Goal: Task Accomplishment & Management: Manage account settings

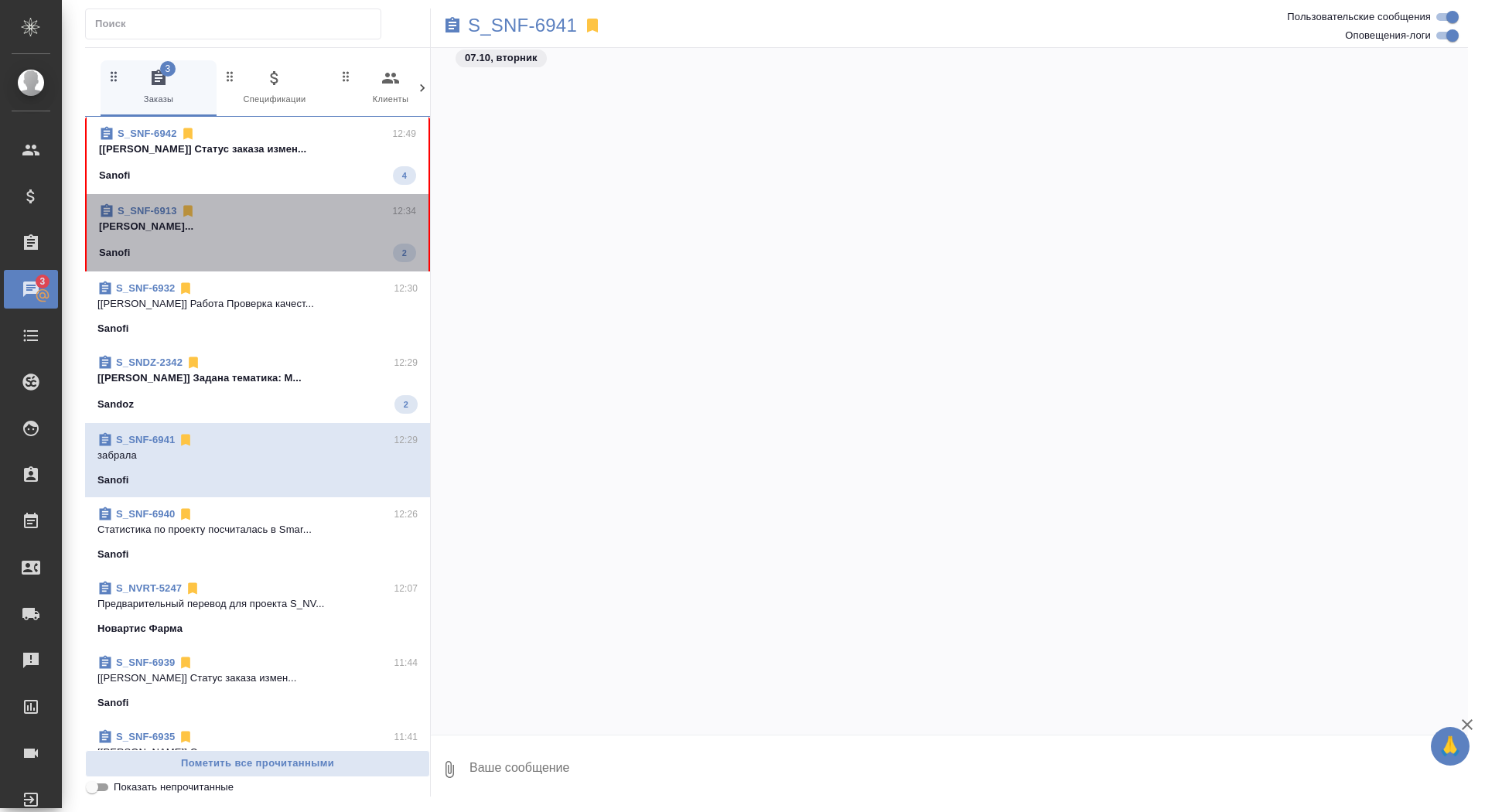
click at [398, 229] on p "Сайдашева Диляра..." at bounding box center [257, 226] width 317 height 15
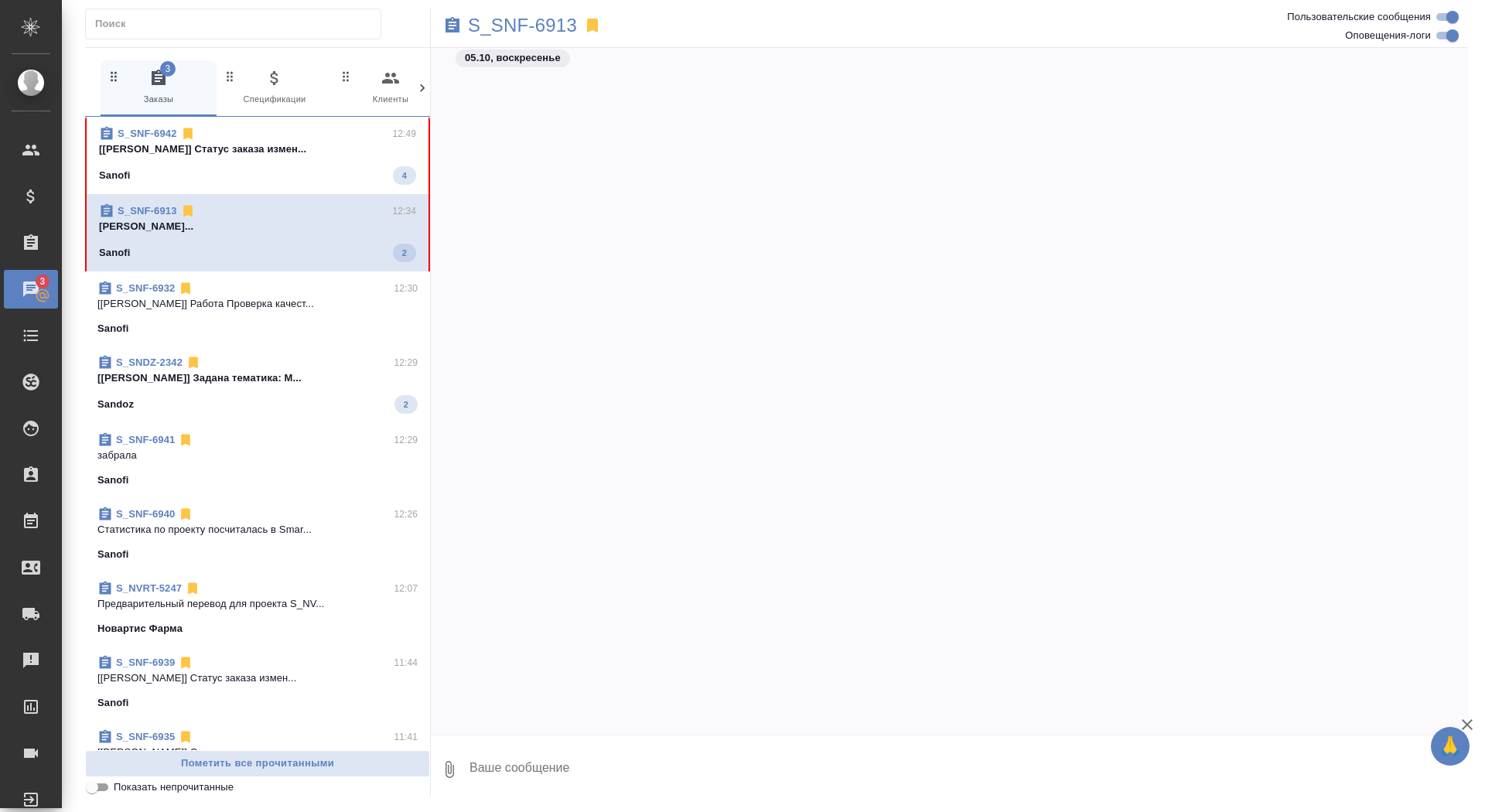
scroll to position [28950, 0]
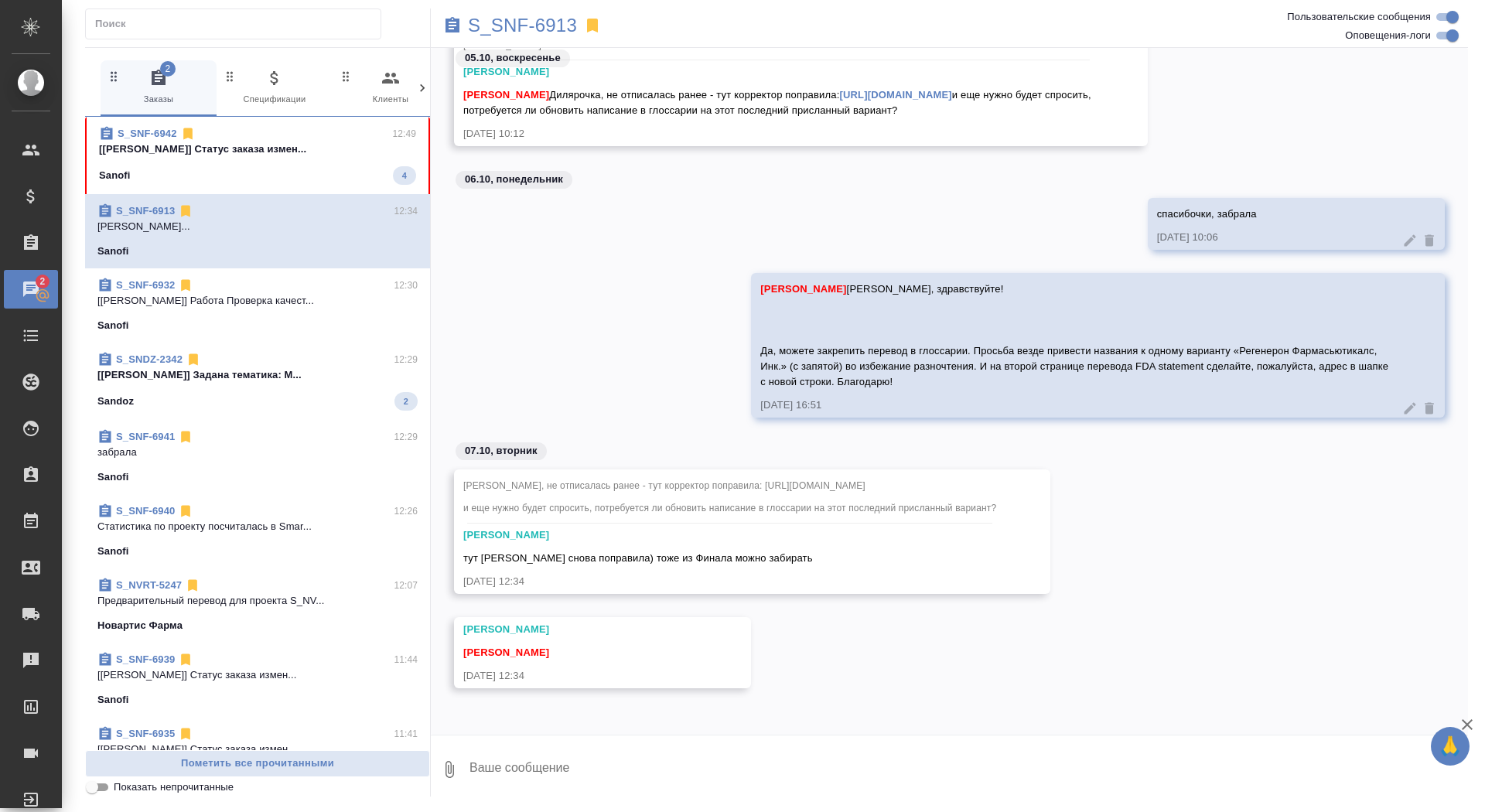
click at [546, 760] on textarea at bounding box center [968, 769] width 1000 height 53
type textarea "забрала, спасибо"
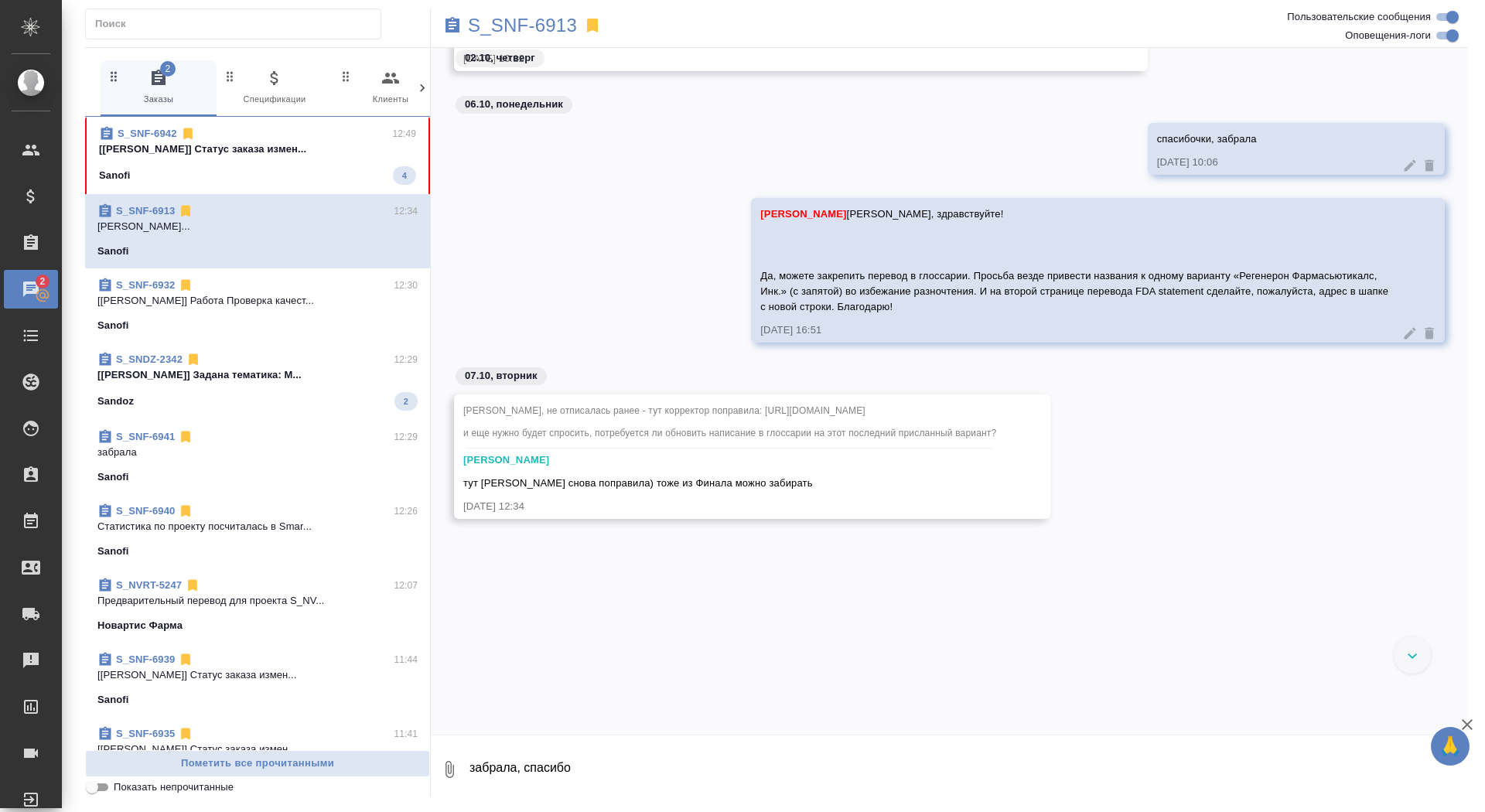
scroll to position [28333, 0]
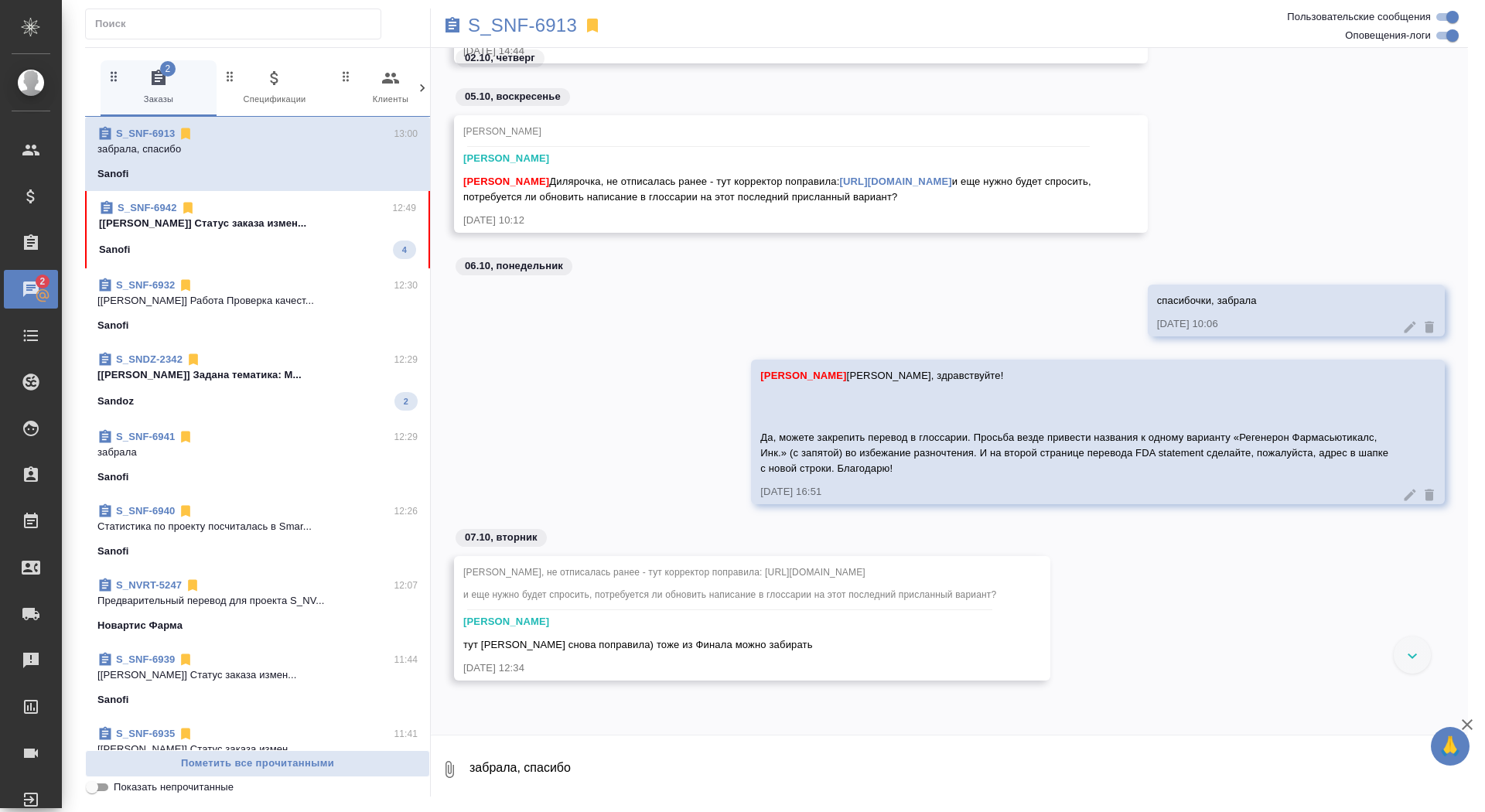
click at [839, 187] on link "https://drive.awatera.com/apps/files/files/10474169?dir=/Shares/Sanofi/Orders/S…" at bounding box center [896, 181] width 112 height 12
click at [498, 22] on p "S_SNF-6913" at bounding box center [522, 25] width 109 height 15
click at [353, 246] on div "Sanofi 4" at bounding box center [257, 250] width 317 height 18
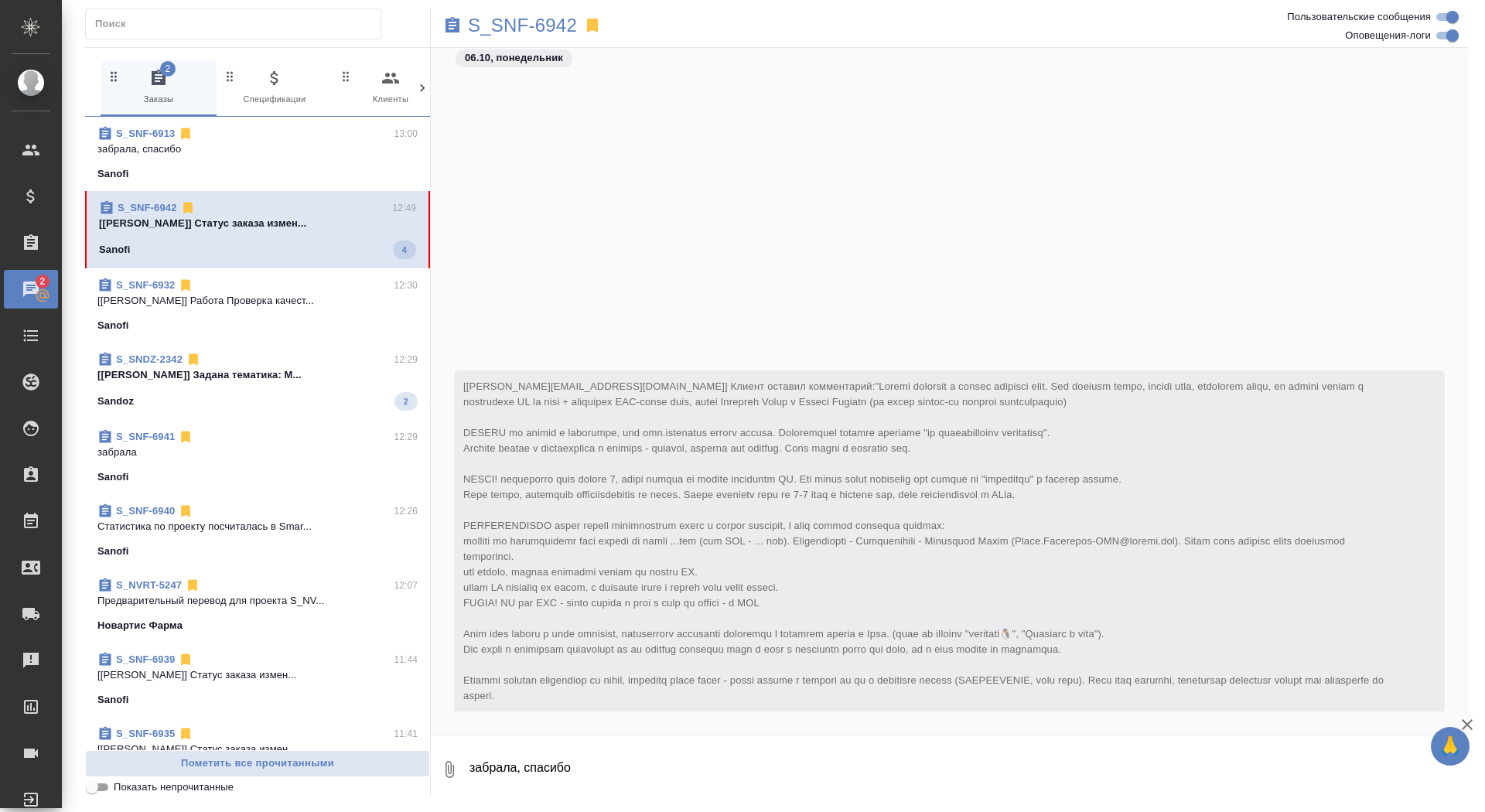
scroll to position [13093, 0]
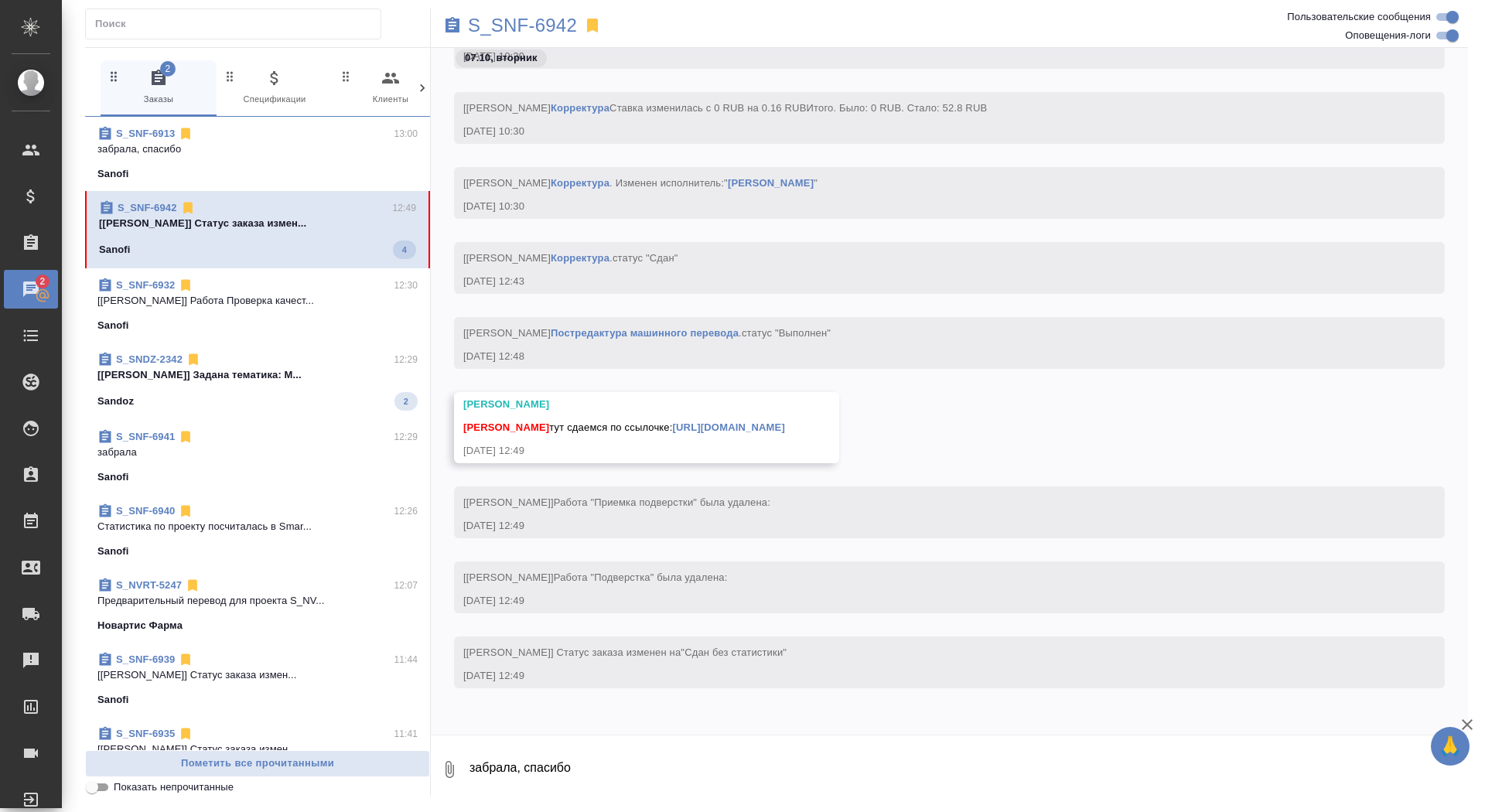
click at [663, 753] on textarea "забрала, спасибо" at bounding box center [968, 769] width 1000 height 53
type textarea "забрала, спасибо"
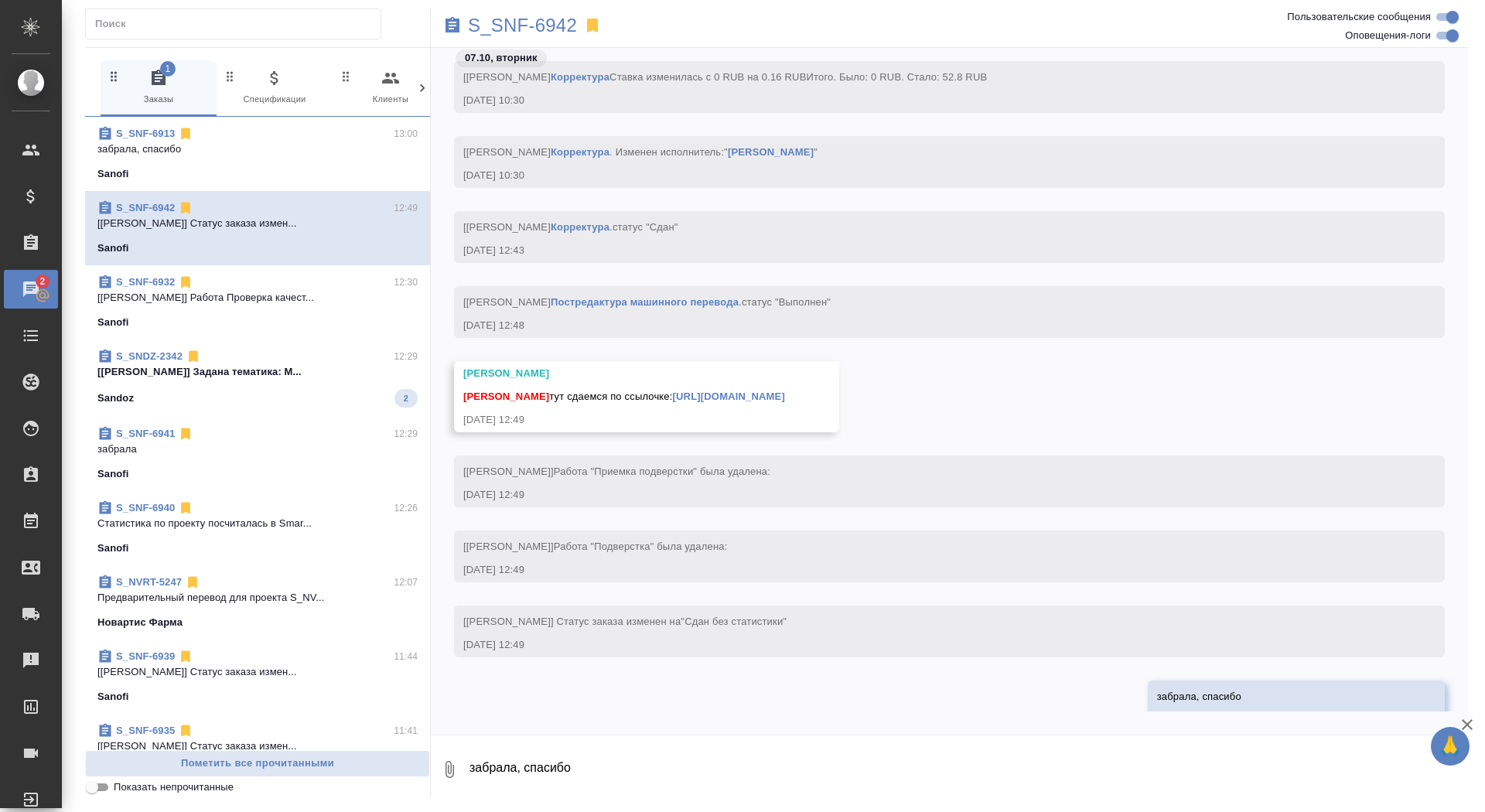
scroll to position [13168, 0]
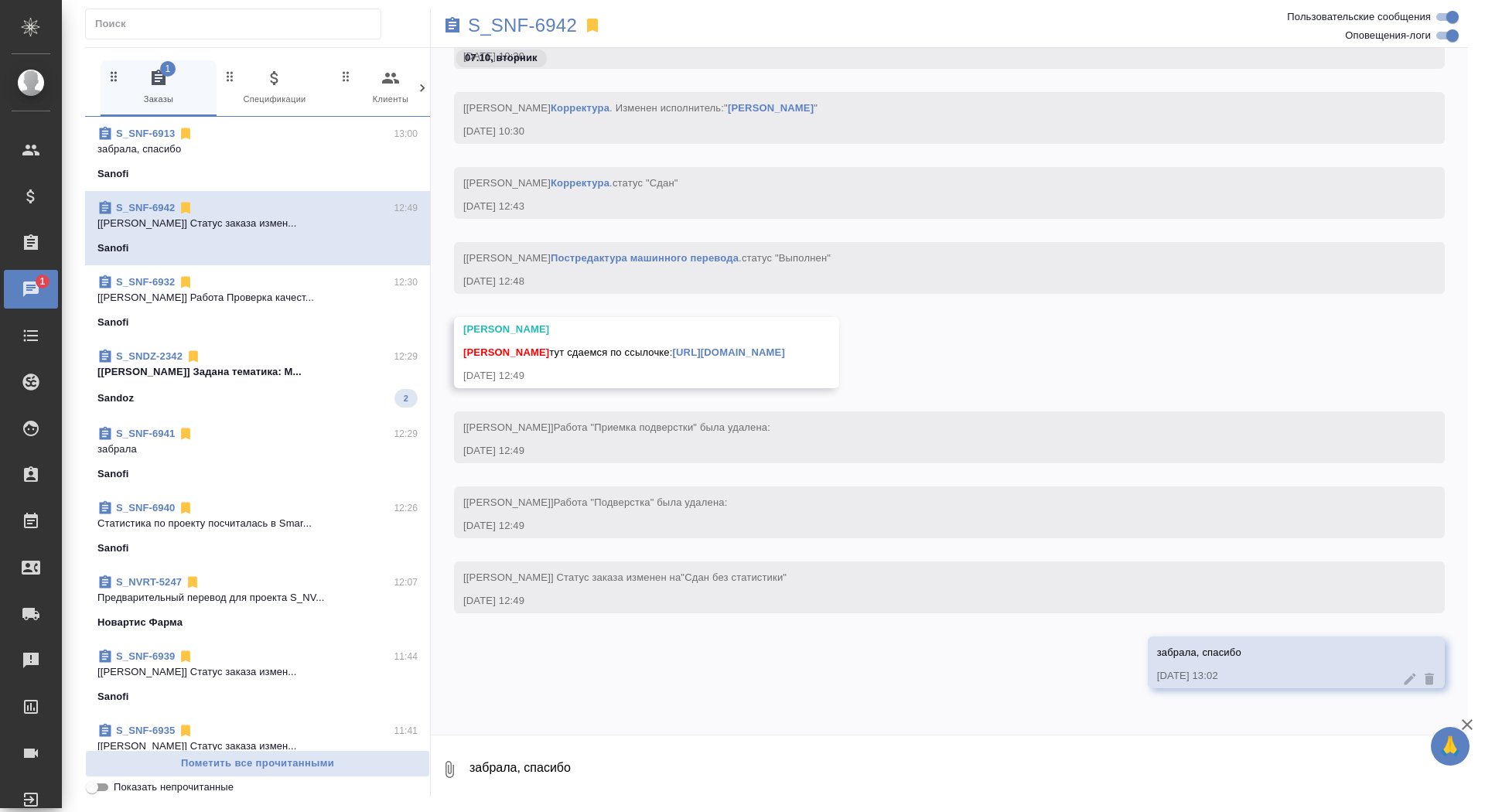
click at [785, 347] on link "https://drive.awatera.com/apps/files/files/10612465?dir=/Shares/Sanofi/Orders/S…" at bounding box center [729, 352] width 112 height 12
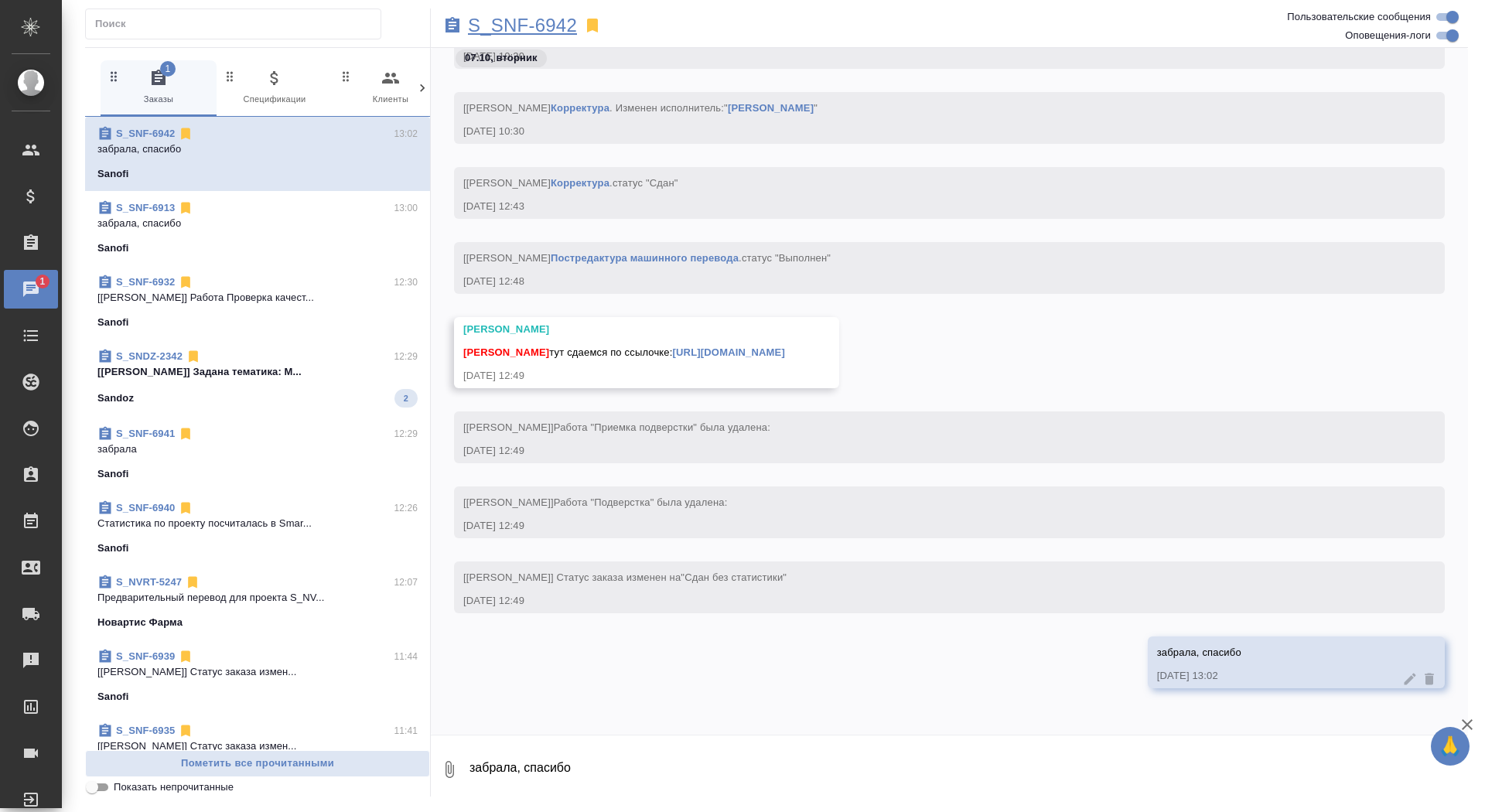
click at [517, 24] on p "S_SNF-6942" at bounding box center [522, 25] width 109 height 15
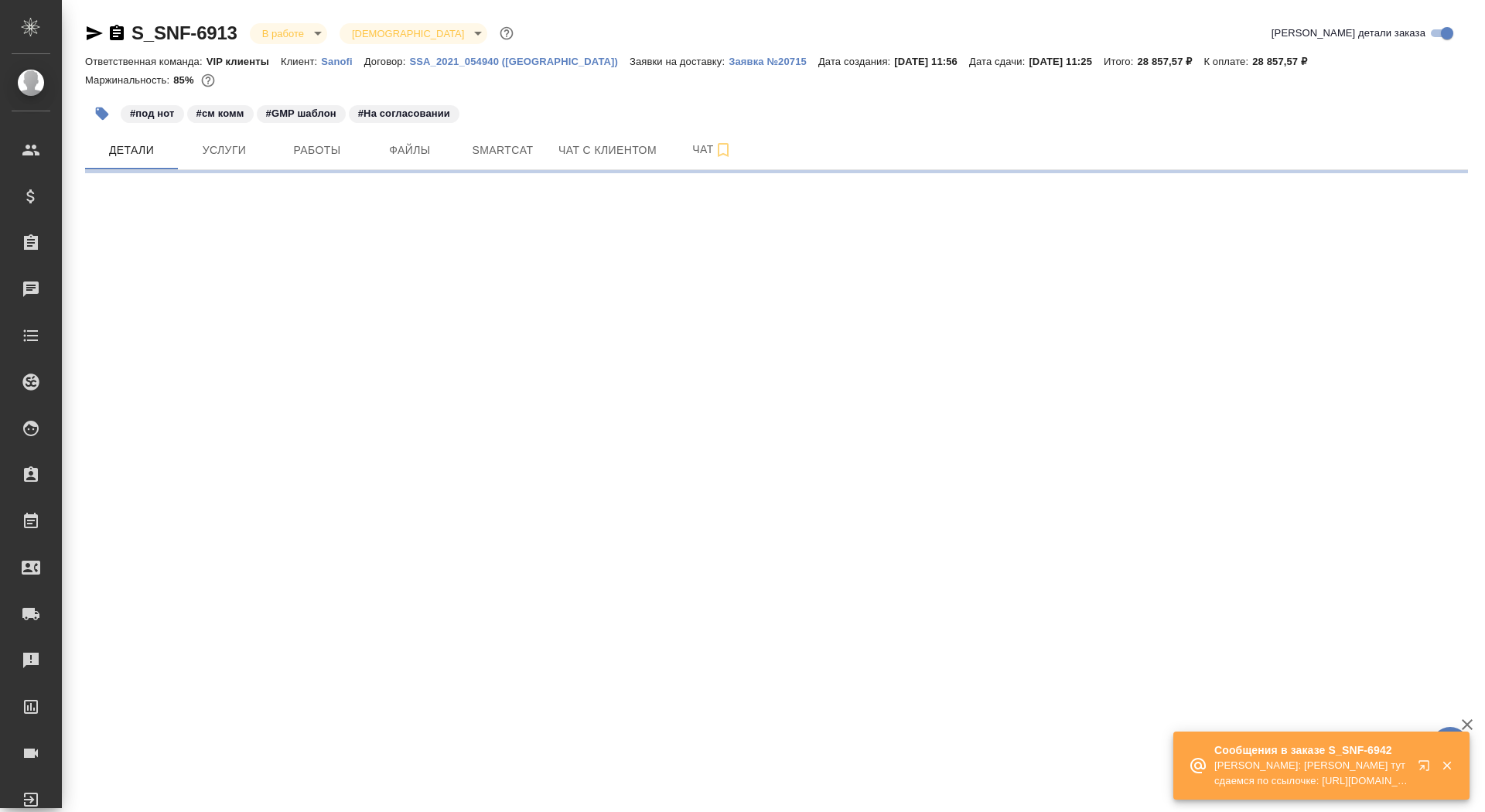
select select "RU"
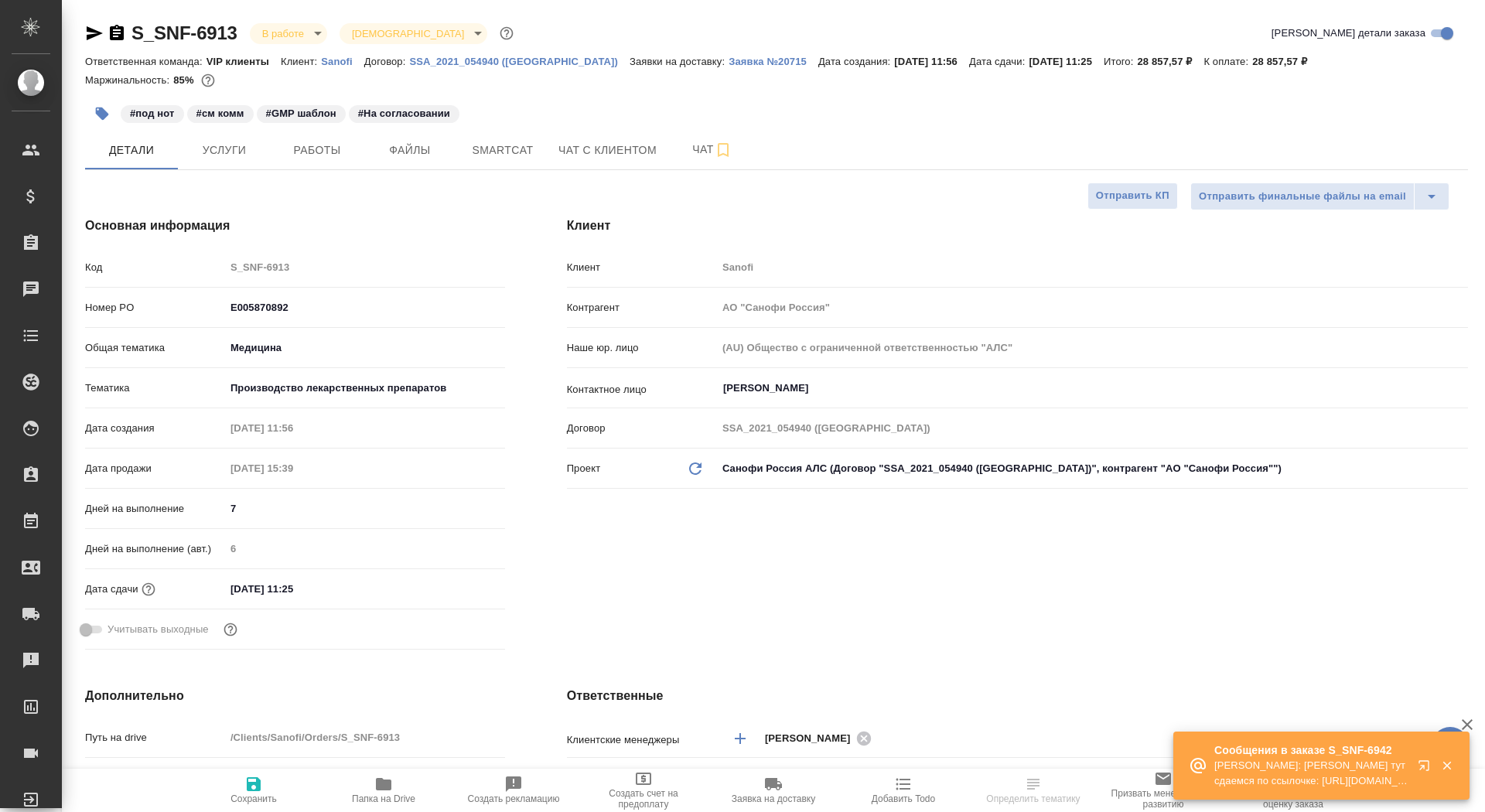
type textarea "x"
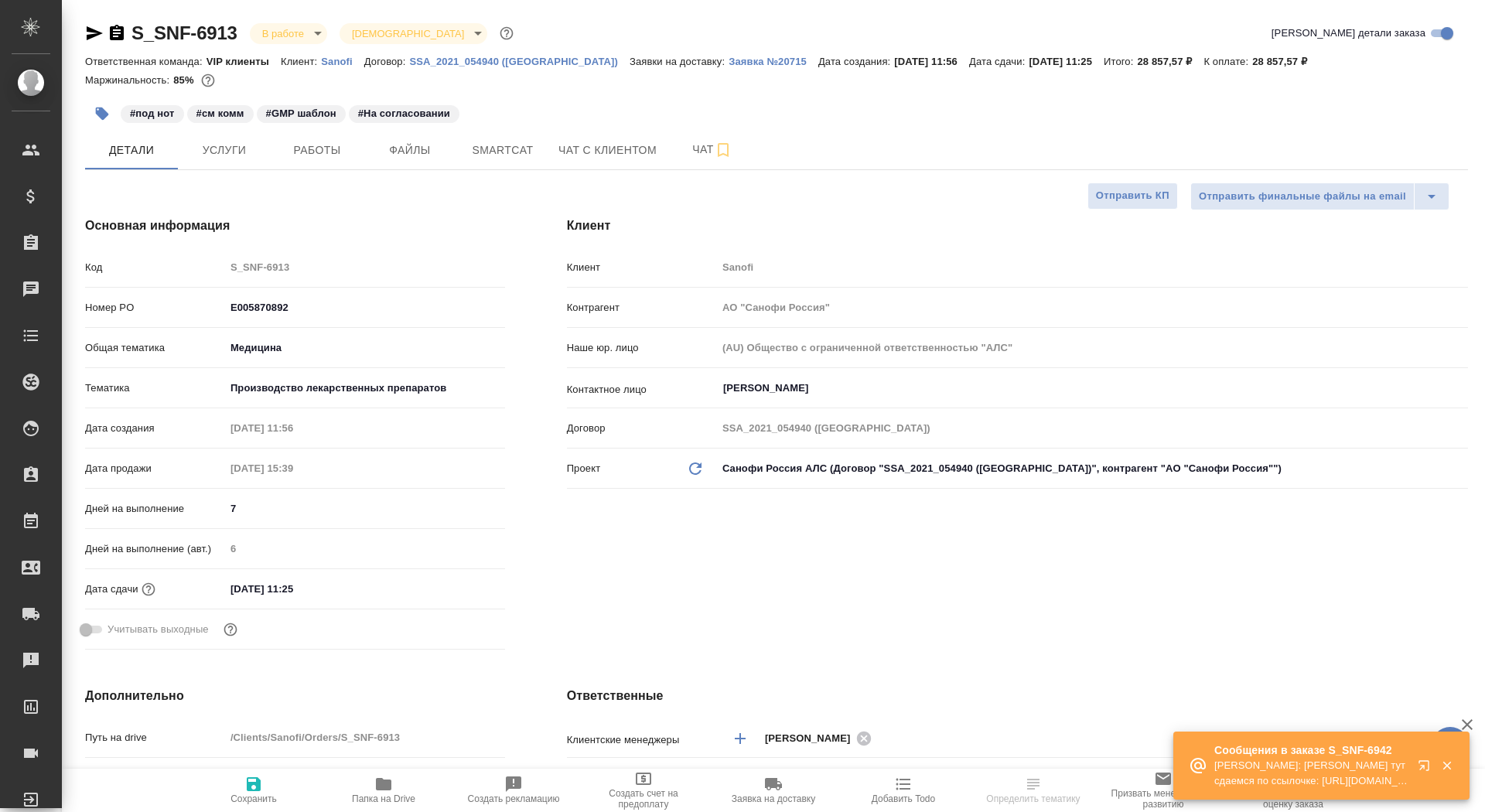
type textarea "x"
click at [118, 33] on icon "button" at bounding box center [117, 33] width 18 height 18
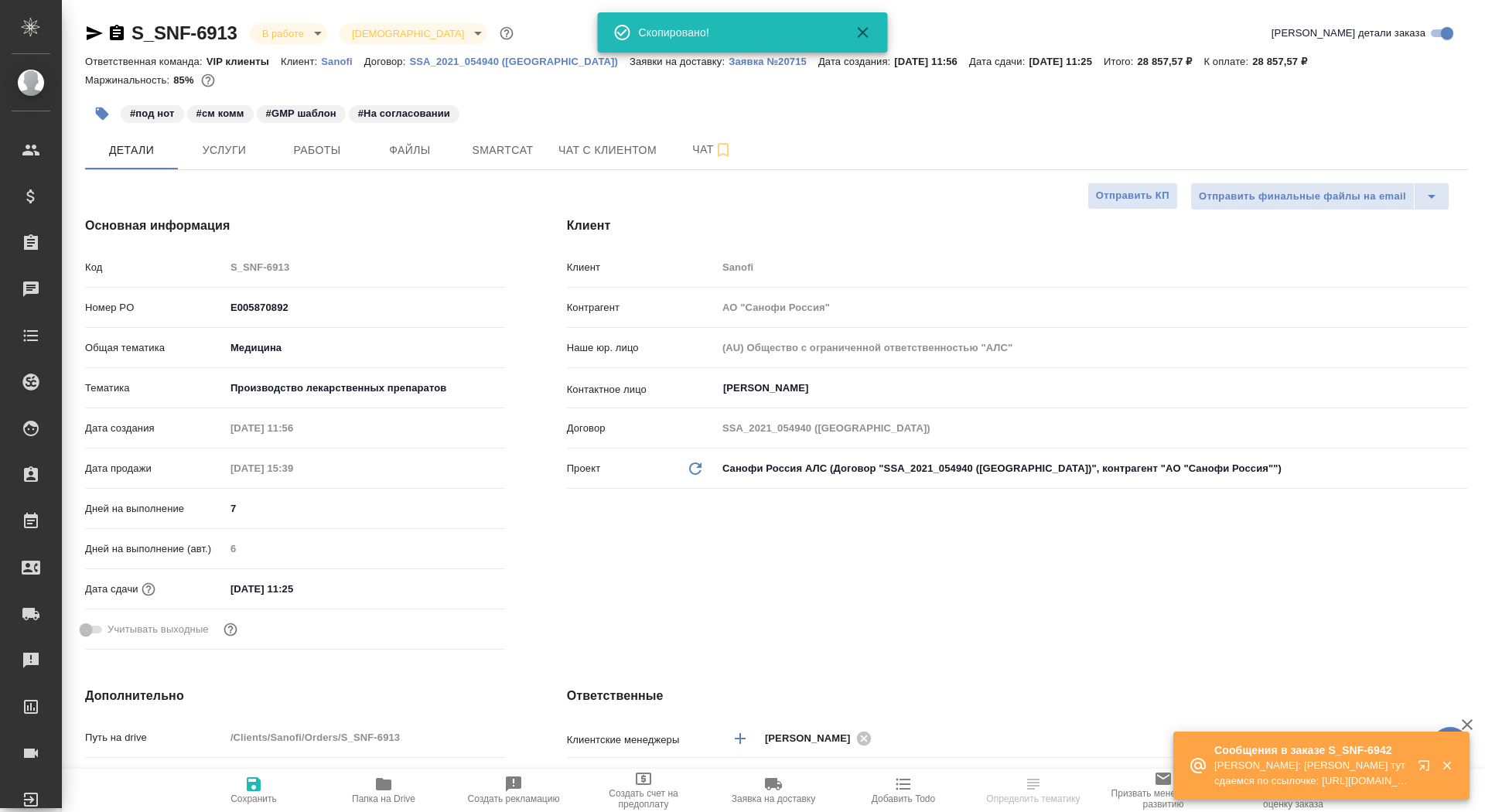
type textarea "x"
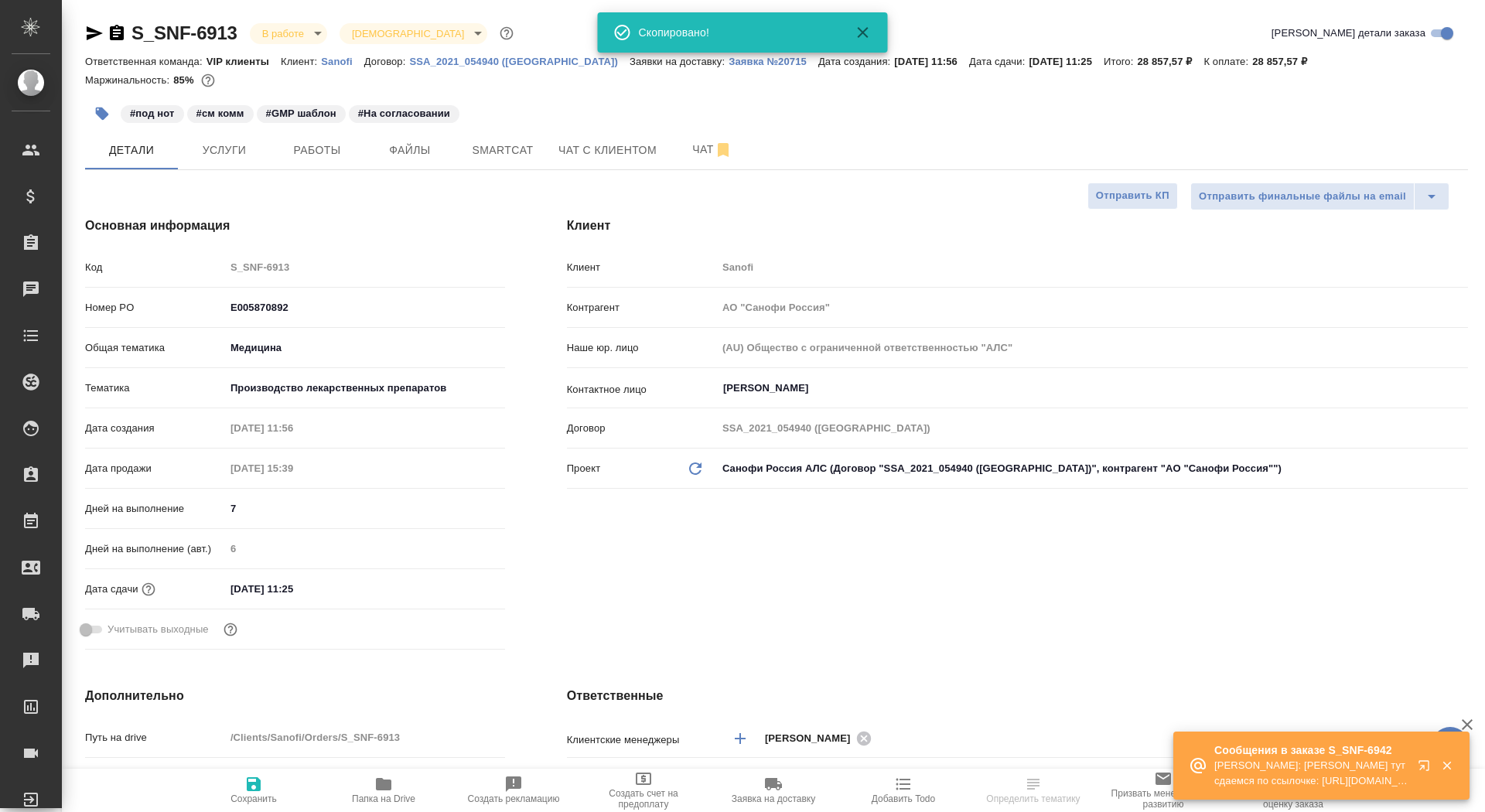
type textarea "x"
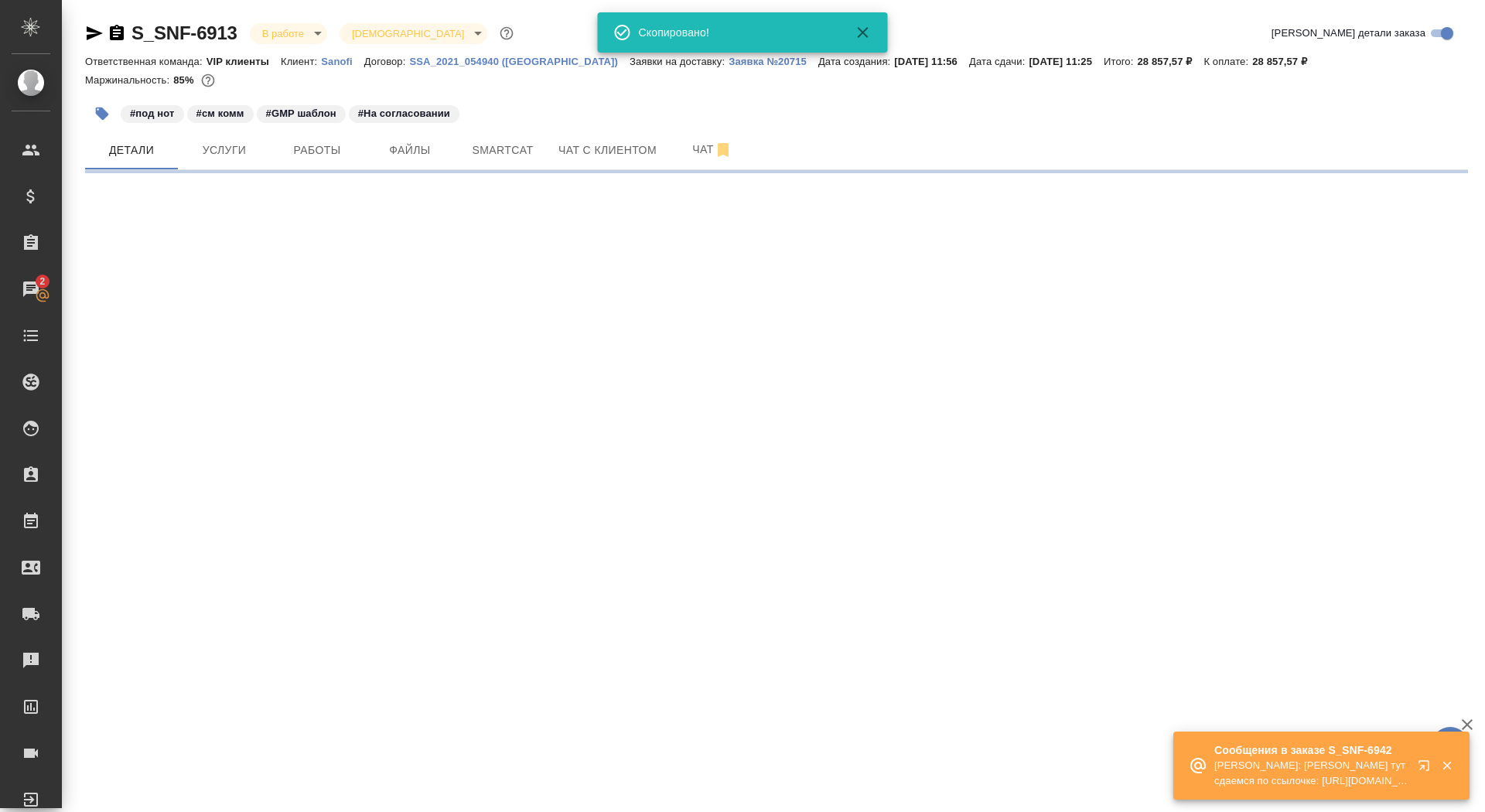
select select "RU"
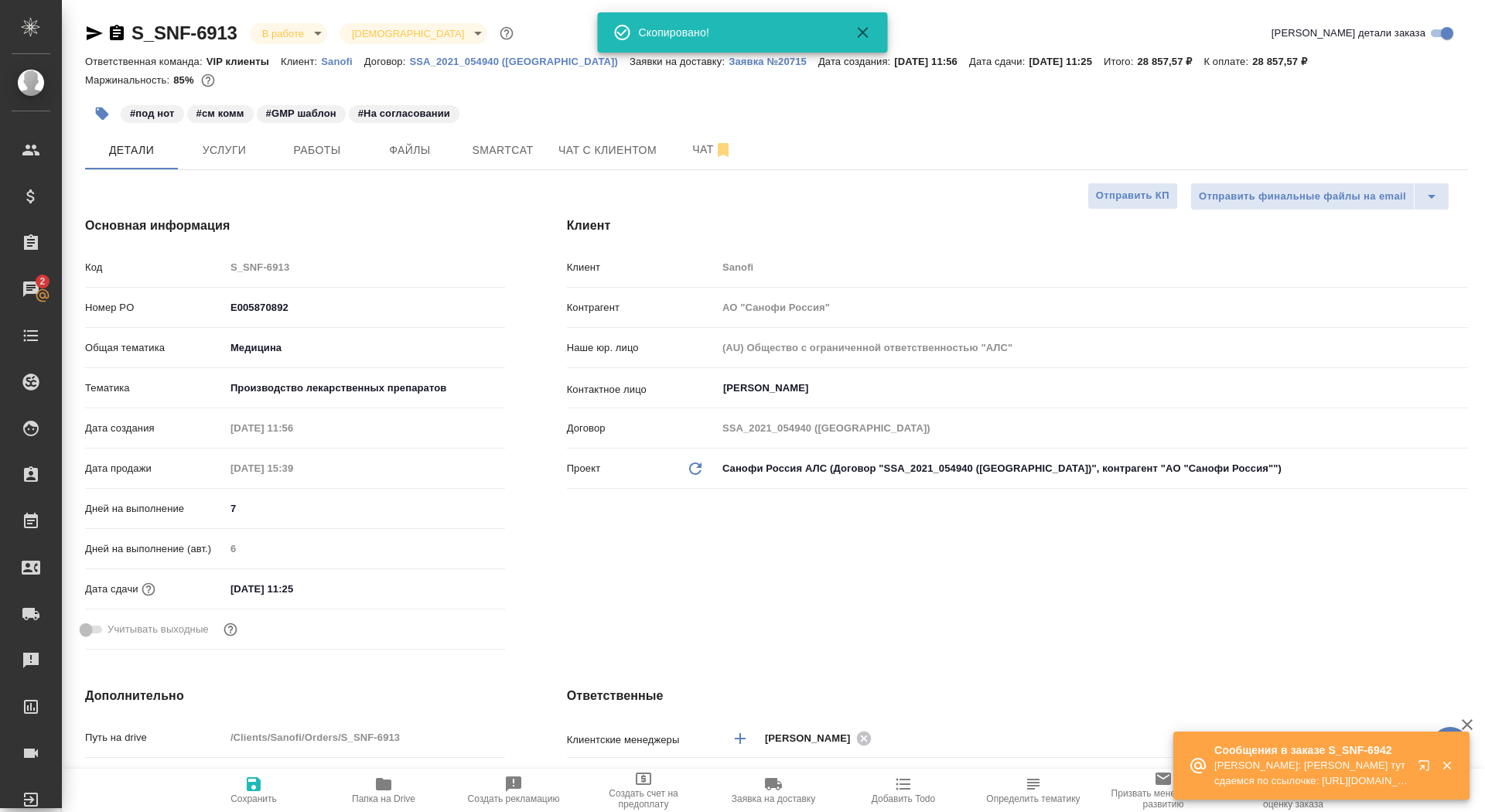
type textarea "x"
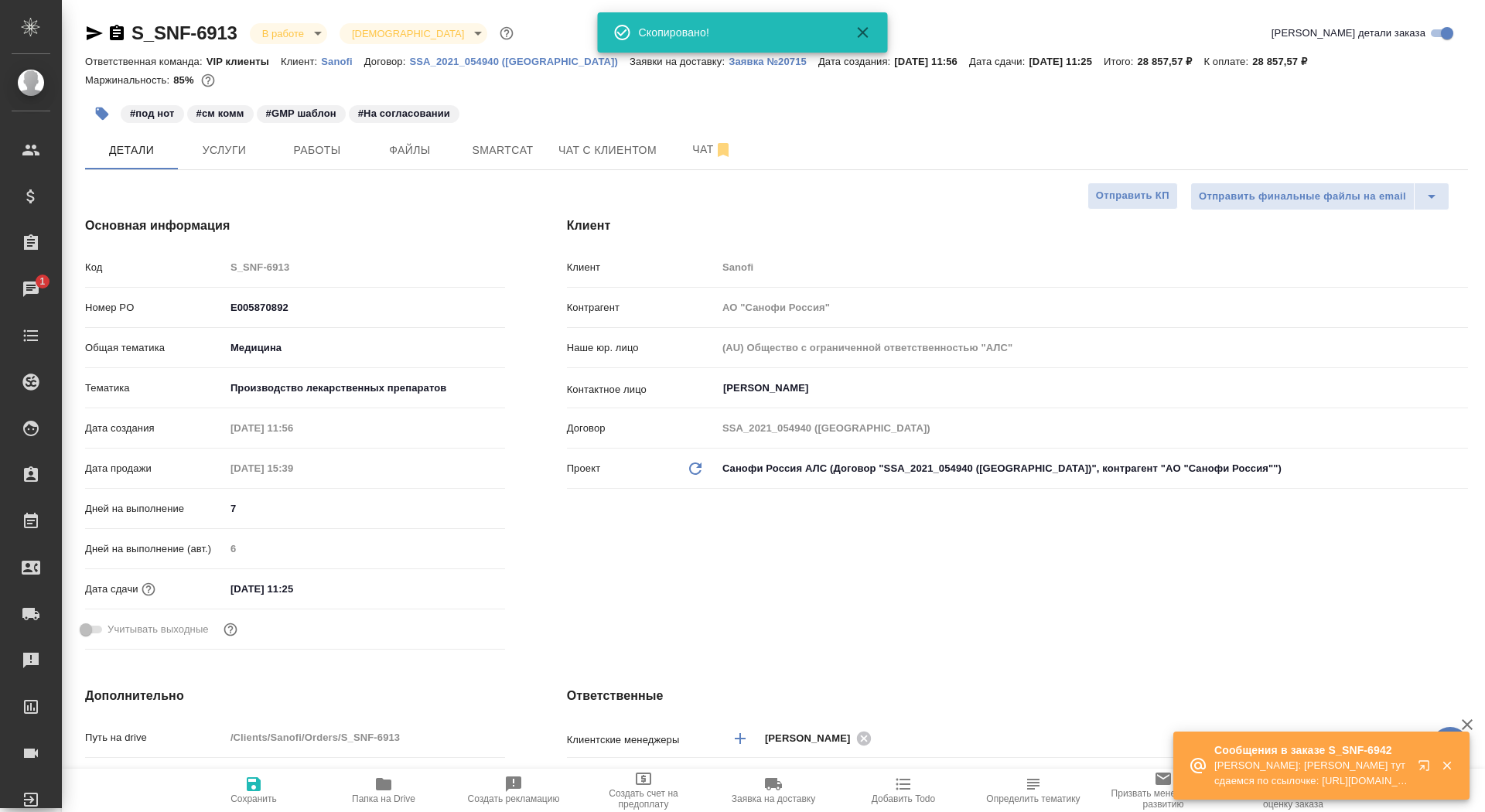
type textarea "x"
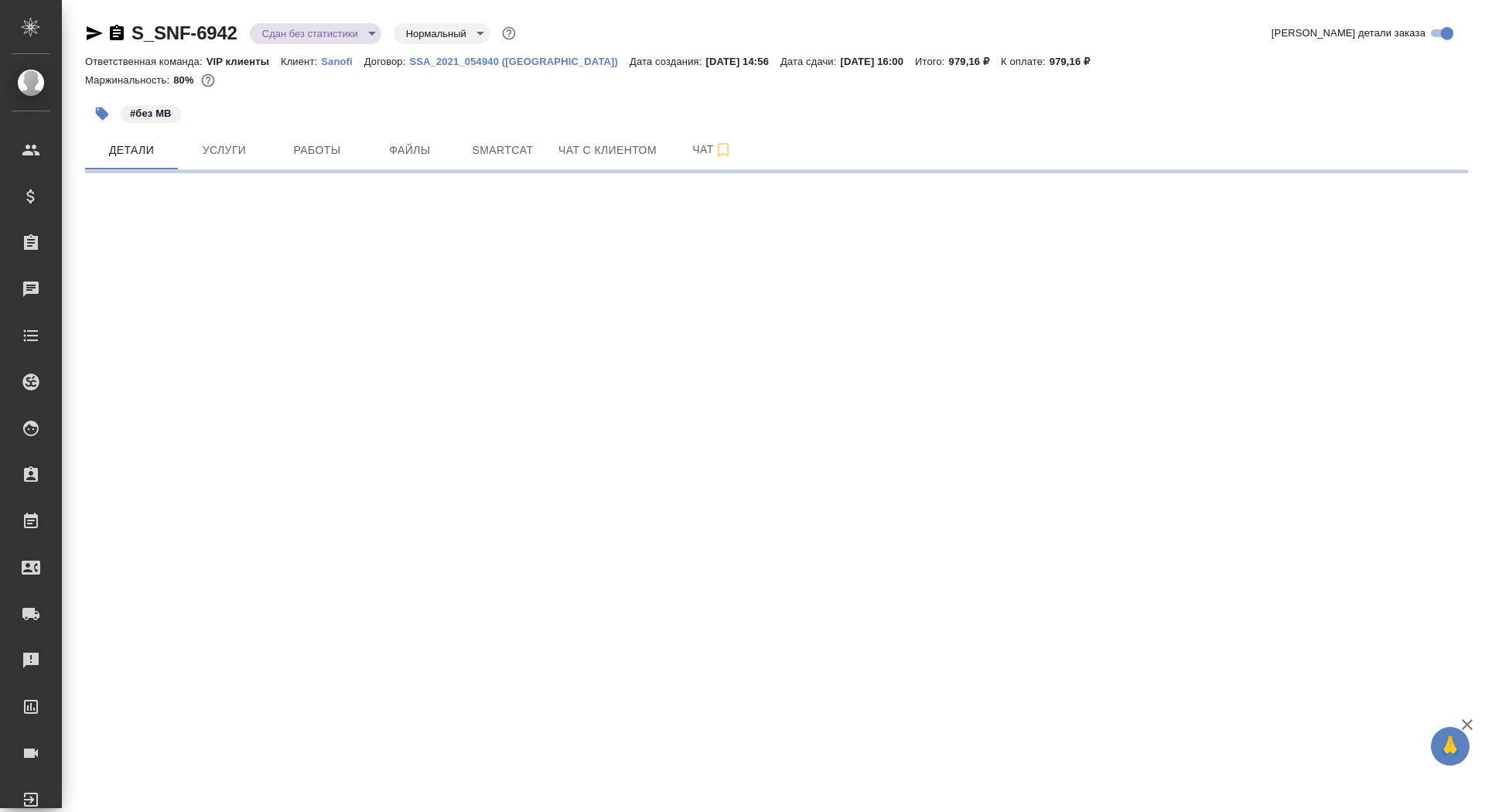
select select "RU"
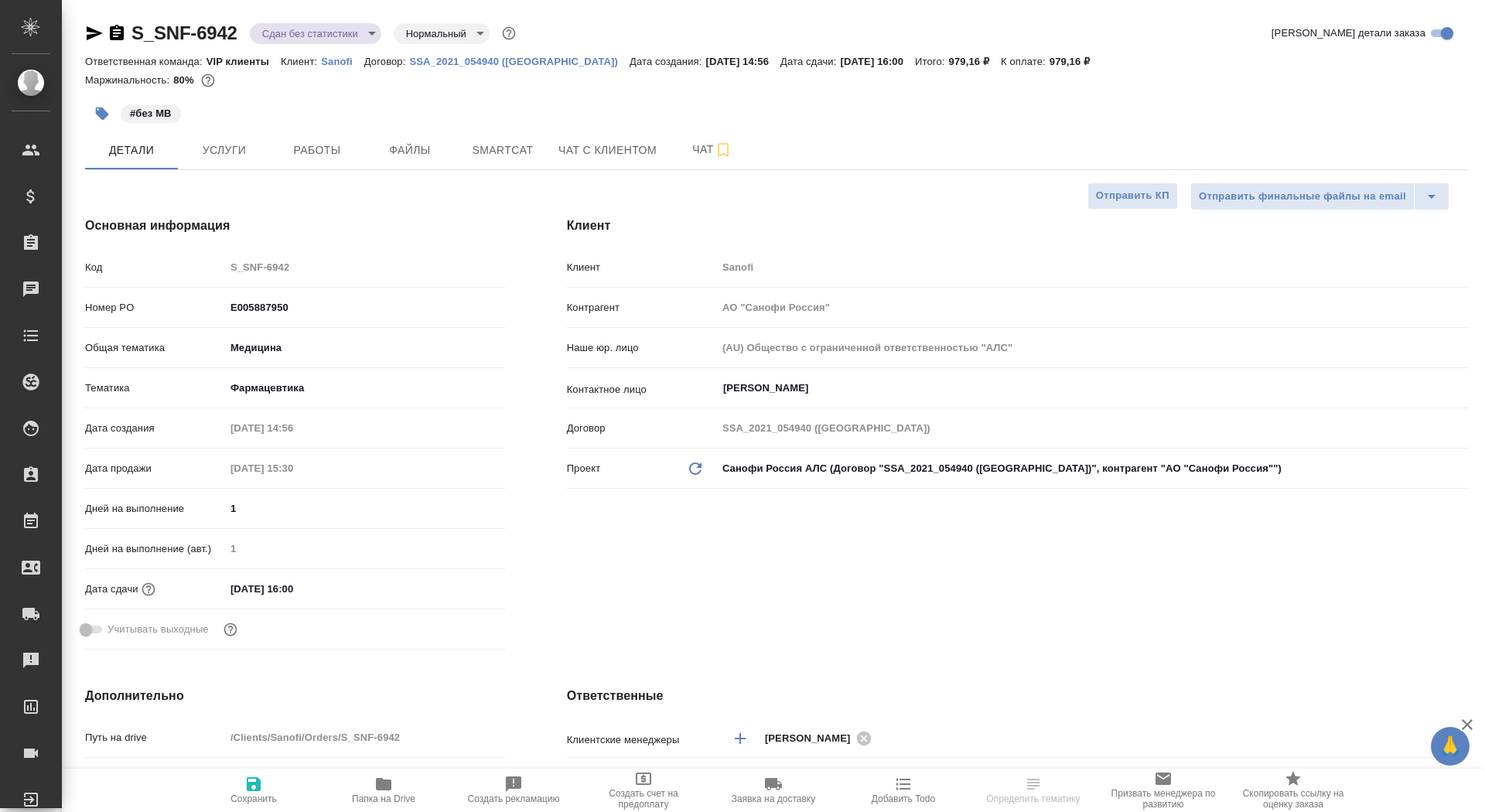
type textarea "x"
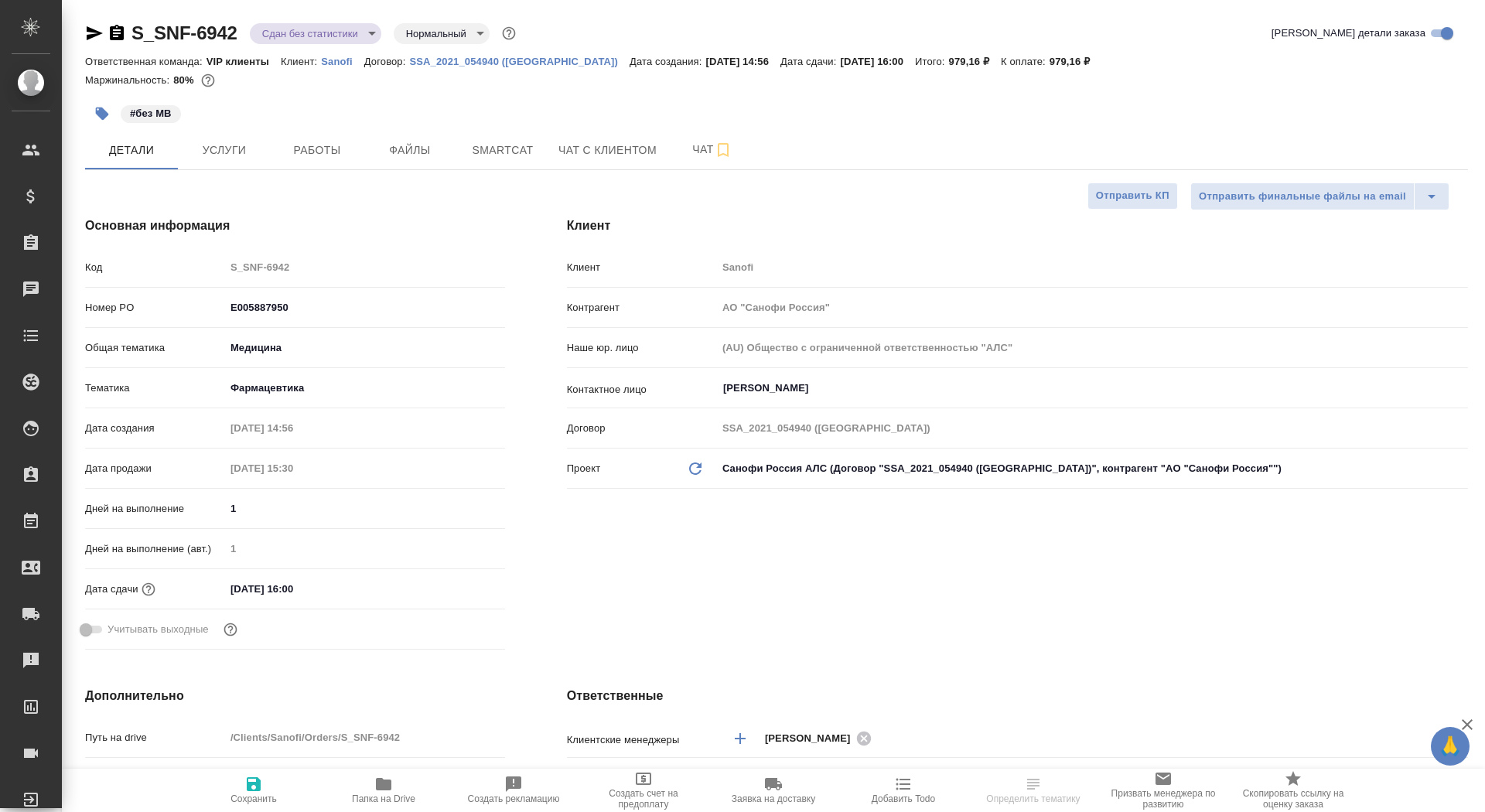
type textarea "x"
click at [116, 29] on icon "button" at bounding box center [116, 32] width 14 height 15
type textarea "x"
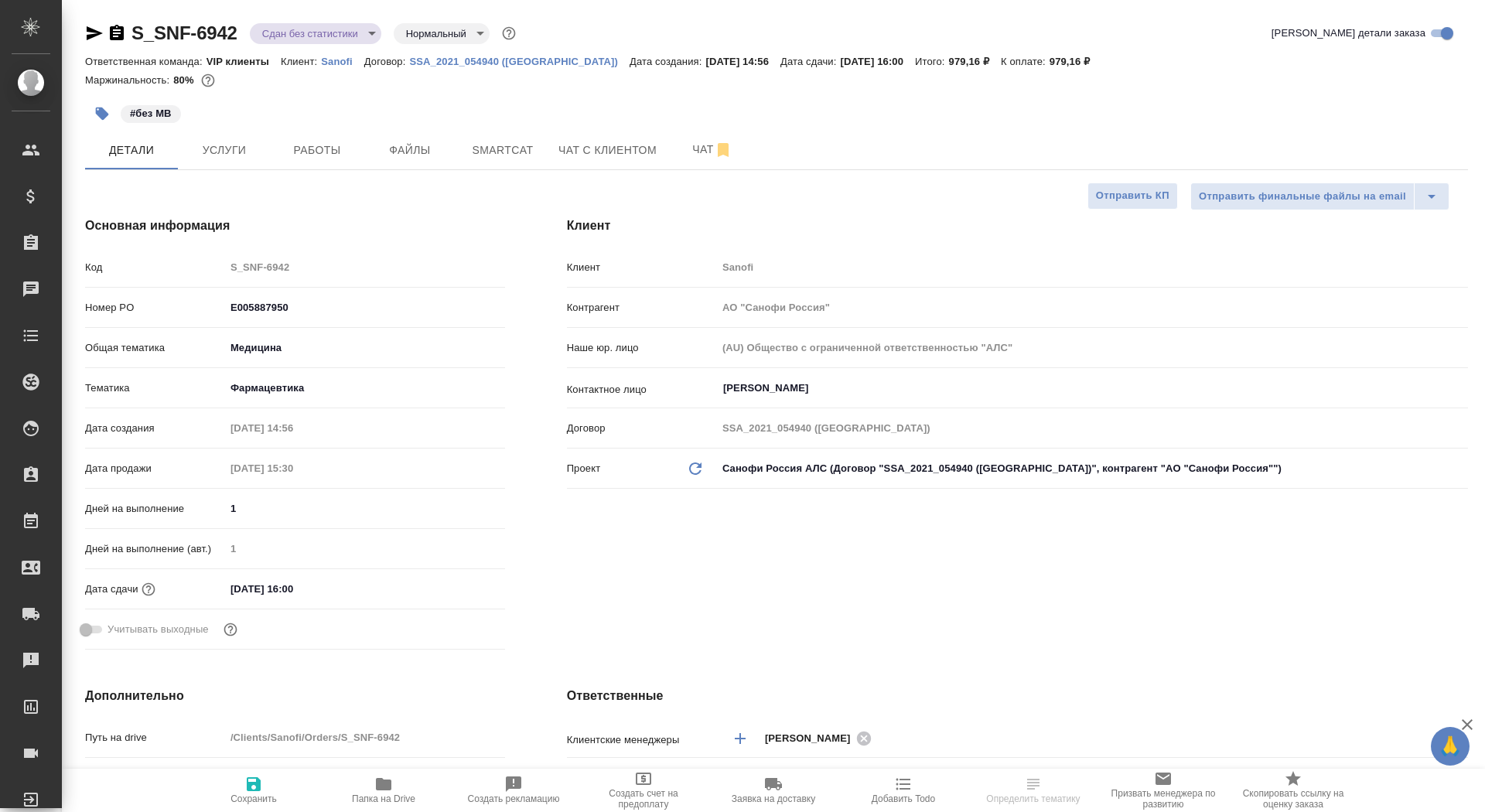
type textarea "x"
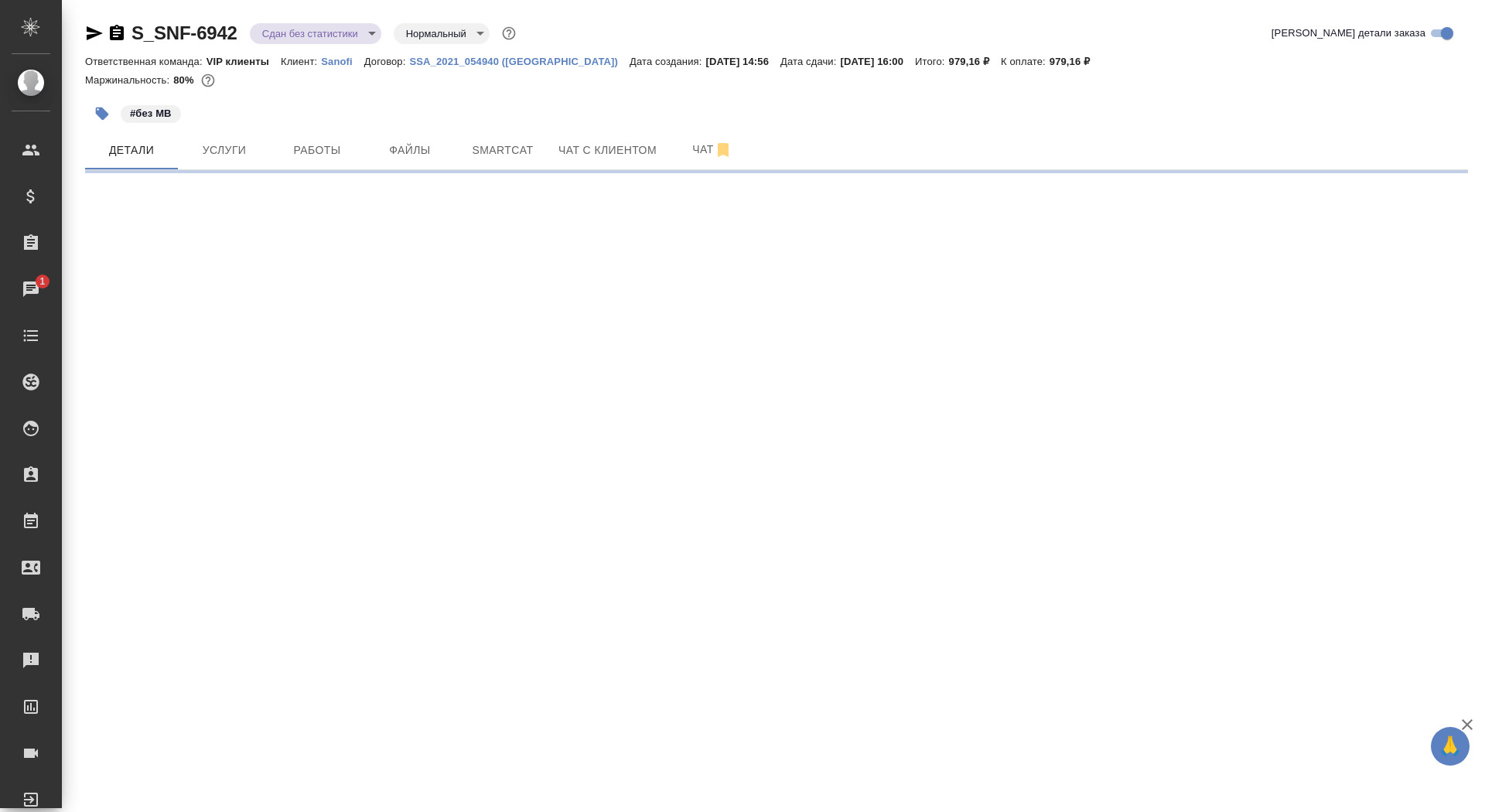
select select "RU"
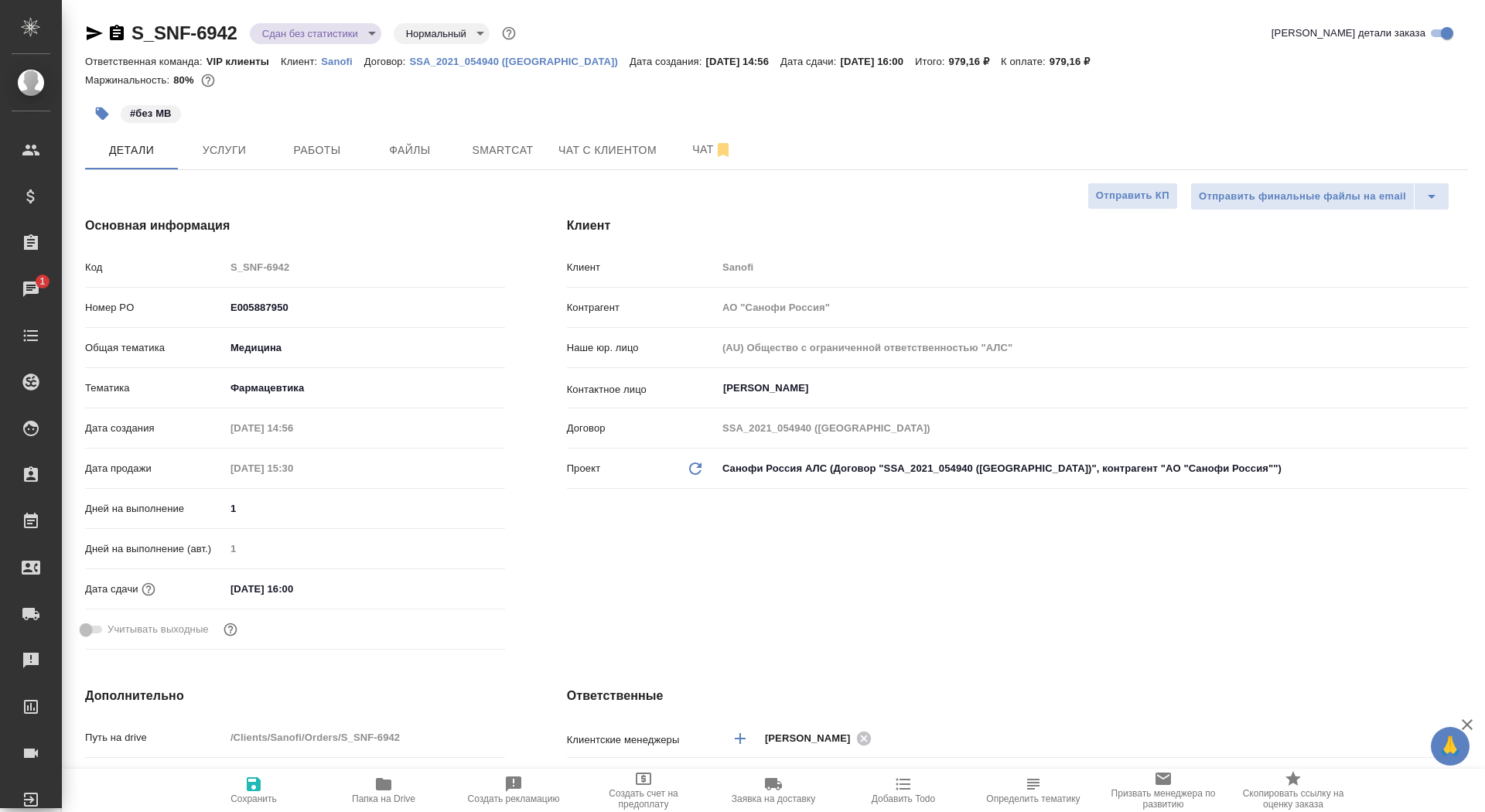
type textarea "x"
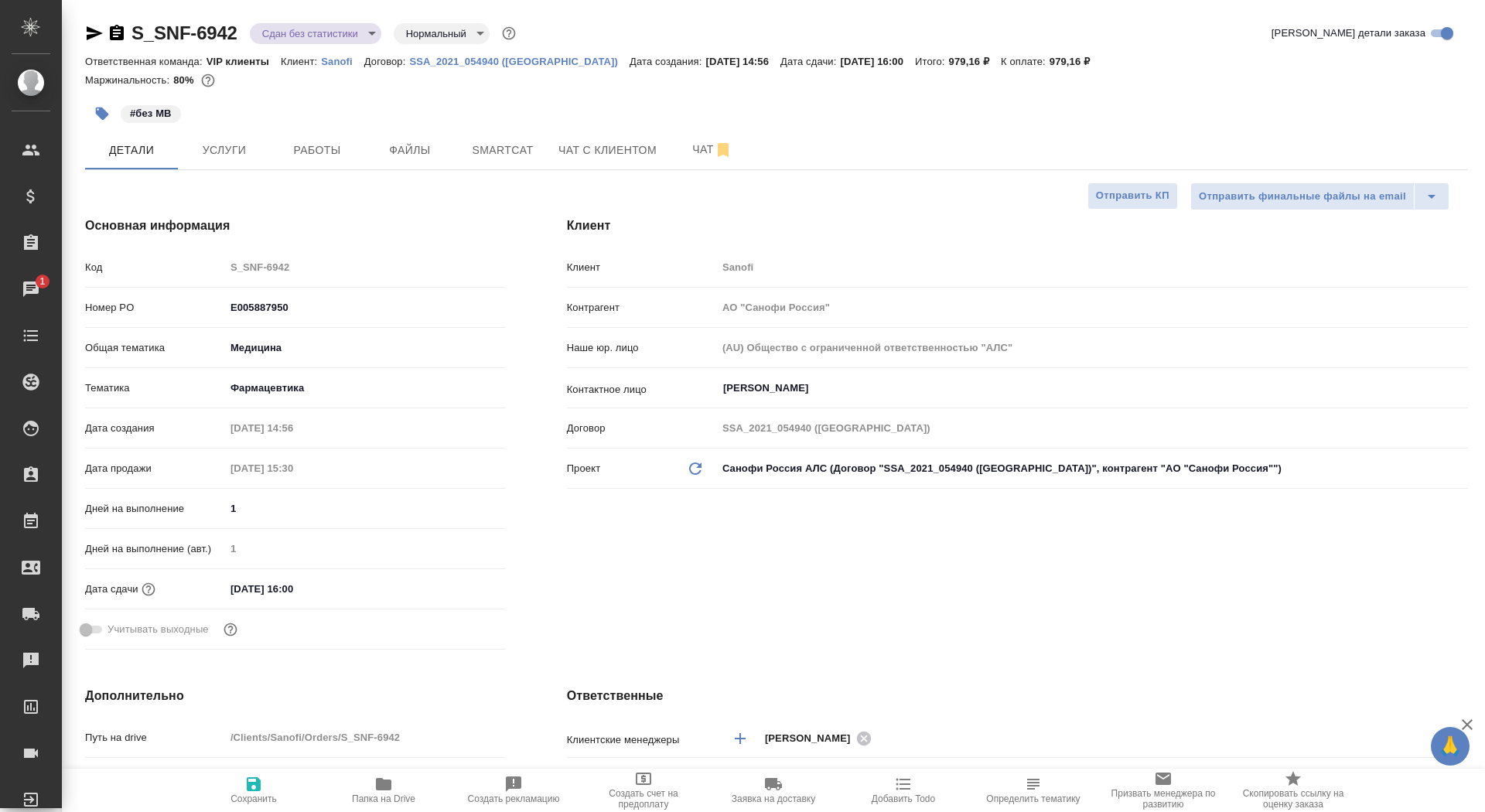
type textarea "x"
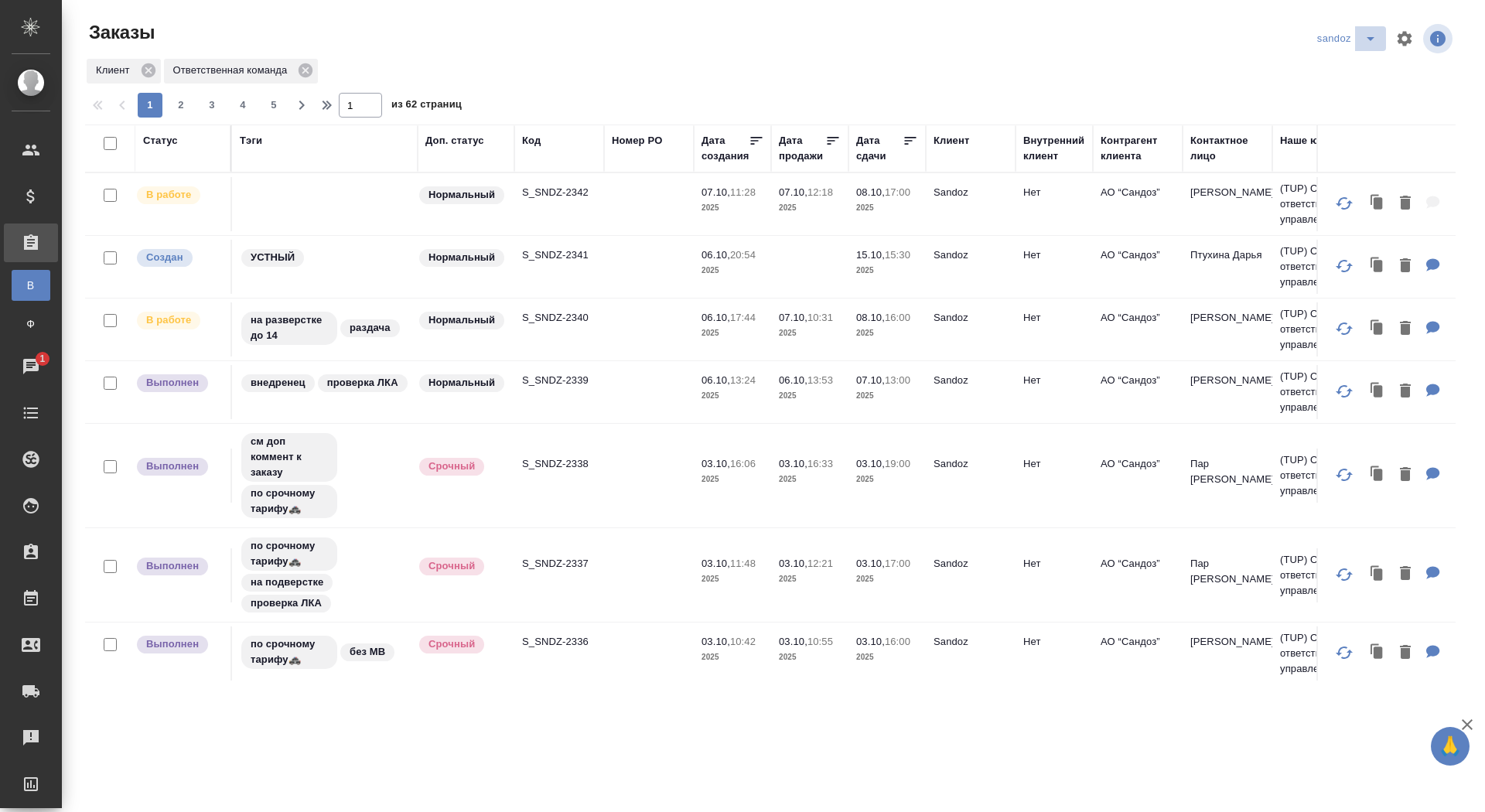
click at [1365, 37] on icon "split button" at bounding box center [1370, 38] width 18 height 18
click at [1341, 91] on li "sanofi" at bounding box center [1349, 94] width 81 height 24
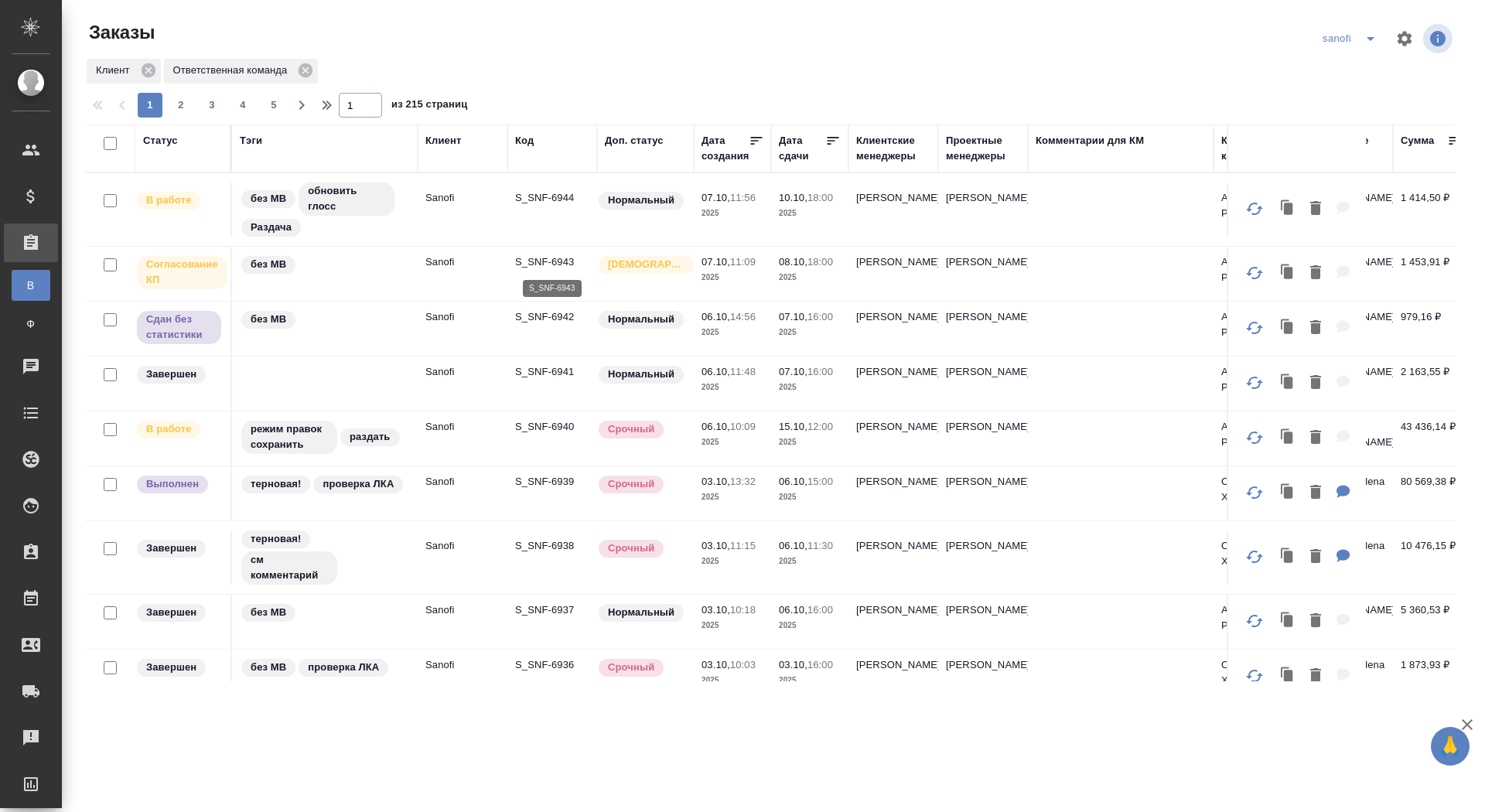
click at [530, 262] on p "S_SNF-6943" at bounding box center [552, 262] width 74 height 15
click at [1373, 35] on icon "split button" at bounding box center [1370, 38] width 18 height 18
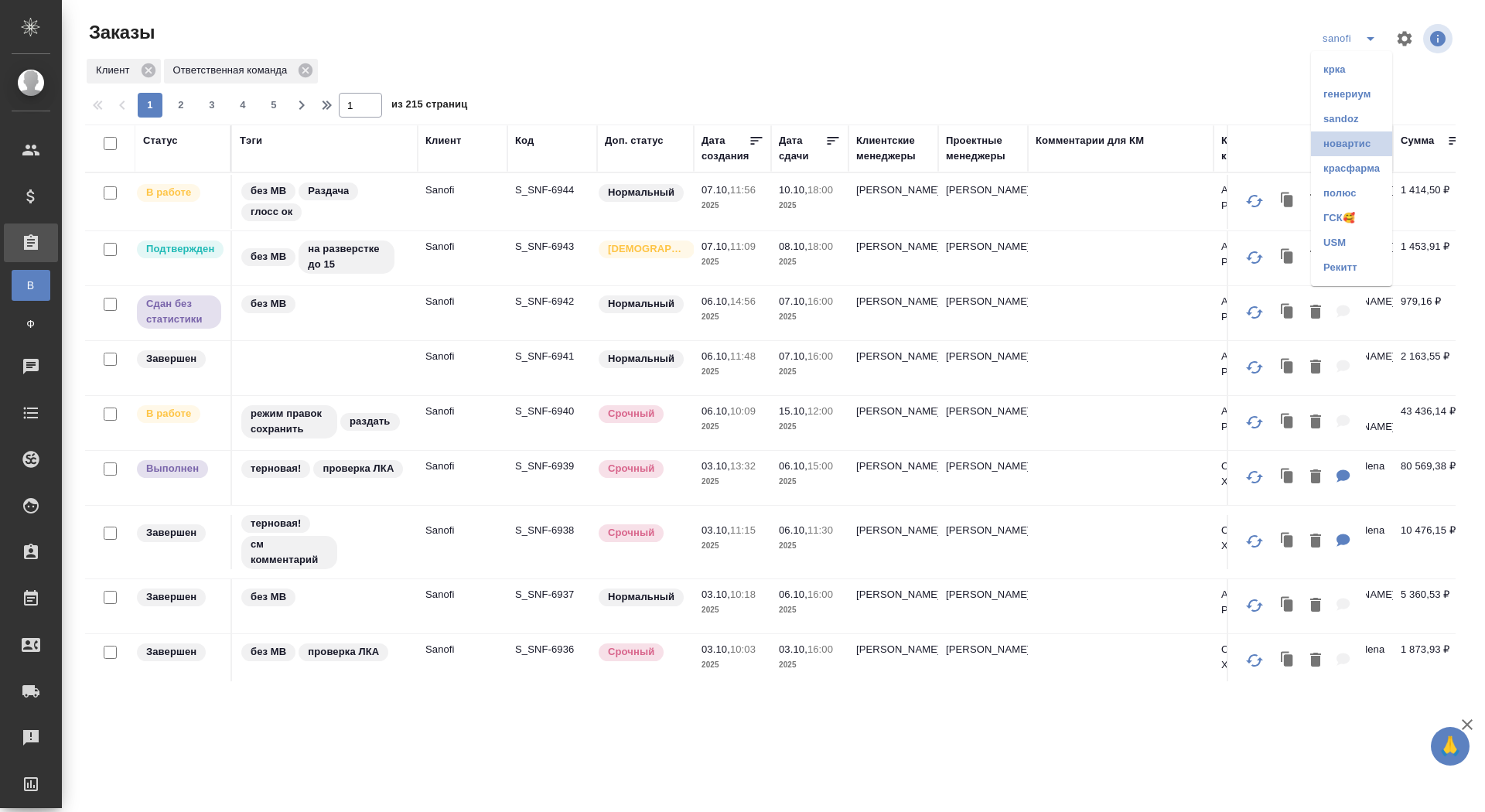
click at [1337, 146] on li "новартис" at bounding box center [1352, 143] width 81 height 24
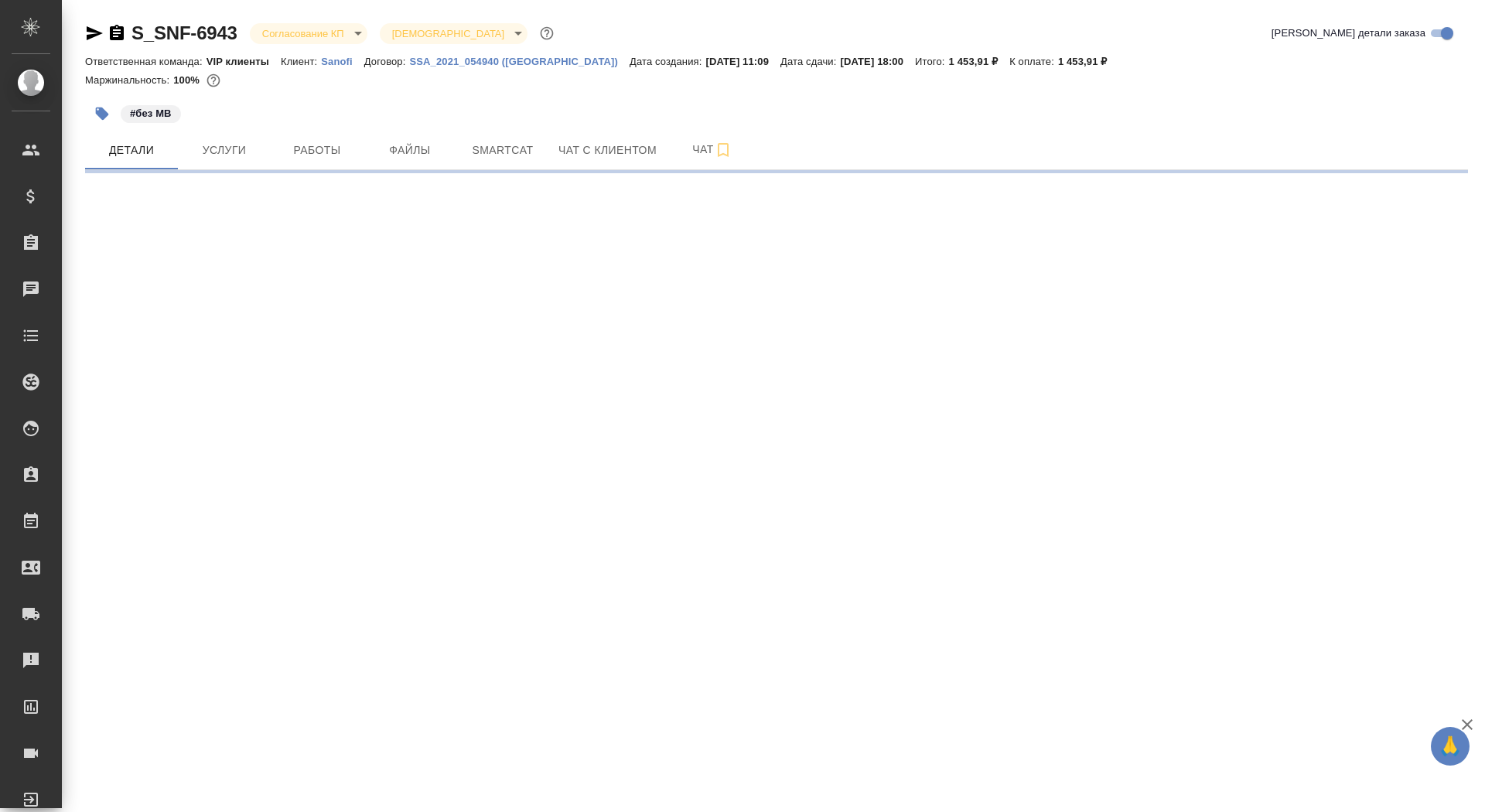
select select "RU"
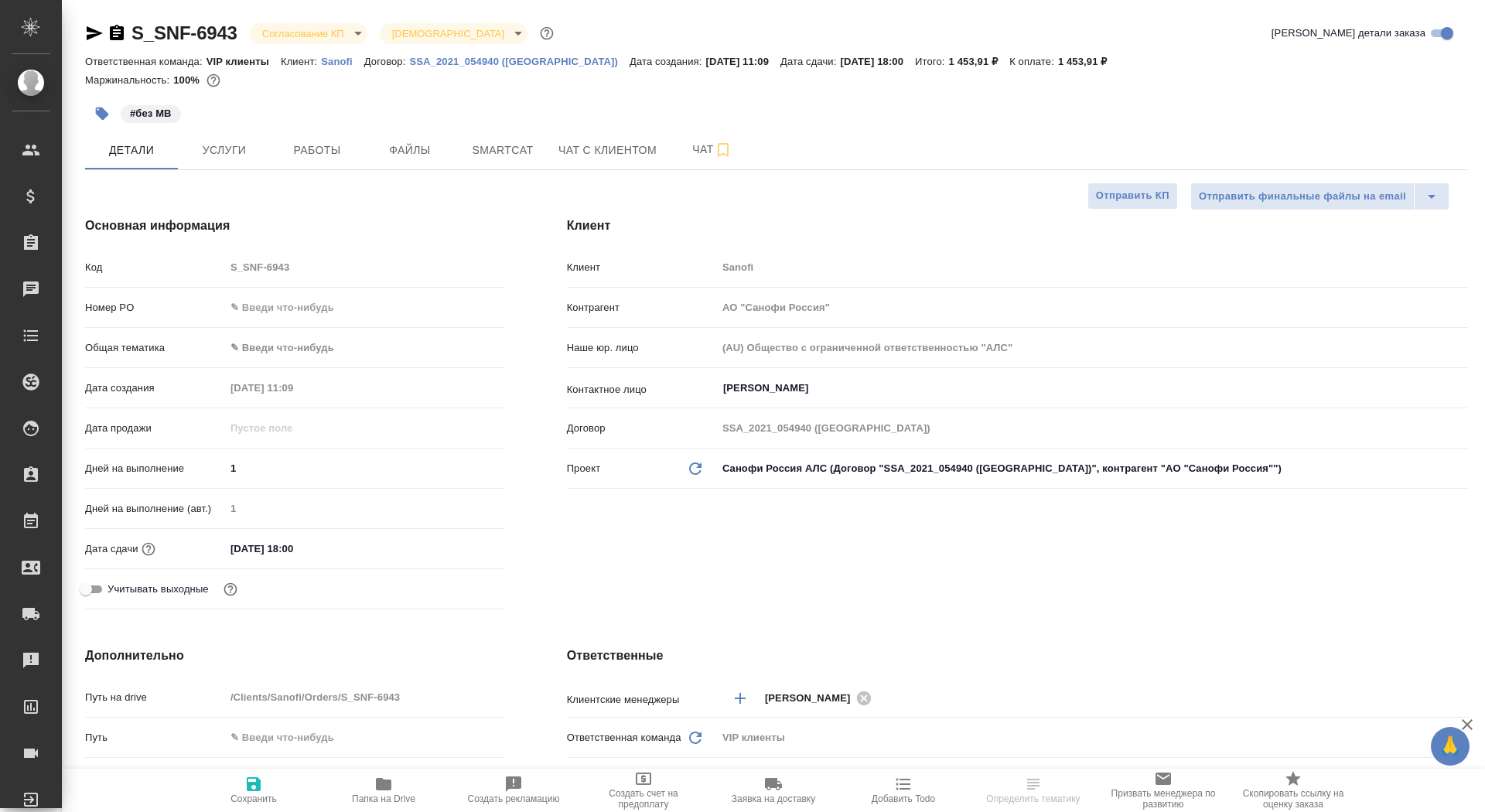
type textarea "x"
click at [676, 155] on button "Чат" at bounding box center [712, 149] width 92 height 39
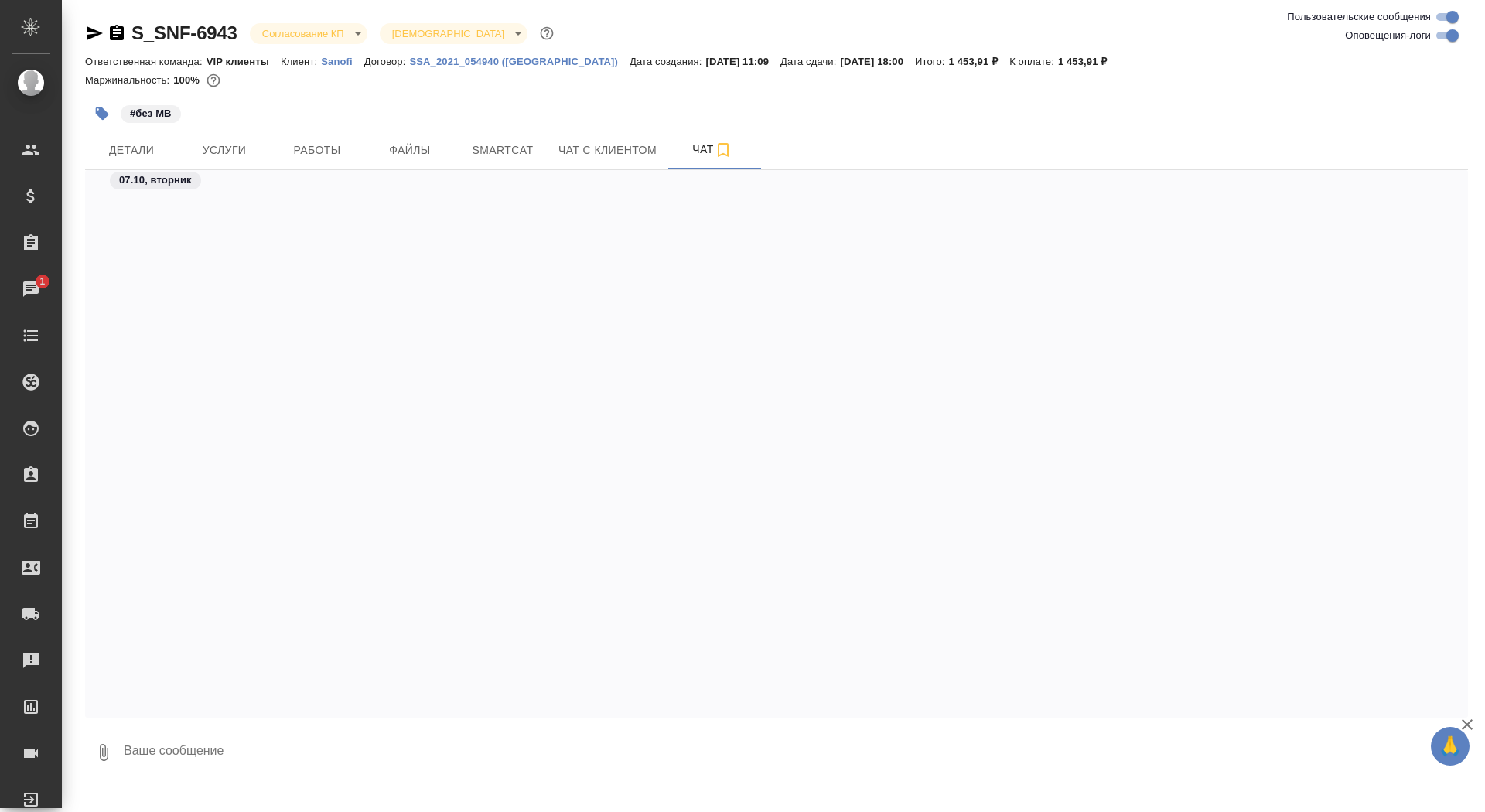
scroll to position [630, 0]
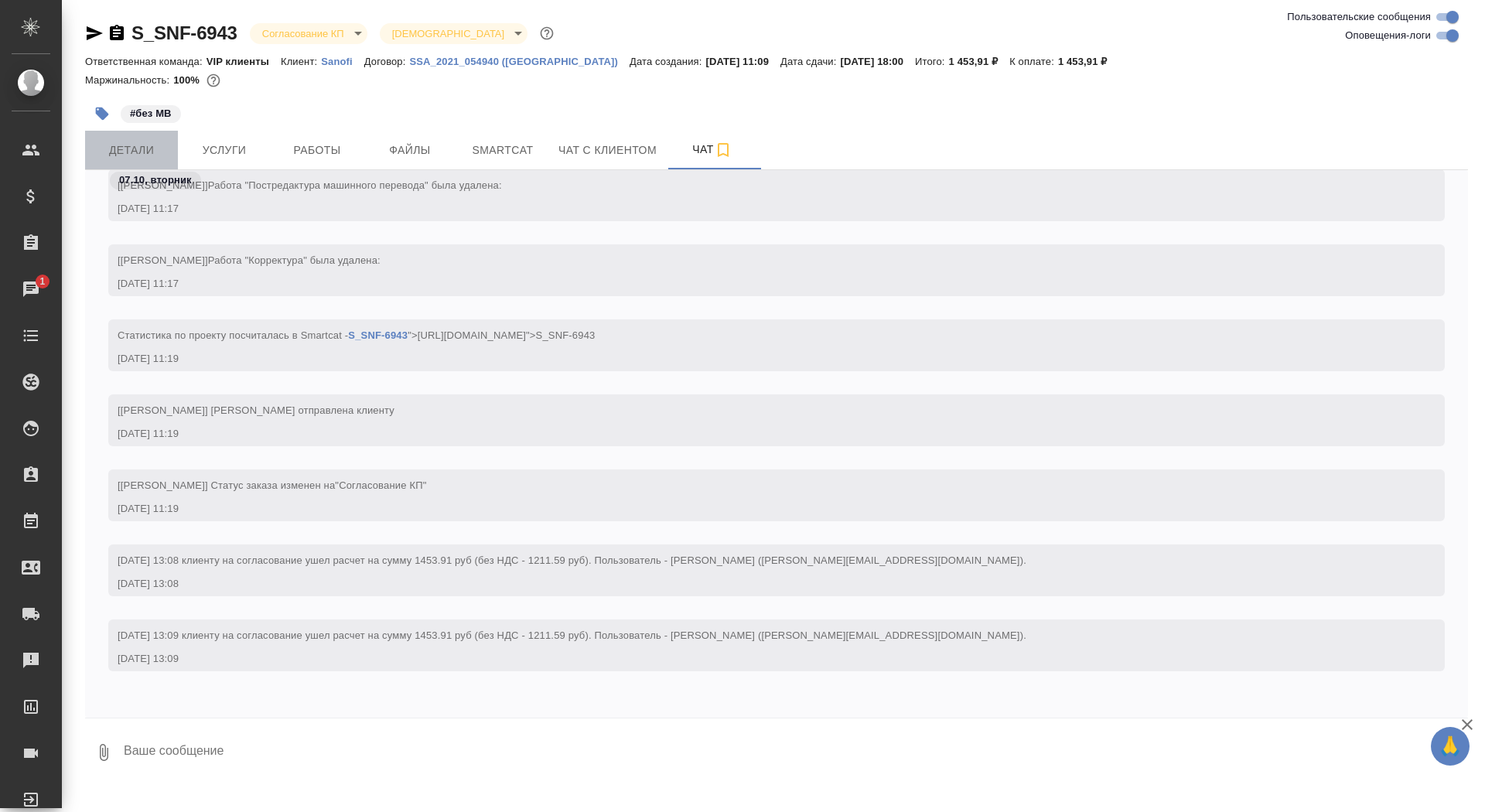
click at [157, 142] on span "Детали" at bounding box center [131, 149] width 74 height 19
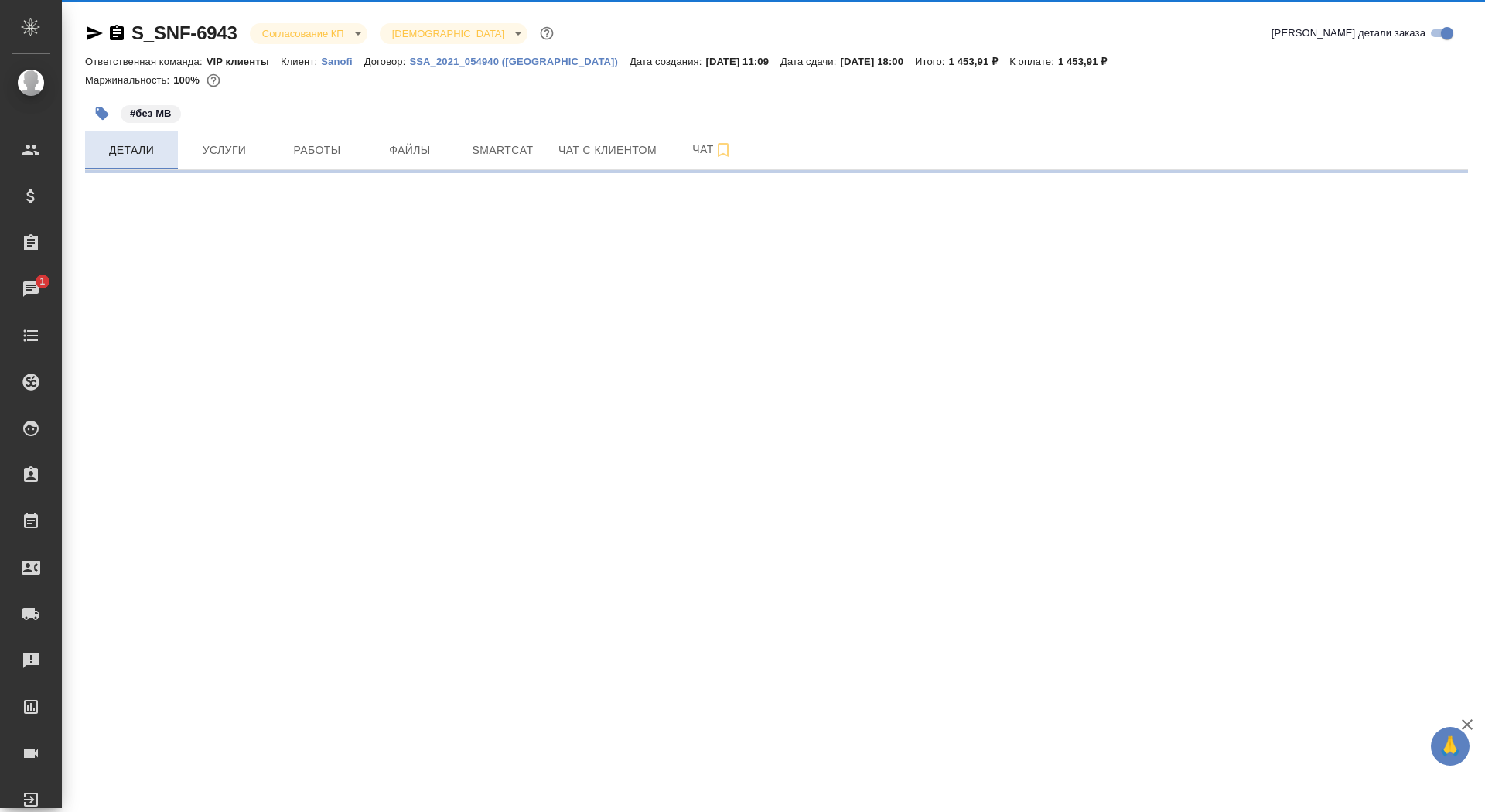
select select "RU"
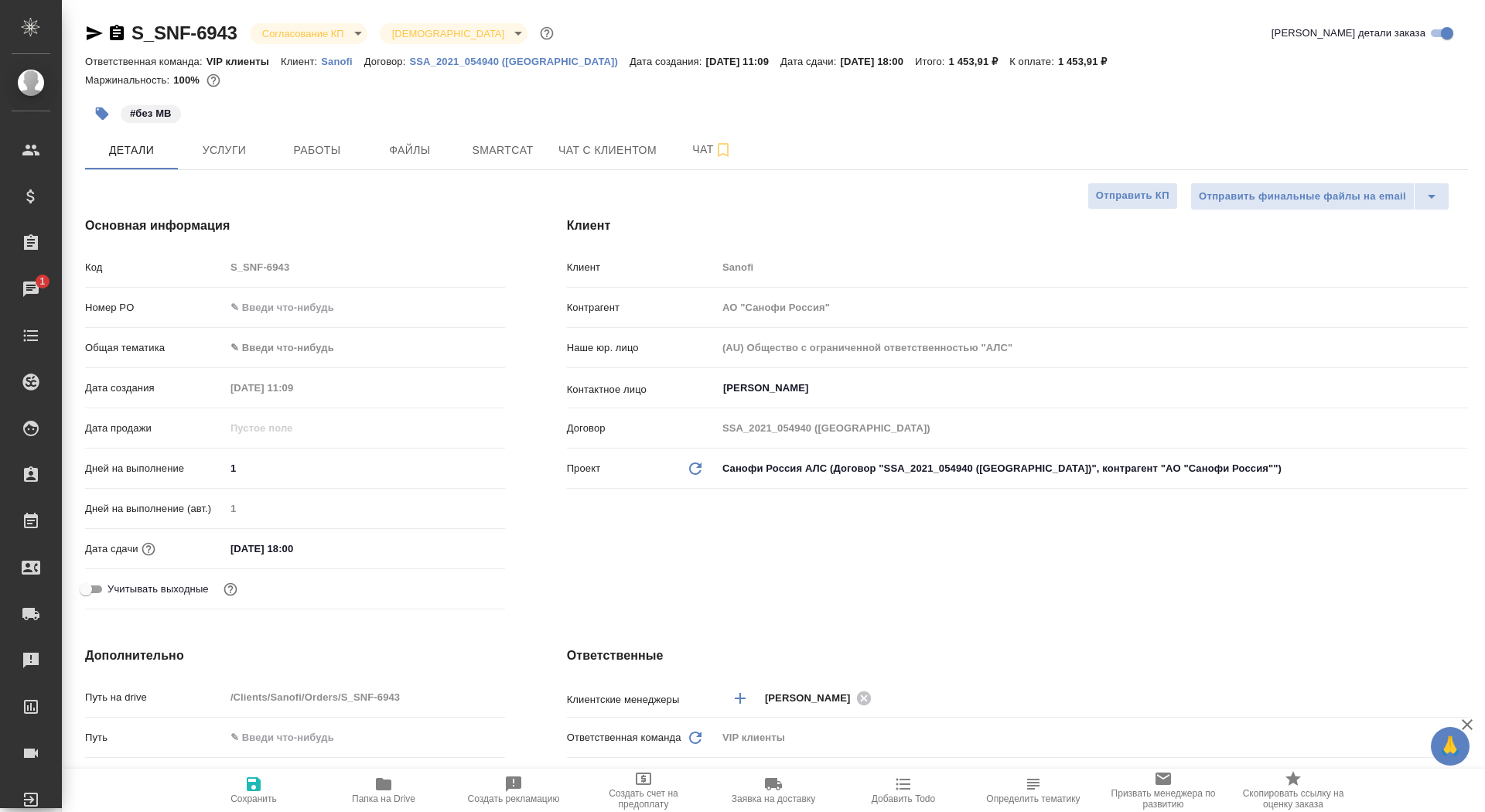
type textarea "x"
click at [257, 310] on input "text" at bounding box center [365, 307] width 280 height 23
paste input "#E005889850"
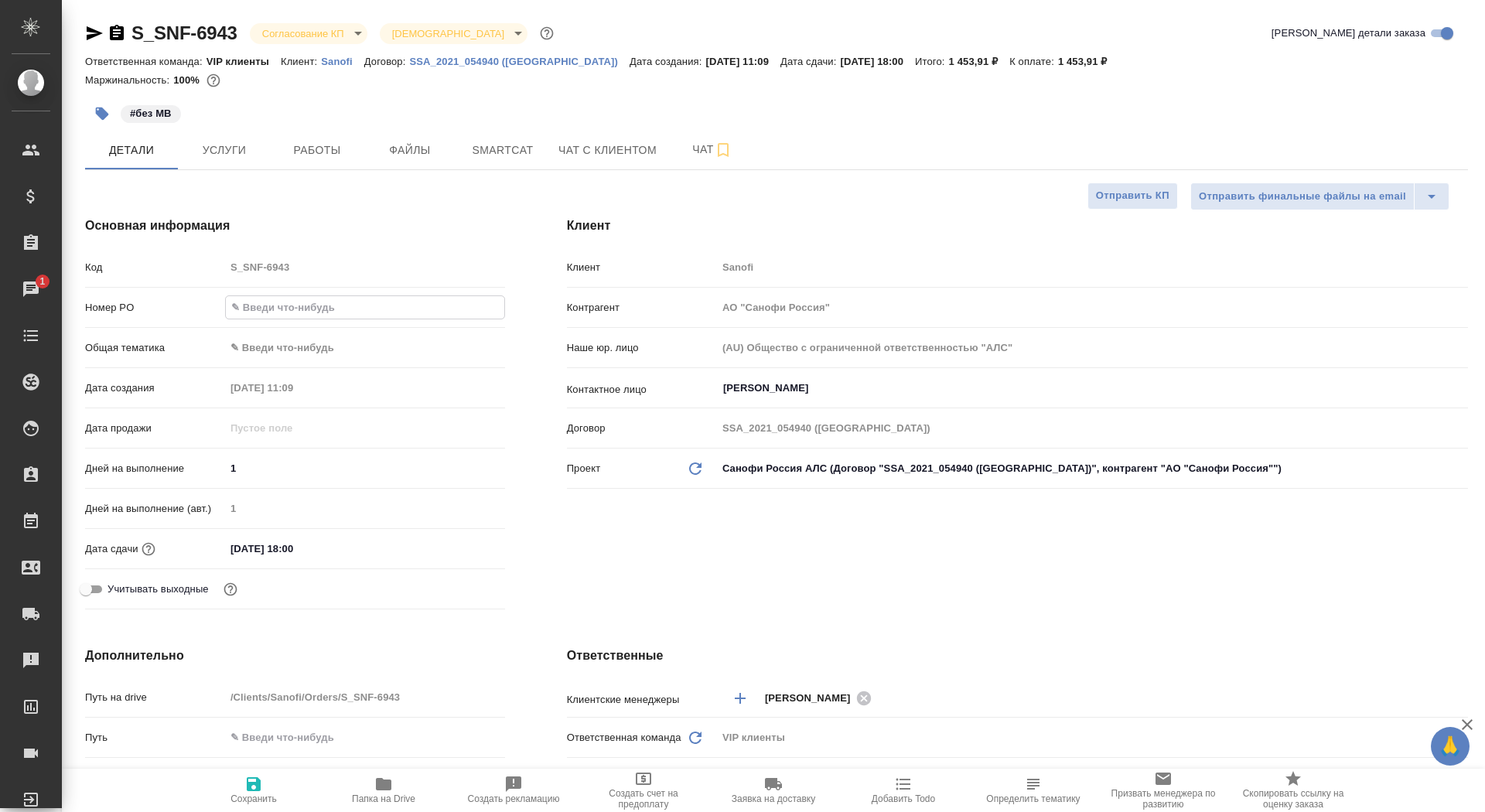
type input "#E005889850"
type textarea "x"
click at [236, 307] on input "#E005889850" at bounding box center [364, 307] width 278 height 23
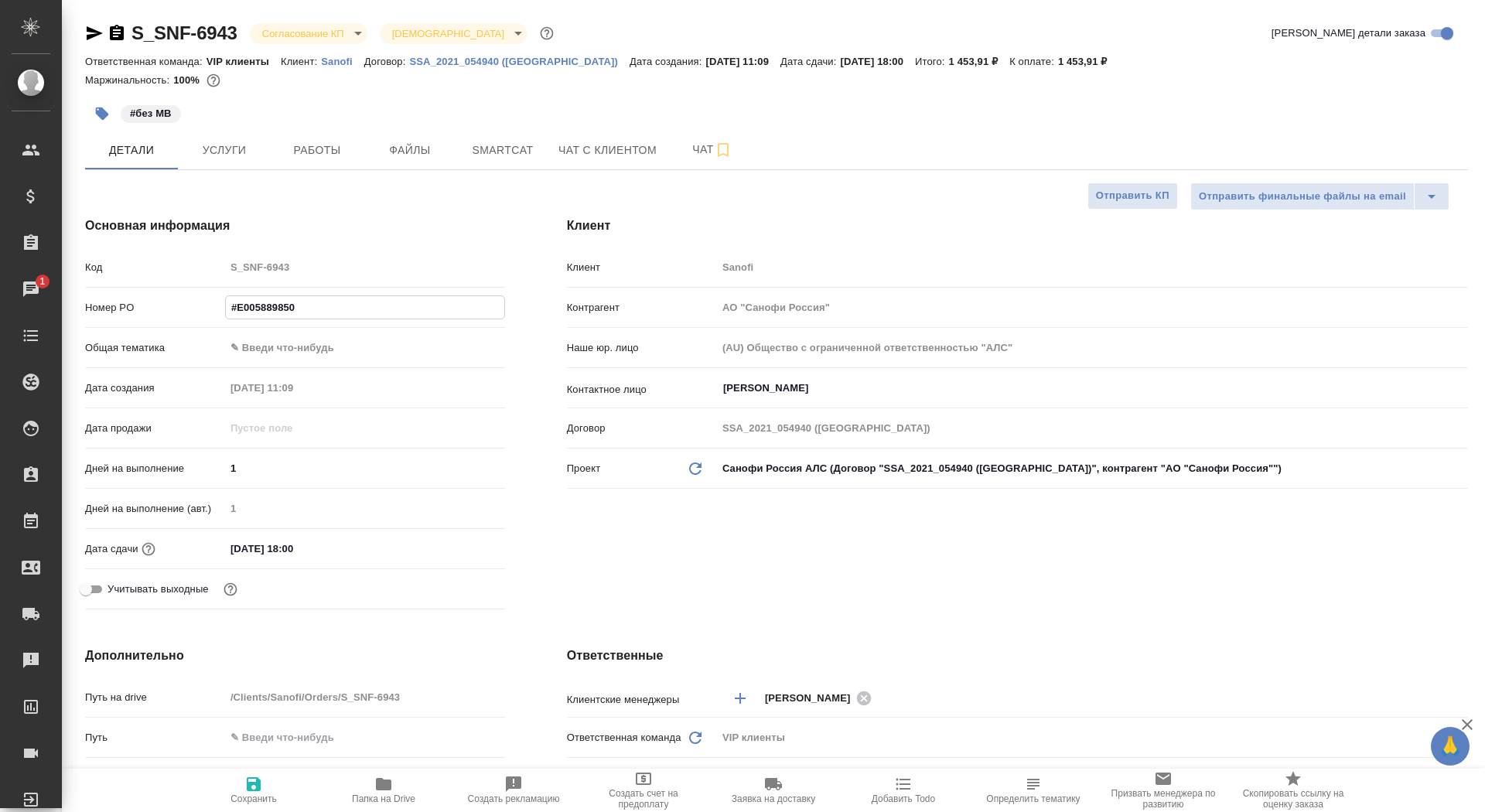
type input "E005889850"
type textarea "x"
type input "E005889850"
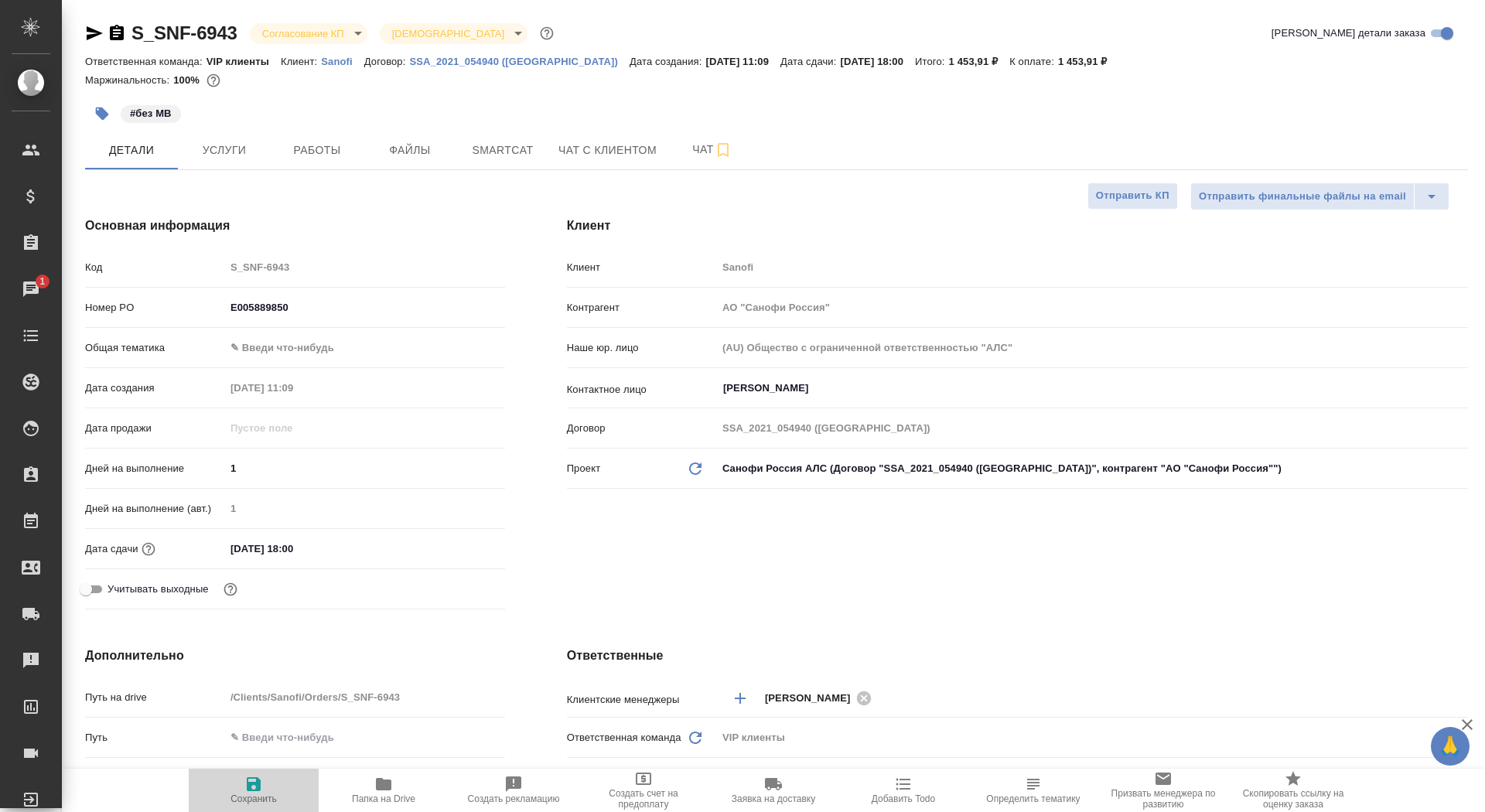
click at [263, 782] on span "Сохранить" at bounding box center [254, 789] width 111 height 29
type textarea "x"
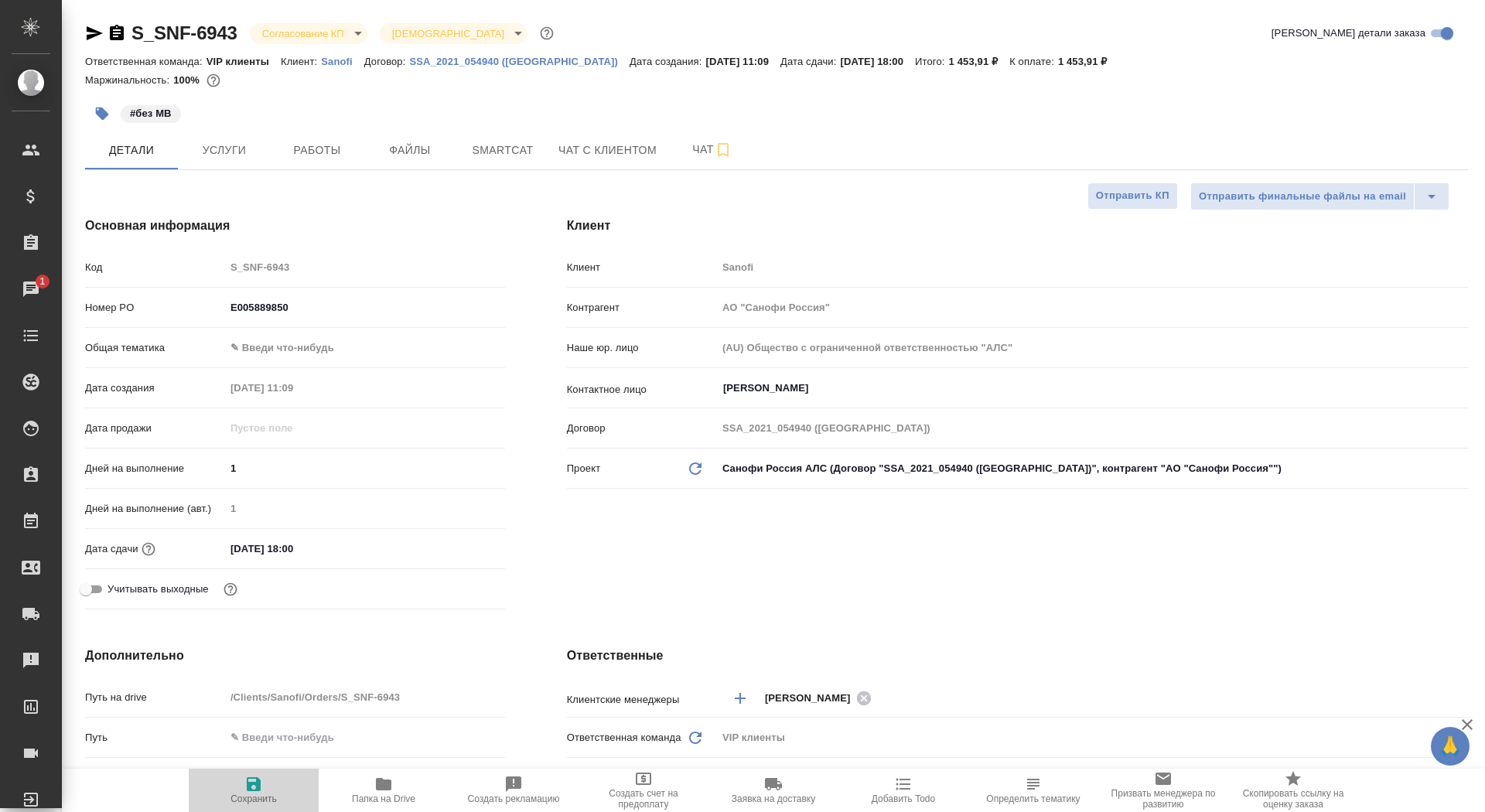
type textarea "x"
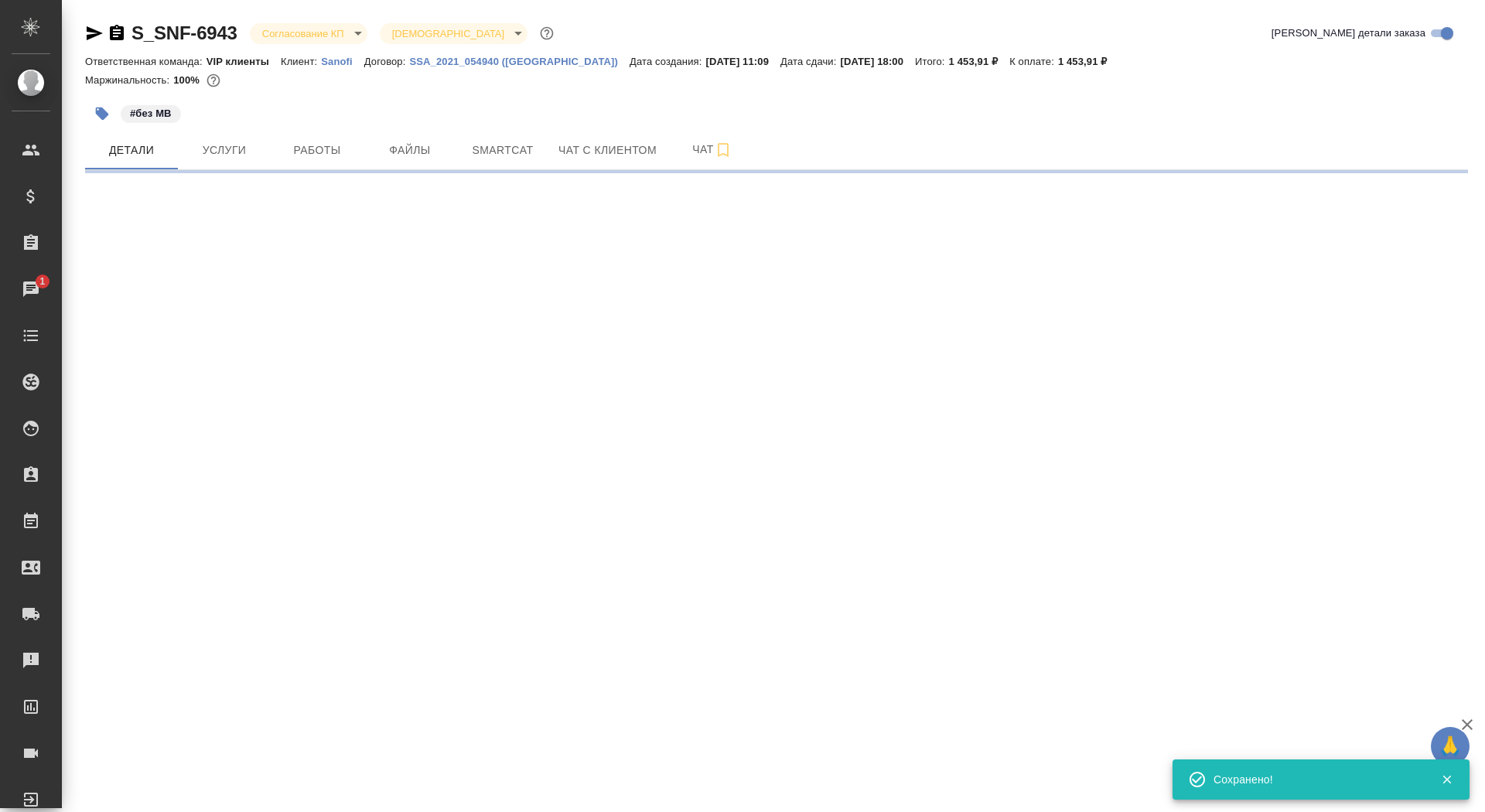
select select "RU"
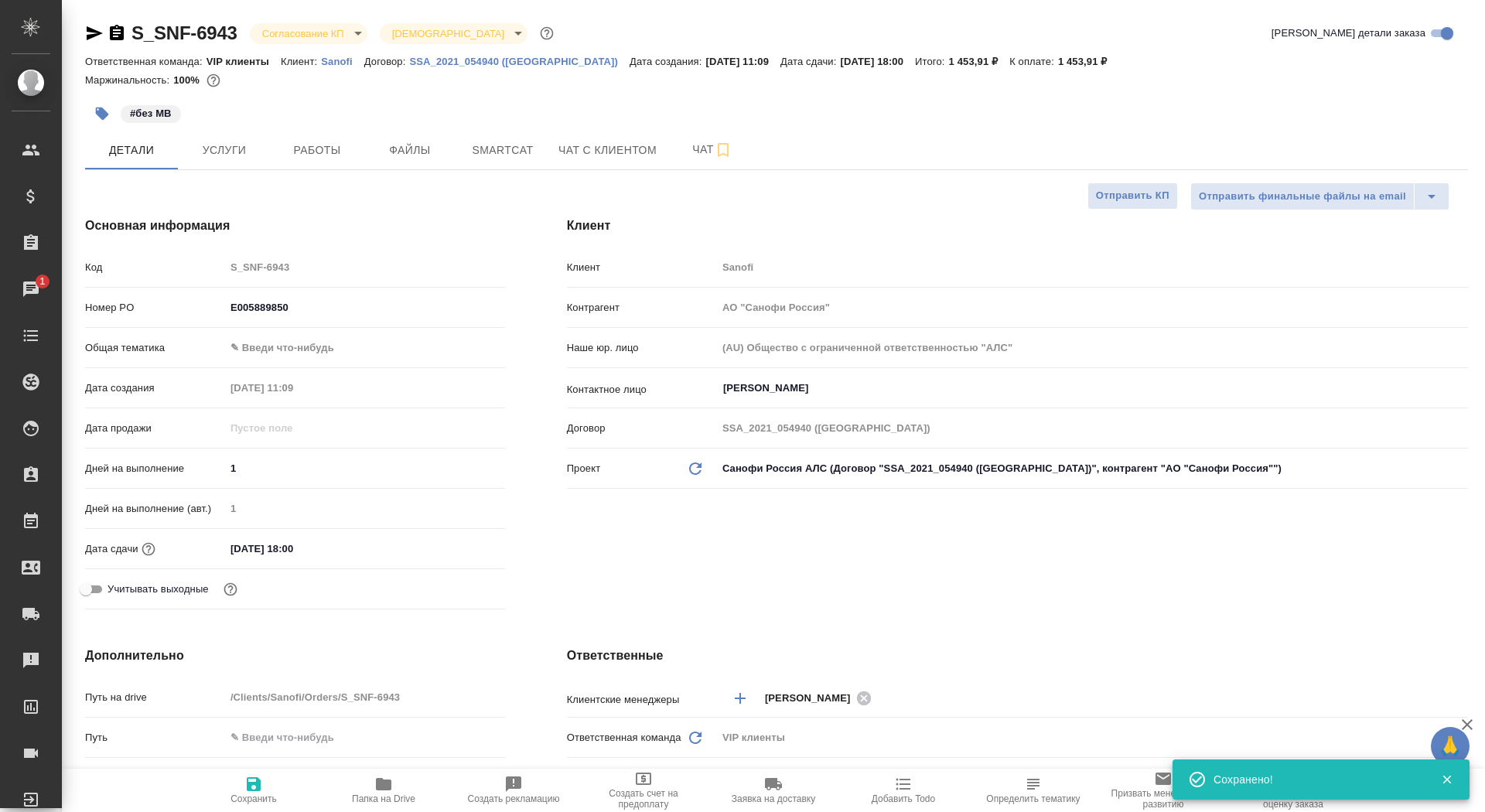
type textarea "x"
click at [303, 45] on div "S_SNF-6943 Согласование КП kpNegotiation Святая троица holyTrinity" at bounding box center [321, 33] width 472 height 24
click at [305, 16] on div "S_SNF-6943 Согласование КП kpNegotiation Святая троица holyTrinity Кратко детал…" at bounding box center [777, 779] width 1400 height 1557
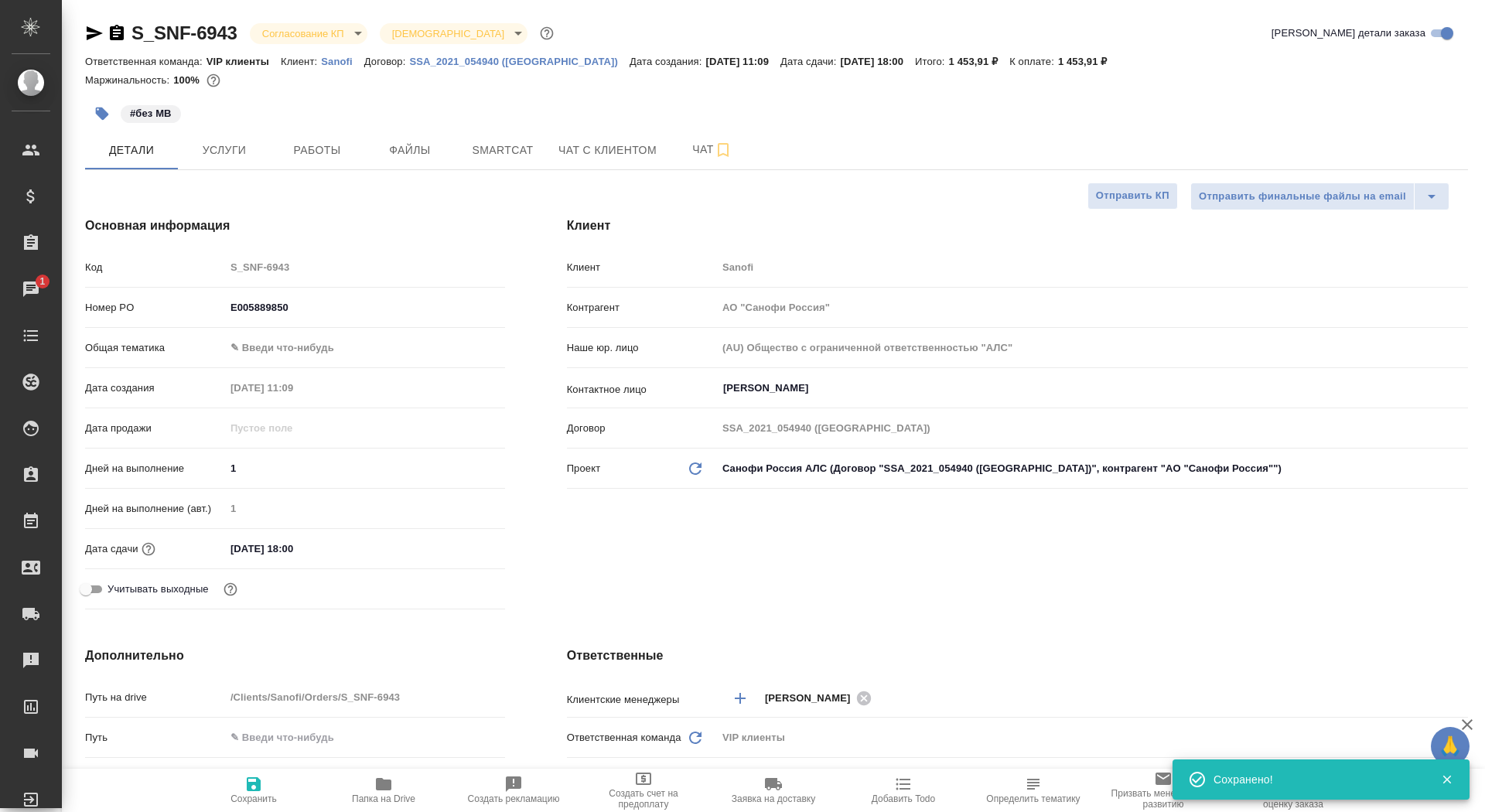
click at [305, 21] on div "S_SNF-6943 Согласование КП kpNegotiation Святая троица holyTrinity" at bounding box center [321, 33] width 472 height 24
click at [305, 37] on body "🙏 .cls-1 fill:#fff; AWATERA Saydasheva Dilyara Клиенты Спецификации Заказы 1 Ча…" at bounding box center [742, 406] width 1485 height 812
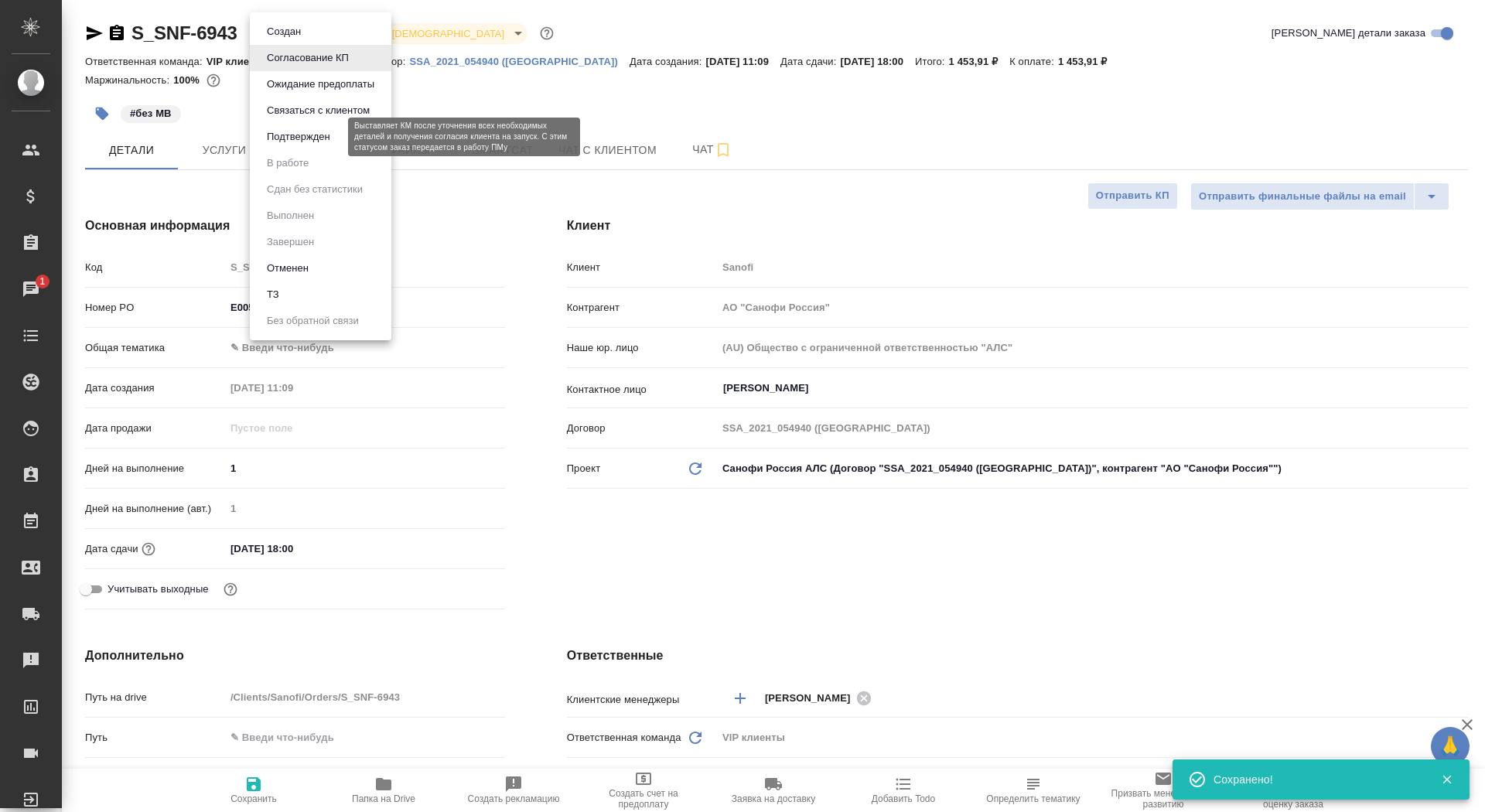
click at [311, 136] on button "Подтвержден" at bounding box center [299, 137] width 72 height 17
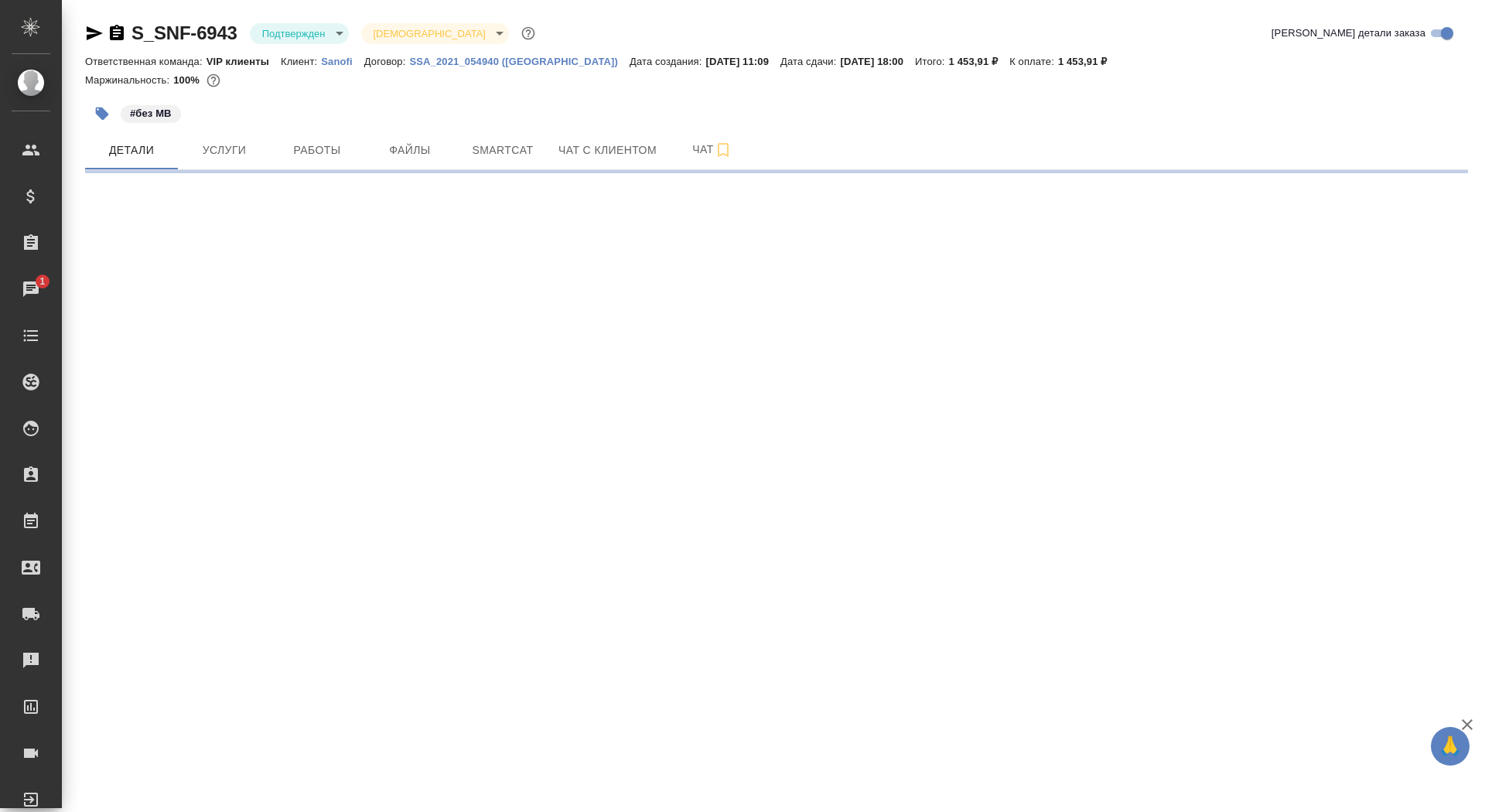
select select "RU"
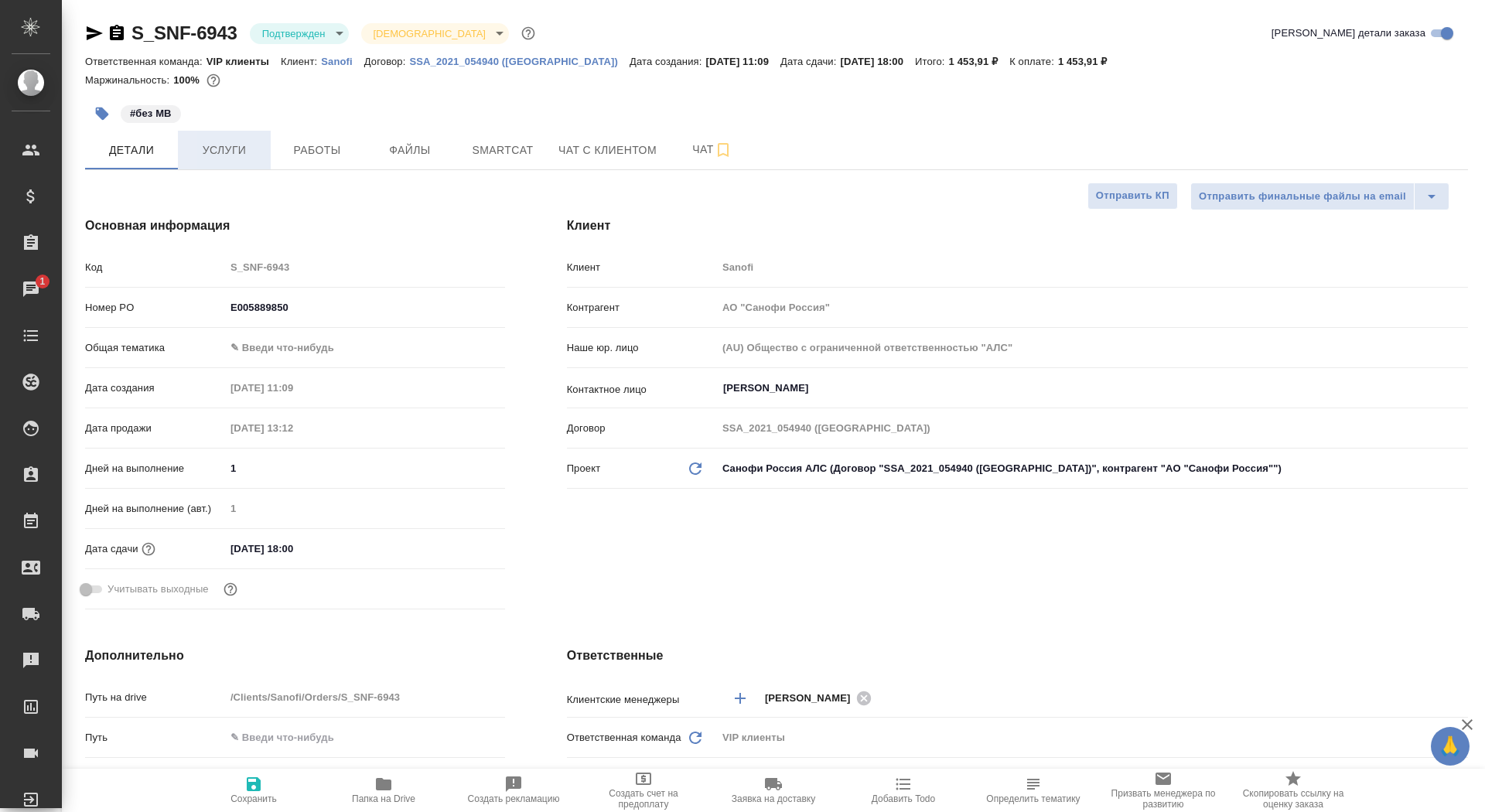
type textarea "x"
click at [236, 159] on span "Услуги" at bounding box center [225, 149] width 74 height 19
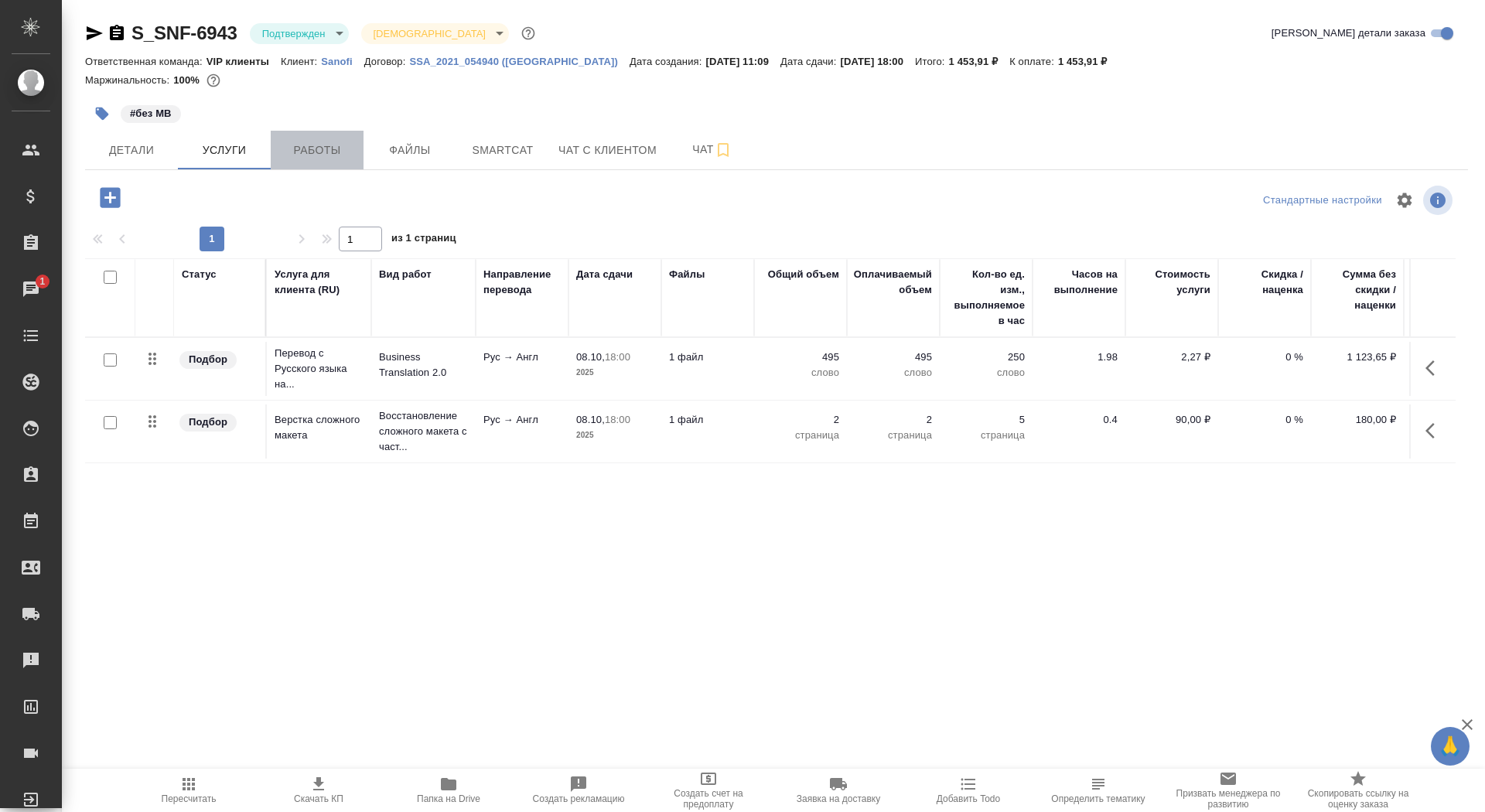
click at [326, 151] on span "Работы" at bounding box center [317, 149] width 74 height 19
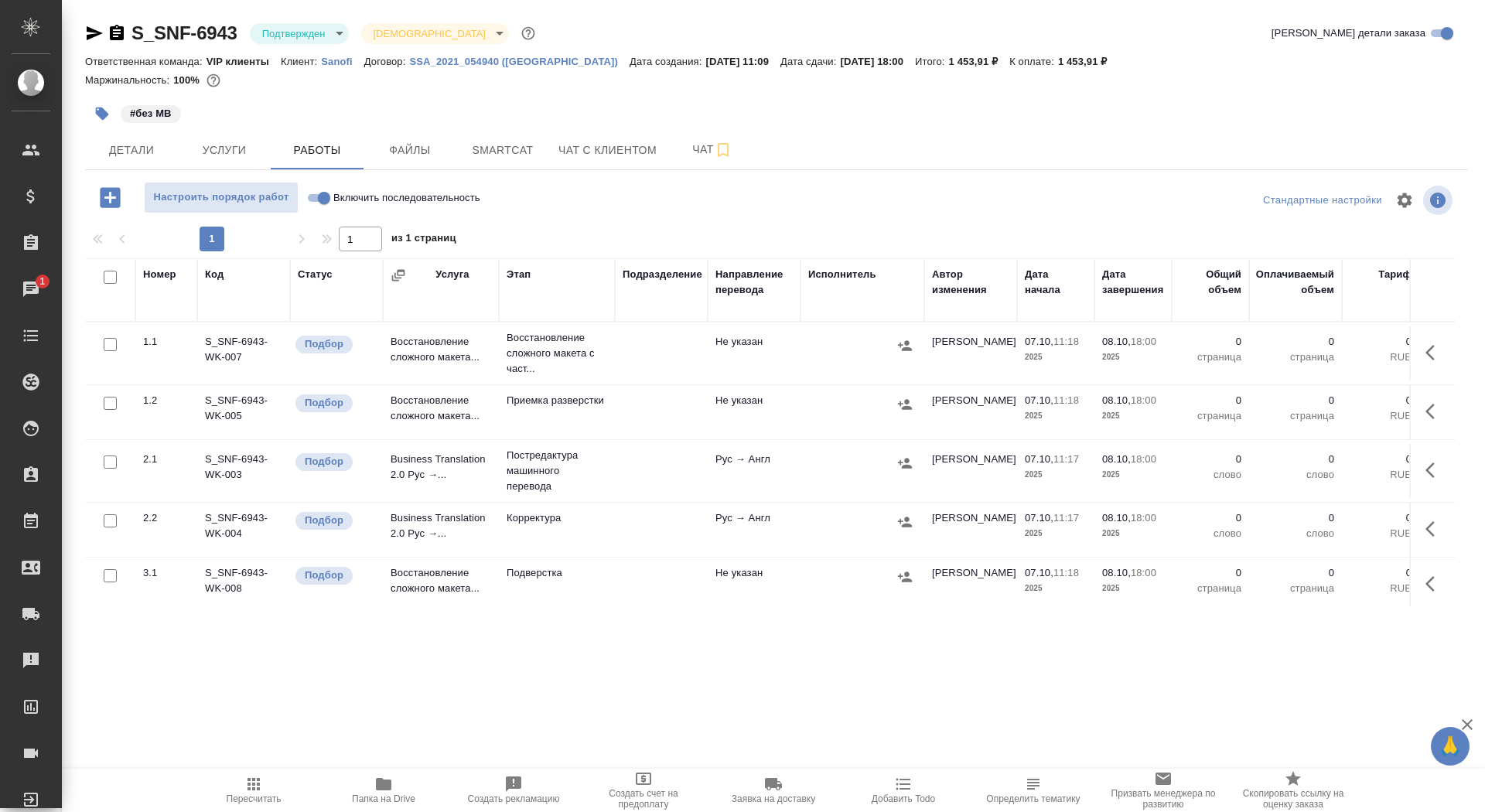
click at [1437, 360] on icon "button" at bounding box center [1434, 352] width 18 height 18
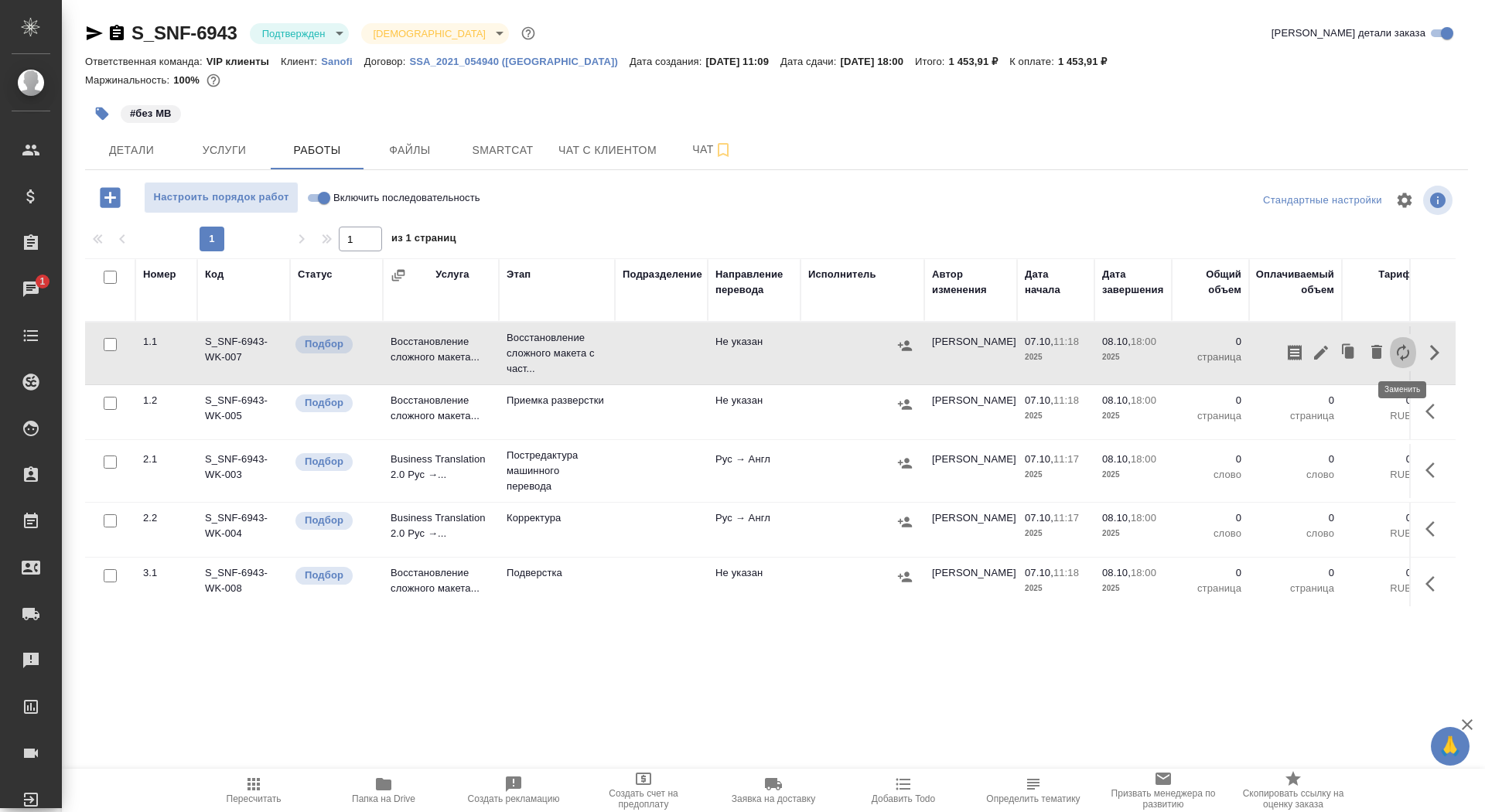
click at [1400, 356] on icon "button" at bounding box center [1403, 352] width 18 height 18
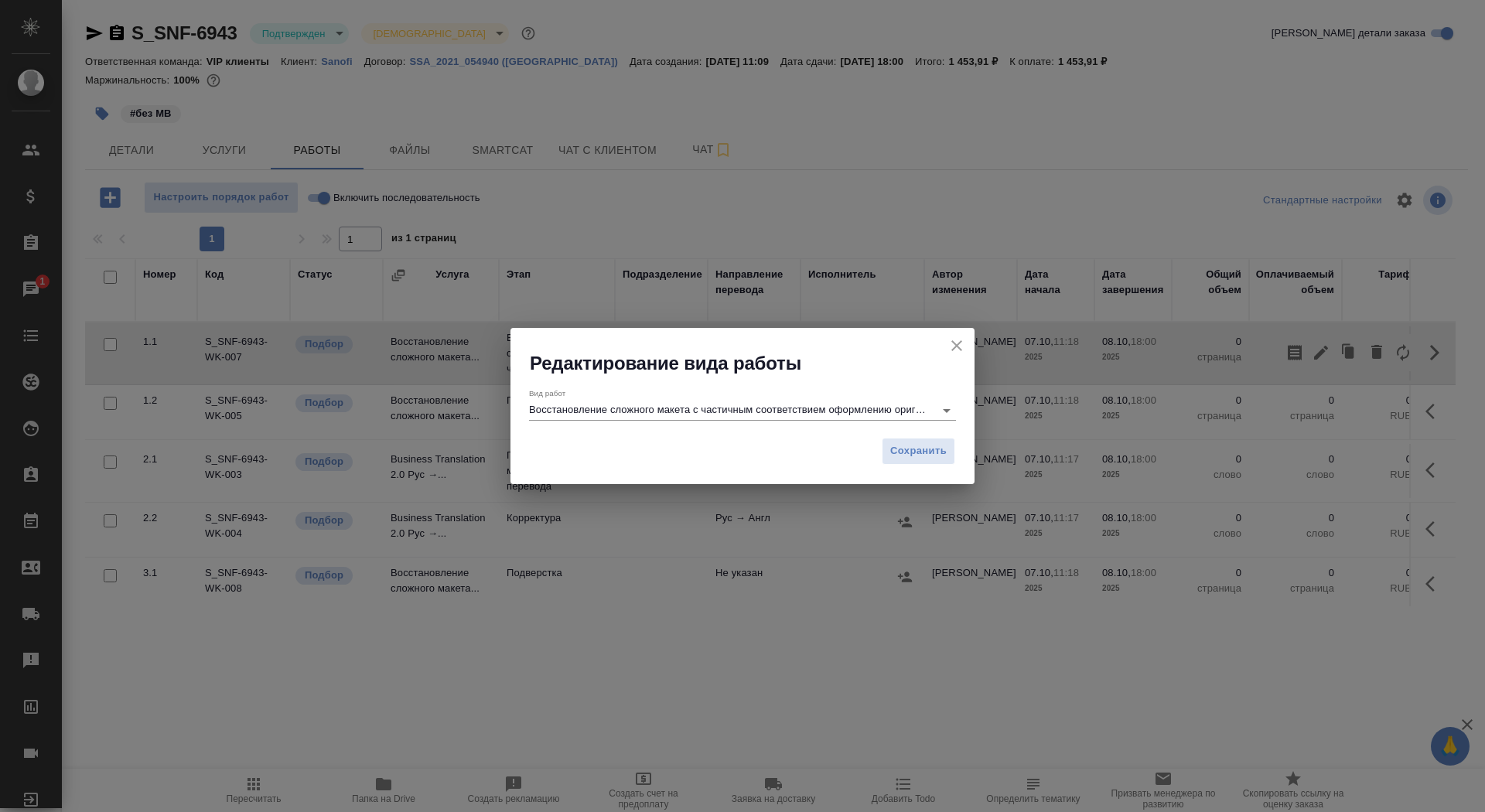
click at [720, 405] on input "Восстановление сложного макета с частичным соответствием оформлению оригинала" at bounding box center [727, 409] width 398 height 18
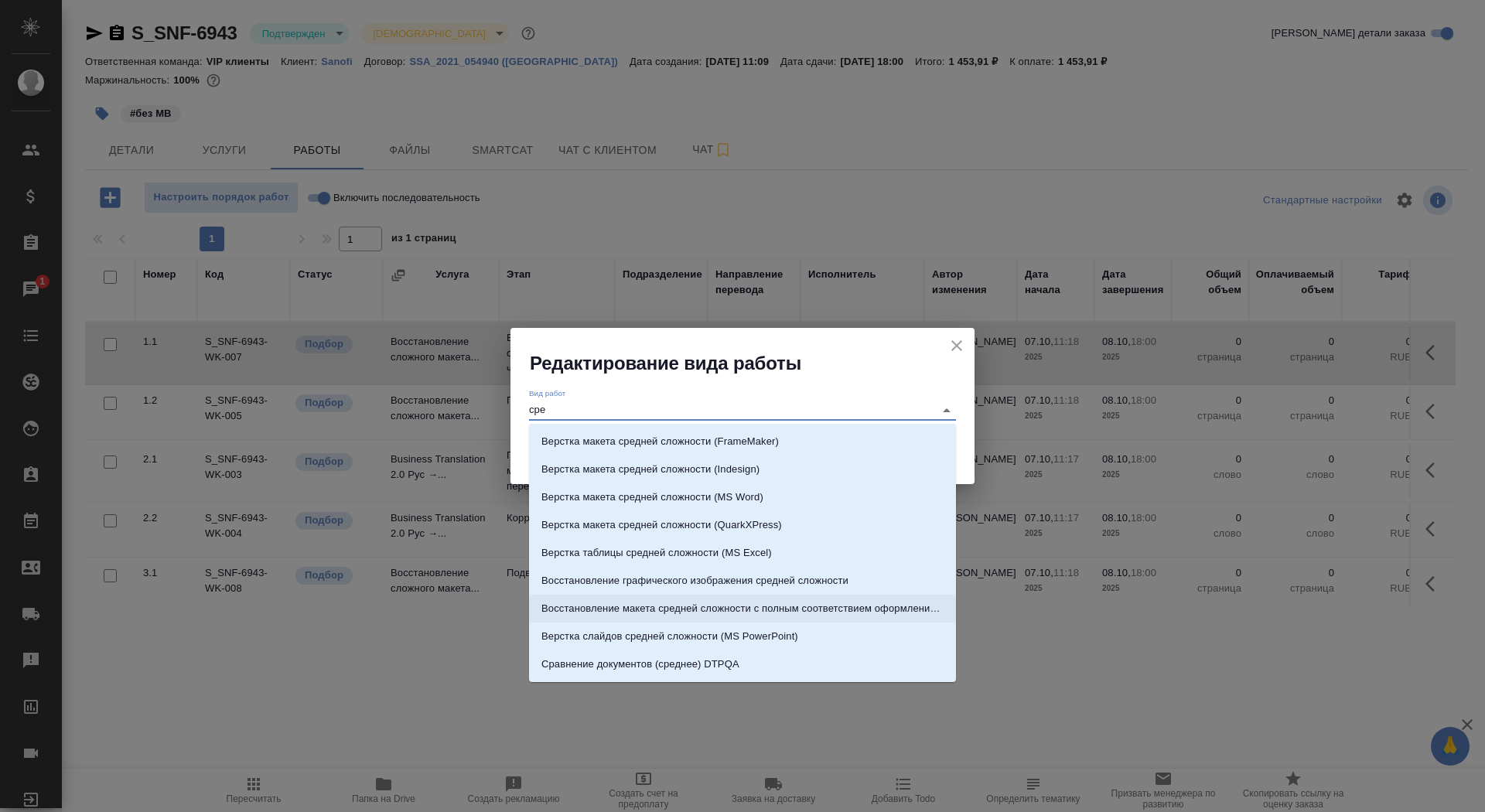
click at [829, 607] on p "Восстановление макета средней сложности с полным соответствием оформлению ориги…" at bounding box center [742, 608] width 402 height 15
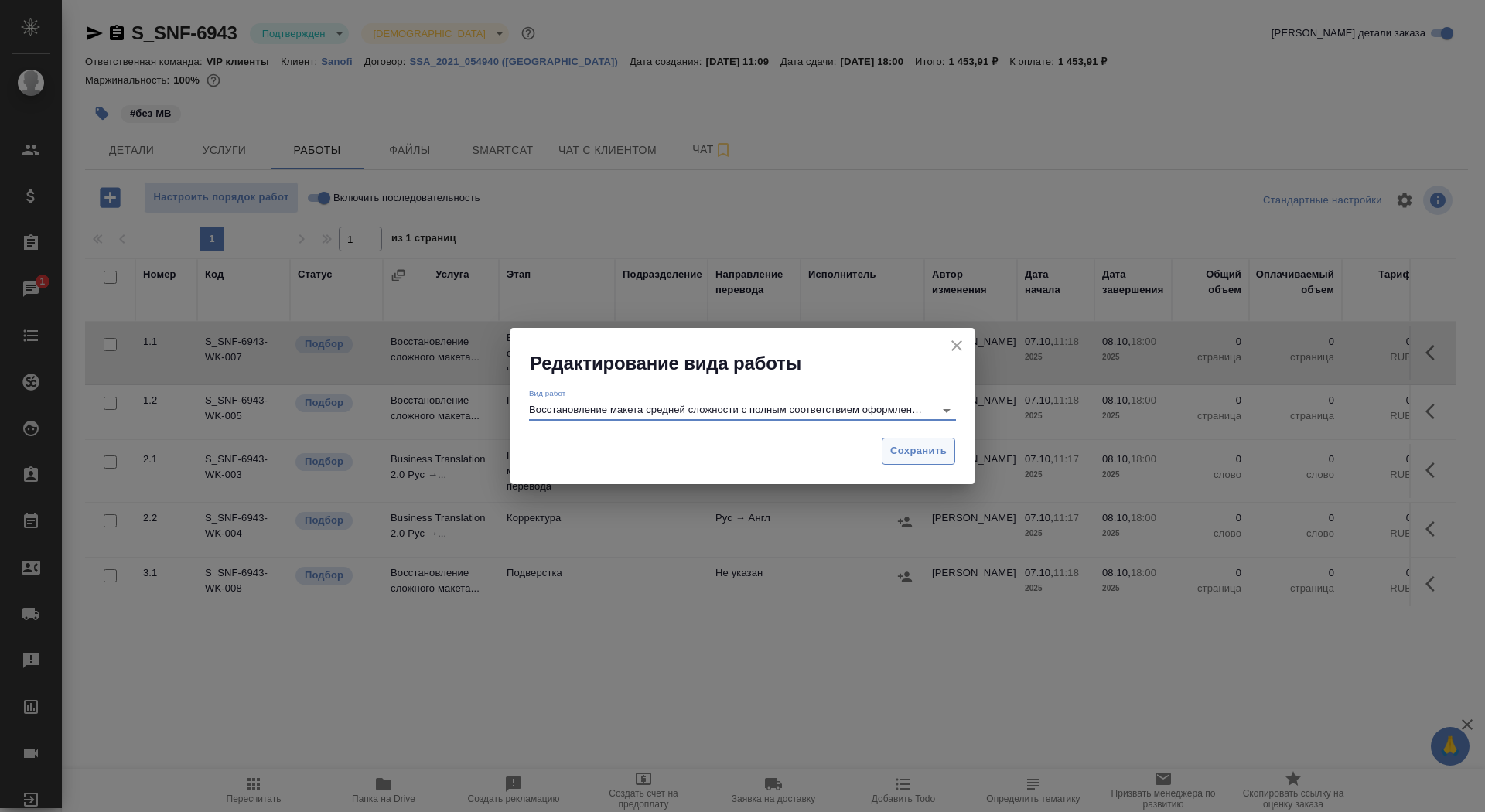
type input "Восстановление макета средней сложности с полным соответствием оформлению ориги…"
click at [935, 444] on span "Сохранить" at bounding box center [918, 452] width 56 height 18
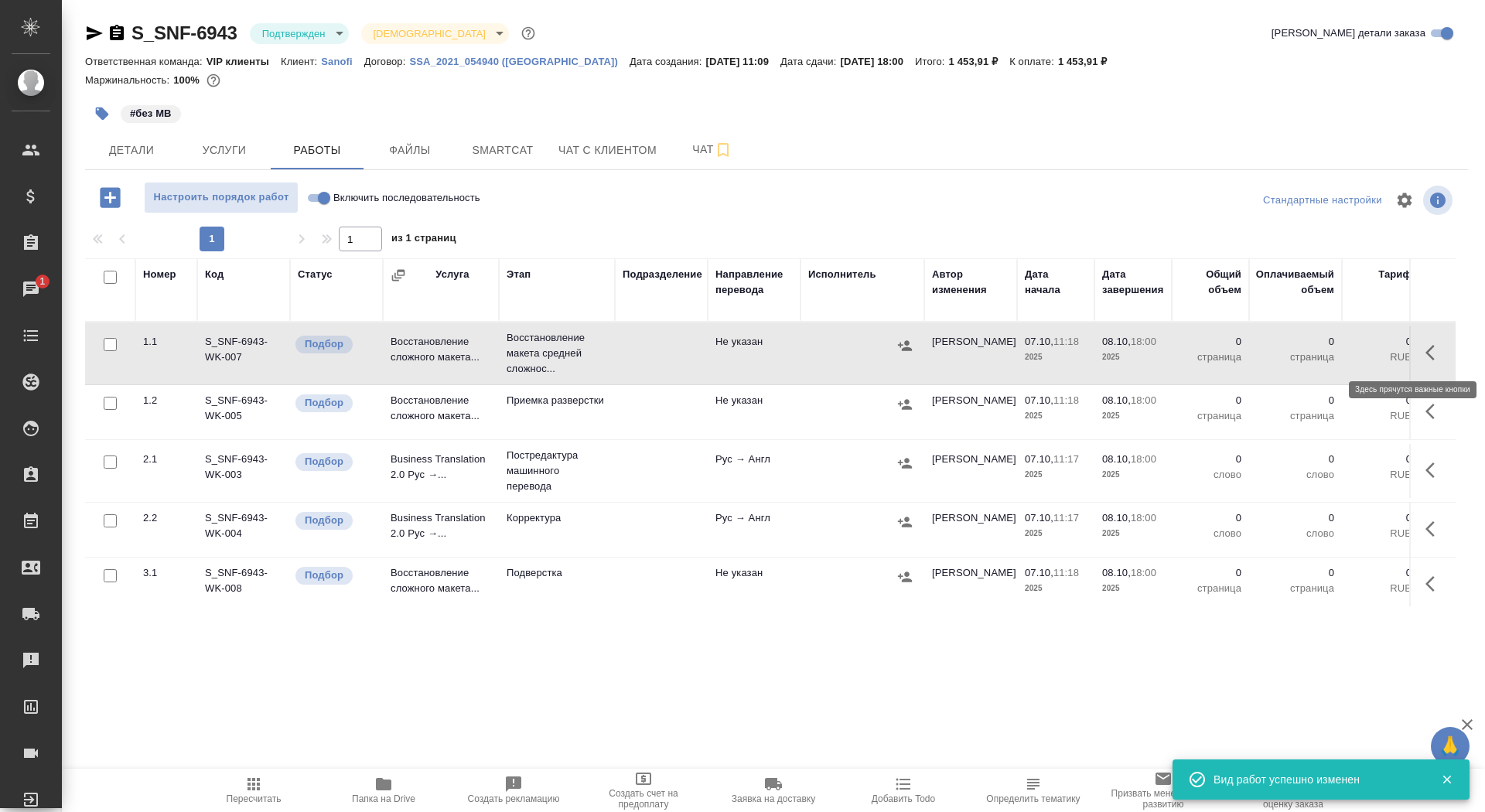
click at [1436, 349] on icon "button" at bounding box center [1434, 352] width 18 height 18
click at [1317, 358] on icon "button" at bounding box center [1320, 352] width 14 height 14
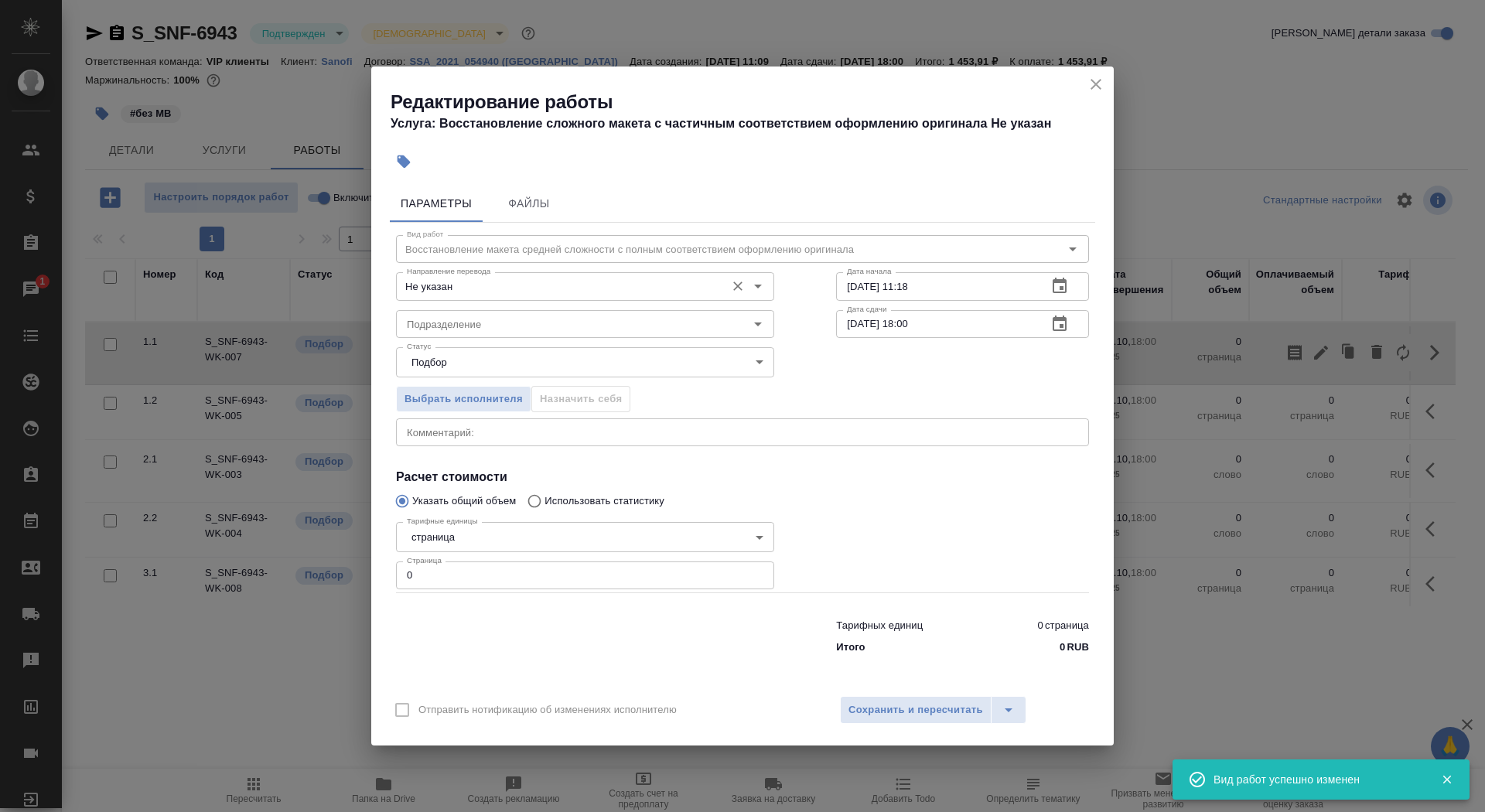
click at [595, 272] on div "Не указан Направление перевода" at bounding box center [585, 286] width 378 height 28
click at [595, 289] on input "Не указан" at bounding box center [559, 286] width 317 height 18
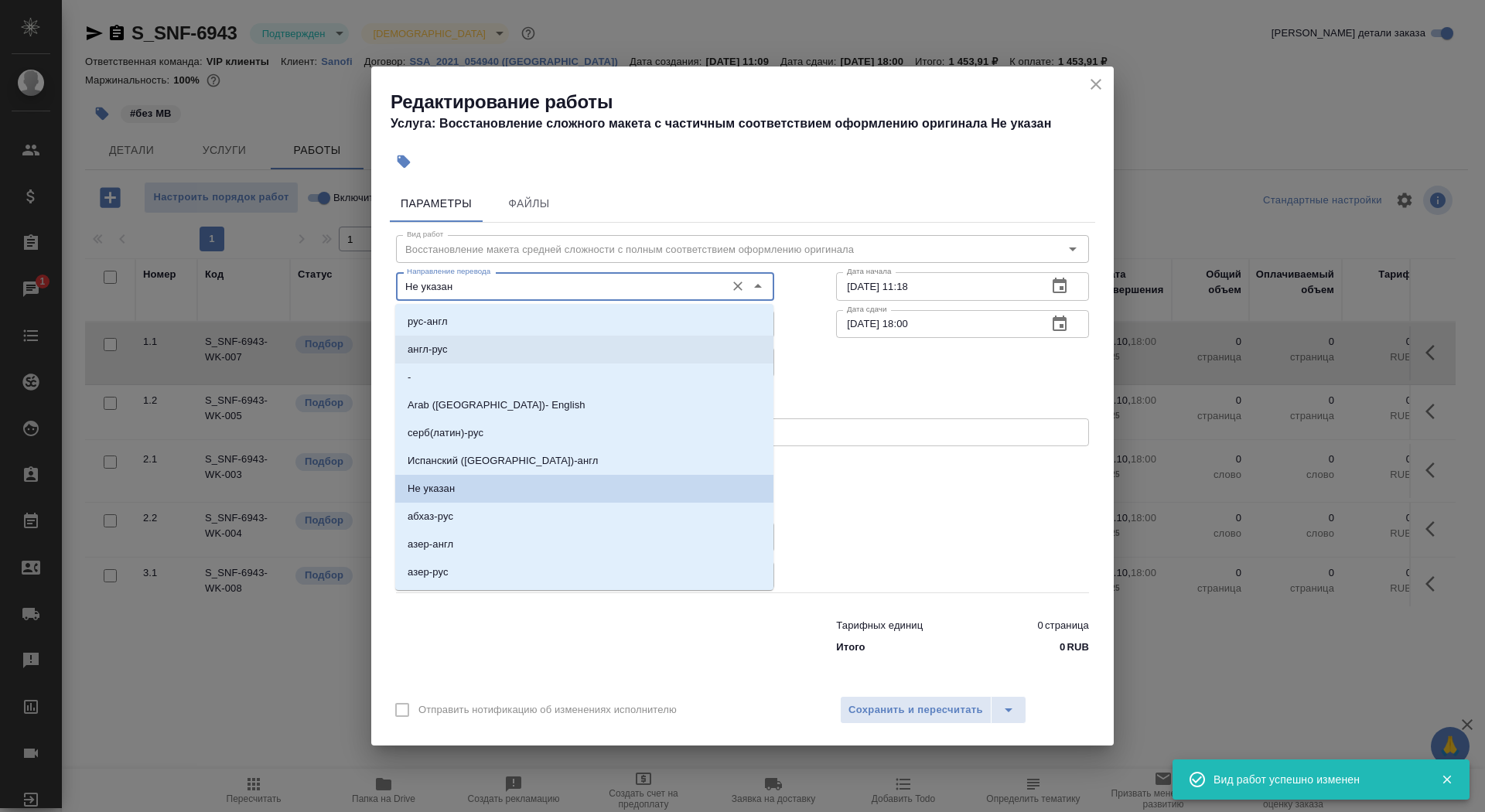
click at [586, 346] on li "англ-рус" at bounding box center [584, 349] width 378 height 28
type input "англ-рус"
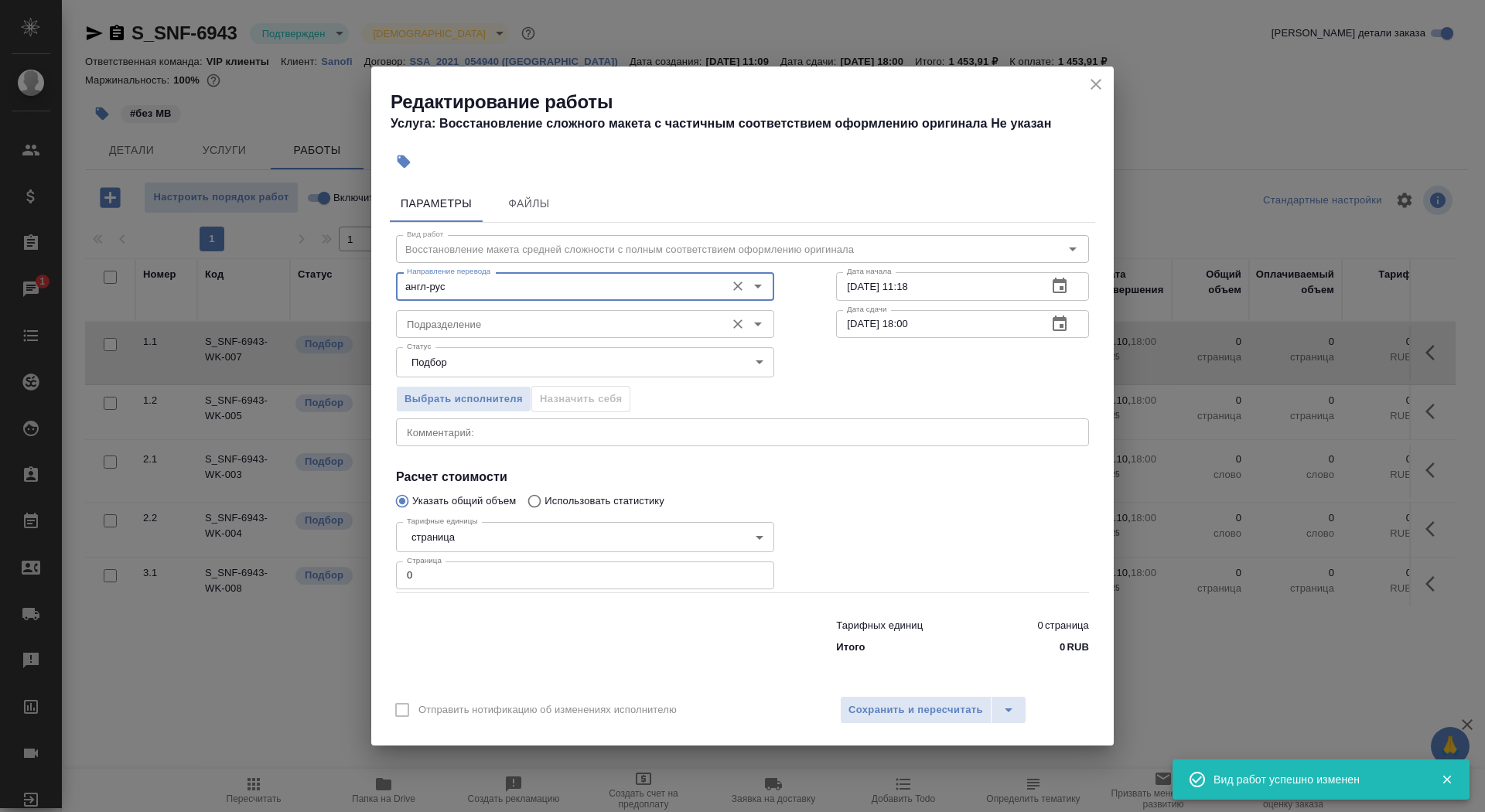
click at [580, 318] on input "Подразделение" at bounding box center [559, 324] width 317 height 18
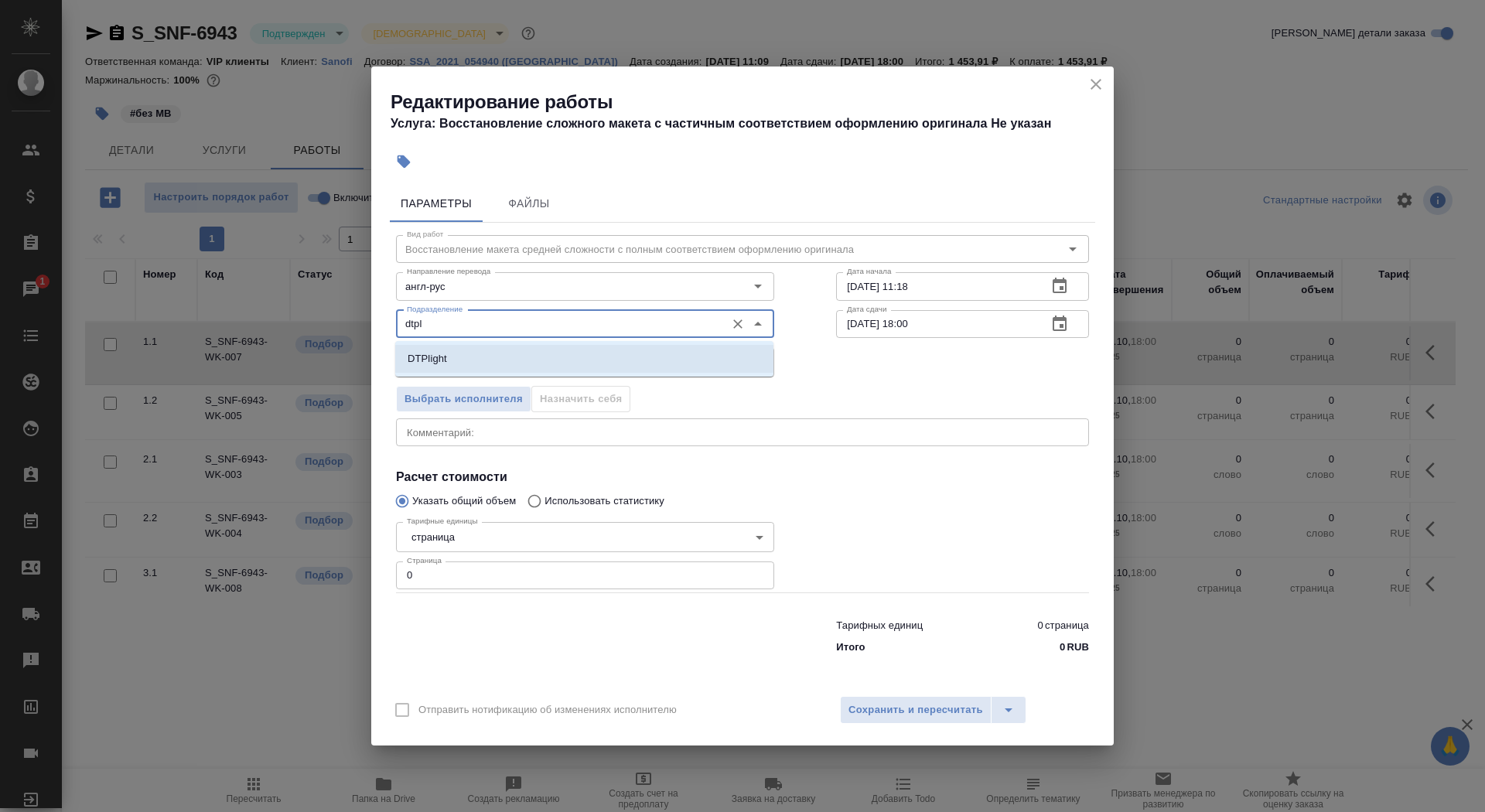
click at [538, 353] on li "DTPlight" at bounding box center [584, 358] width 378 height 28
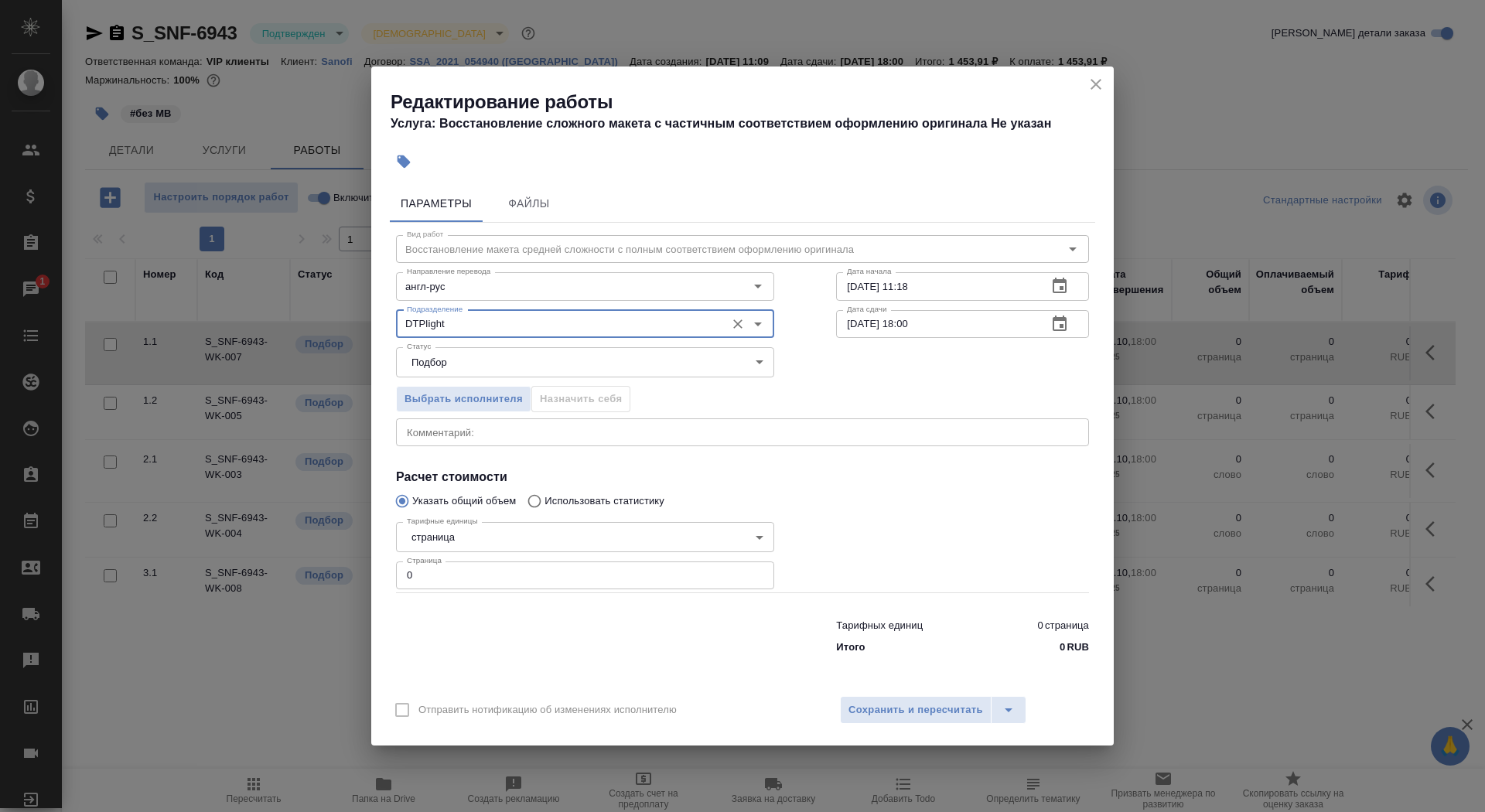
type input "DTPlight"
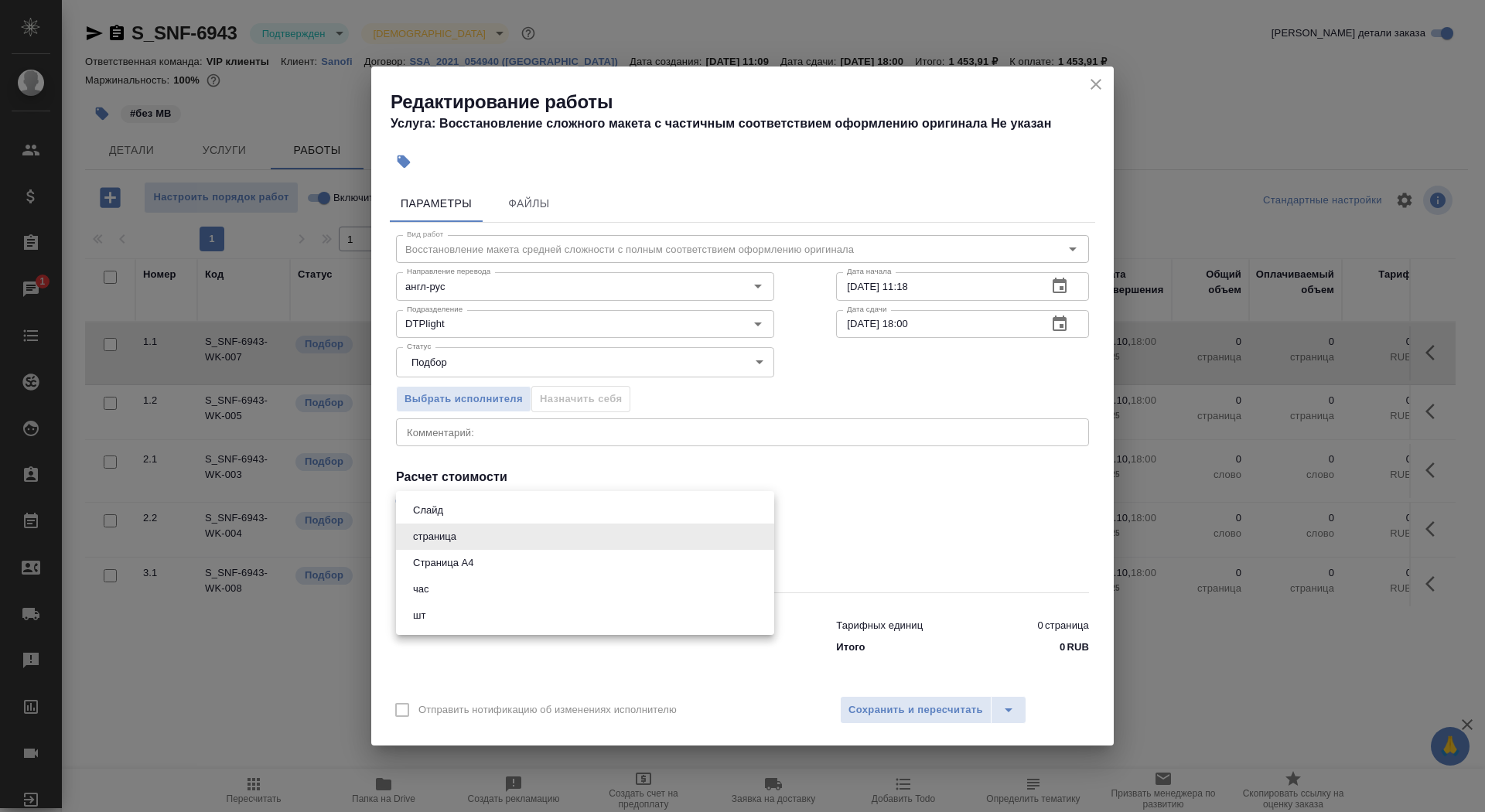
click at [503, 539] on body "🙏 .cls-1 fill:#fff; AWATERA Saydasheva Dilyara Клиенты Спецификации Заказы 1 Ча…" at bounding box center [742, 406] width 1485 height 812
click at [501, 565] on li "Страница А4" at bounding box center [585, 562] width 378 height 26
type input "5f036ec4e16dec2d6b59c8ff"
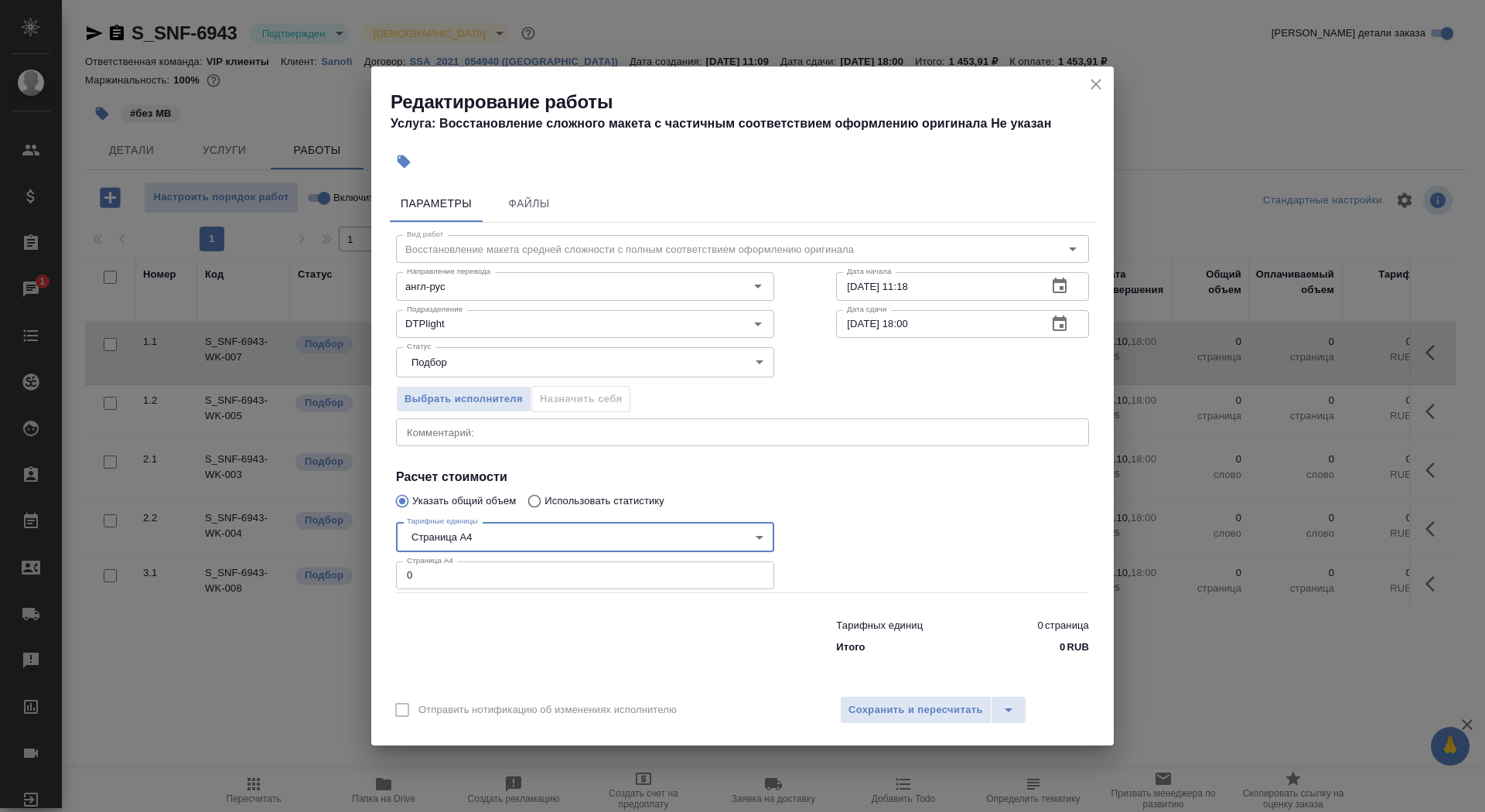
click at [494, 588] on input "0" at bounding box center [585, 575] width 378 height 28
type input "2"
click at [948, 284] on input "07.10.2025 11:18" at bounding box center [935, 286] width 199 height 28
type input "07.10.2025 13:15"
click at [1059, 323] on icon "button" at bounding box center [1059, 324] width 18 height 18
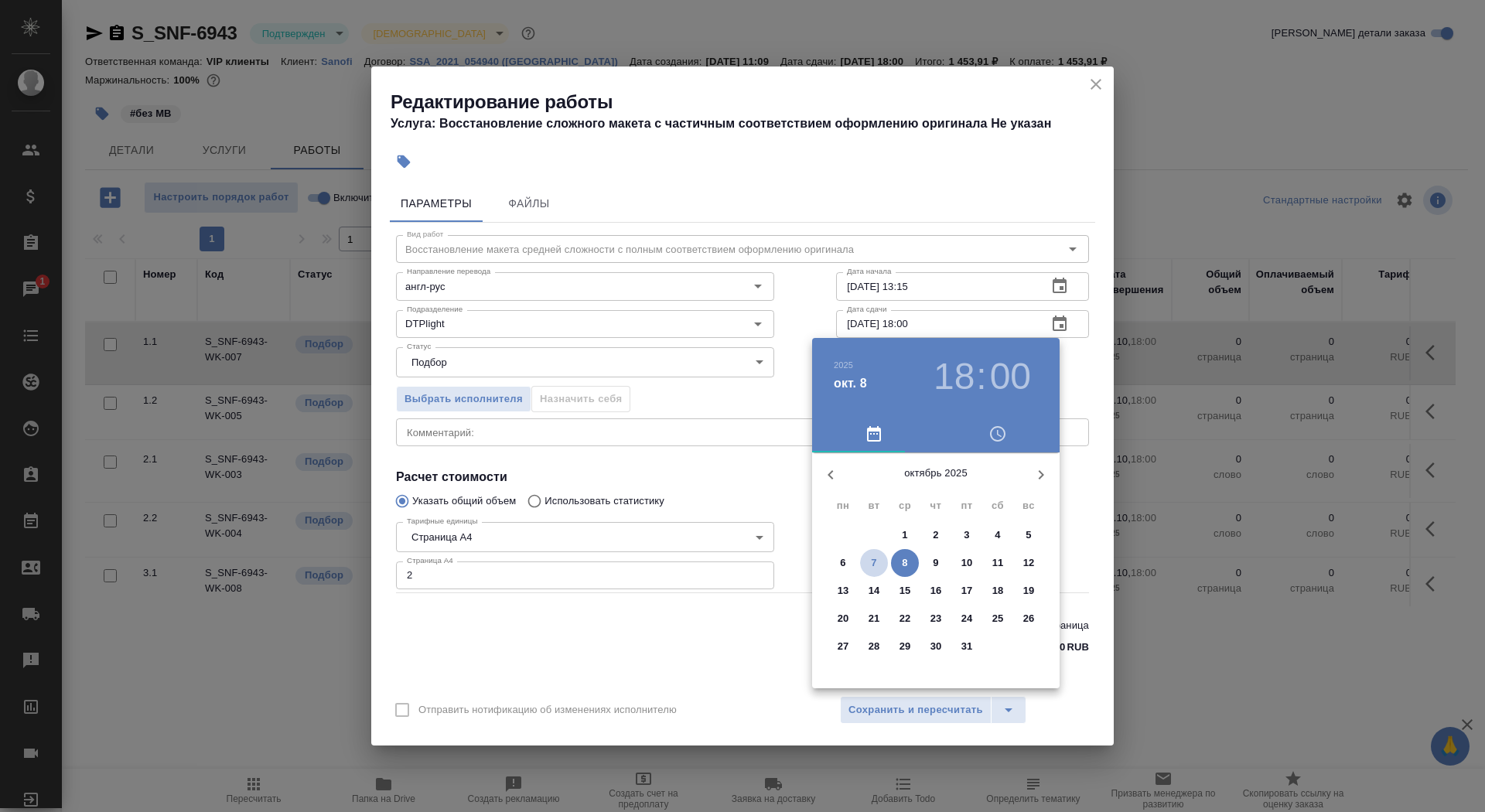
click at [873, 565] on p "7" at bounding box center [874, 562] width 5 height 15
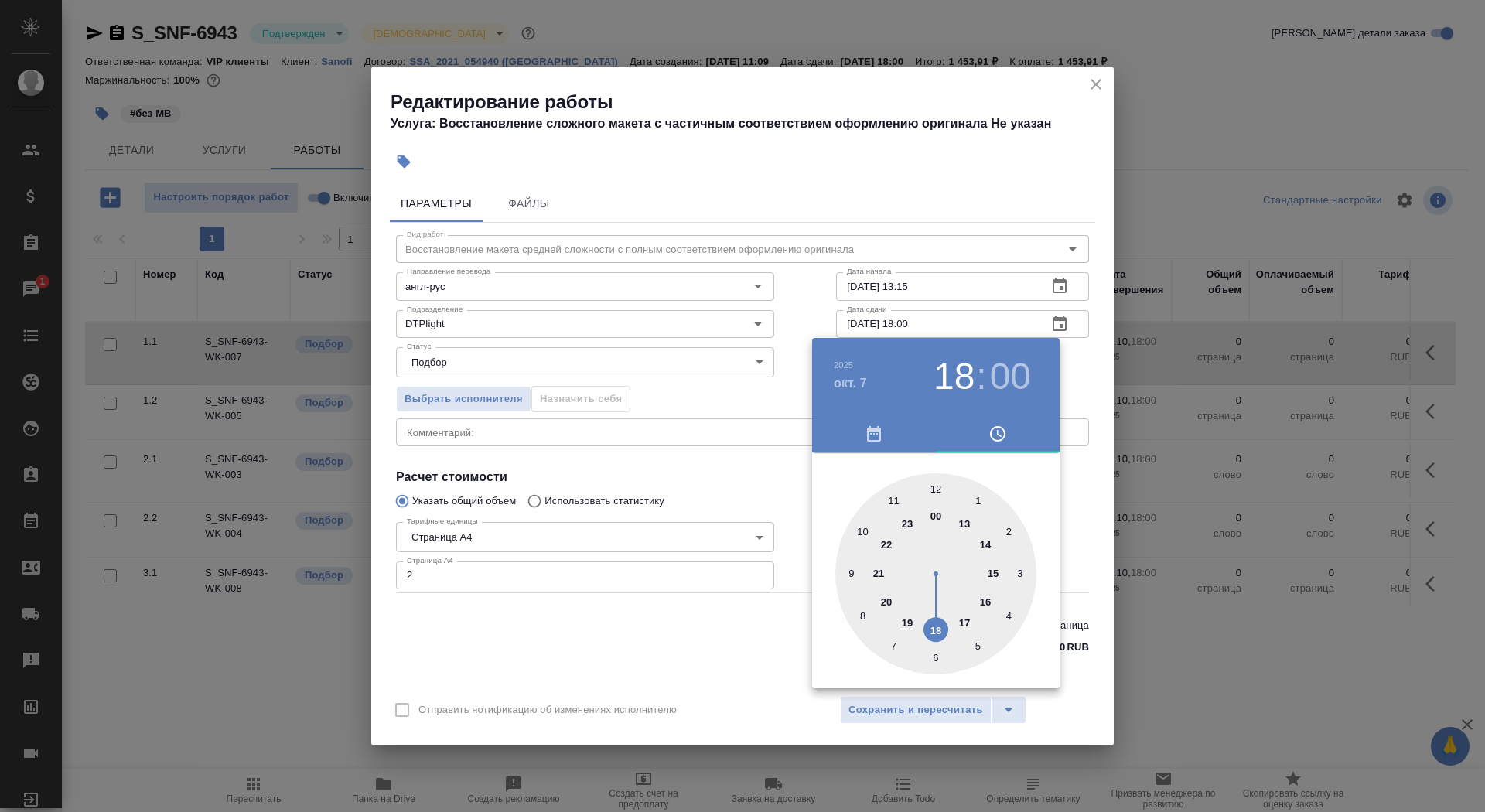
click at [992, 572] on div at bounding box center [935, 574] width 201 height 201
click at [1020, 570] on div at bounding box center [935, 574] width 201 height 201
type input "07.10.2025 15:15"
click at [695, 607] on div at bounding box center [742, 406] width 1485 height 812
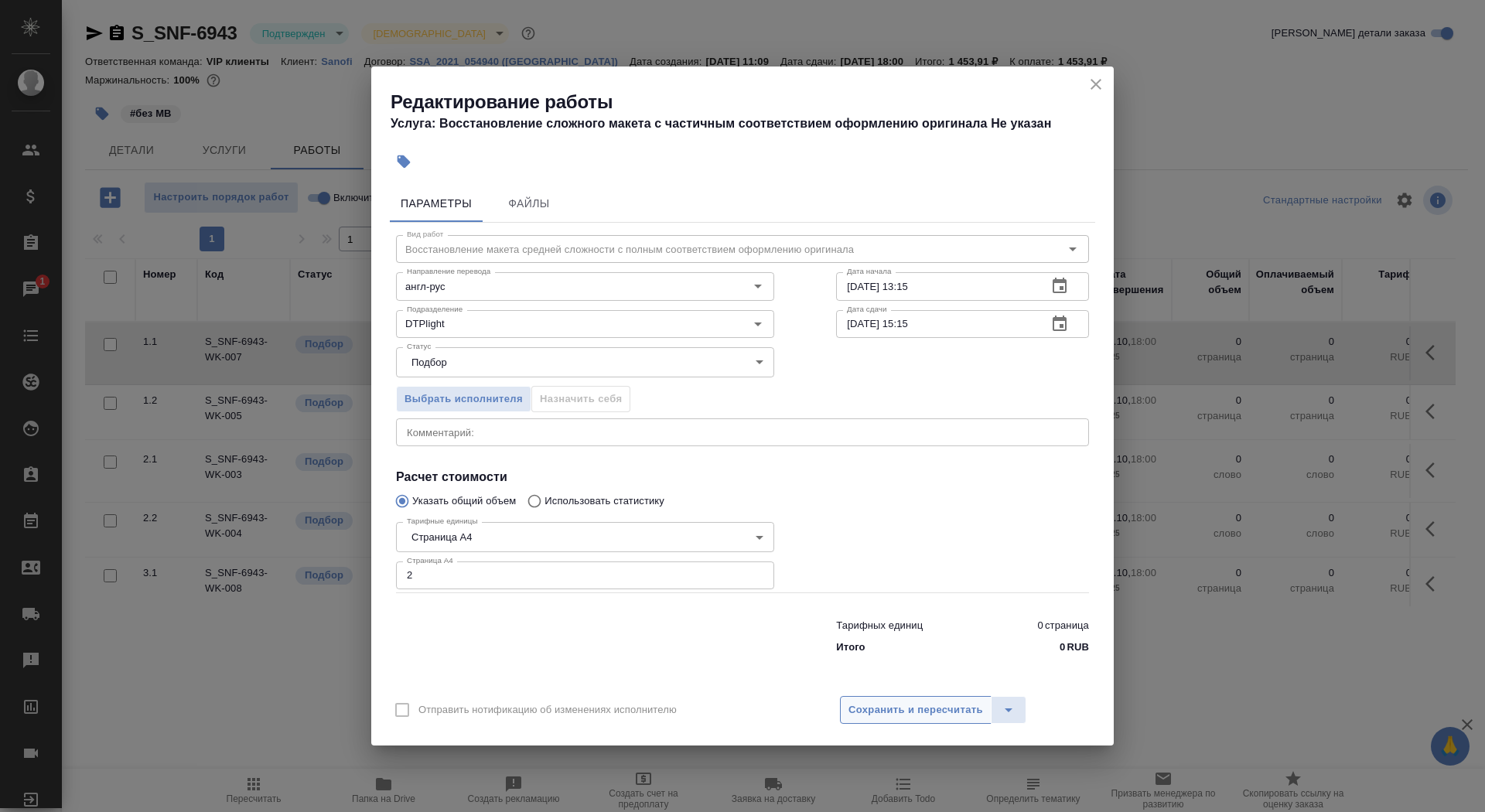
click at [903, 702] on span "Сохранить и пересчитать" at bounding box center [915, 711] width 135 height 18
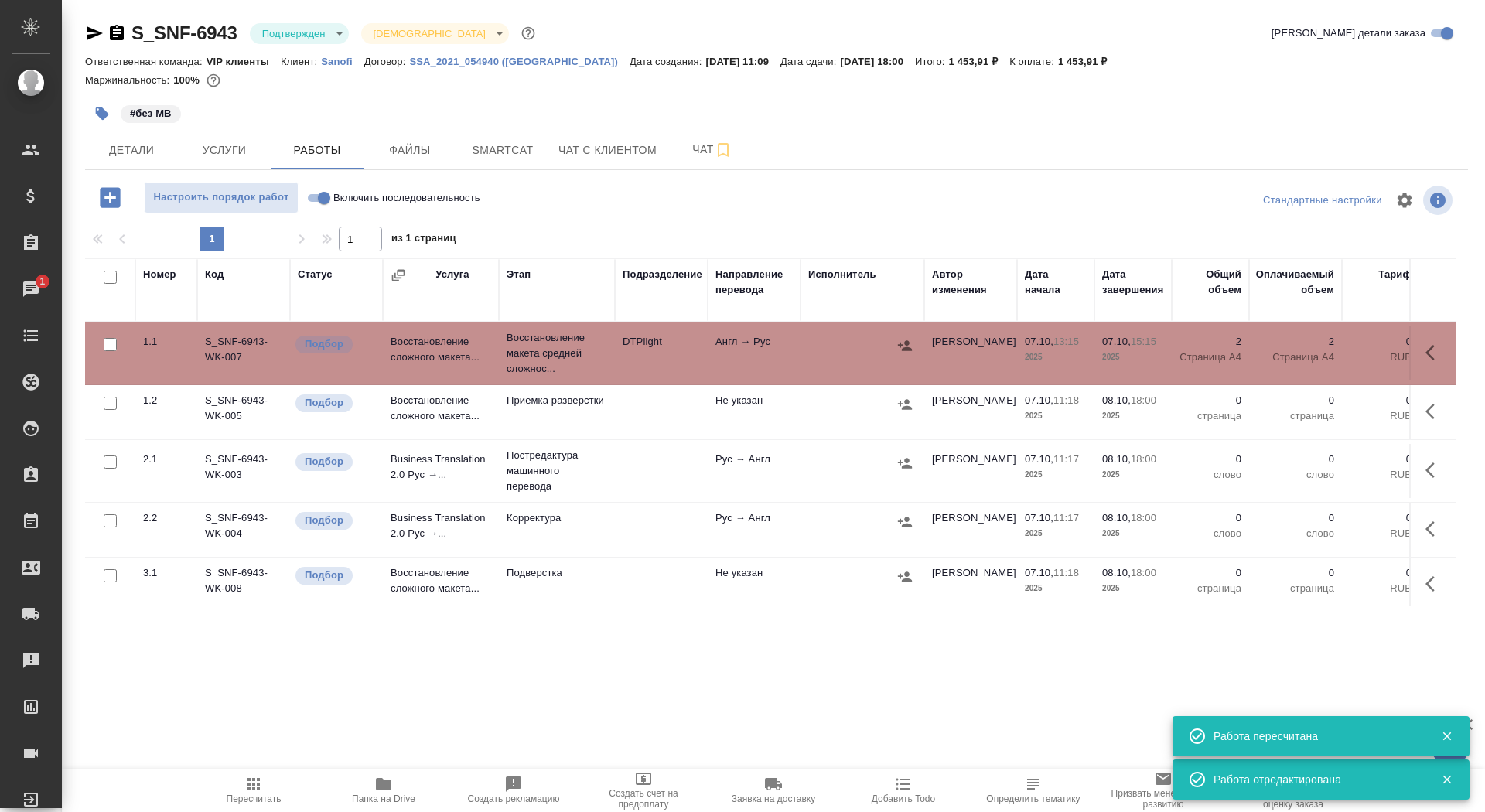
click at [109, 107] on icon "button" at bounding box center [101, 113] width 15 height 15
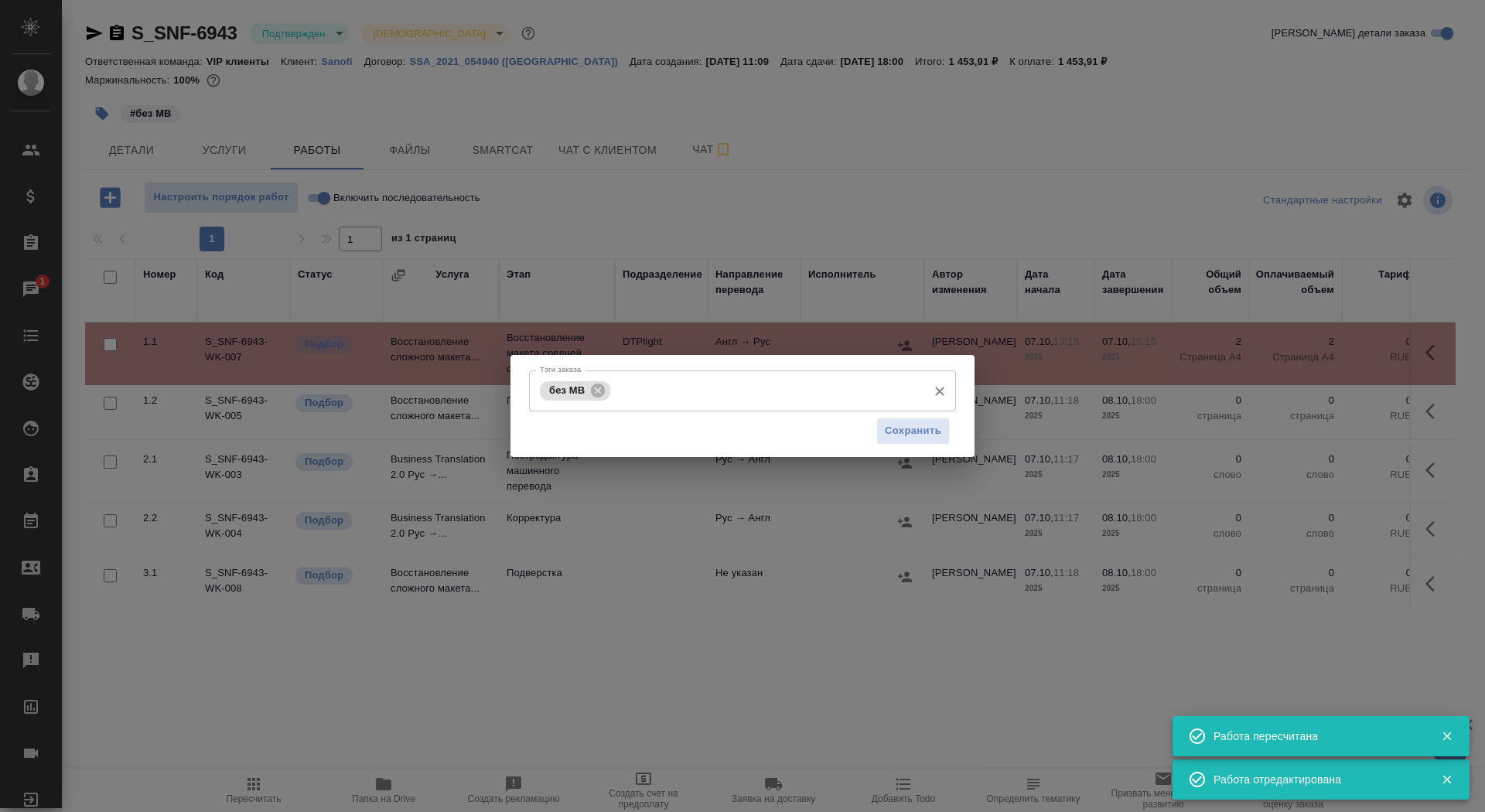
click at [750, 383] on input "Тэги заказа" at bounding box center [766, 390] width 305 height 26
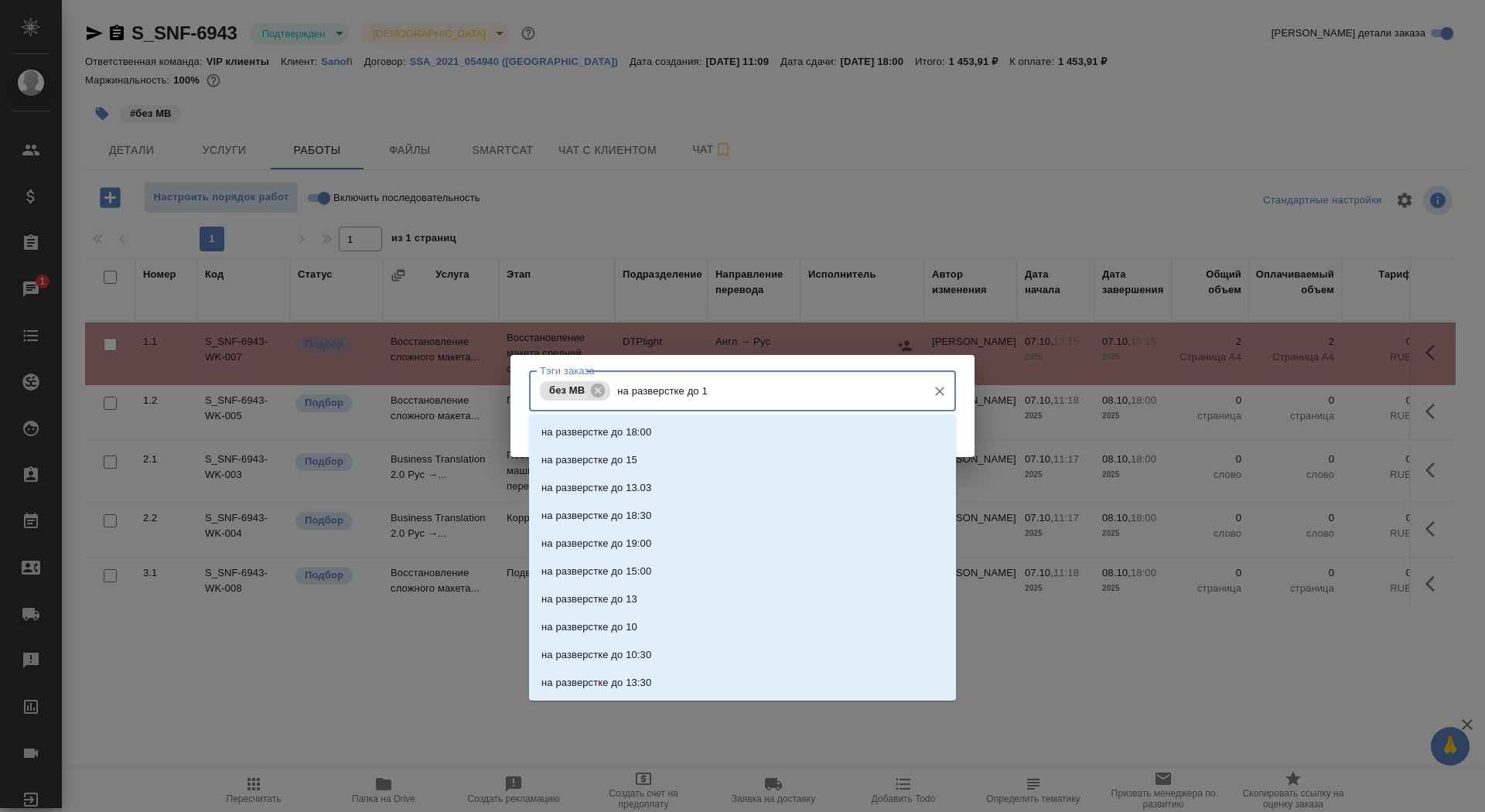
type input "на разверстке до 15"
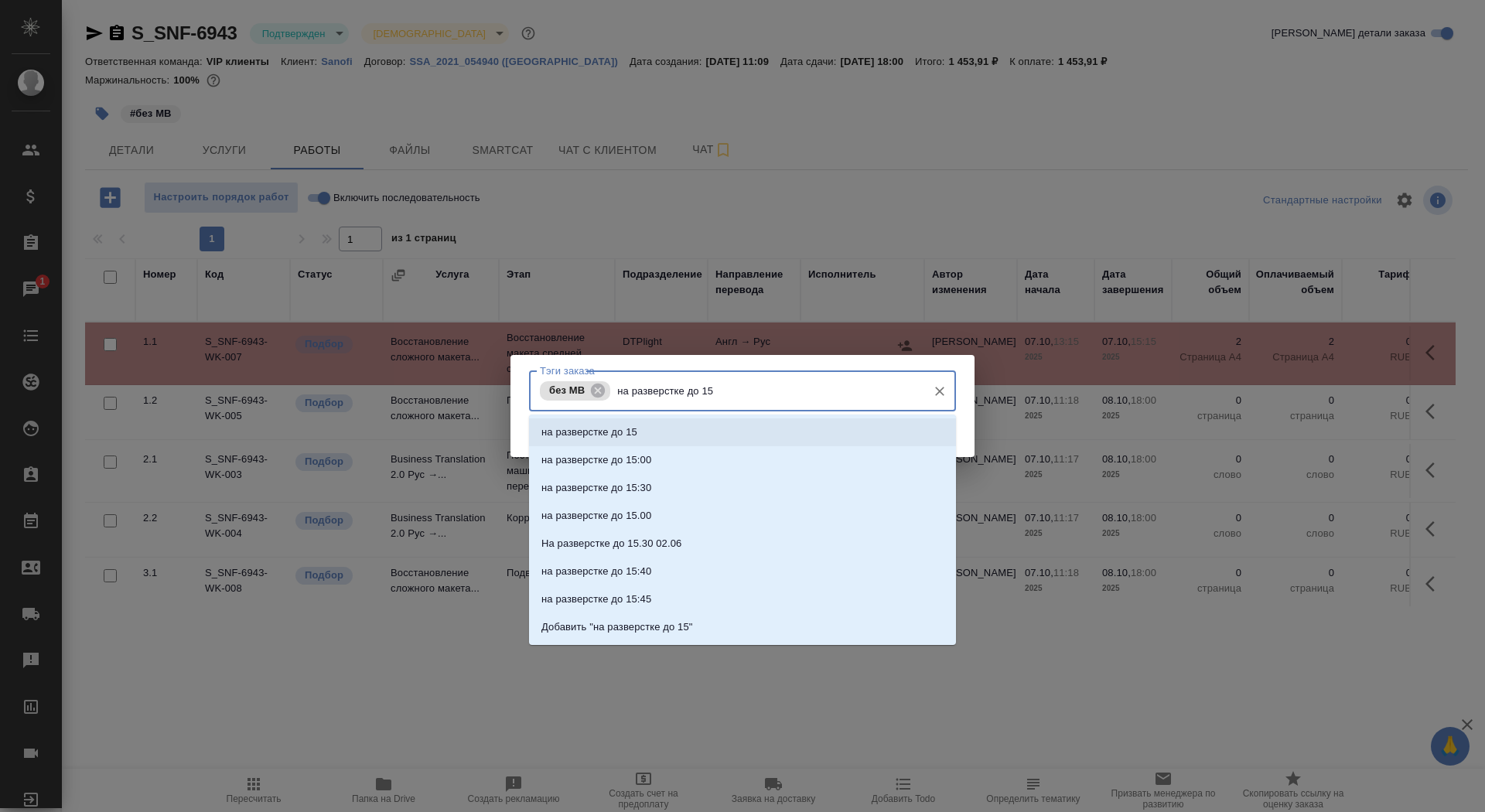
click at [766, 442] on li "на разверстке до 15" at bounding box center [742, 432] width 426 height 28
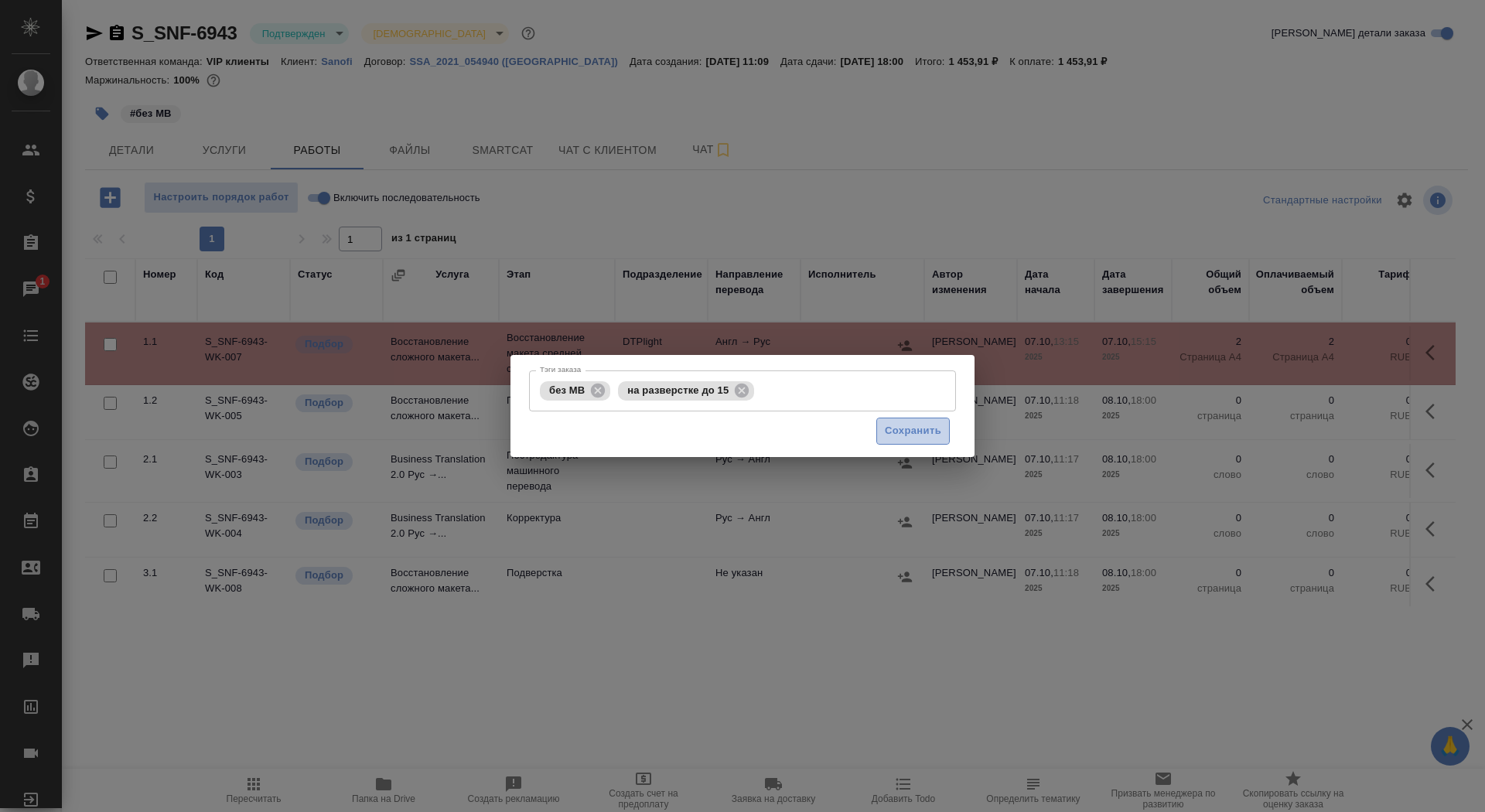
click at [913, 436] on span "Сохранить" at bounding box center [913, 431] width 56 height 18
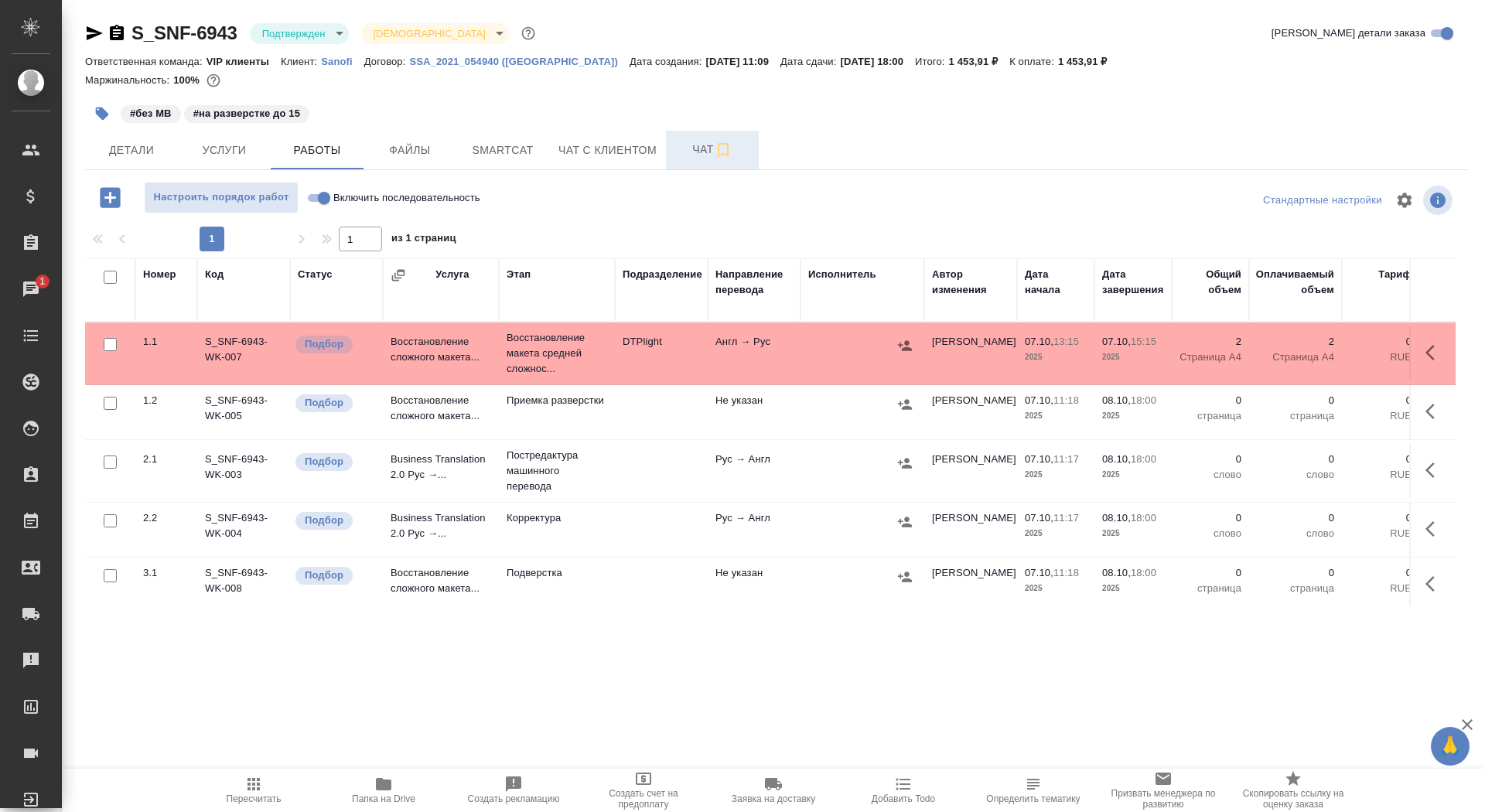
click at [691, 145] on span "Чат" at bounding box center [713, 149] width 74 height 19
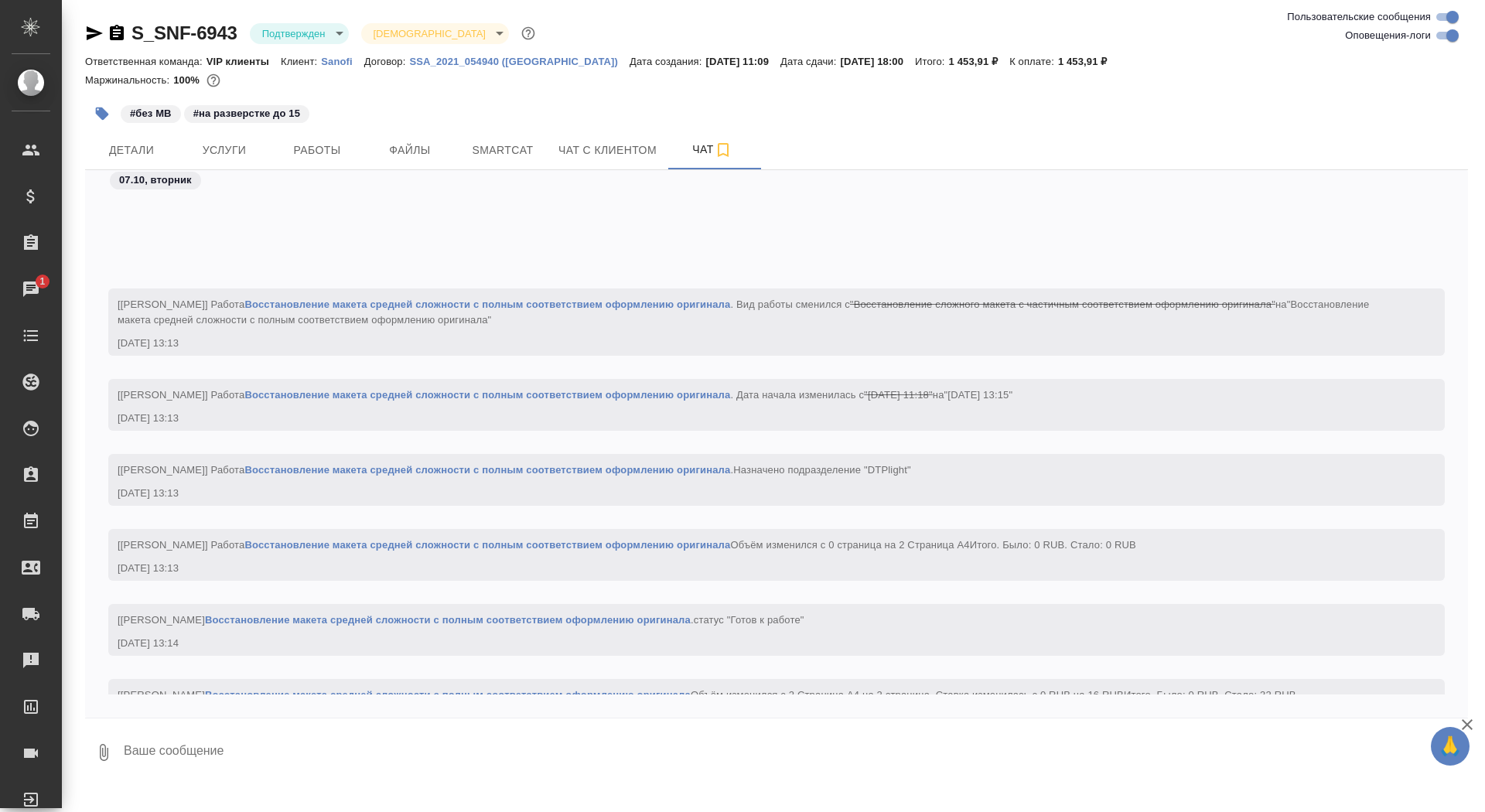
scroll to position [8636, 0]
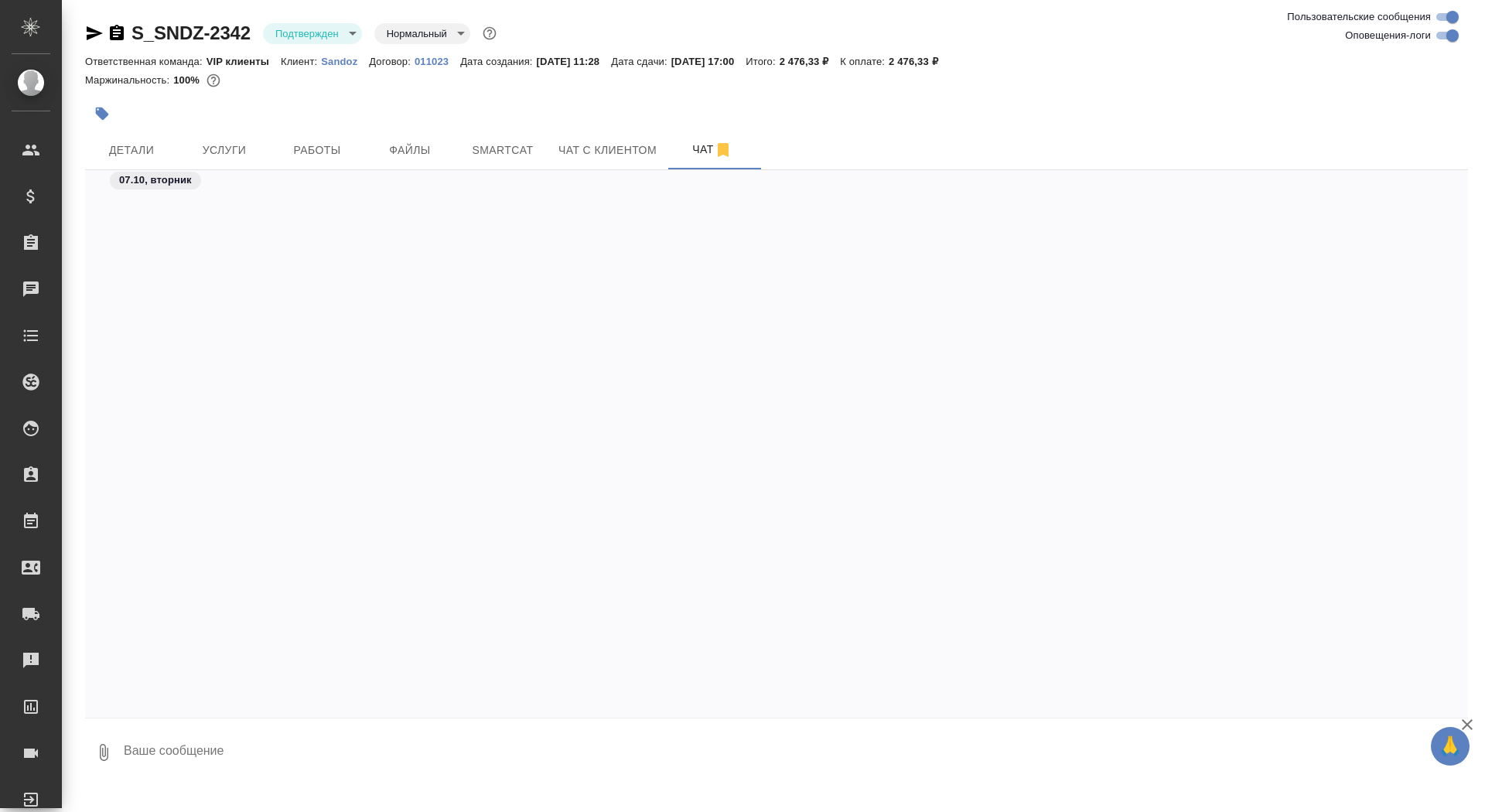
scroll to position [1540, 0]
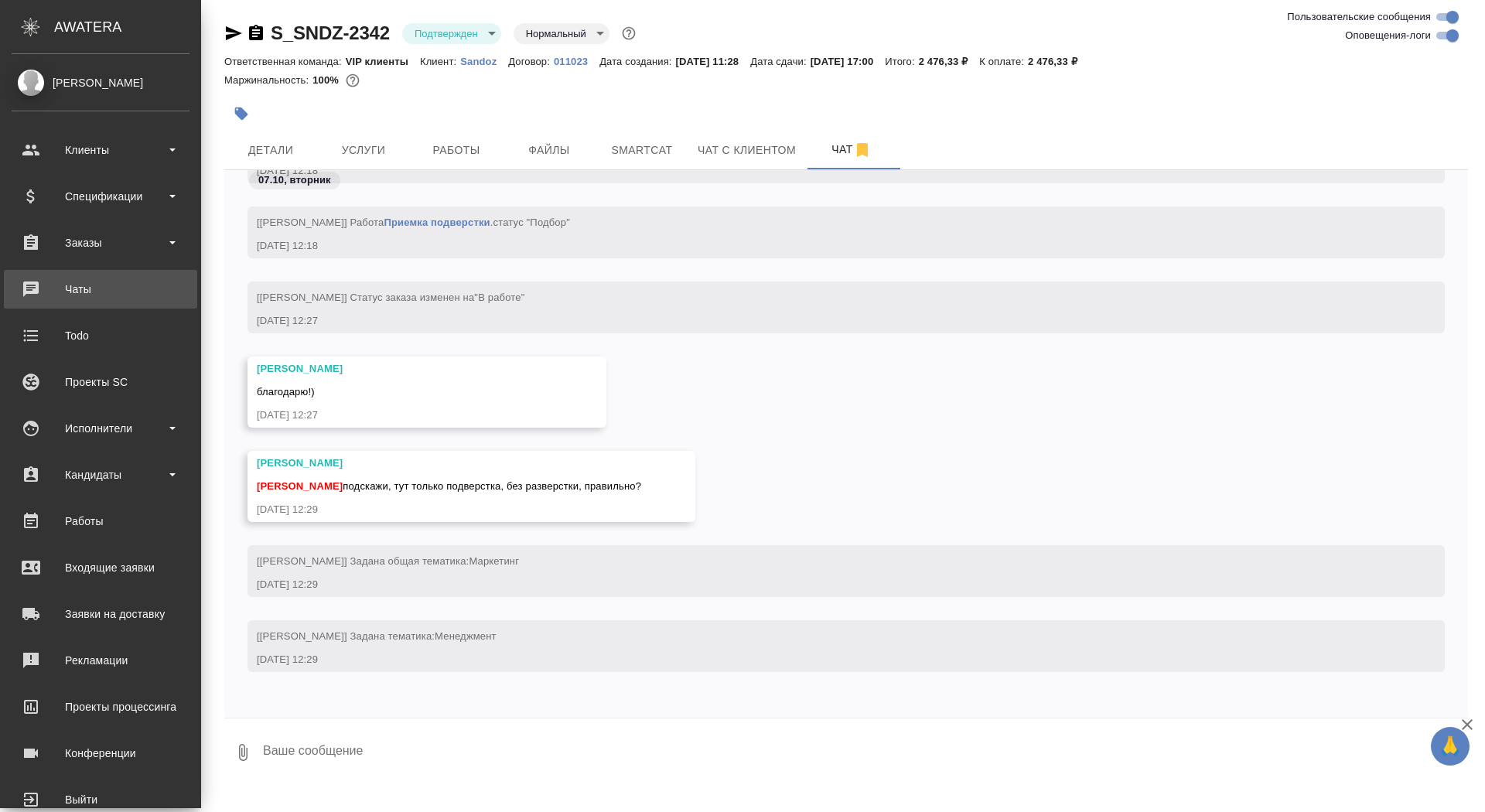
click at [92, 285] on div "Чаты" at bounding box center [101, 290] width 177 height 24
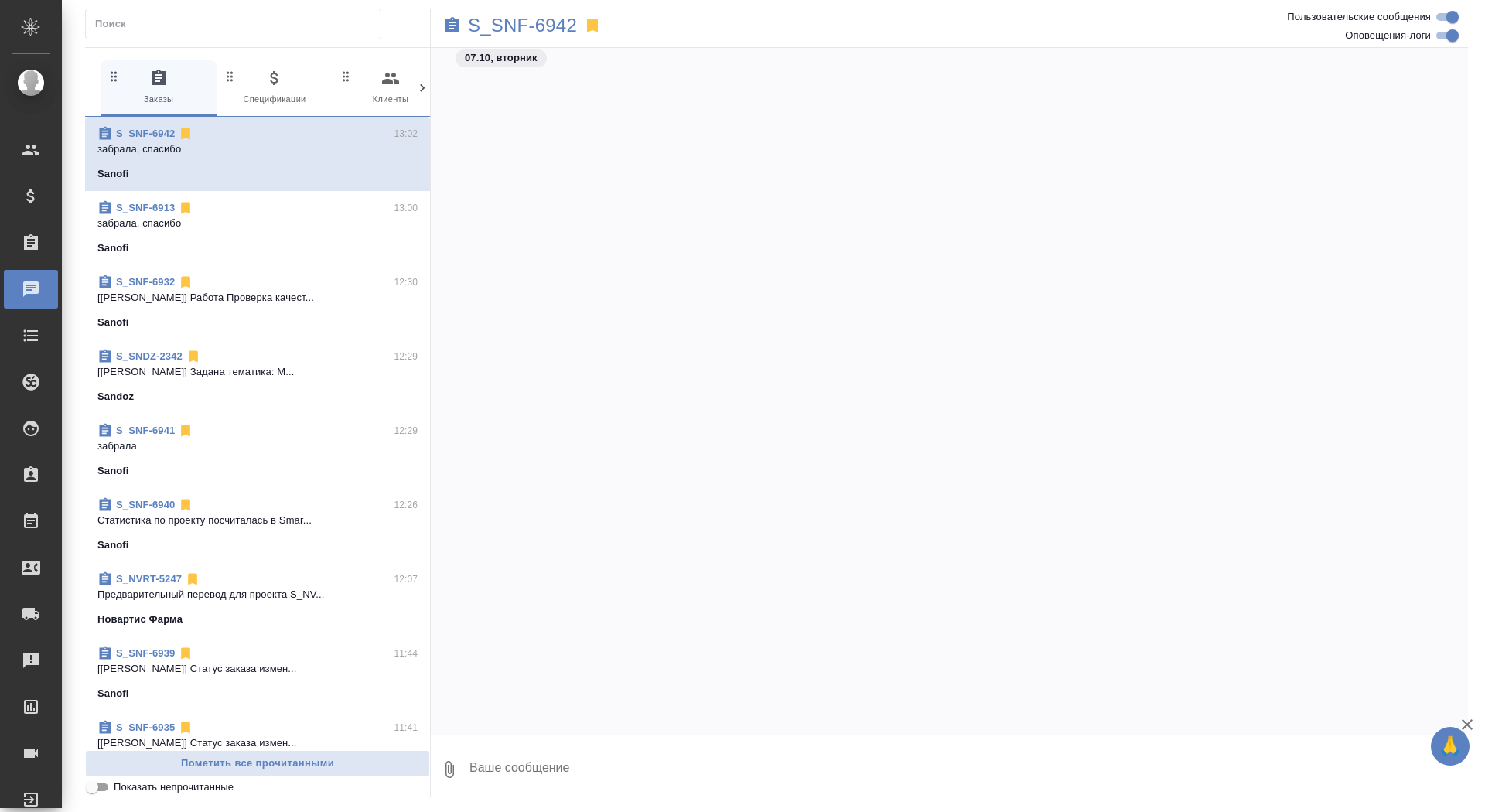
scroll to position [26651, 0]
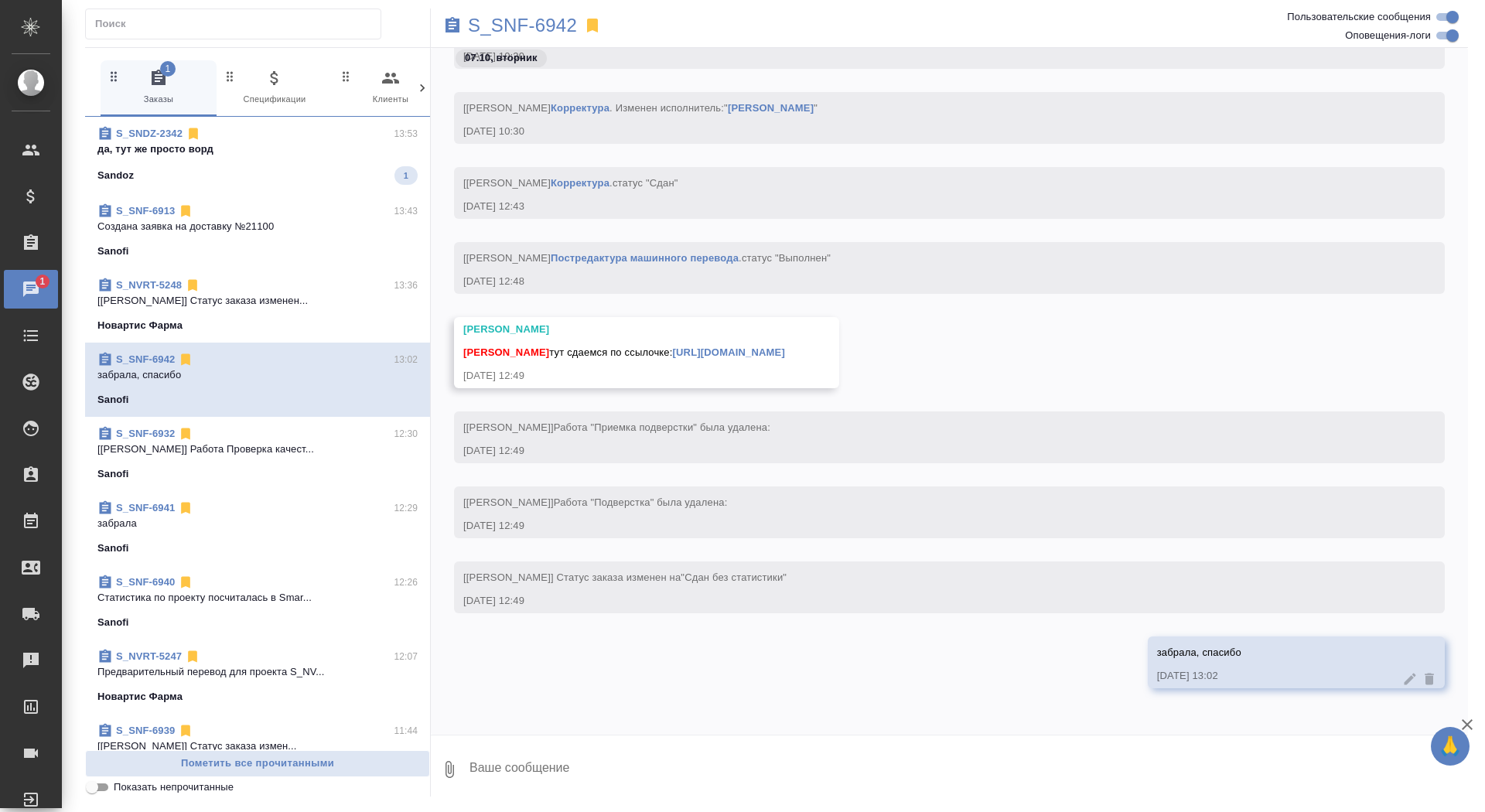
click at [338, 165] on span "S_SNDZ-2342 13:53 да, тут же просто ворд Sandoz 1" at bounding box center [258, 155] width 321 height 59
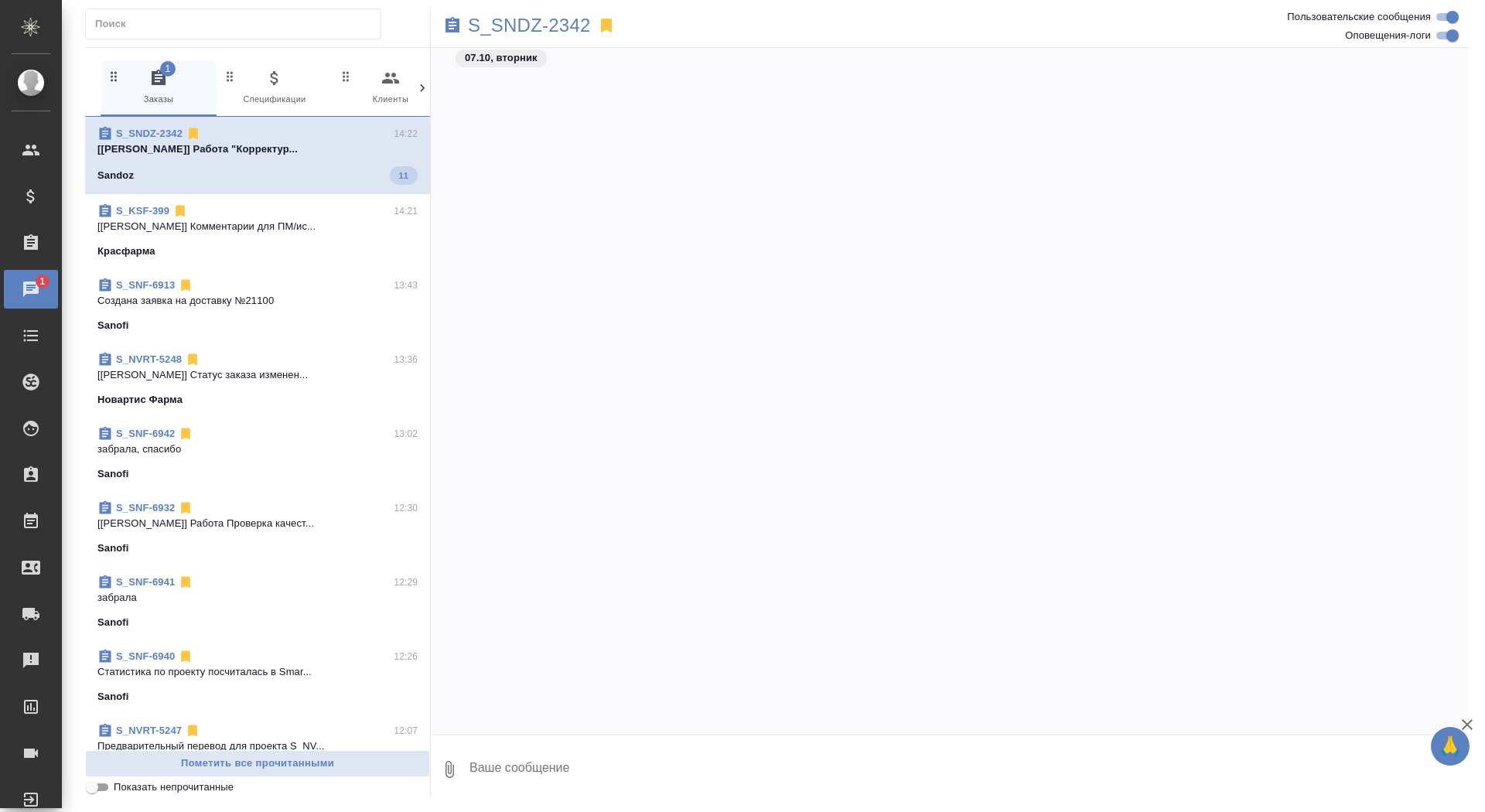
scroll to position [14069, 0]
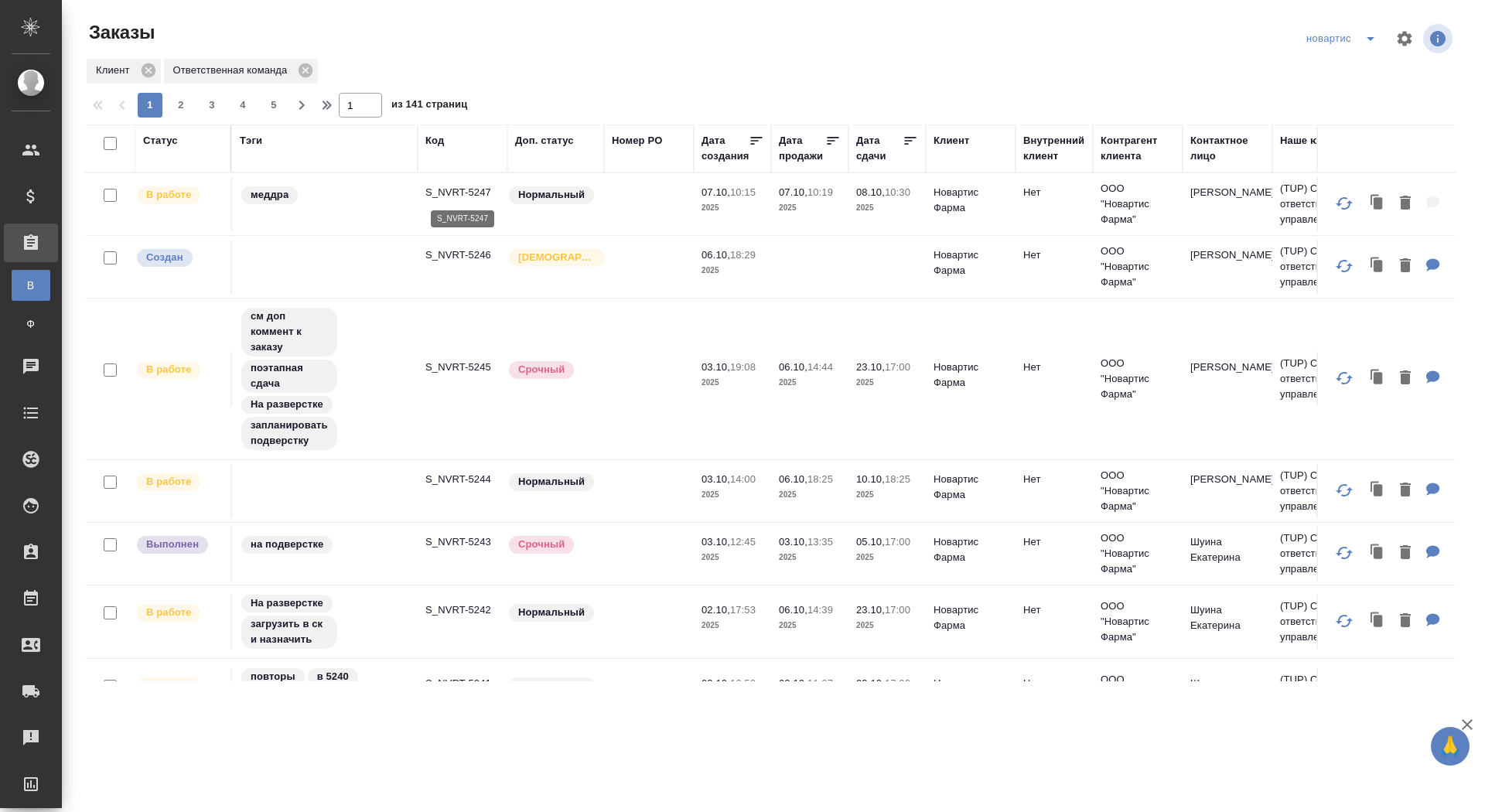
click at [469, 197] on p "S_NVRT-5247" at bounding box center [463, 192] width 74 height 15
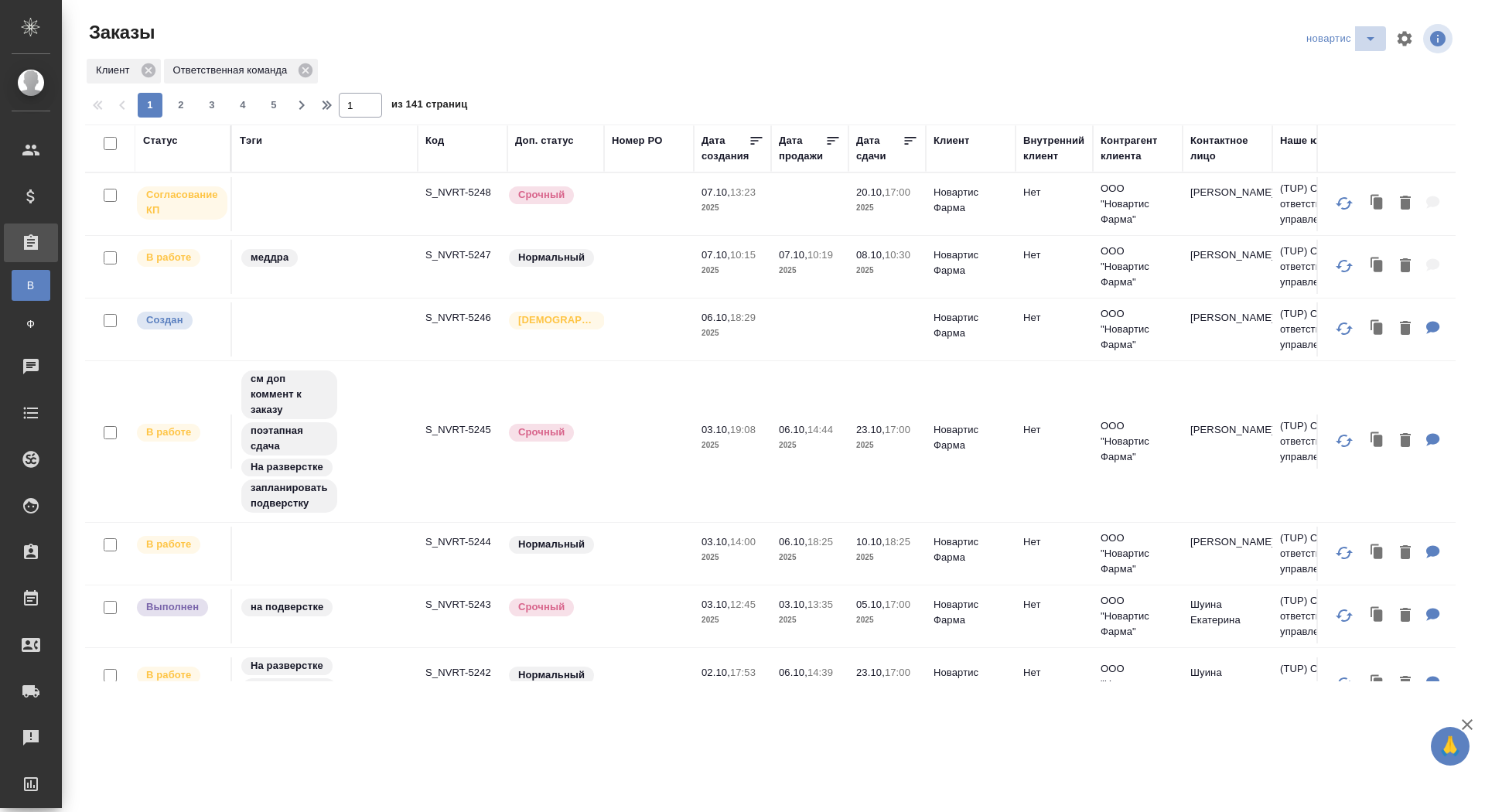
click at [1371, 32] on icon "split button" at bounding box center [1370, 38] width 18 height 18
click at [883, 389] on tr "В работе см доп коммент к заказу поэтапная сдача На разверстке запланировать по…" at bounding box center [1331, 442] width 2493 height 162
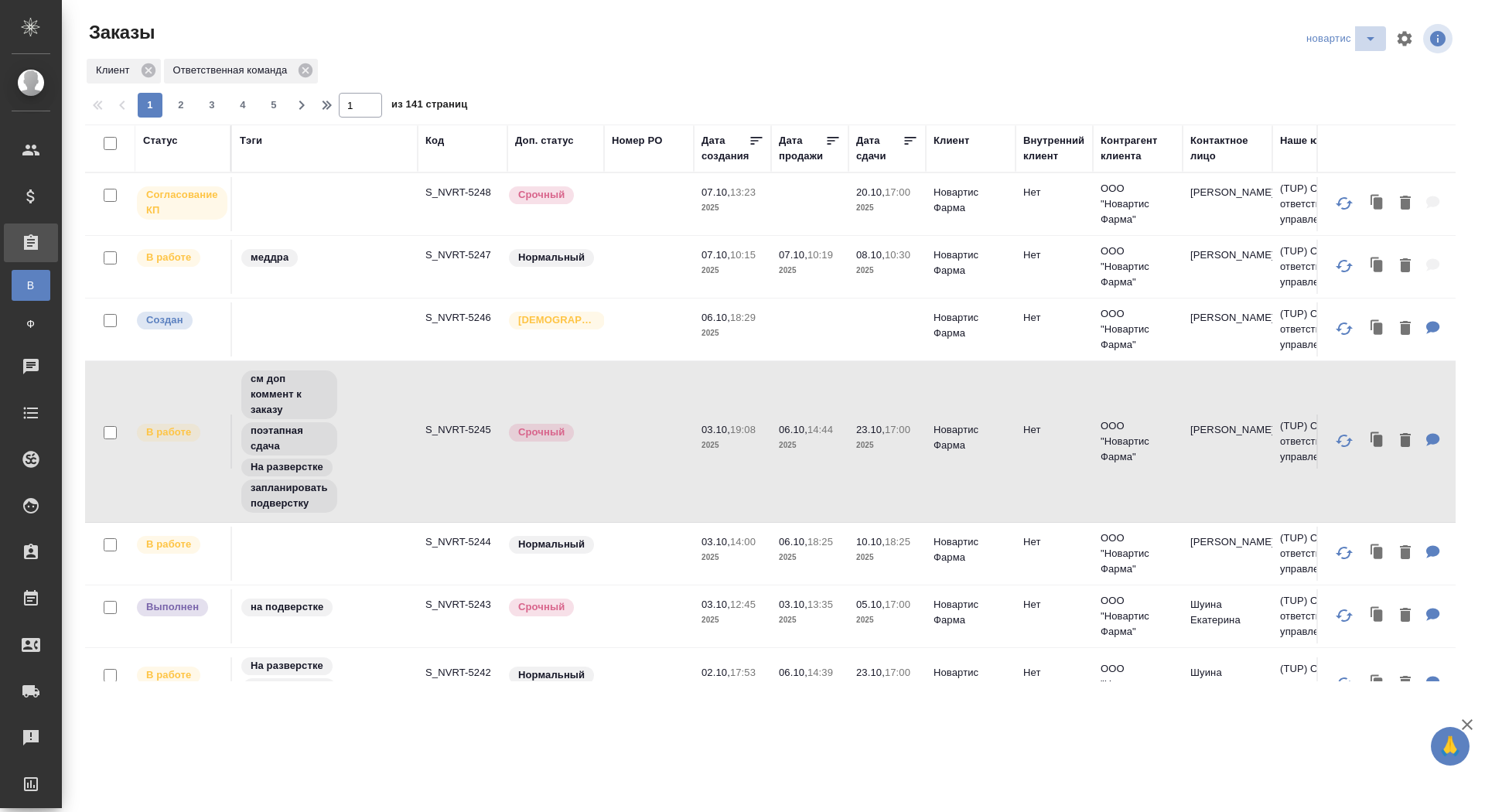
click at [1363, 35] on icon "split button" at bounding box center [1370, 38] width 18 height 18
click at [1331, 86] on li "sanofi" at bounding box center [1344, 94] width 85 height 24
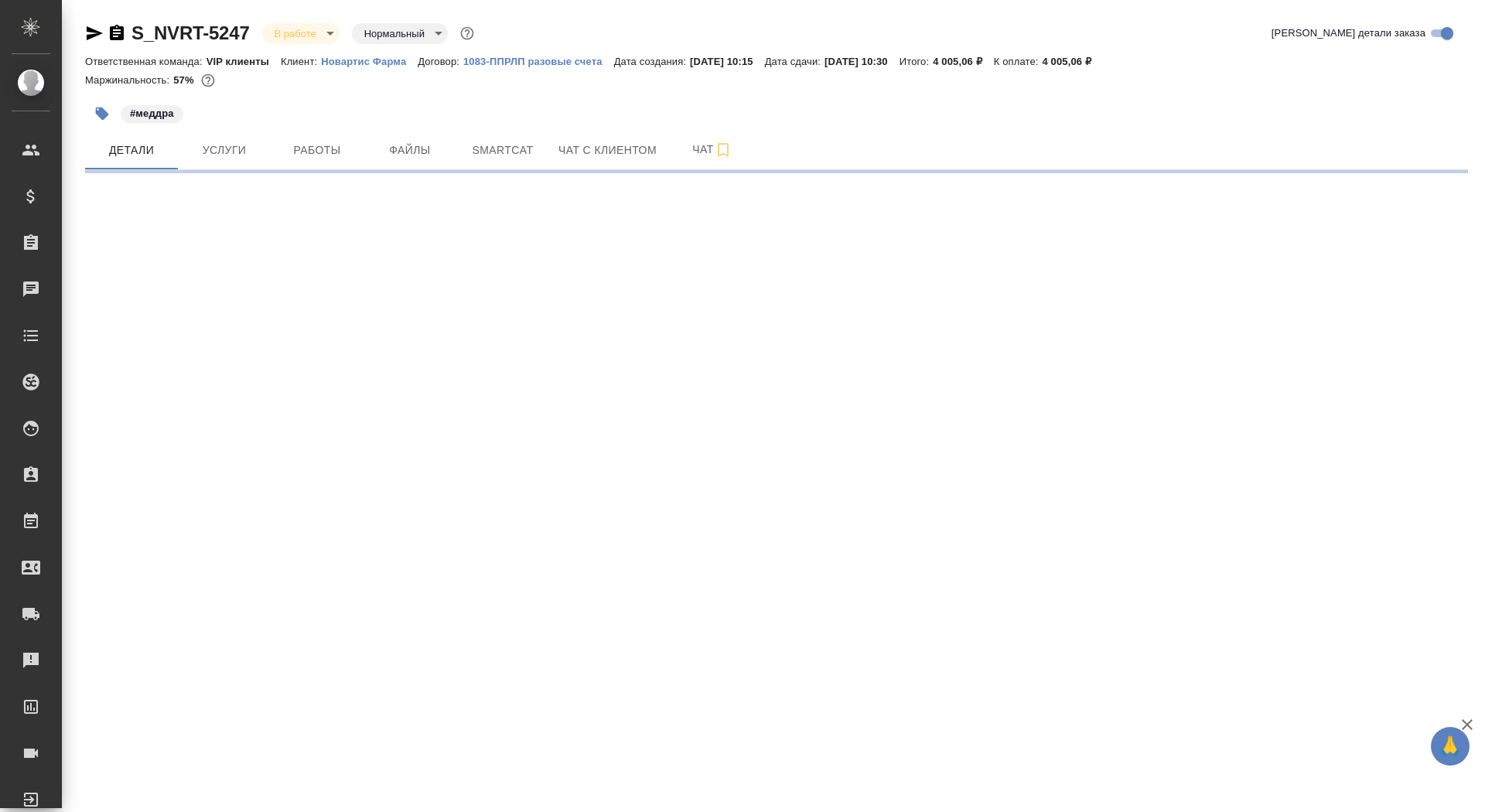
select select "RU"
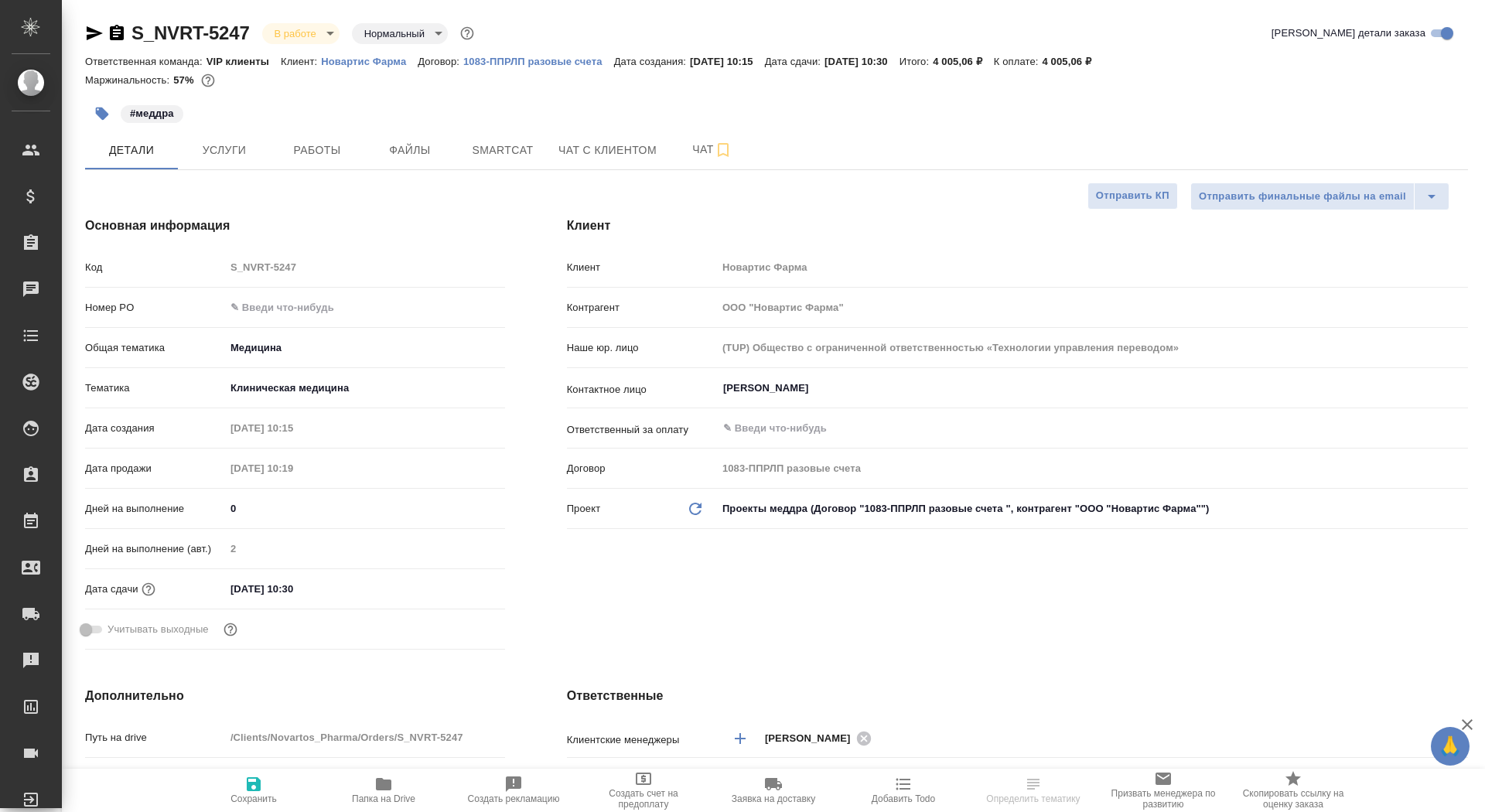
type textarea "x"
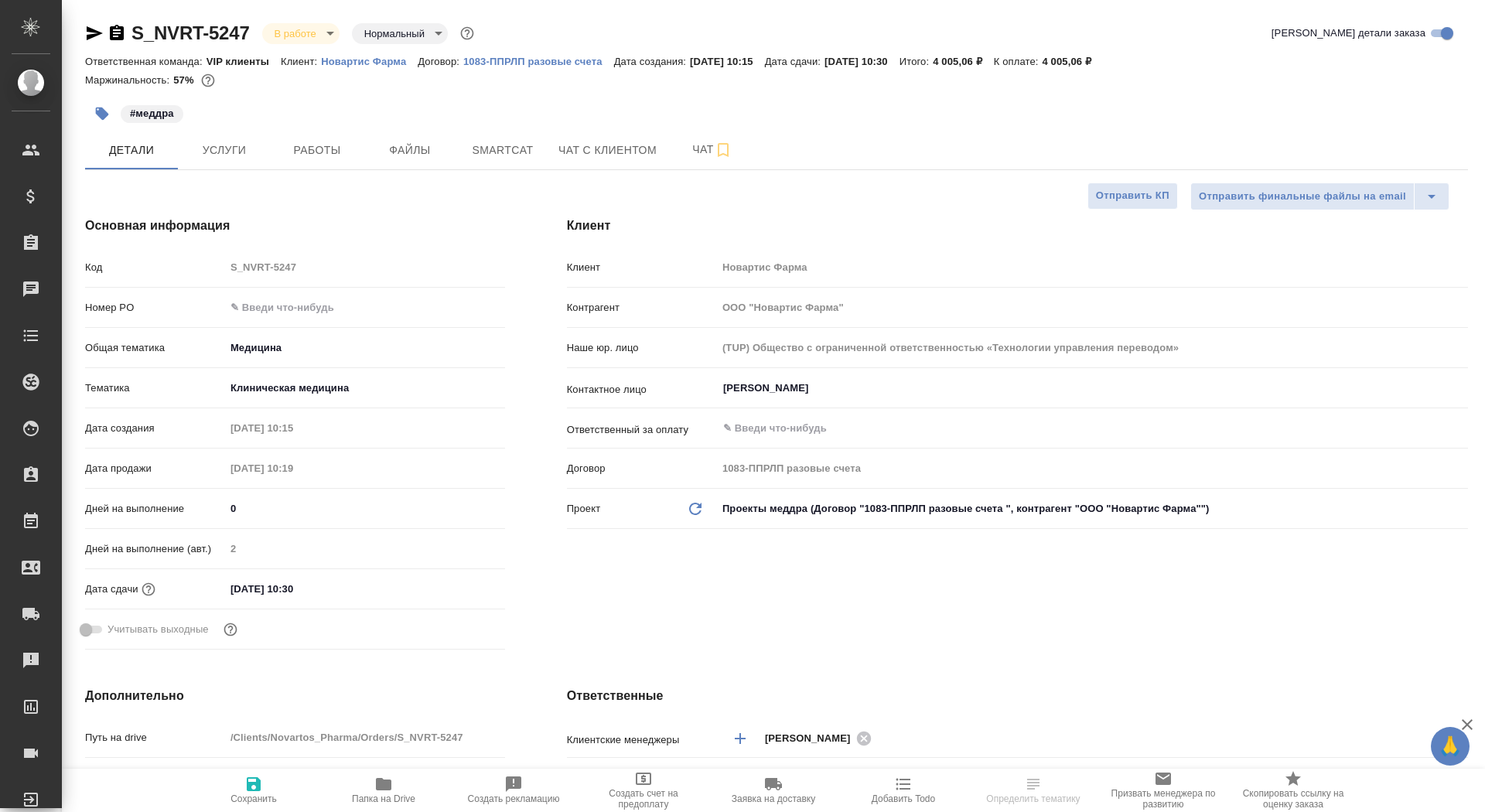
type textarea "x"
click at [360, 55] on p "Новартис Фарма" at bounding box center [369, 61] width 97 height 12
type textarea "x"
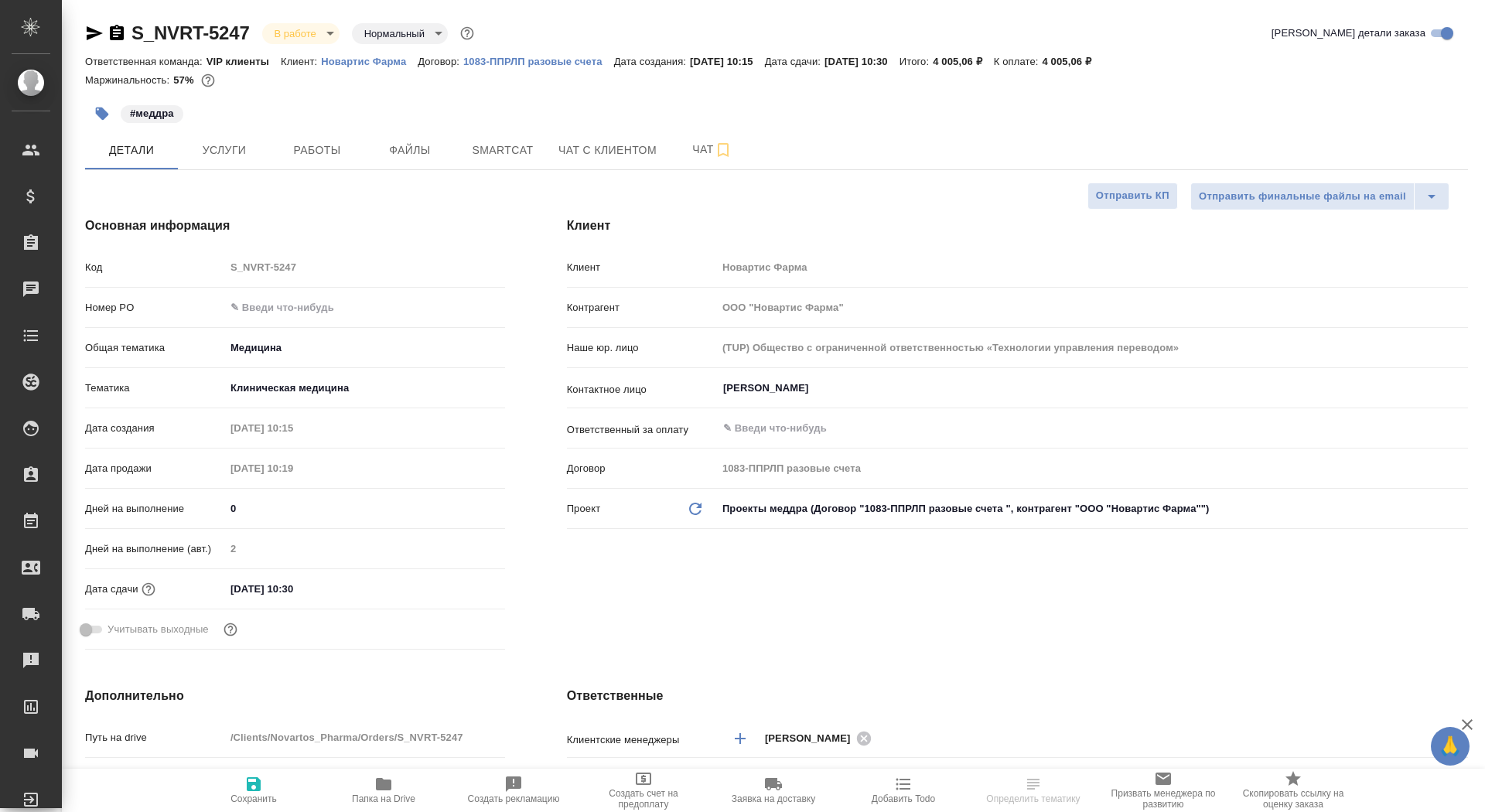
type textarea "x"
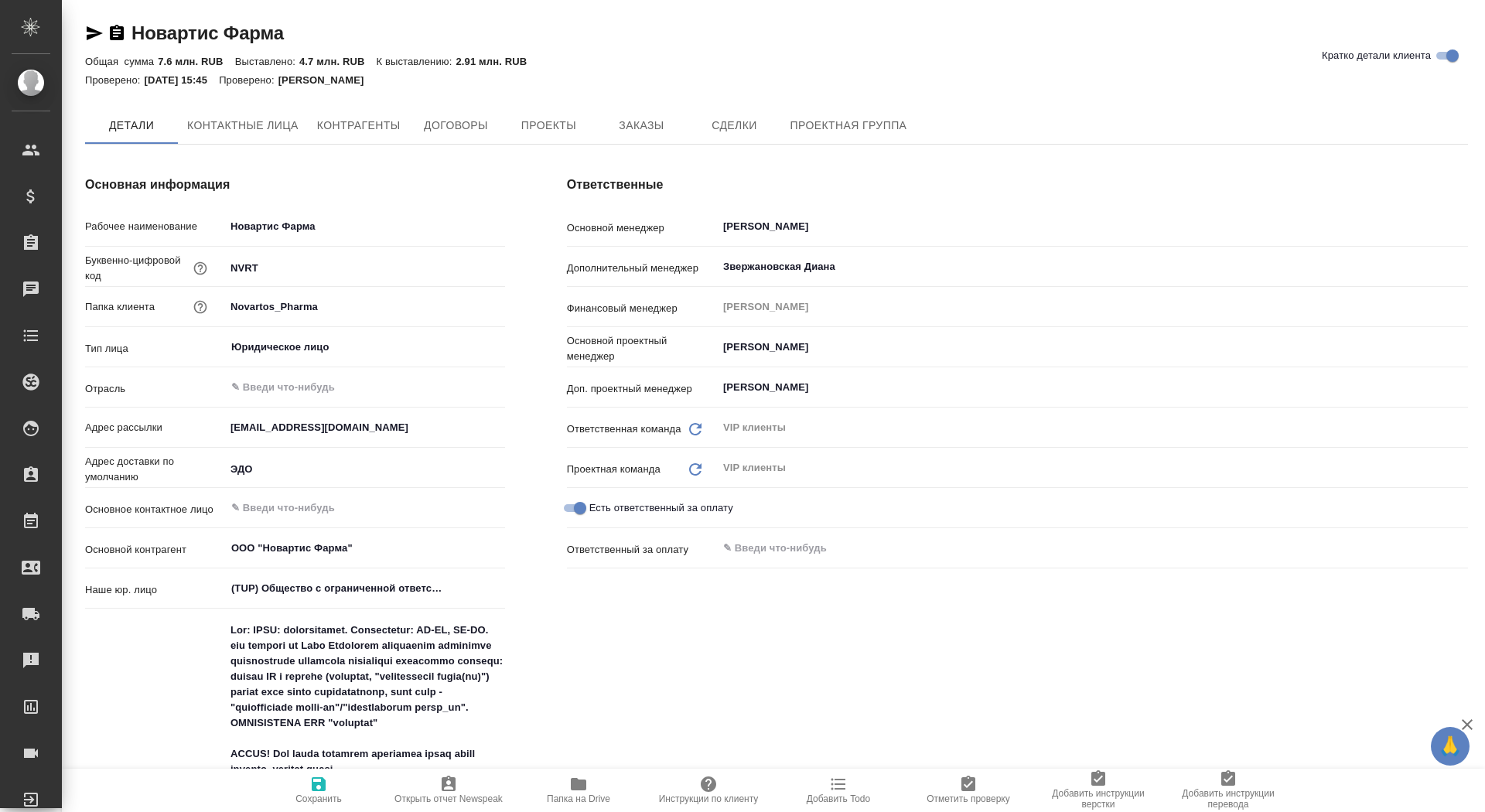
type textarea "x"
click at [647, 121] on span "Заказы" at bounding box center [641, 126] width 74 height 19
type textarea "x"
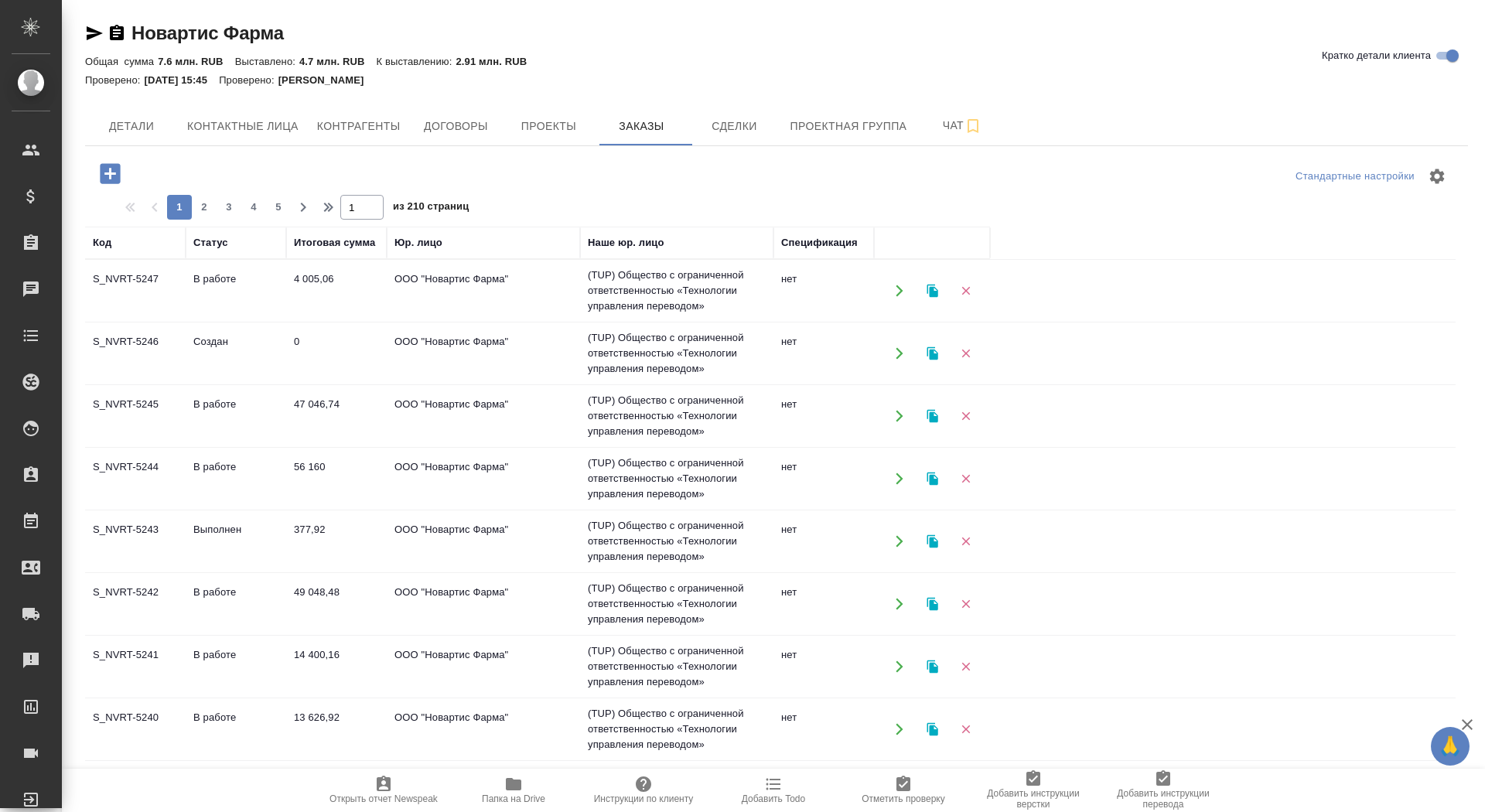
click at [113, 170] on icon "button" at bounding box center [110, 173] width 20 height 20
click at [102, 175] on icon "button" at bounding box center [110, 173] width 20 height 20
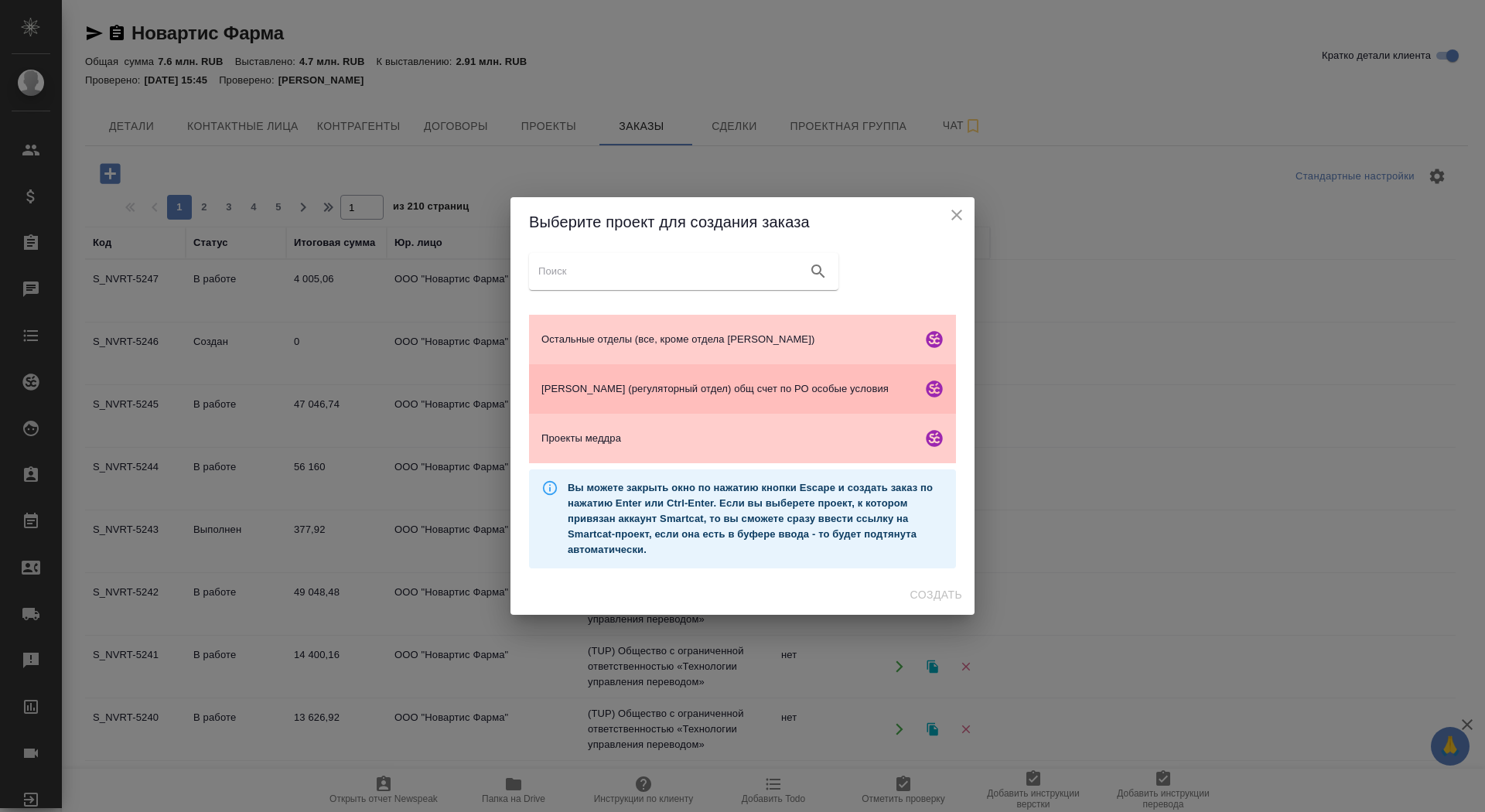
click at [624, 381] on span "[PERSON_NAME] (регуляторный отдел) общ счет по РО особые условия" at bounding box center [728, 388] width 374 height 15
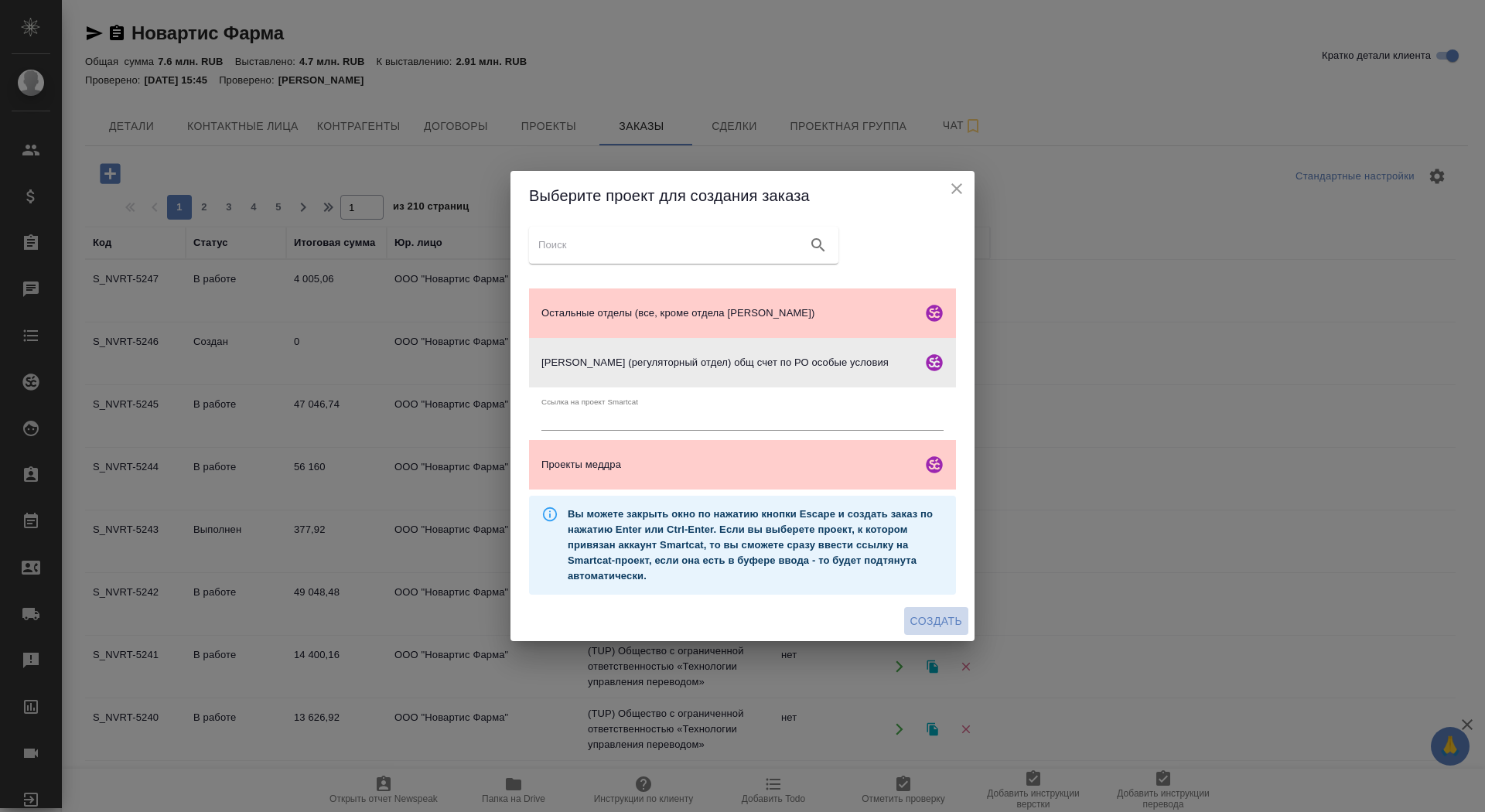
click at [938, 626] on span "Создать" at bounding box center [935, 621] width 52 height 19
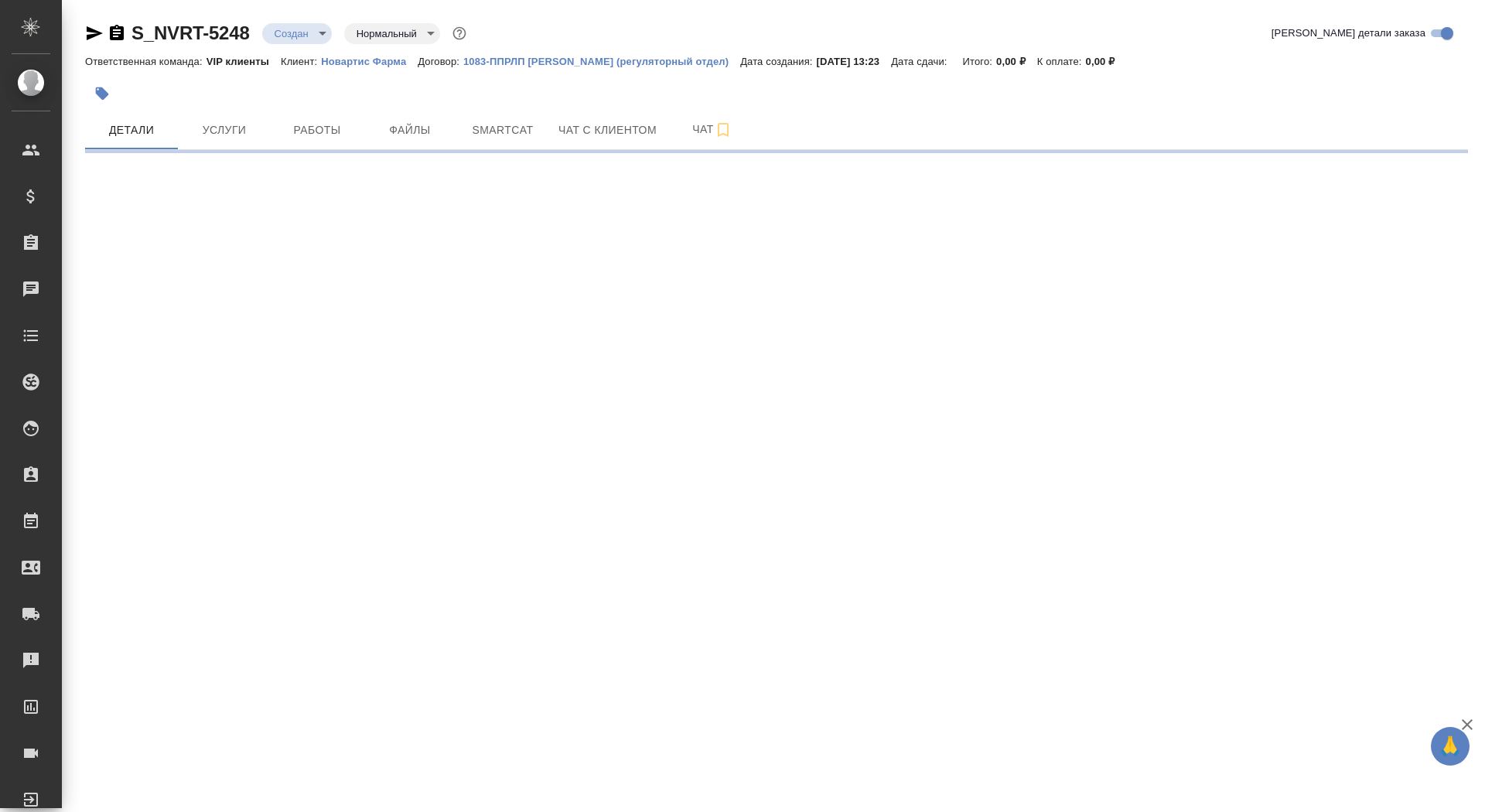
select select "RU"
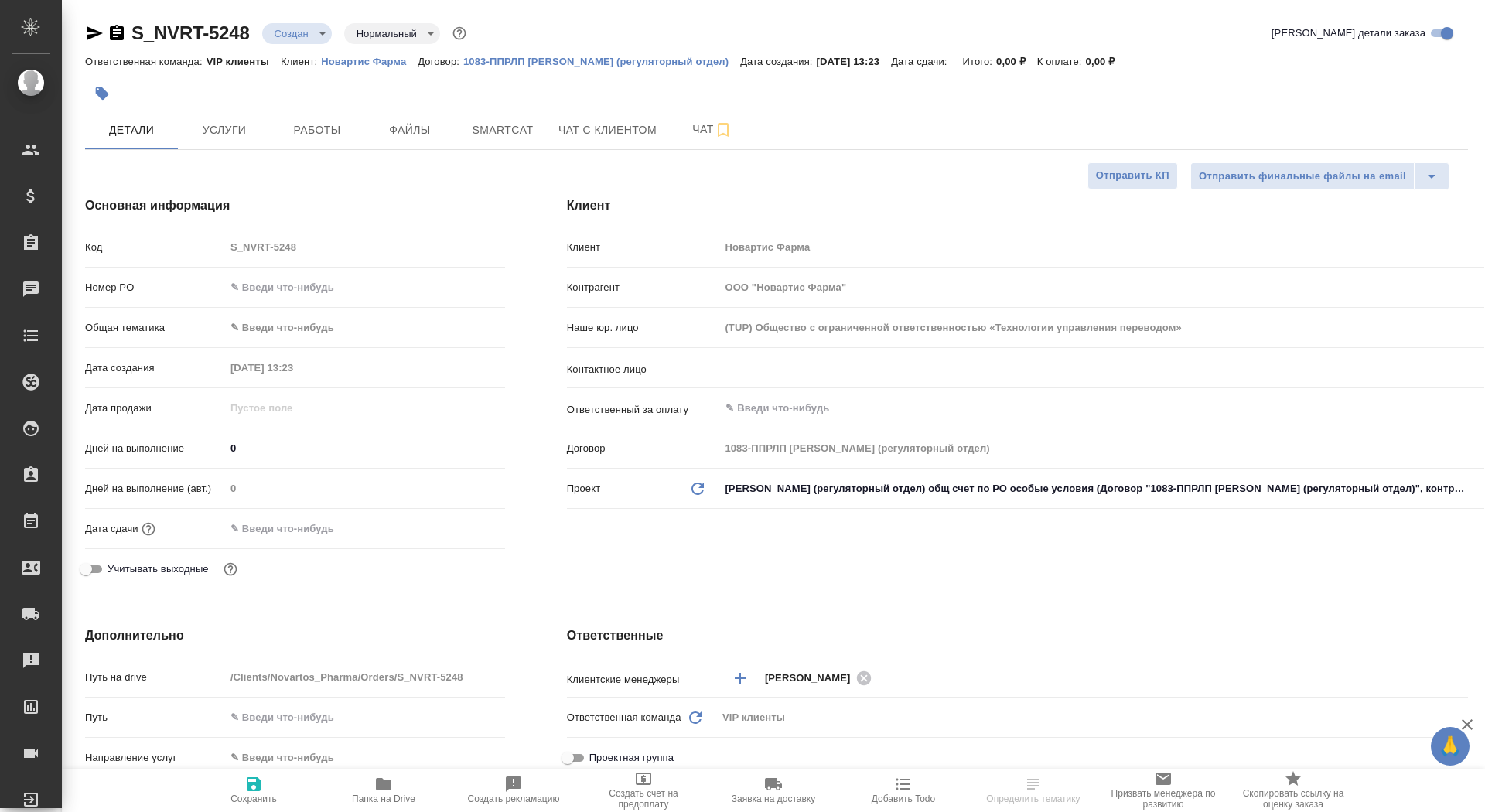
type textarea "x"
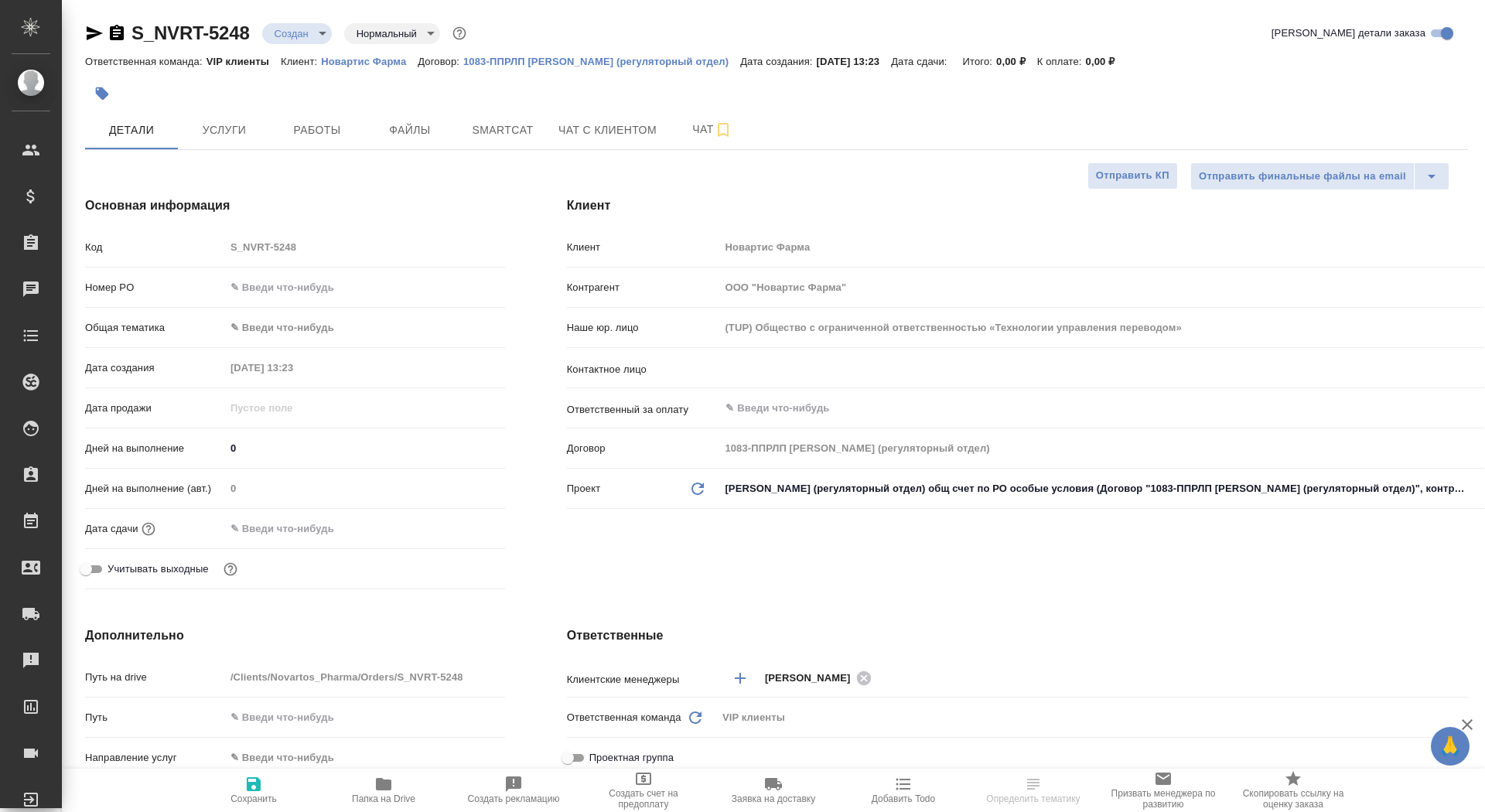
type textarea "x"
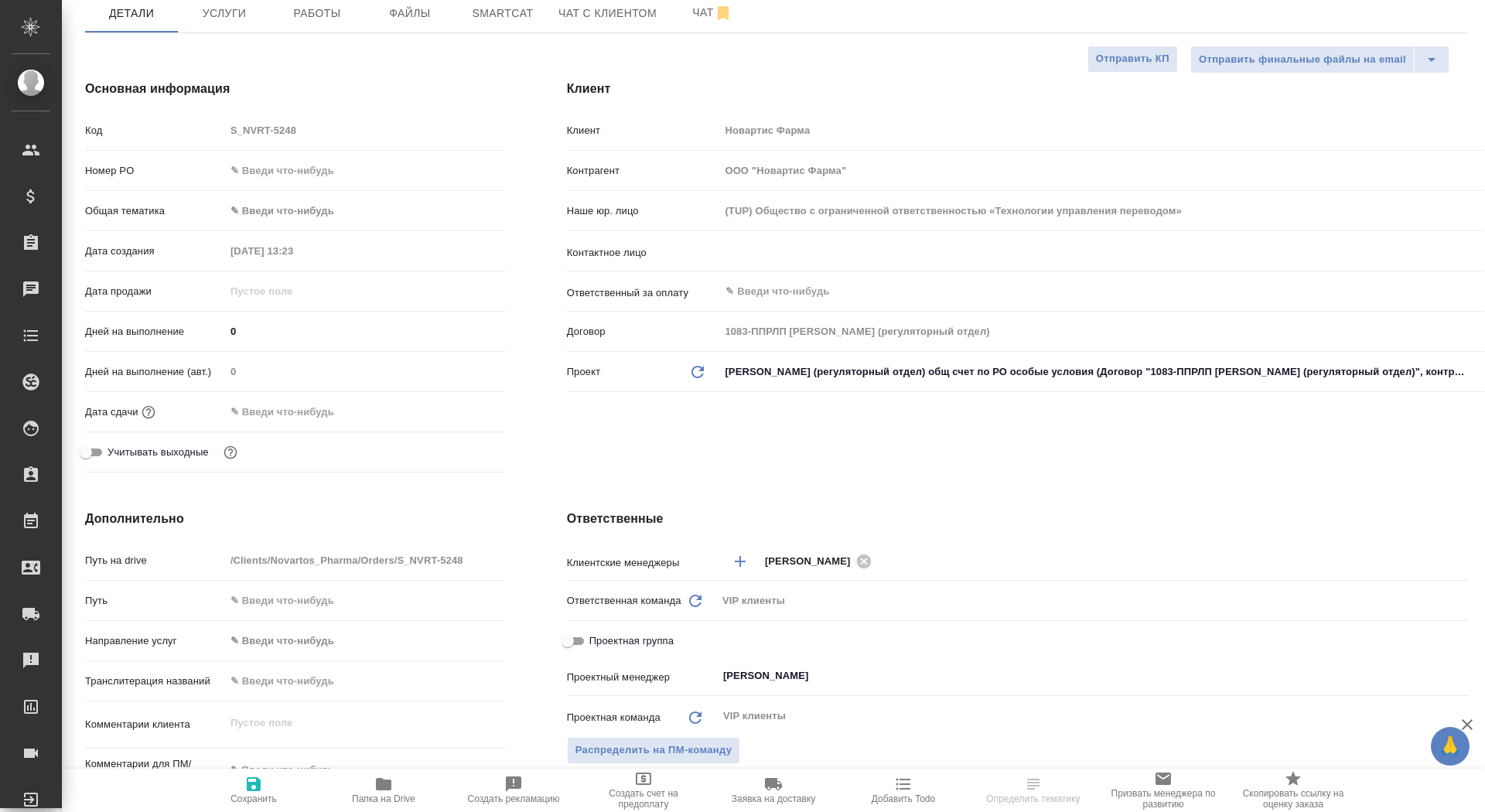
scroll to position [261, 0]
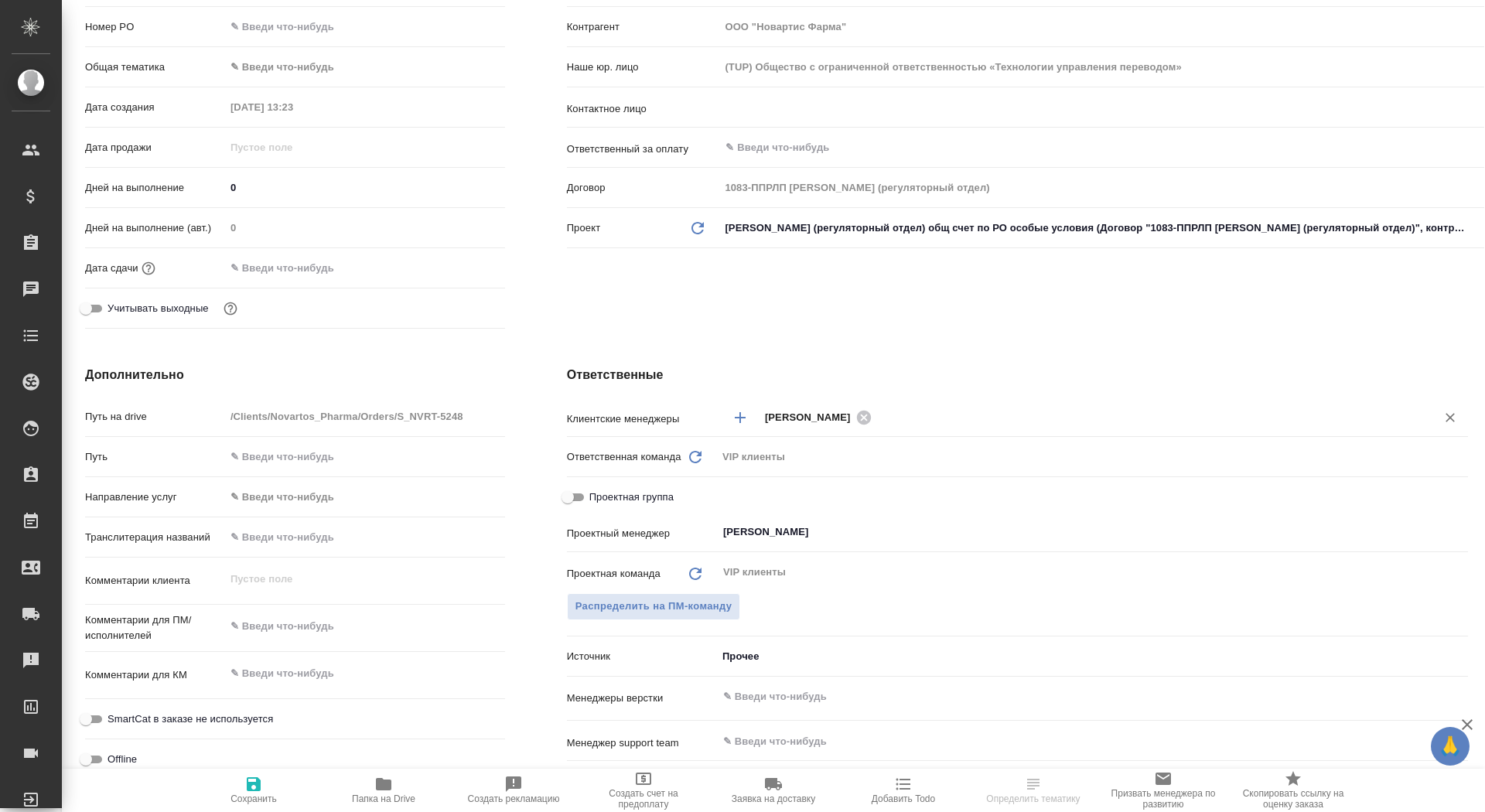
click at [877, 411] on div "[PERSON_NAME]" at bounding box center [820, 416] width 111 height 19
click at [872, 416] on icon at bounding box center [864, 417] width 17 height 17
type textarea "x"
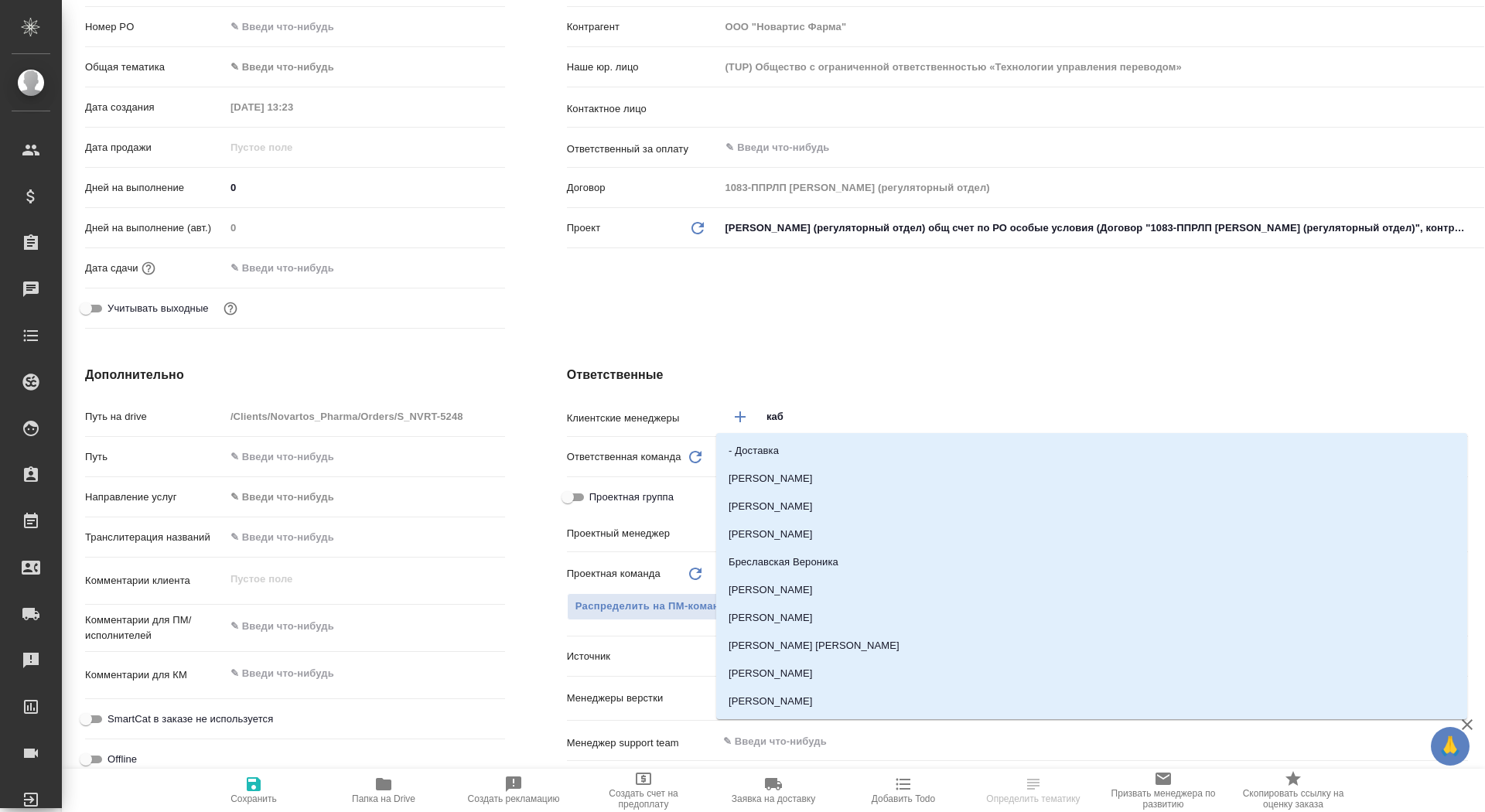
type input "каба"
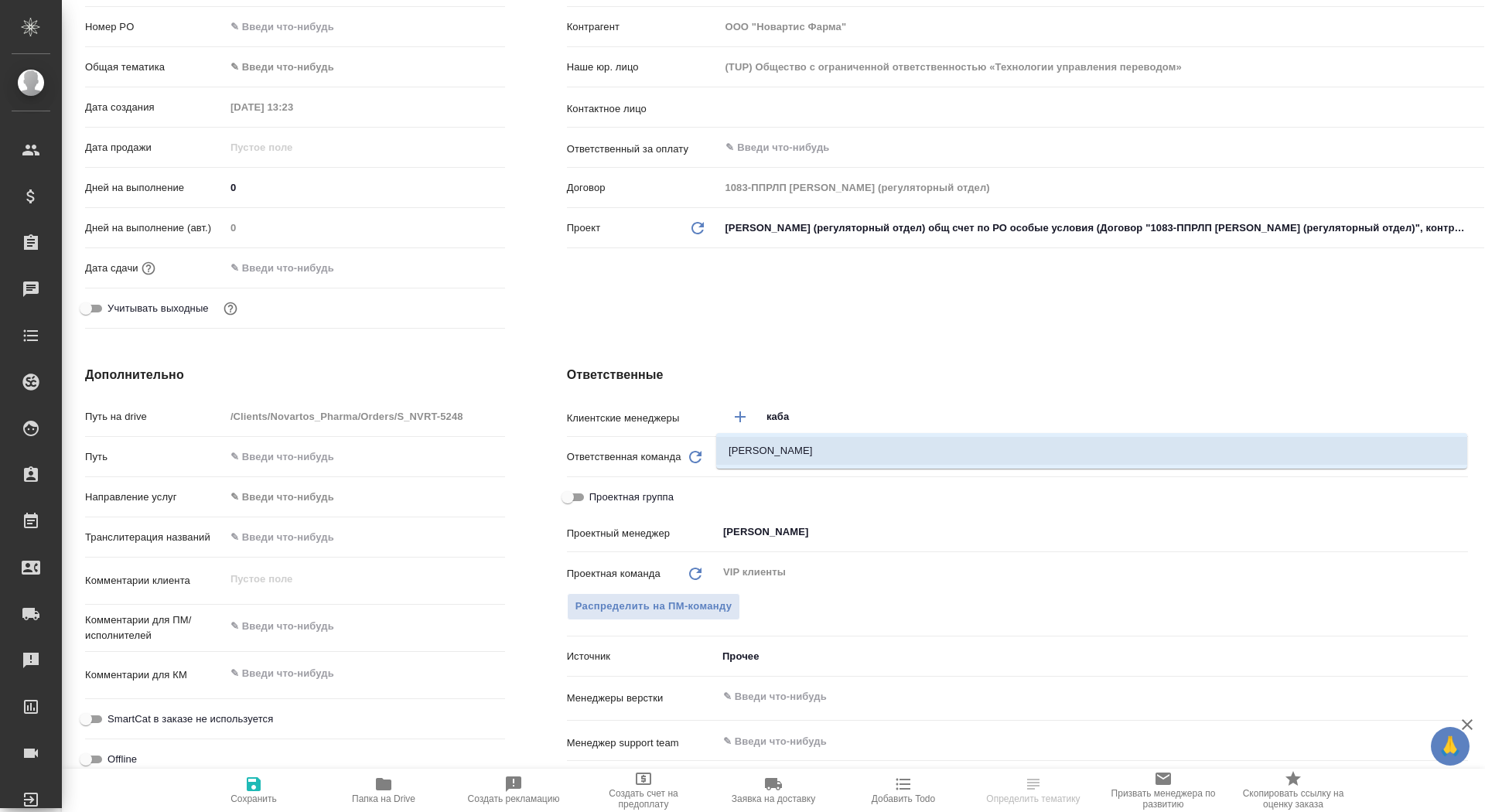
click at [857, 455] on li "[PERSON_NAME]" at bounding box center [1091, 451] width 751 height 28
type textarea "x"
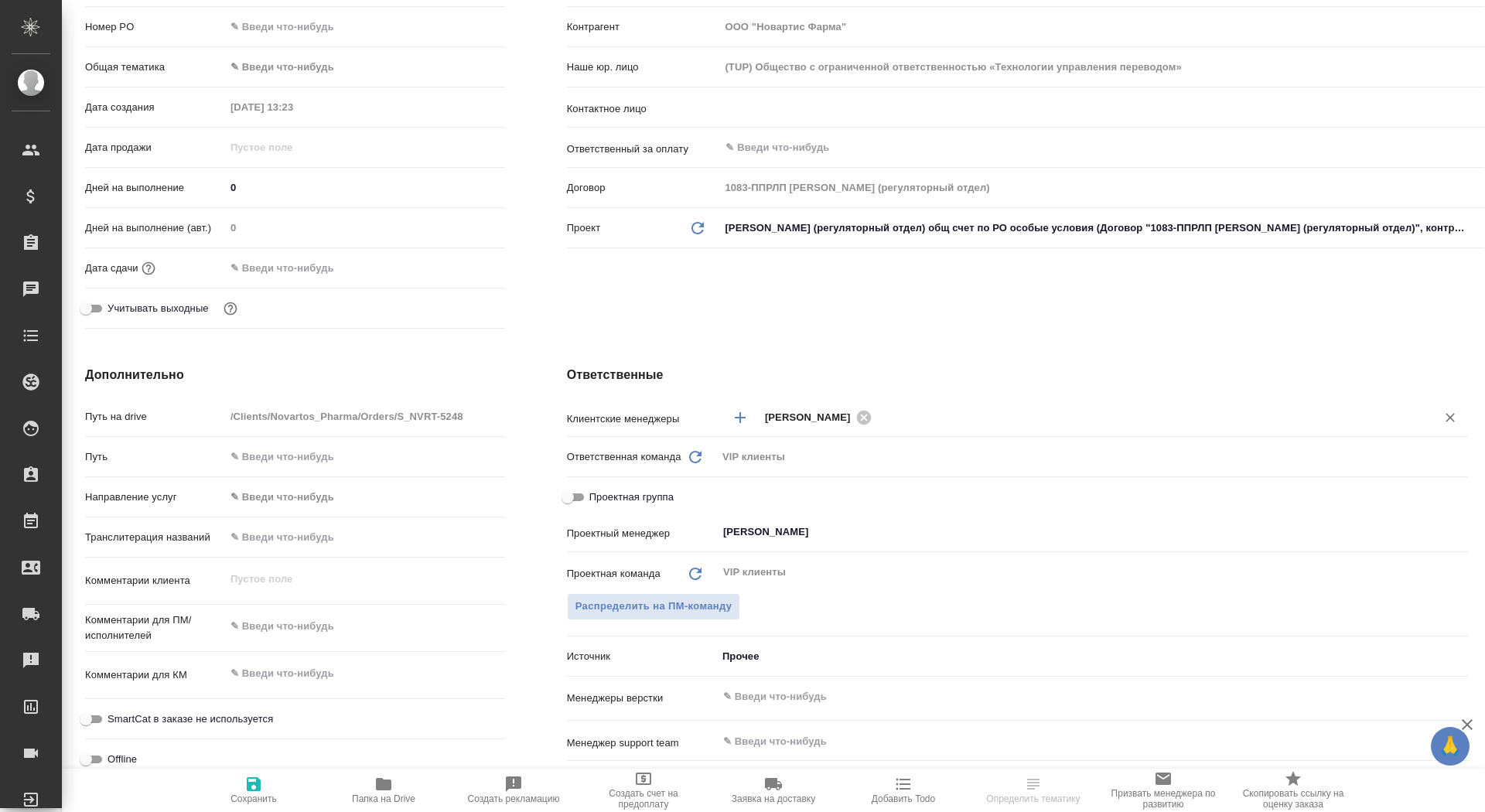
click at [272, 796] on span "Сохранить" at bounding box center [254, 798] width 46 height 11
type textarea "x"
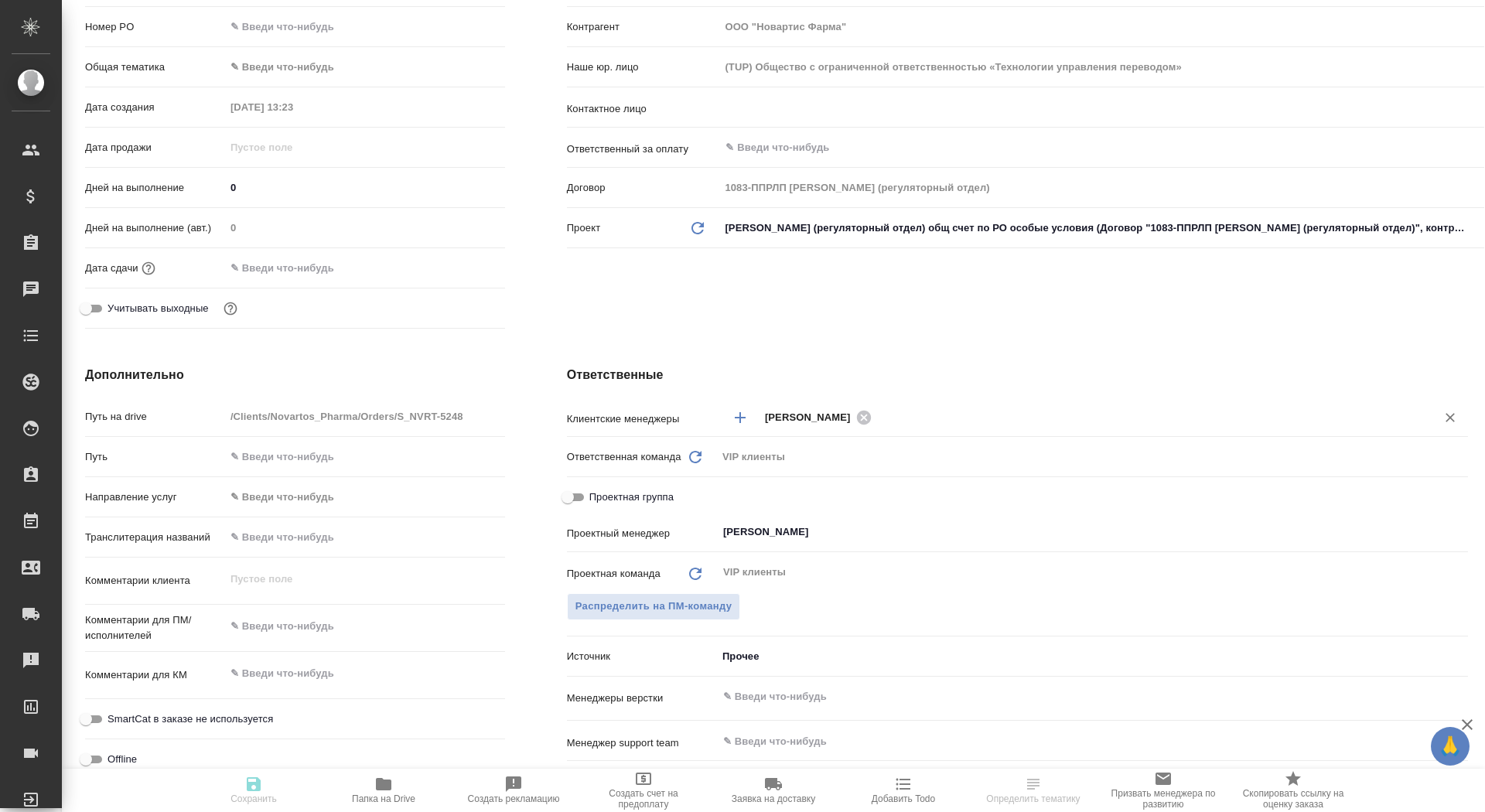
type textarea "x"
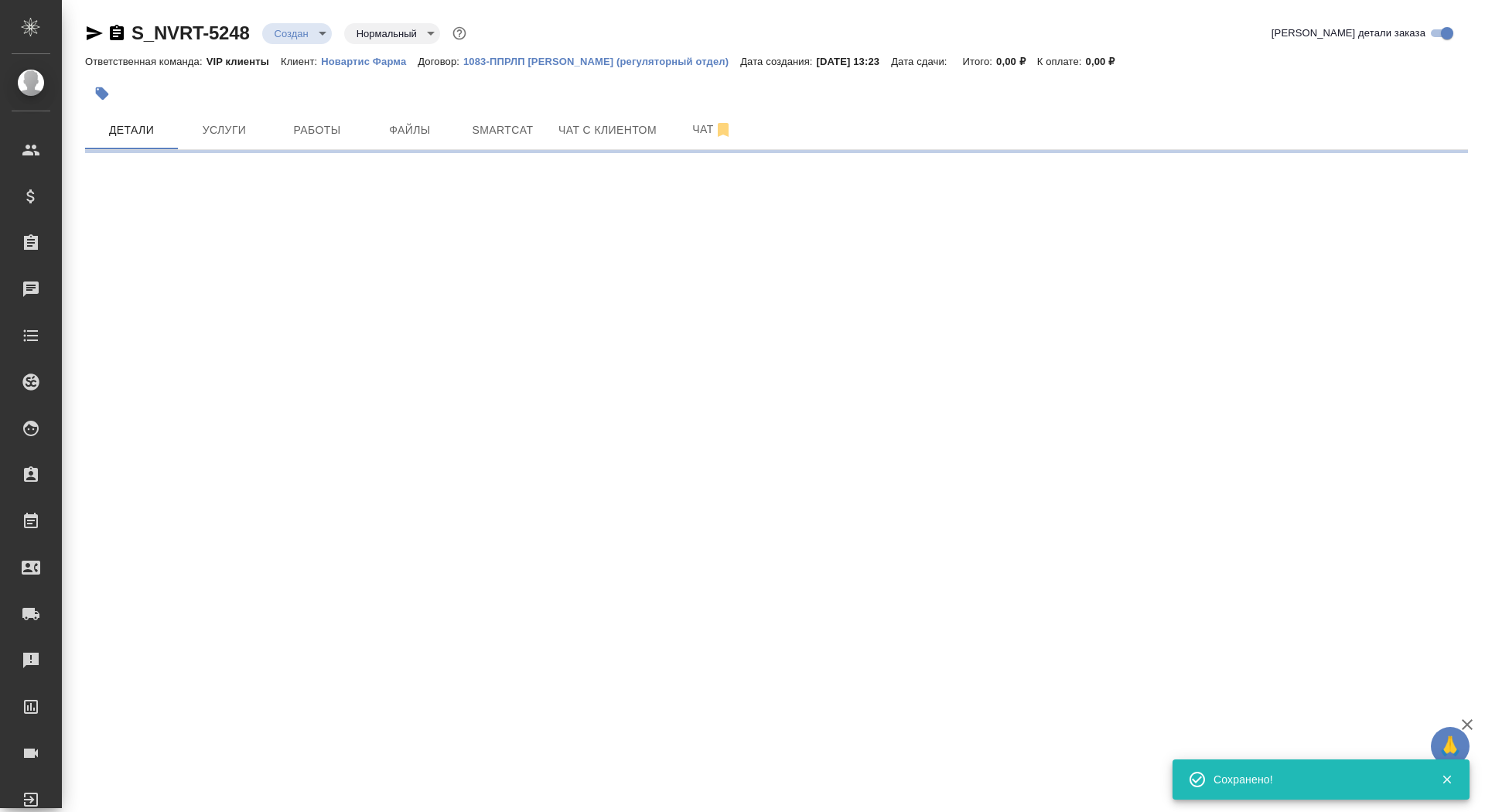
select select "RU"
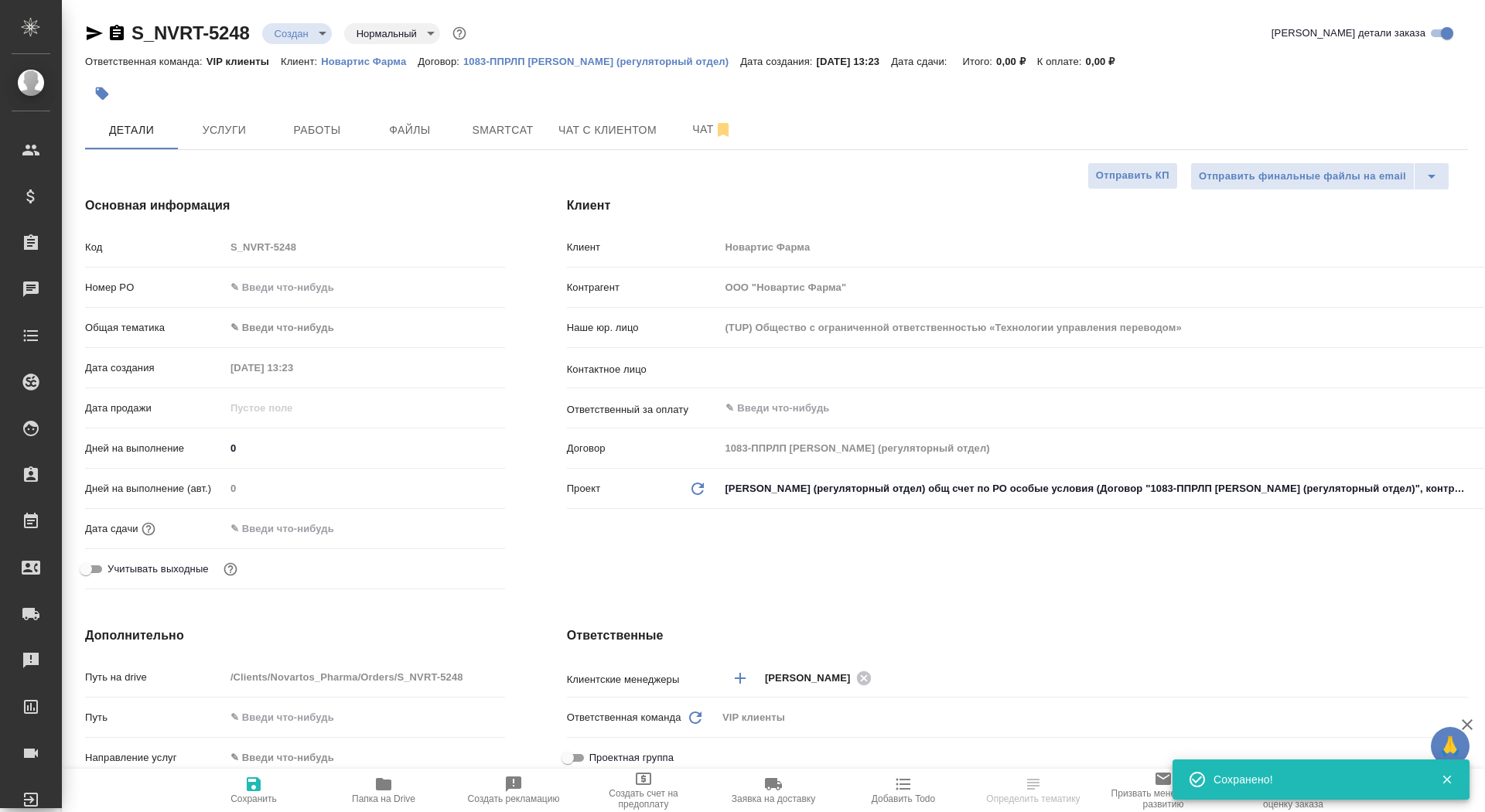
type textarea "x"
click at [797, 357] on div "​" at bounding box center [1101, 368] width 765 height 28
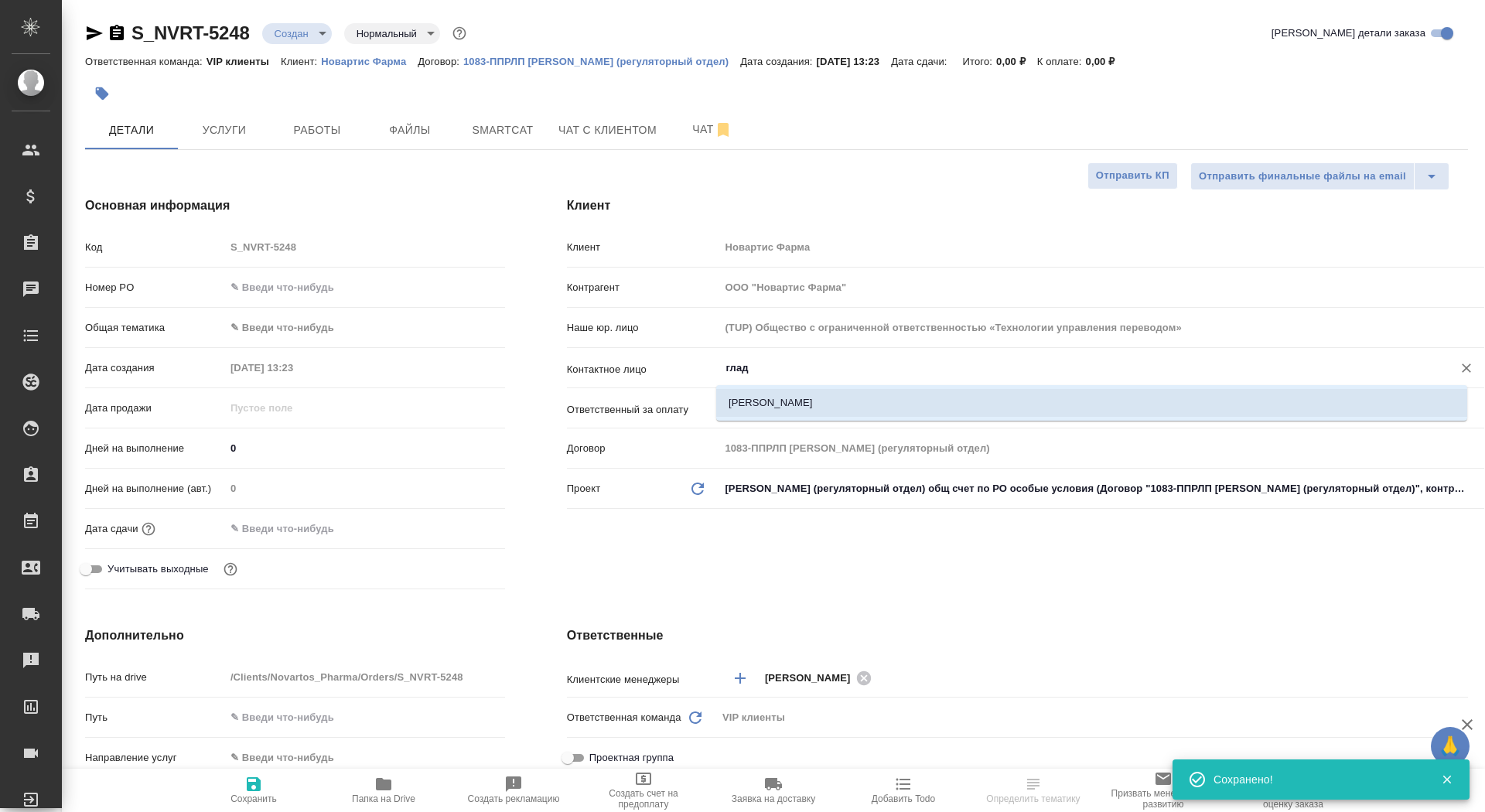
click at [731, 396] on li "[PERSON_NAME]" at bounding box center [1091, 403] width 751 height 28
type input "[PERSON_NAME]"
type textarea "x"
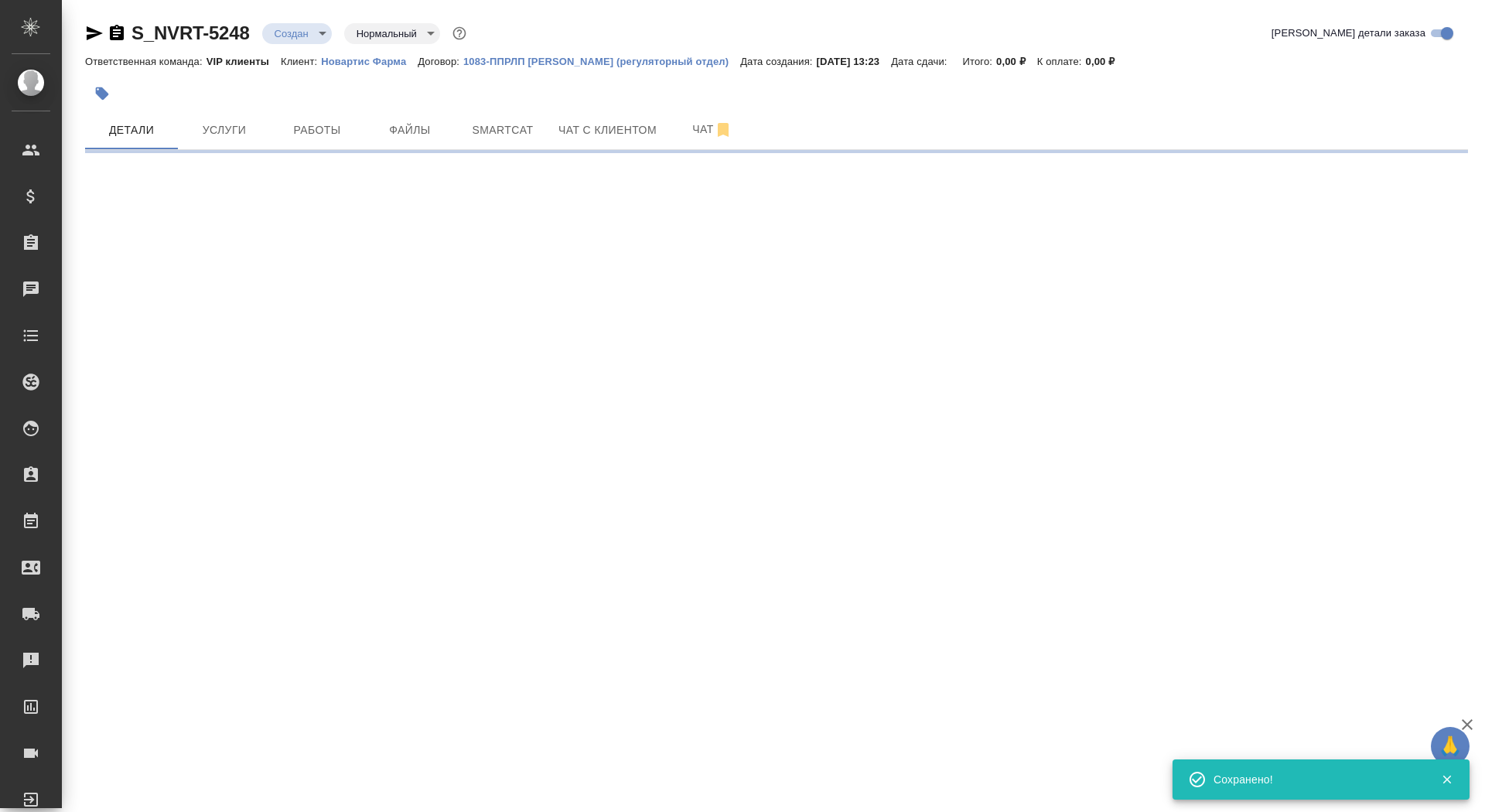
select select "RU"
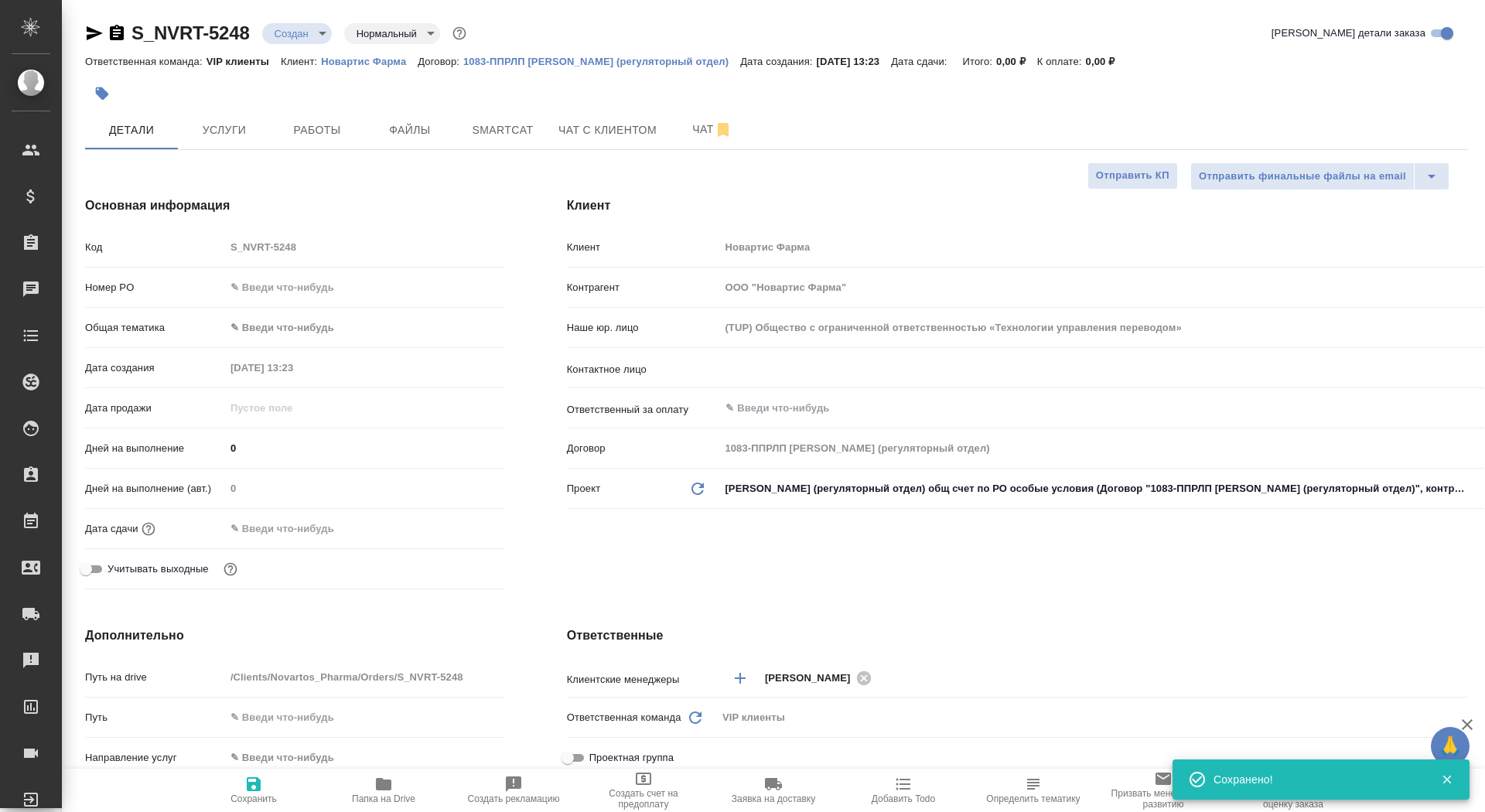
type textarea "x"
click at [775, 378] on div "​" at bounding box center [1101, 368] width 765 height 28
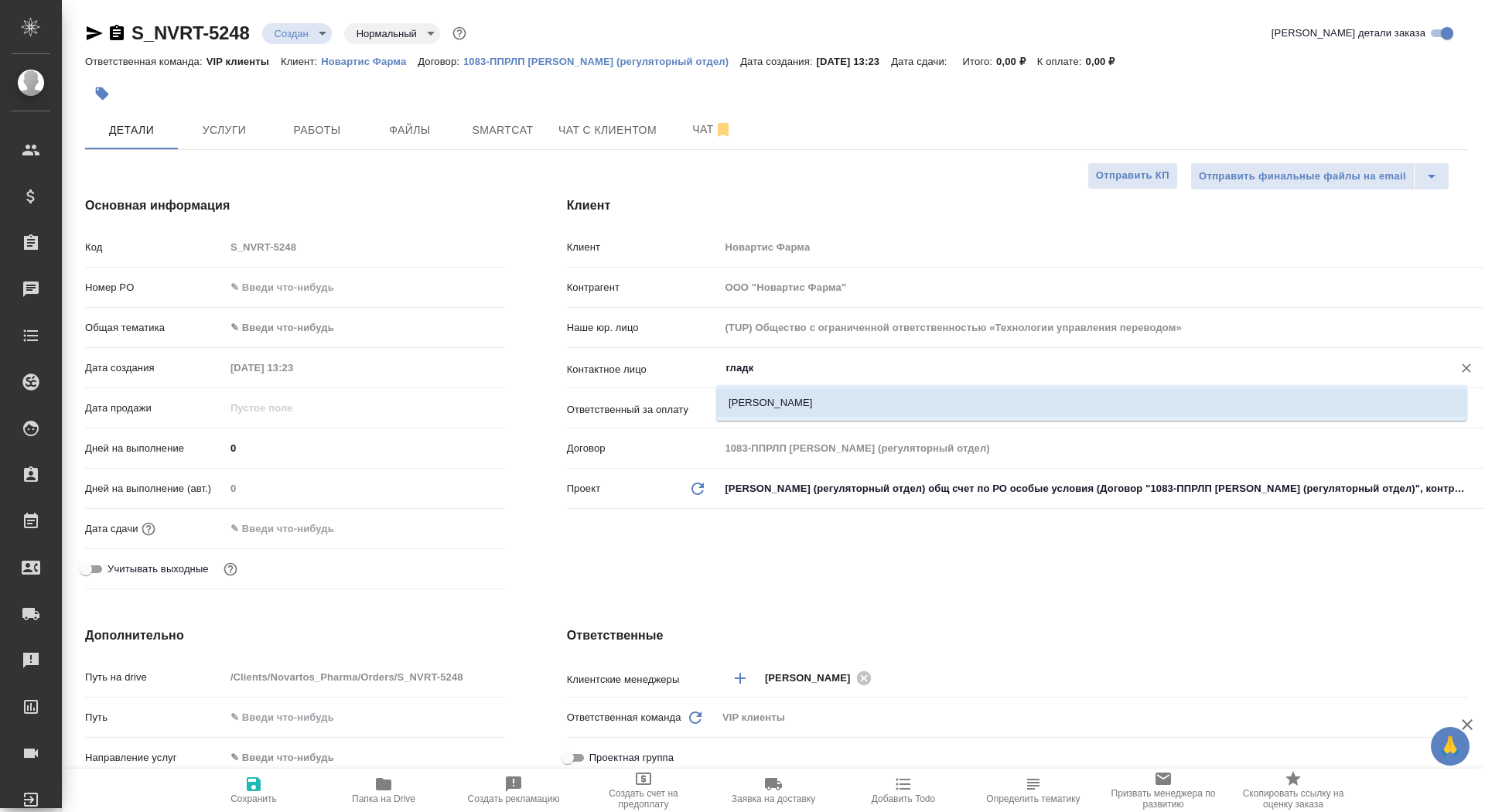
click at [750, 407] on li "[PERSON_NAME]" at bounding box center [1091, 403] width 751 height 28
type input "[PERSON_NAME]"
type textarea "x"
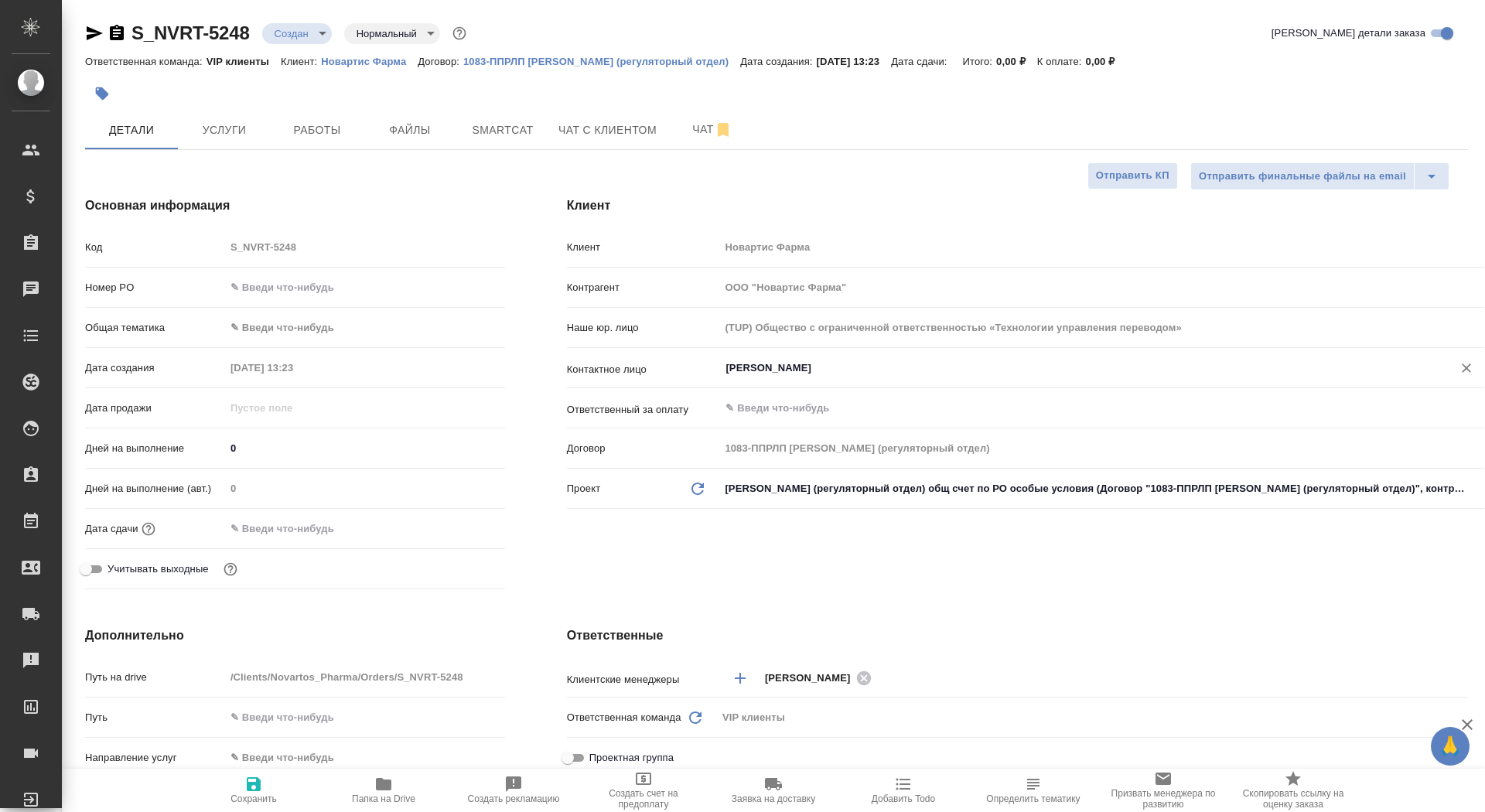
type input "[PERSON_NAME]"
click at [207, 782] on span "Сохранить" at bounding box center [254, 789] width 111 height 29
type textarea "x"
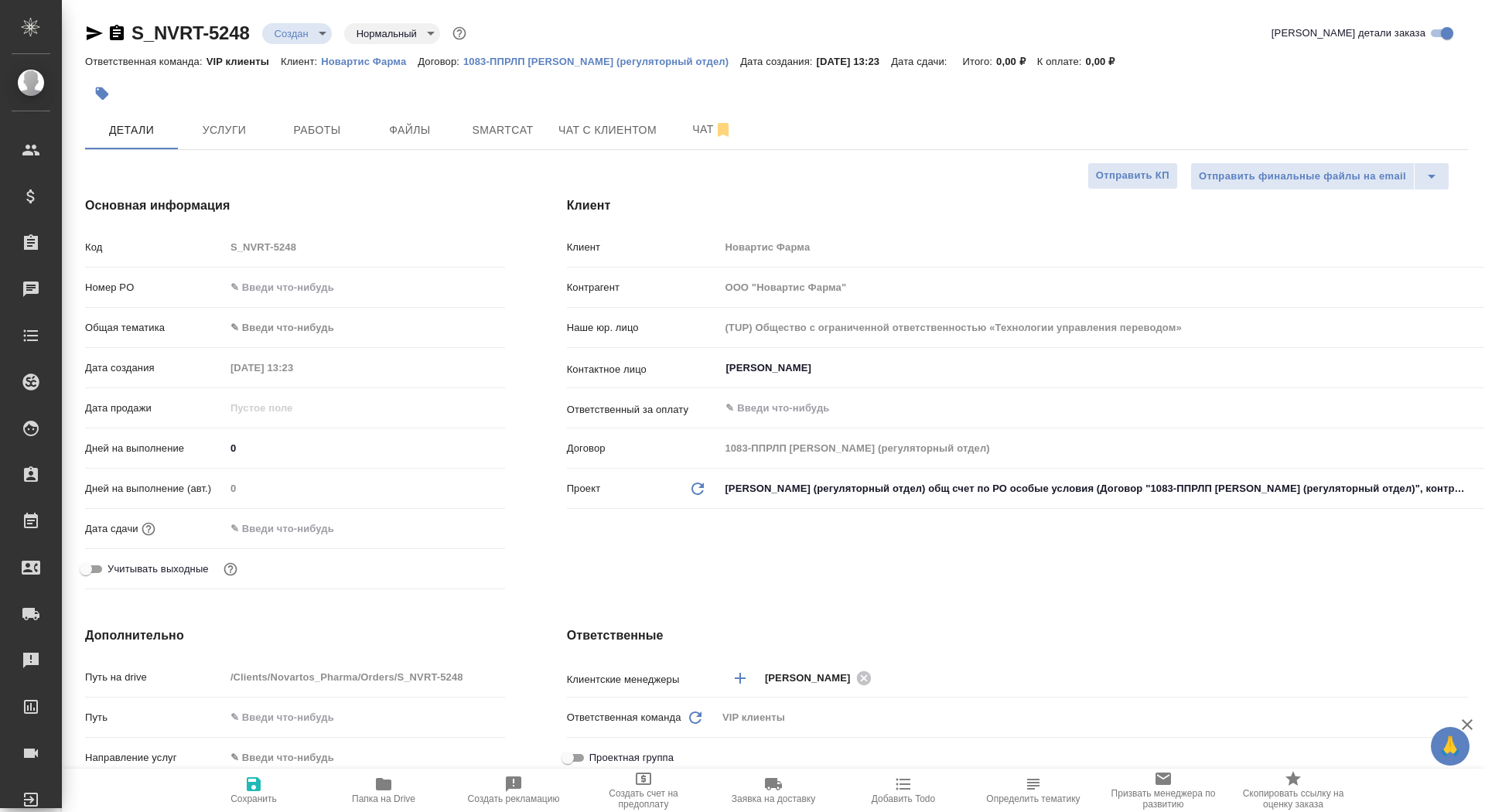
type textarea "x"
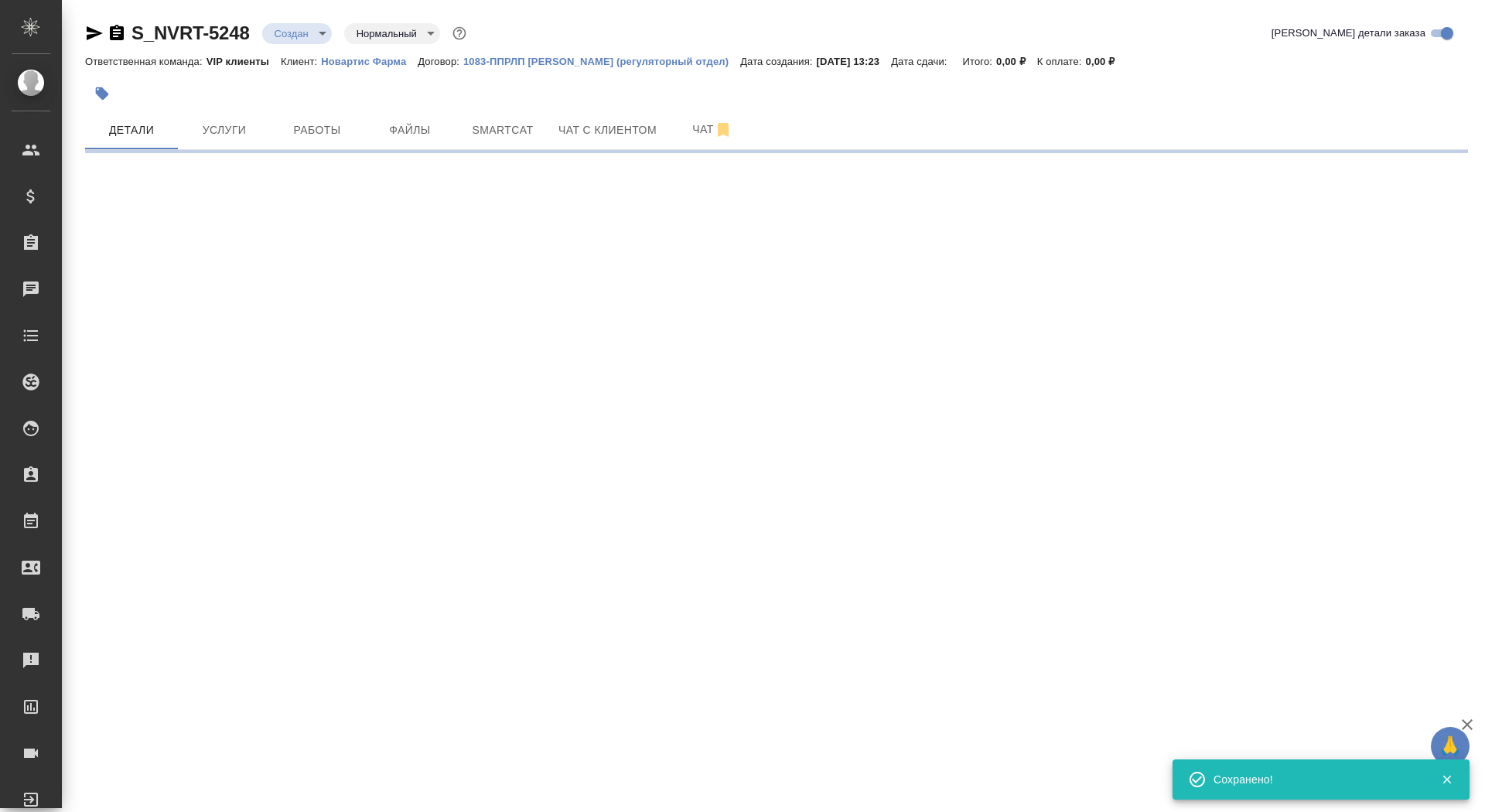
select select "RU"
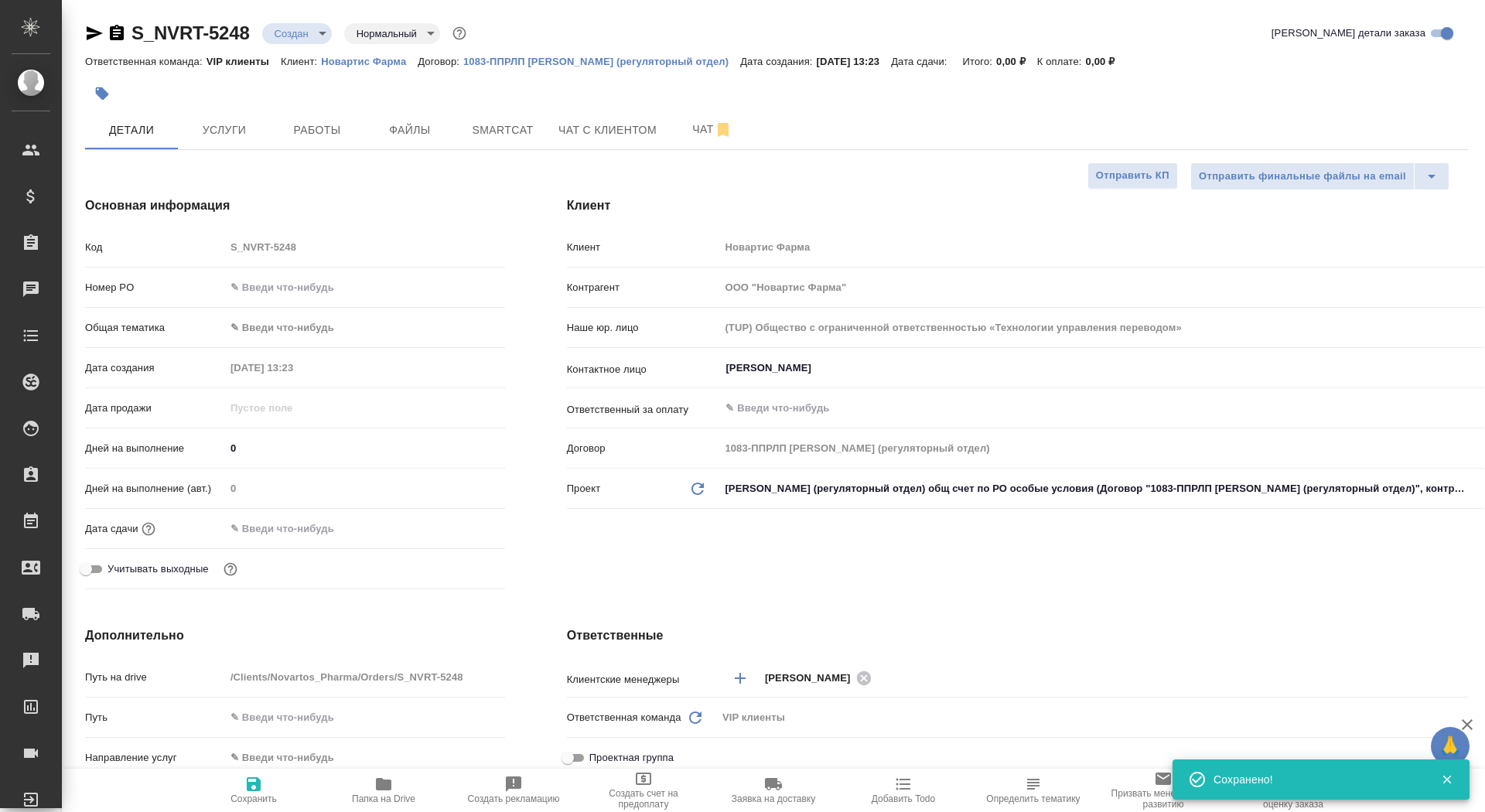
type textarea "x"
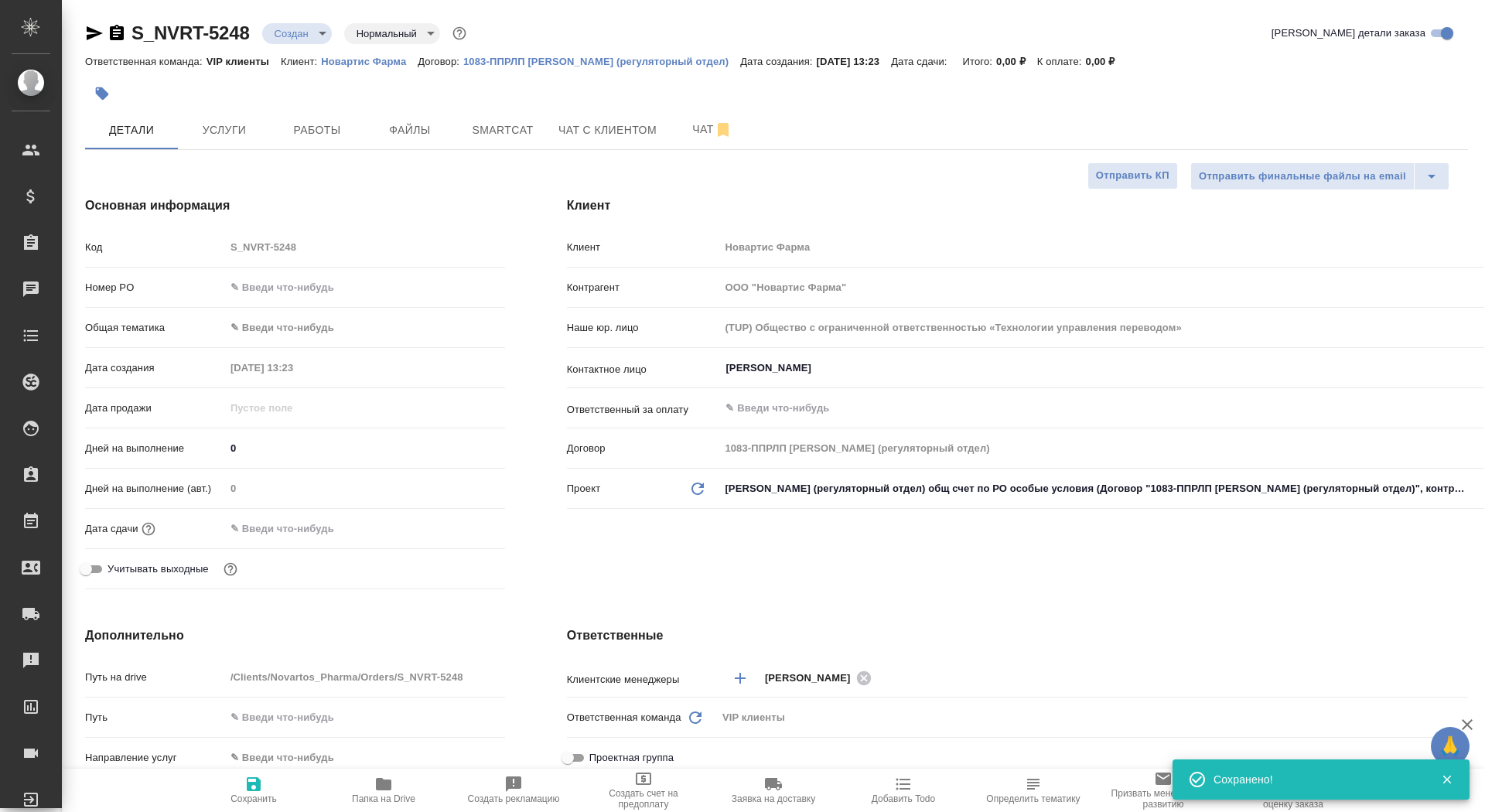
type textarea "x"
click at [389, 147] on button "Файлы" at bounding box center [409, 129] width 92 height 39
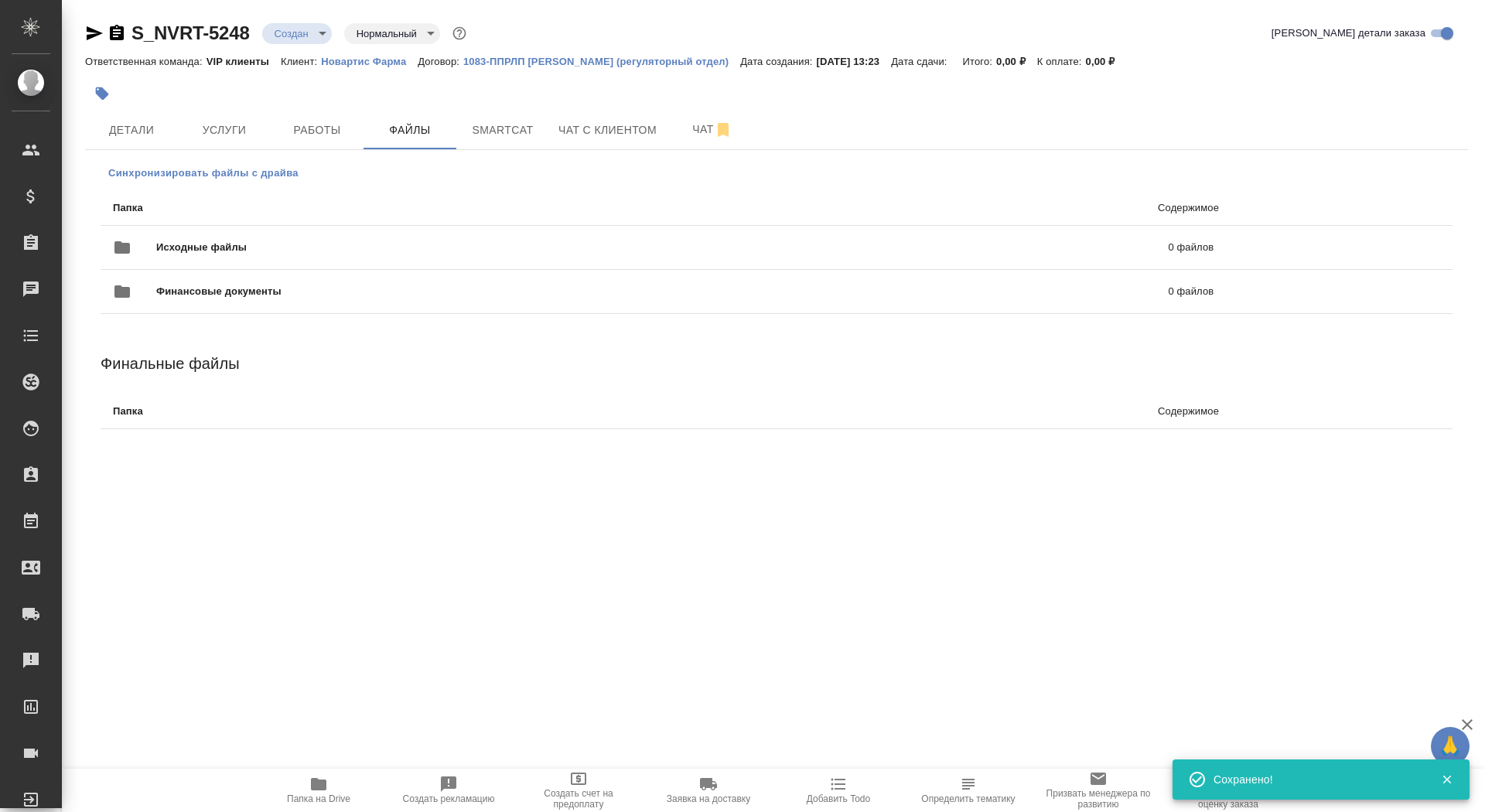
click at [210, 173] on span "Синхронизировать файлы с драйва" at bounding box center [204, 173] width 190 height 15
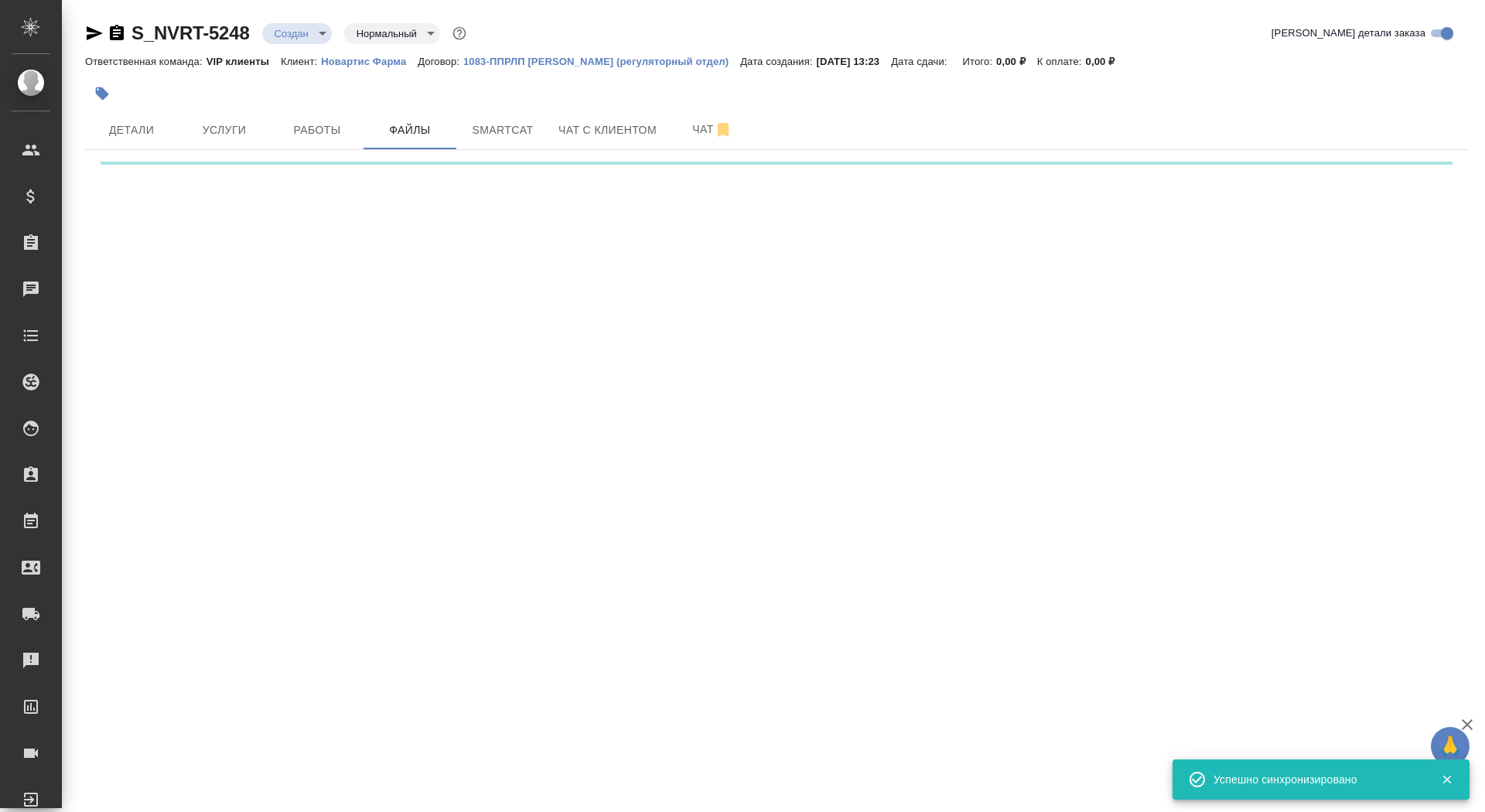
click at [225, 240] on div ".cls-1 fill:#fff; AWATERA Saydasheva Dilyara Клиенты Спецификации Заказы 0 Чаты…" at bounding box center [742, 406] width 1485 height 812
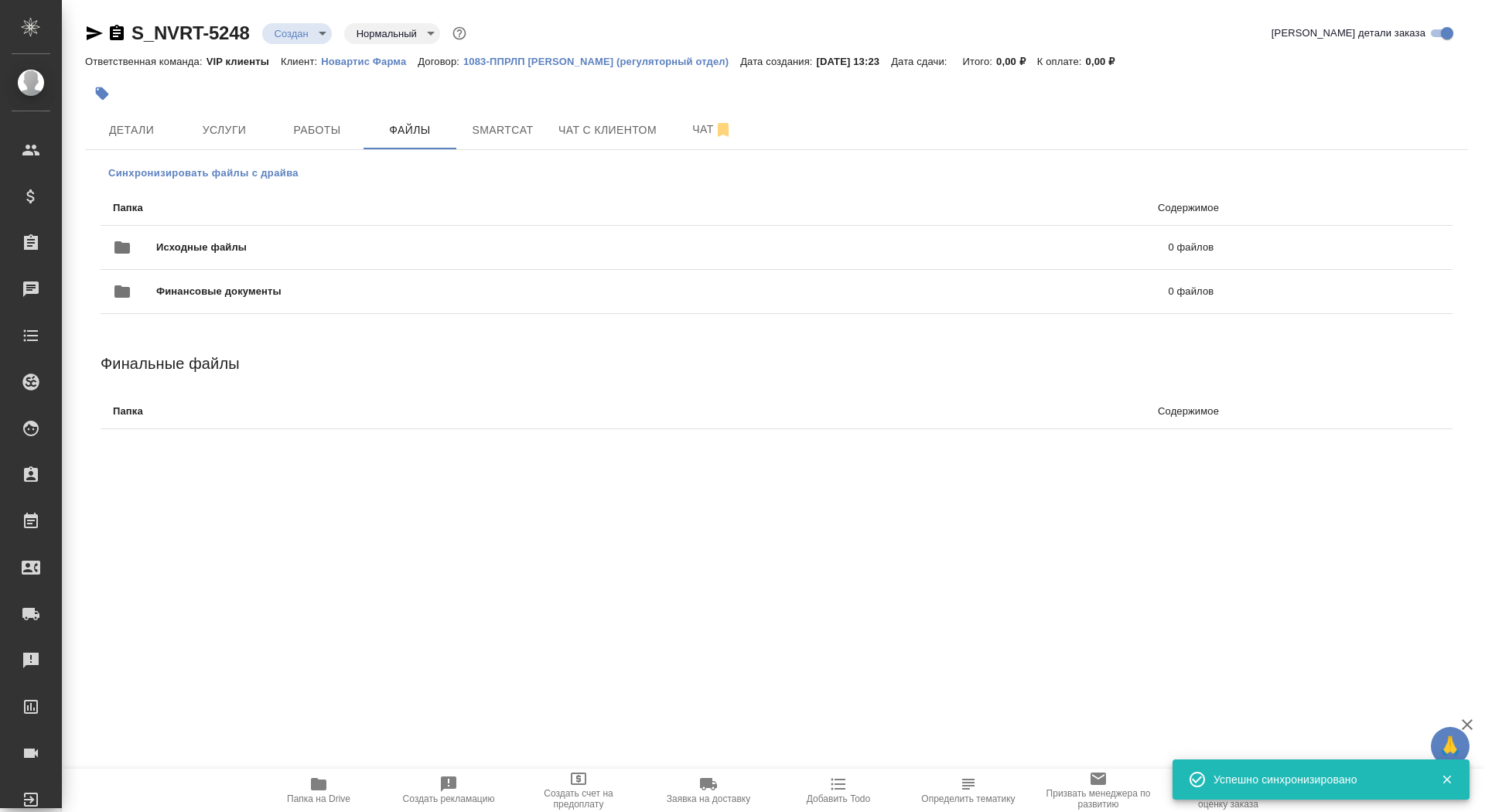
click at [155, 172] on span "Синхронизировать файлы с драйва" at bounding box center [204, 173] width 190 height 15
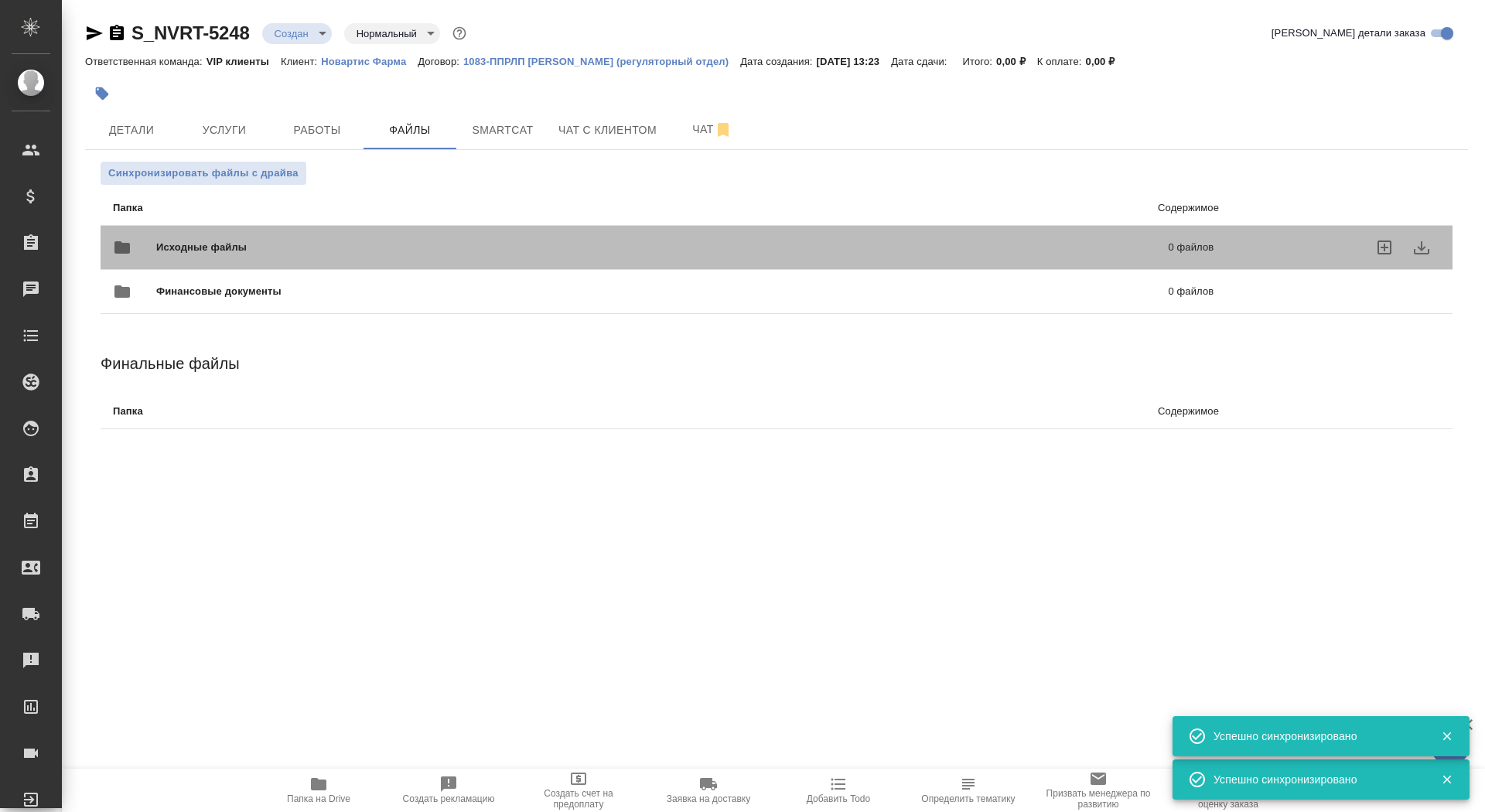
click at [201, 246] on span "Исходные файлы" at bounding box center [432, 247] width 551 height 15
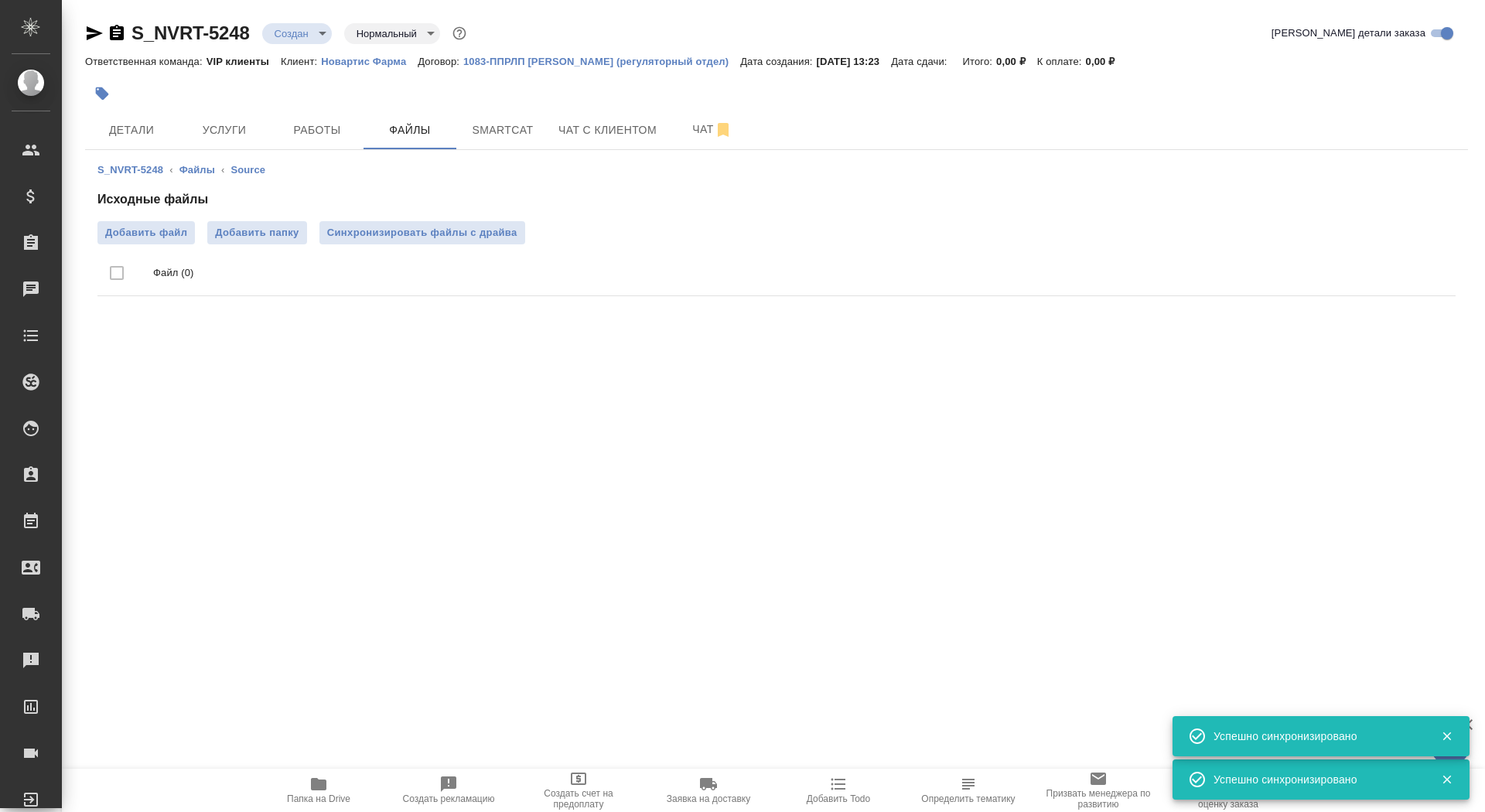
click at [151, 215] on div "Исходные файлы Добавить файл Добавить папку Синхронизировать файлы с драйва Фай…" at bounding box center [777, 246] width 1358 height 112
click at [158, 234] on span "Добавить файл" at bounding box center [146, 233] width 82 height 15
click at [0, 0] on input "Добавить файл" at bounding box center [0, 0] width 0 height 0
click at [308, 29] on body "🙏 .cls-1 fill:#fff; AWATERA Saydasheva Dilyara Клиенты Спецификации Заказы 0 Ча…" at bounding box center [742, 406] width 1485 height 812
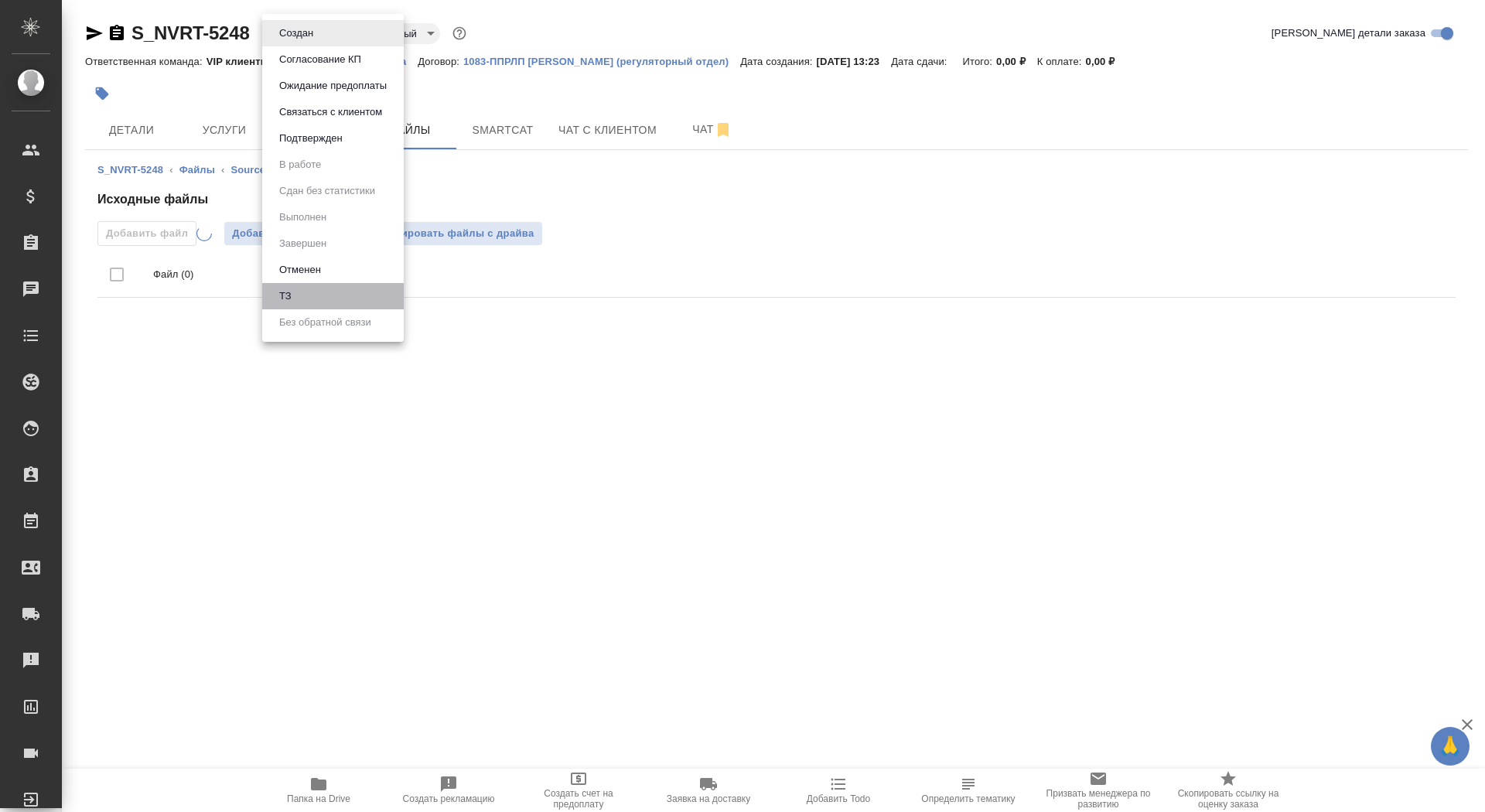
click at [326, 293] on li "ТЗ" at bounding box center [333, 296] width 141 height 26
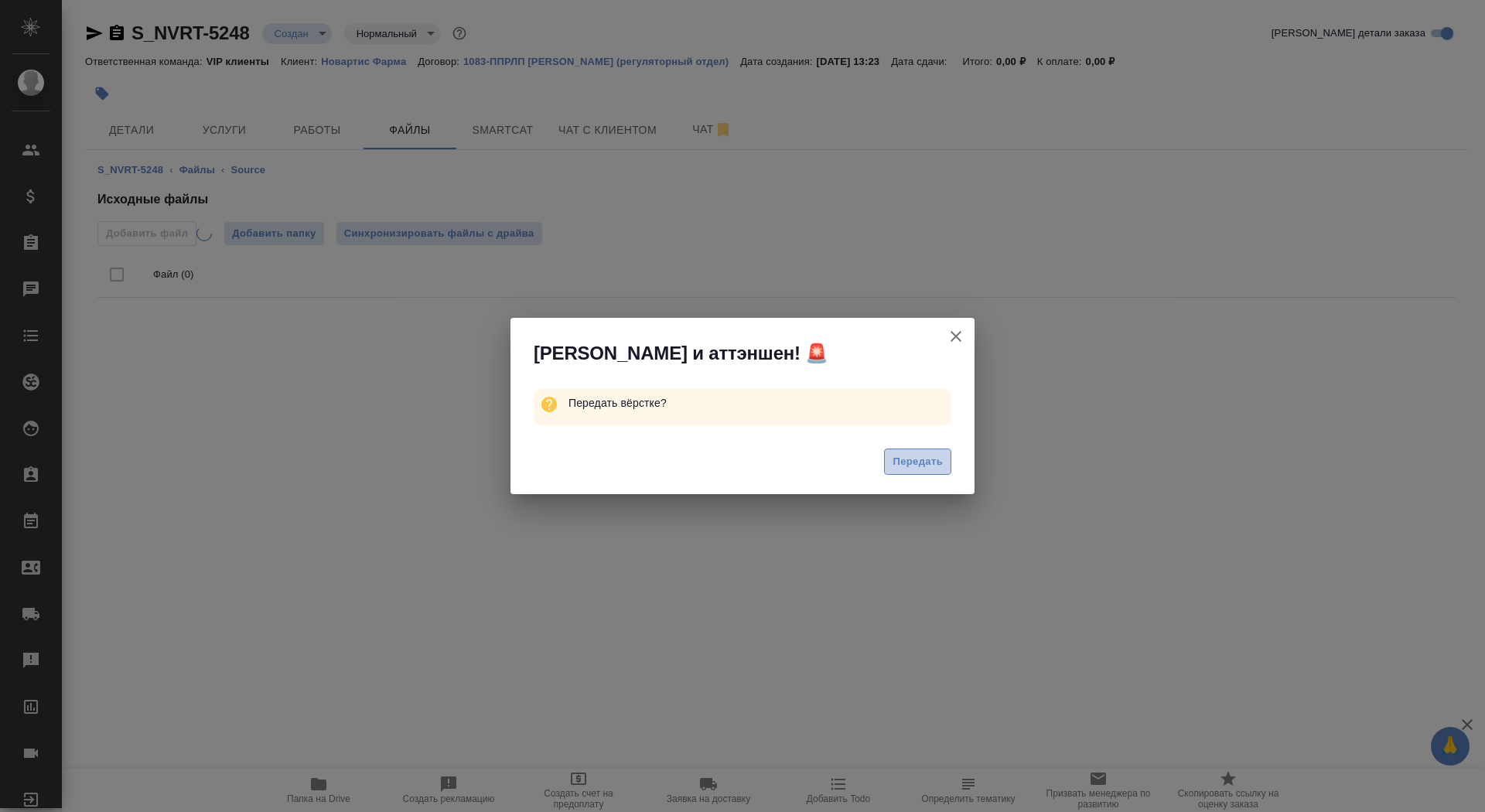
click at [933, 465] on span "Передать" at bounding box center [918, 463] width 51 height 18
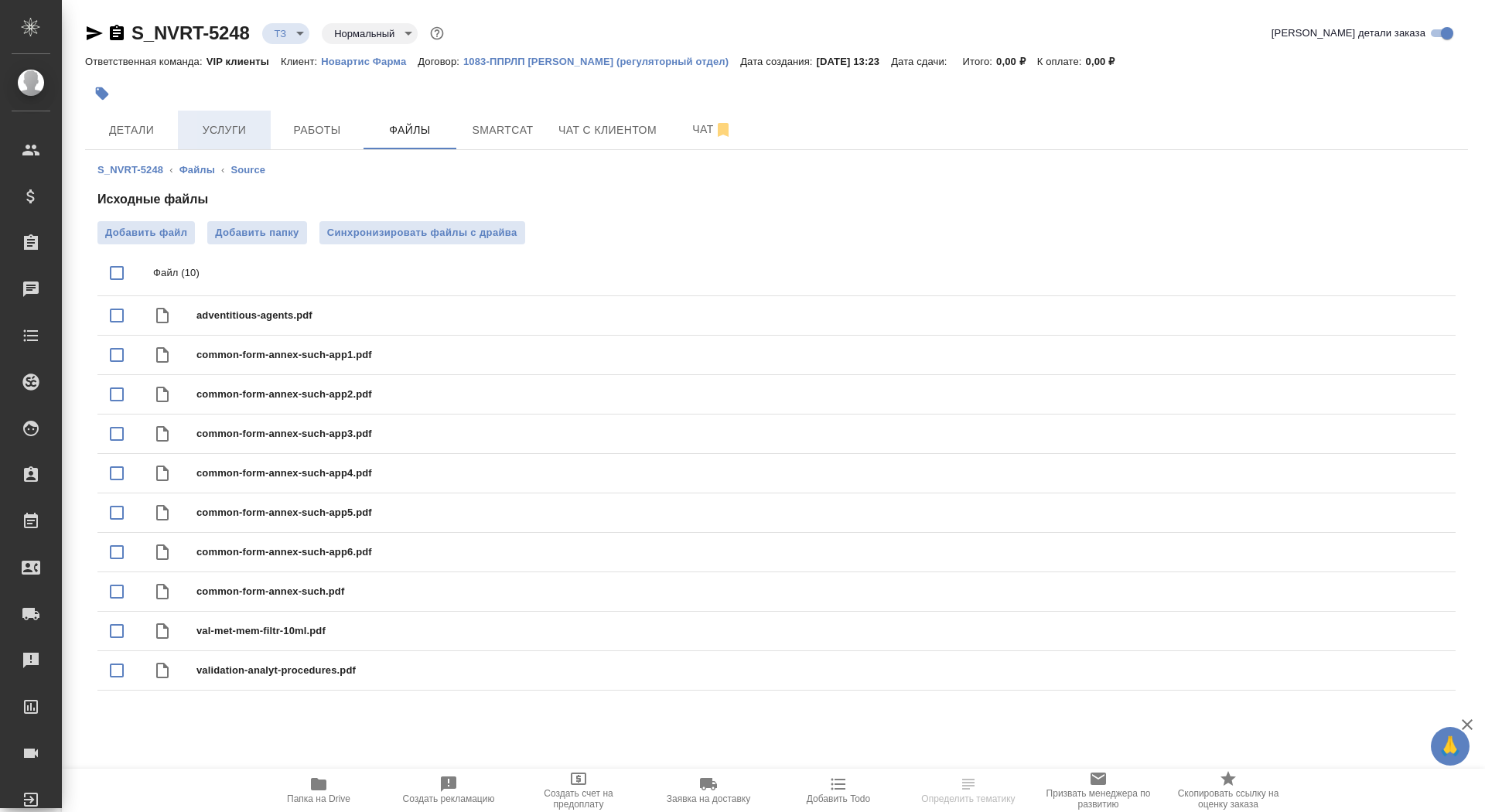
click at [222, 131] on span "Услуги" at bounding box center [225, 129] width 74 height 19
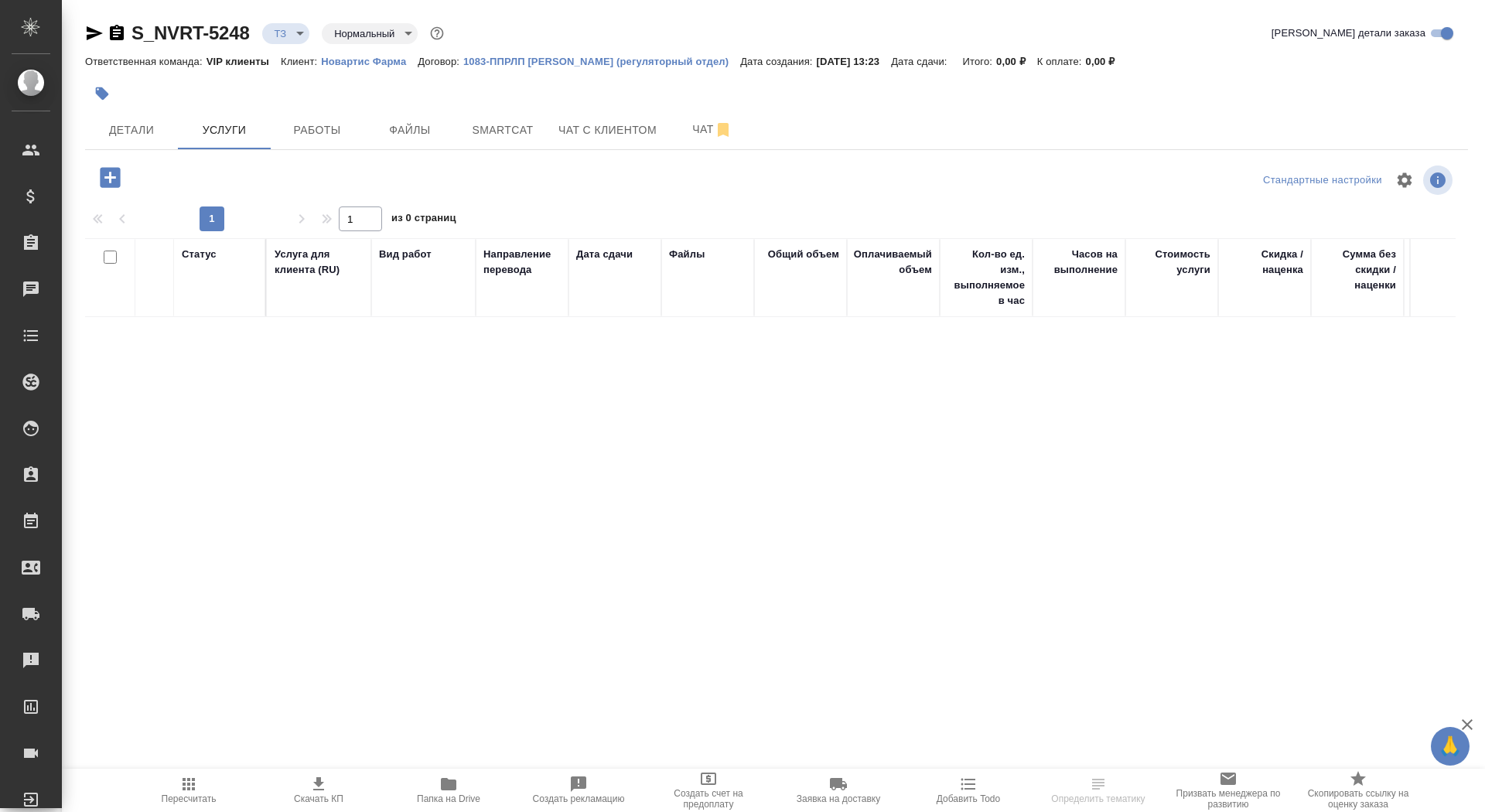
click at [128, 172] on button "button" at bounding box center [110, 177] width 43 height 32
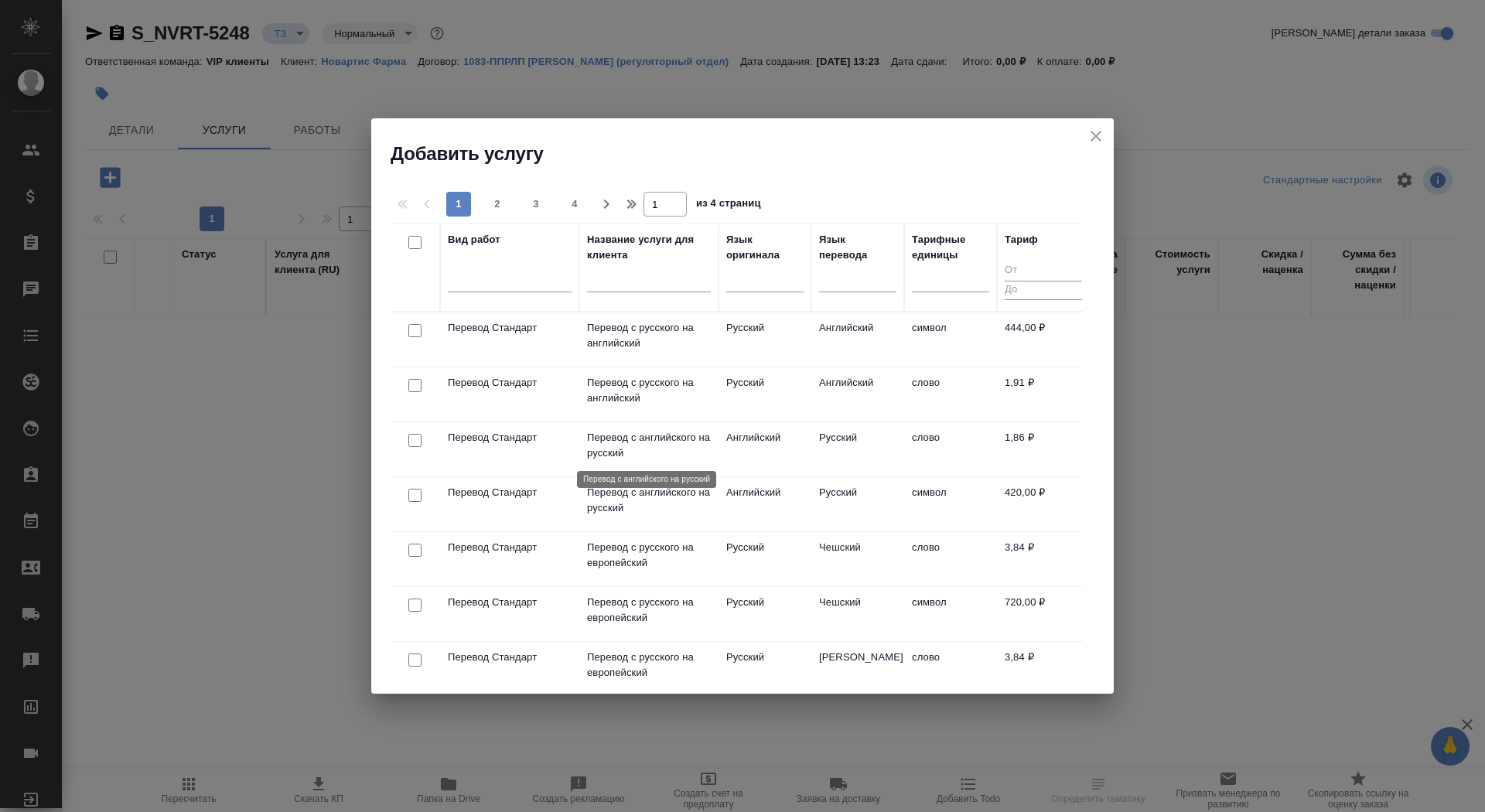
click at [634, 440] on p "Перевод с английского на русский" at bounding box center [648, 445] width 124 height 31
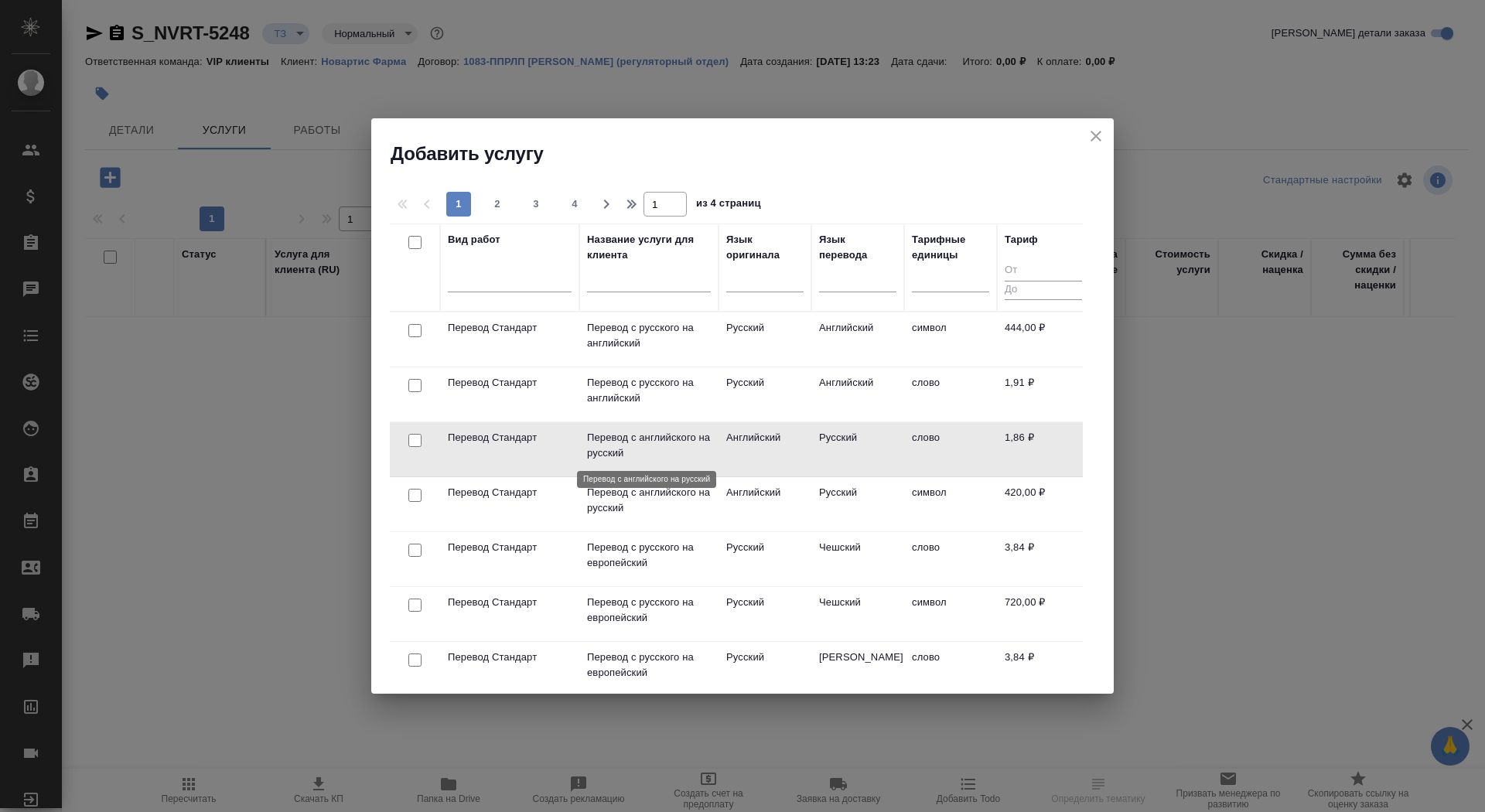
click at [634, 440] on p "Перевод с английского на русский" at bounding box center [648, 445] width 124 height 31
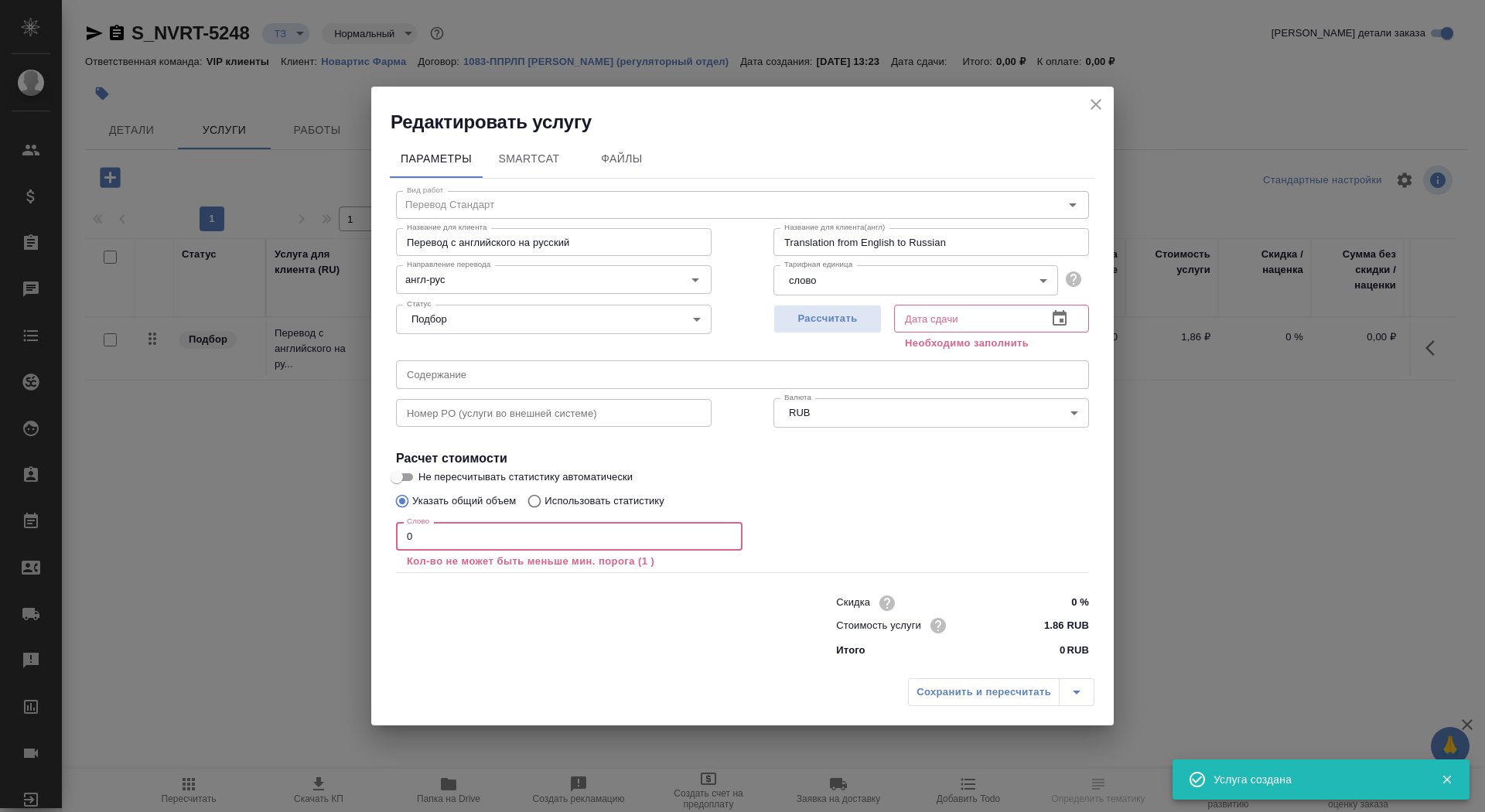
click at [446, 538] on input "0" at bounding box center [569, 536] width 347 height 28
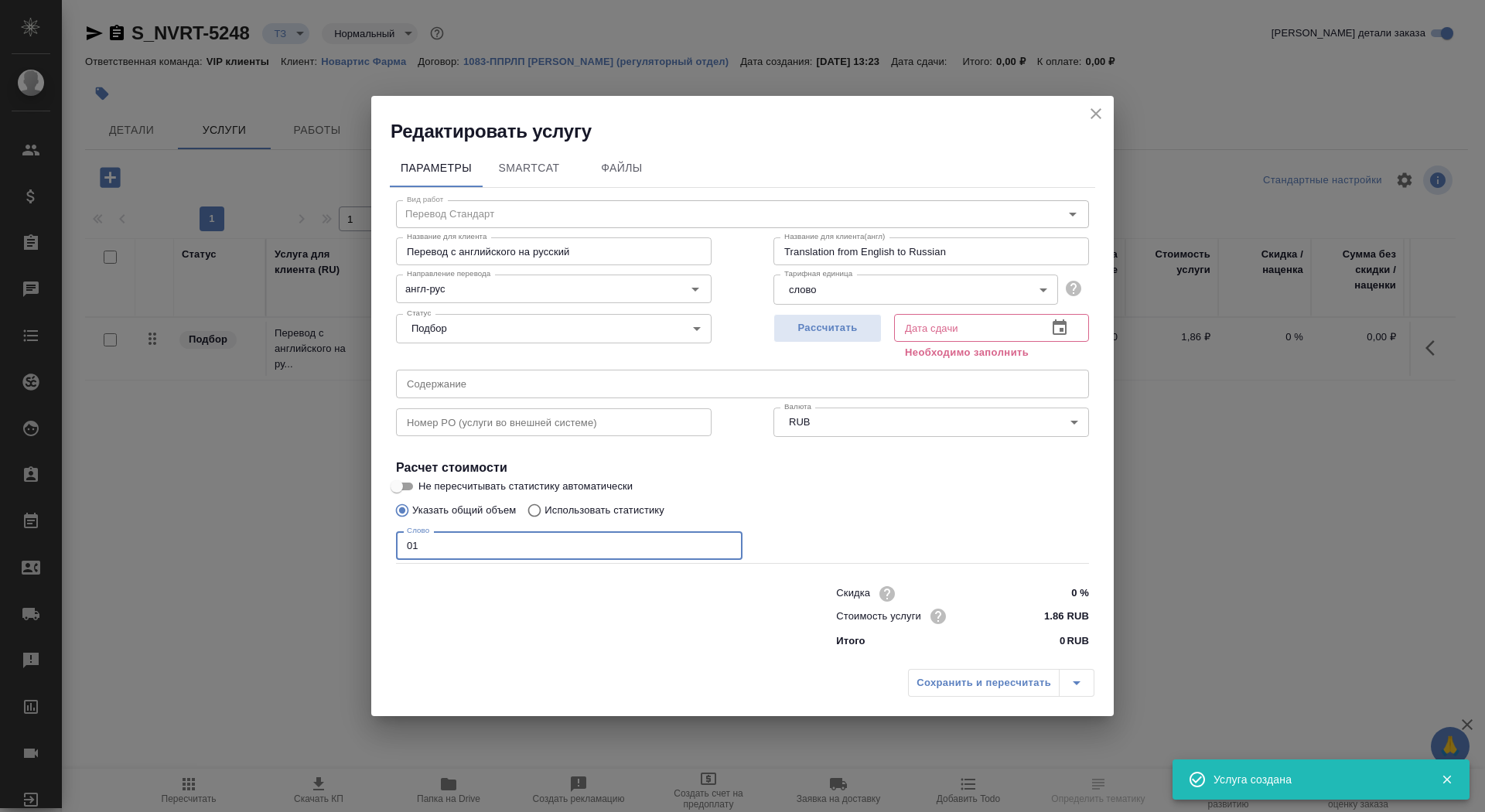
type input "01"
click at [395, 478] on input "Не пересчитывать статистику автоматически" at bounding box center [396, 486] width 55 height 18
checkbox input "true"
click at [846, 330] on span "Рассчитать" at bounding box center [828, 329] width 91 height 18
type input "07.10.2025 13:25"
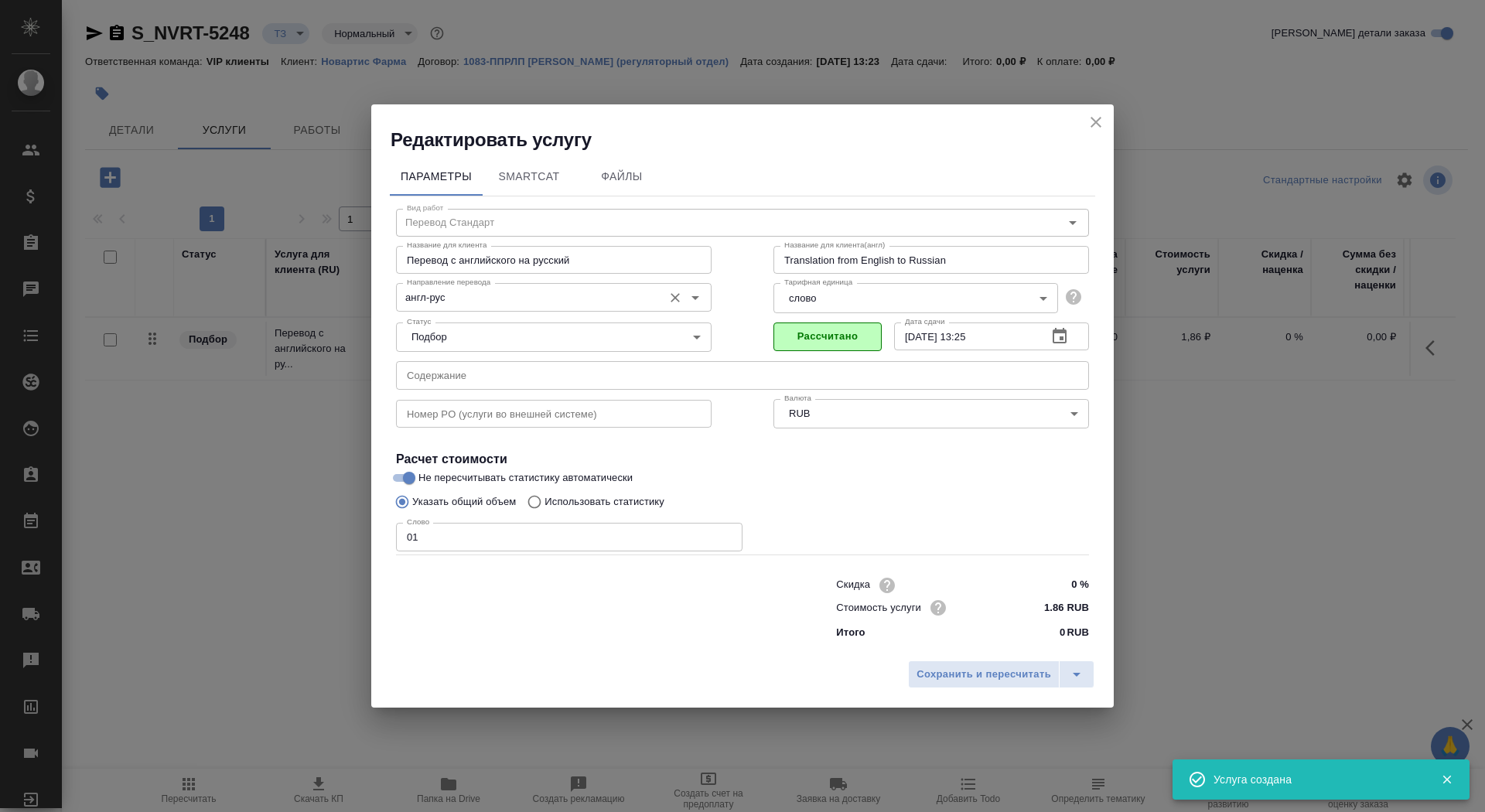
click at [491, 298] on input "англ-рус" at bounding box center [527, 297] width 254 height 18
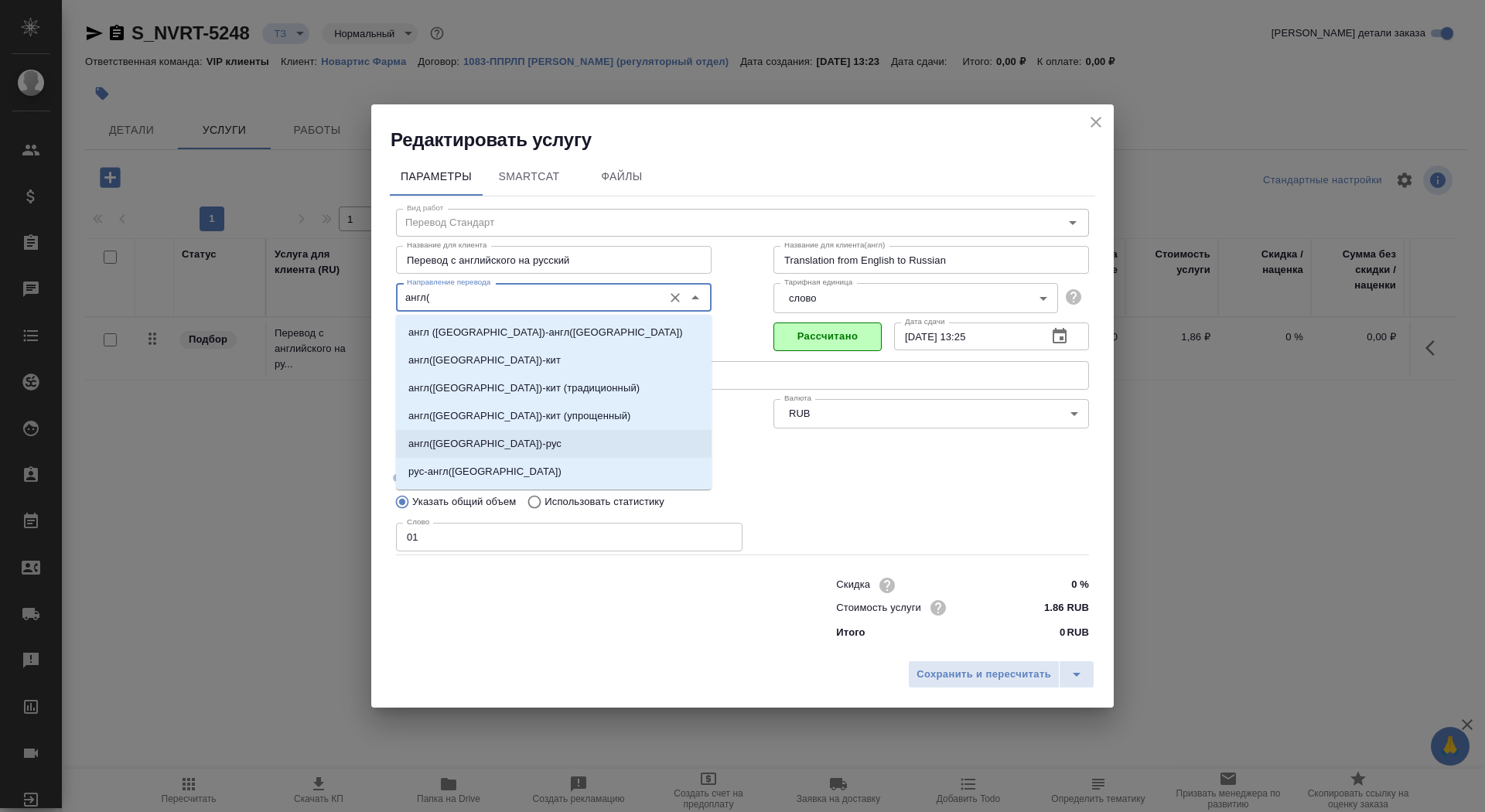
click at [501, 450] on li "англ(США)-рус" at bounding box center [553, 444] width 315 height 28
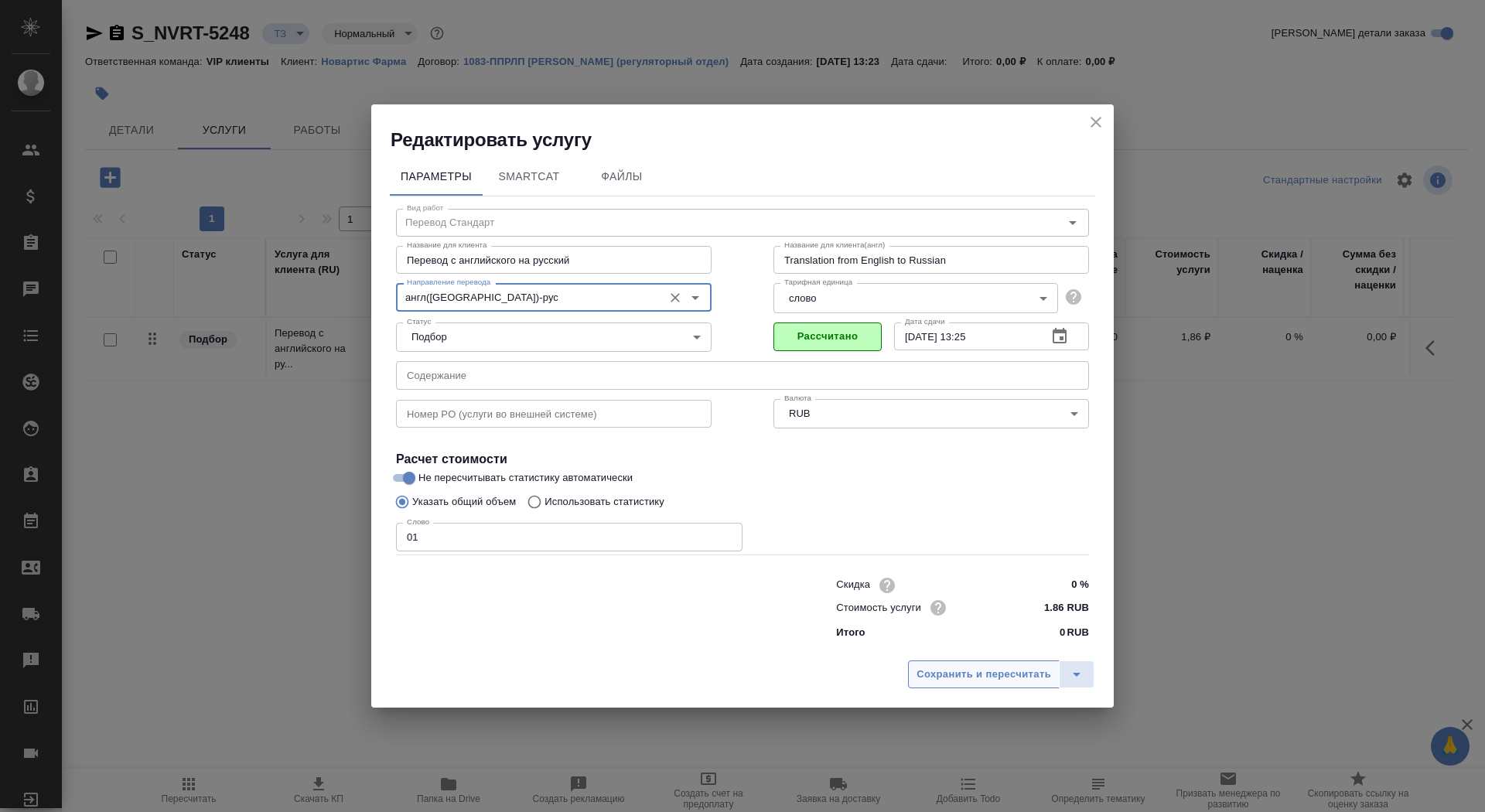
type input "англ(США)-рус"
click at [978, 672] on span "Сохранить и пересчитать" at bounding box center [983, 674] width 135 height 18
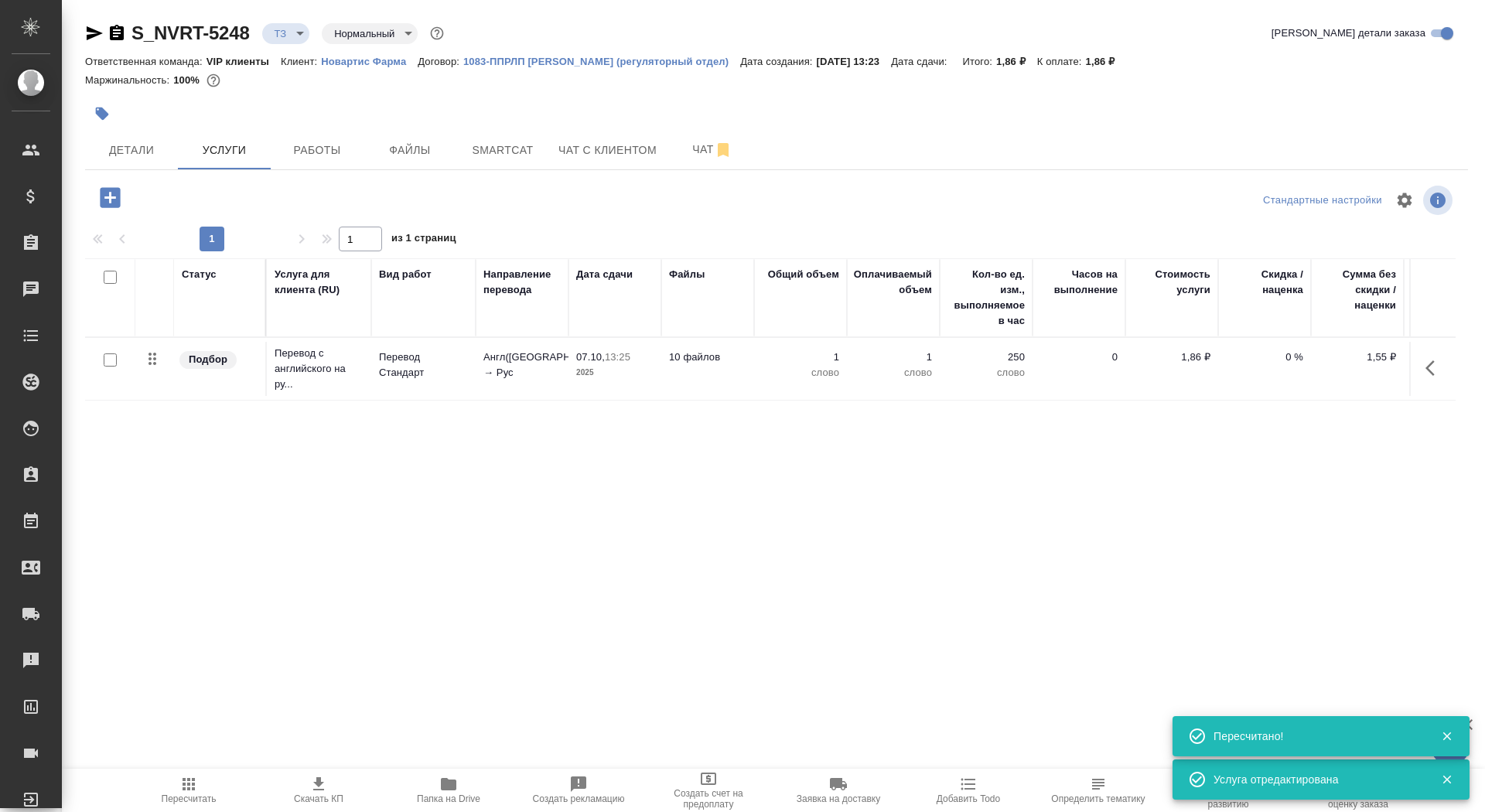
click at [108, 365] on input "checkbox" at bounding box center [110, 359] width 14 height 14
checkbox input "true"
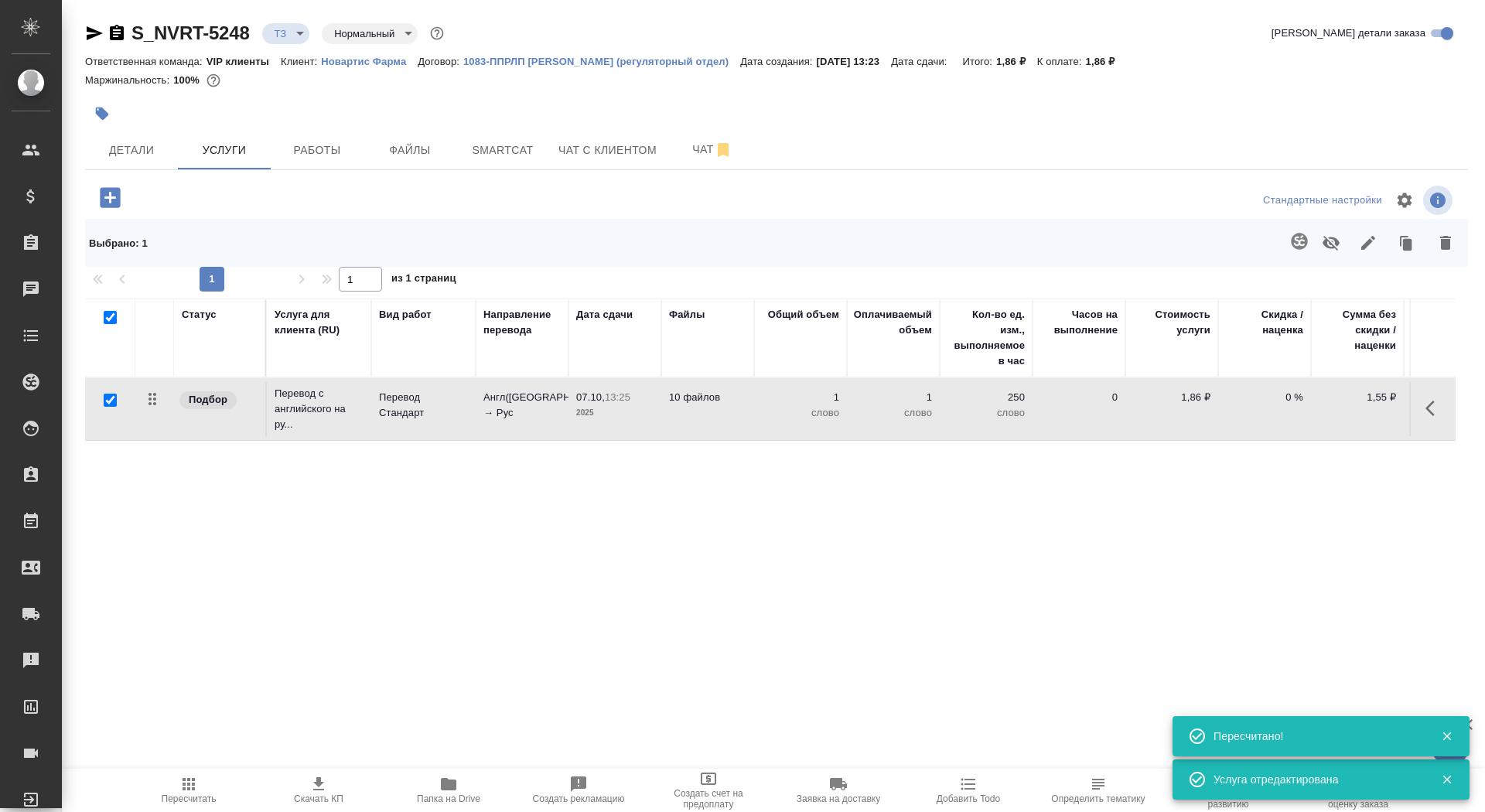
checkbox input "true"
click at [1298, 239] on icon "button" at bounding box center [1299, 241] width 16 height 16
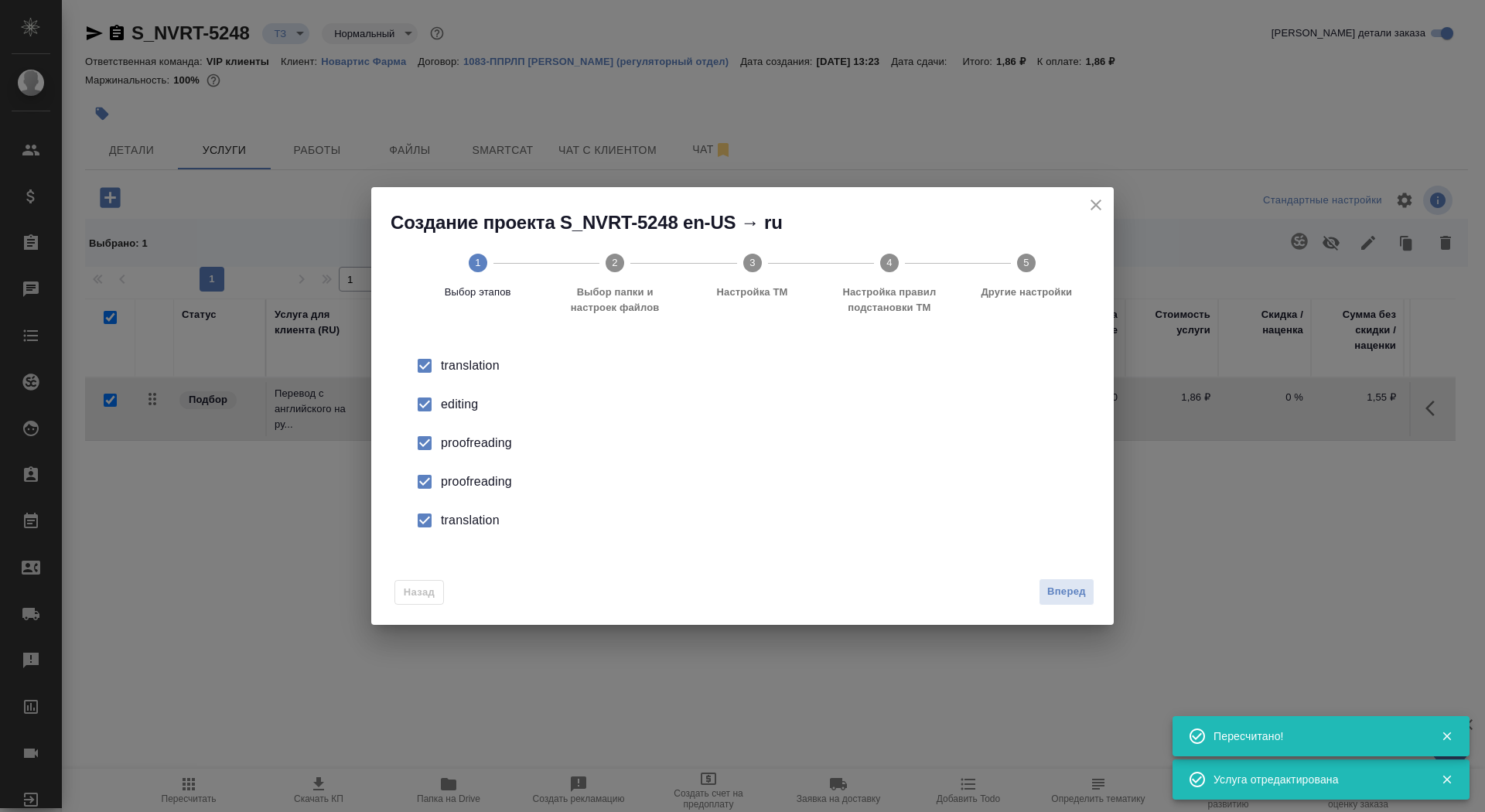
click at [466, 402] on div "editing" at bounding box center [759, 404] width 636 height 18
click at [465, 489] on div "proofreading" at bounding box center [759, 482] width 636 height 18
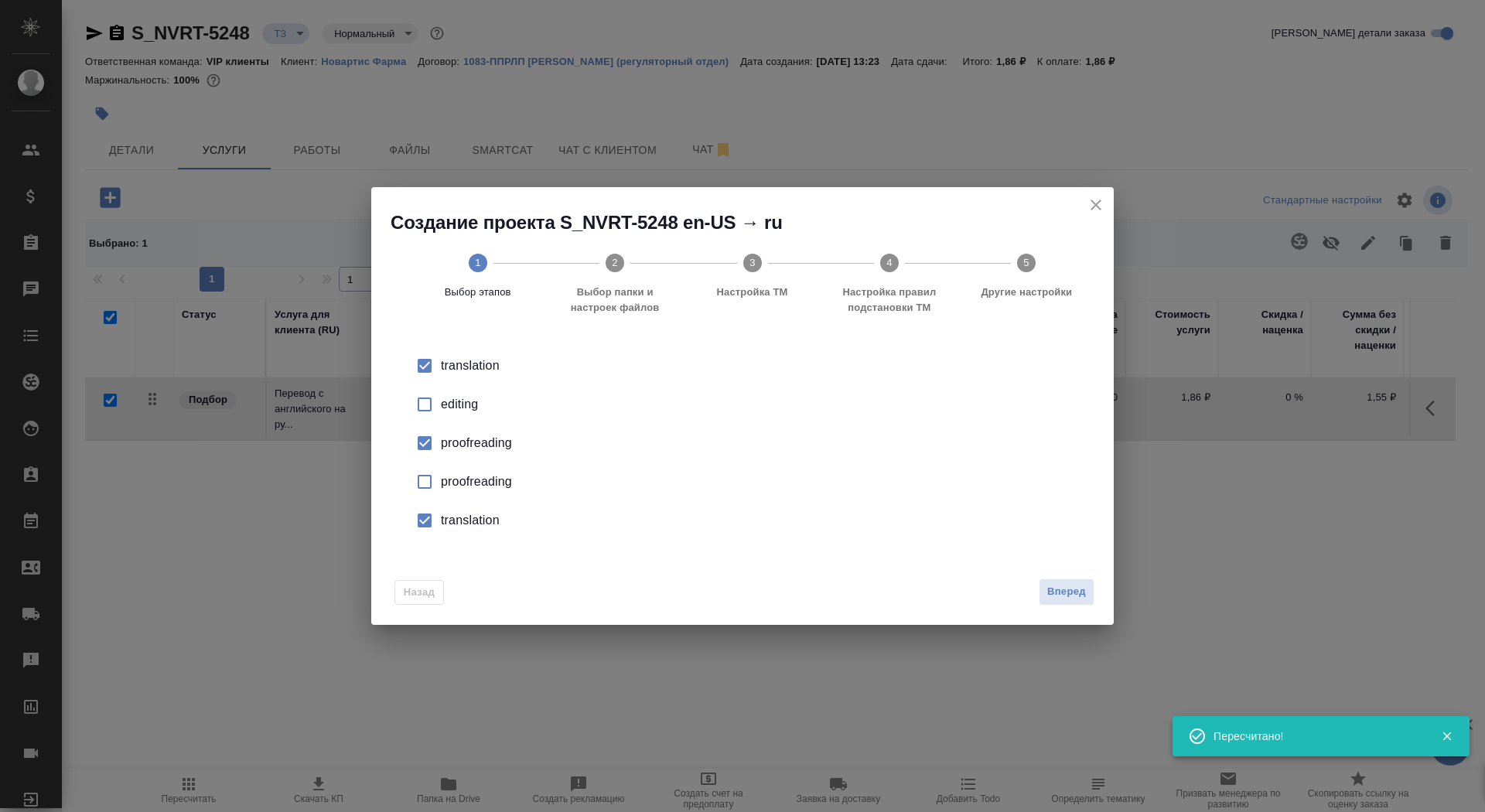
drag, startPoint x: 465, startPoint y: 489, endPoint x: 465, endPoint y: 530, distance: 41.0
click at [465, 530] on li "translation" at bounding box center [742, 520] width 693 height 39
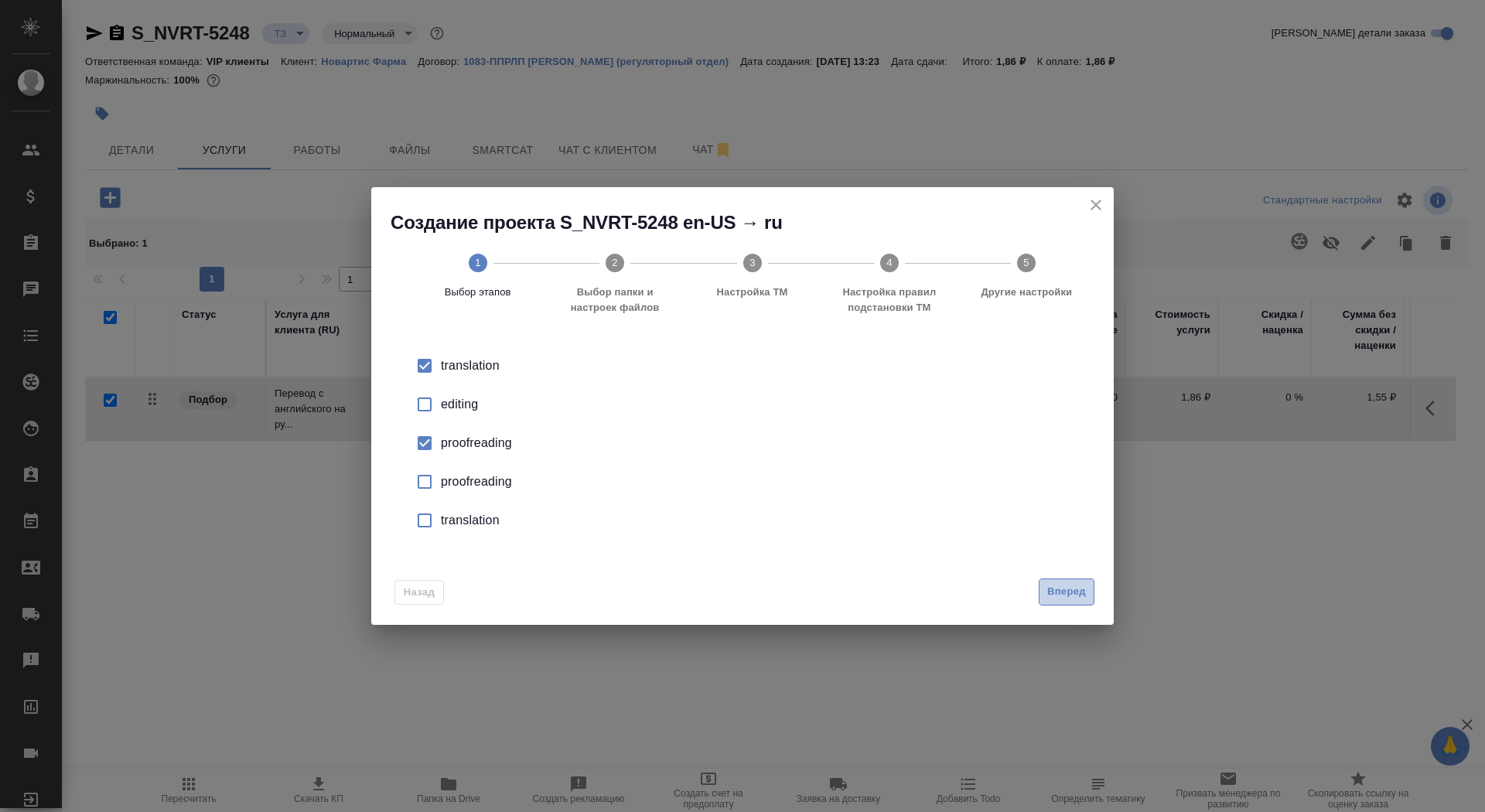
click at [1061, 585] on span "Вперед" at bounding box center [1066, 592] width 39 height 18
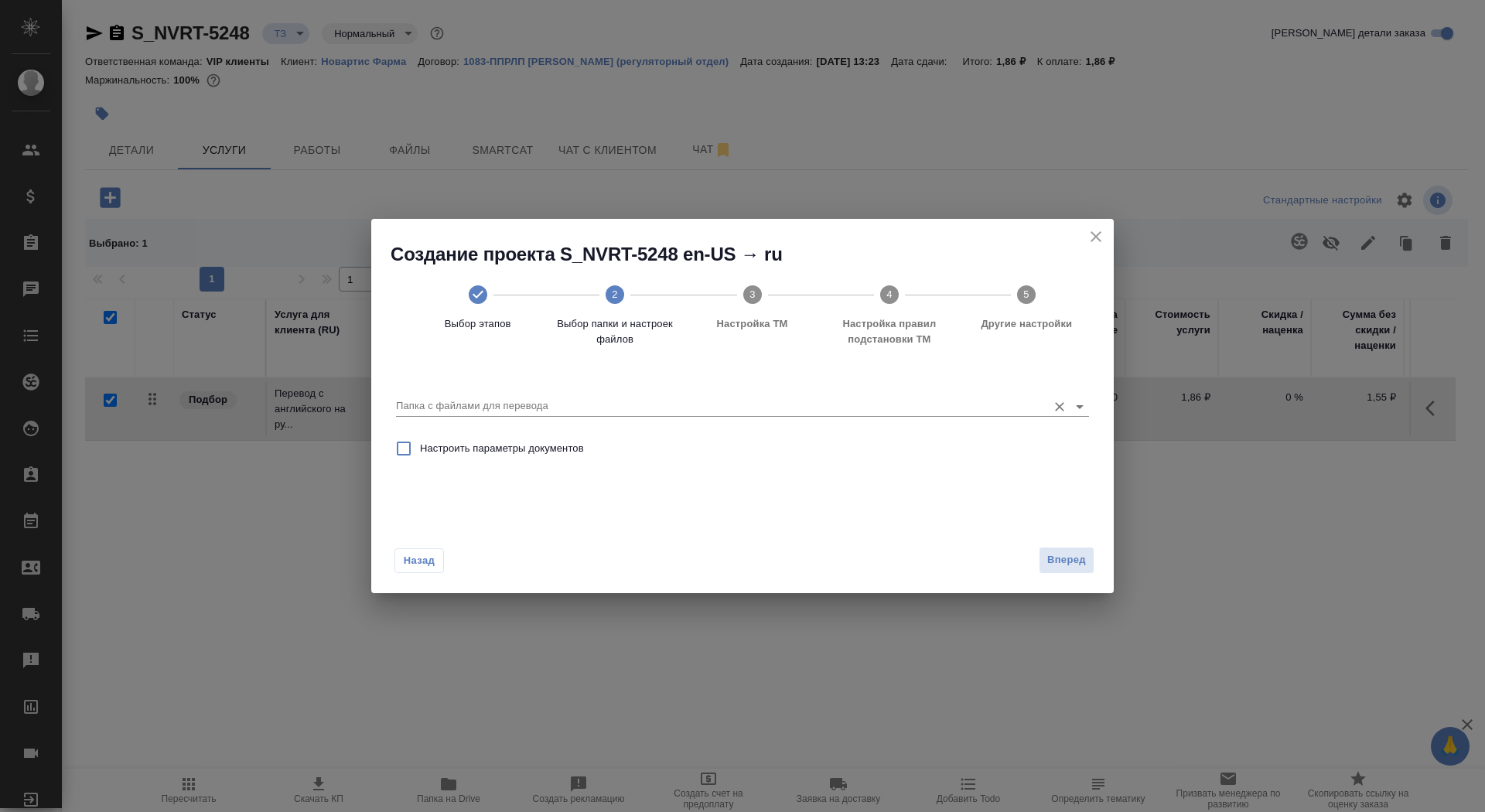
click at [921, 402] on input "Папка с файлами для перевода" at bounding box center [717, 406] width 644 height 18
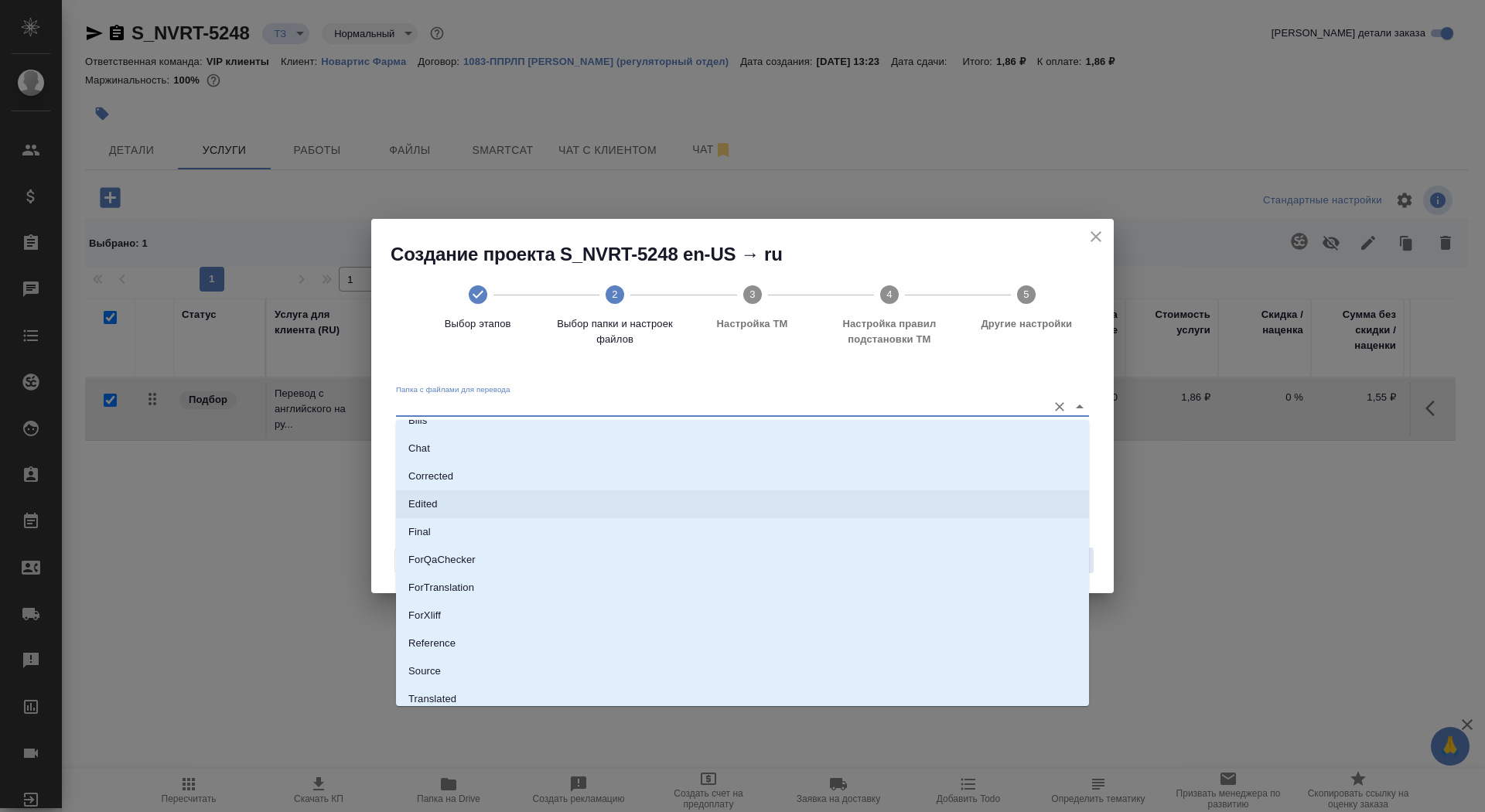
scroll to position [65, 0]
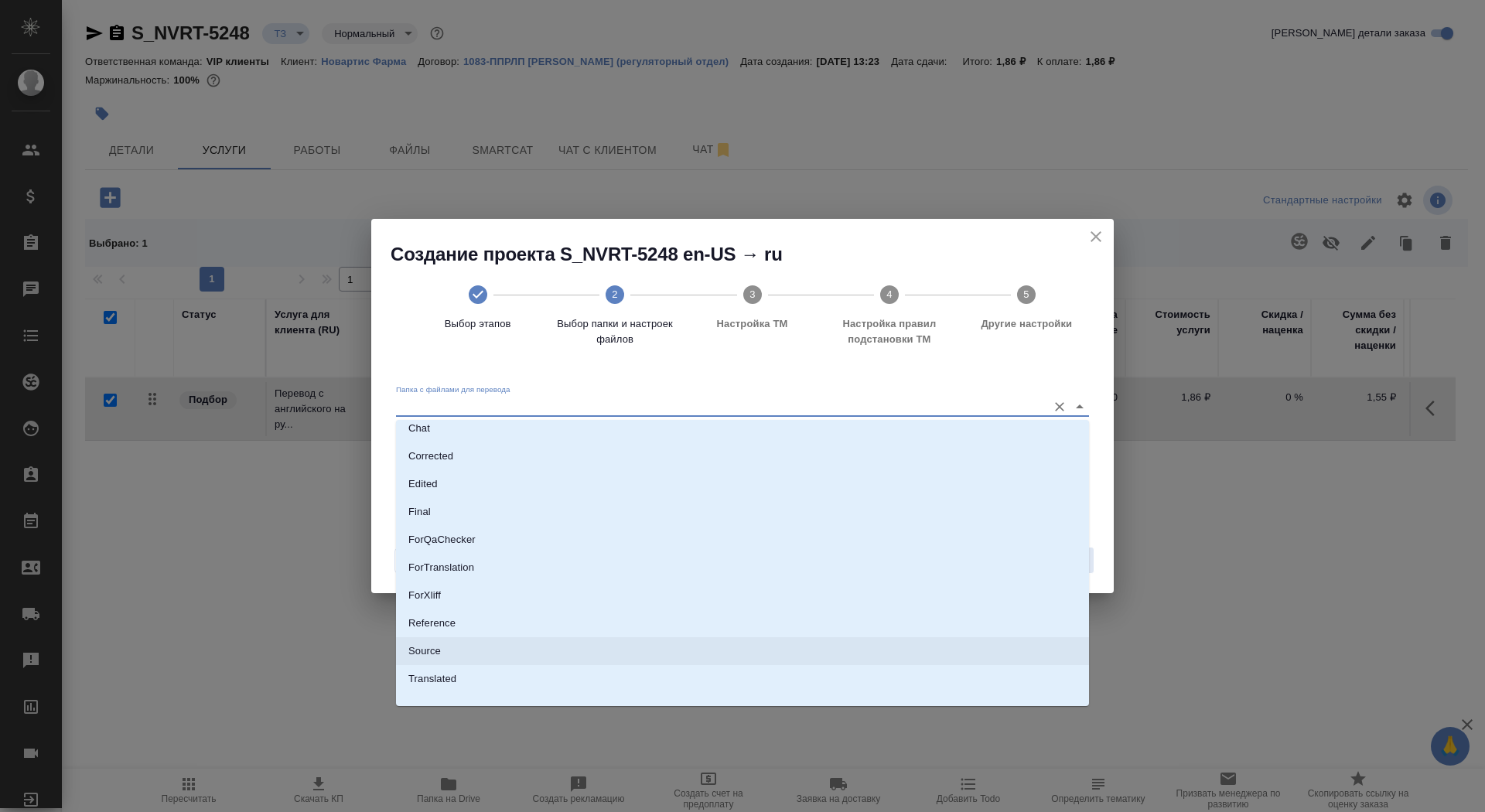
click at [876, 652] on li "Source" at bounding box center [742, 651] width 693 height 28
type input "Source"
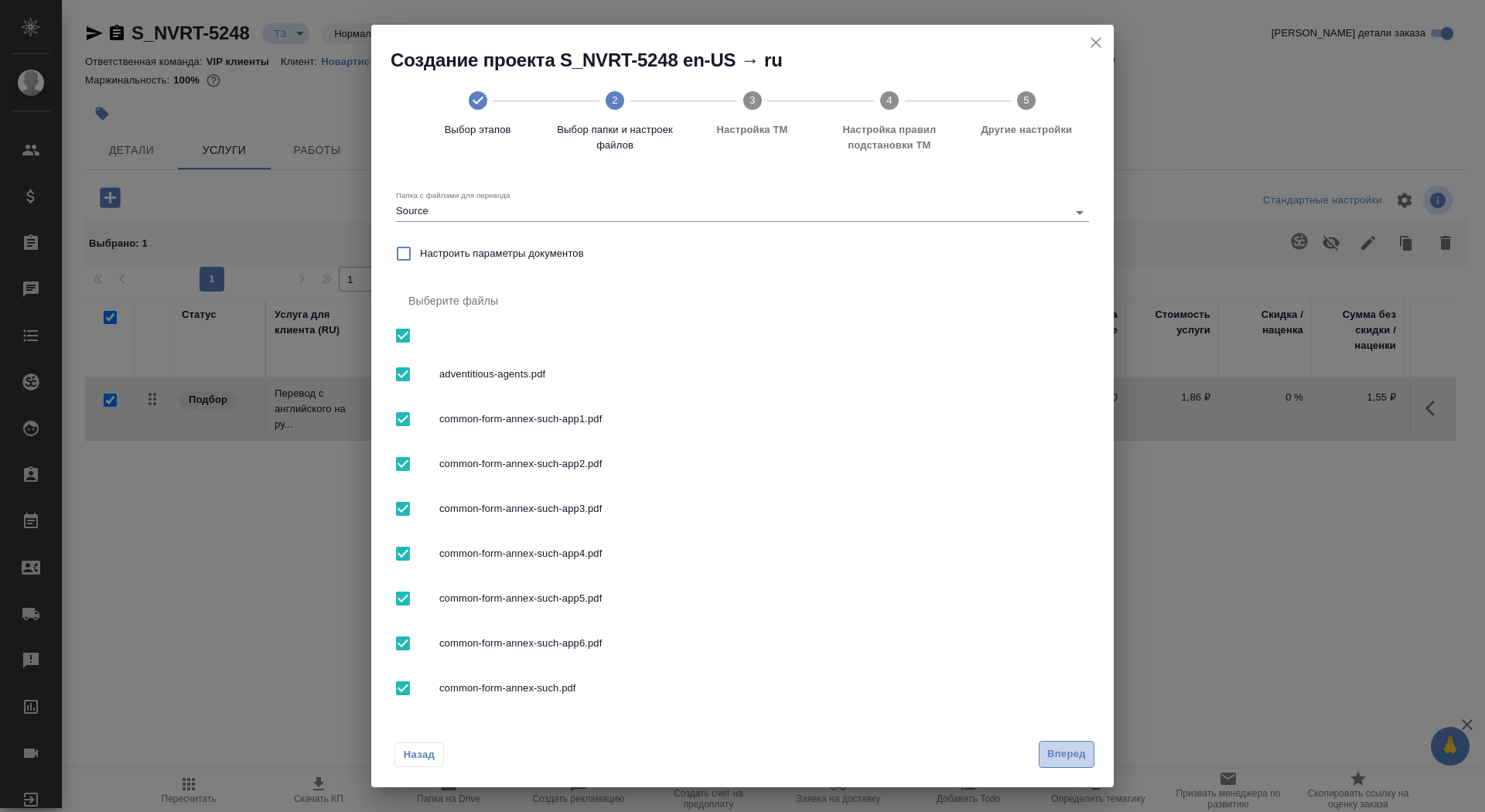
click at [1069, 758] on span "Вперед" at bounding box center [1066, 754] width 39 height 18
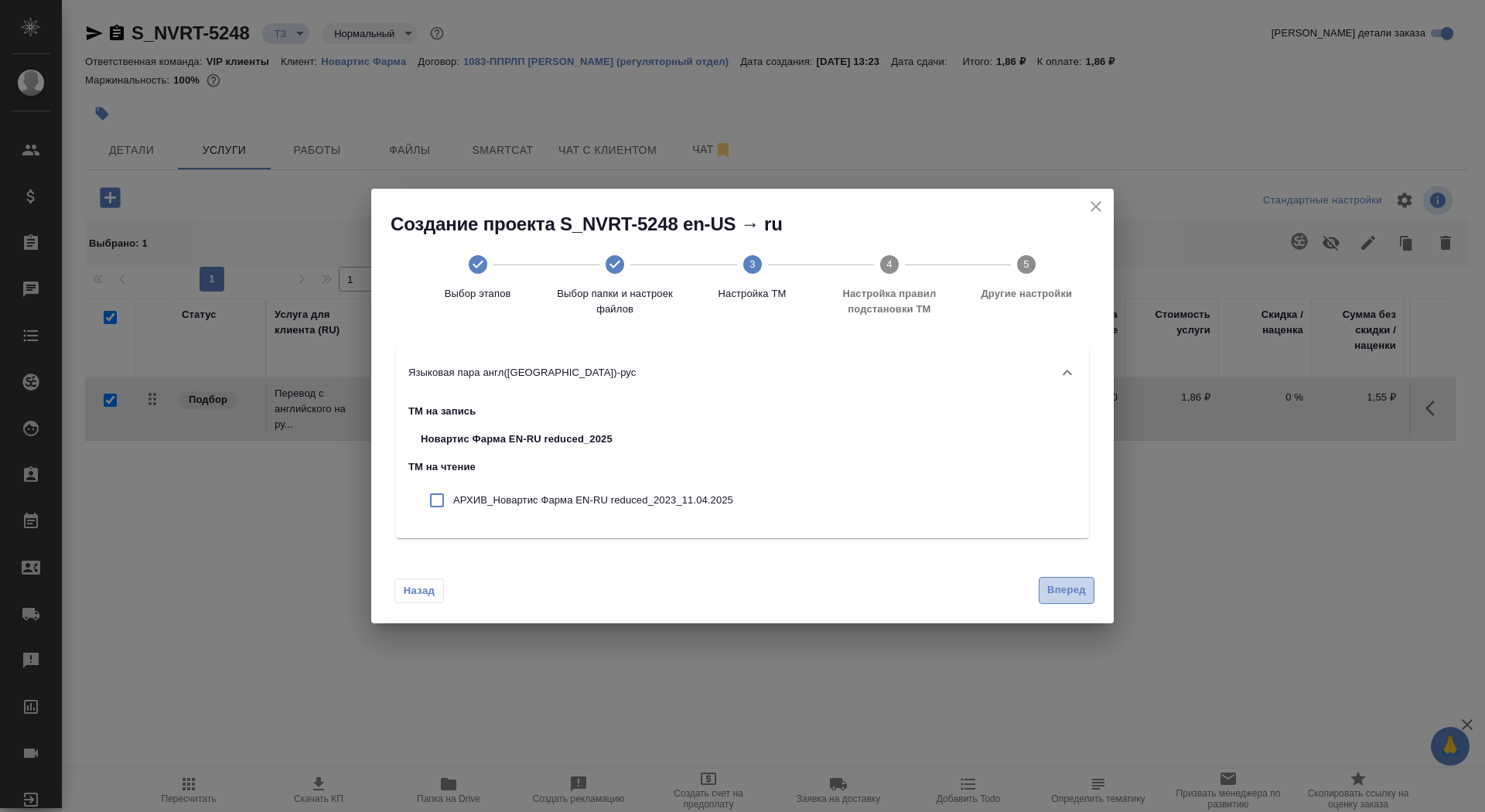
click at [1062, 580] on button "Вперед" at bounding box center [1066, 590] width 55 height 27
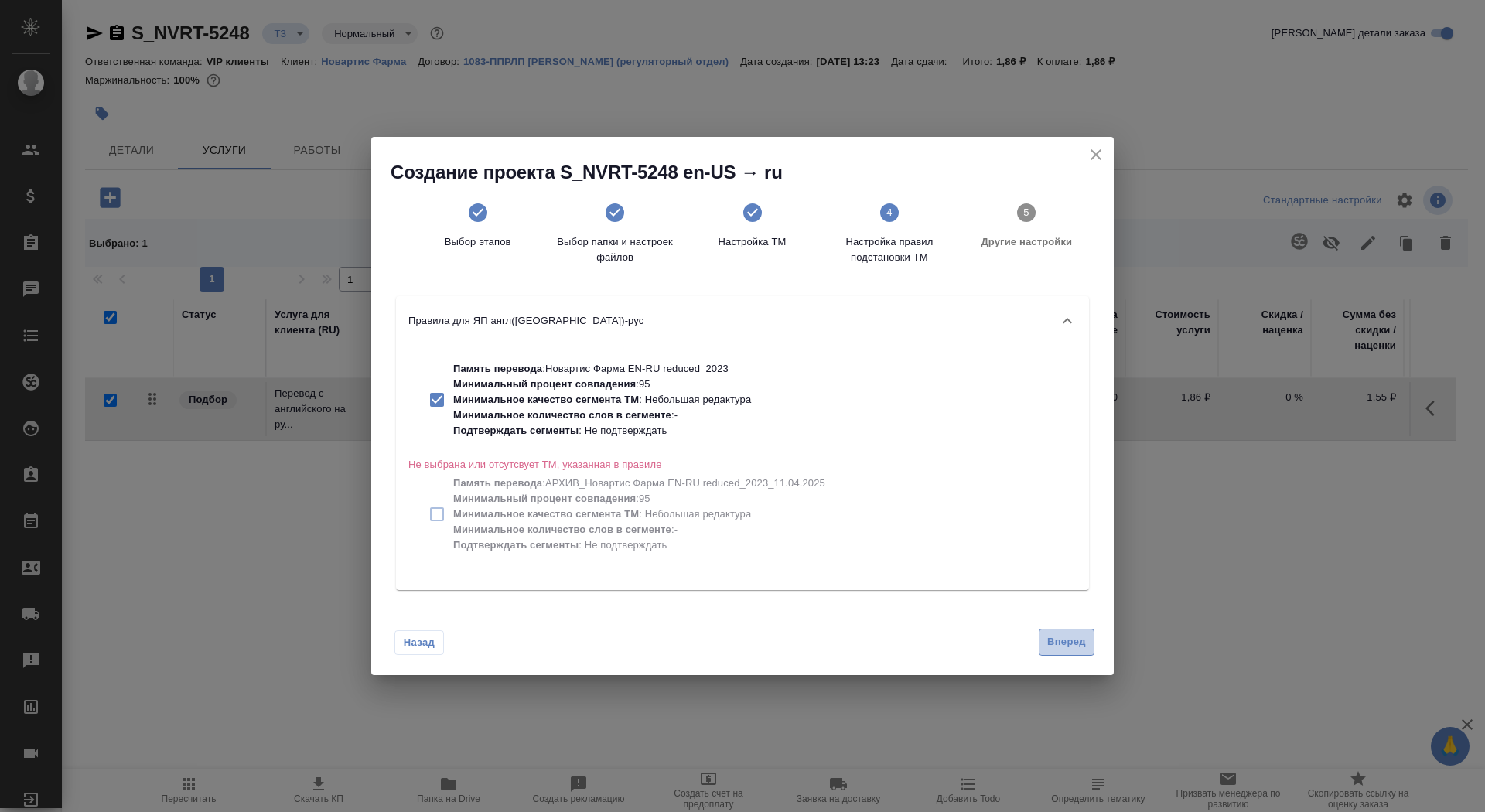
click at [1065, 652] on button "Вперед" at bounding box center [1066, 642] width 55 height 27
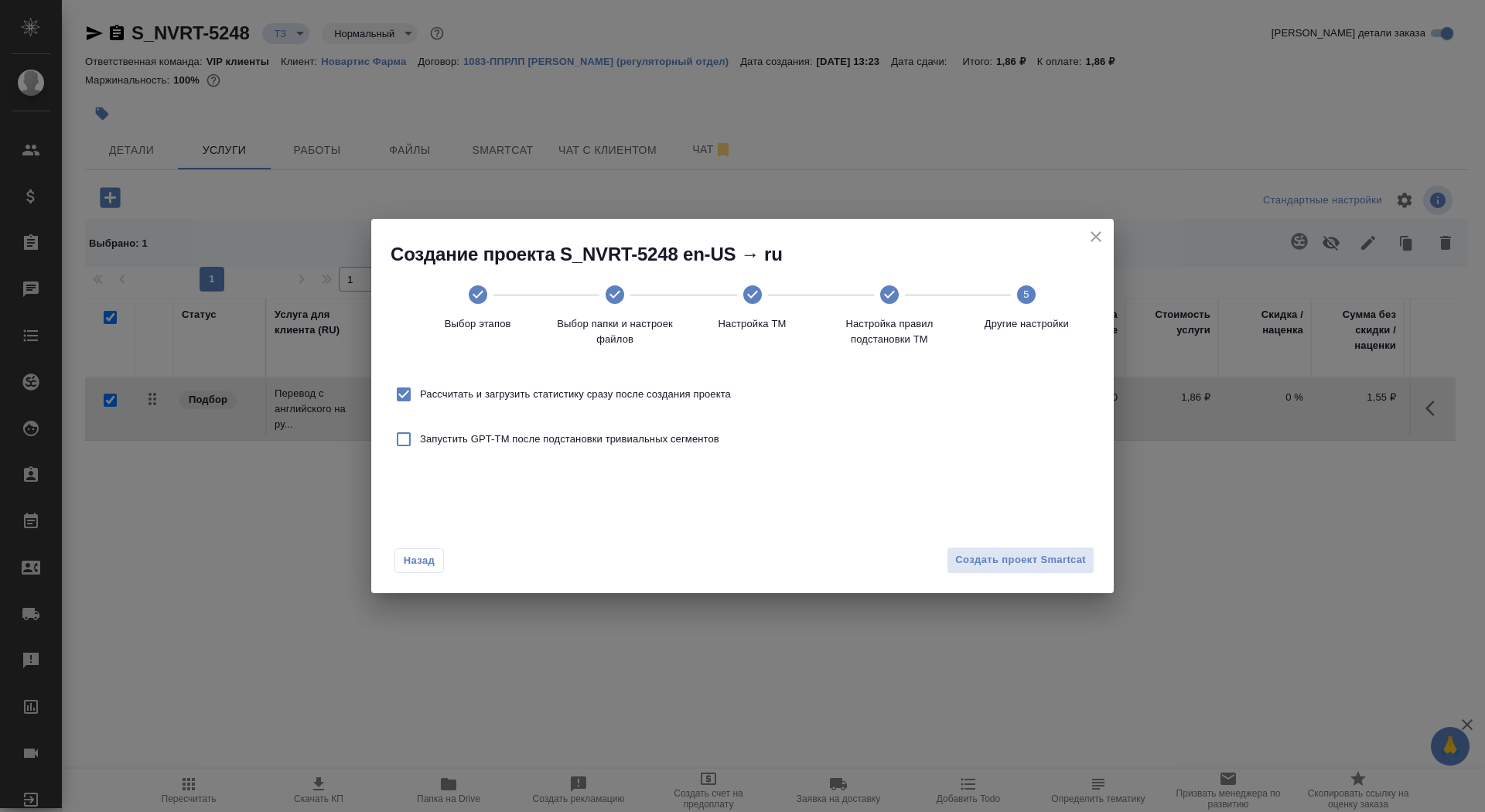
click at [1052, 588] on div "Назад Создать проект Smartcat" at bounding box center [742, 557] width 742 height 72
click at [1045, 554] on span "Создать проект Smartcat" at bounding box center [1020, 560] width 130 height 18
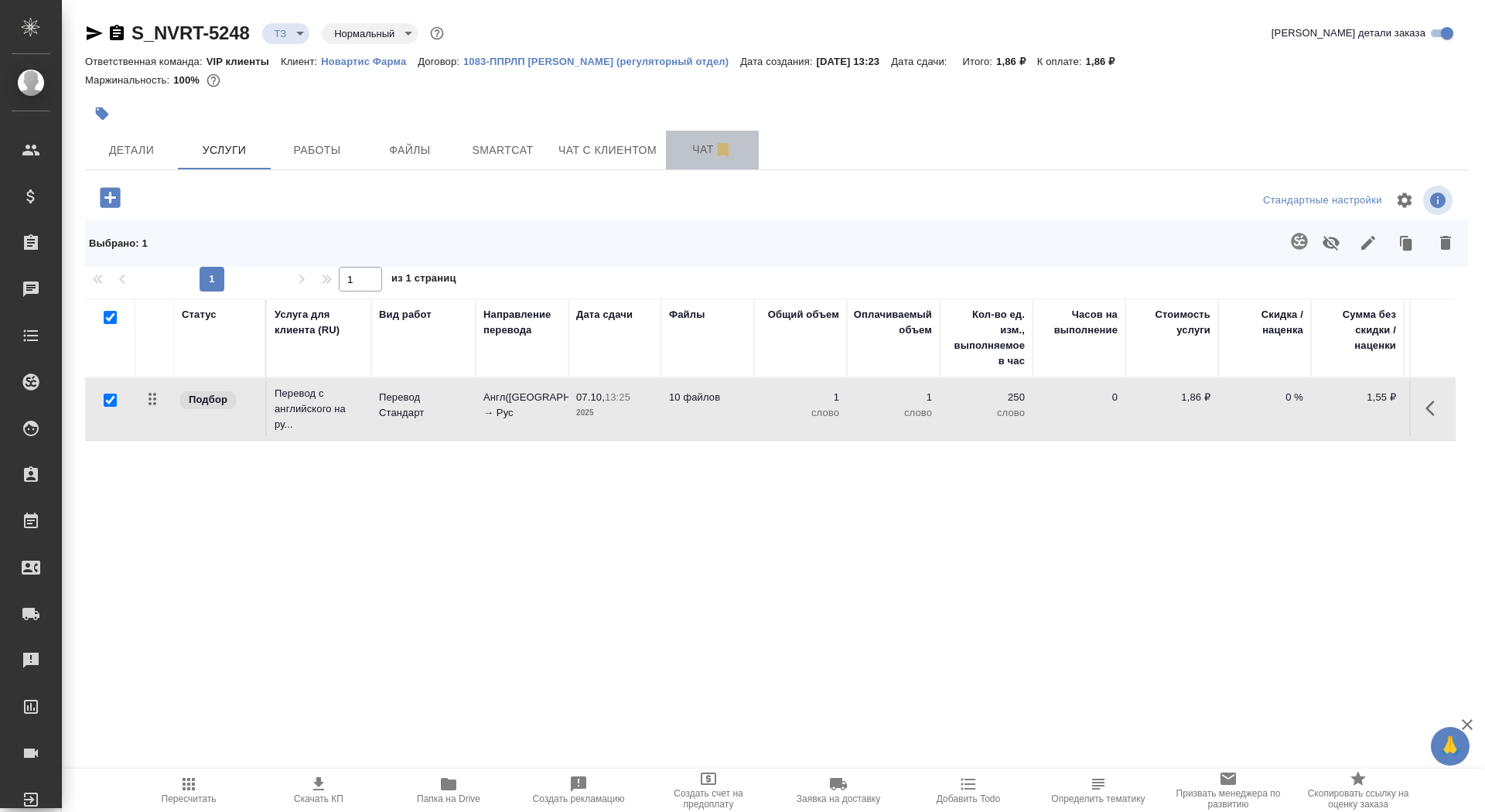
click at [684, 158] on span "Чат" at bounding box center [713, 149] width 74 height 19
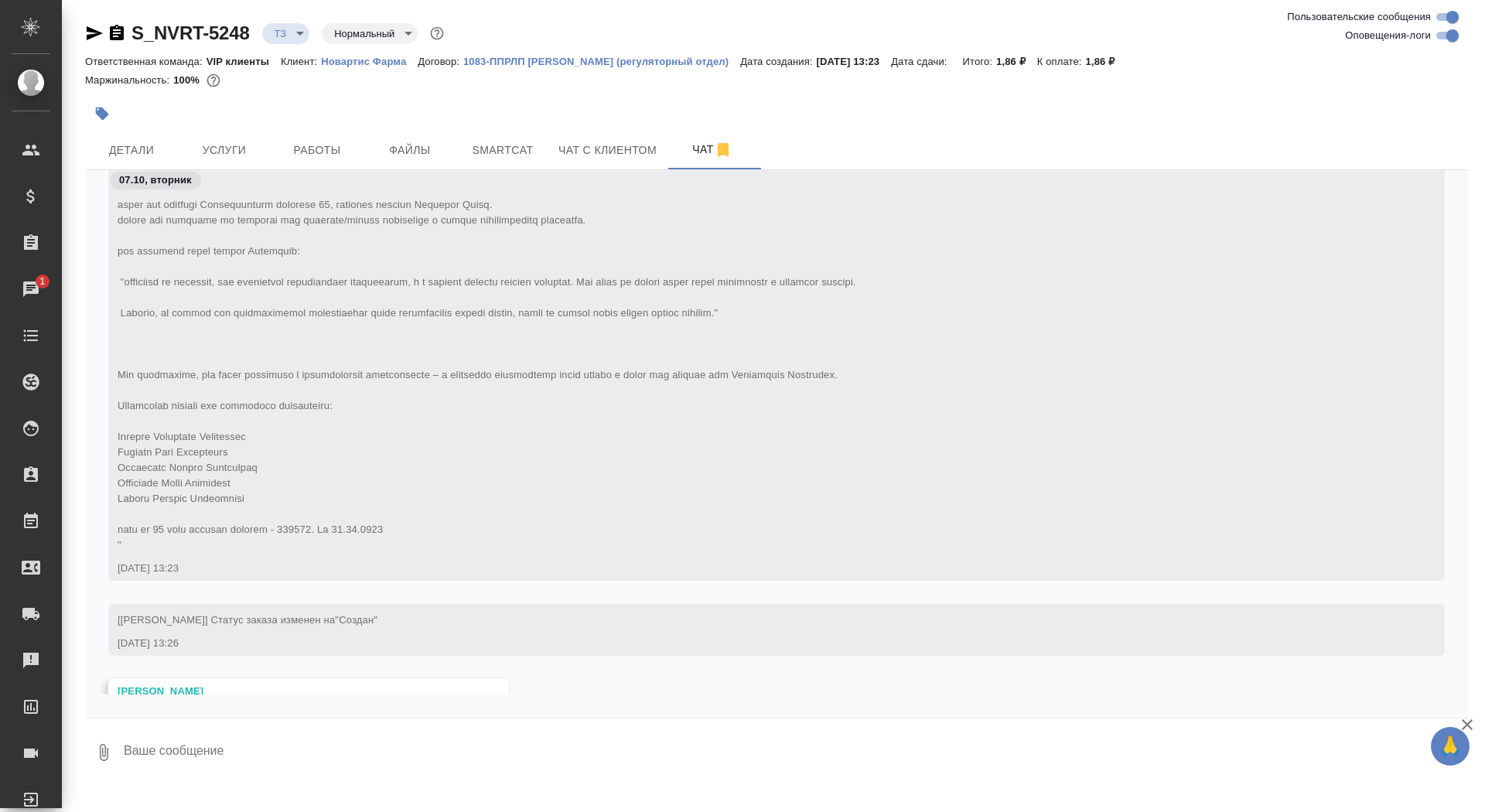
scroll to position [779, 0]
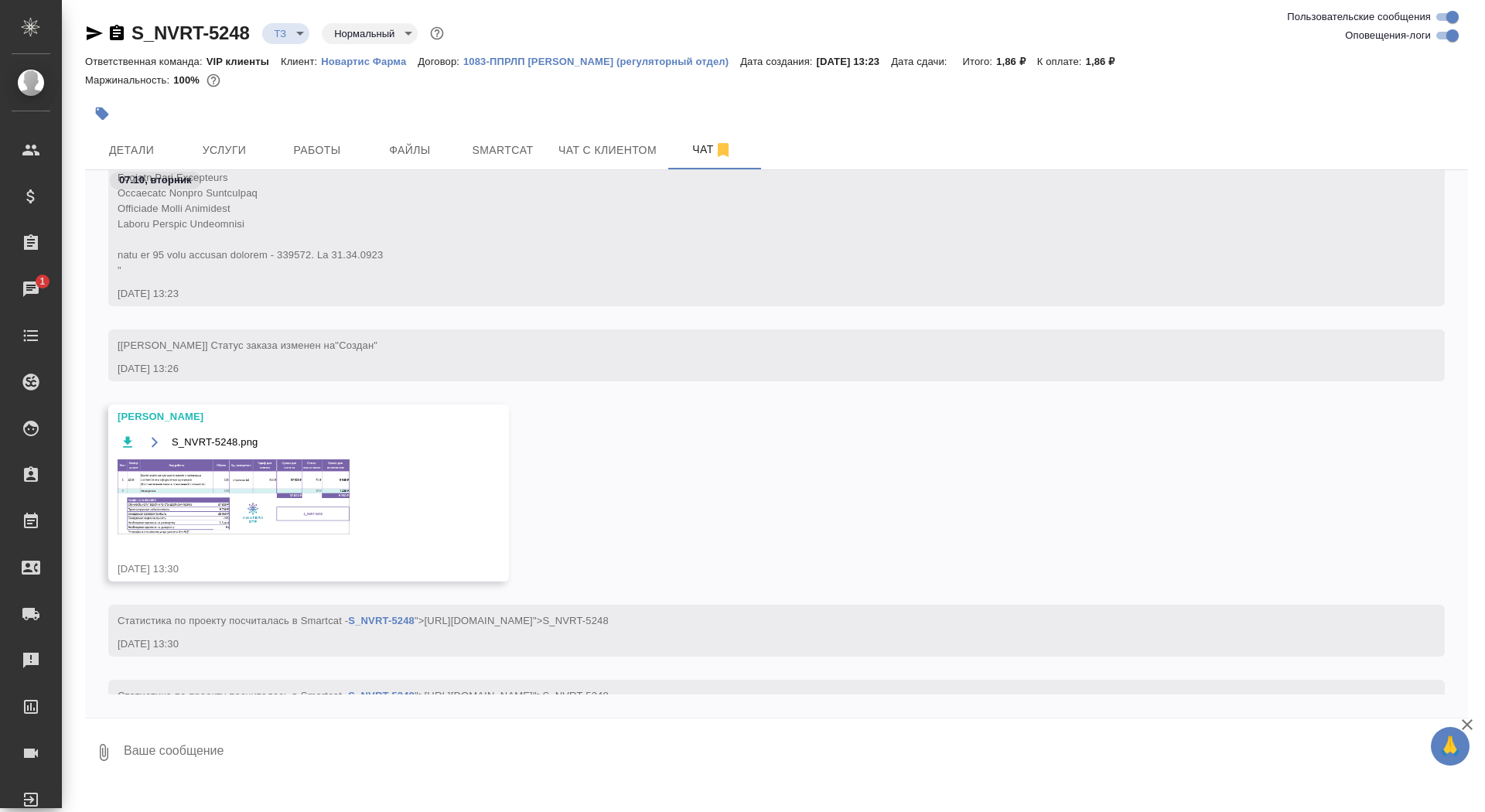
click at [186, 519] on img at bounding box center [234, 496] width 232 height 75
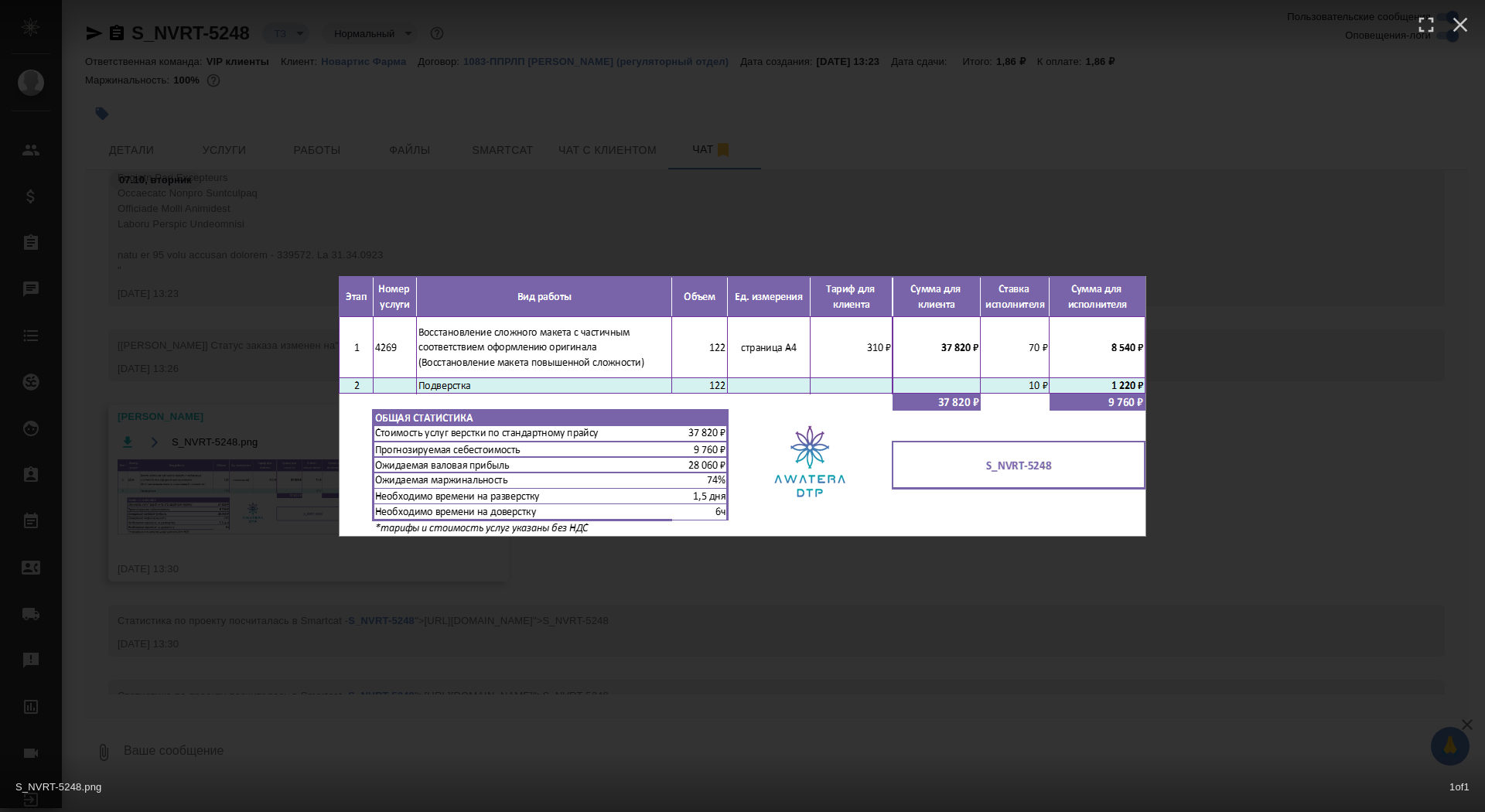
click at [211, 640] on div "S_NVRT-5248.png 1 of 1" at bounding box center [742, 406] width 1485 height 812
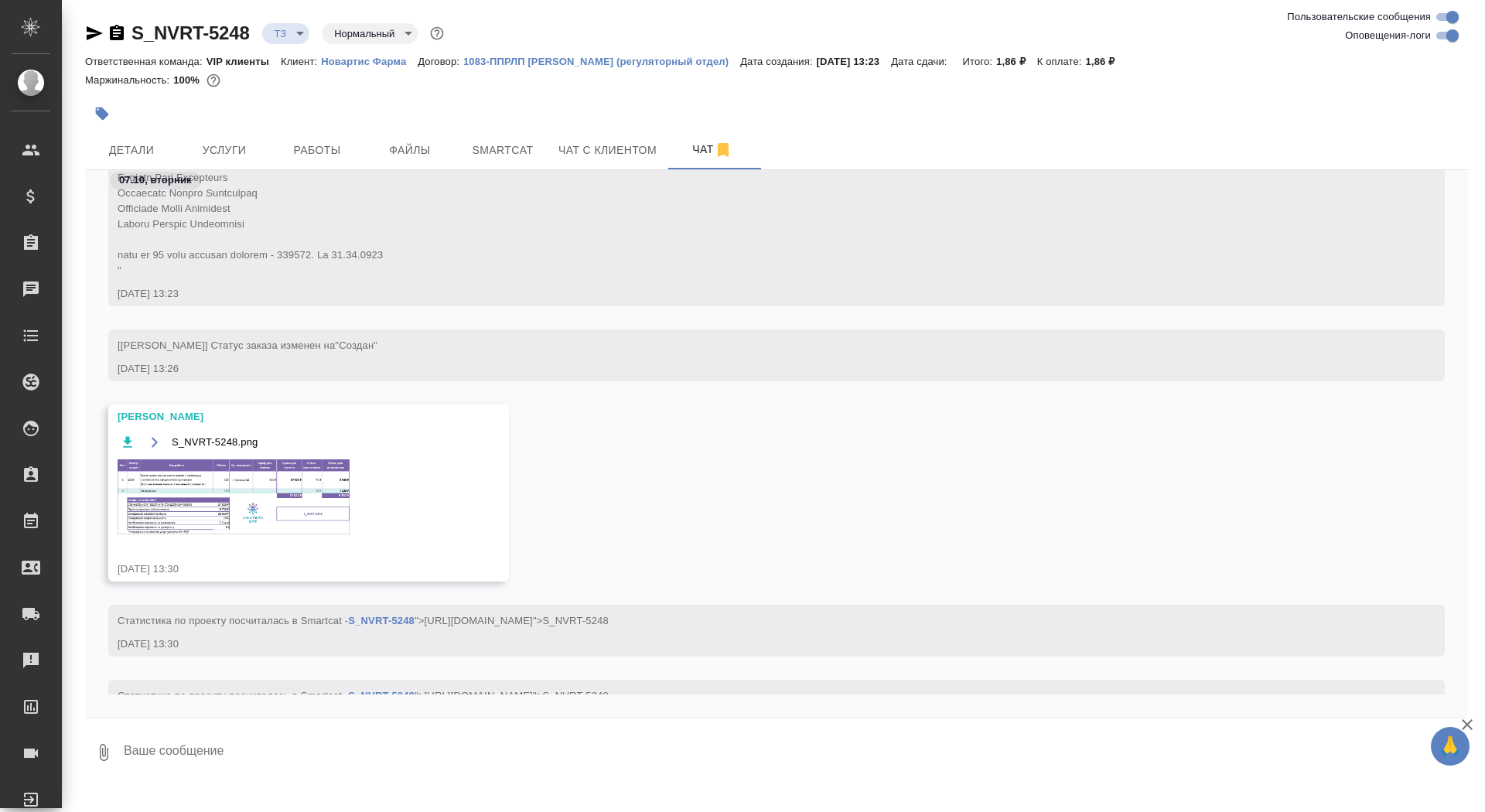
click at [220, 753] on textarea at bounding box center [795, 752] width 1346 height 53
type textarea "спасибо)"
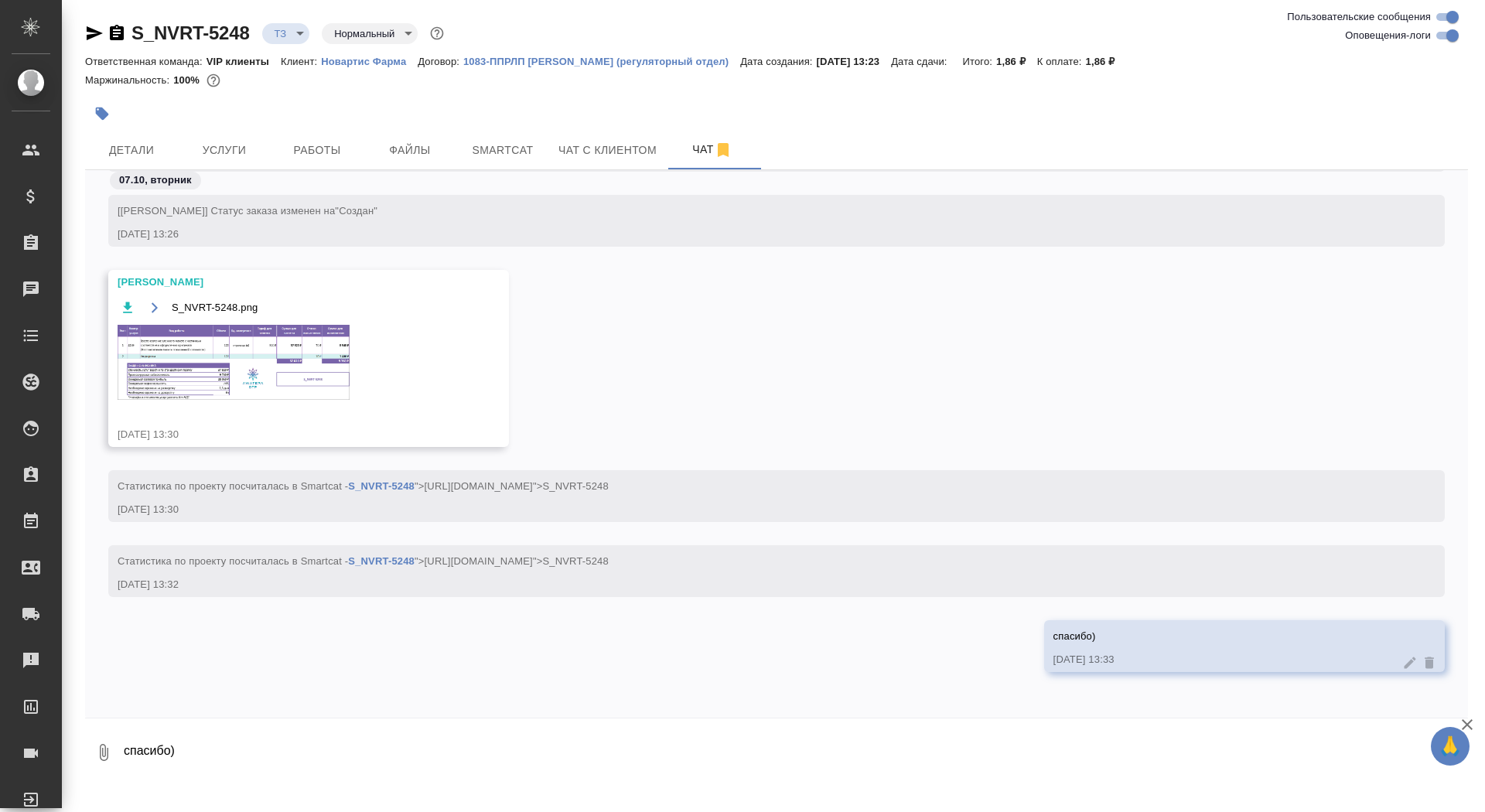
click at [238, 381] on img at bounding box center [234, 362] width 232 height 75
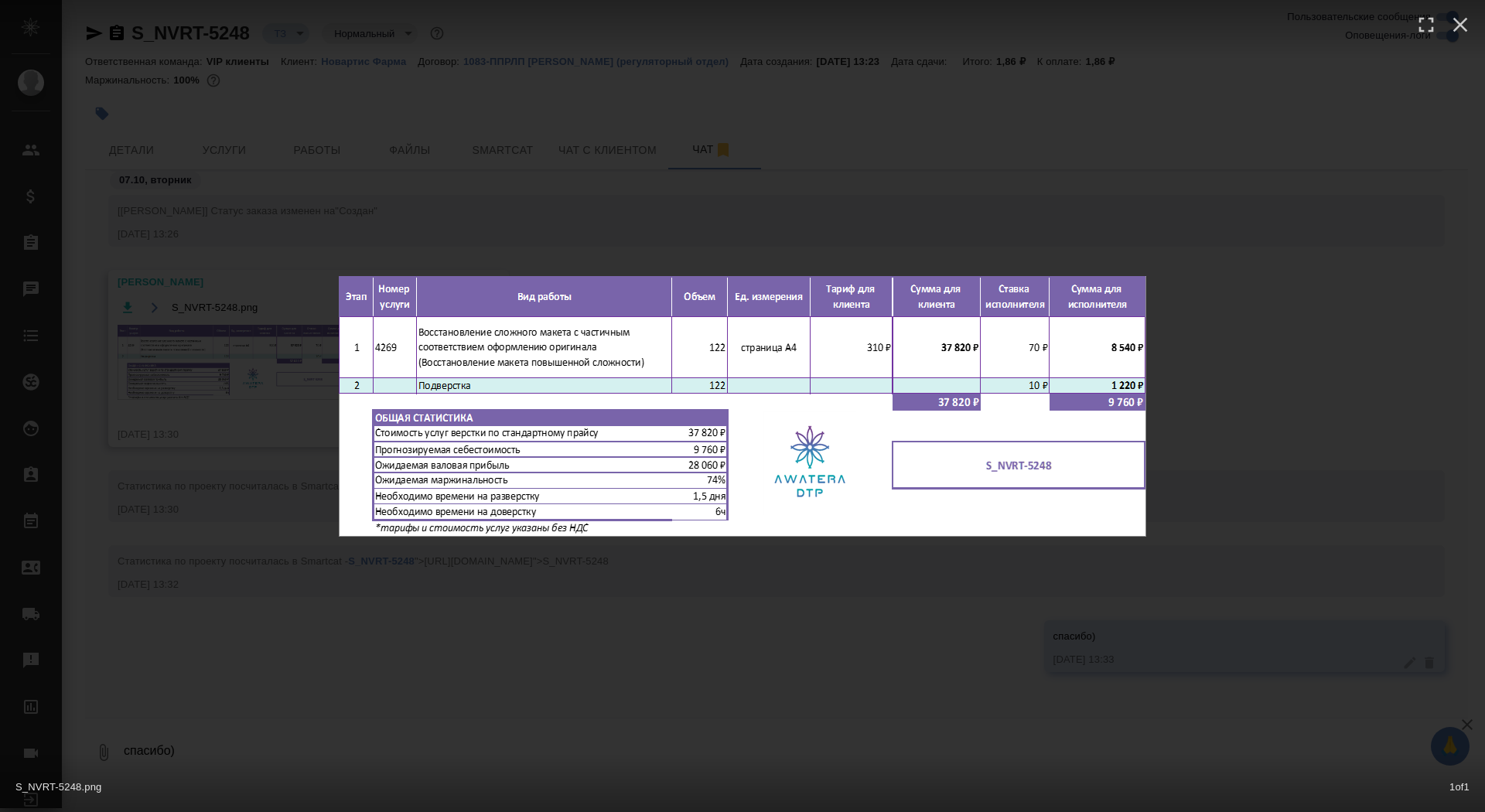
click at [227, 379] on div "S_NVRT-5248.png 1 of 1" at bounding box center [742, 406] width 1485 height 812
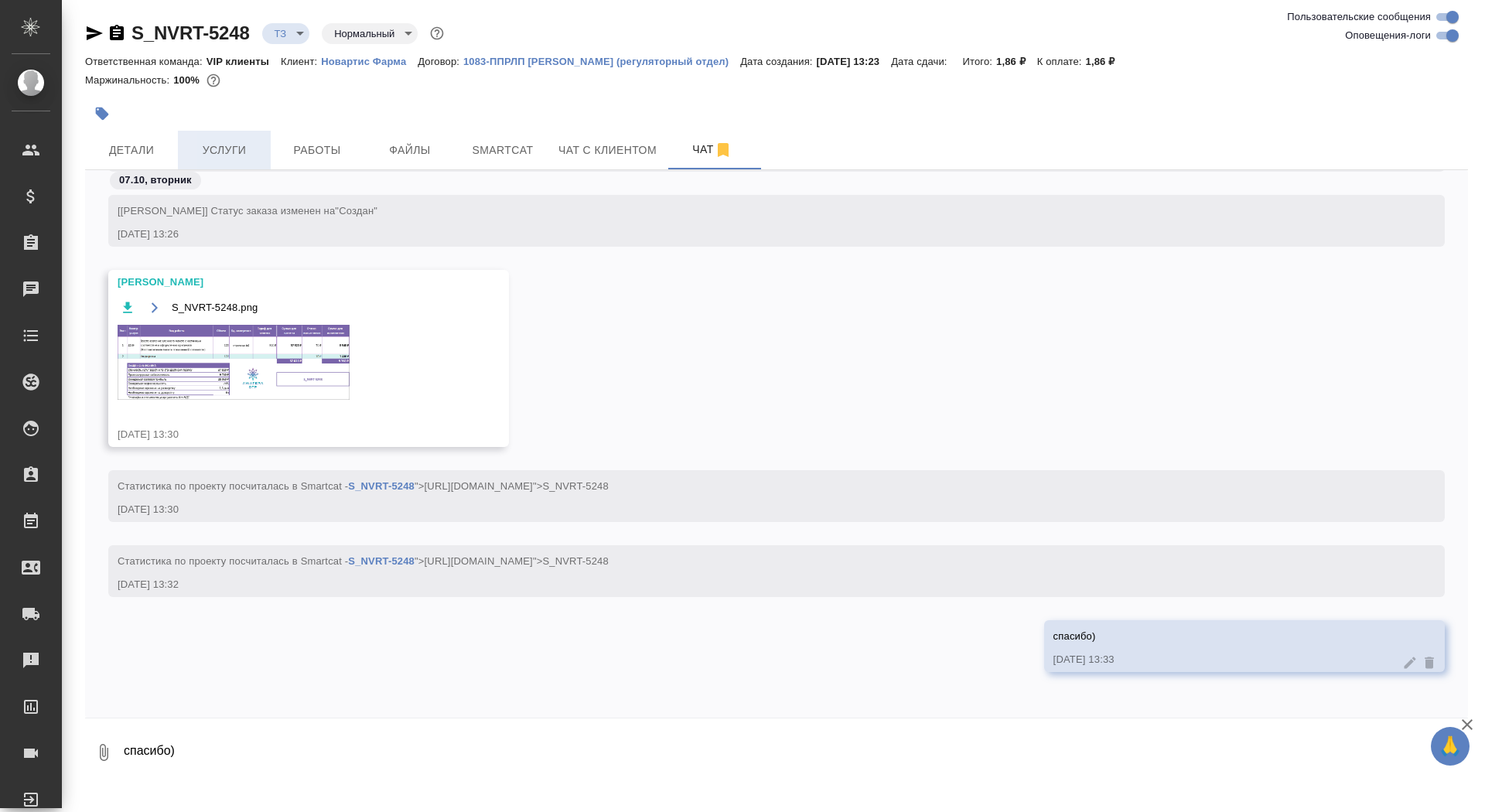
click at [223, 148] on span "Услуги" at bounding box center [225, 149] width 74 height 19
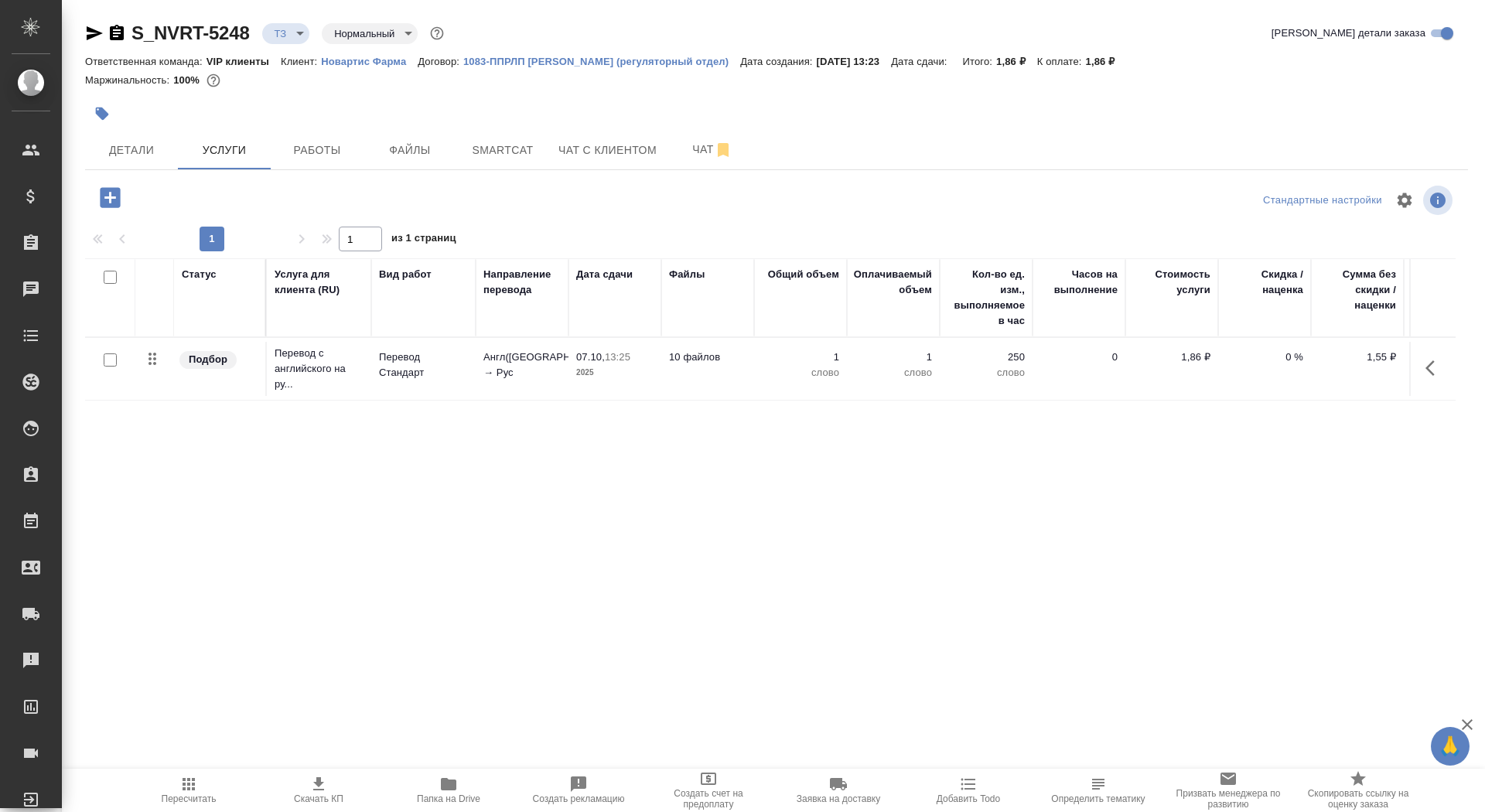
click at [120, 193] on icon "button" at bounding box center [110, 197] width 27 height 27
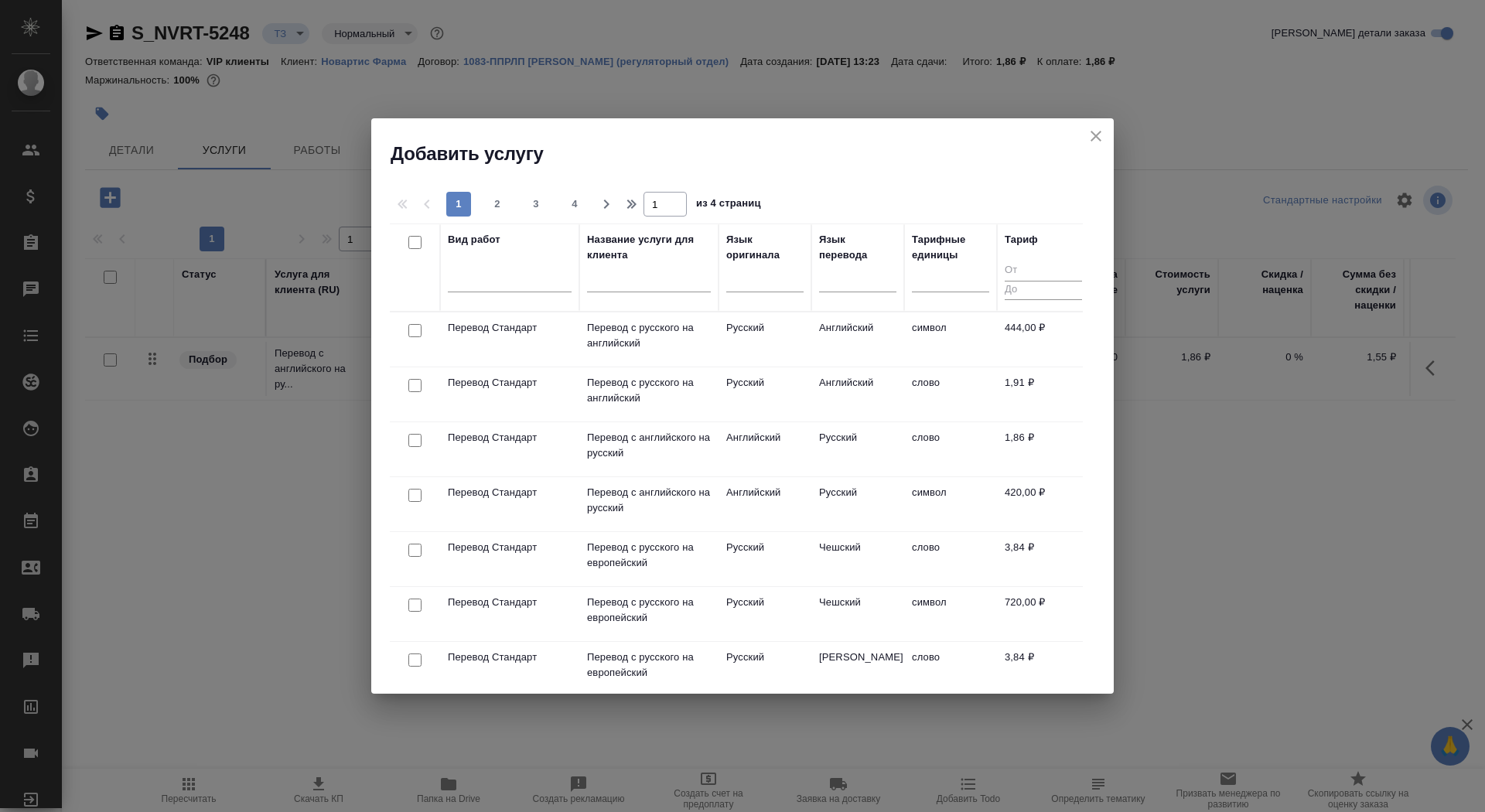
click at [644, 275] on input "text" at bounding box center [648, 282] width 124 height 19
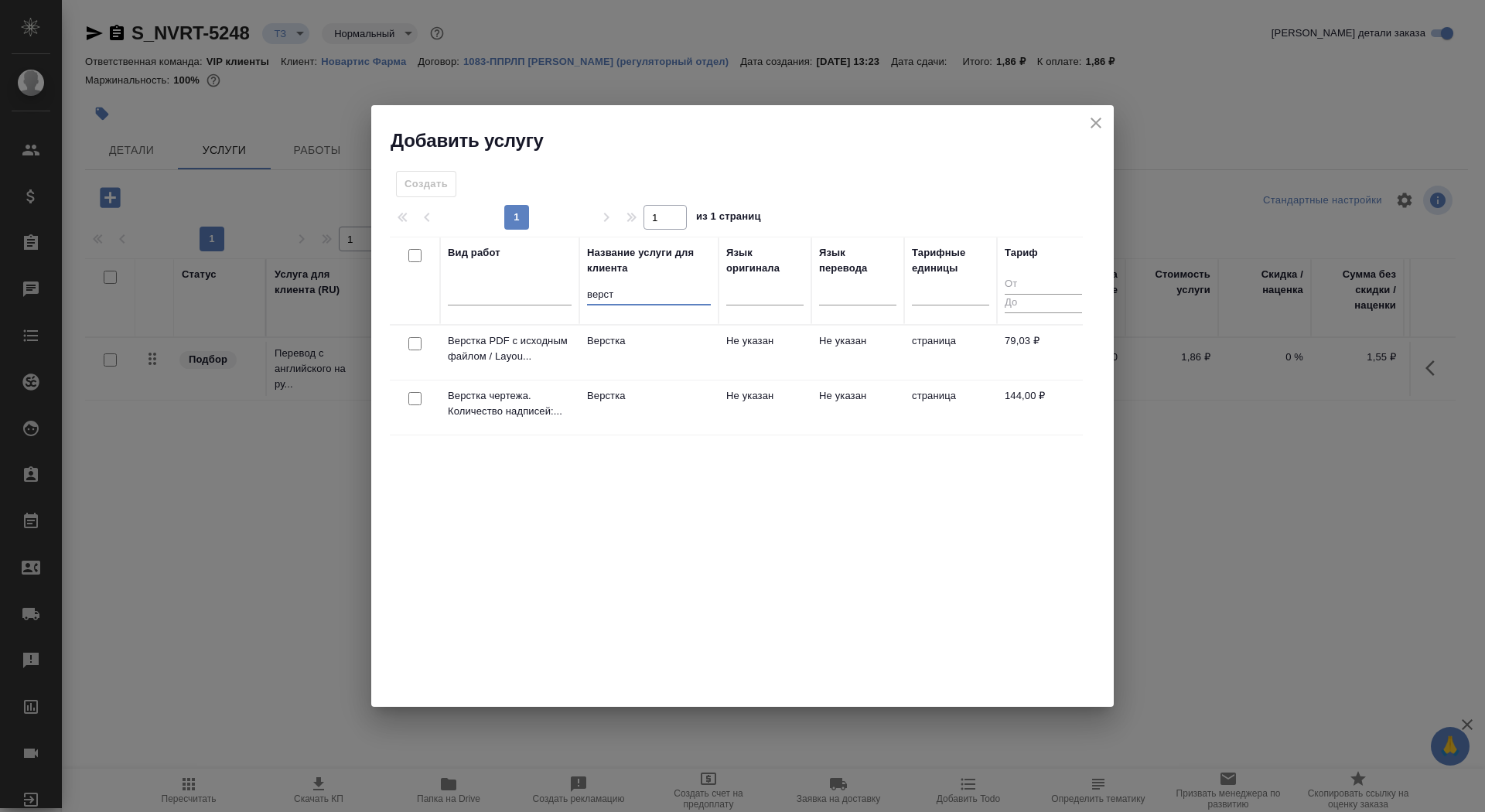
type input "верст"
click at [617, 417] on td "Верстка" at bounding box center [649, 407] width 139 height 54
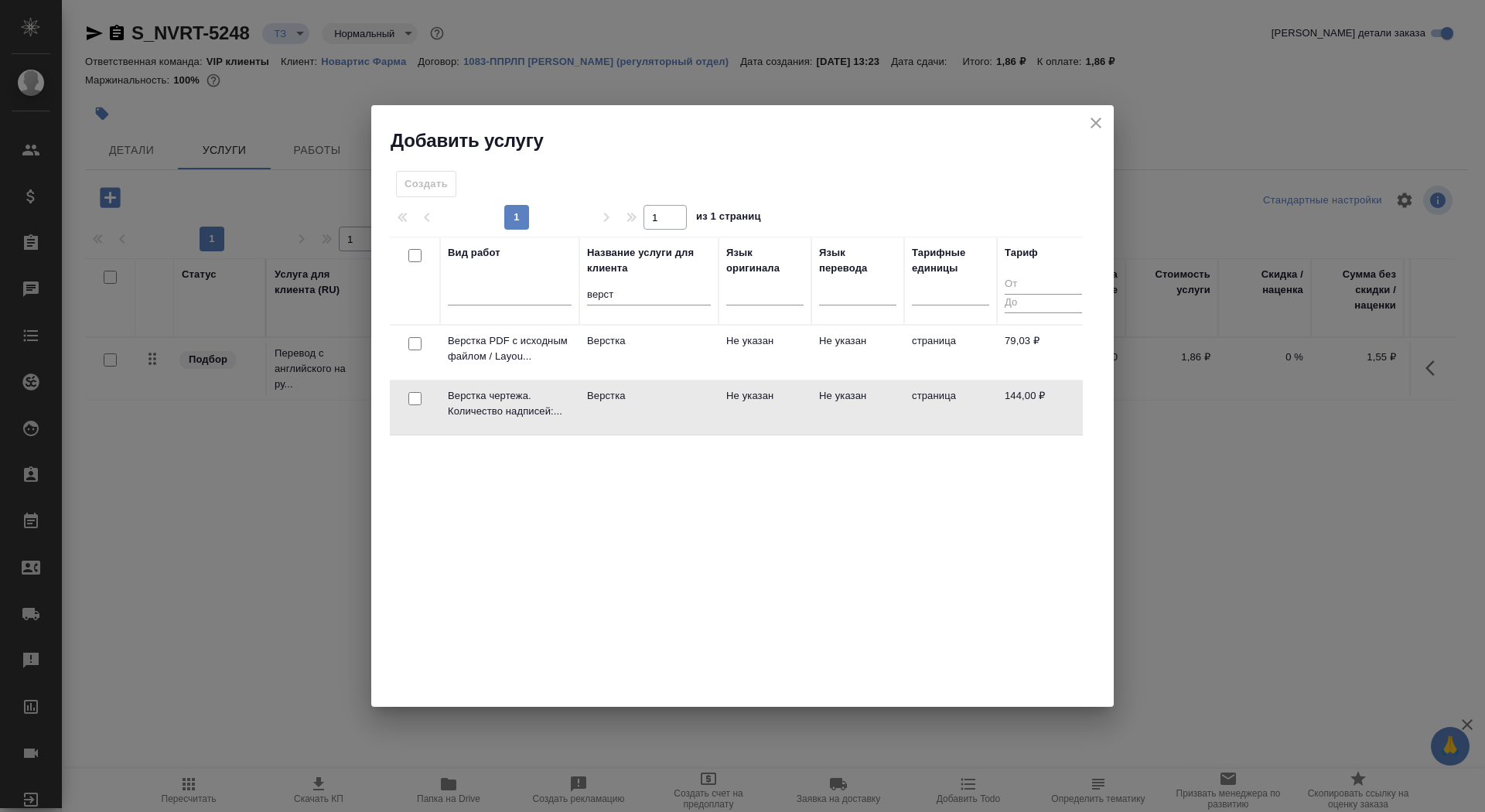
click at [617, 417] on td "Верстка" at bounding box center [649, 407] width 139 height 54
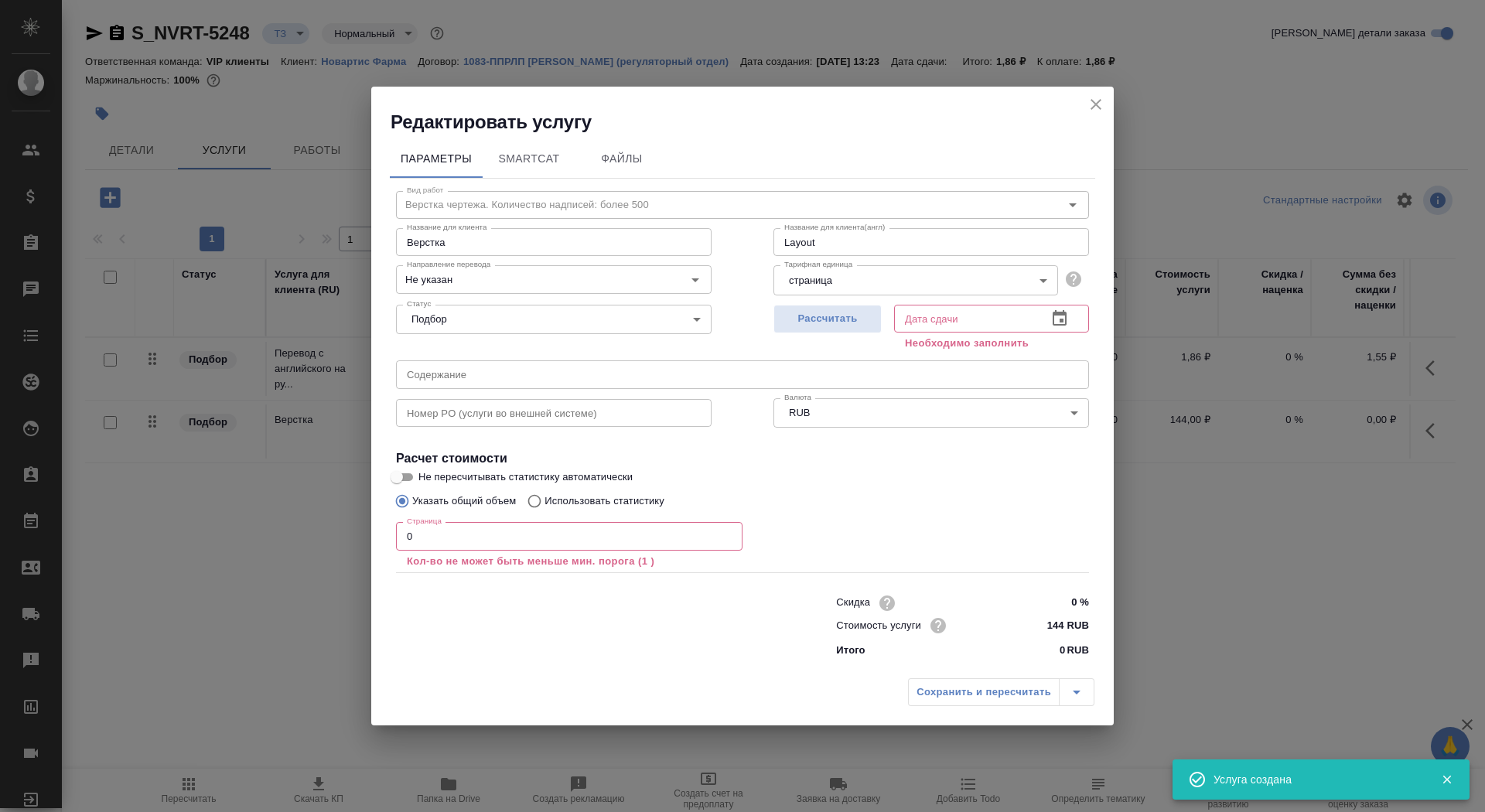
click at [473, 540] on input "0" at bounding box center [569, 536] width 347 height 28
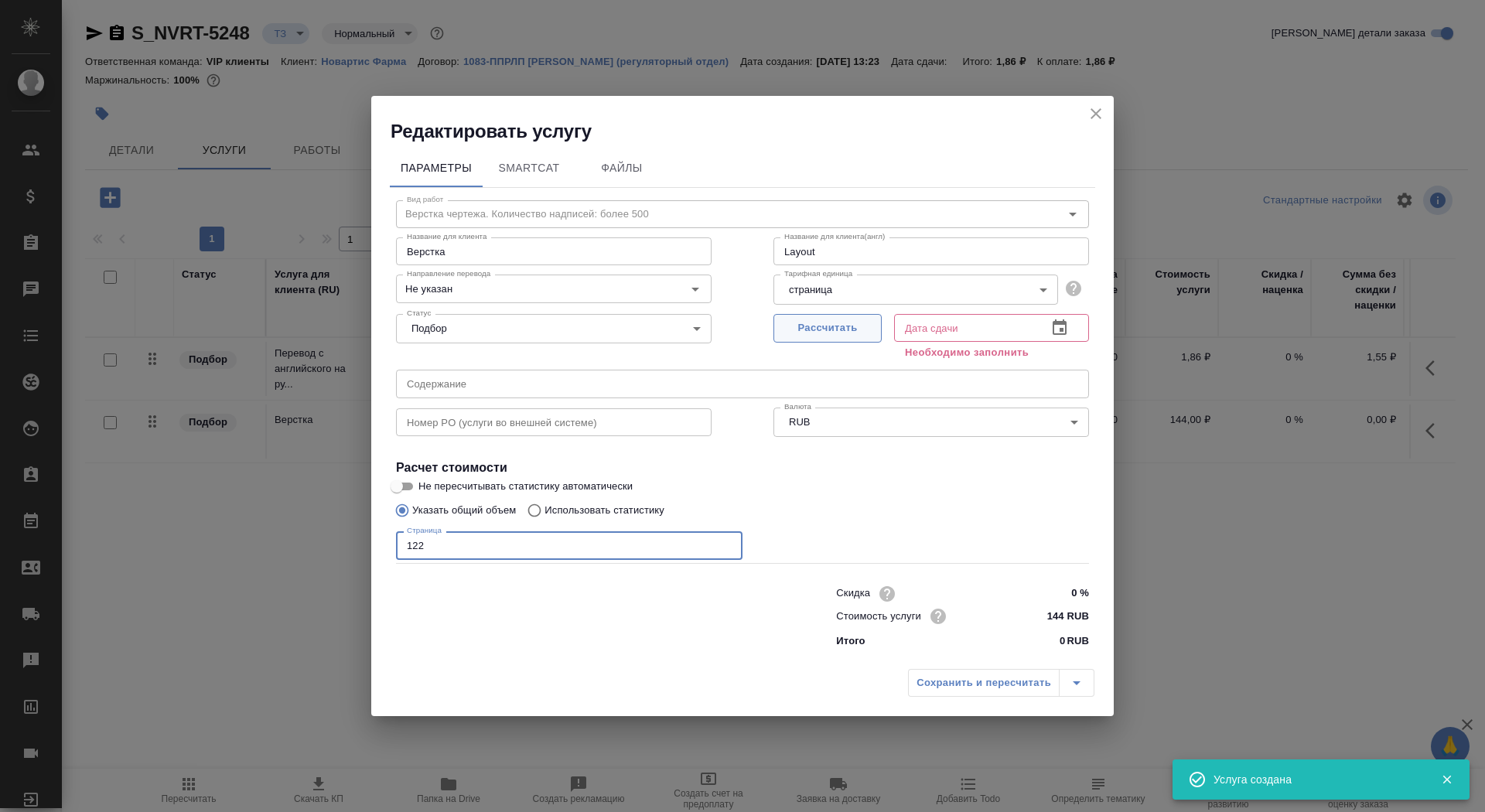
type input "122"
click at [820, 315] on button "Рассчитать" at bounding box center [828, 329] width 109 height 29
type input "31.12.2025 13:33"
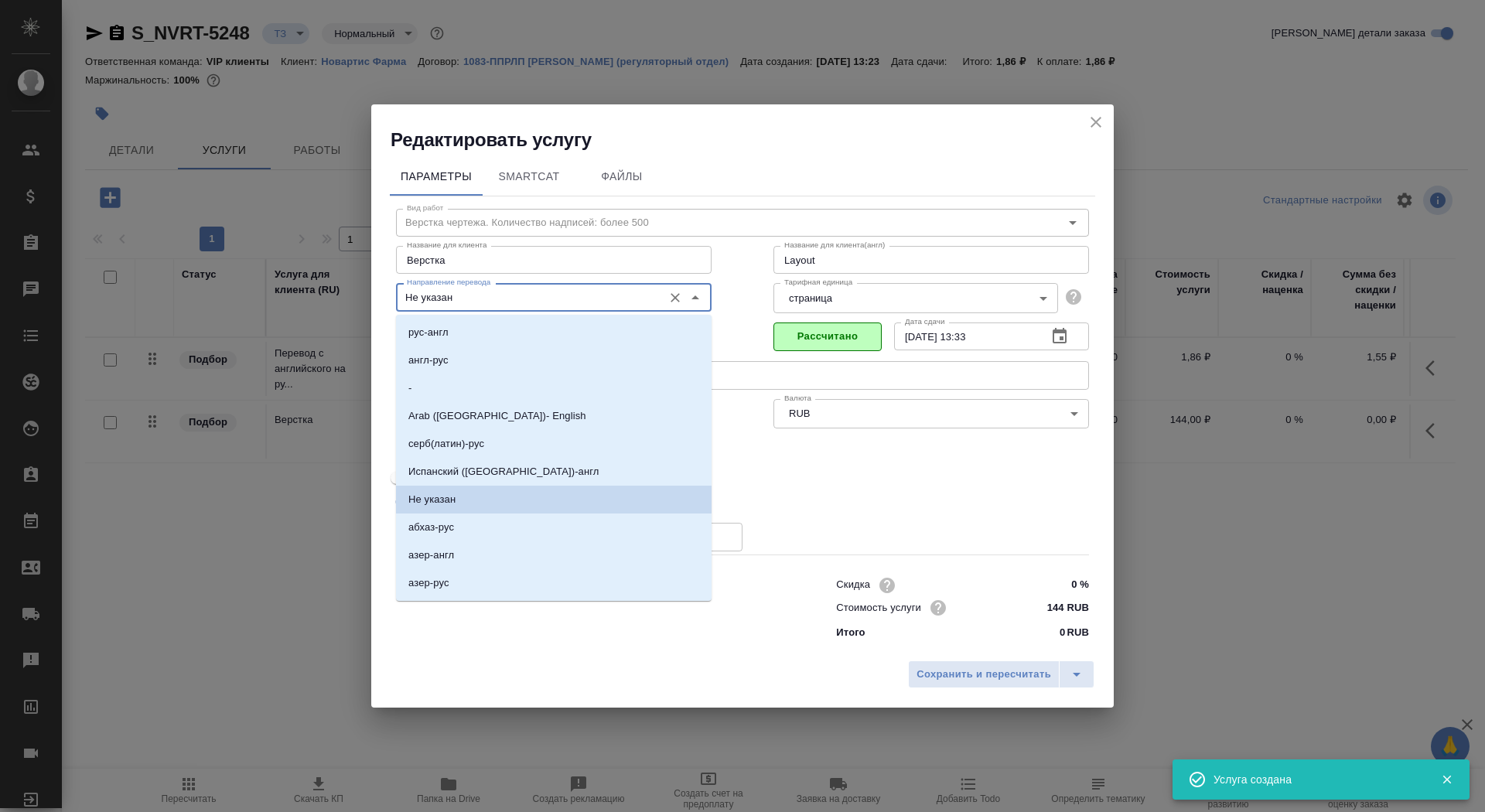
click at [515, 298] on input "Не указан" at bounding box center [527, 297] width 254 height 18
click at [495, 365] on li "англ-рус" at bounding box center [553, 360] width 315 height 28
type input "англ-рус"
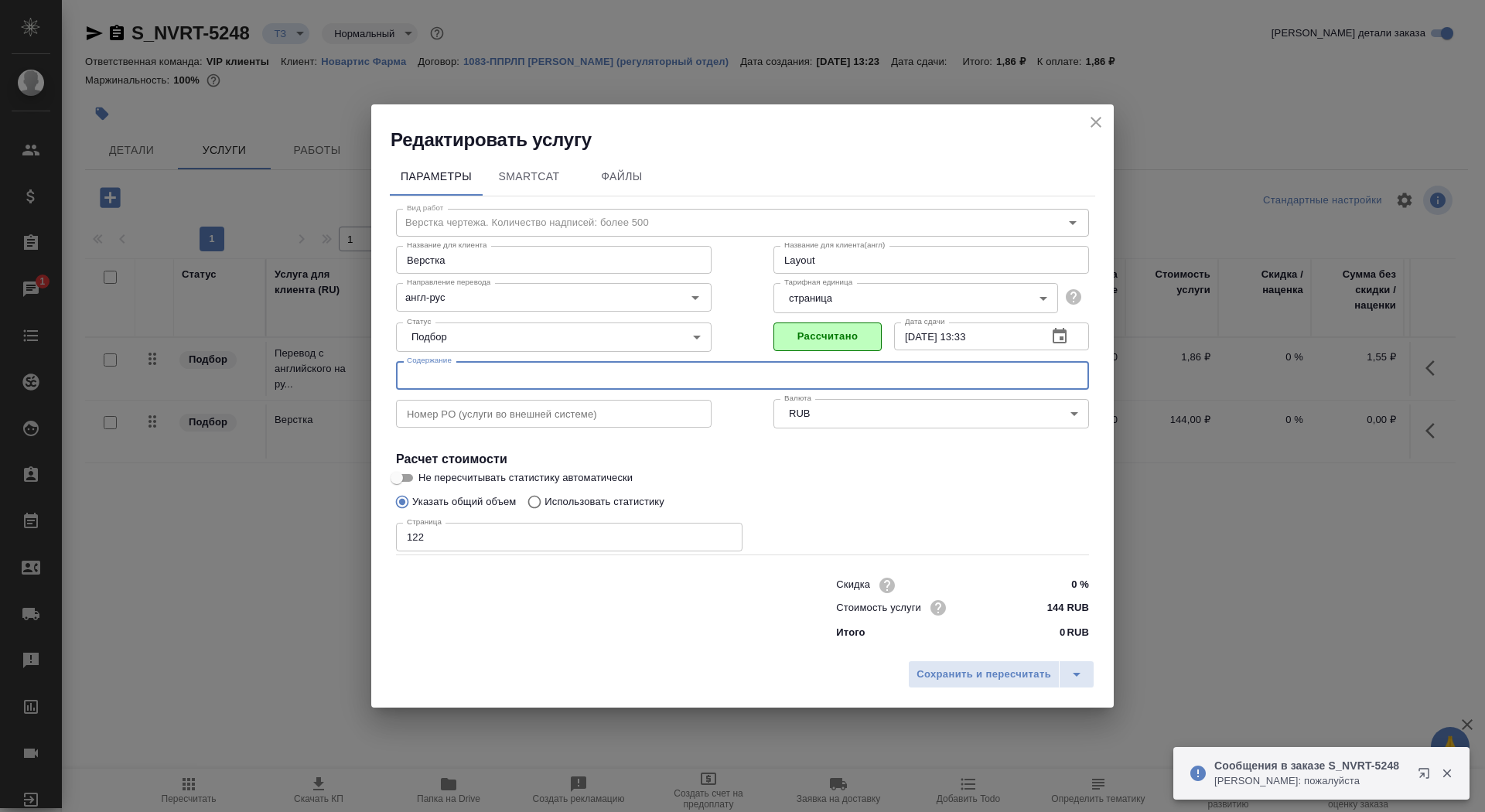
click at [517, 379] on input "text" at bounding box center [742, 375] width 693 height 28
paste input "Перевод_Simulect_Pubs 174716/TB ID 425_32a-app, 32s-drug-sub"
type input "Перевод_Simulect_Pubs 174716/TB ID 425_32a-app, 32s-drug-sub"
click at [988, 685] on button "Сохранить и пересчитать" at bounding box center [983, 673] width 151 height 28
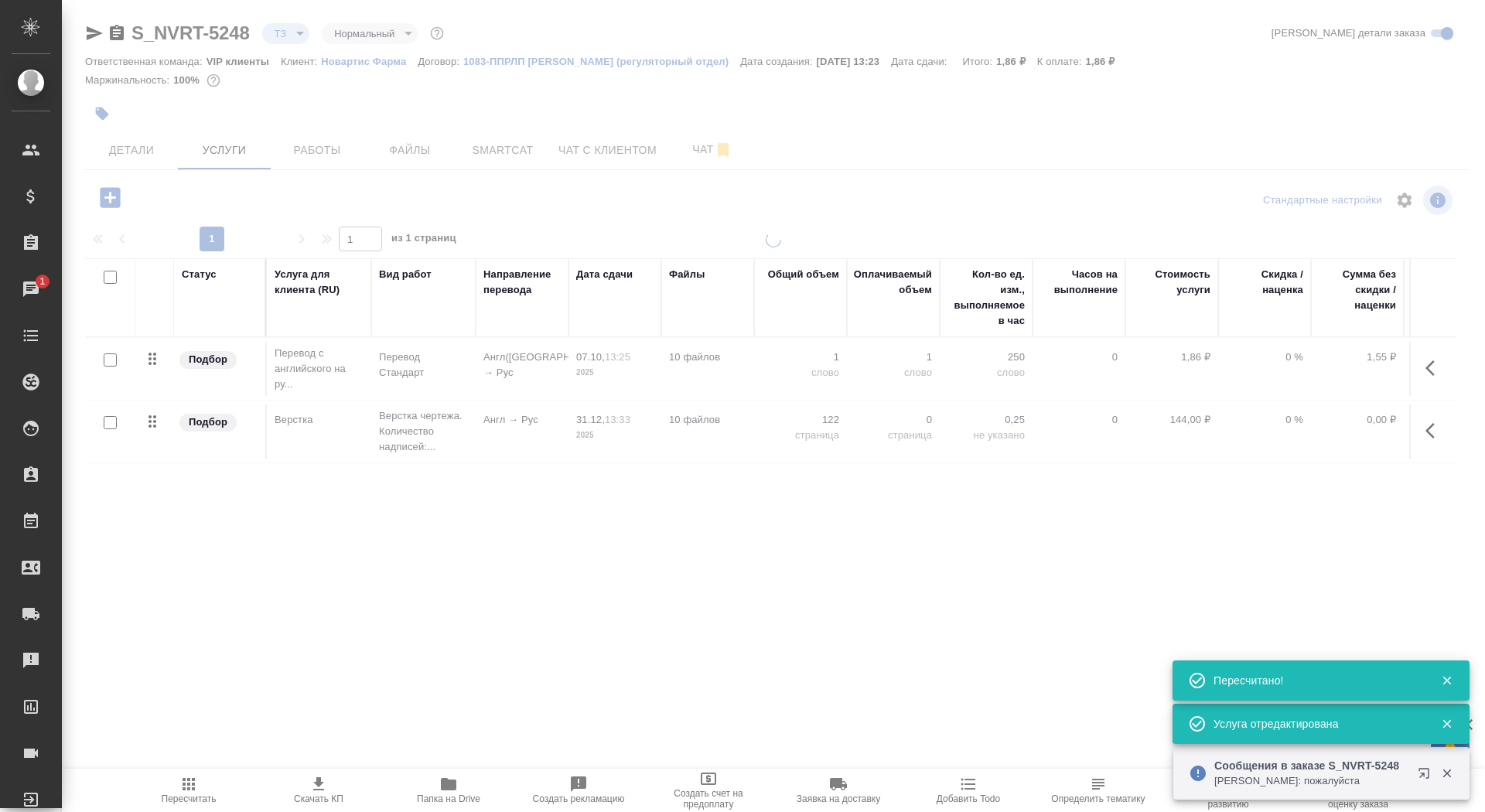
type input "new"
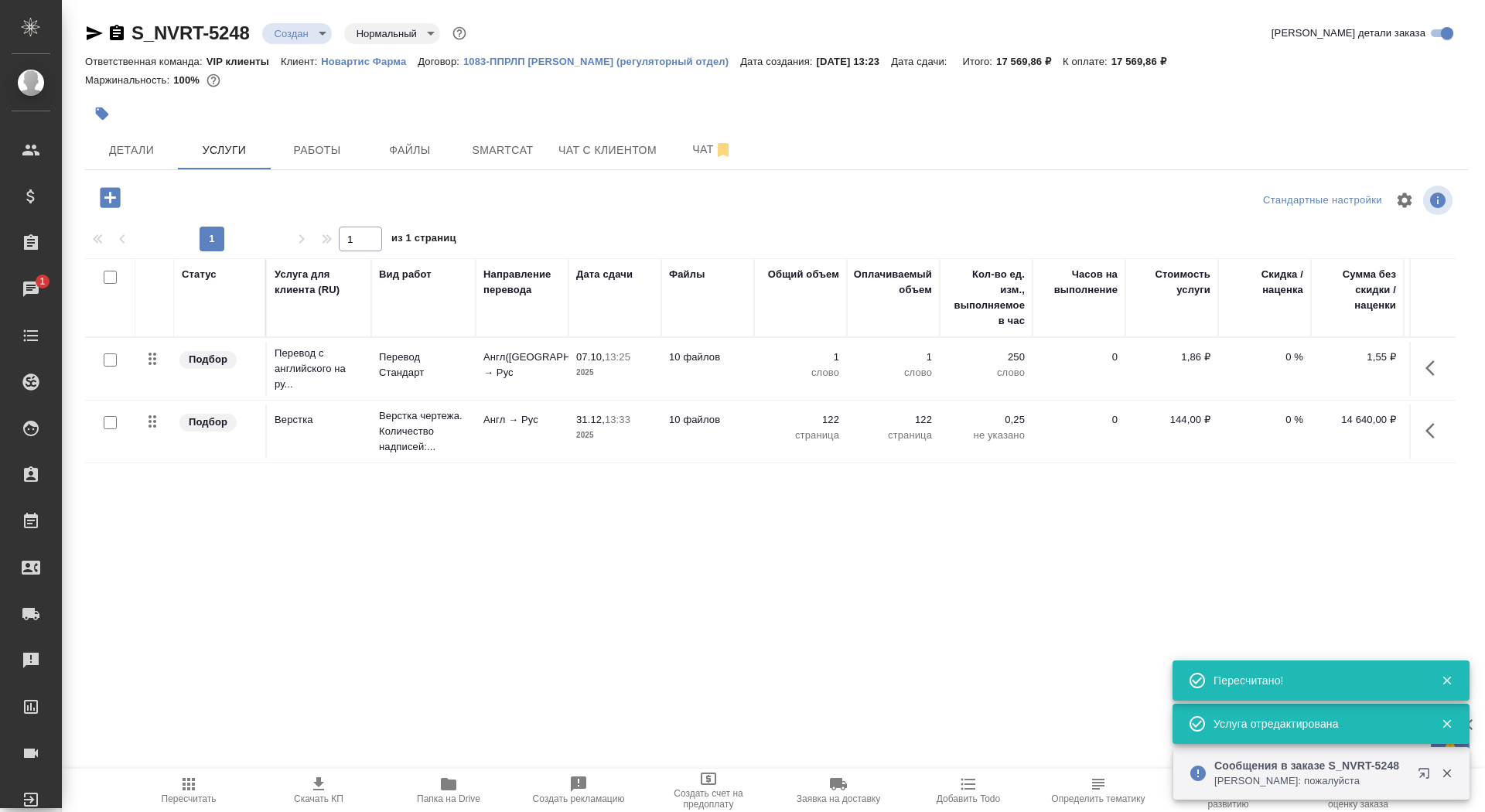
click at [555, 366] on p "Англ(США) → Рус" at bounding box center [522, 365] width 77 height 31
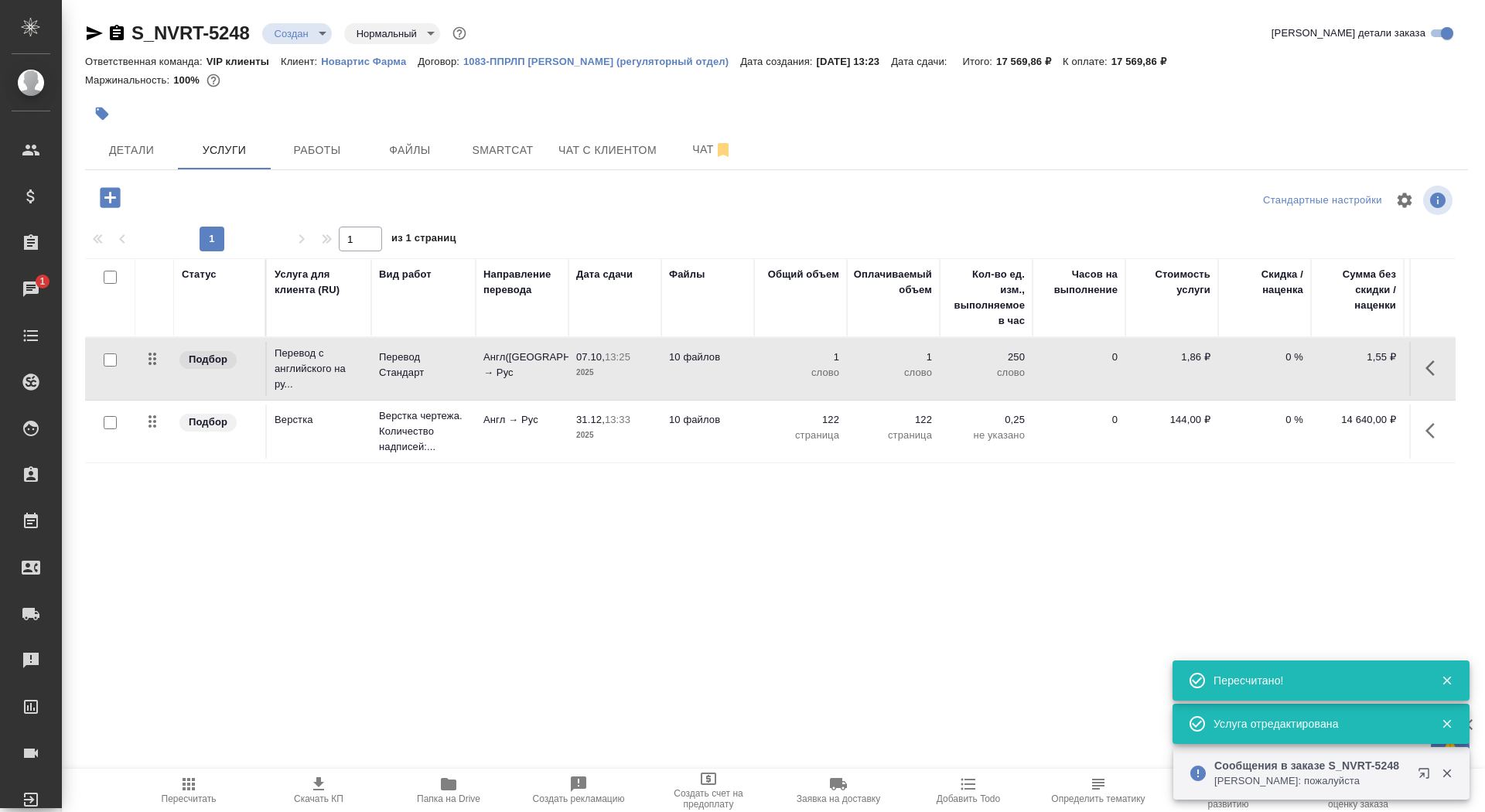
click at [555, 366] on p "Англ(США) → Рус" at bounding box center [522, 365] width 77 height 31
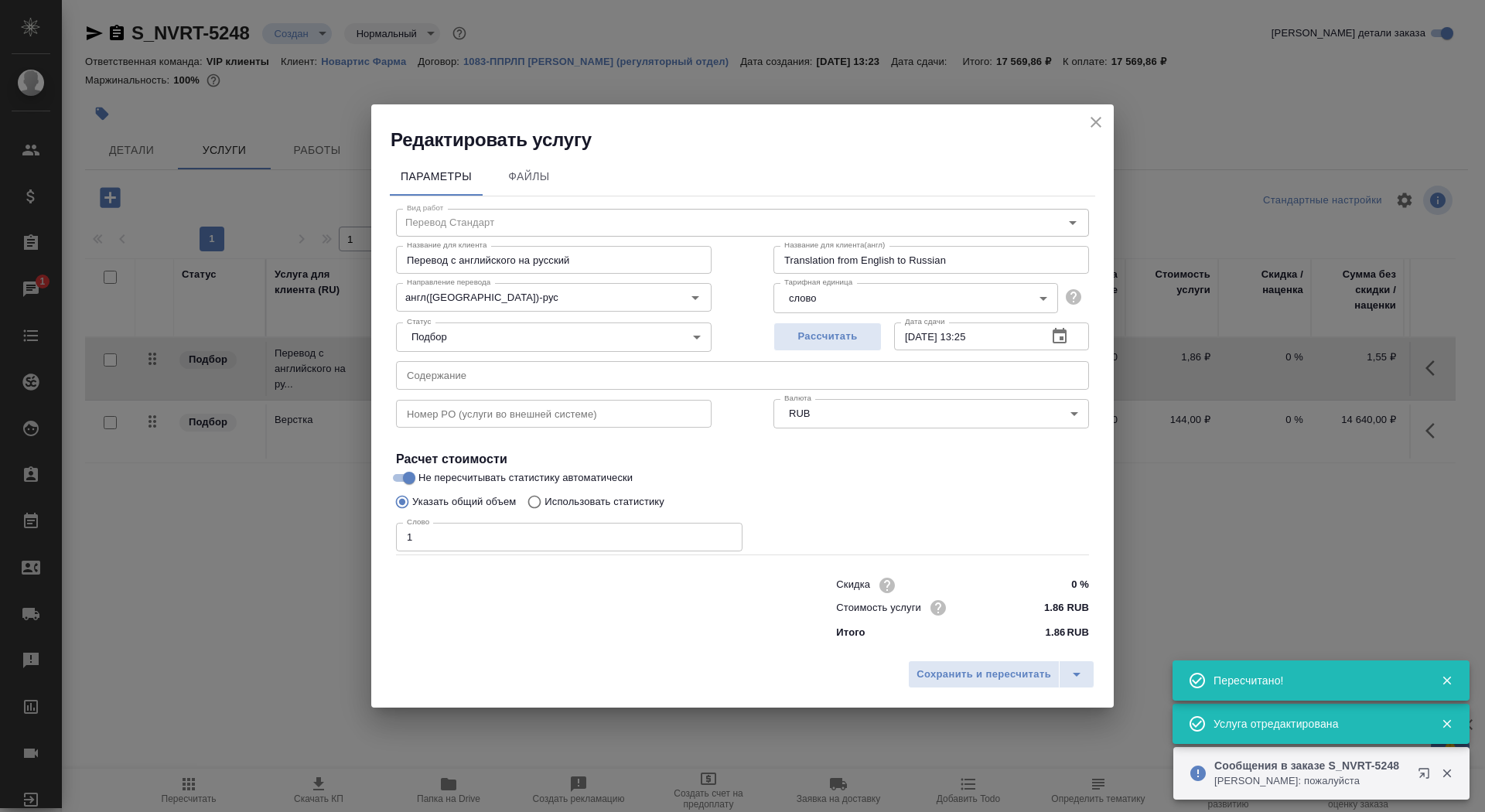
click at [591, 502] on p "Использовать статистику" at bounding box center [604, 502] width 120 height 15
click at [544, 502] on input "Использовать статистику" at bounding box center [532, 502] width 24 height 29
radio input "true"
radio input "false"
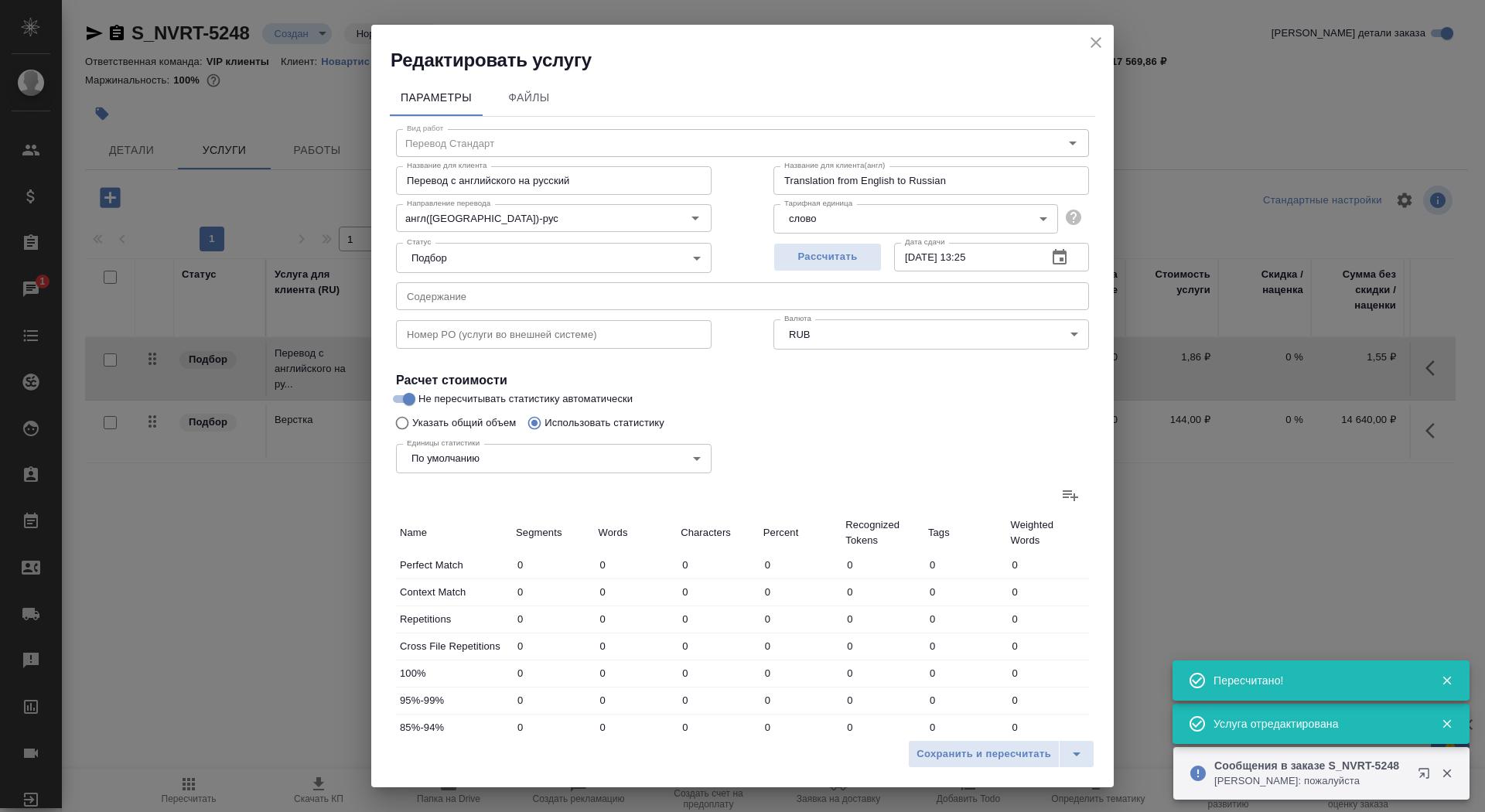
click at [1068, 492] on icon at bounding box center [1070, 494] width 18 height 18
click at [0, 0] on input "file" at bounding box center [0, 0] width 0 height 0
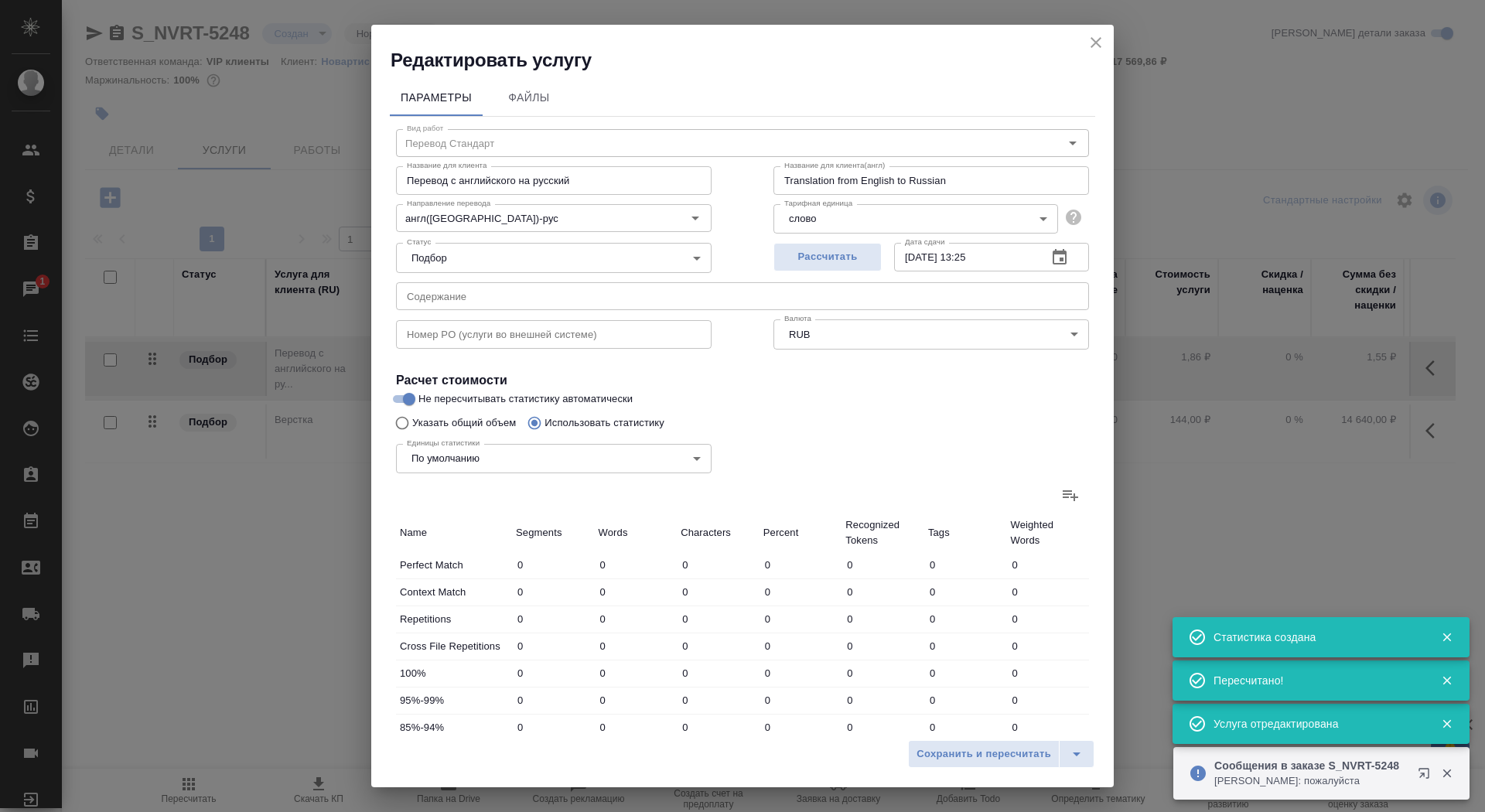
type input "273"
type input "601"
type input "3677"
type input "575"
type input "2620"
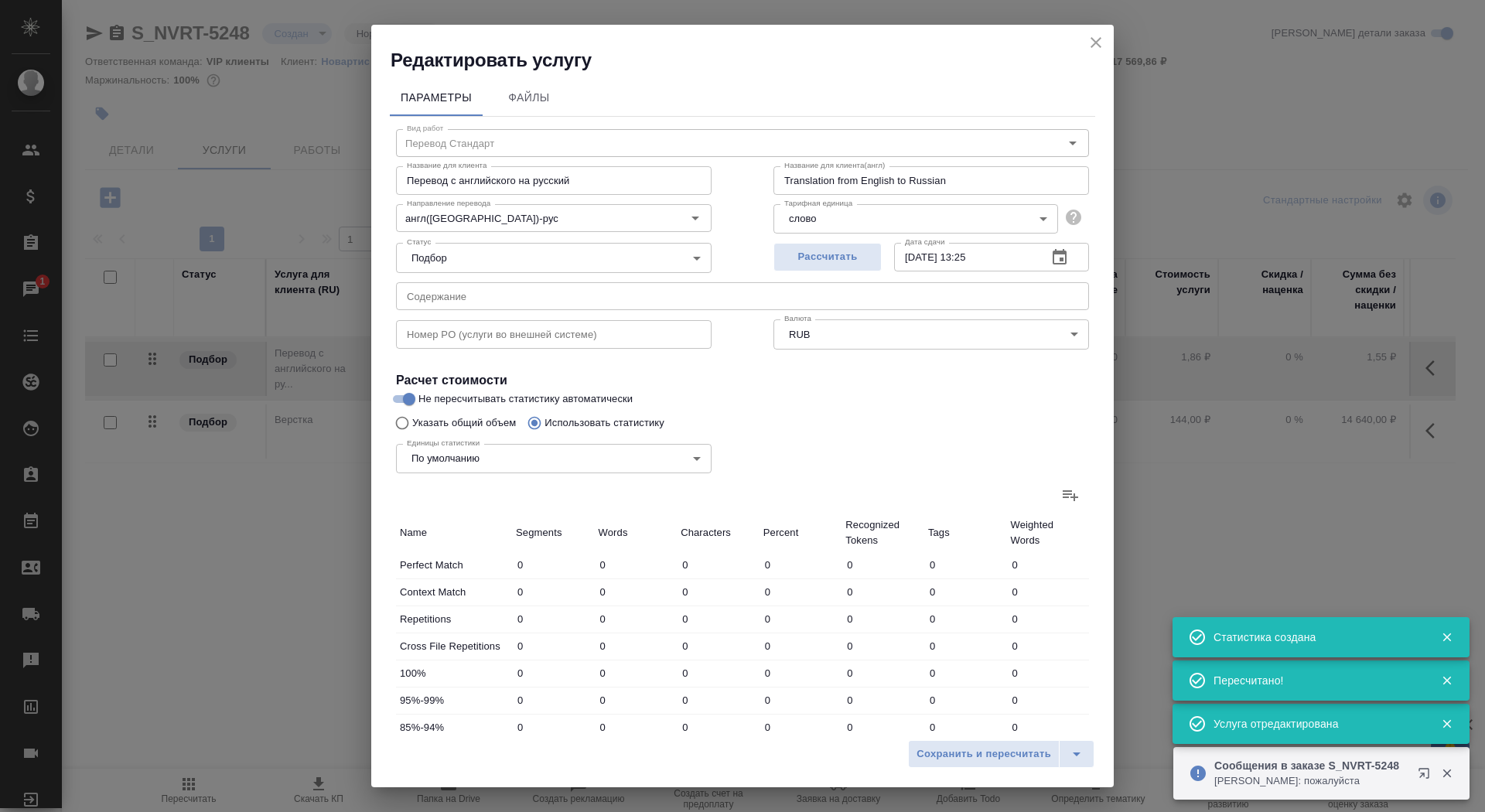
type input "16800"
type input "93"
type input "562"
type input "3615"
type input "1266"
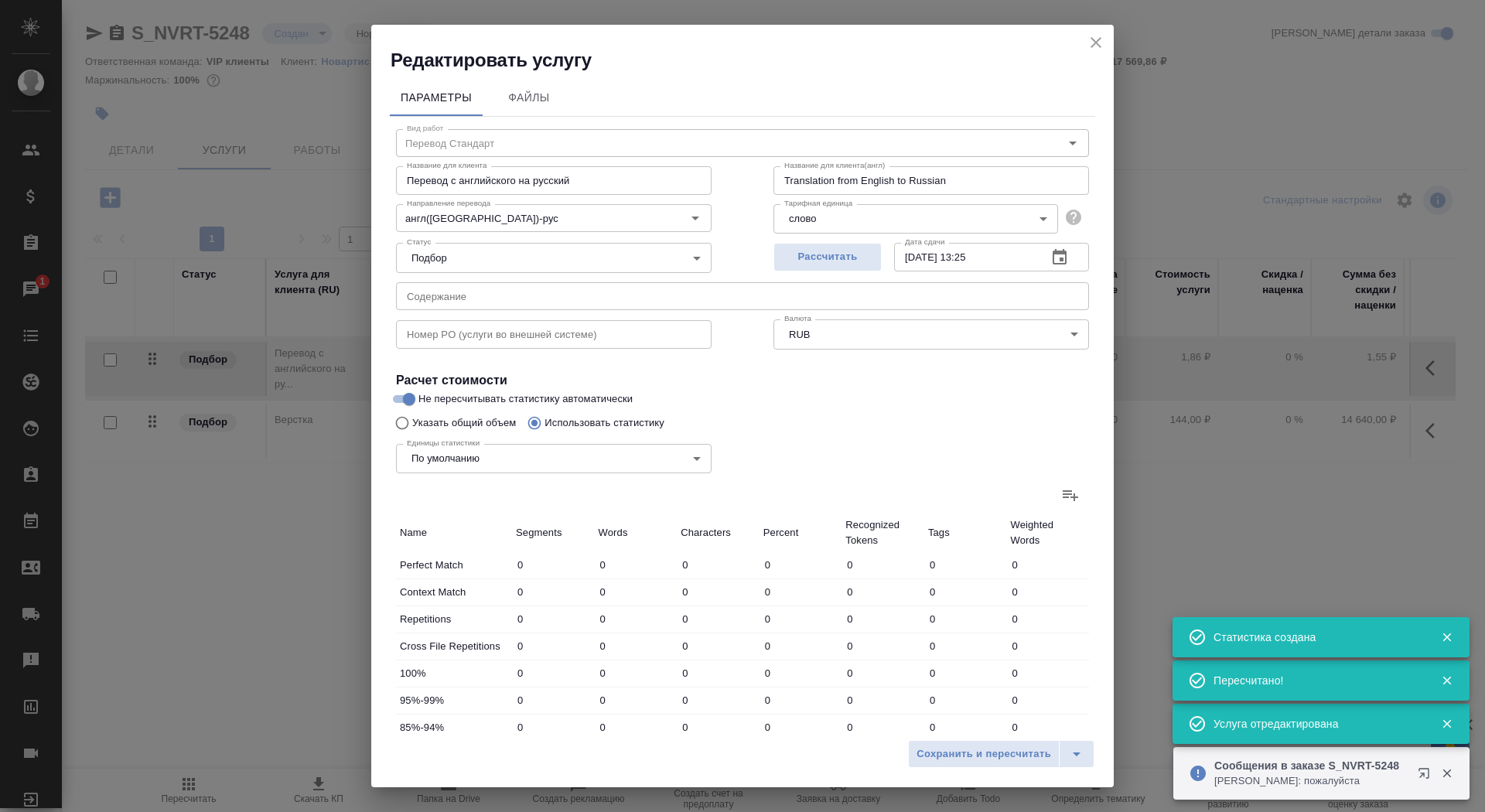
type input "2634"
type input "16063"
type input "208"
type input "874"
type input "5793"
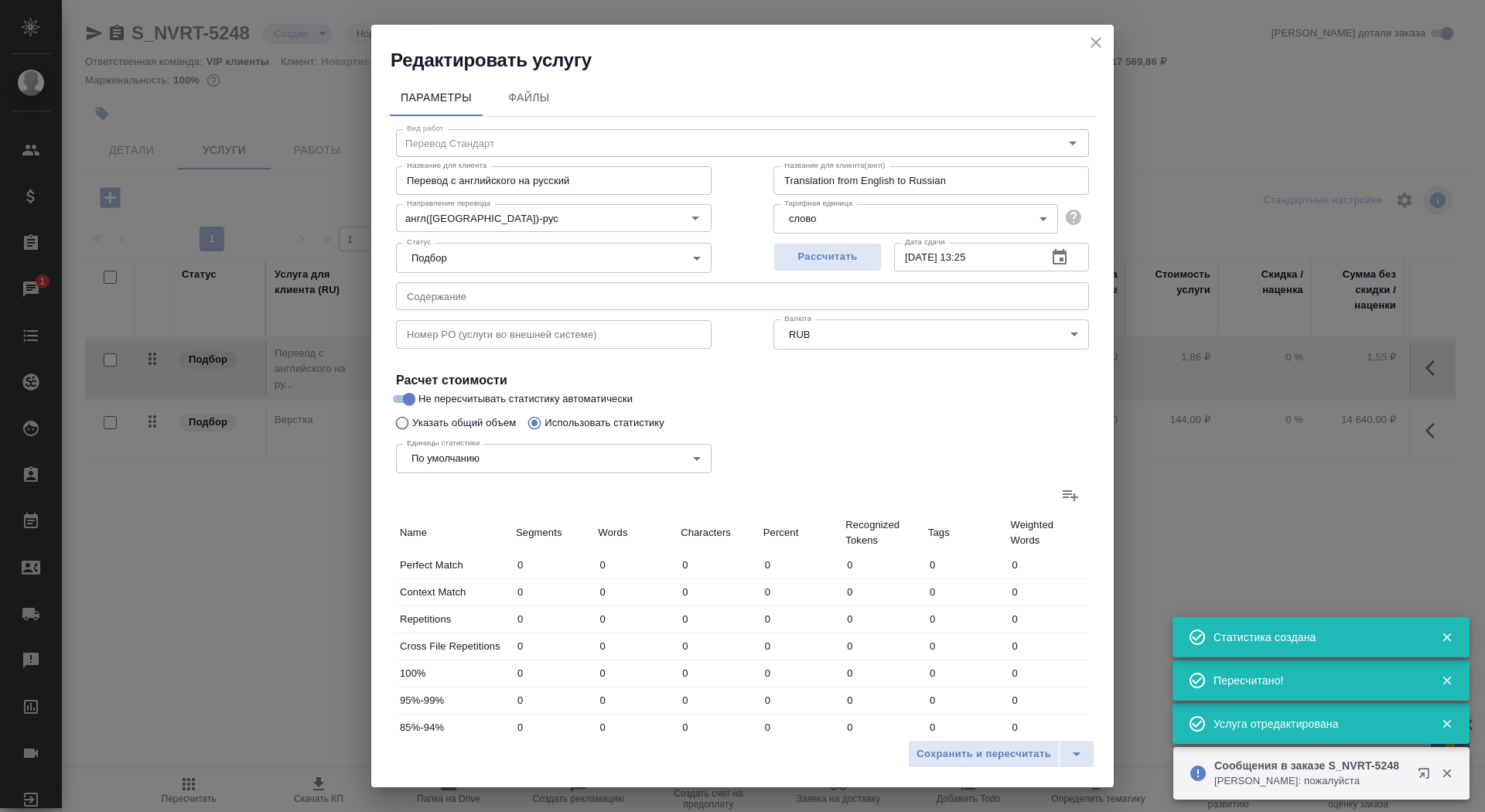
type input "103"
type input "913"
type input "5924"
type input "229"
type input "1287"
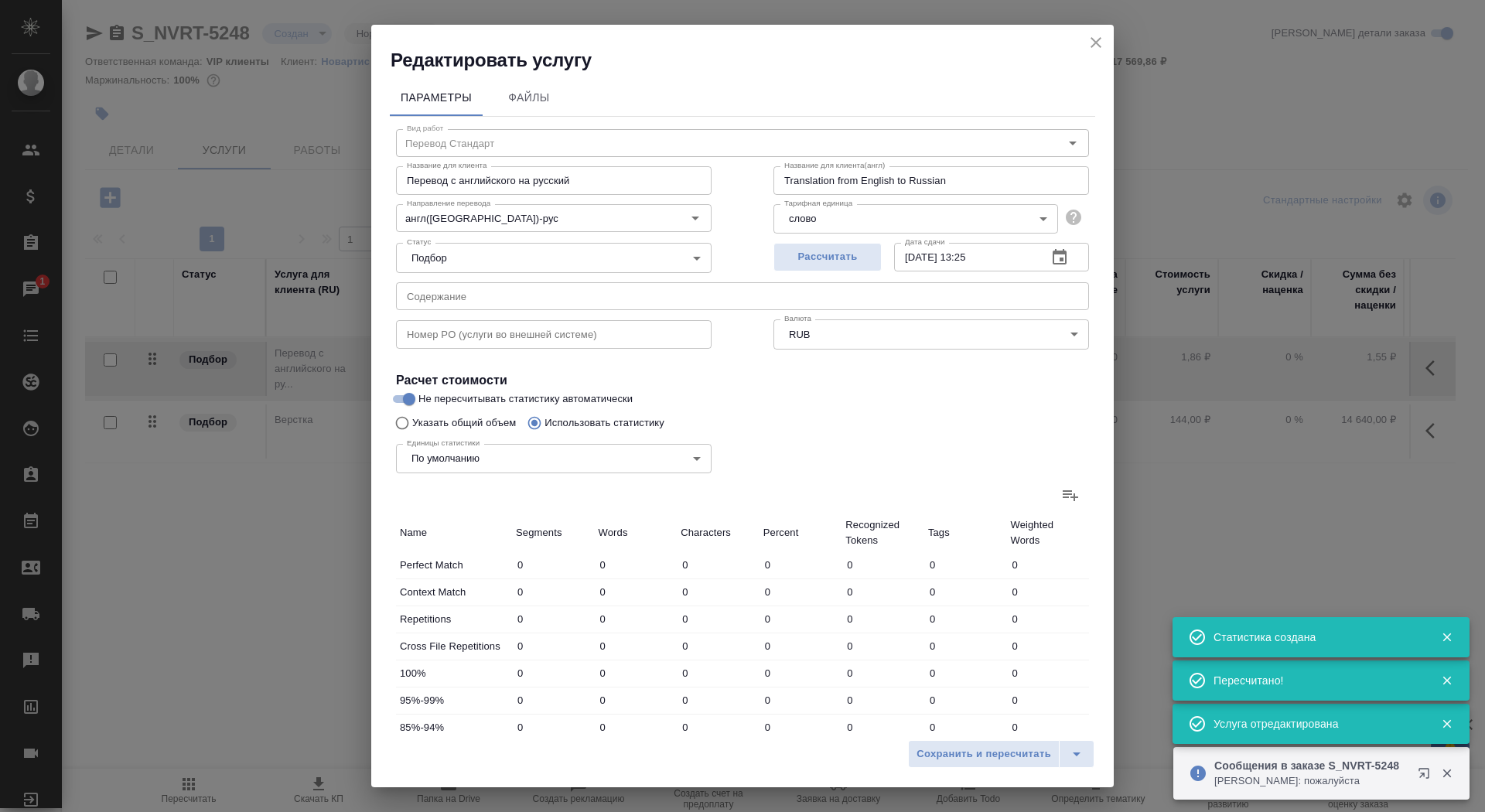
type input "8353"
type input "1872"
type input "23438"
type input "150015"
type input "3951"
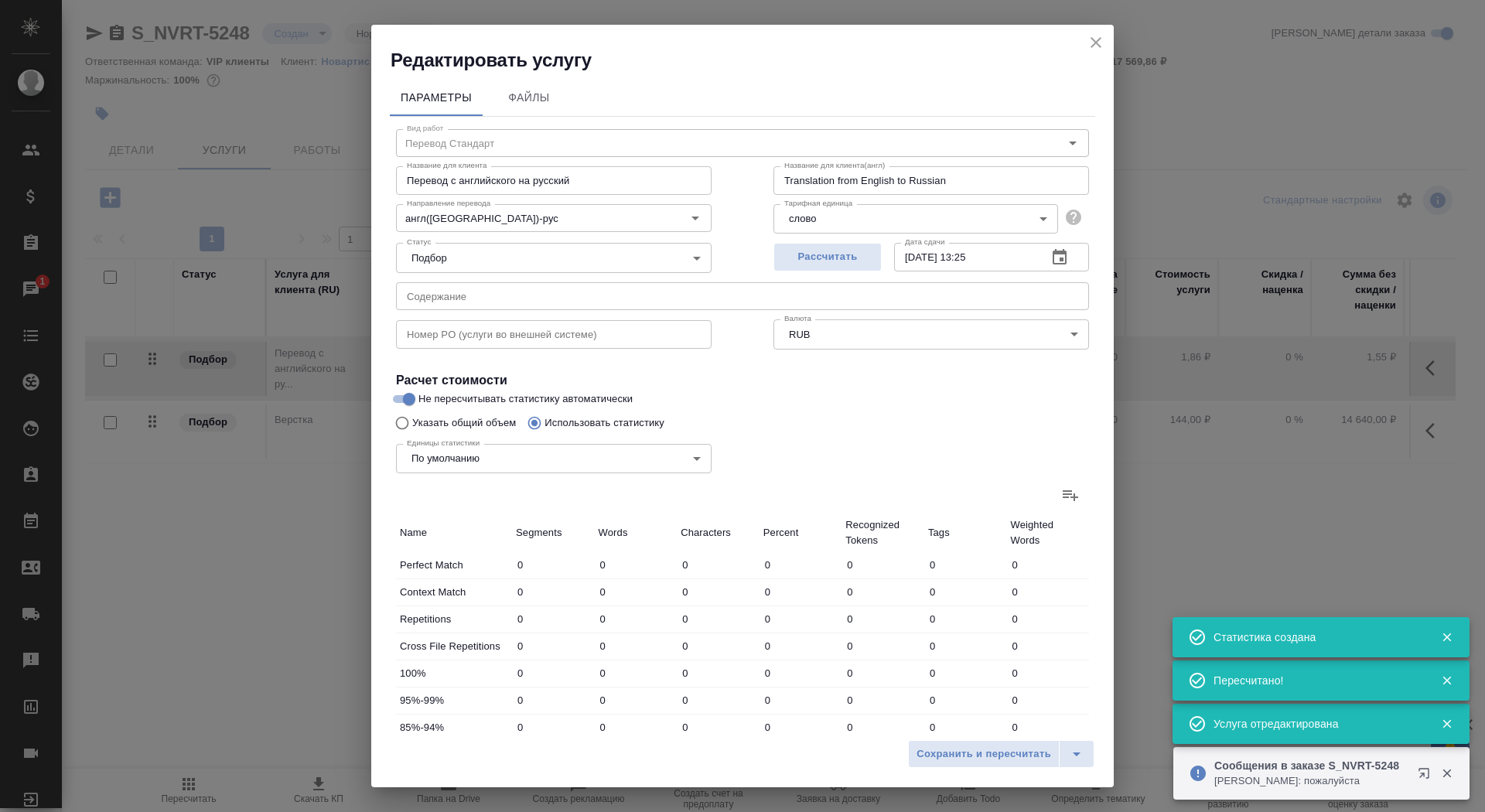
type input "29747"
type input "189825"
type input "4619"
type input "32929"
type input "210240"
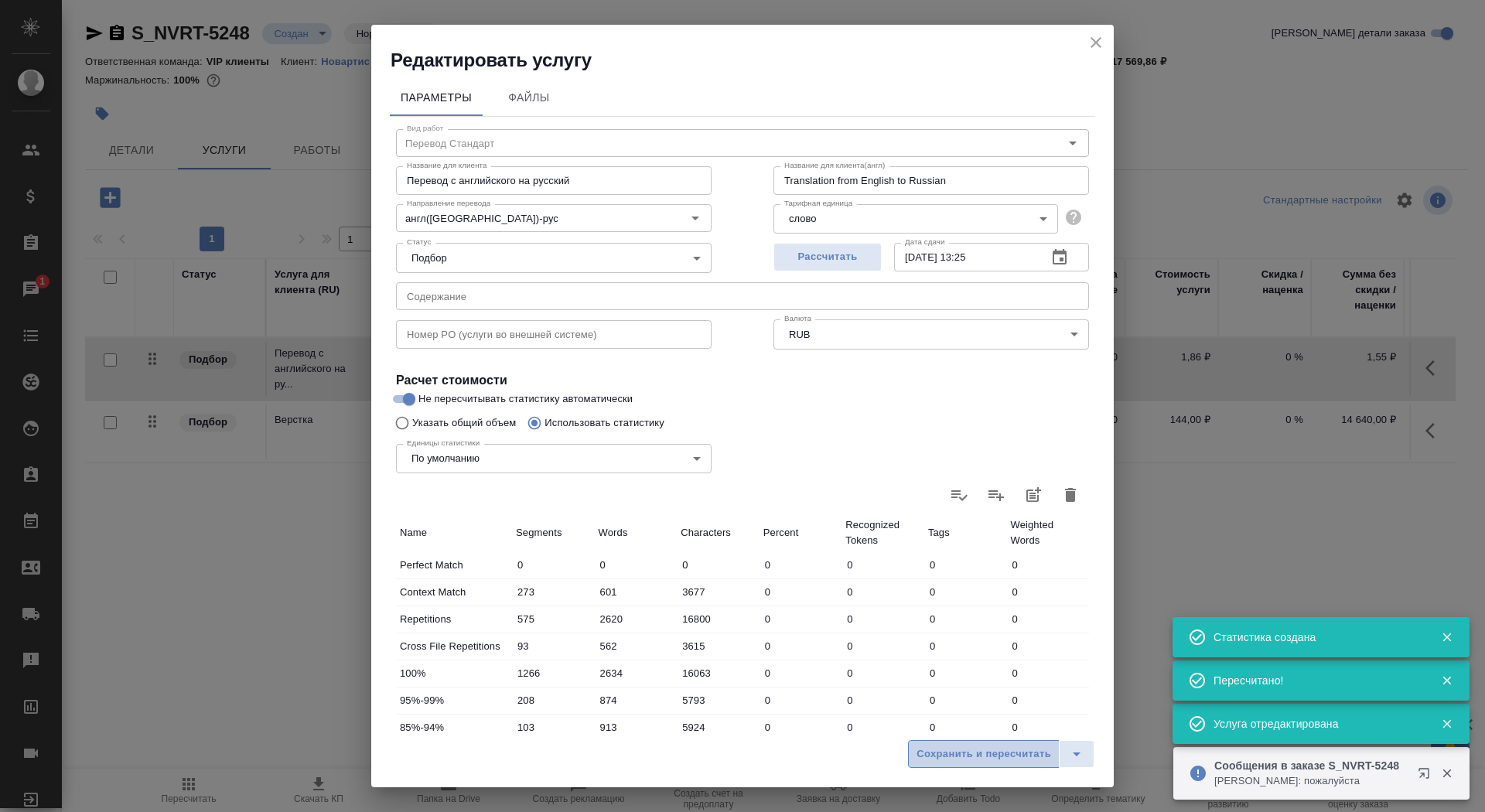
click at [949, 762] on button "Сохранить и пересчитать" at bounding box center [983, 753] width 151 height 28
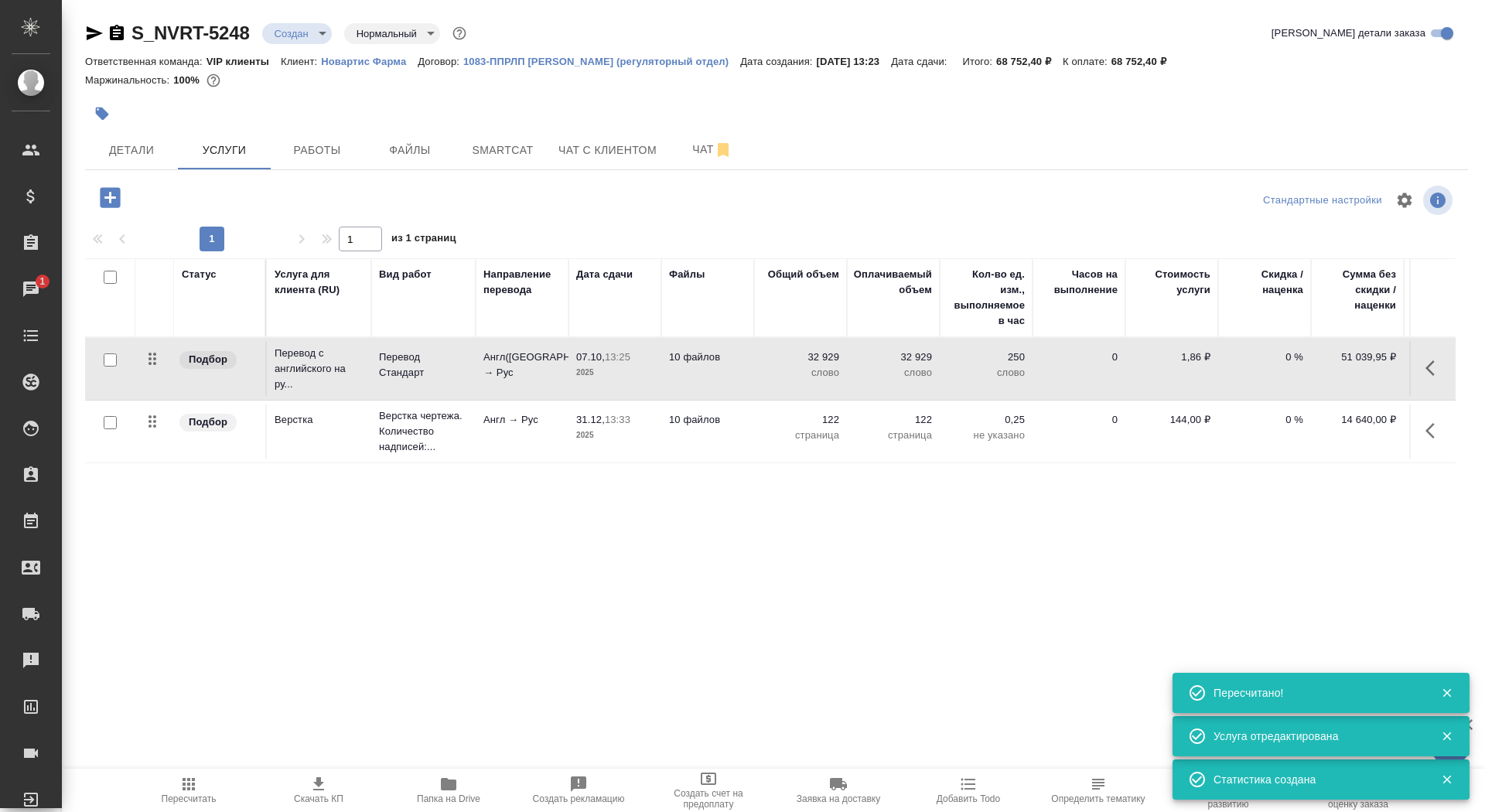
click at [623, 373] on p "2025" at bounding box center [614, 372] width 77 height 15
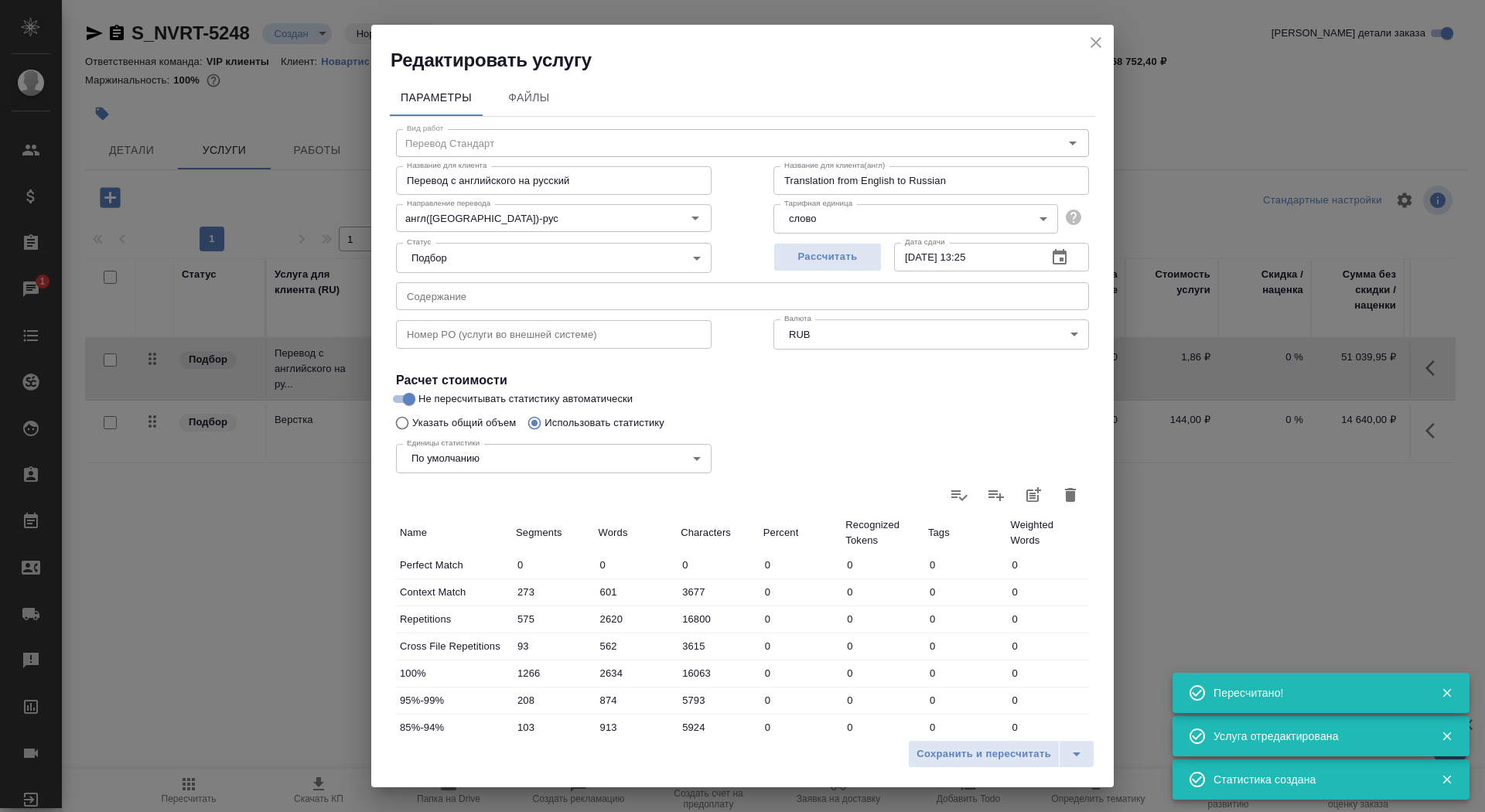
scroll to position [240, 0]
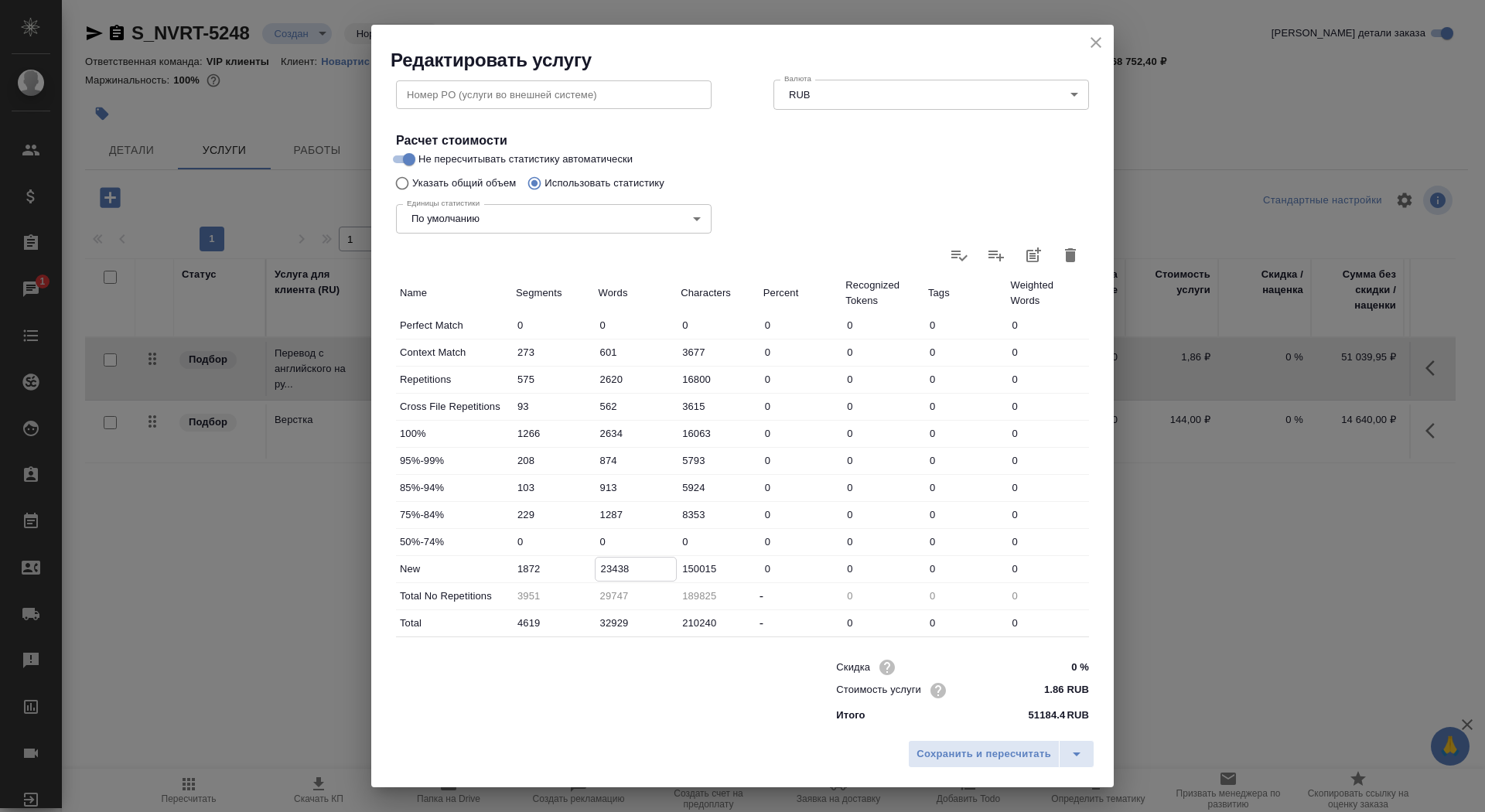
click at [609, 567] on input "23438" at bounding box center [637, 568] width 81 height 23
type input "24438"
click at [606, 426] on input "2634" at bounding box center [637, 433] width 81 height 23
type input "1634"
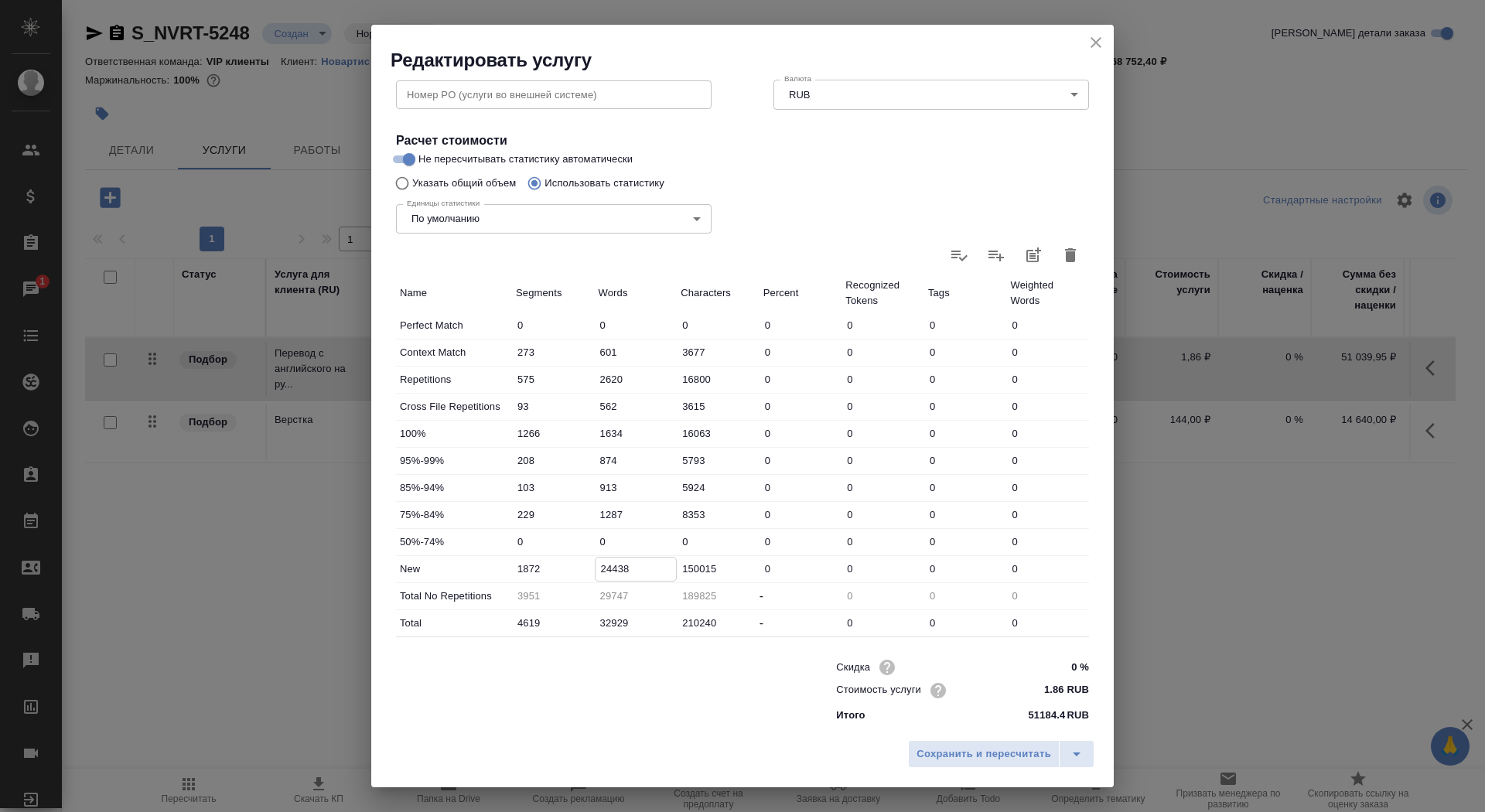
click at [605, 559] on input "24438" at bounding box center [637, 568] width 81 height 23
type input "5438"
click at [968, 750] on span "Сохранить и пересчитать" at bounding box center [983, 754] width 135 height 18
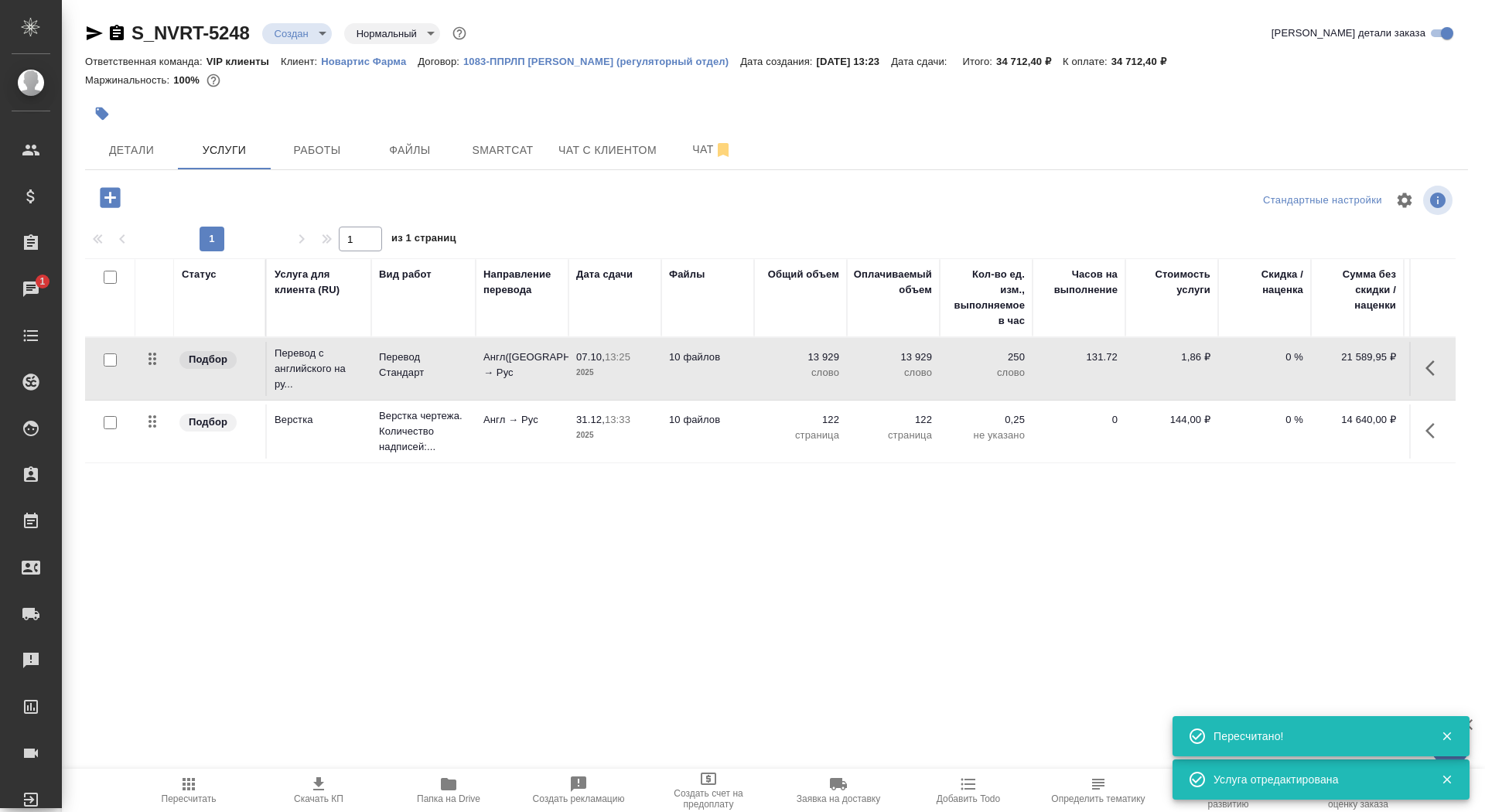
click at [756, 376] on td "13 929 слово" at bounding box center [800, 369] width 92 height 54
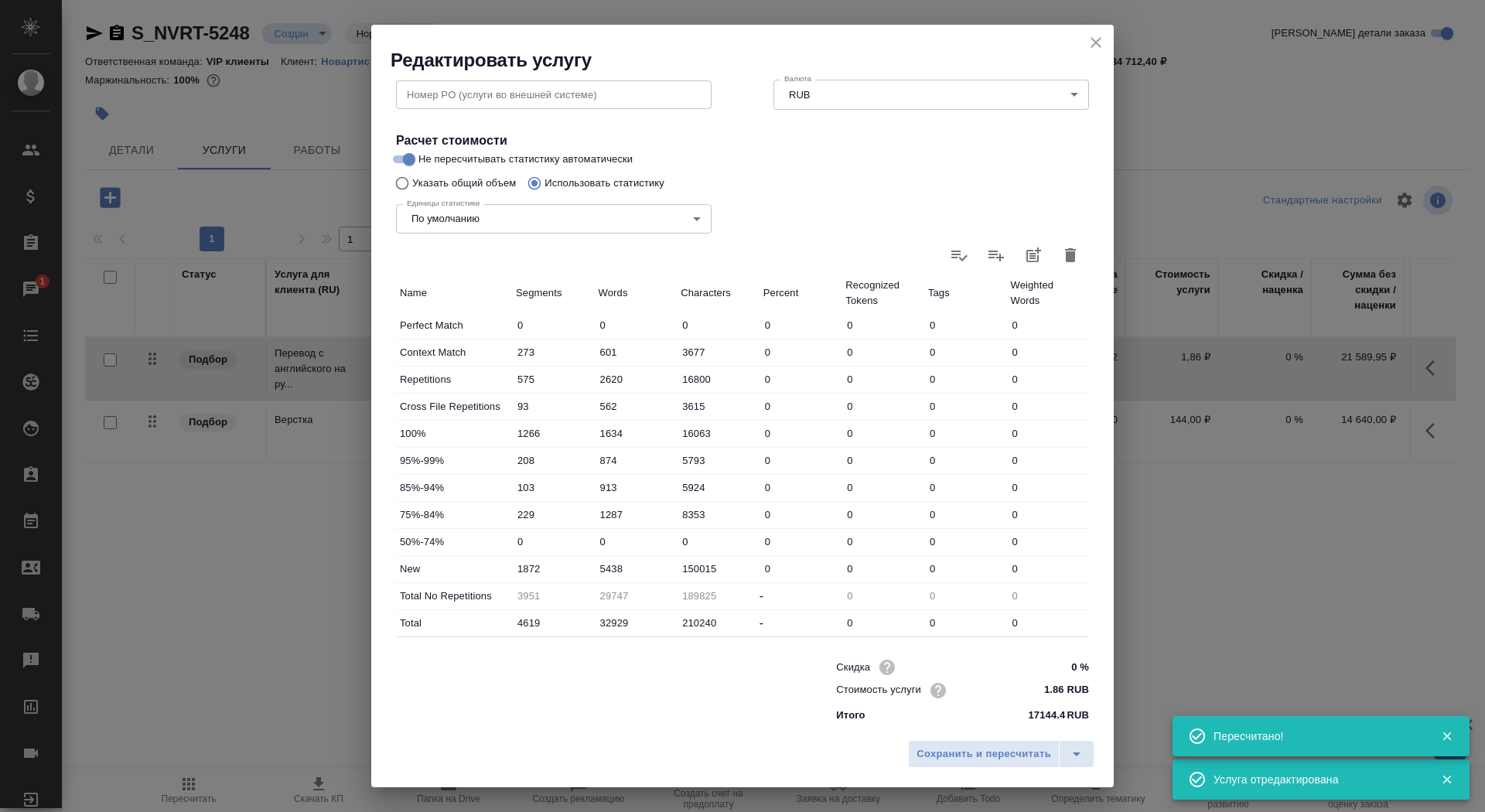
click at [599, 567] on input "5438" at bounding box center [636, 568] width 82 height 23
type input "25438"
click at [951, 750] on span "Сохранить и пересчитать" at bounding box center [983, 754] width 135 height 18
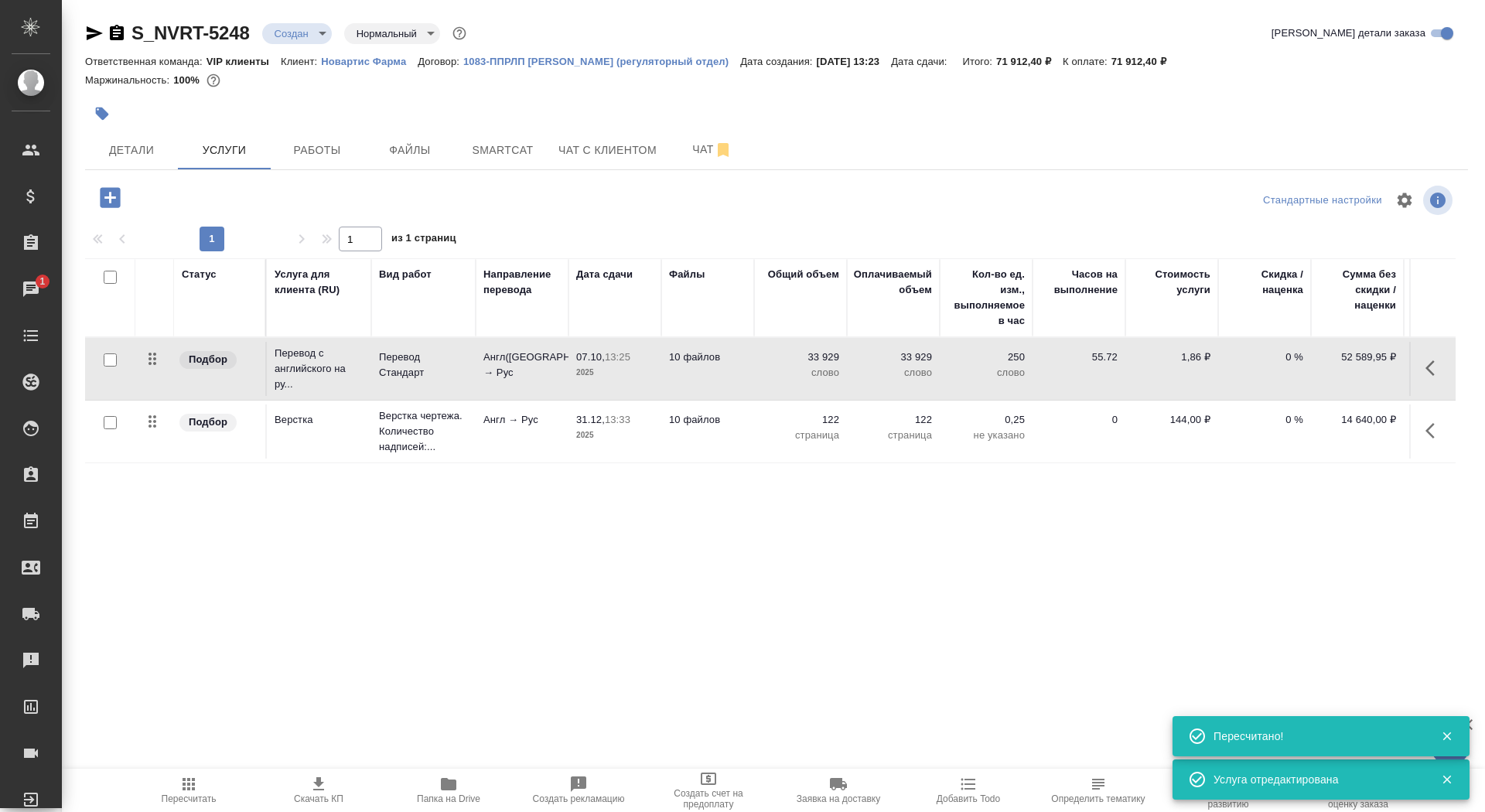
click at [321, 788] on icon "button" at bounding box center [319, 783] width 11 height 14
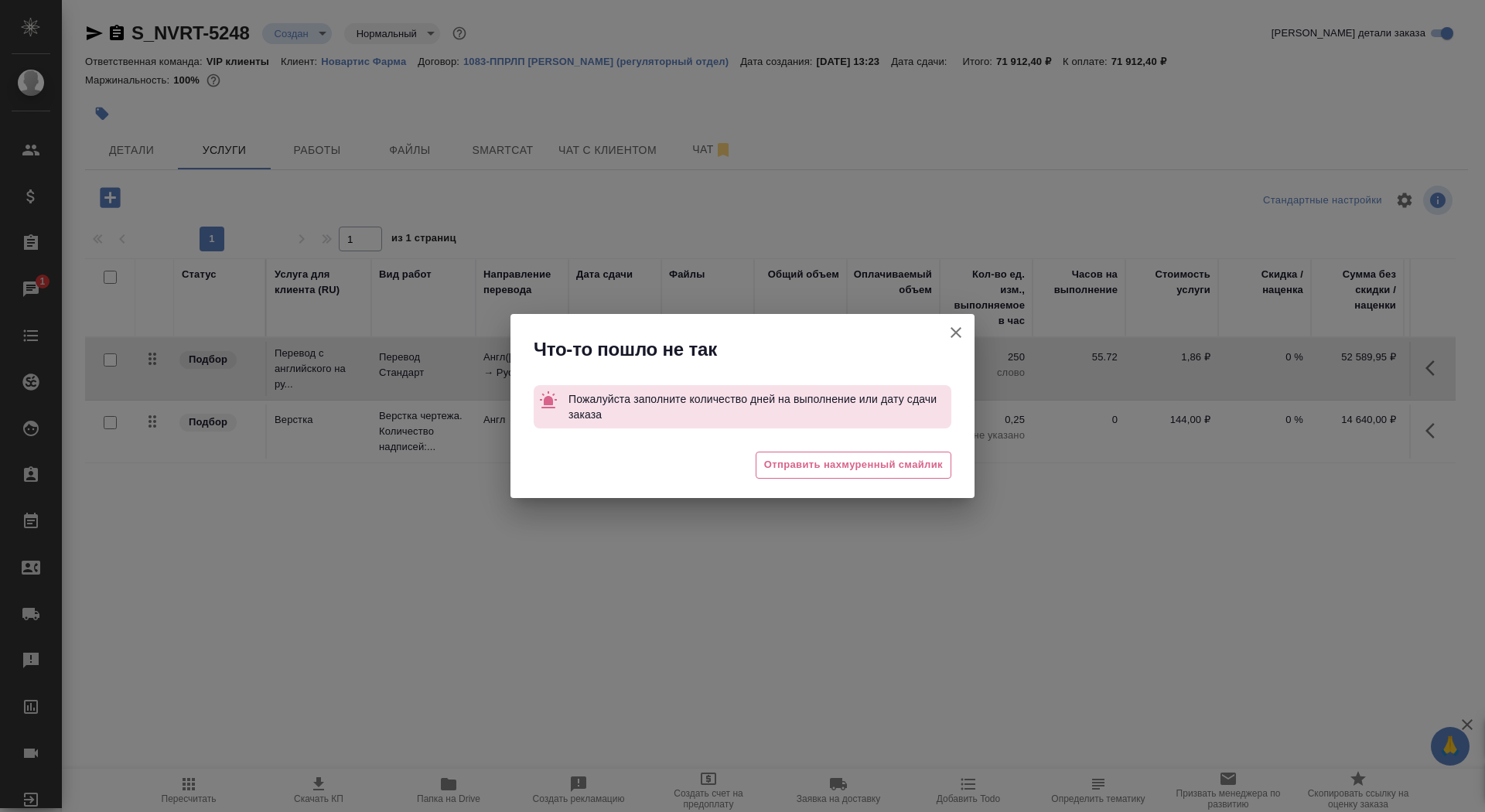
click at [963, 332] on icon "button" at bounding box center [955, 332] width 18 height 18
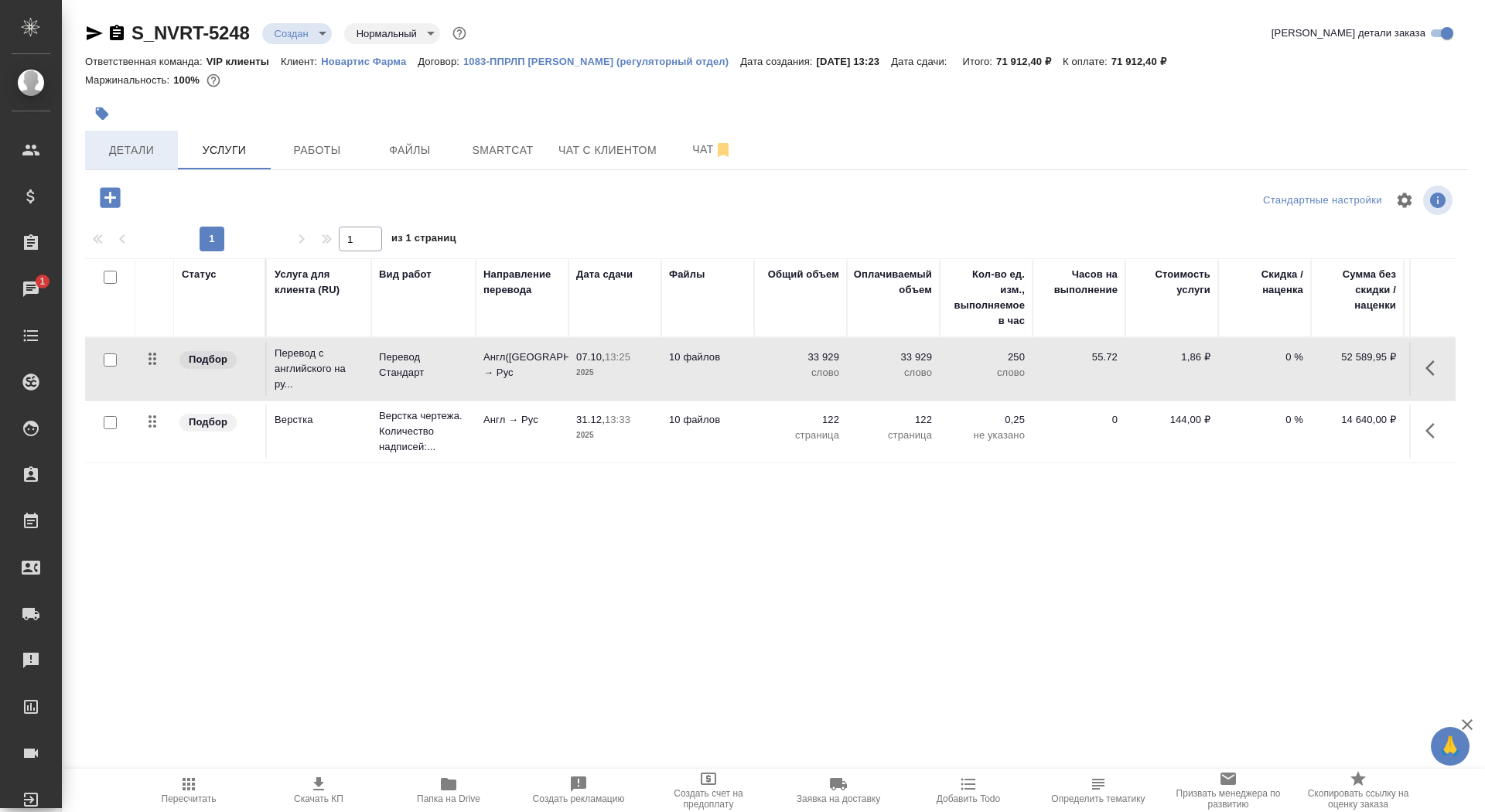
click at [124, 146] on span "Детали" at bounding box center [131, 149] width 74 height 19
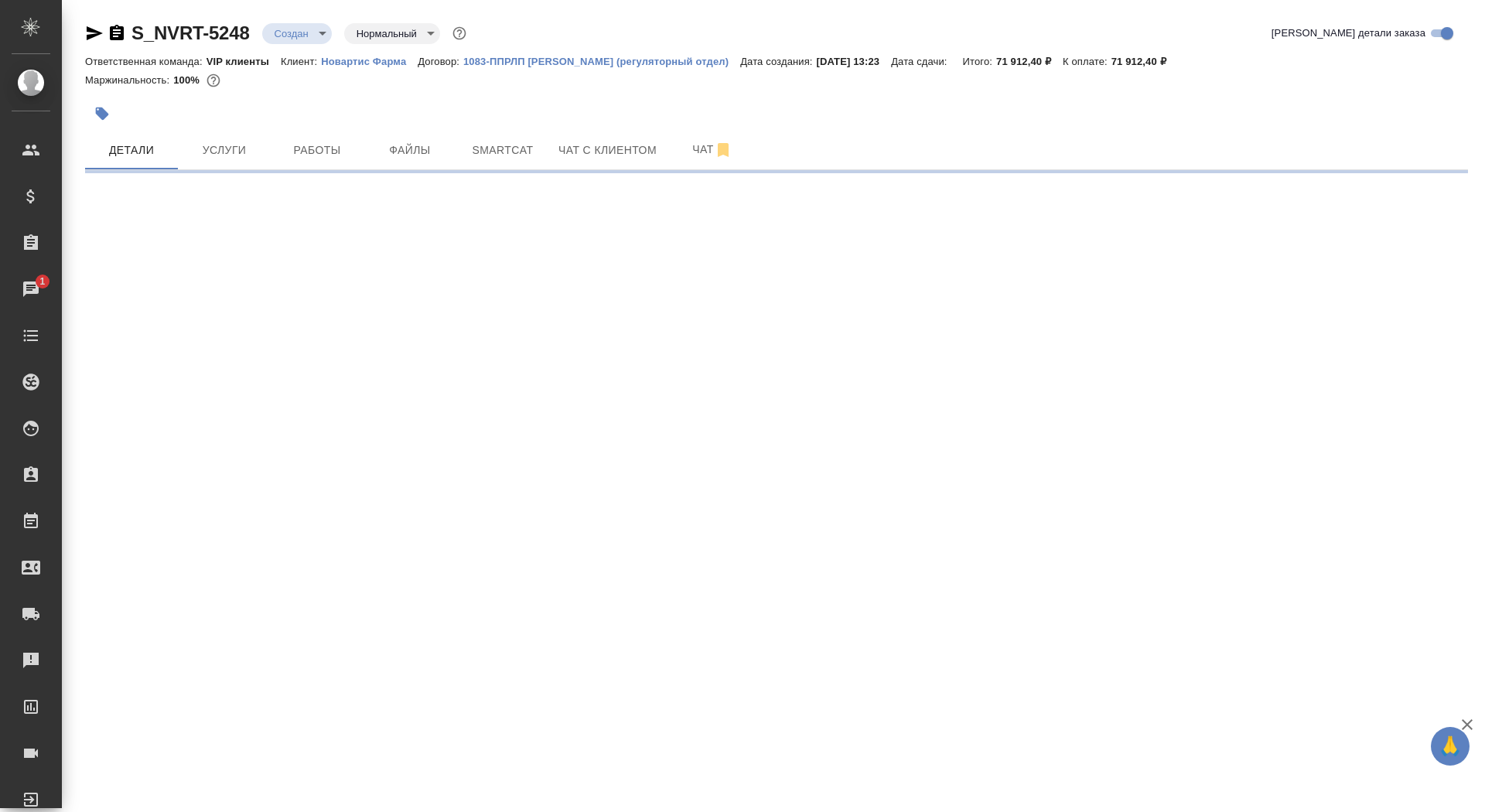
select select "RU"
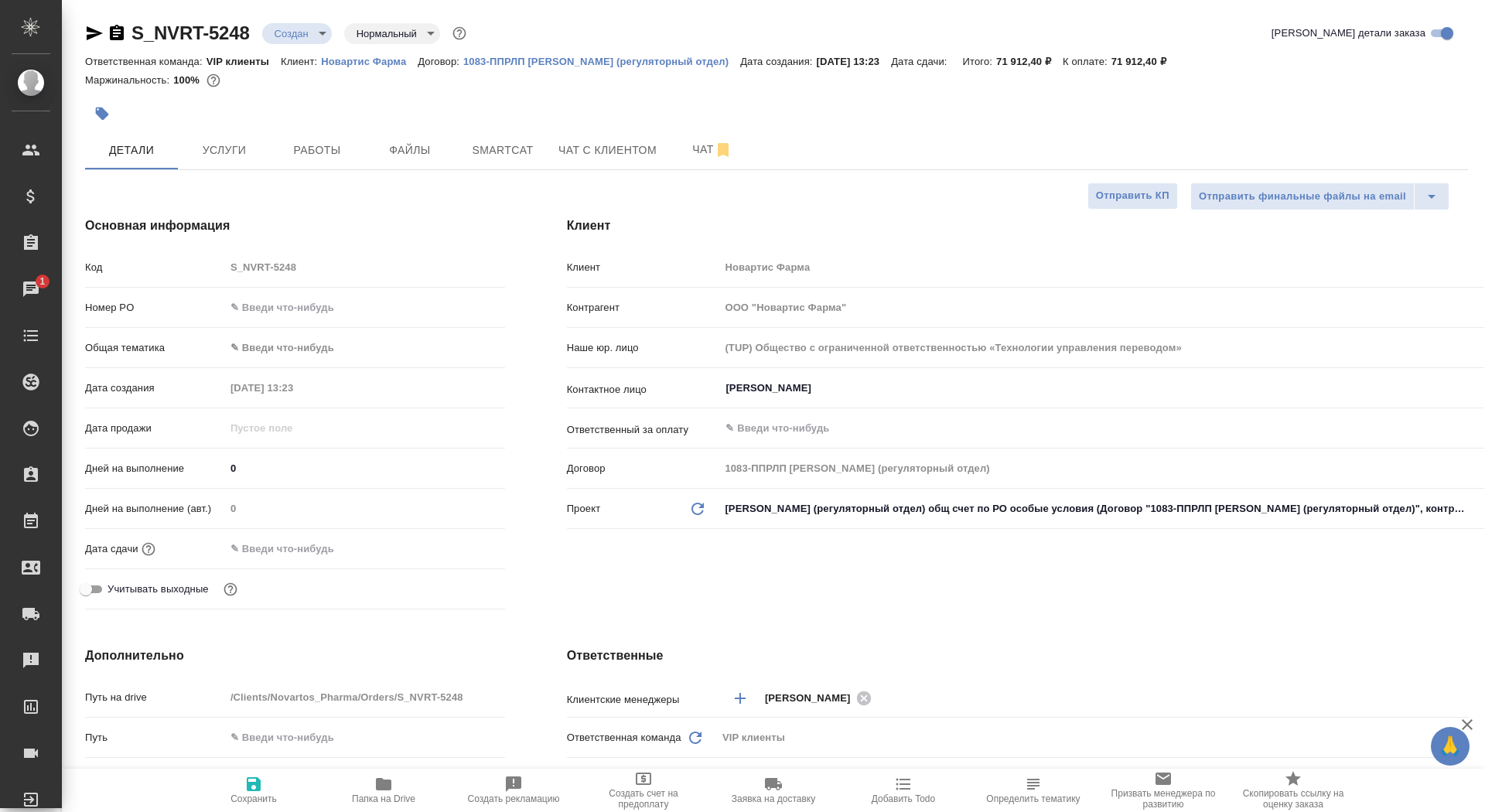
type textarea "x"
click at [257, 793] on span "Сохранить" at bounding box center [254, 798] width 46 height 11
type textarea "x"
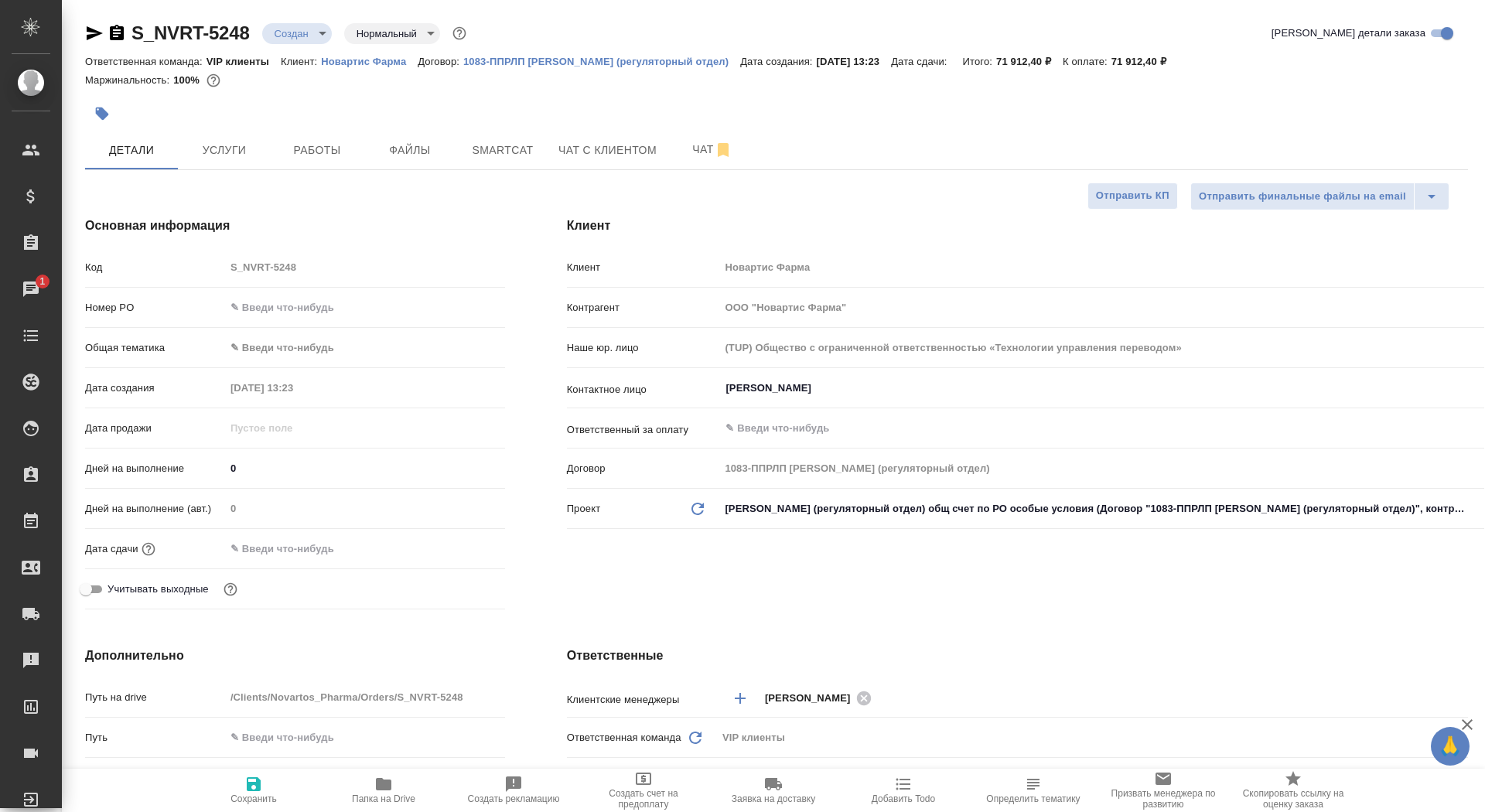
type textarea "x"
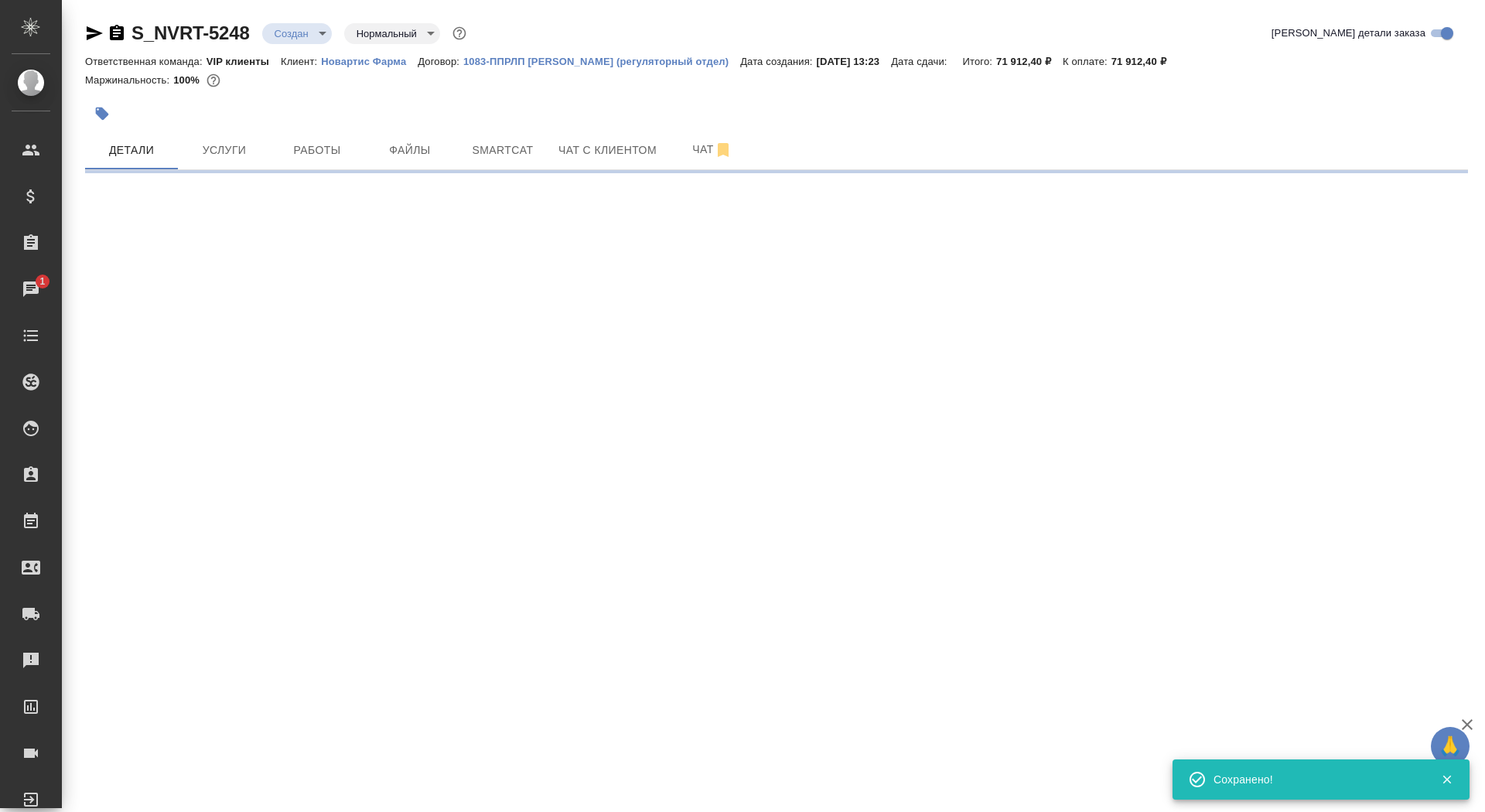
select select "RU"
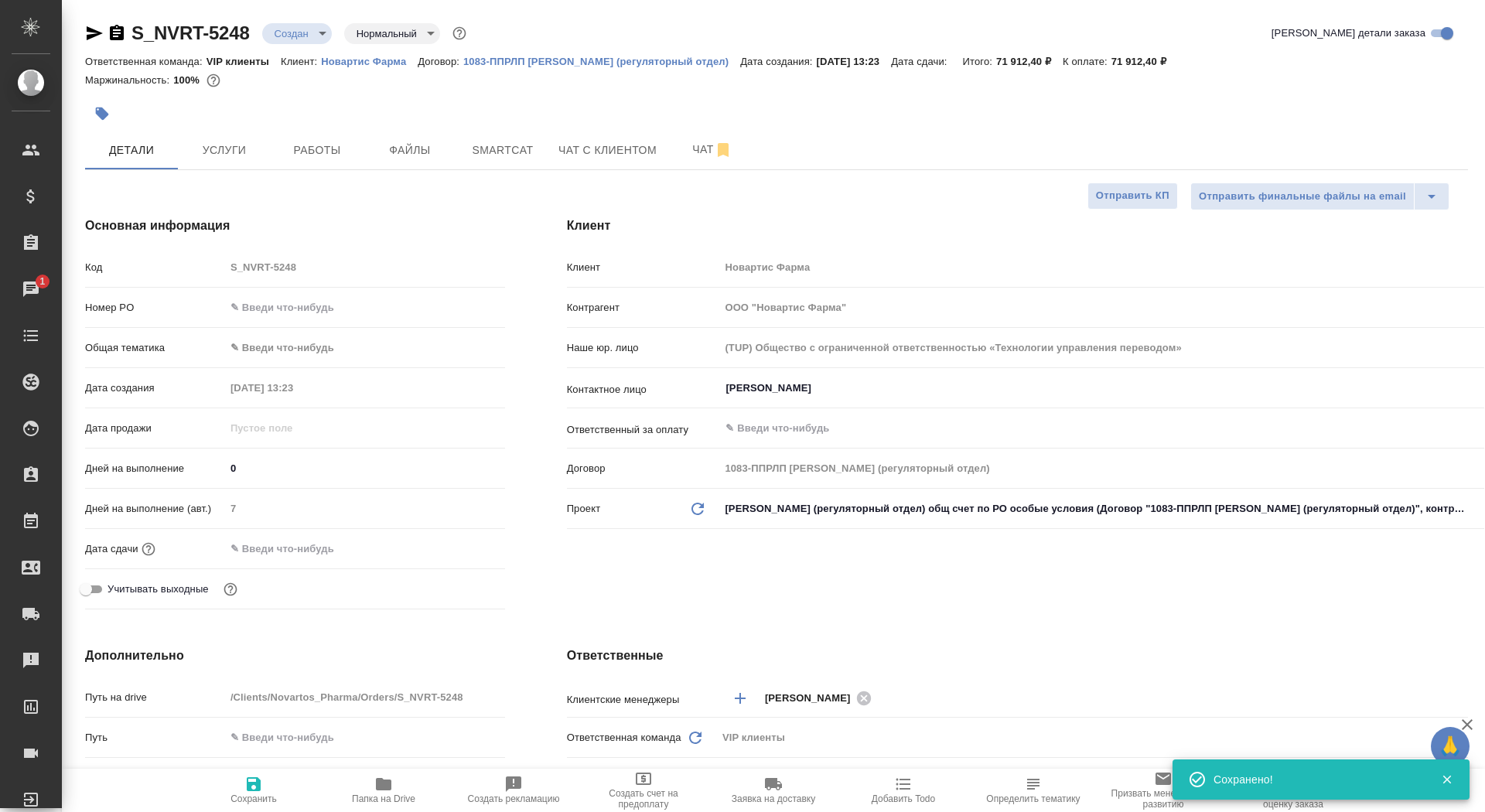
type textarea "x"
click at [677, 161] on button "Чат" at bounding box center [712, 149] width 92 height 39
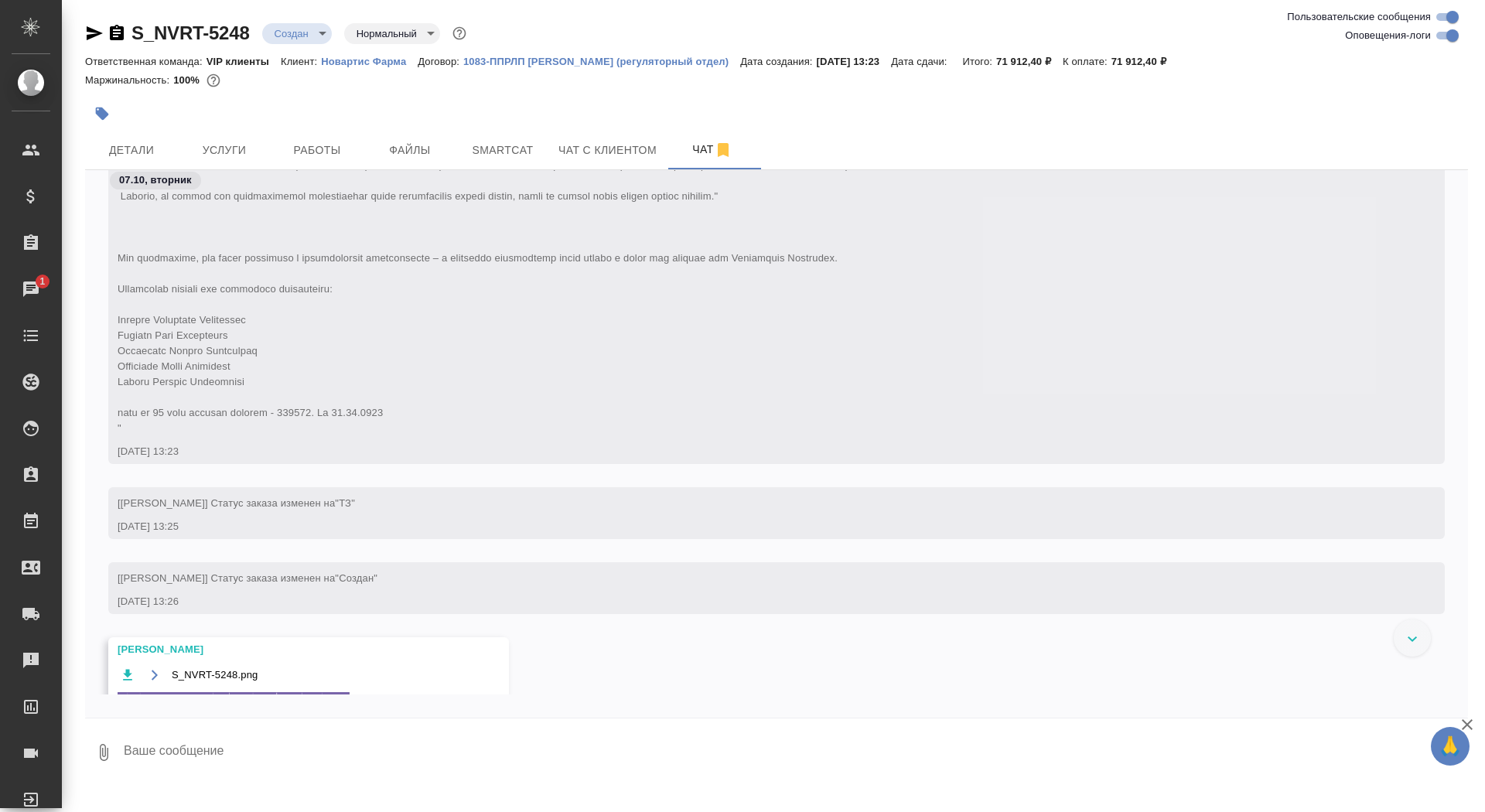
scroll to position [740, 0]
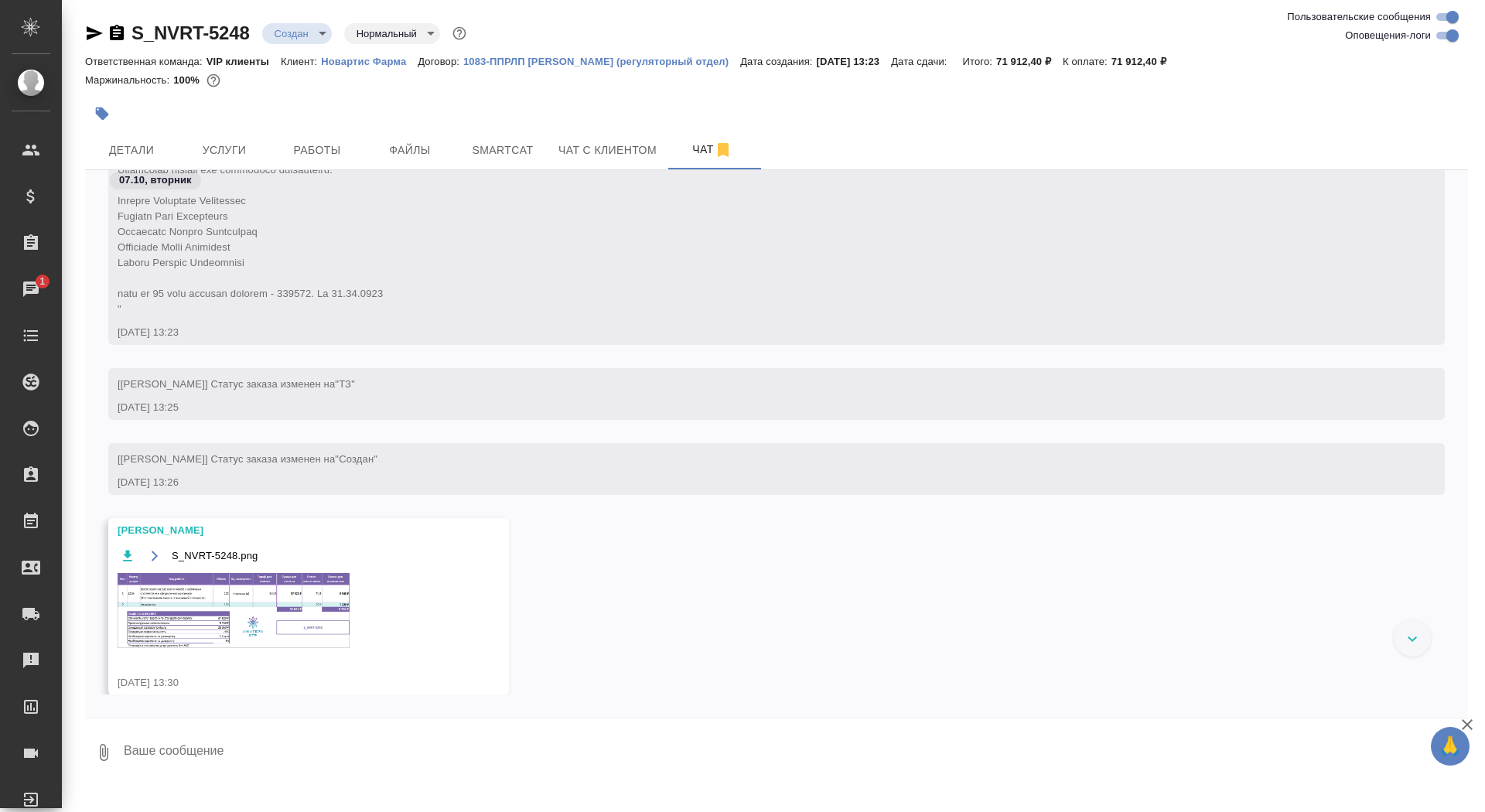
click at [204, 626] on img at bounding box center [234, 610] width 232 height 75
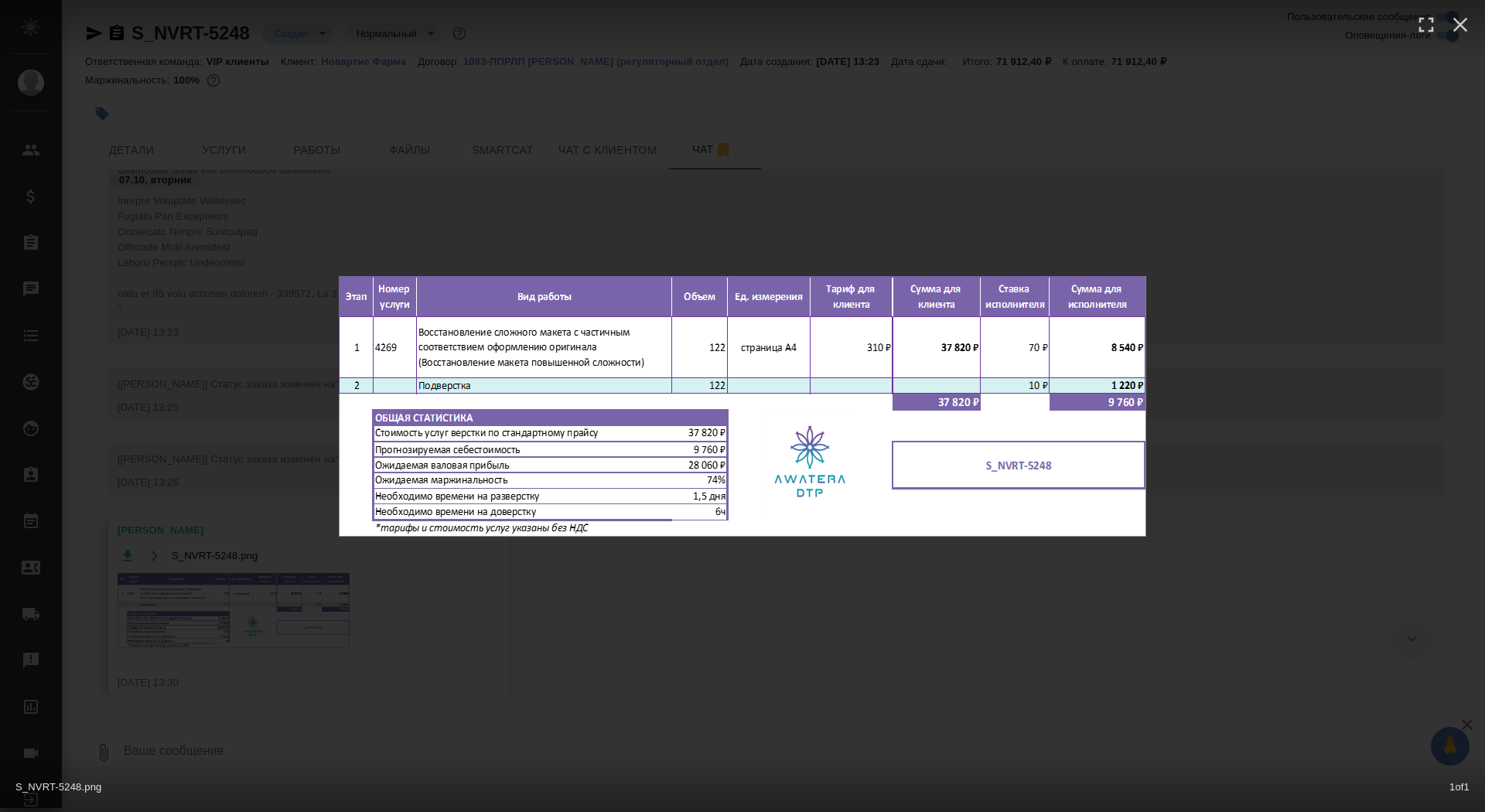
click at [262, 659] on div "S_NVRT-5248.png 1 of 1" at bounding box center [742, 406] width 1485 height 812
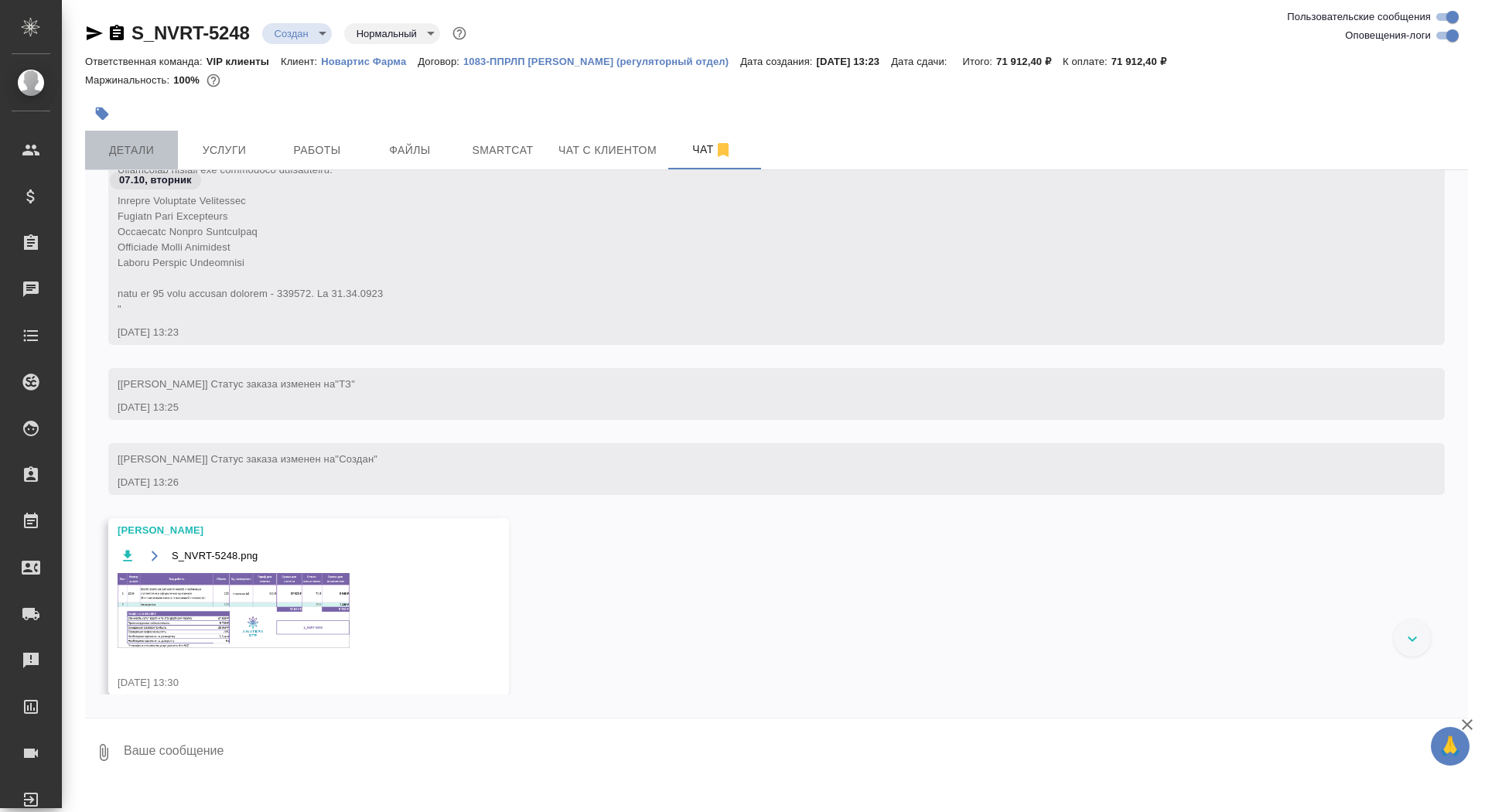
click at [154, 149] on span "Детали" at bounding box center [131, 149] width 74 height 19
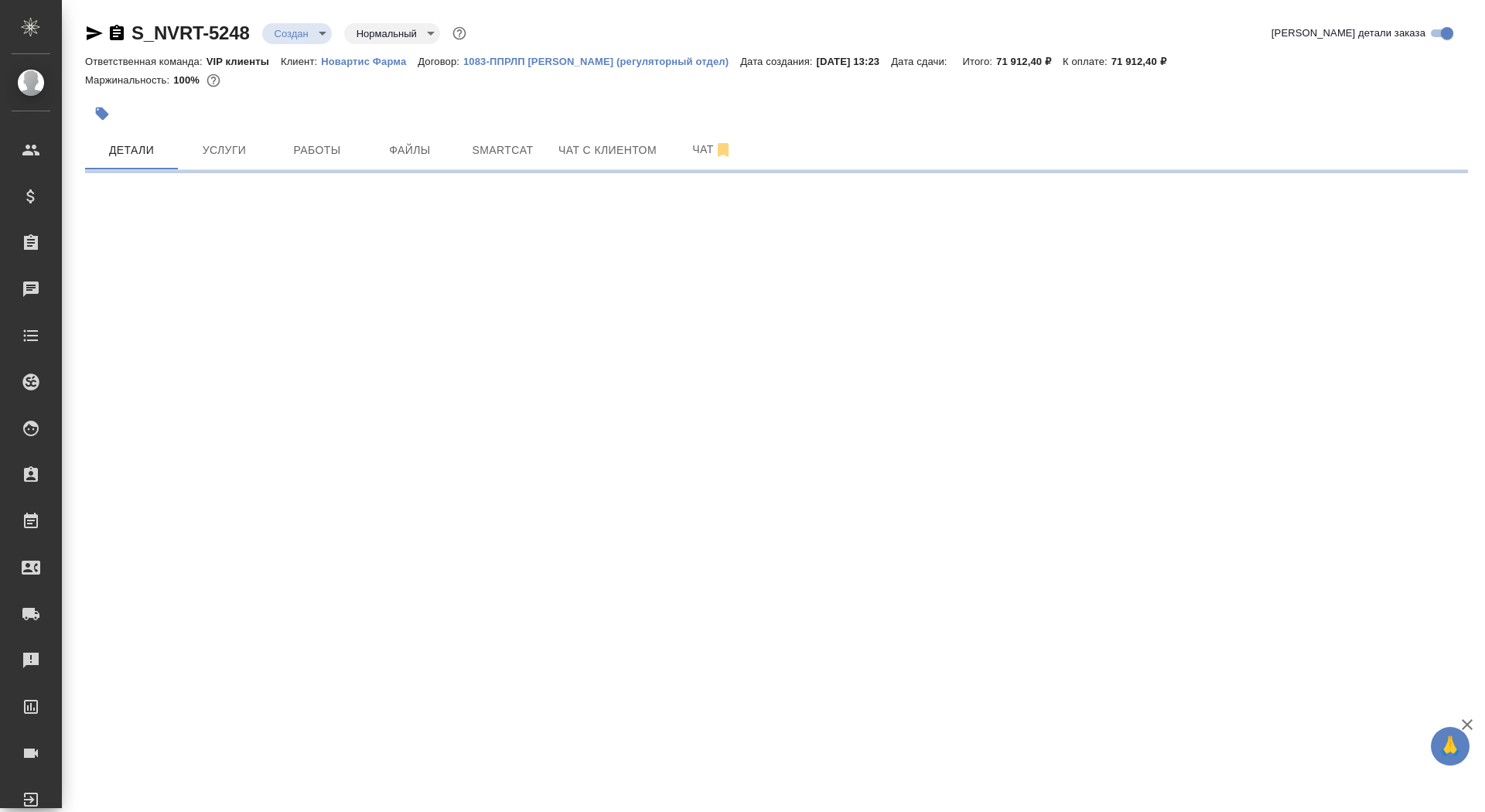
select select "RU"
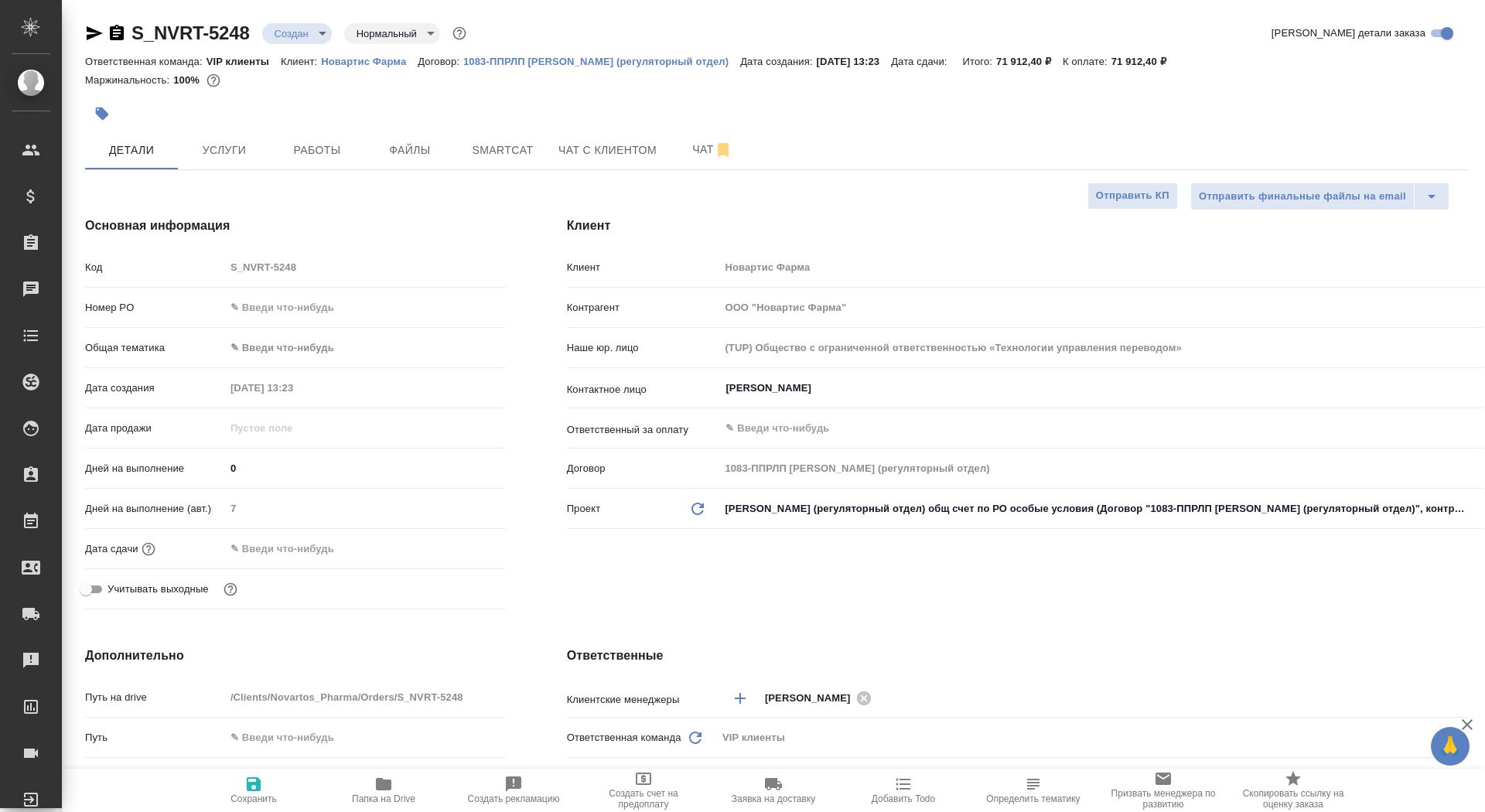
click at [252, 463] on input "0" at bounding box center [365, 468] width 280 height 23
type textarea "x"
type input "1"
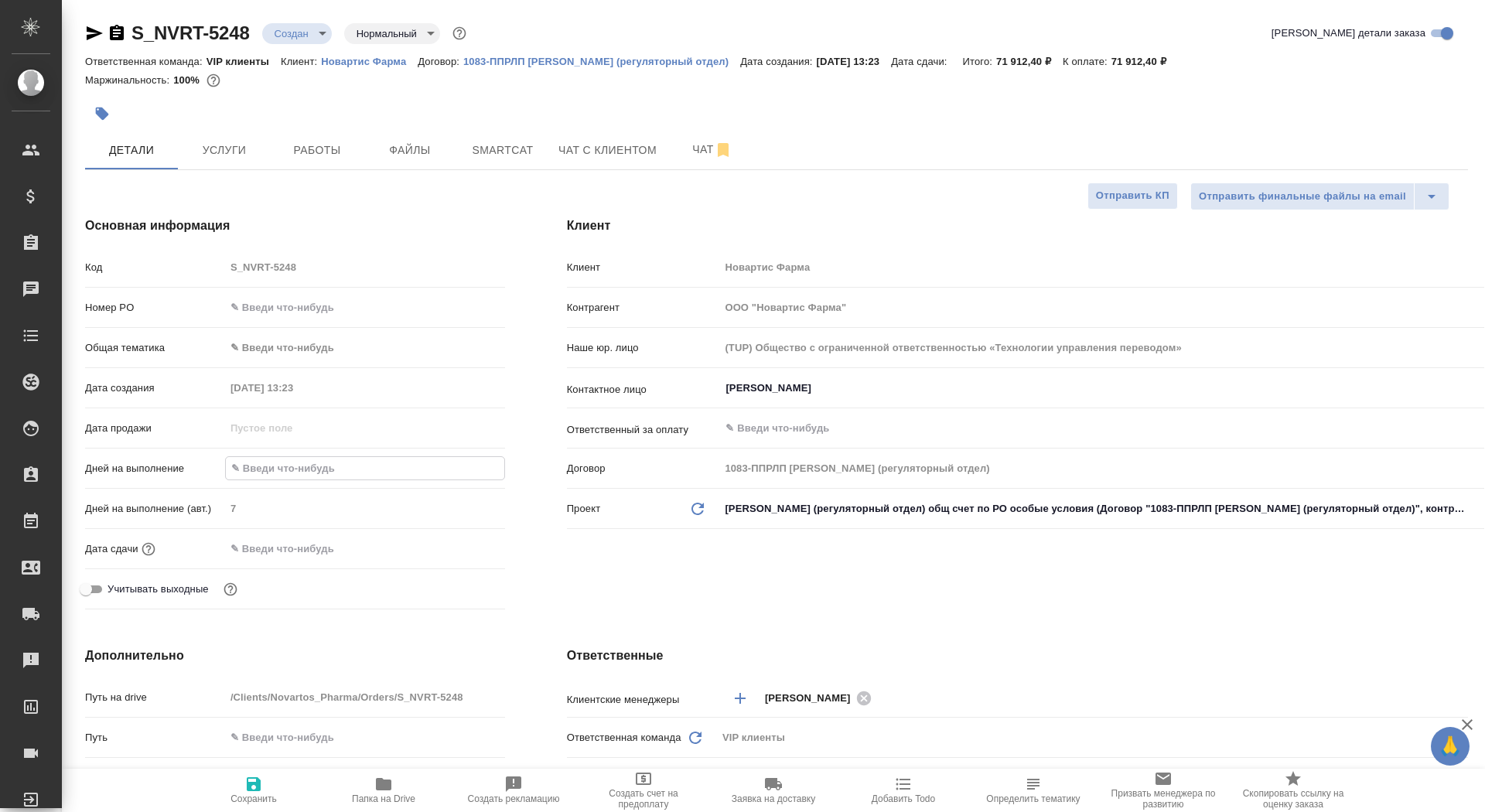
type textarea "x"
type input "11"
type textarea "x"
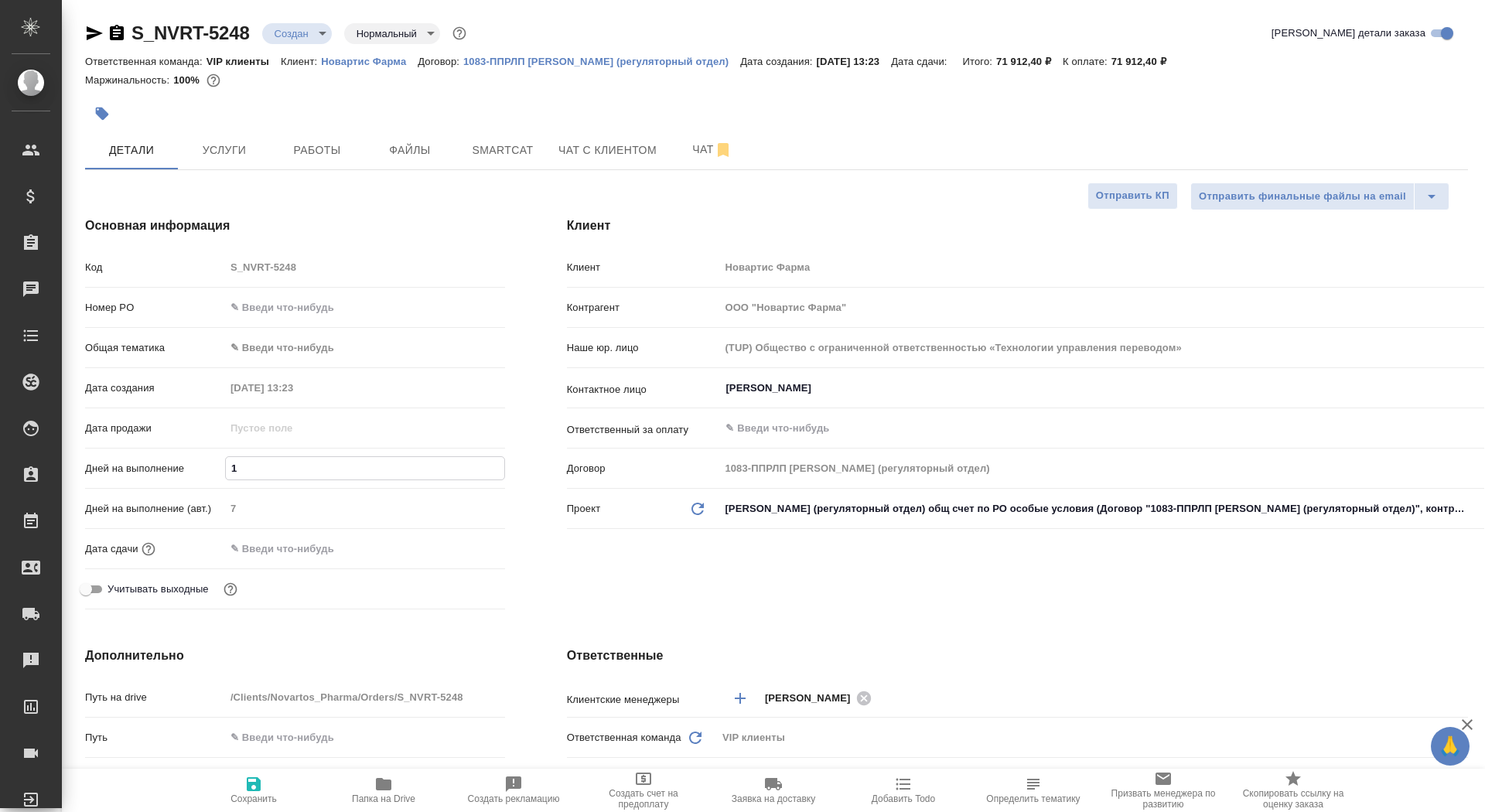
type textarea "x"
type input "11"
click at [268, 549] on input "text" at bounding box center [292, 549] width 135 height 23
click at [459, 545] on icon "button" at bounding box center [460, 548] width 18 height 18
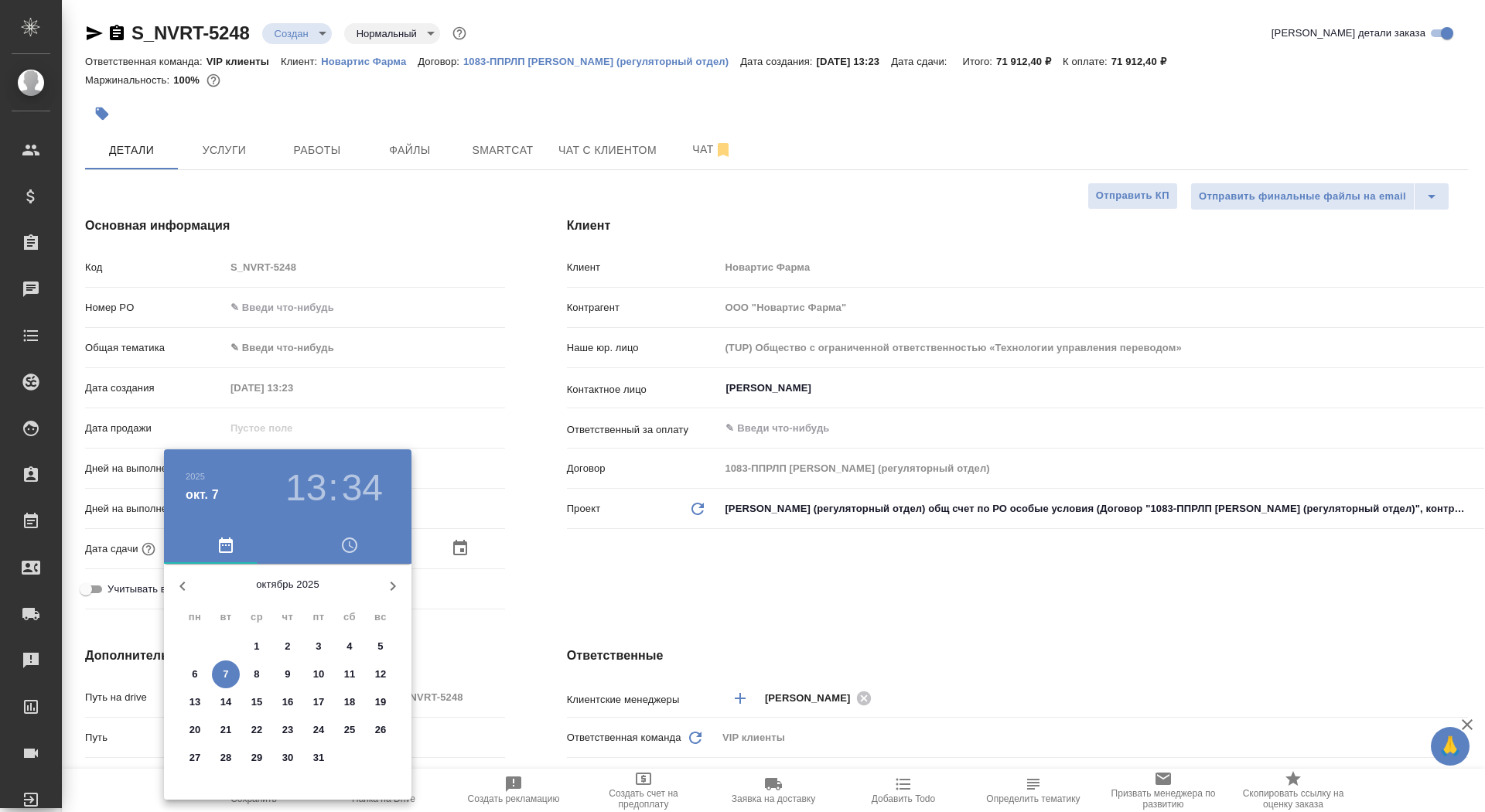
click at [319, 699] on p "17" at bounding box center [319, 702] width 12 height 15
type input "17.10.2025 13:34"
type textarea "x"
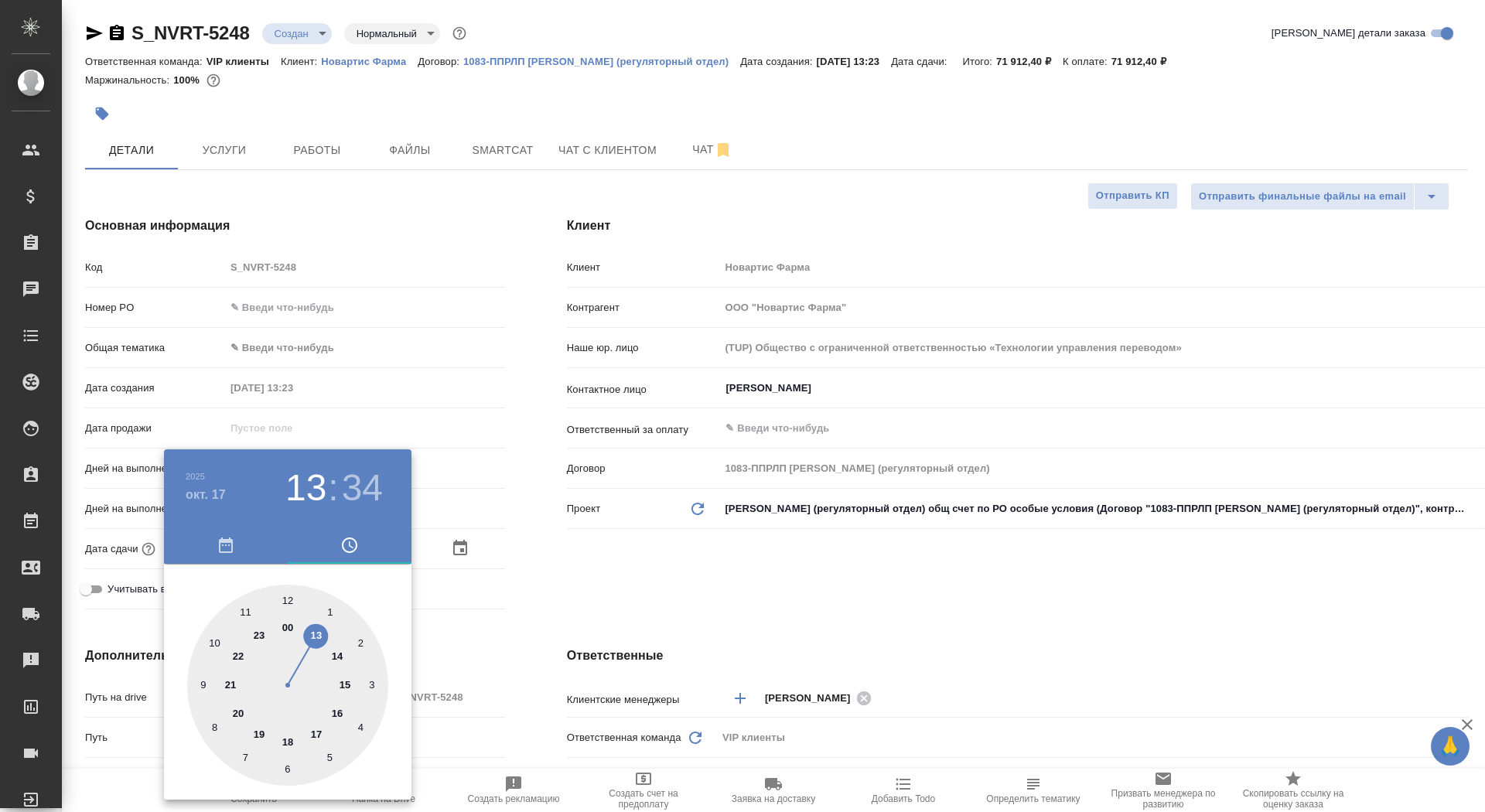
click at [210, 541] on span "button" at bounding box center [225, 545] width 105 height 18
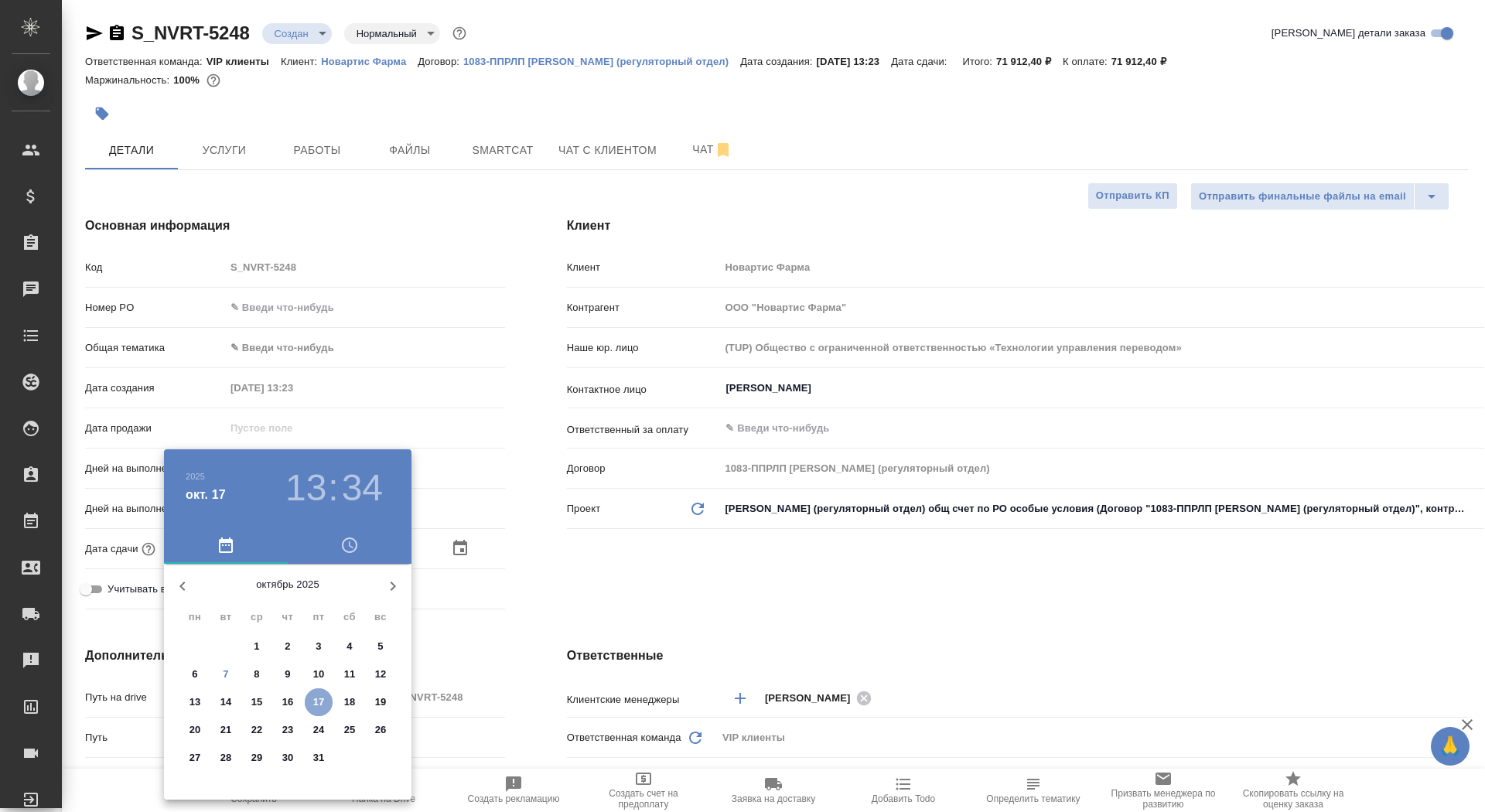
click at [314, 702] on p "17" at bounding box center [319, 702] width 12 height 15
type textarea "x"
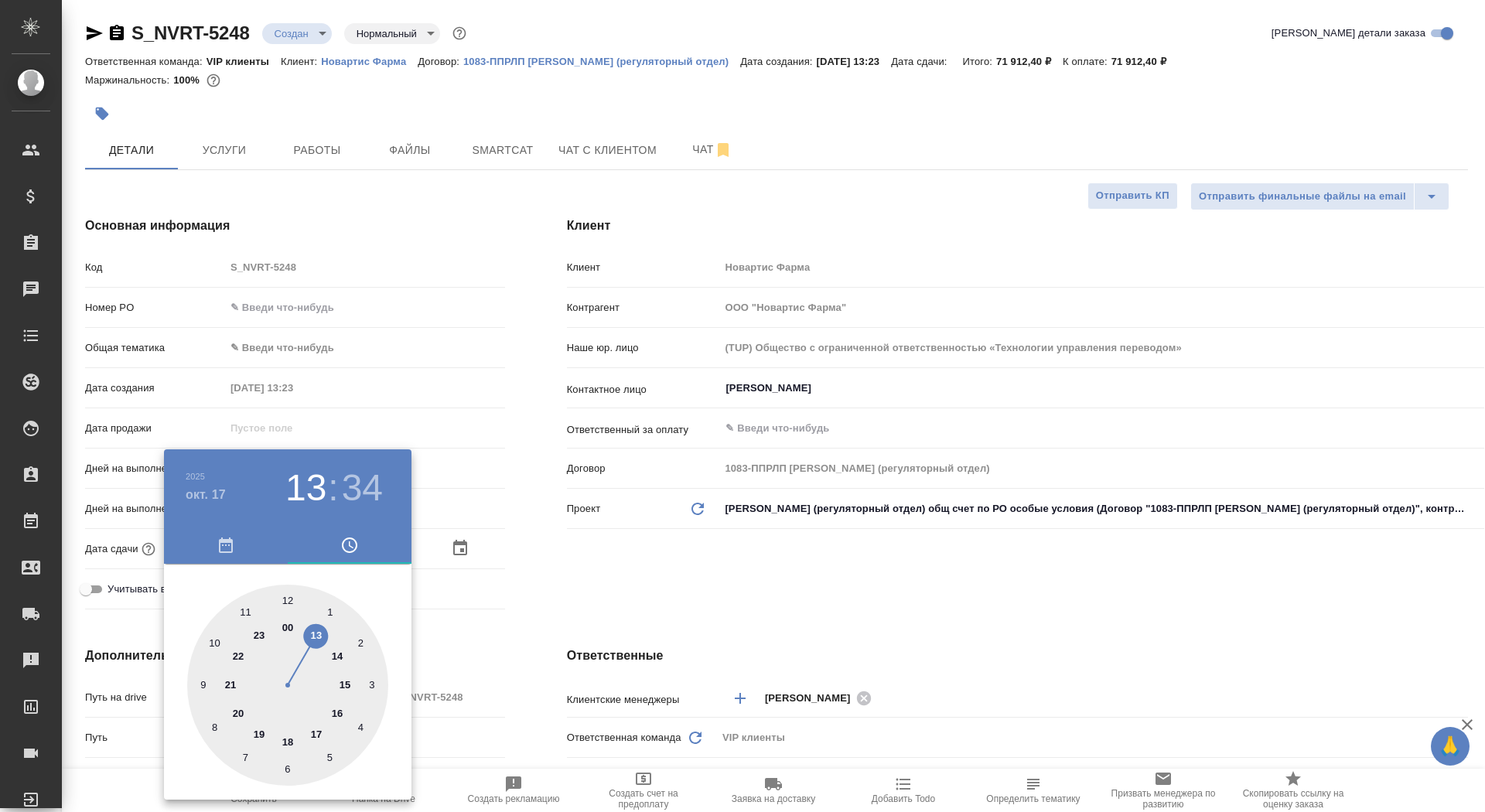
click at [314, 729] on div at bounding box center [288, 685] width 201 height 201
type input "17.10.2025 17:34"
type textarea "x"
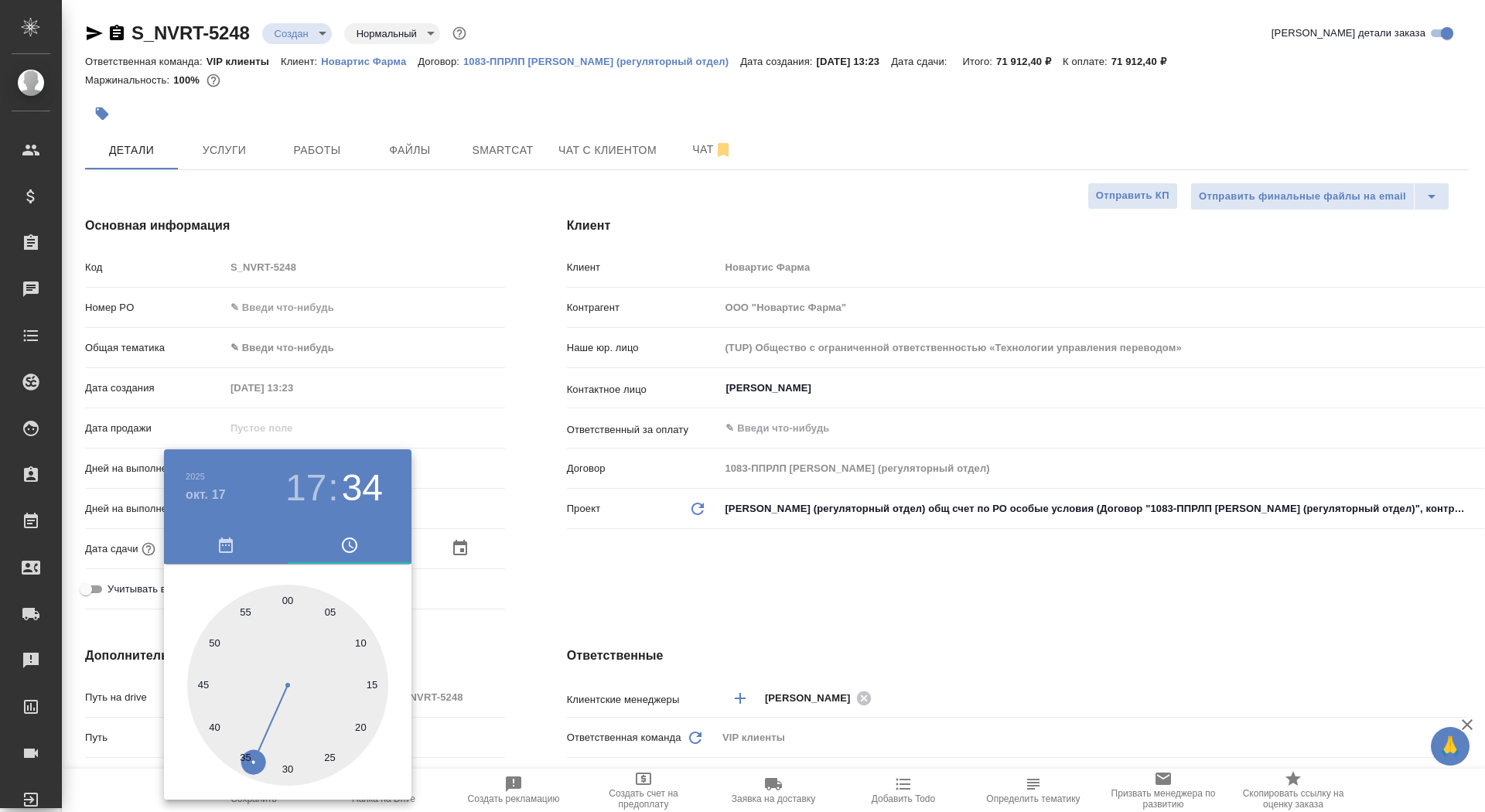
click at [288, 597] on div at bounding box center [288, 685] width 201 height 201
type input "17.10.2025 17:00"
type textarea "x"
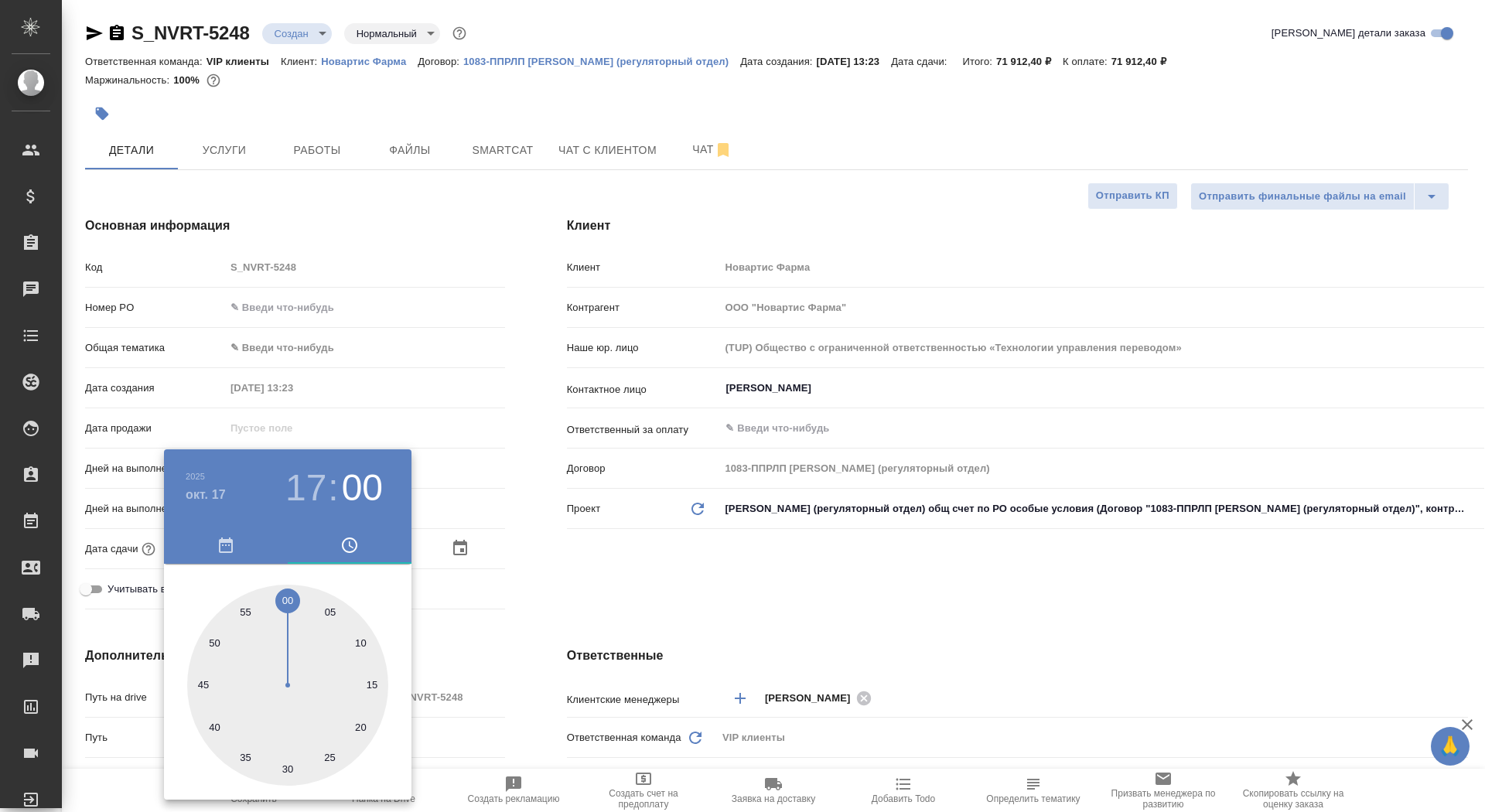
click at [599, 597] on div at bounding box center [742, 406] width 1485 height 812
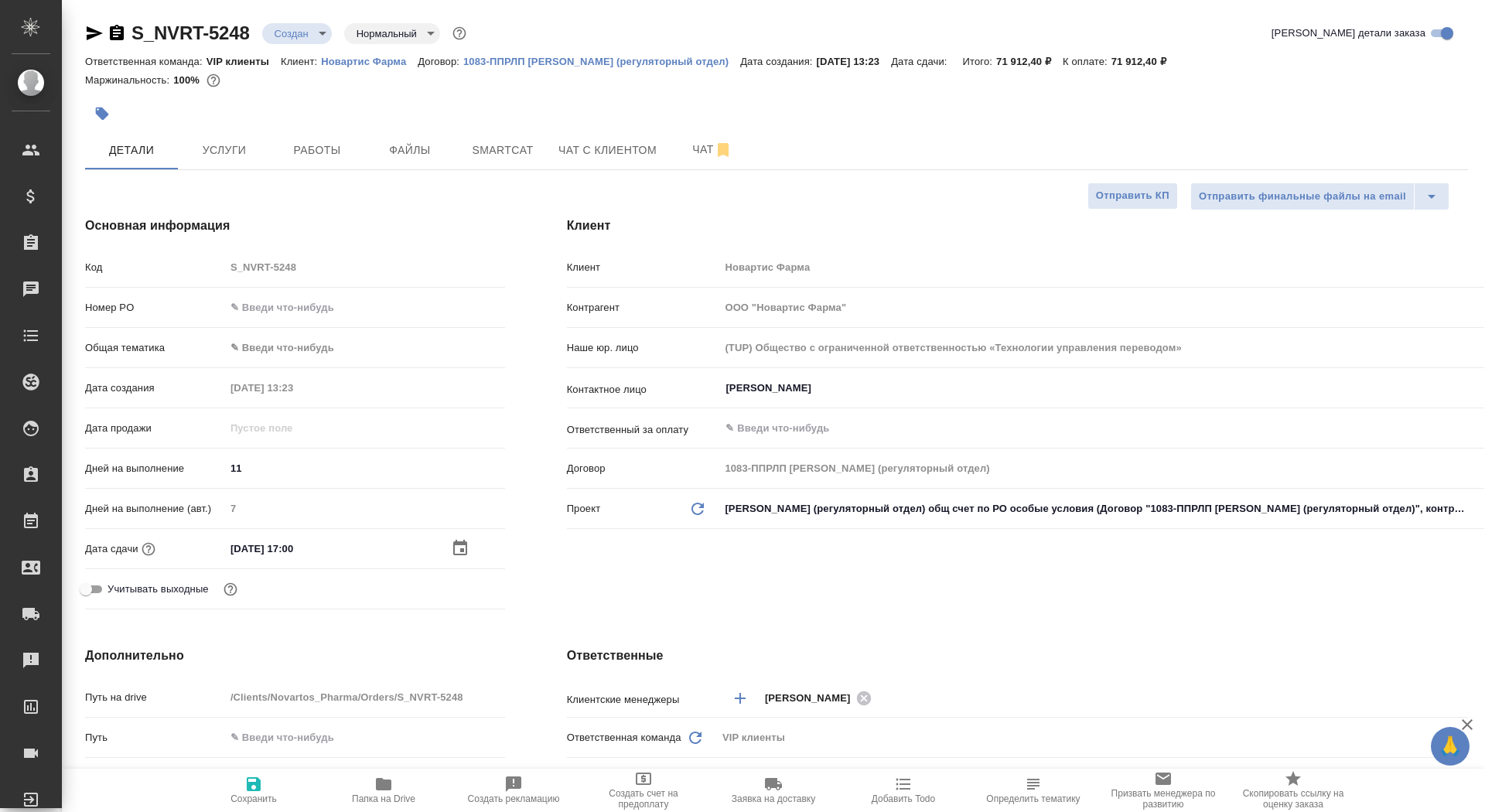
click at [263, 799] on span "Сохранить" at bounding box center [254, 798] width 46 height 11
type textarea "x"
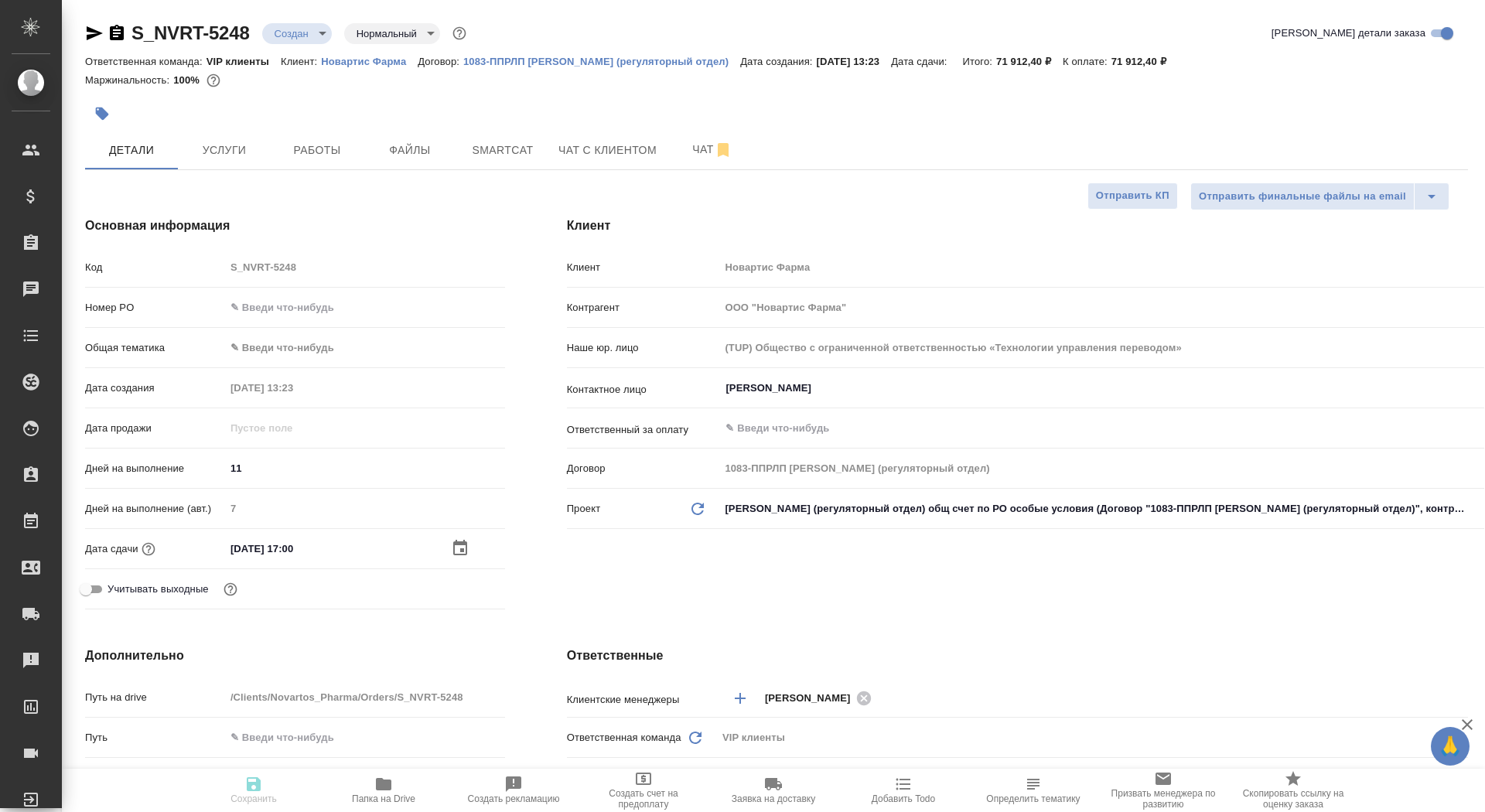
type textarea "x"
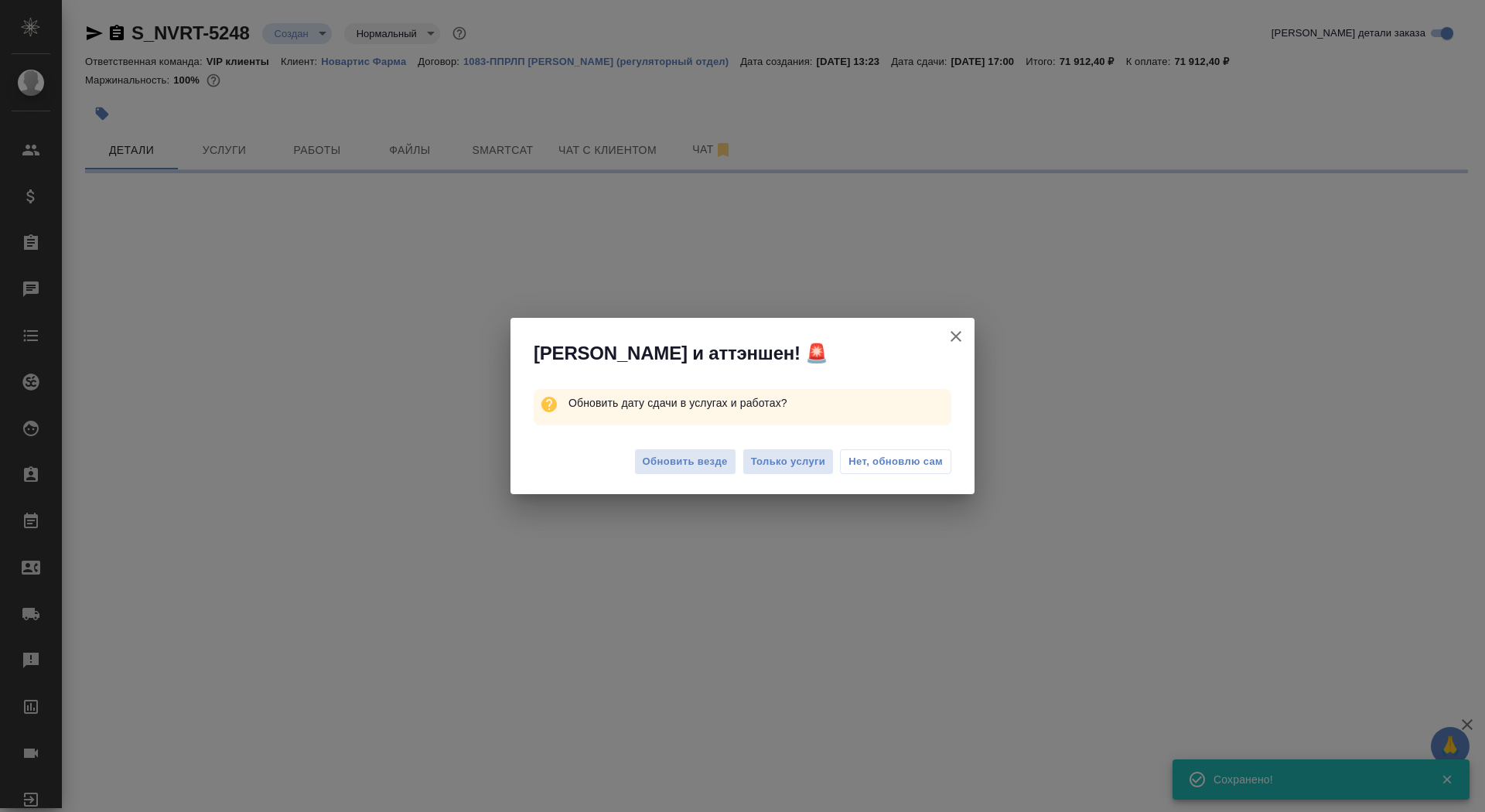
select select "RU"
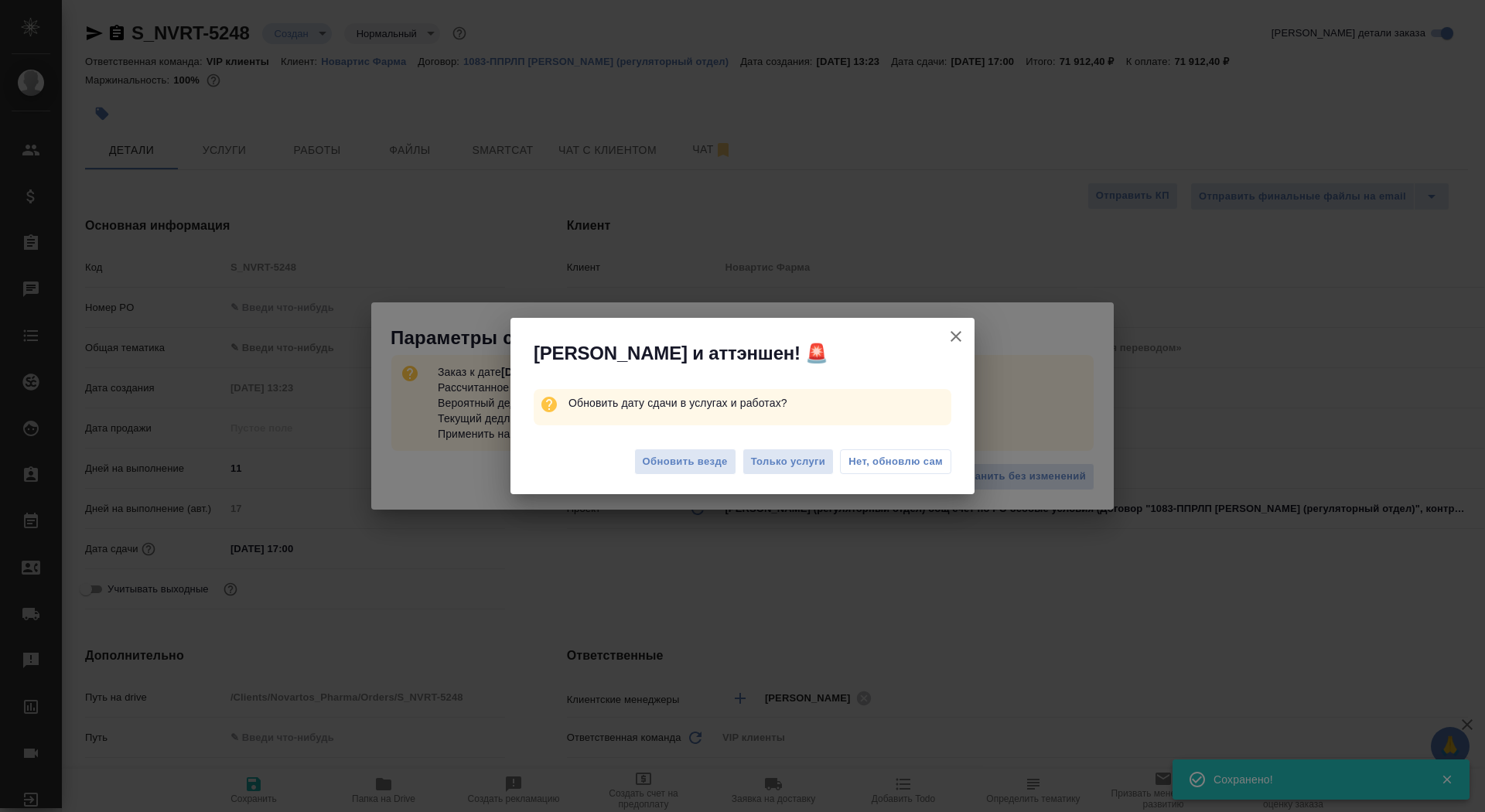
type textarea "x"
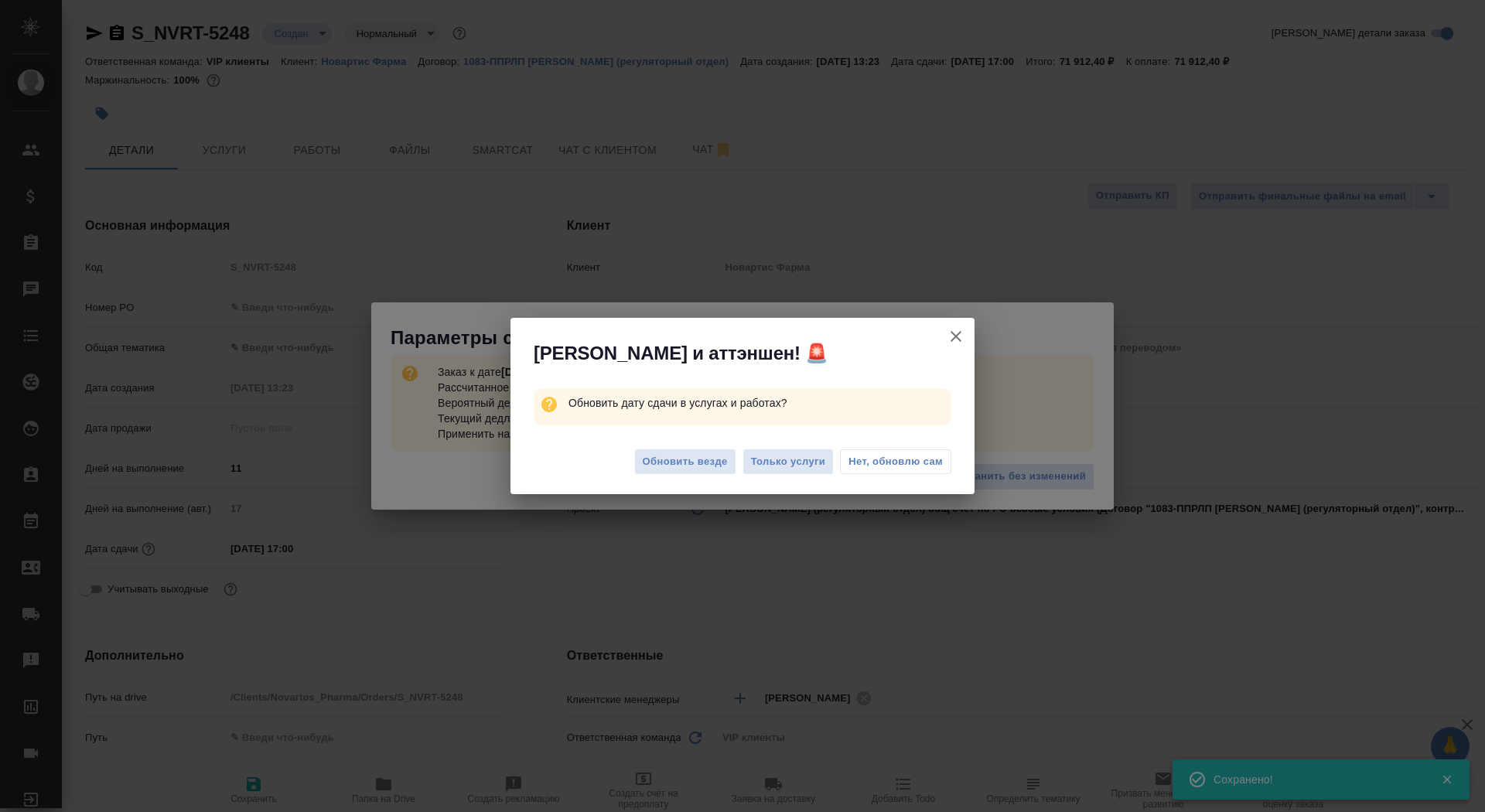
type textarea "x"
click at [664, 465] on span "Обновить везде" at bounding box center [685, 463] width 85 height 18
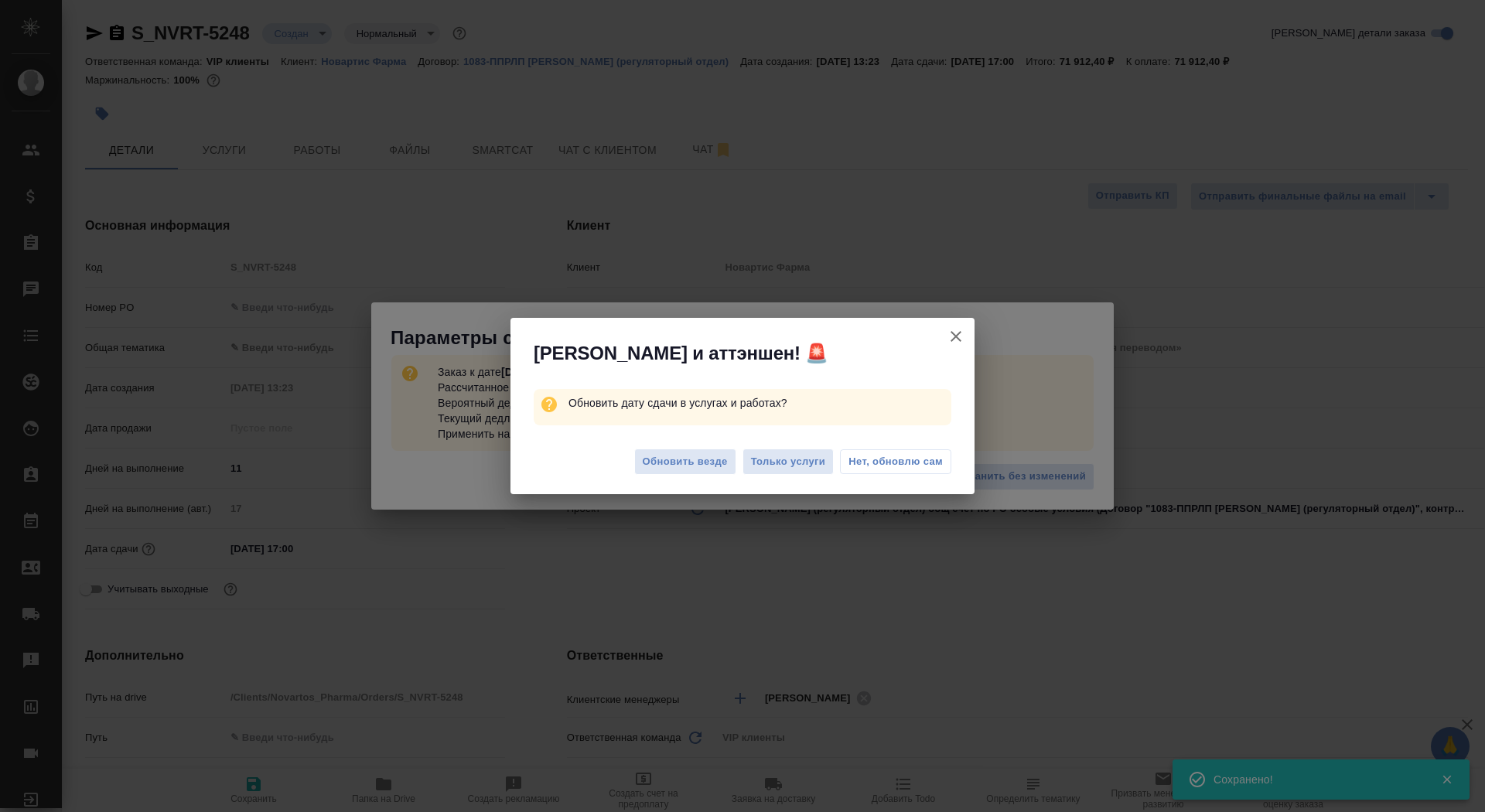
type textarea "x"
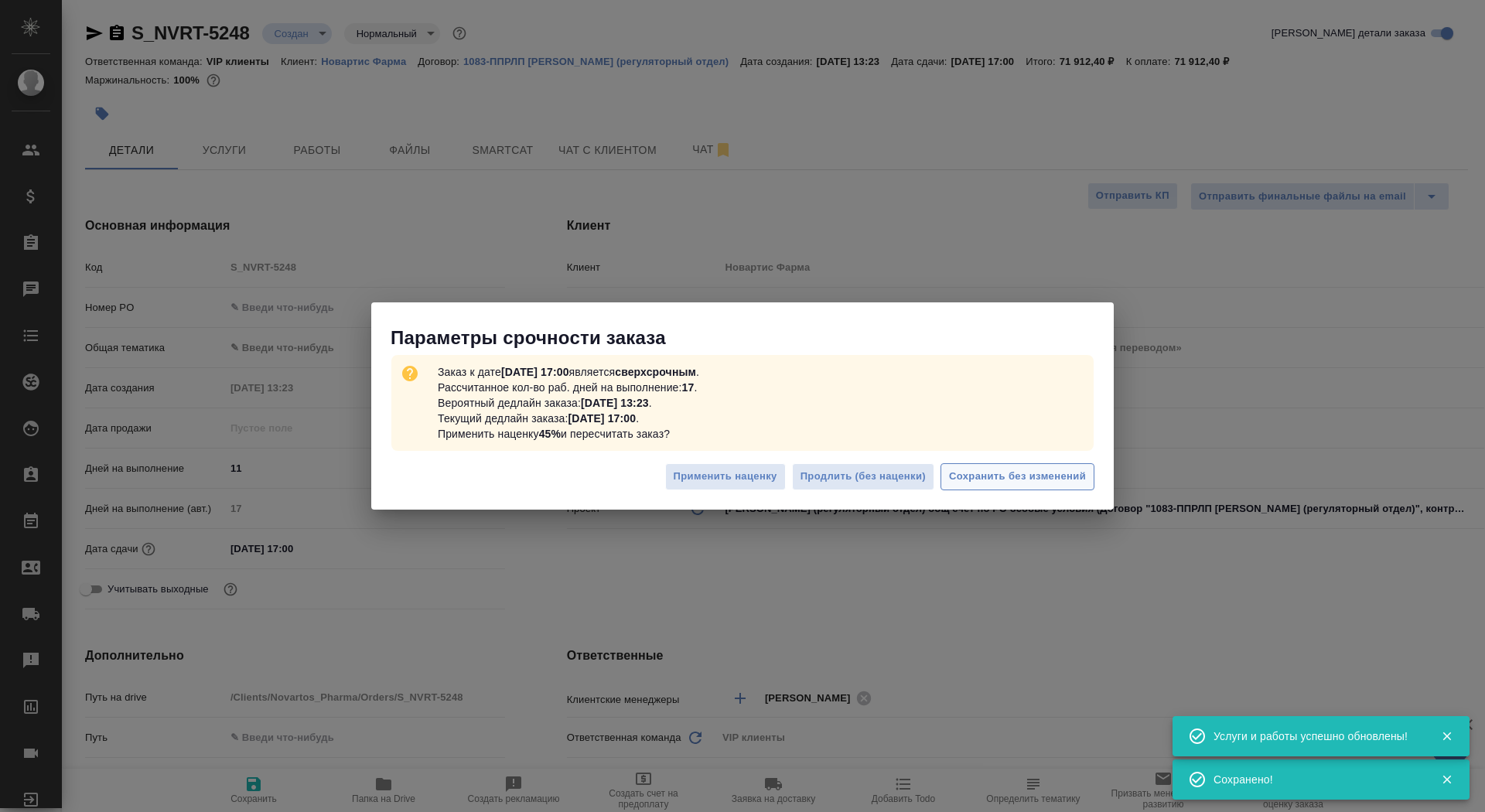
click at [1050, 480] on span "Сохранить без изменений" at bounding box center [1017, 477] width 137 height 18
type textarea "x"
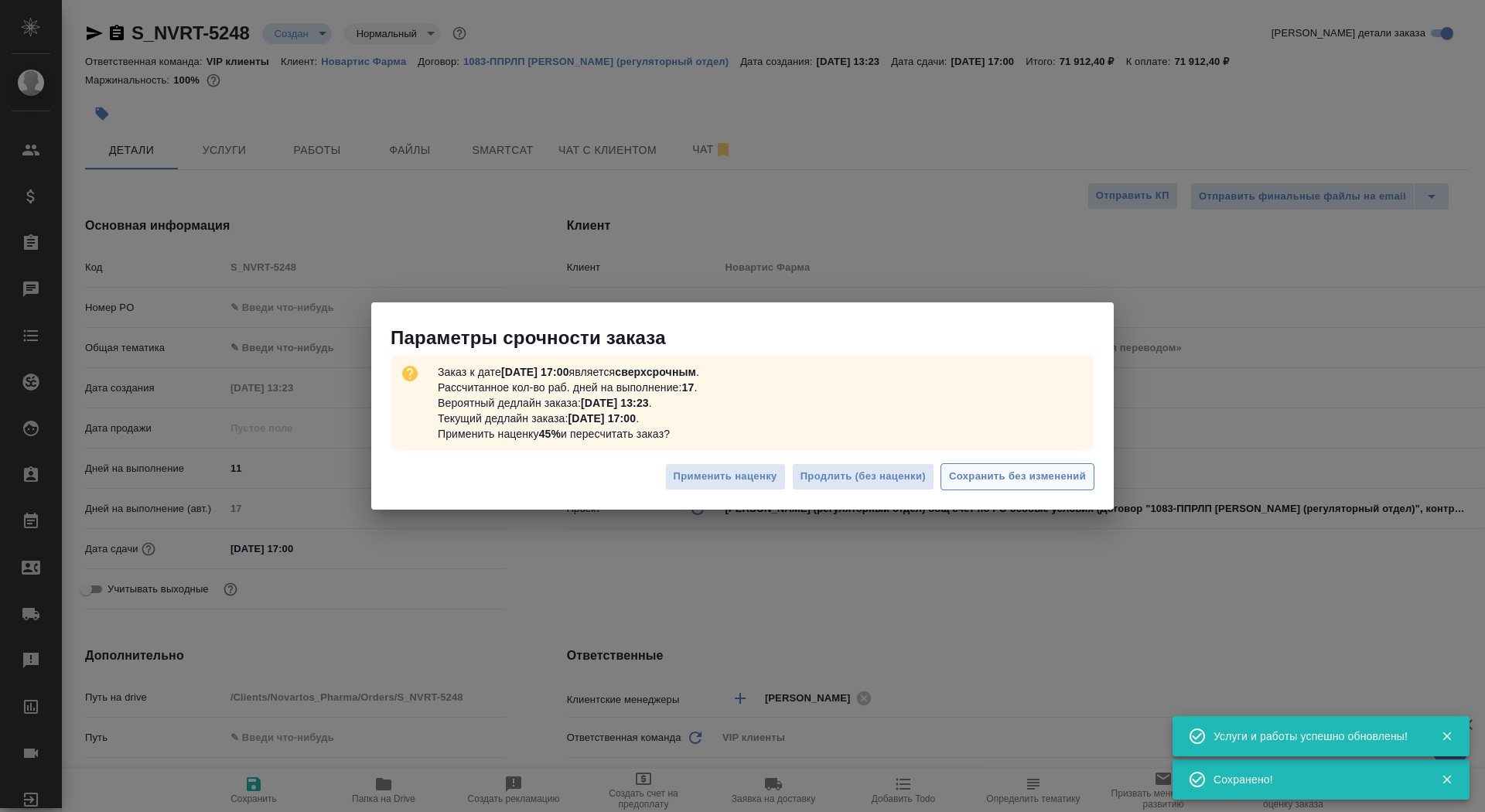
type textarea "x"
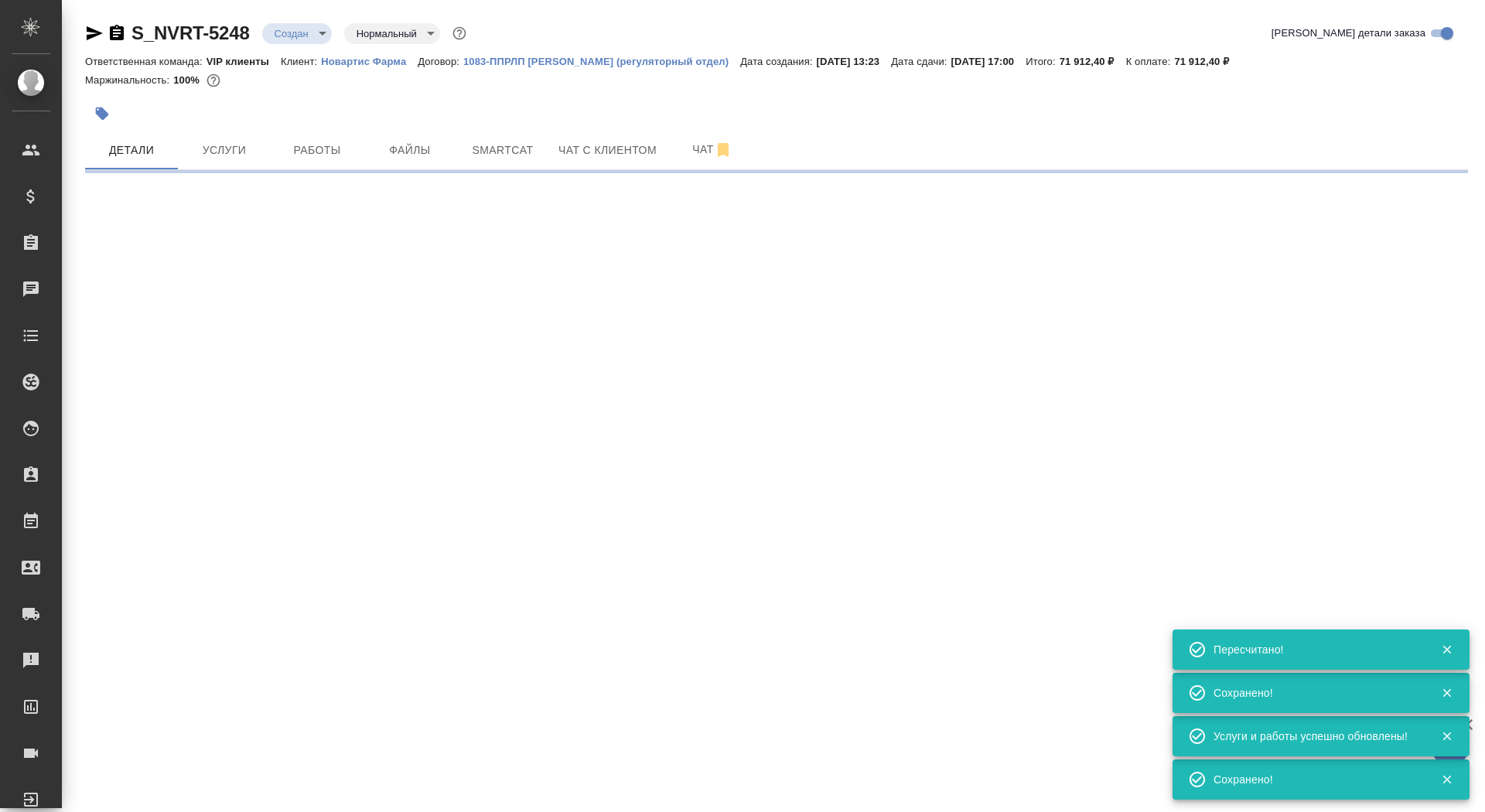
type input "urgent"
select select "RU"
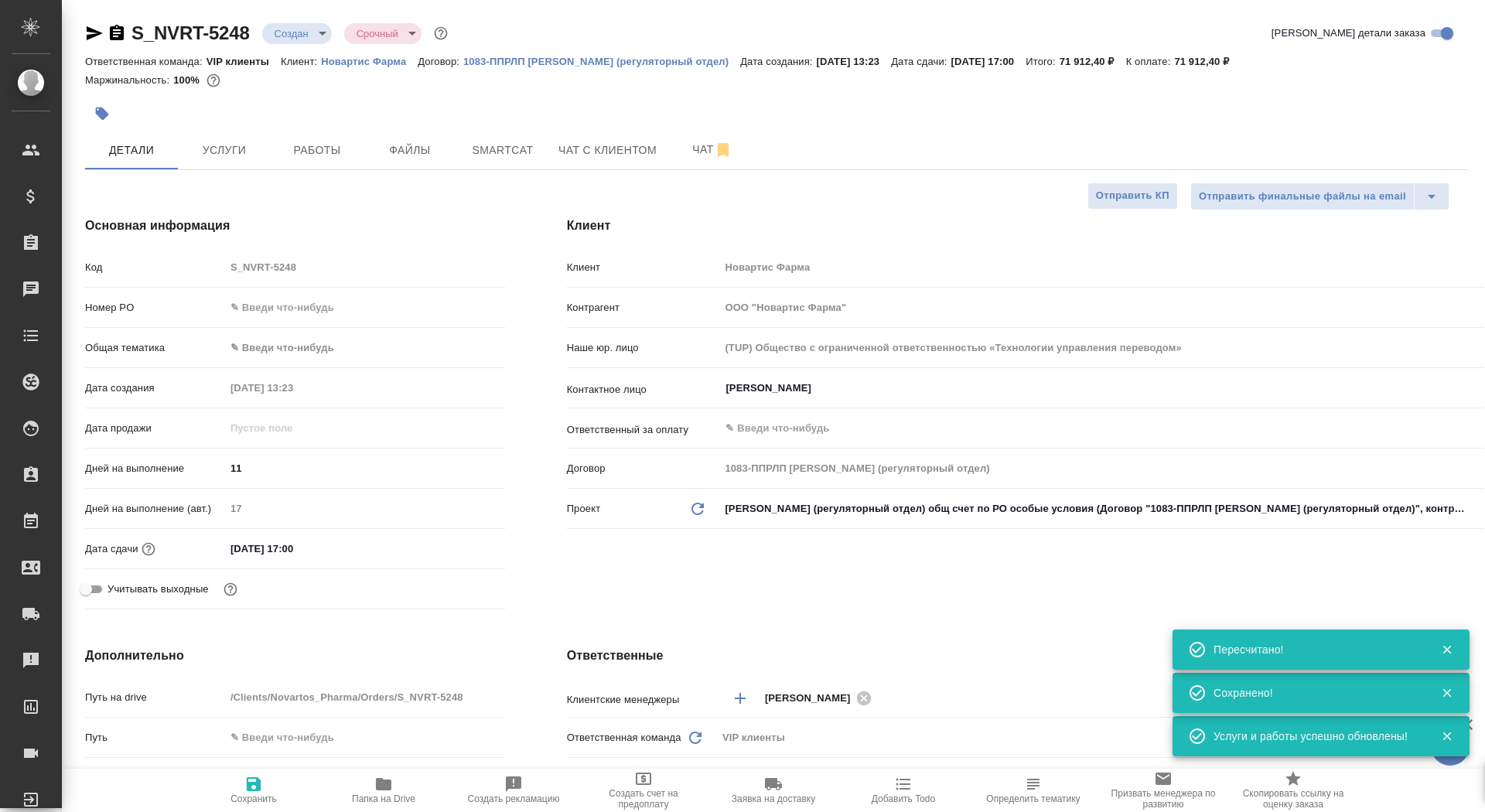
type textarea "x"
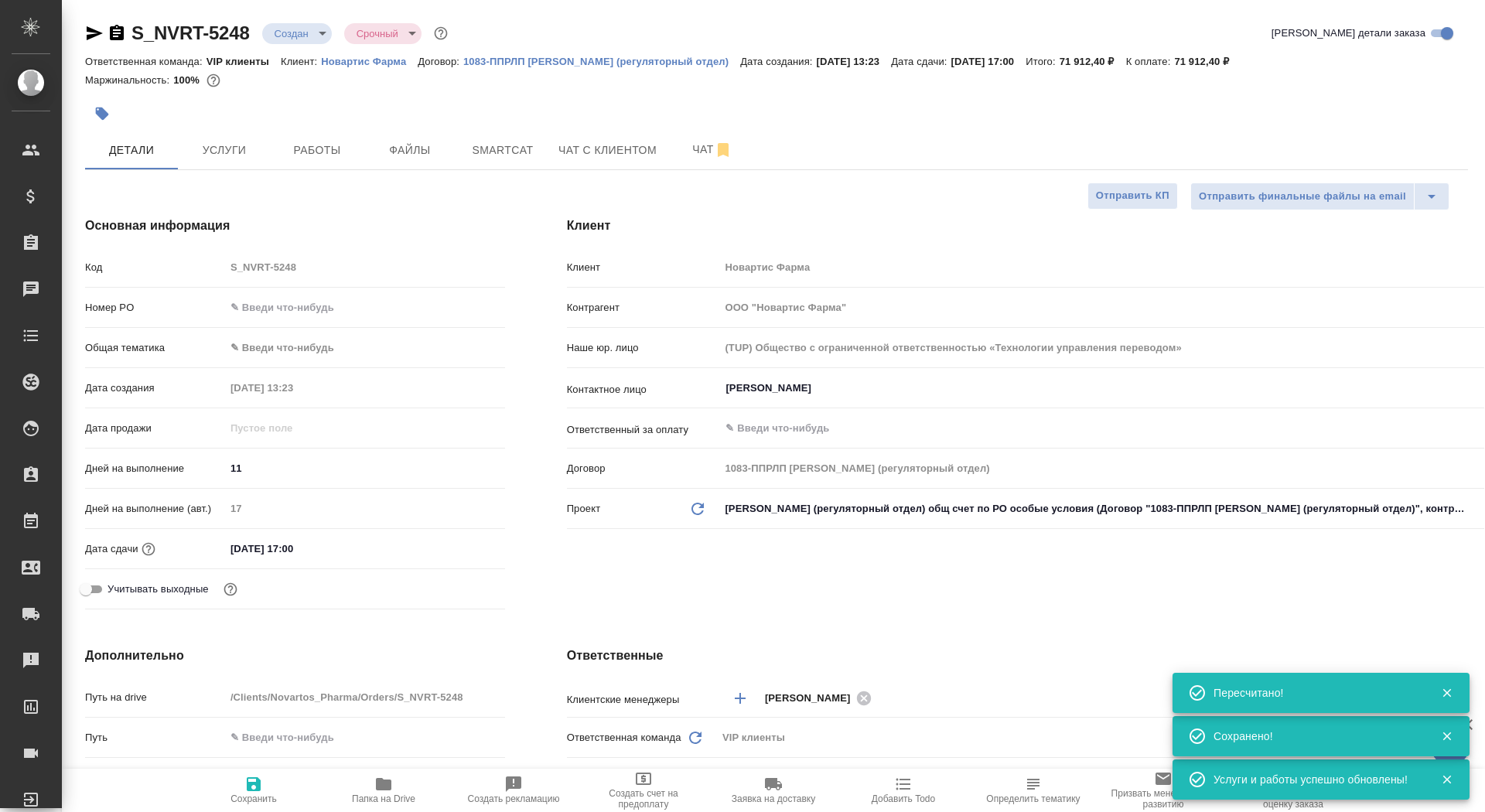
type textarea "x"
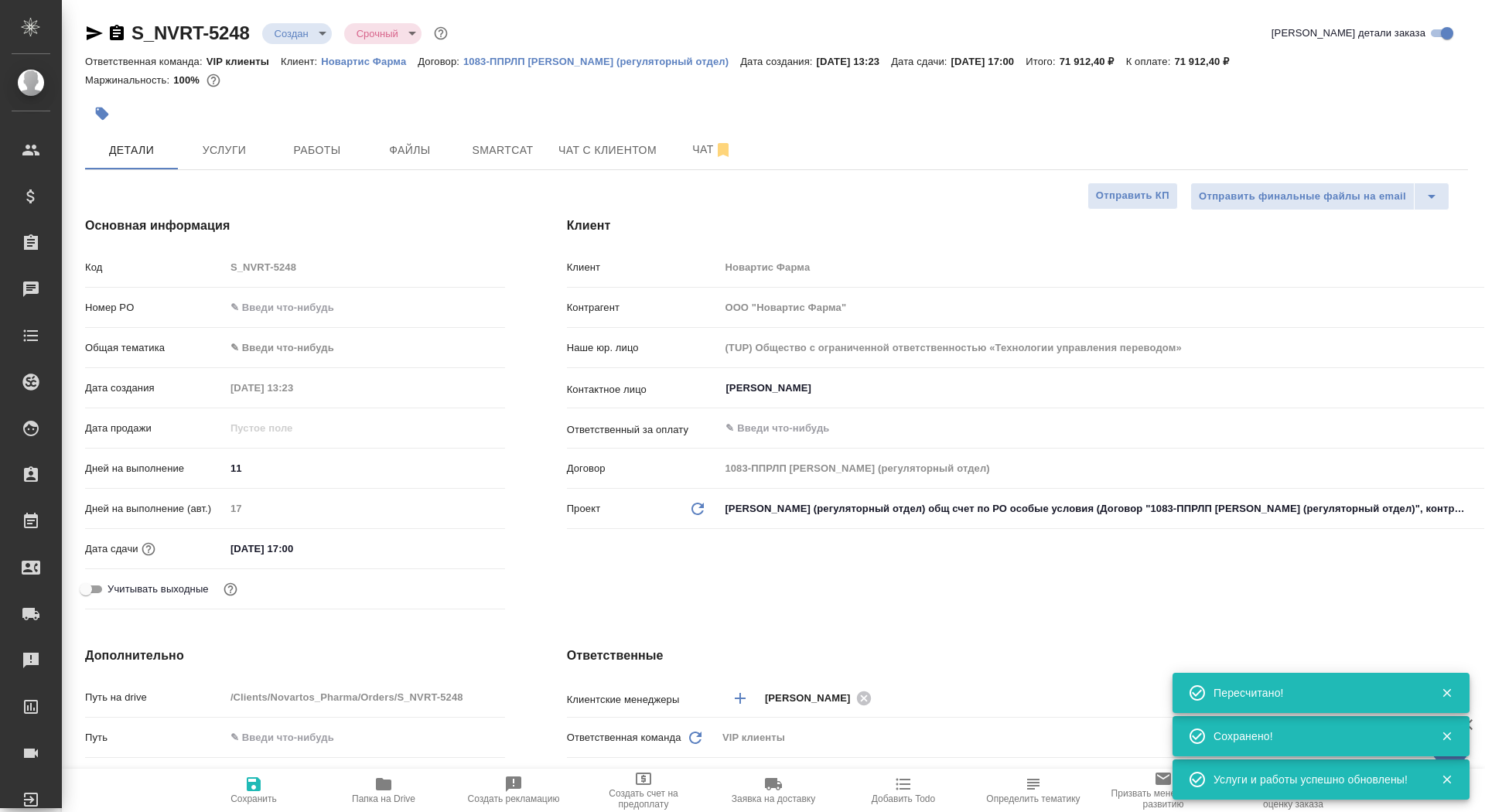
type textarea "x"
click at [266, 465] on input "11" at bounding box center [364, 468] width 278 height 23
type input "1"
type textarea "x"
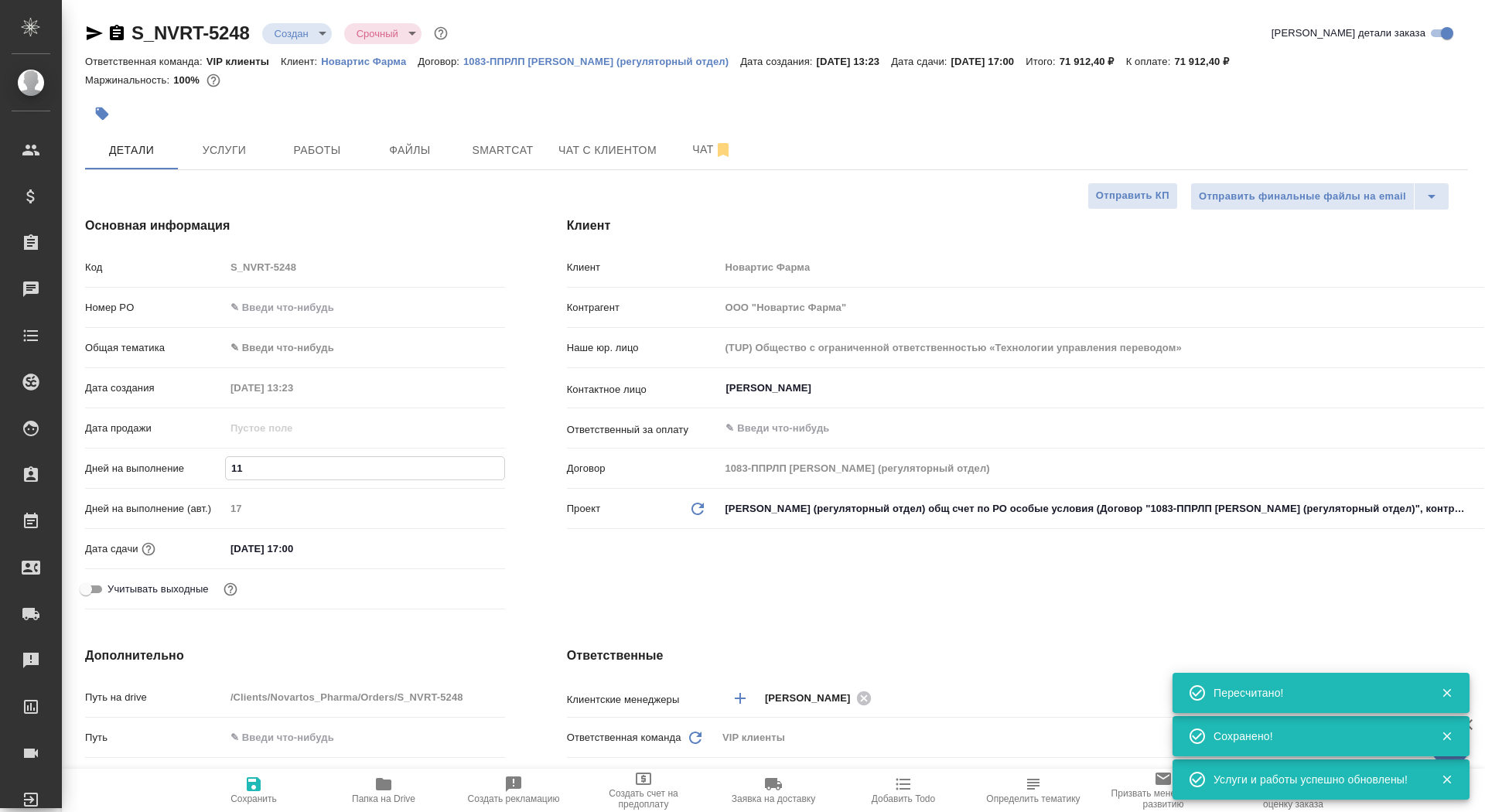
type textarea "x"
type input "10"
type textarea "x"
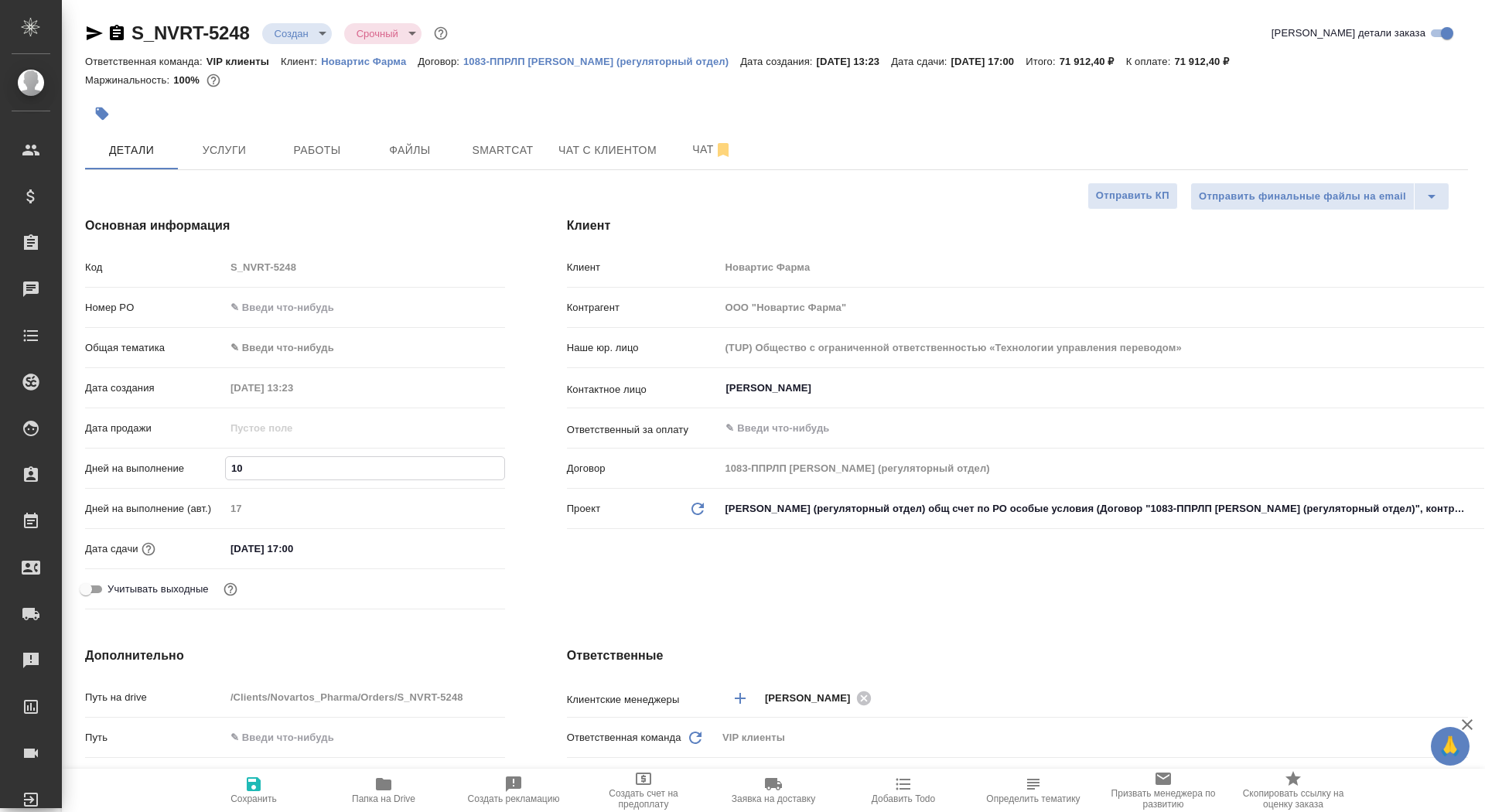
type input "10"
click at [261, 782] on icon "button" at bounding box center [254, 784] width 18 height 18
type textarea "x"
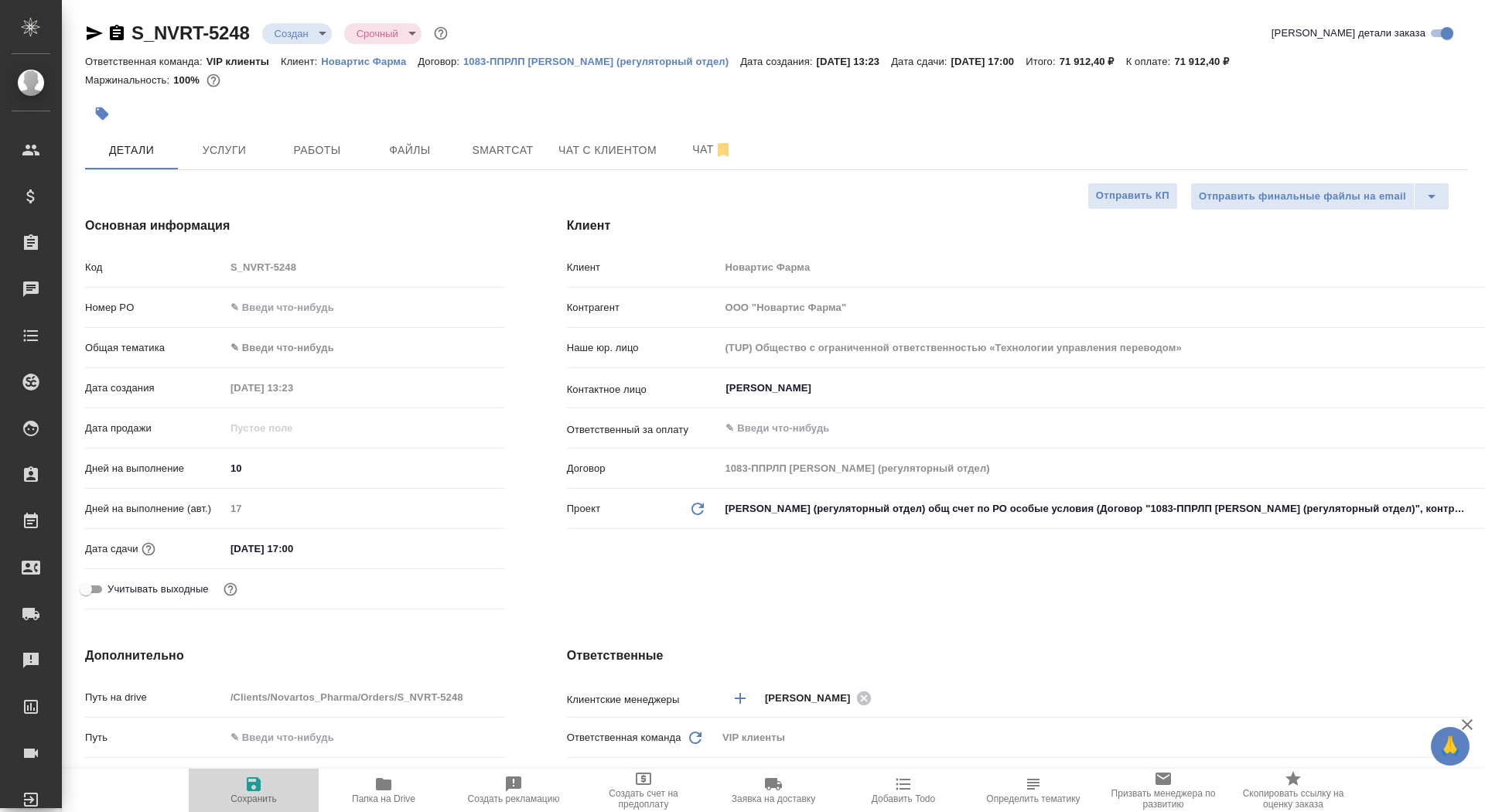
type textarea "x"
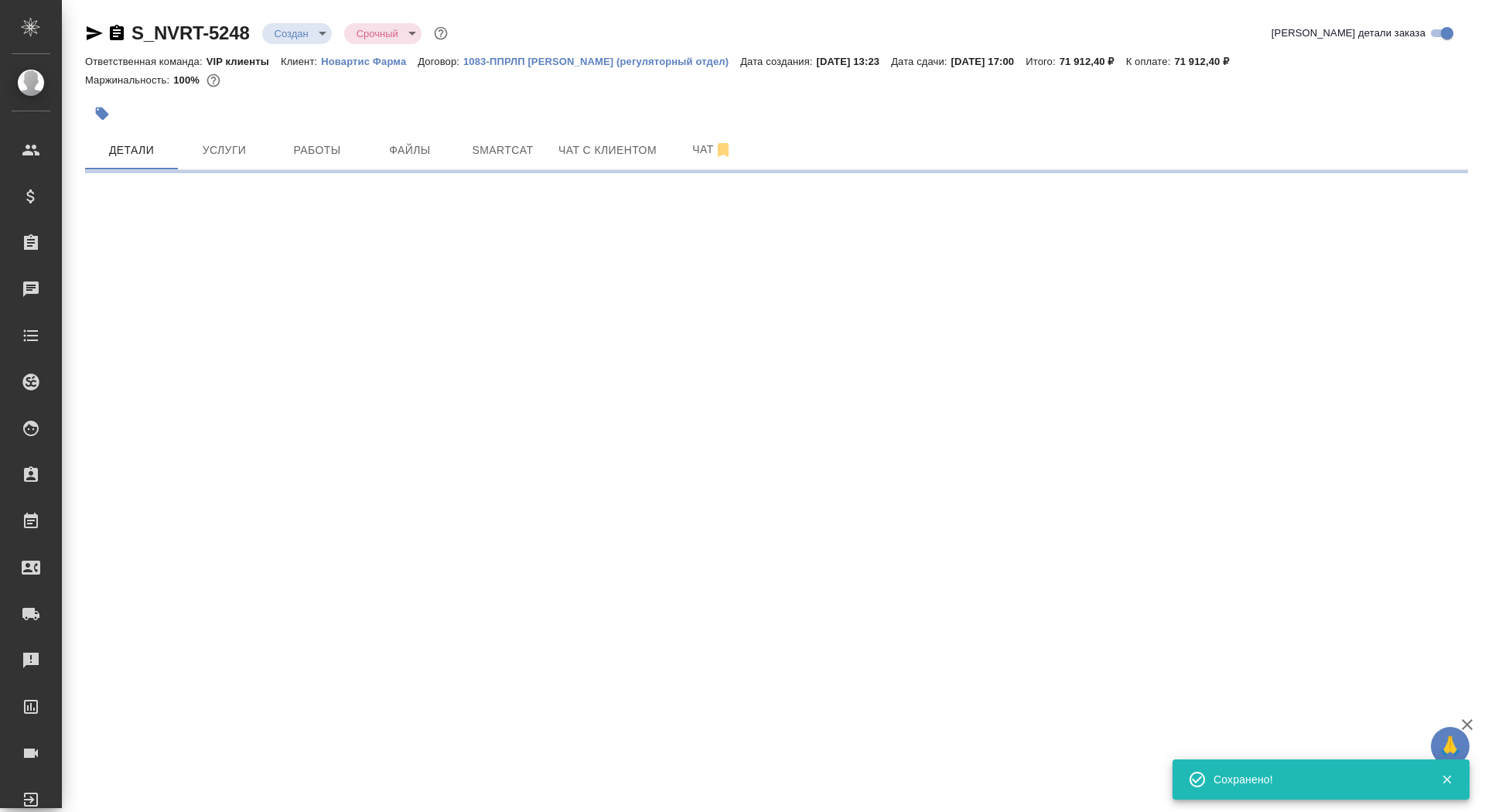
select select "RU"
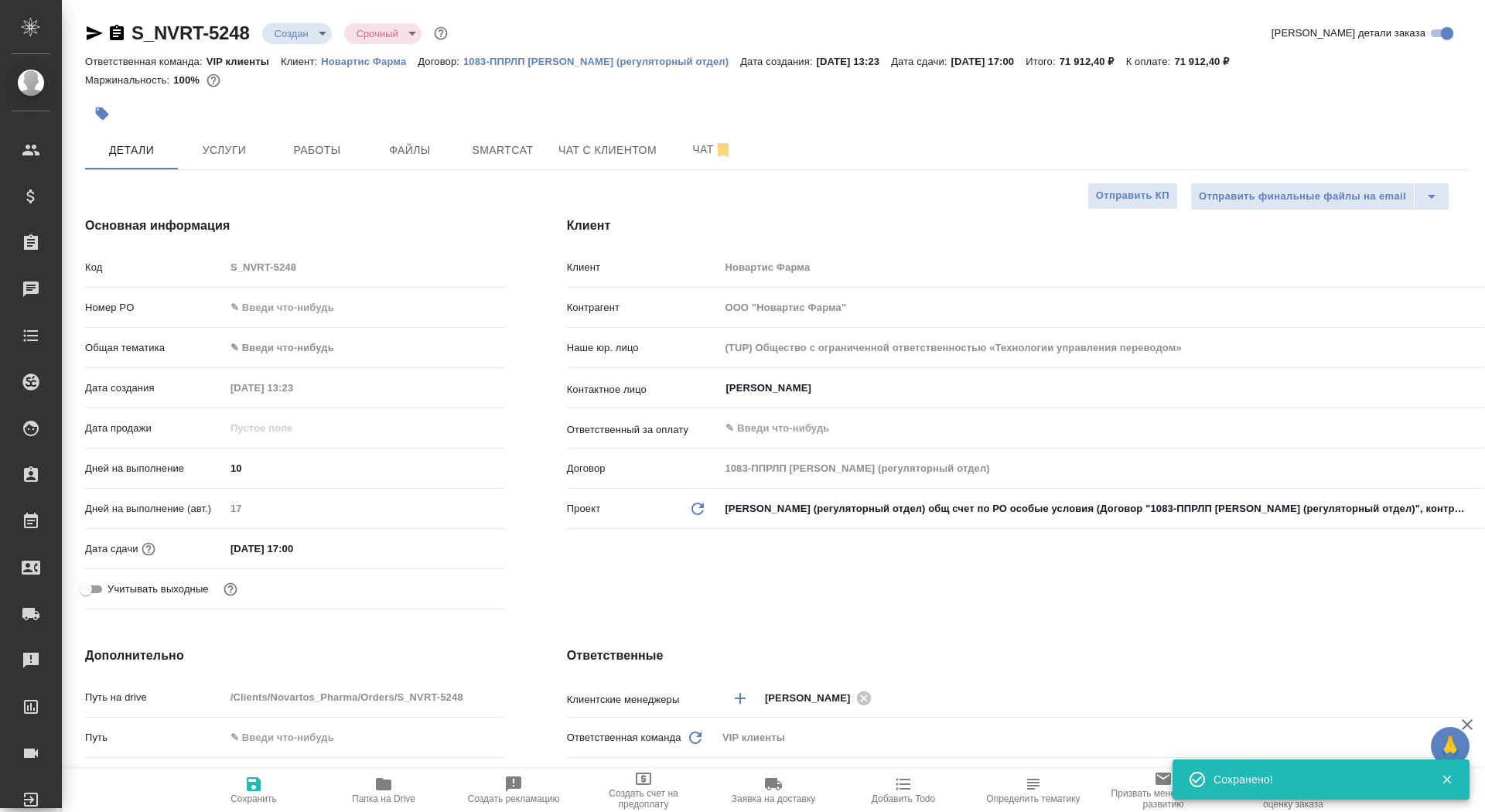
type textarea "x"
click at [327, 546] on input "17.10.2025 17:00" at bounding box center [292, 549] width 135 height 23
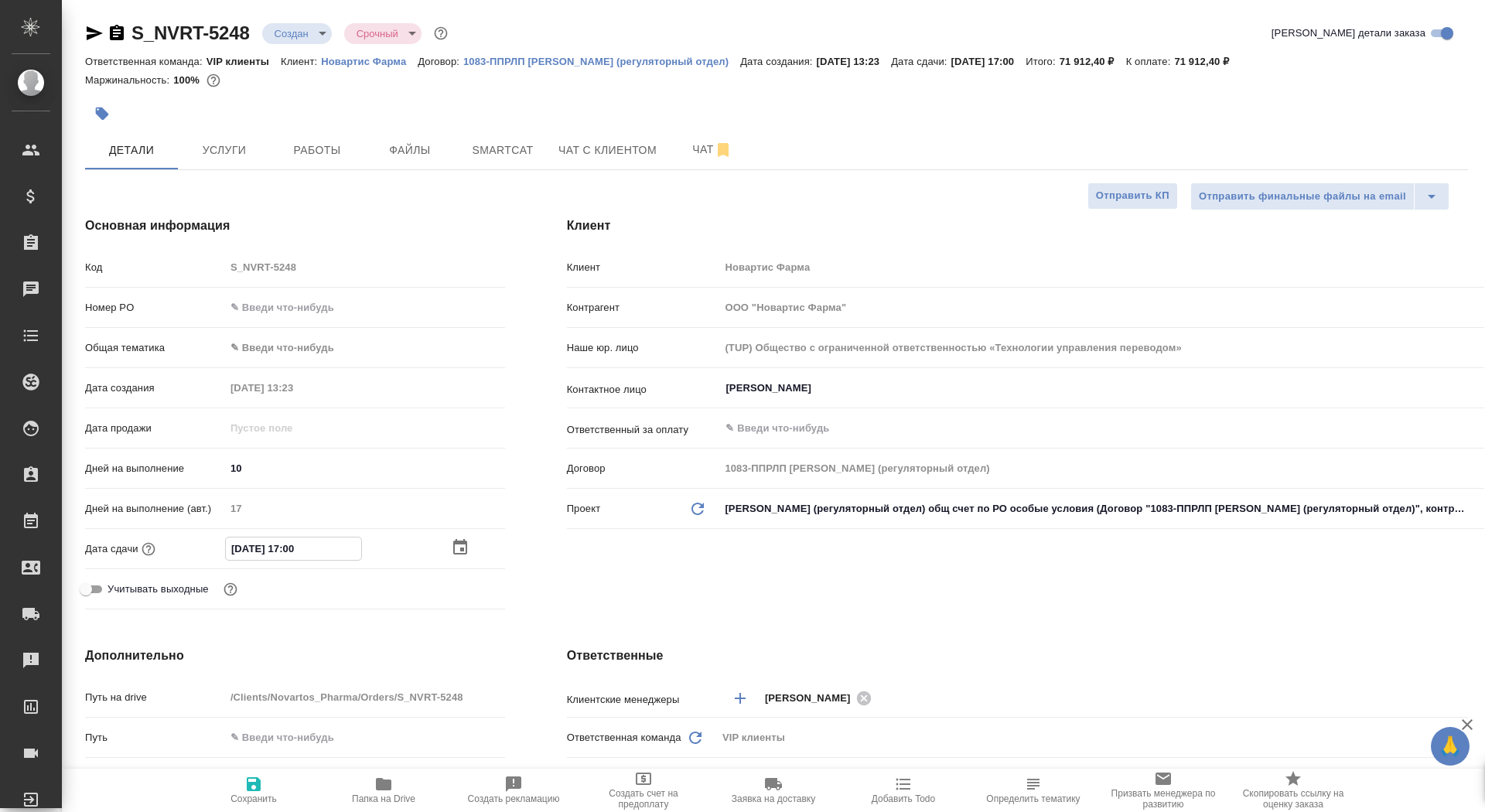
click at [254, 787] on icon "button" at bounding box center [254, 784] width 18 height 18
type textarea "x"
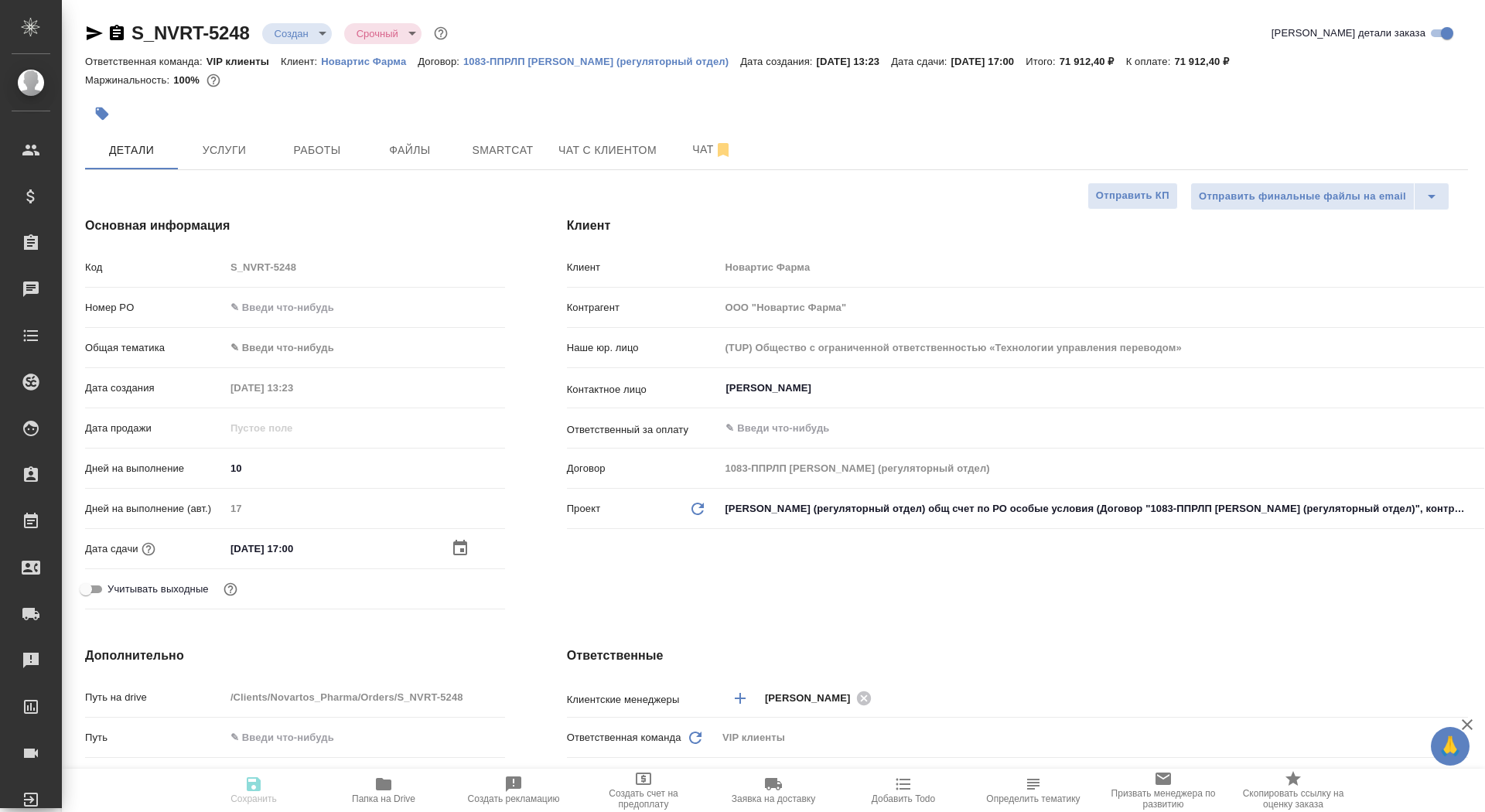
type textarea "x"
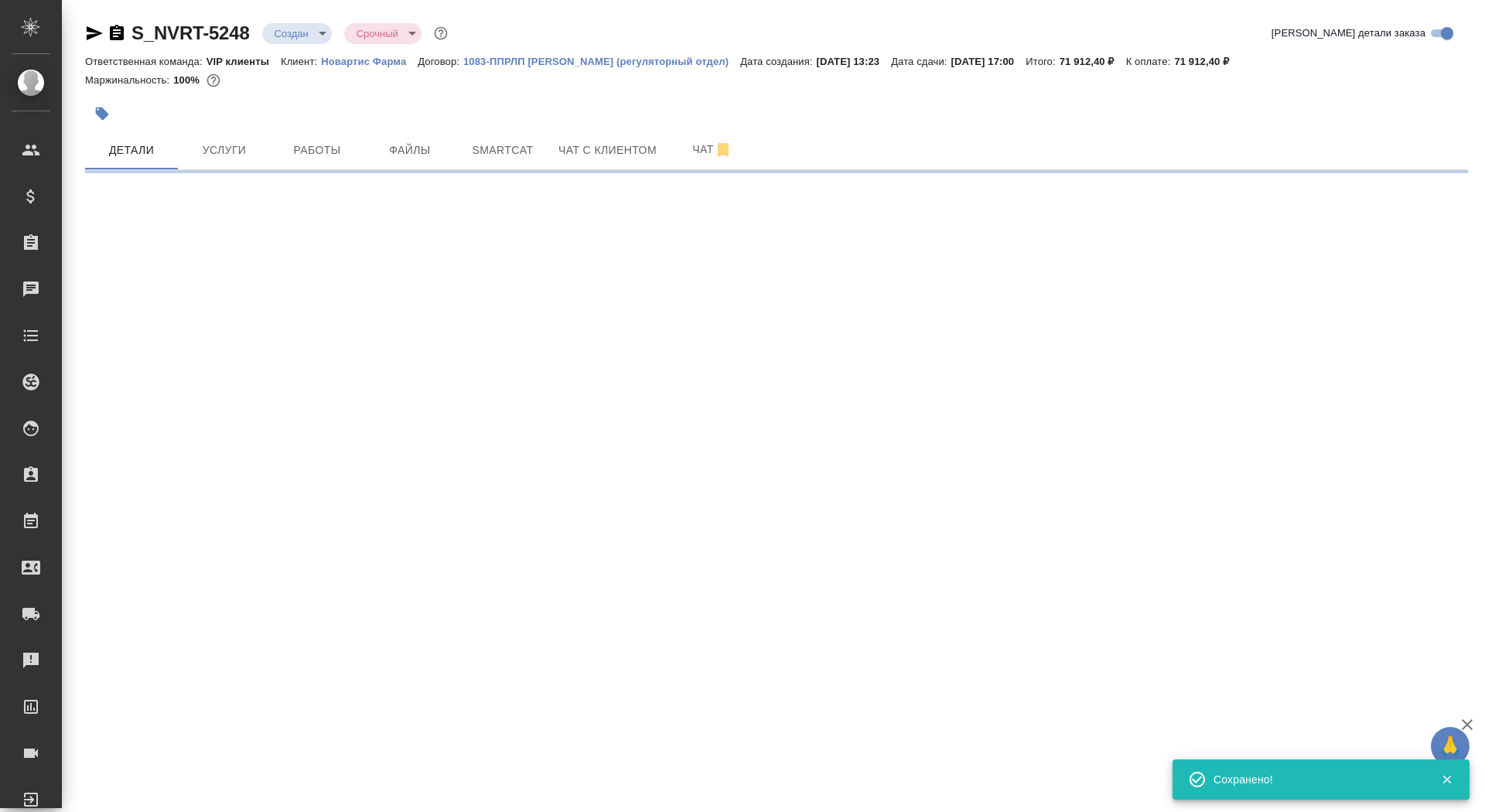
select select "RU"
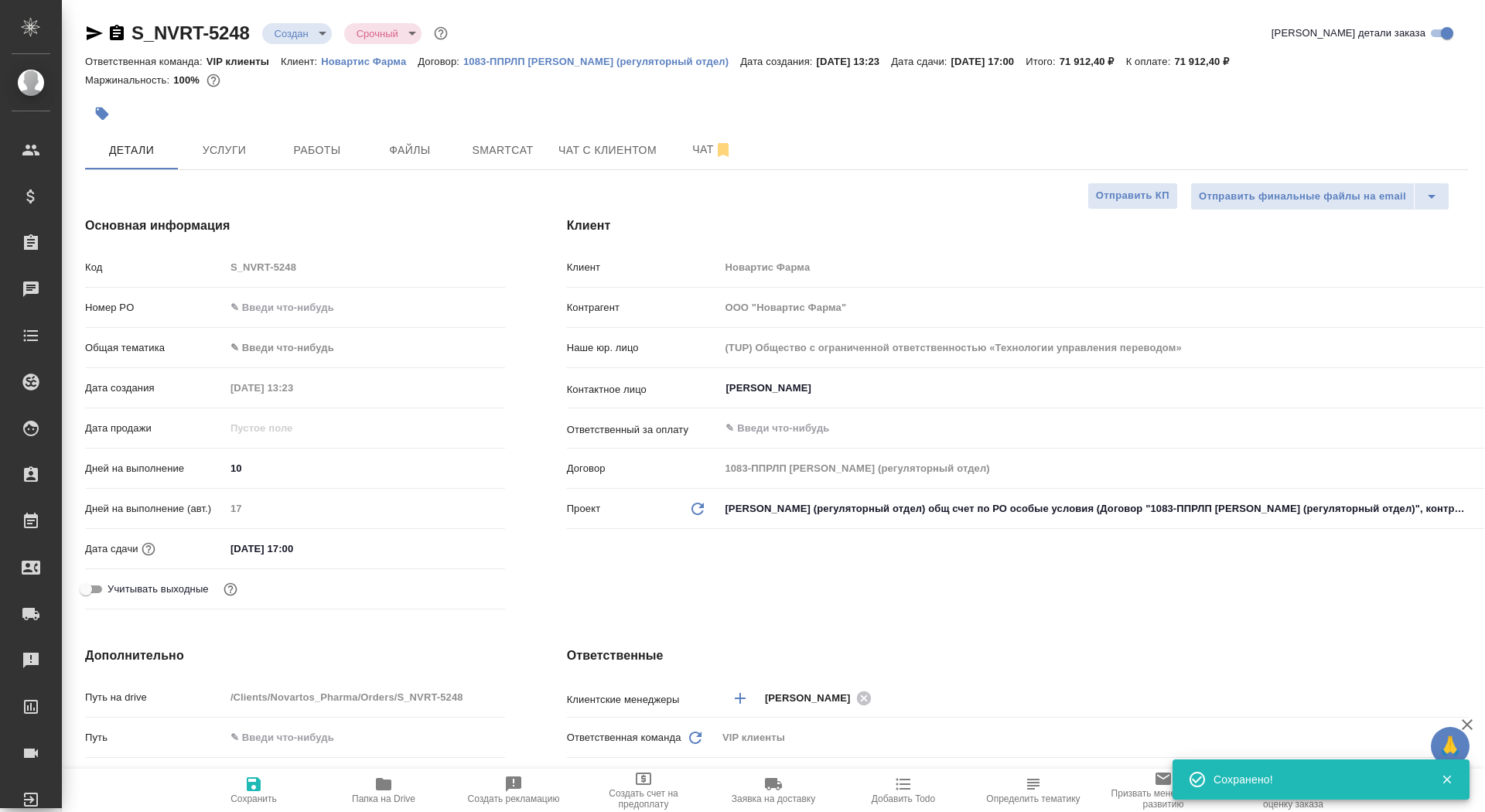
type textarea "x"
click at [382, 546] on div "17.10.2025 17:00" at bounding box center [365, 549] width 280 height 23
click at [289, 554] on input "17.10.2025 17:00" at bounding box center [292, 549] width 135 height 23
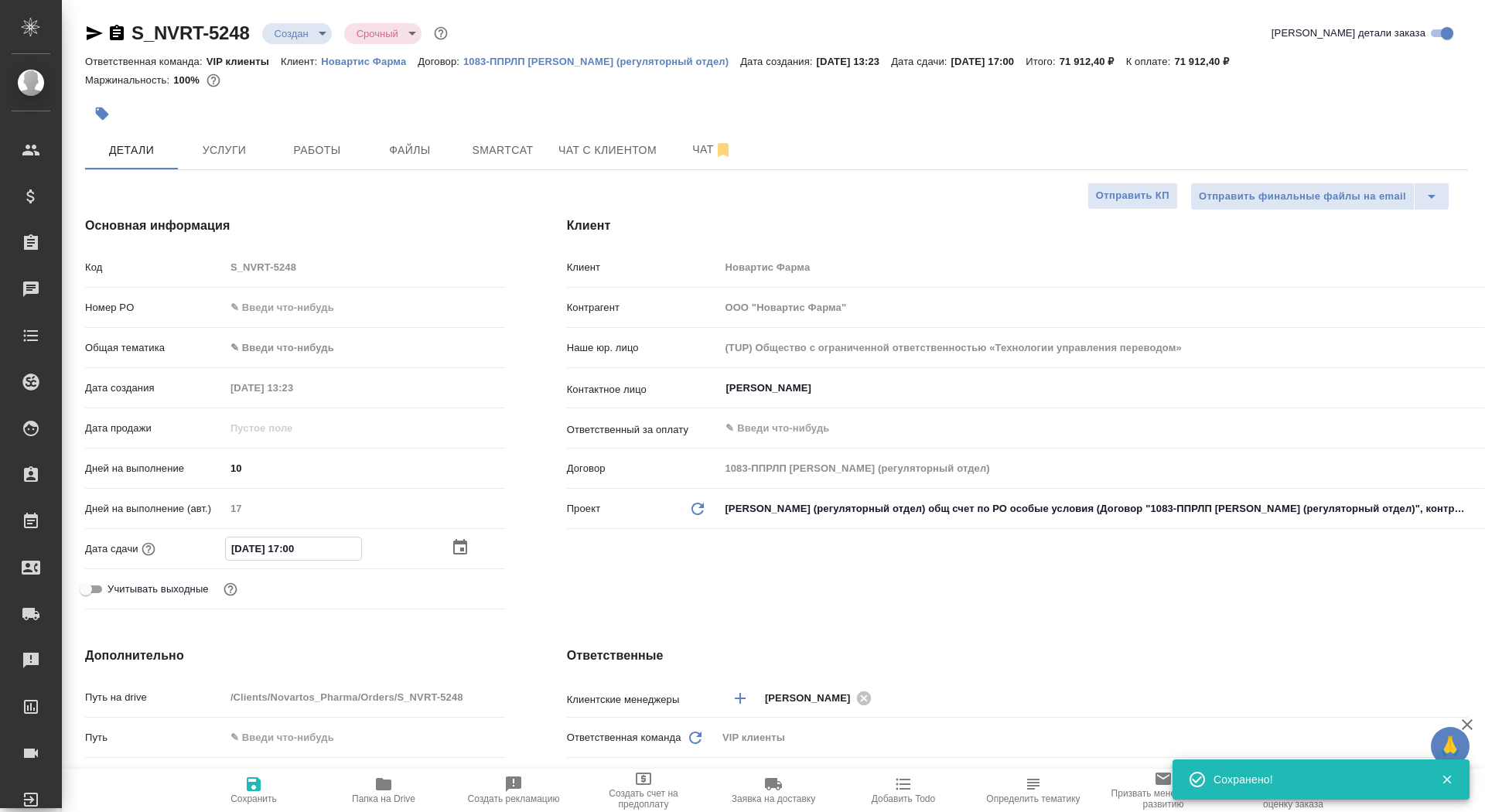
click at [455, 538] on icon "button" at bounding box center [460, 547] width 18 height 18
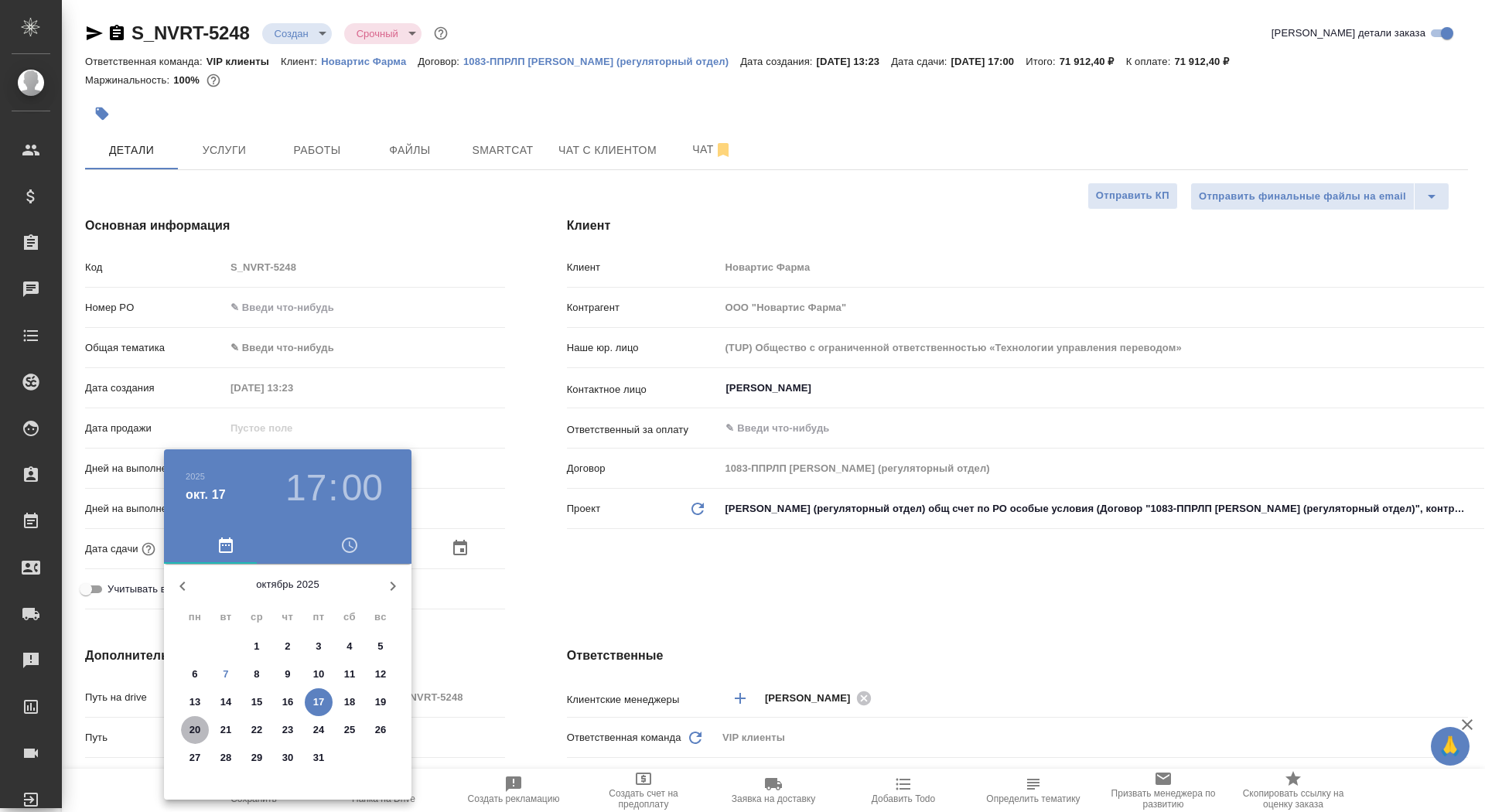
click at [192, 723] on p "20" at bounding box center [195, 730] width 12 height 15
type input "20.10.2025 17:00"
type textarea "x"
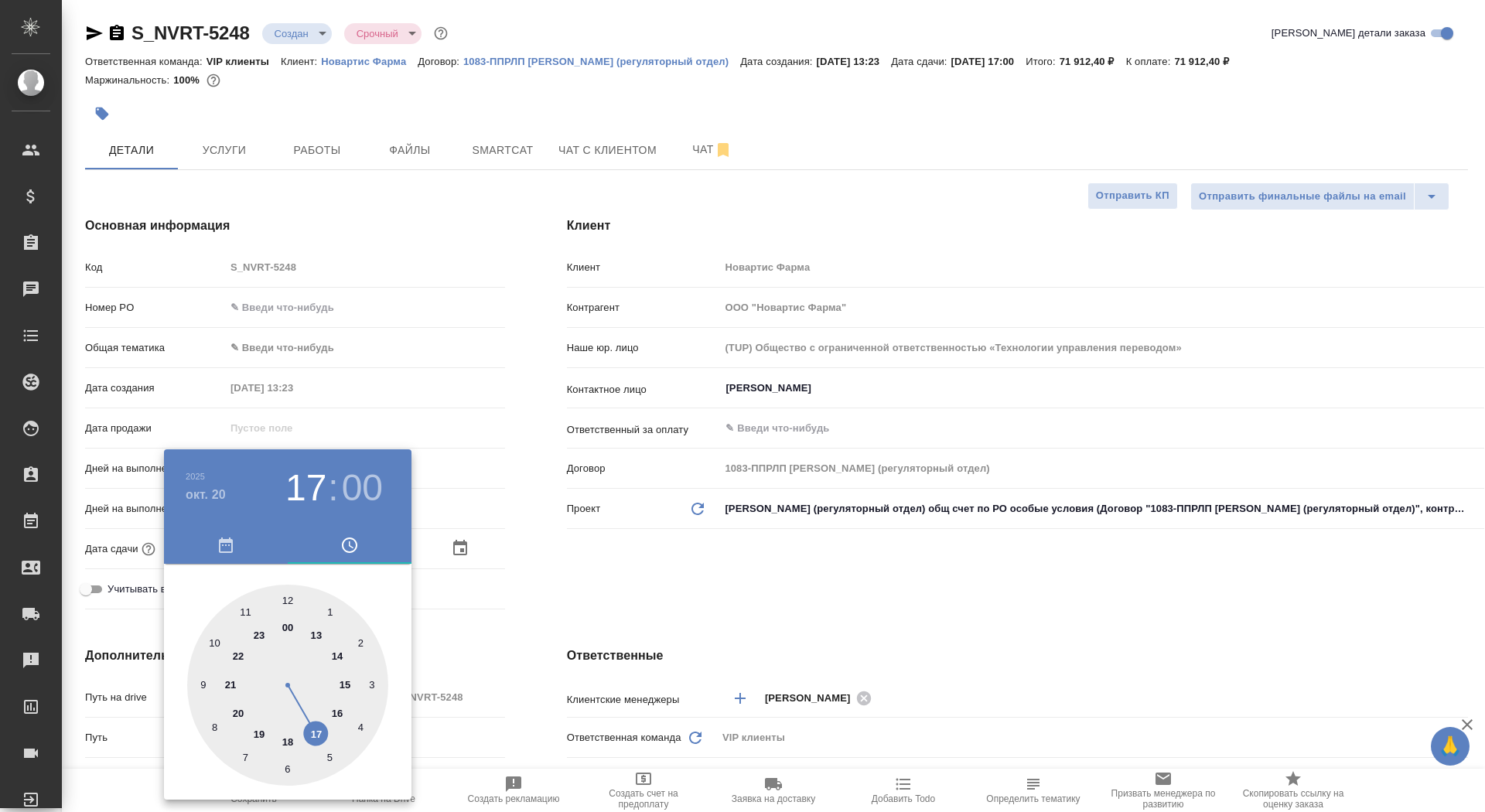
click at [317, 731] on div at bounding box center [288, 685] width 201 height 201
type textarea "x"
click at [614, 571] on div at bounding box center [742, 406] width 1485 height 812
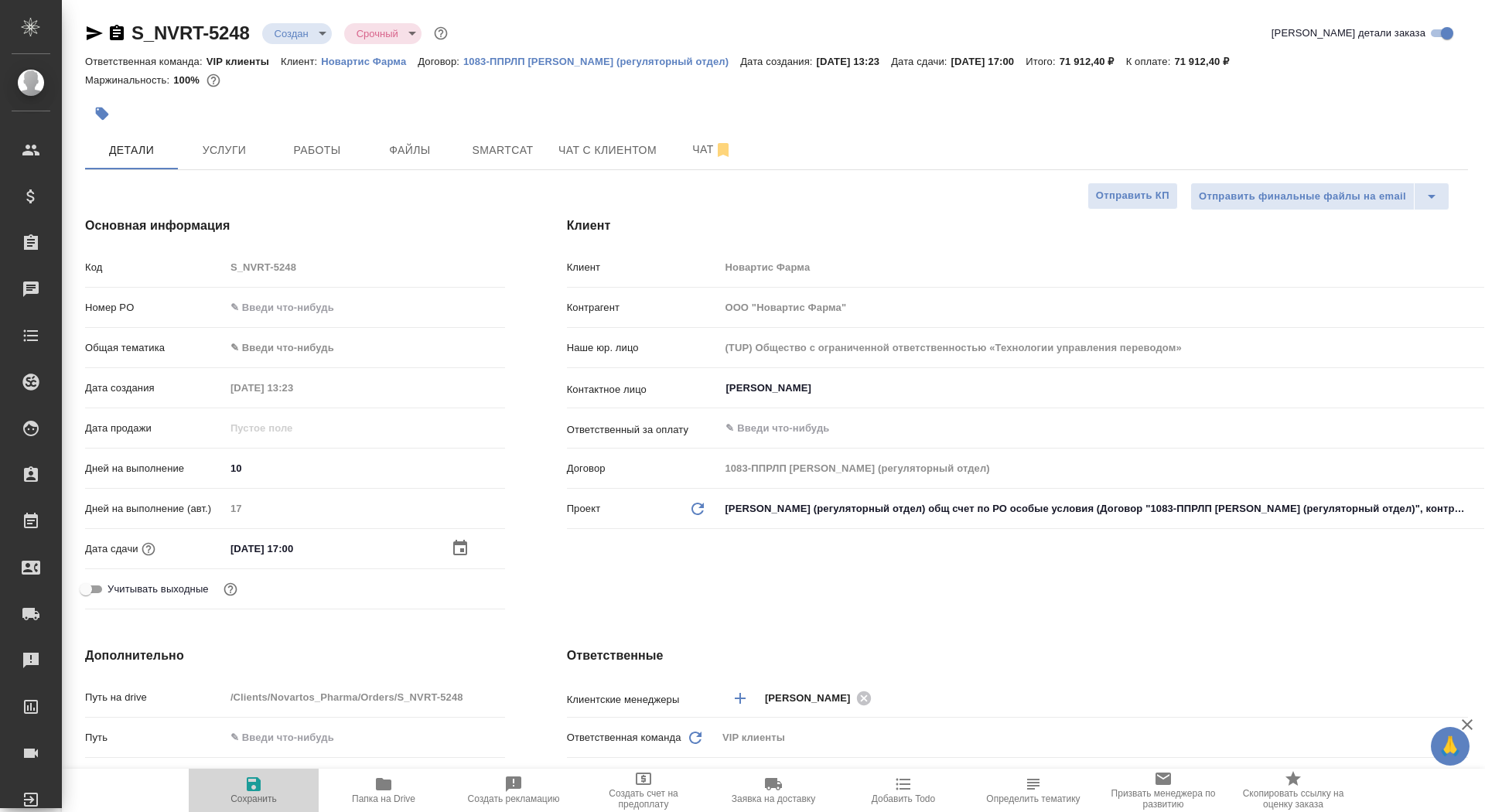
click at [267, 794] on span "Сохранить" at bounding box center [254, 798] width 46 height 11
type textarea "x"
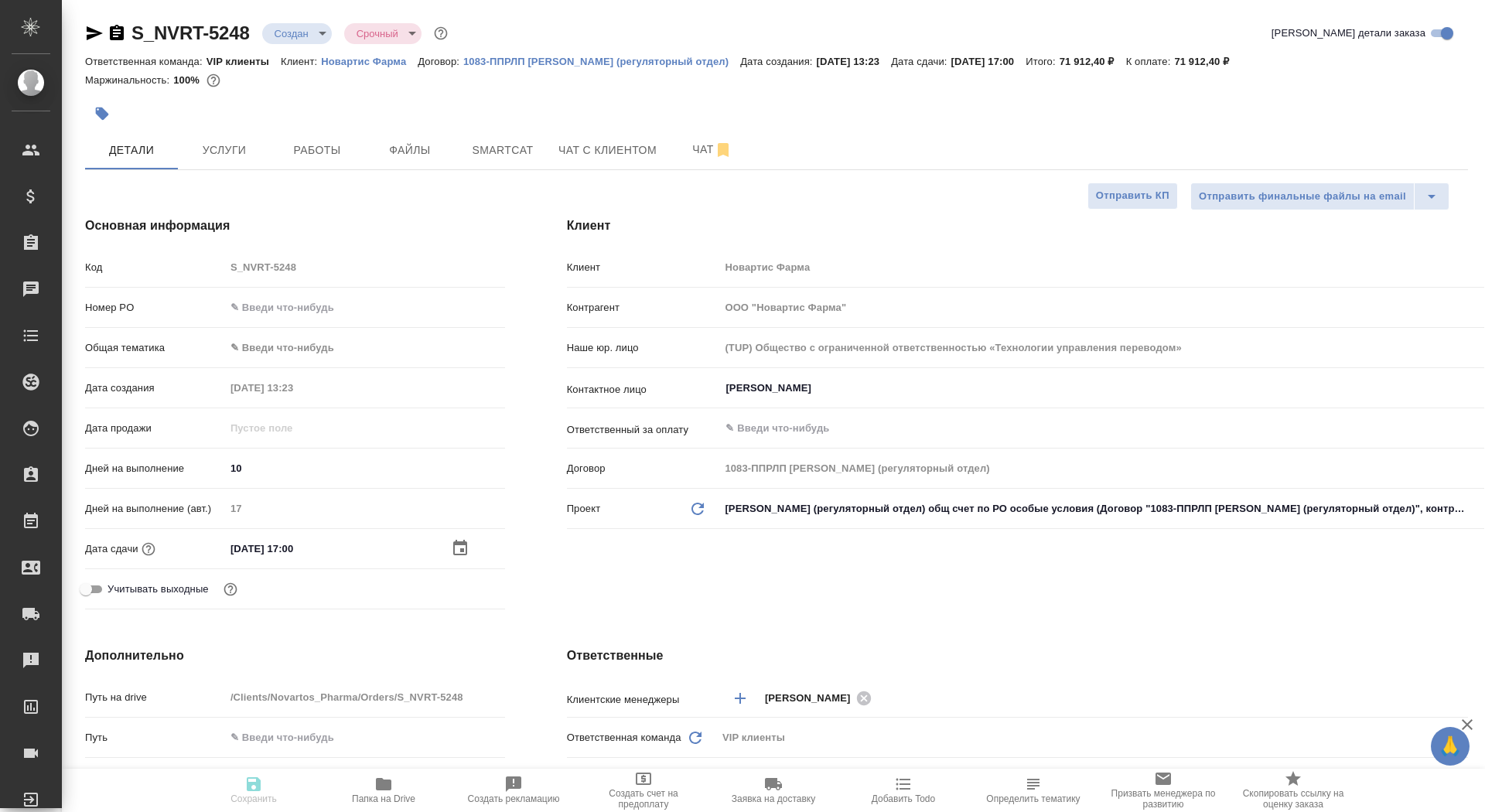
type textarea "x"
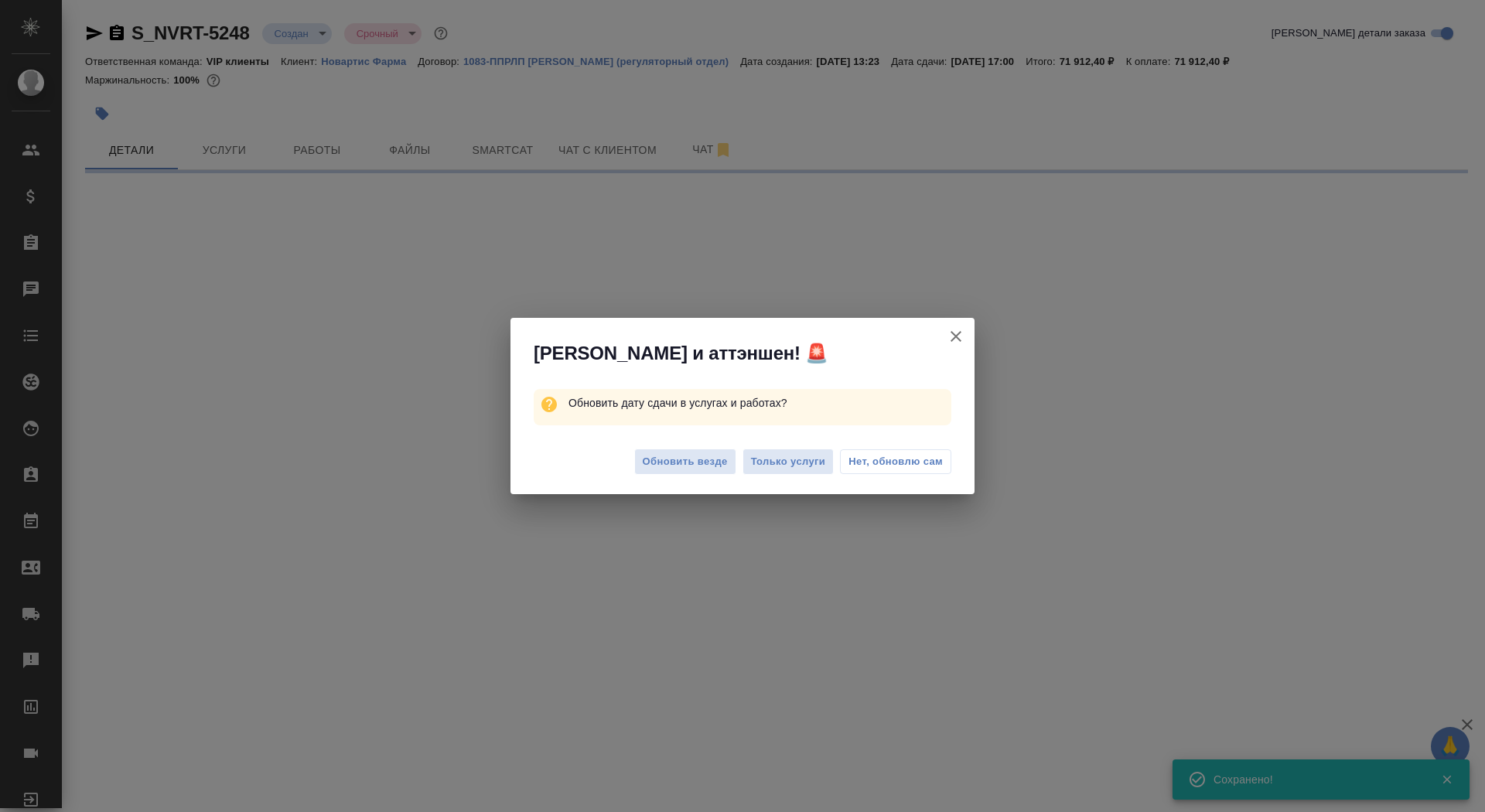
select select "RU"
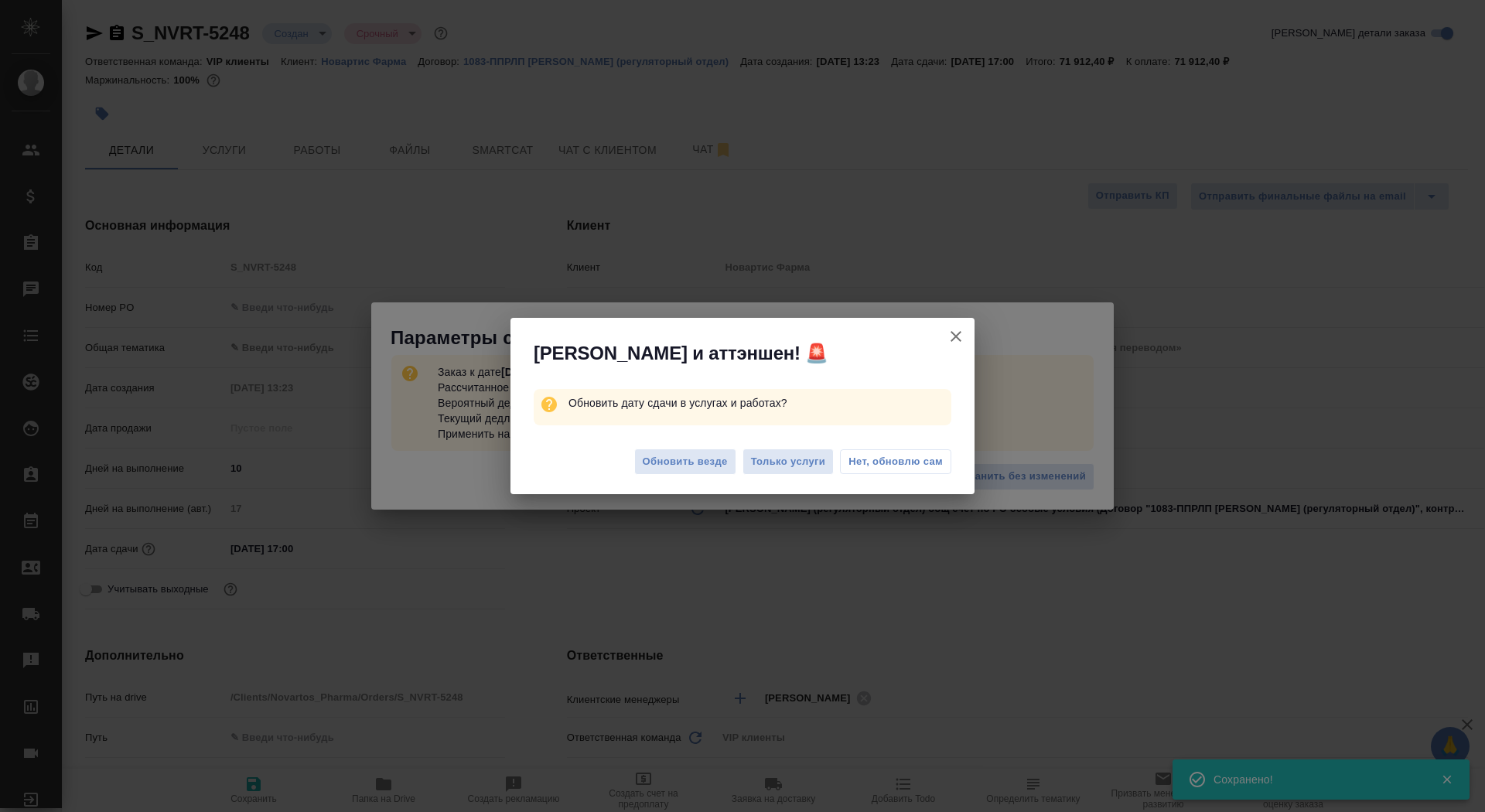
type textarea "x"
click at [678, 458] on span "Обновить везде" at bounding box center [685, 463] width 85 height 18
type textarea "x"
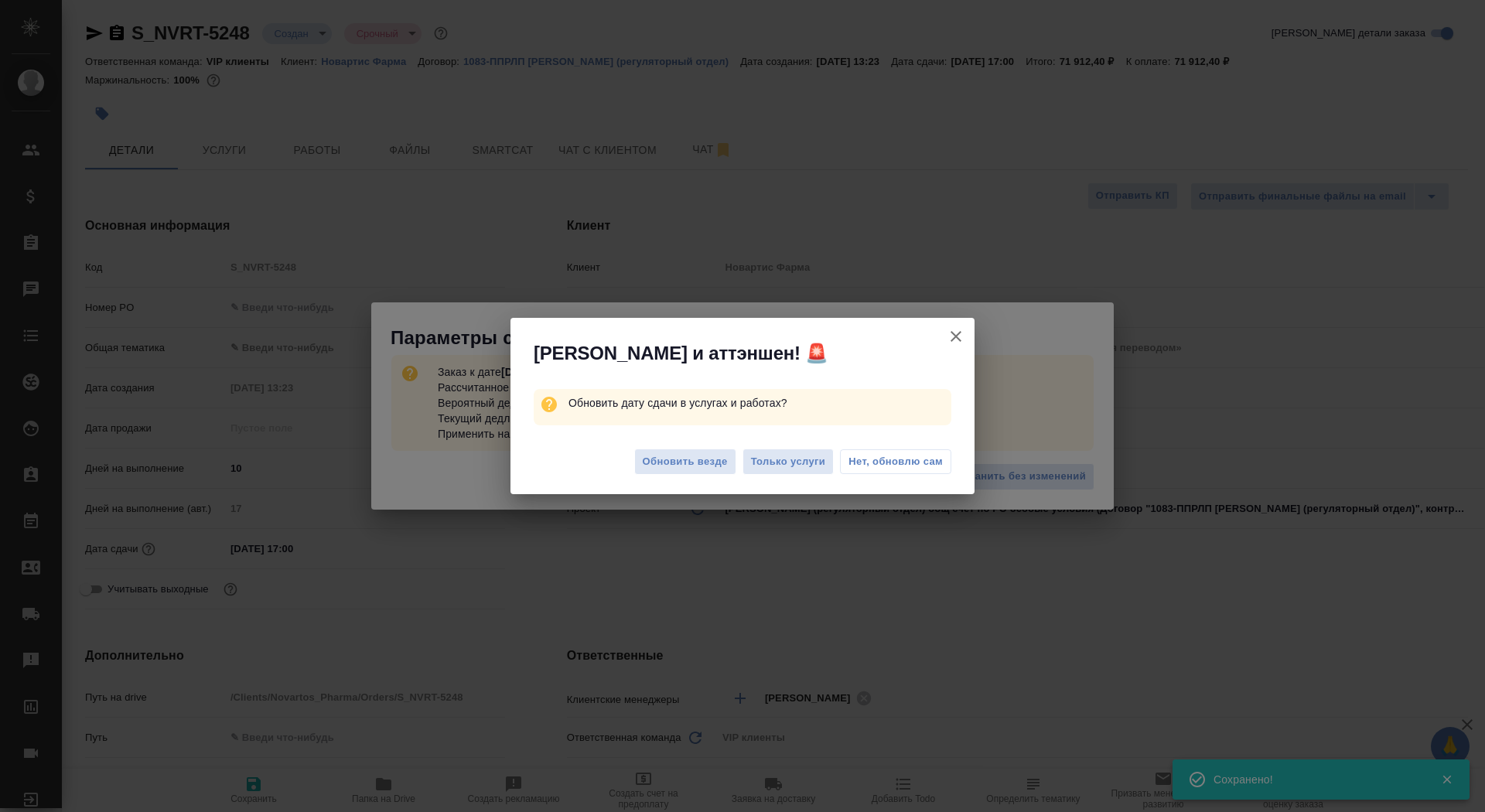
type textarea "x"
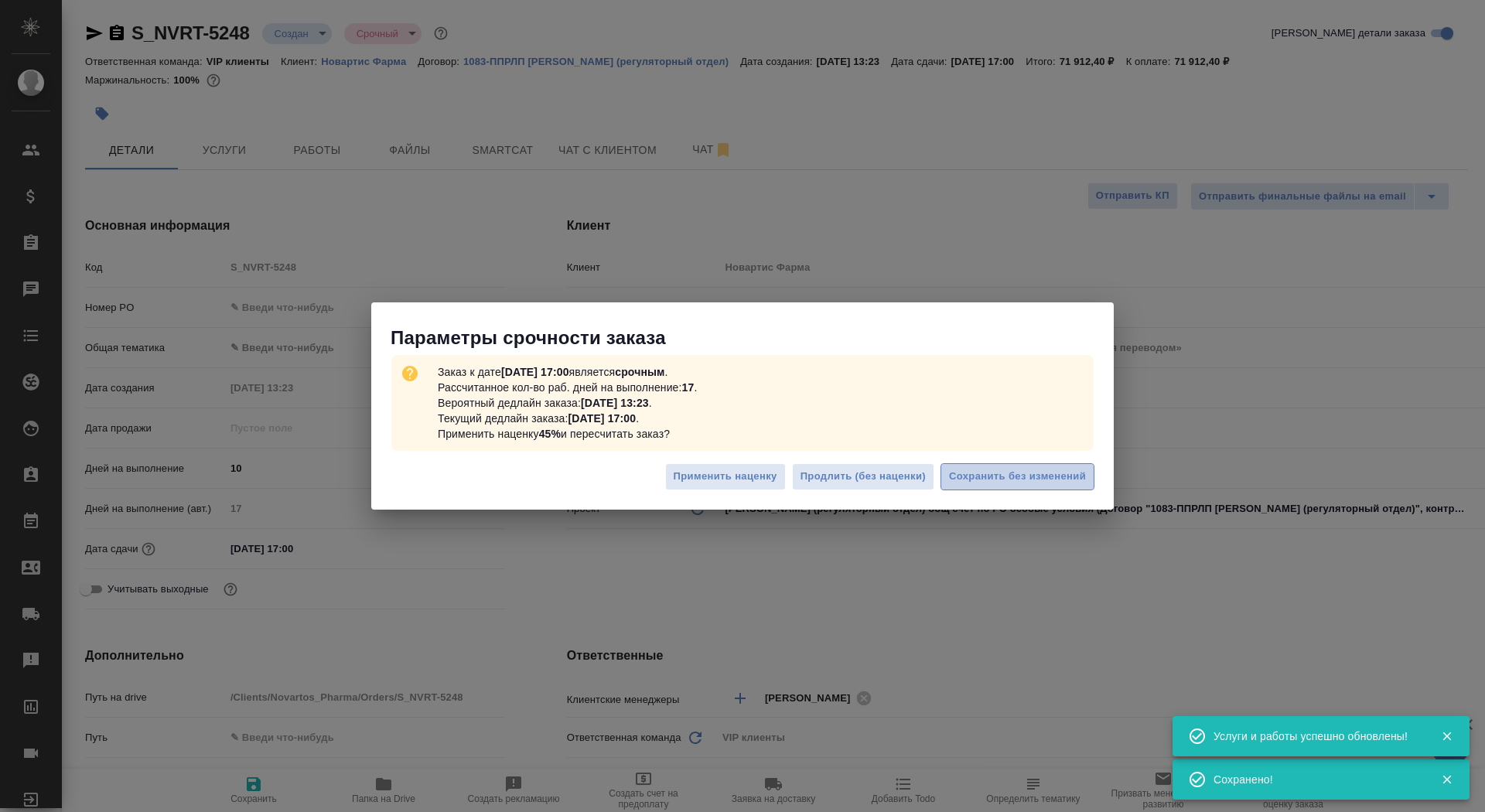
click at [1029, 475] on span "Сохранить без изменений" at bounding box center [1017, 477] width 137 height 18
type textarea "x"
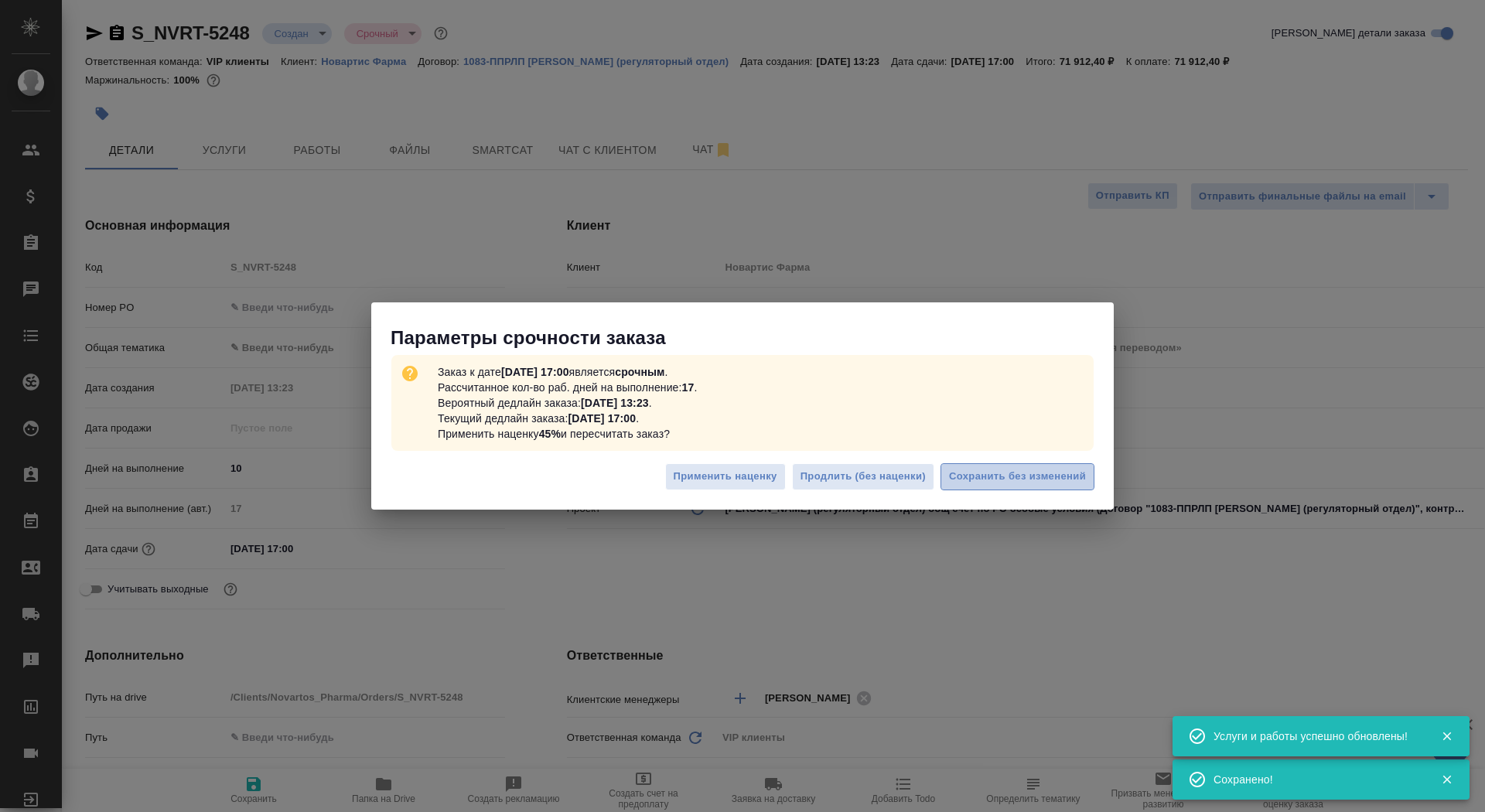
type textarea "x"
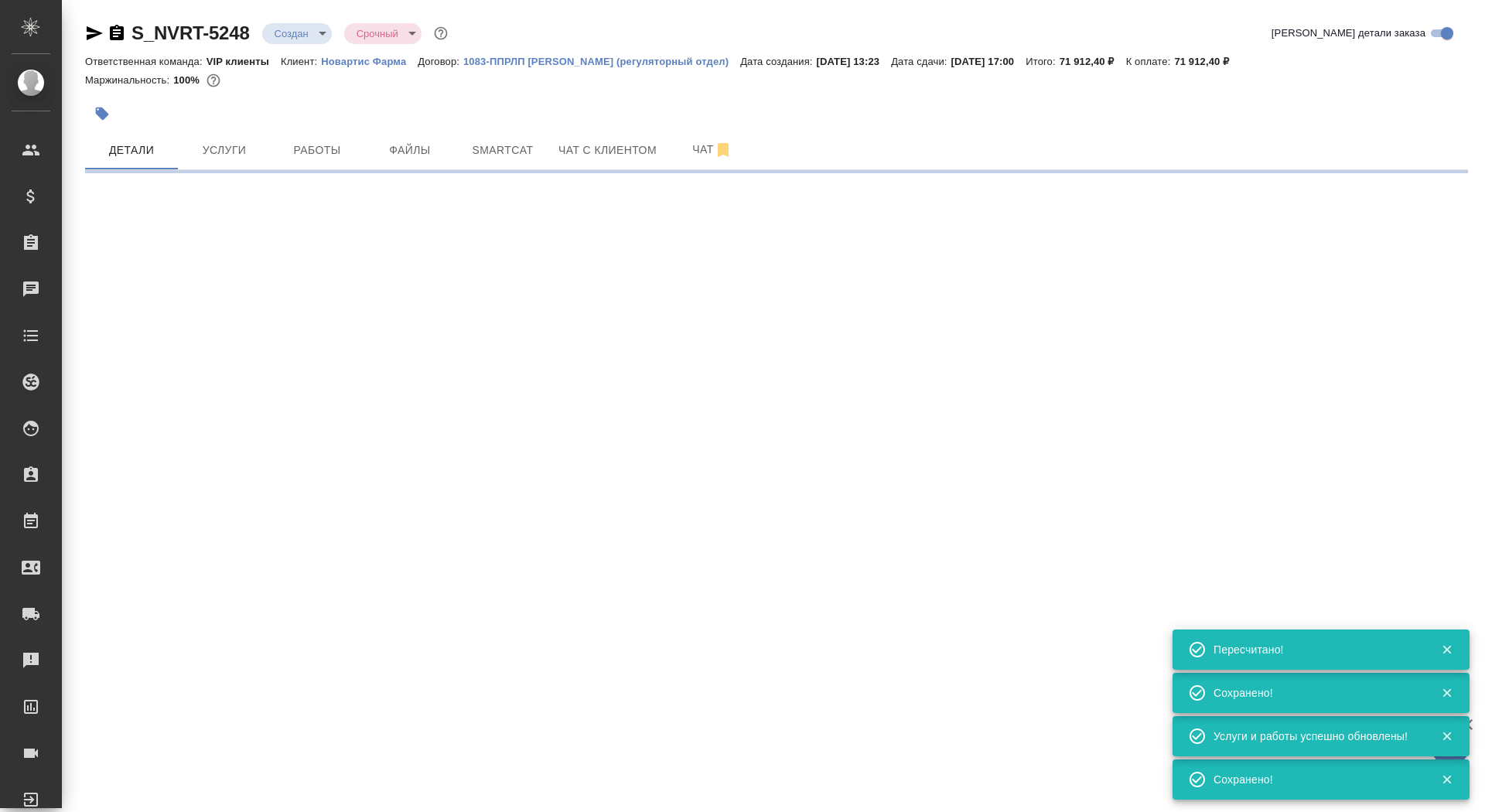
click at [292, 469] on div ".cls-1 fill:#fff; AWATERA Saydasheva Dilyara Клиенты Спецификации Заказы 0 Чаты…" at bounding box center [742, 406] width 1485 height 812
select select "RU"
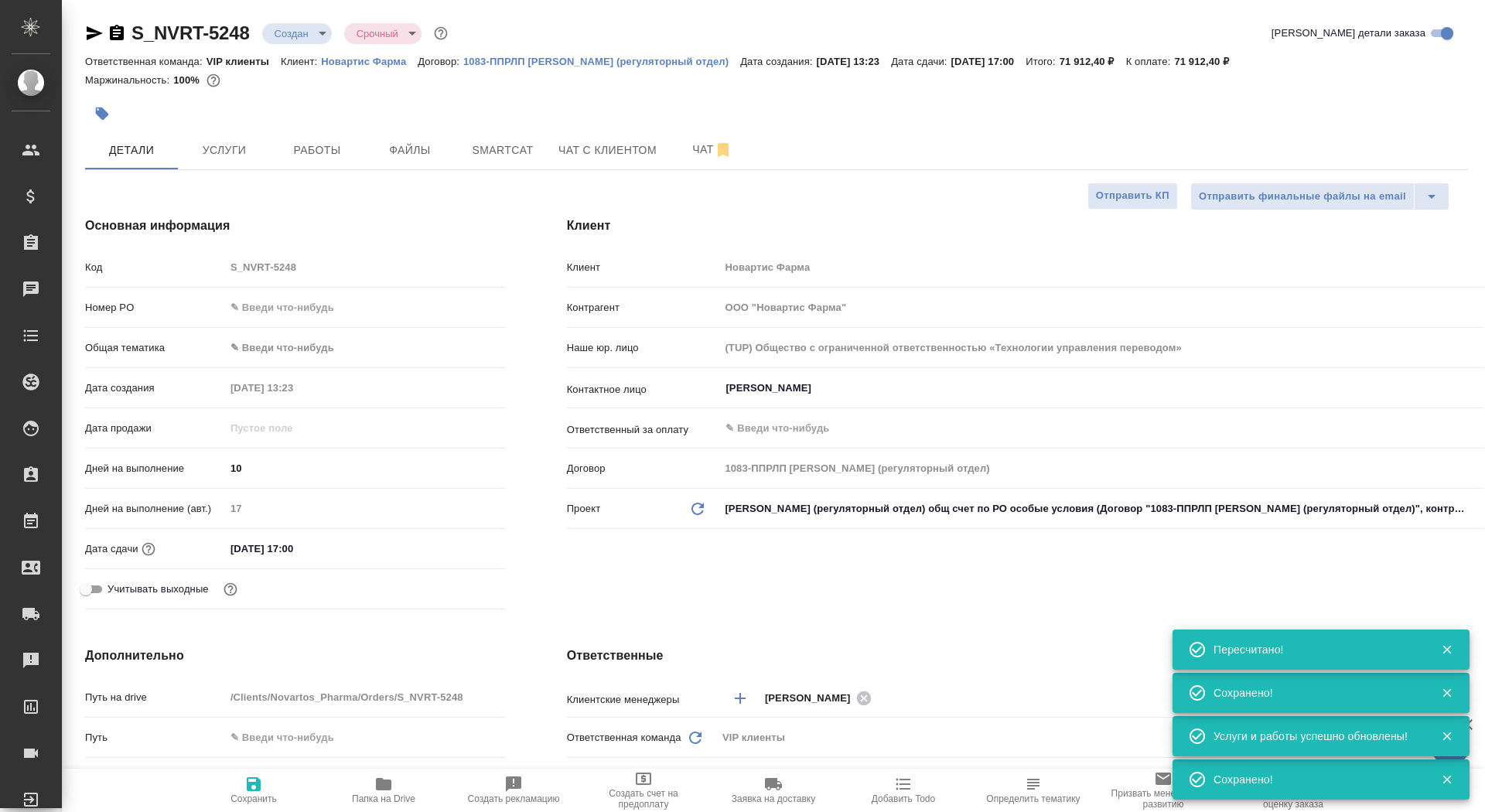
type textarea "x"
click at [285, 463] on input "10" at bounding box center [365, 468] width 280 height 23
type input "1"
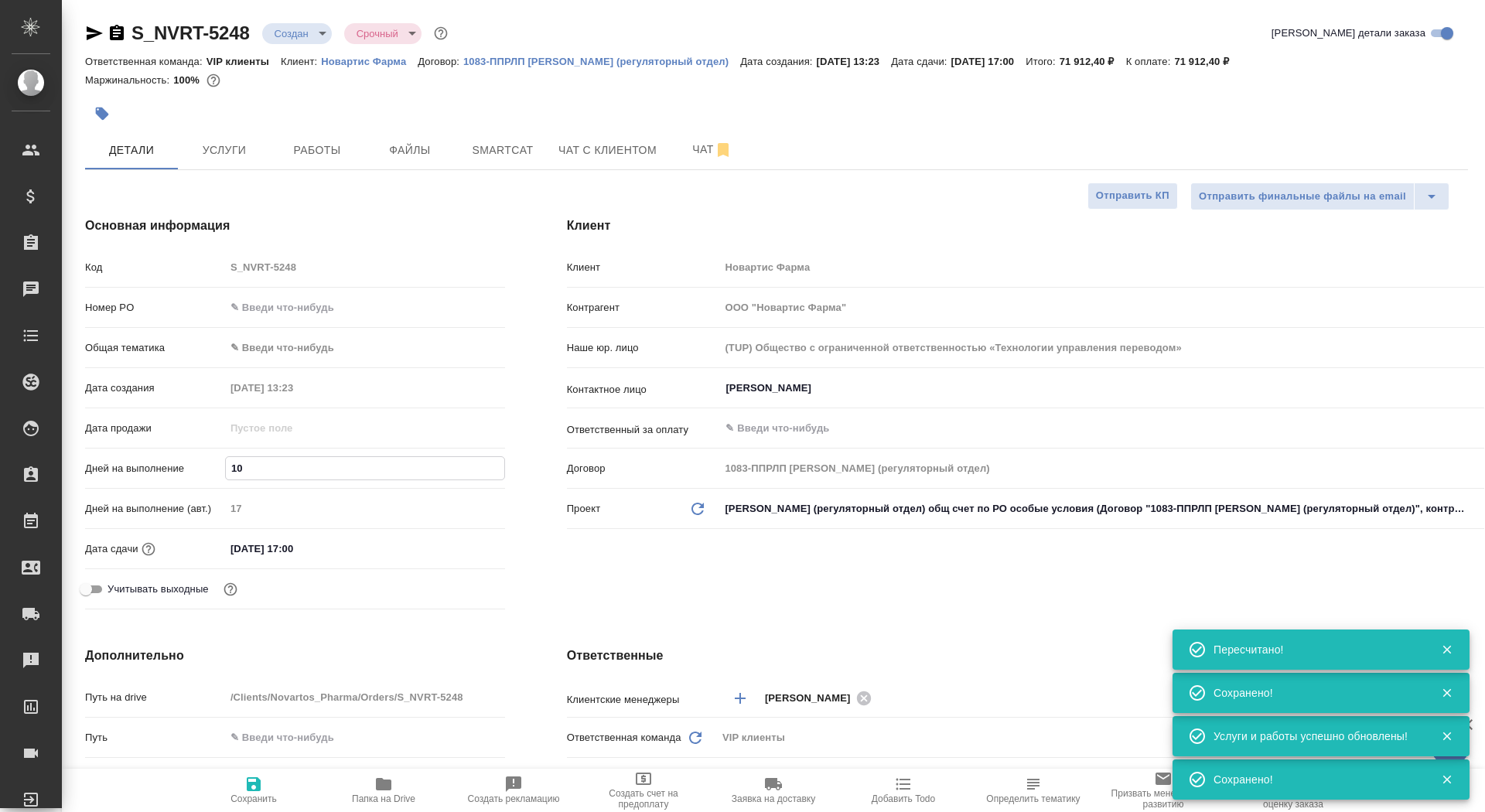
type textarea "x"
type input "13"
type textarea "x"
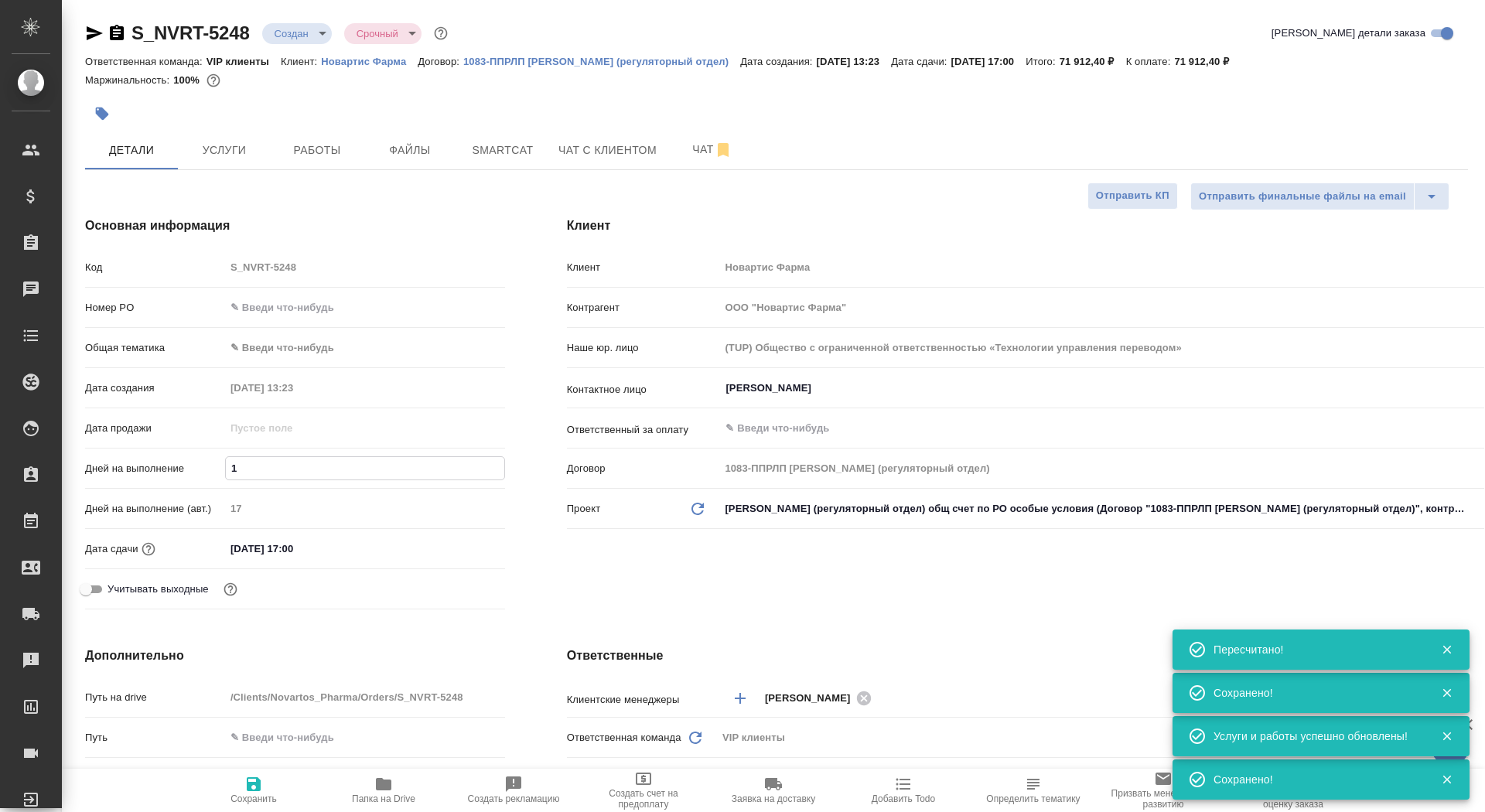
type textarea "x"
type input "13"
click at [256, 811] on button "Сохранить" at bounding box center [253, 790] width 129 height 43
type textarea "x"
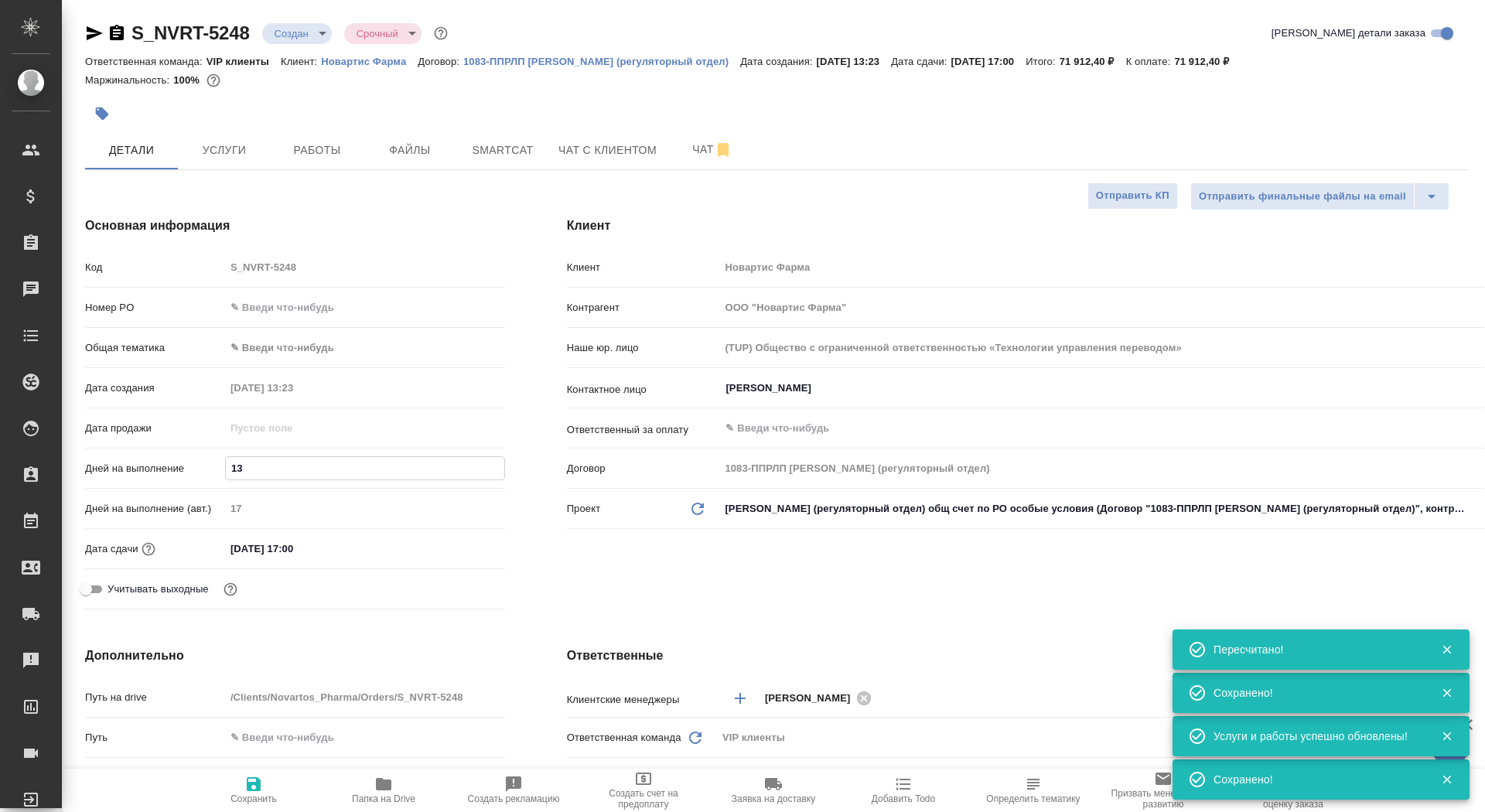
type textarea "x"
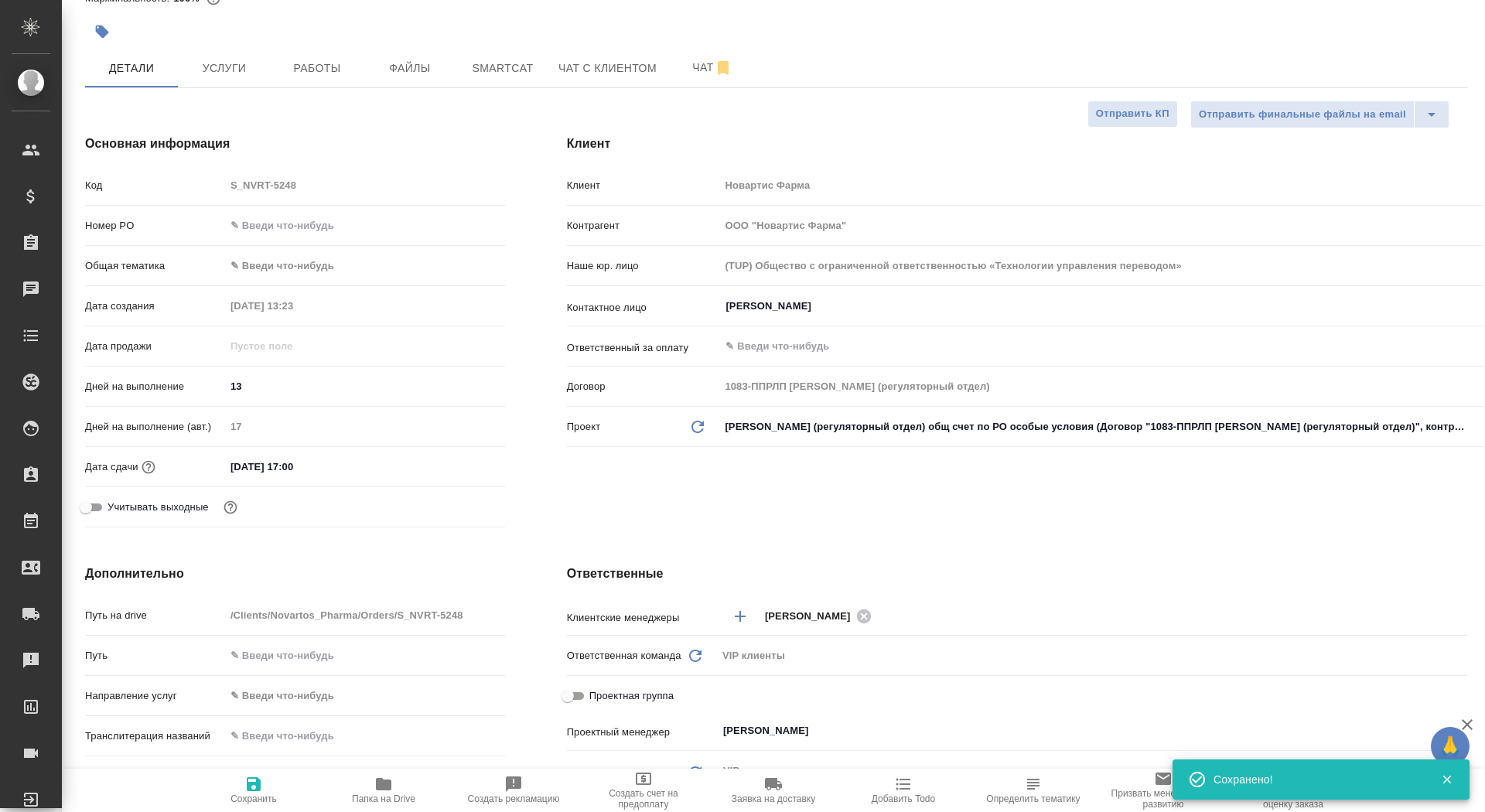
scroll to position [179, 0]
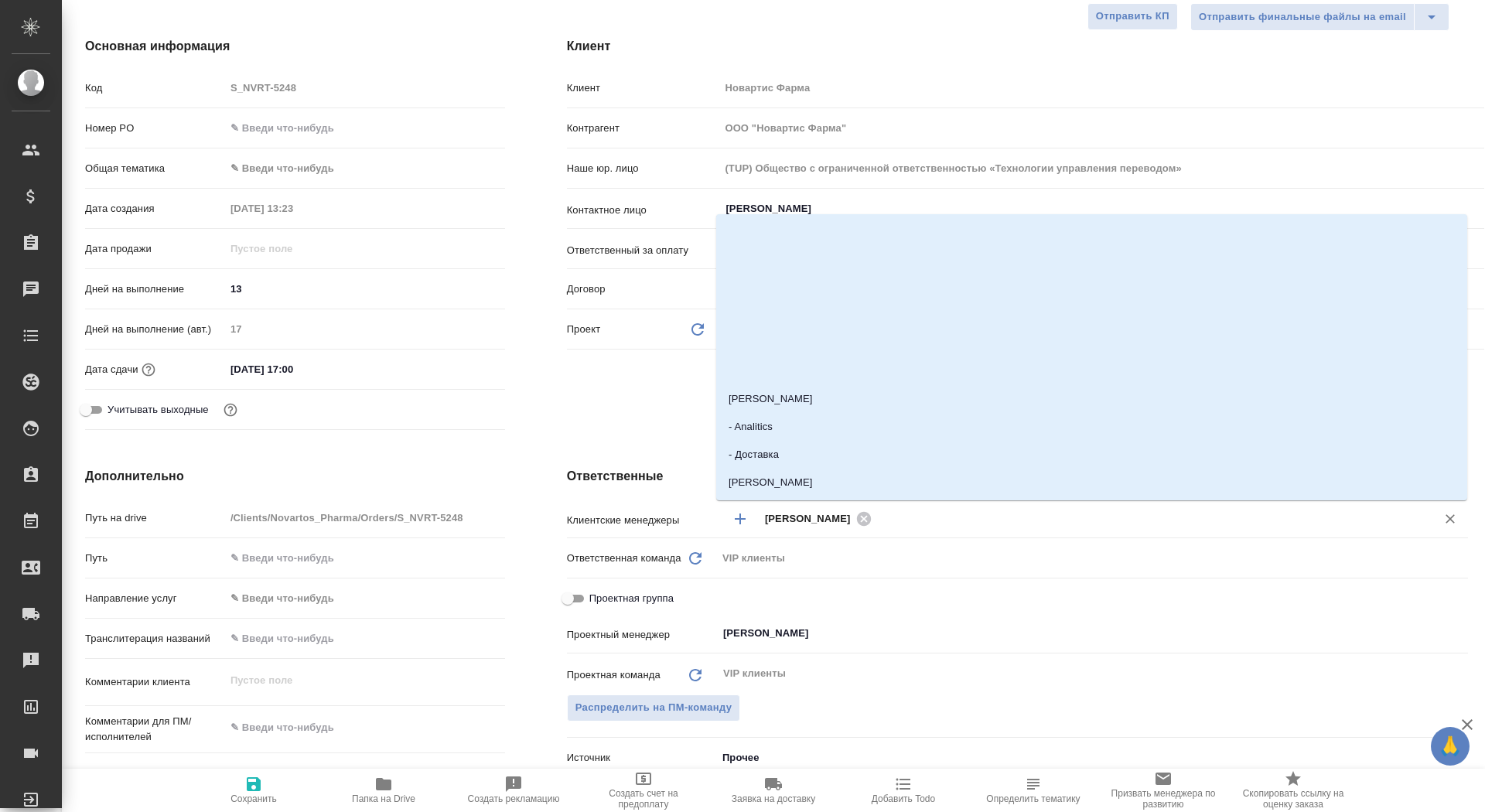
click at [891, 517] on input "text" at bounding box center [1144, 518] width 535 height 18
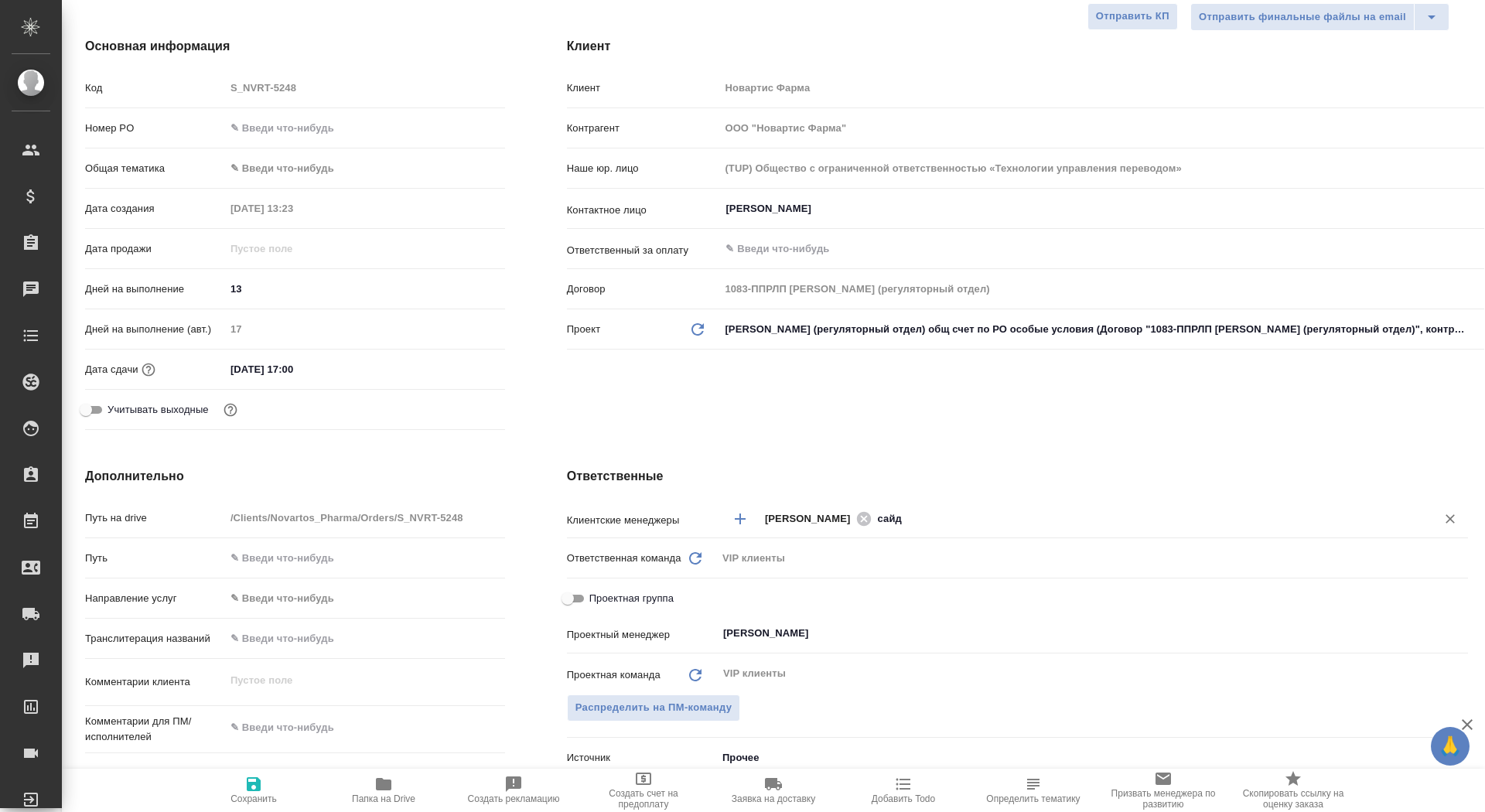
click at [930, 510] on input "сайд" at bounding box center [1144, 518] width 535 height 18
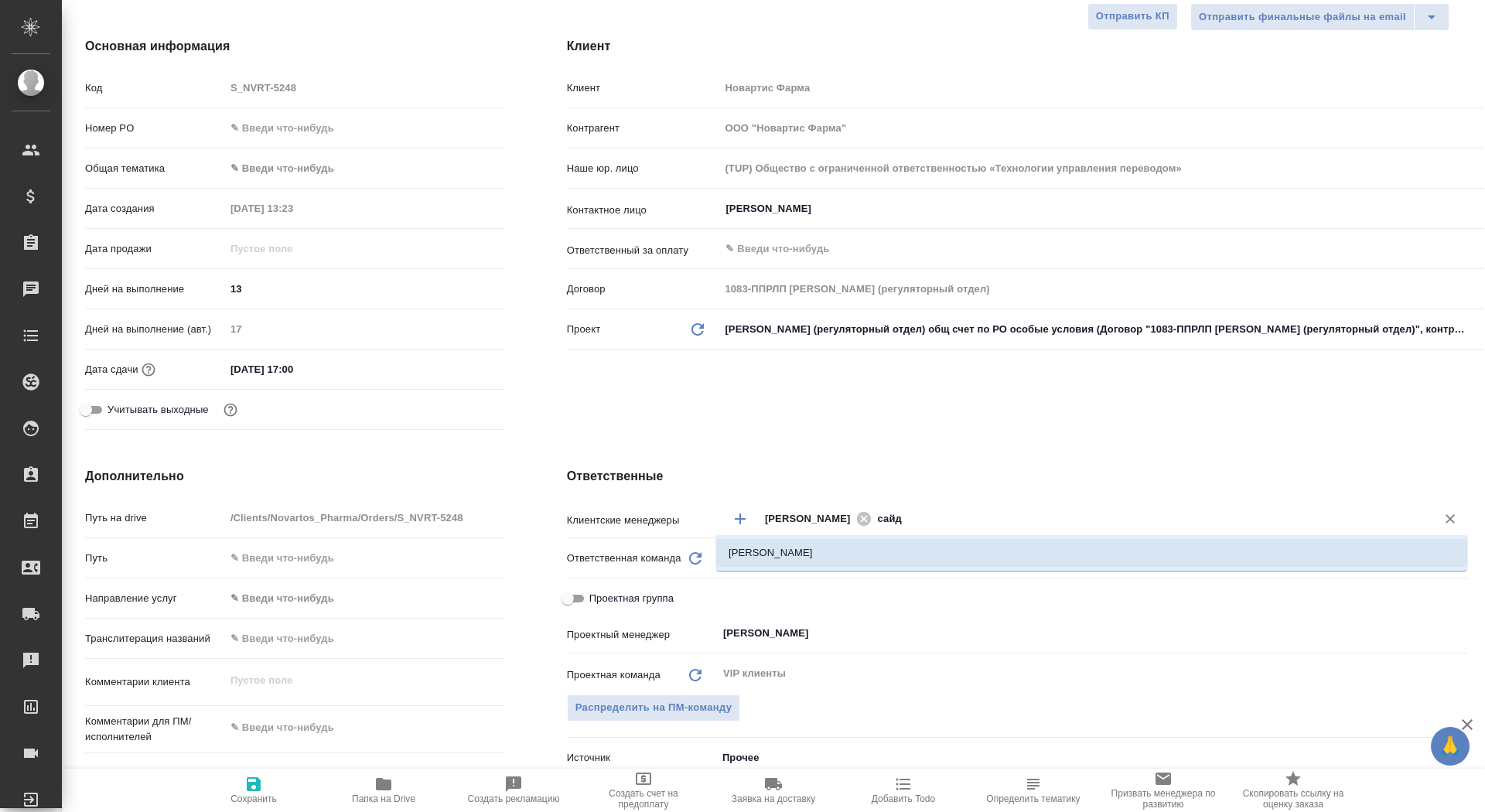
click at [912, 551] on li "Сайдашева Диляра" at bounding box center [1091, 552] width 751 height 28
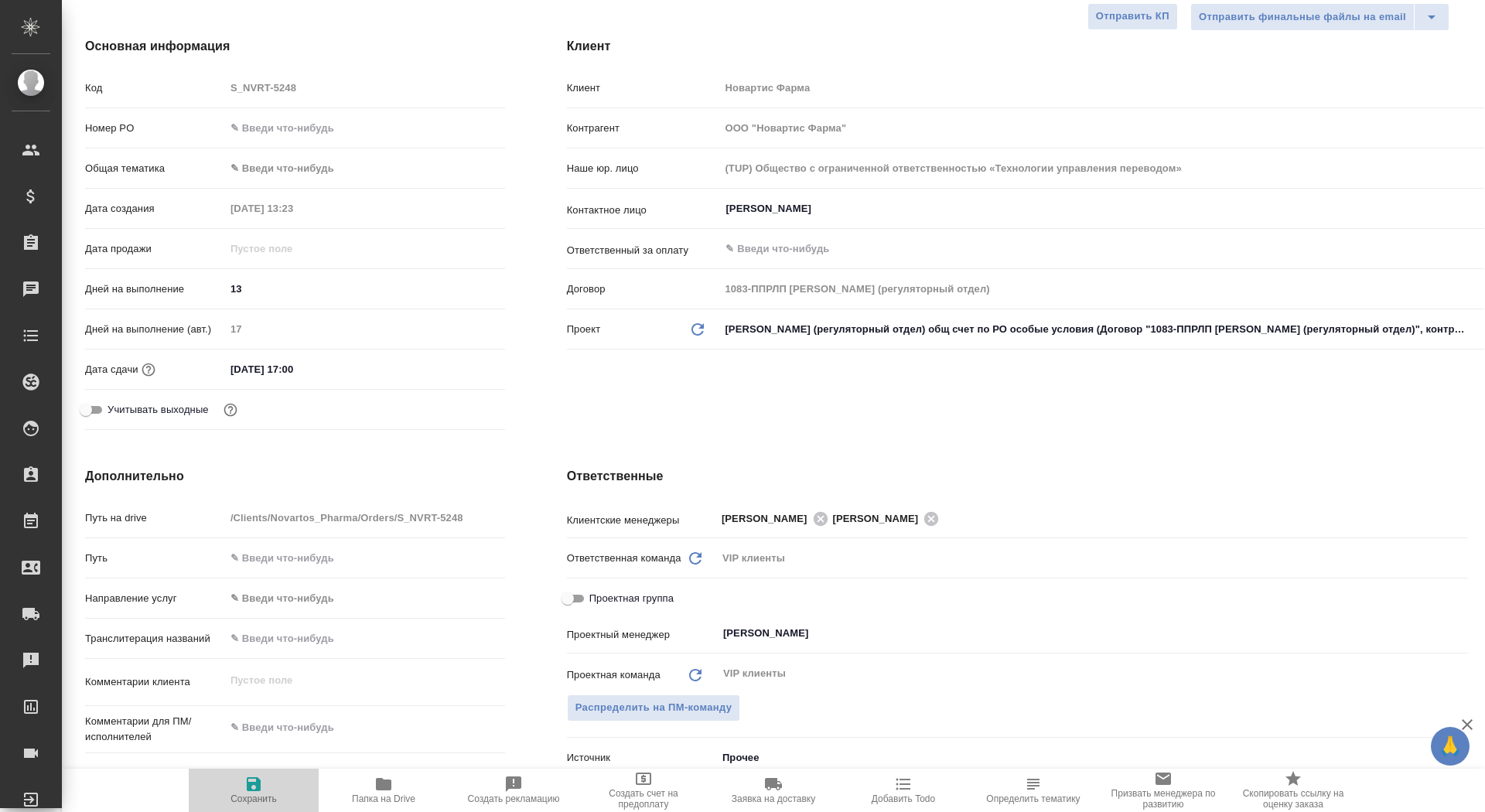
click at [273, 773] on button "Сохранить" at bounding box center [253, 790] width 129 height 43
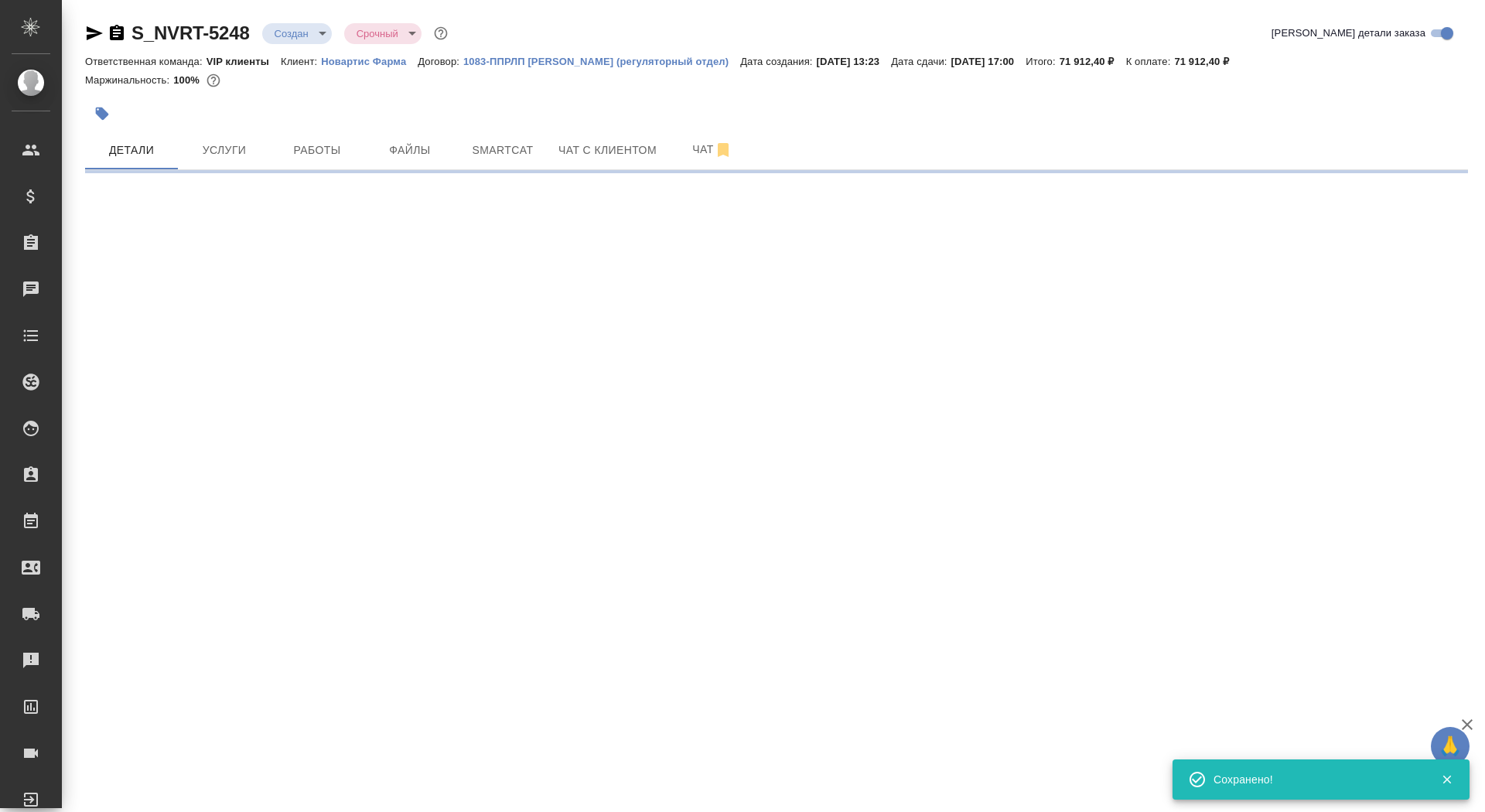
scroll to position [0, 0]
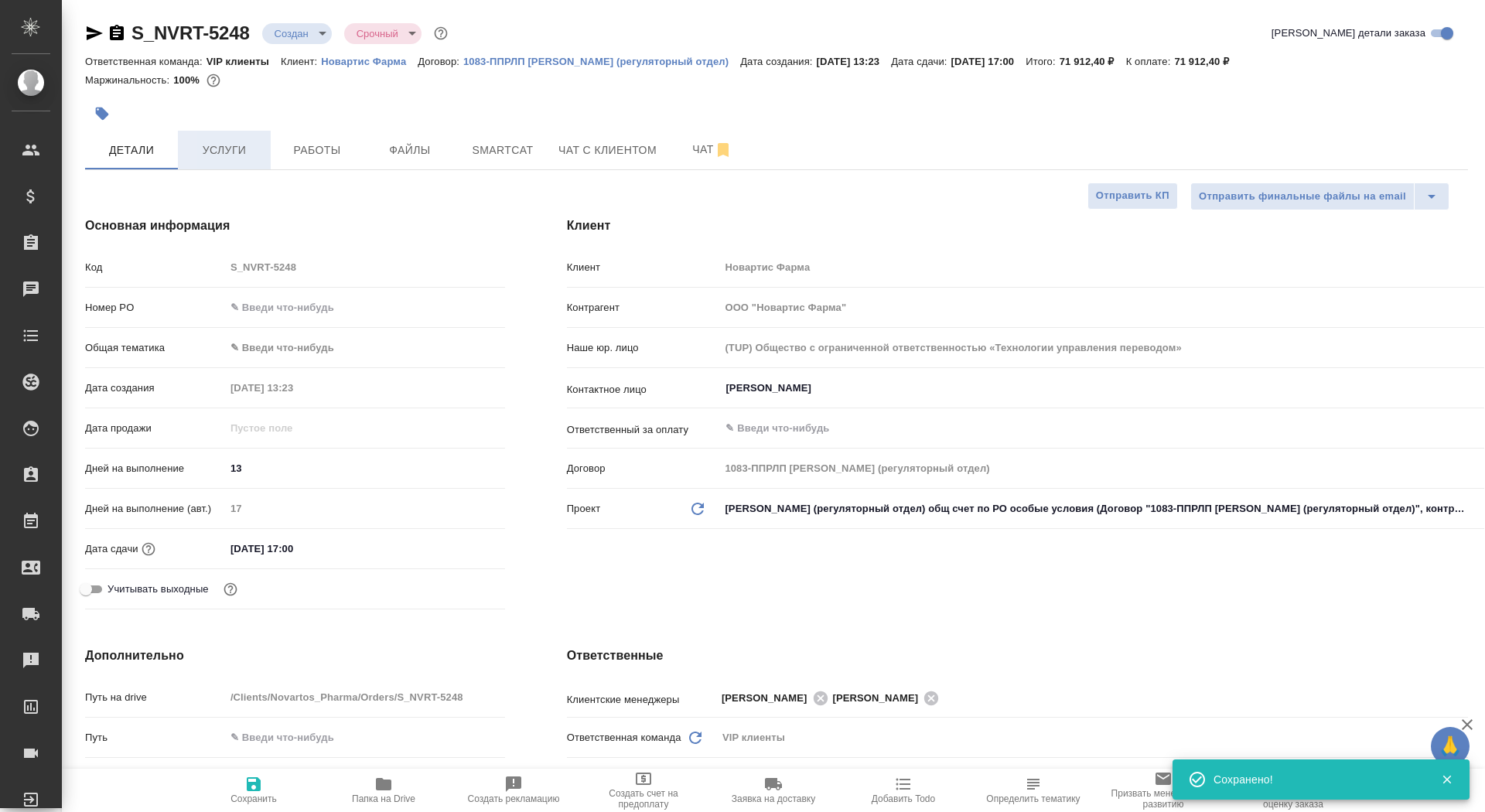
click at [227, 157] on span "Услуги" at bounding box center [225, 149] width 74 height 19
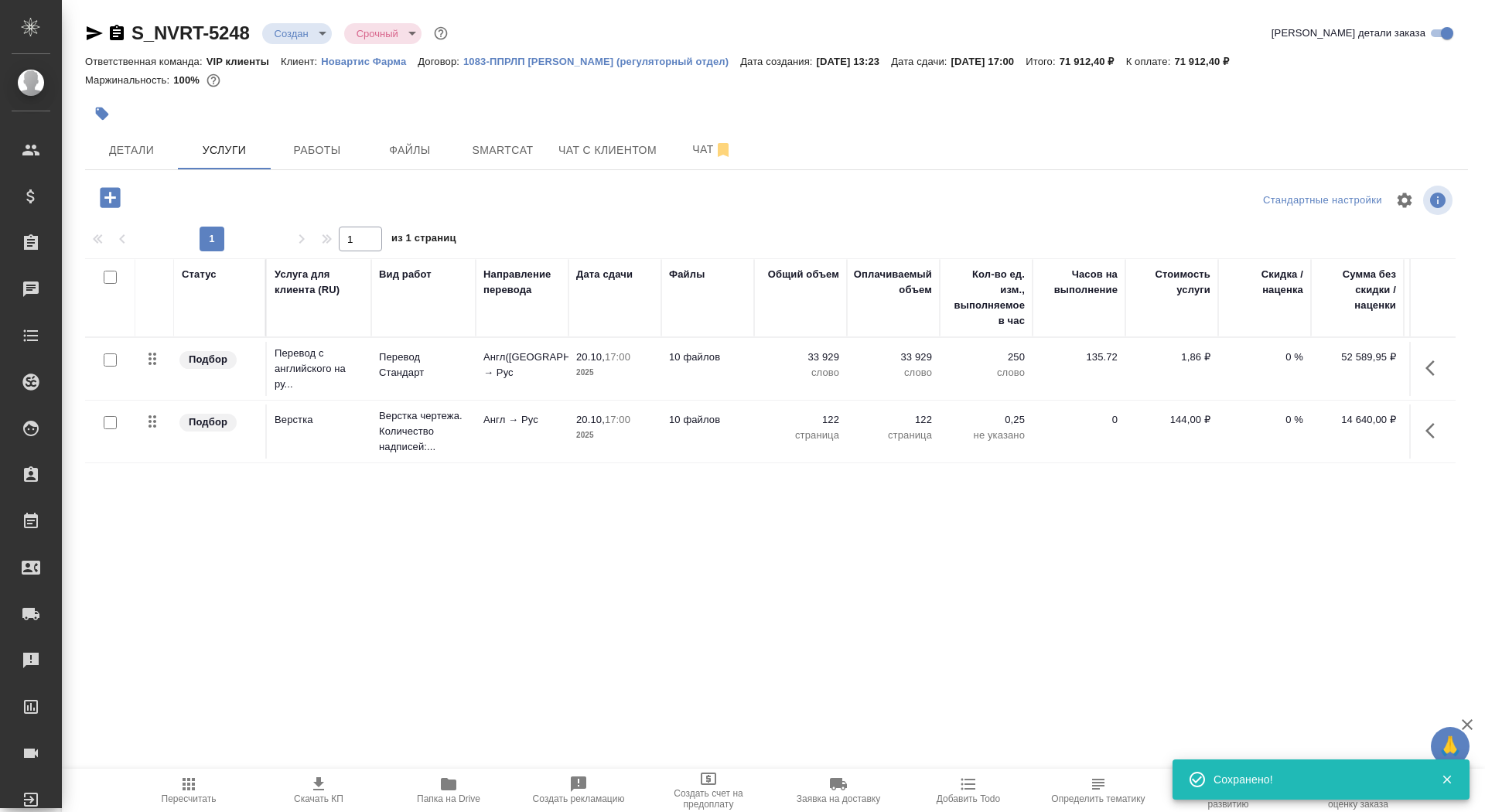
click at [316, 796] on span "Скачать КП" at bounding box center [319, 798] width 50 height 11
click at [292, 35] on body "🙏 .cls-1 fill:#fff; AWATERA Saydasheva Dilyara Клиенты Спецификации Заказы 0 Ча…" at bounding box center [742, 406] width 1485 height 812
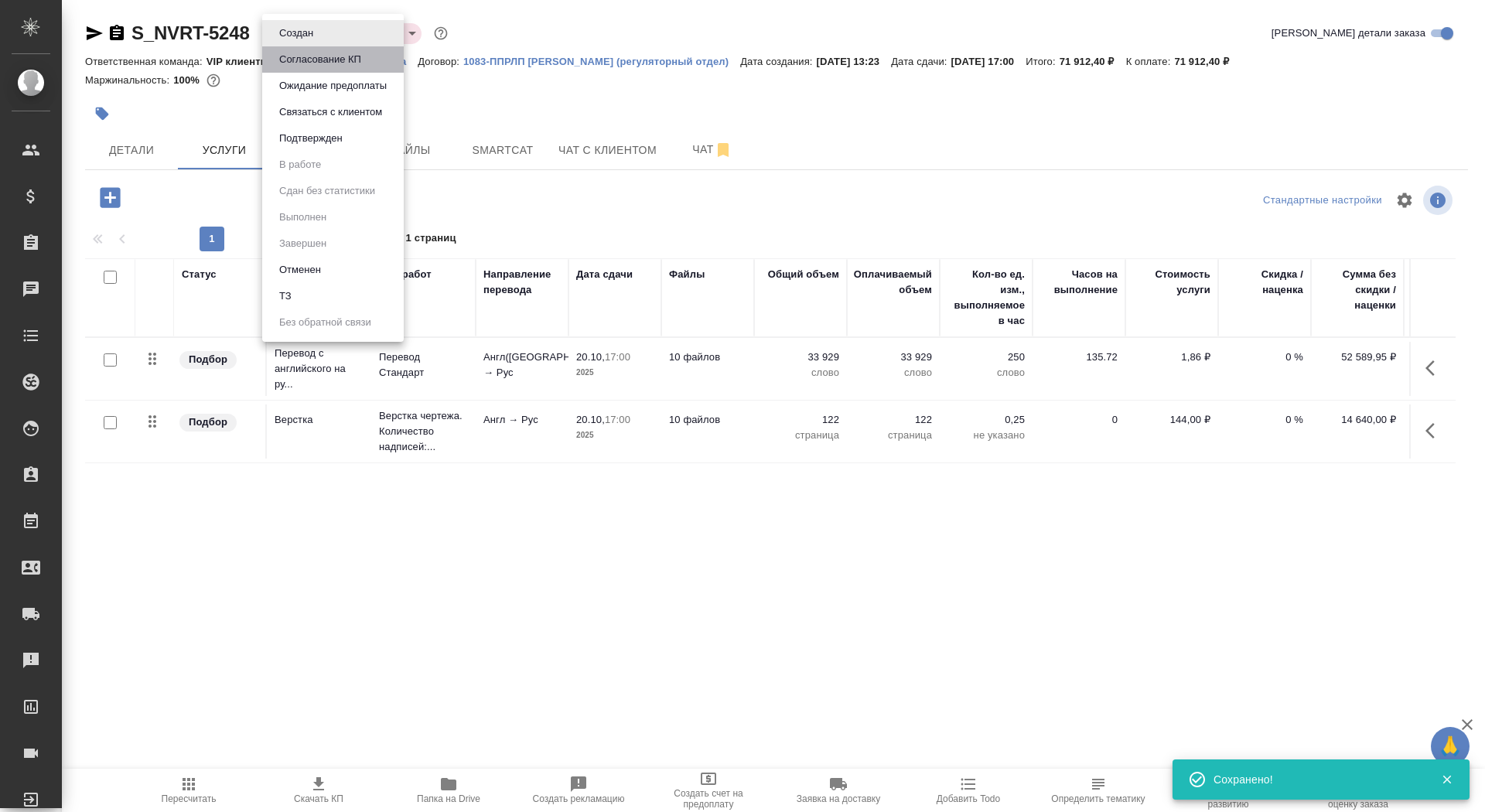
click at [293, 62] on button "Согласование КП" at bounding box center [320, 59] width 91 height 17
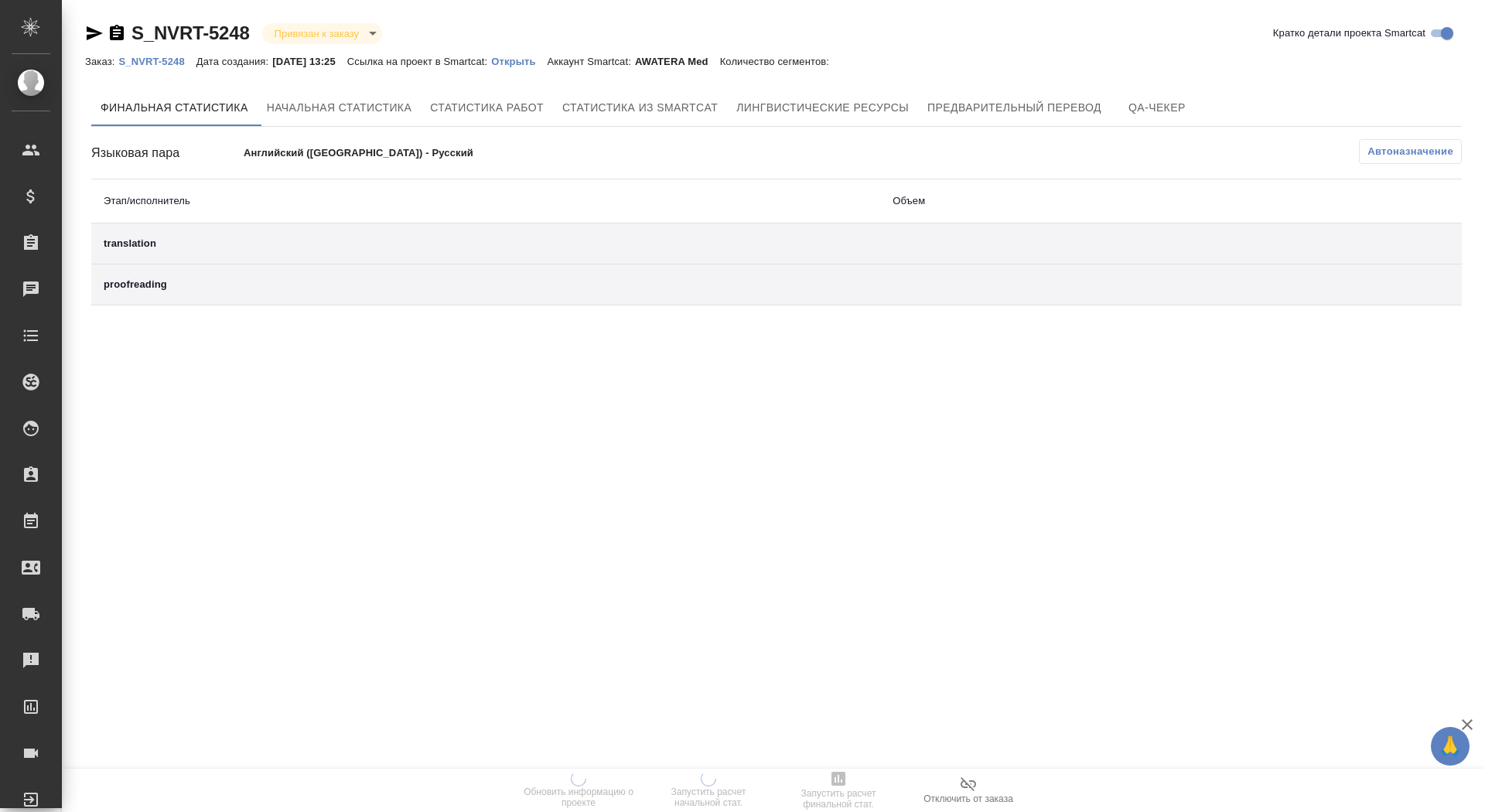
click at [547, 54] on link "Открыть" at bounding box center [518, 61] width 55 height 14
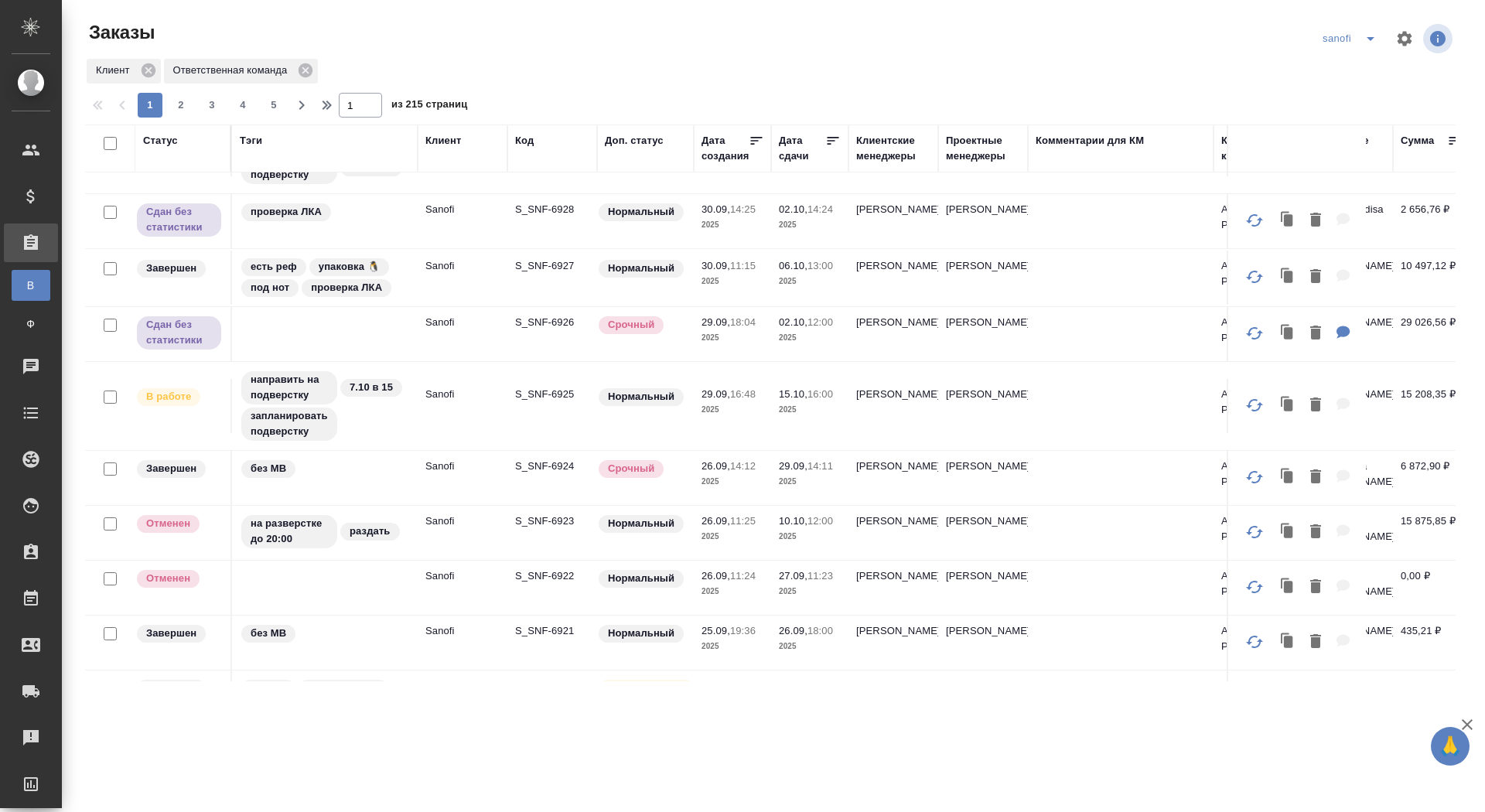
scroll to position [1004, 0]
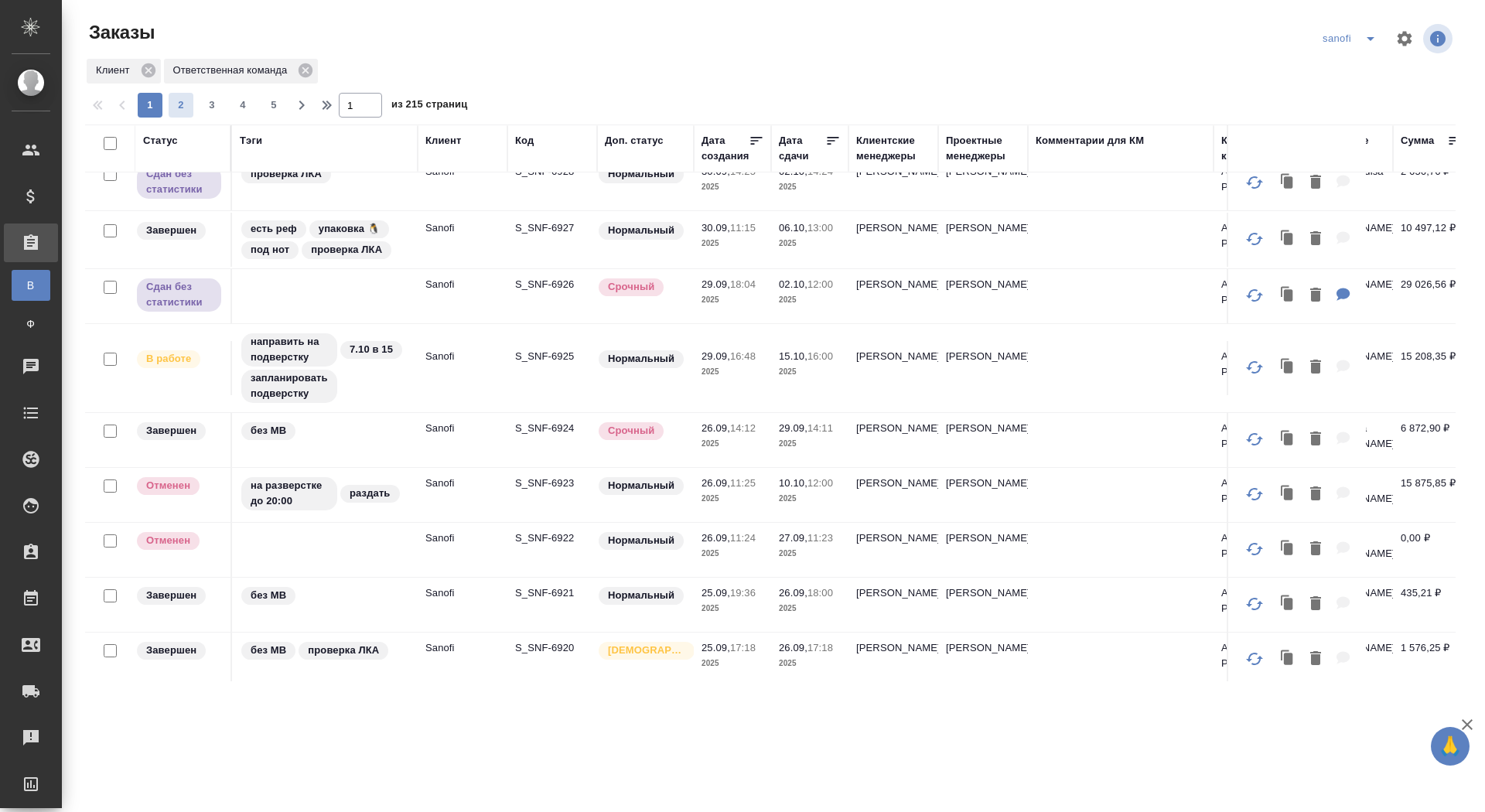
click at [179, 102] on span "2" at bounding box center [180, 105] width 24 height 15
type input "2"
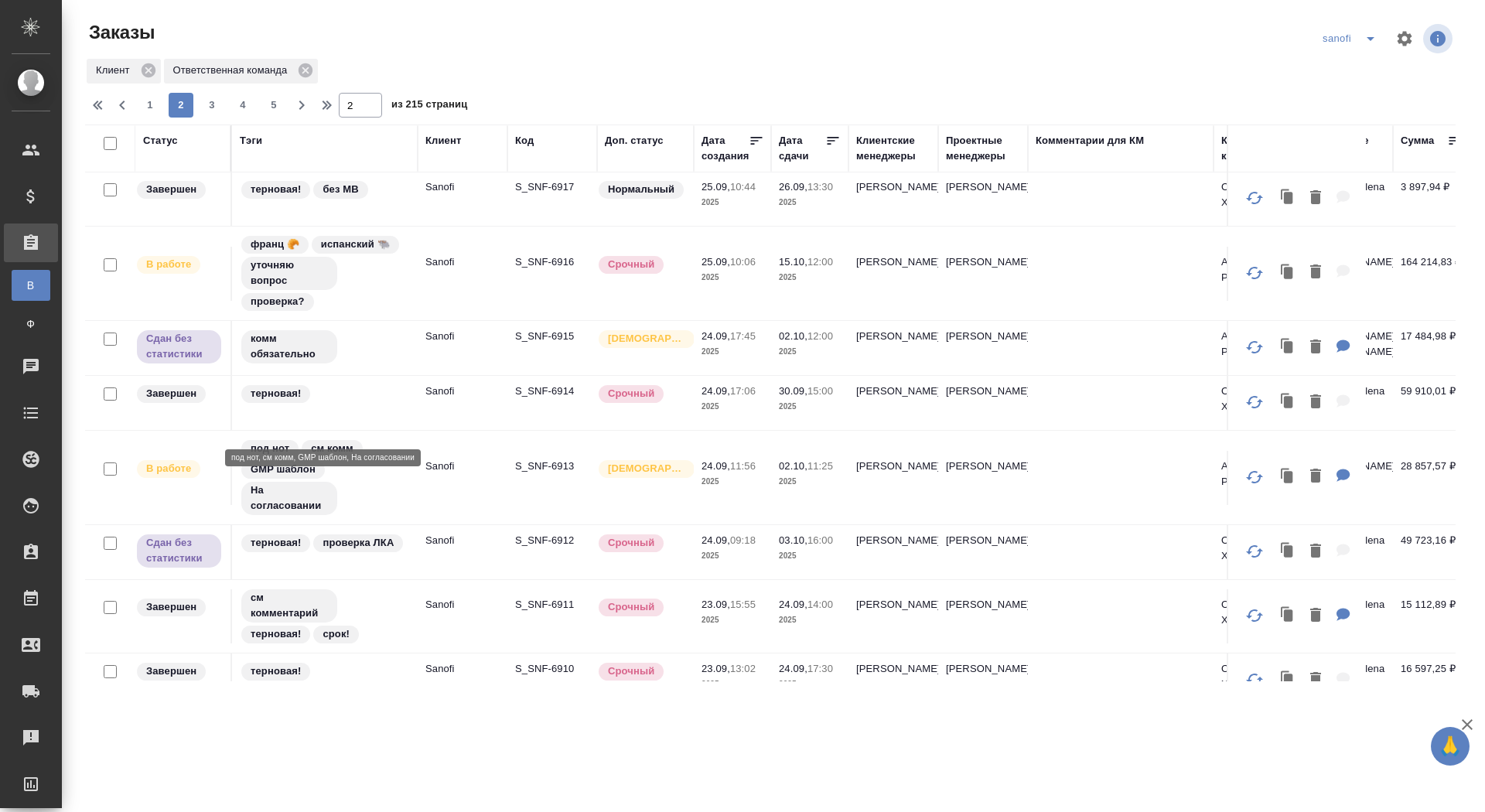
scroll to position [0, 0]
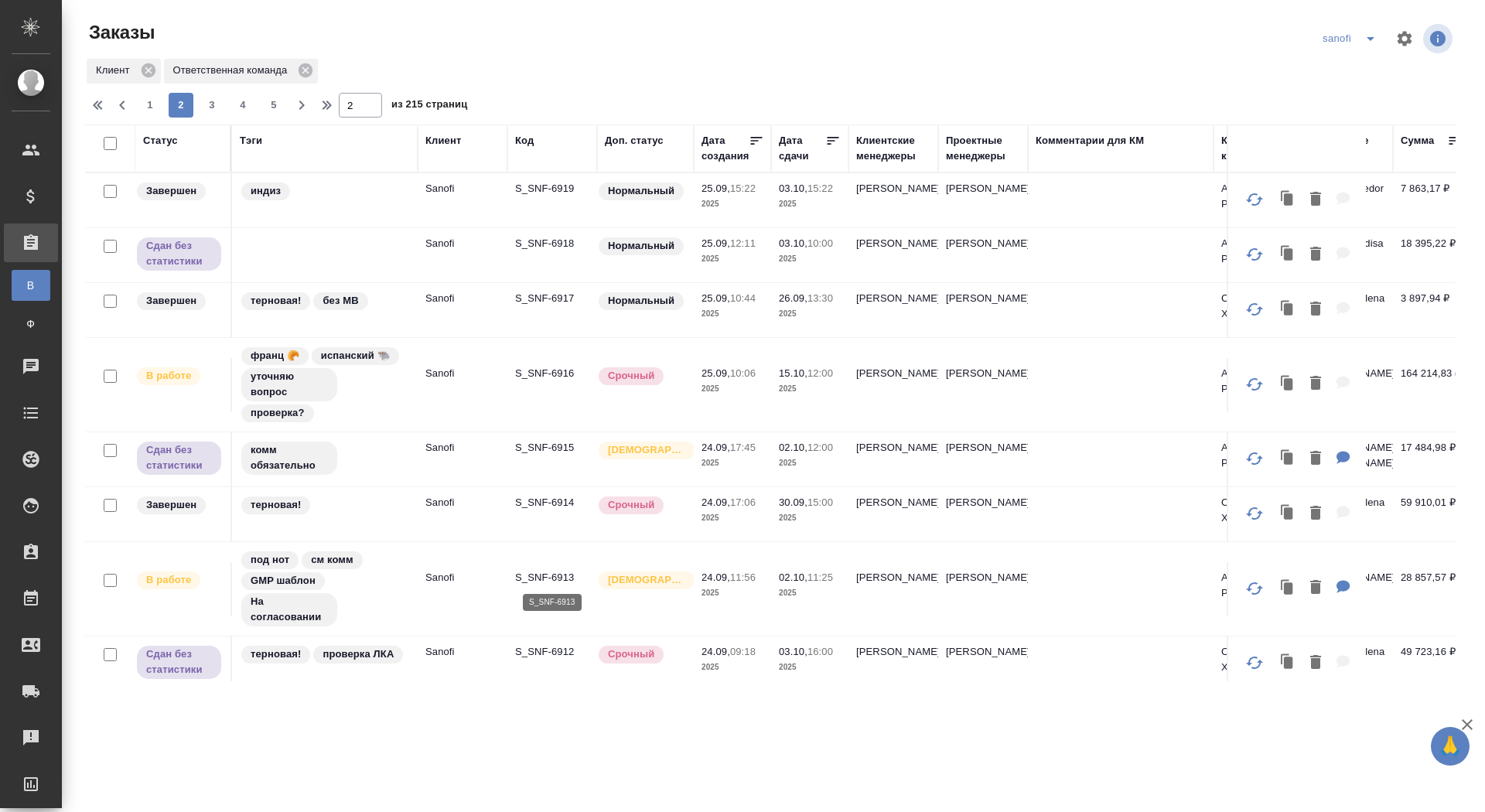
click at [542, 569] on p "S_SNF-6913" at bounding box center [552, 577] width 74 height 15
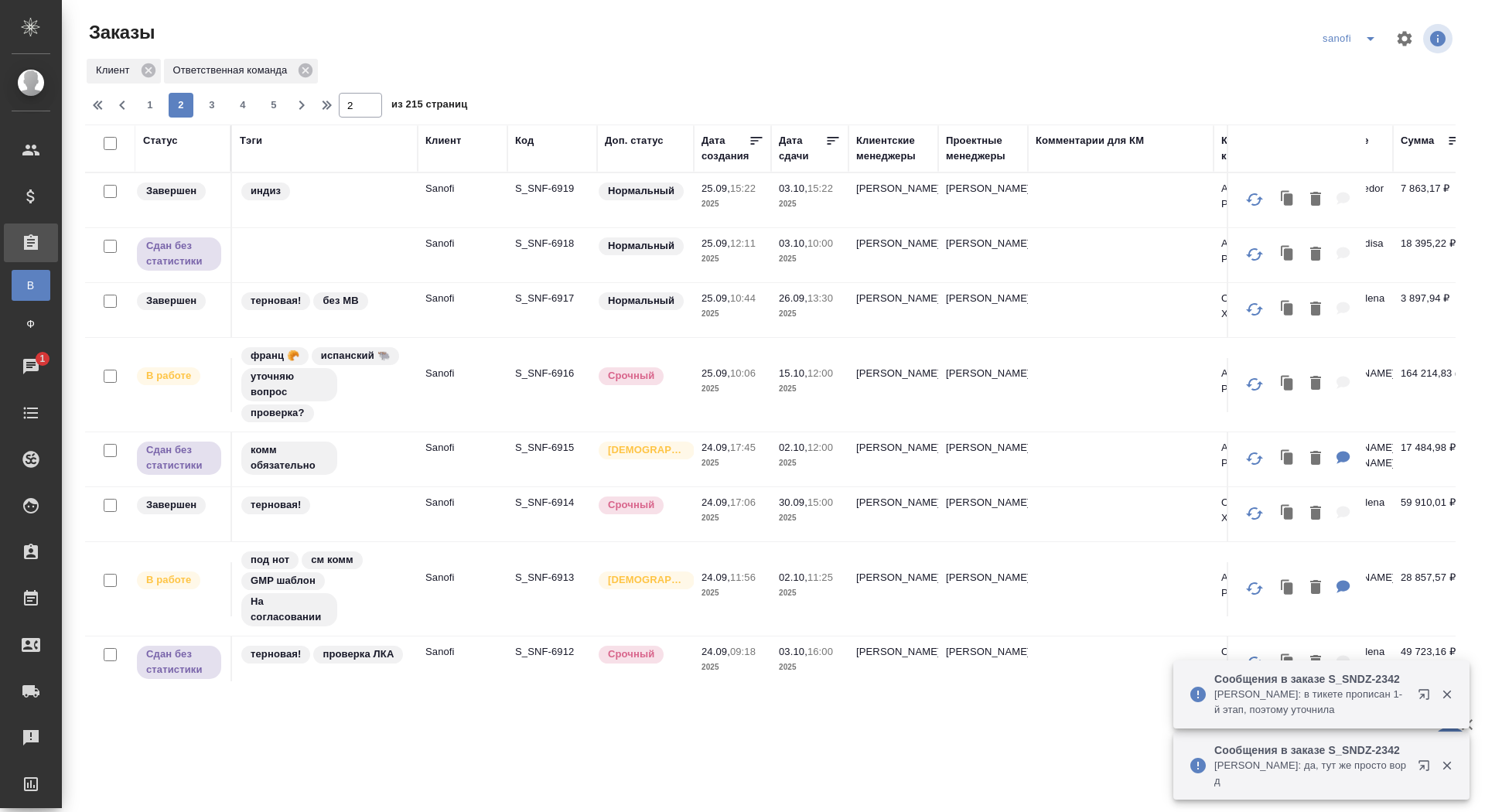
click at [1371, 37] on icon "split button" at bounding box center [1370, 39] width 8 height 4
click at [1340, 167] on li "красфарма" at bounding box center [1352, 168] width 81 height 24
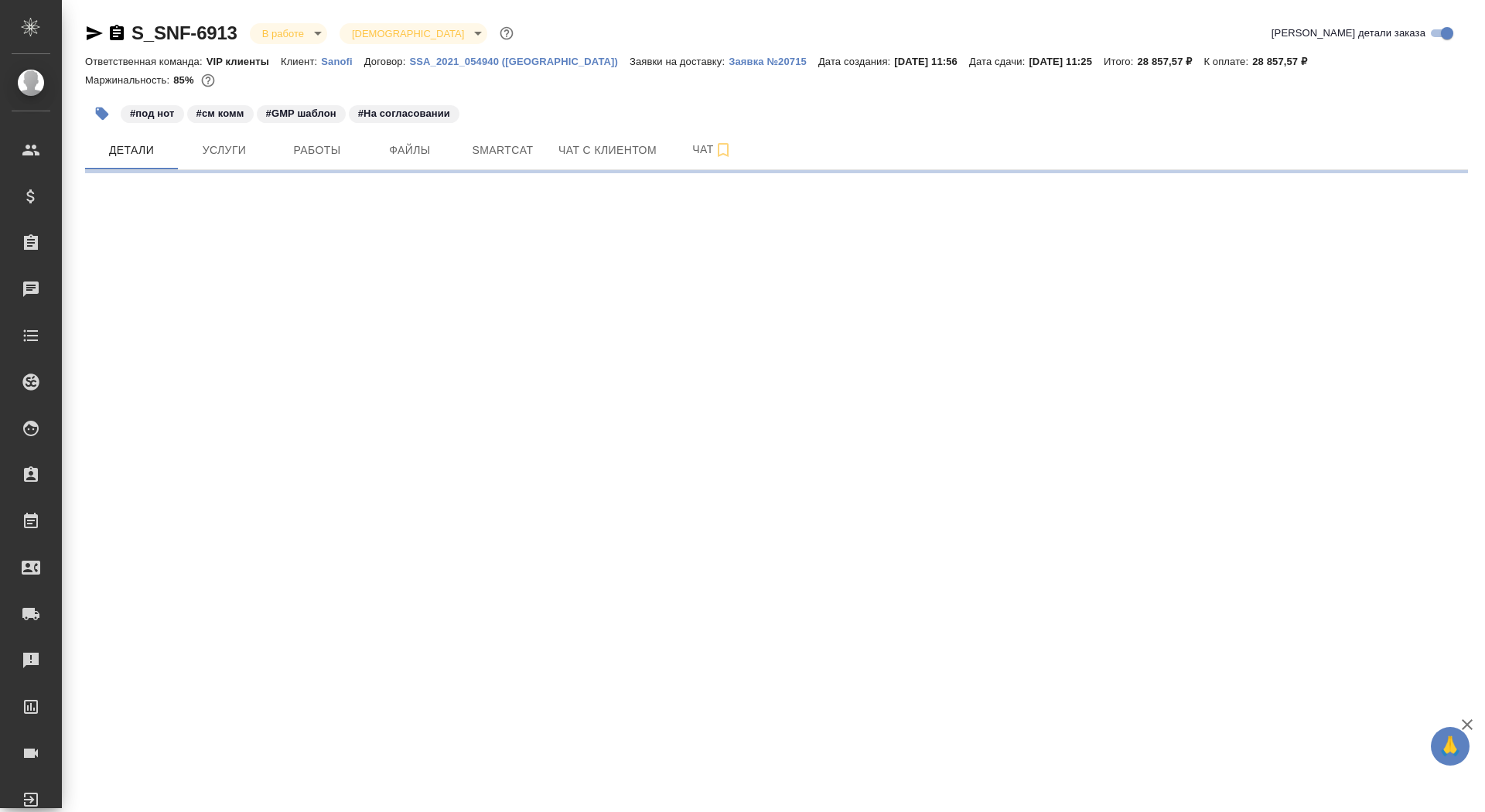
select select "RU"
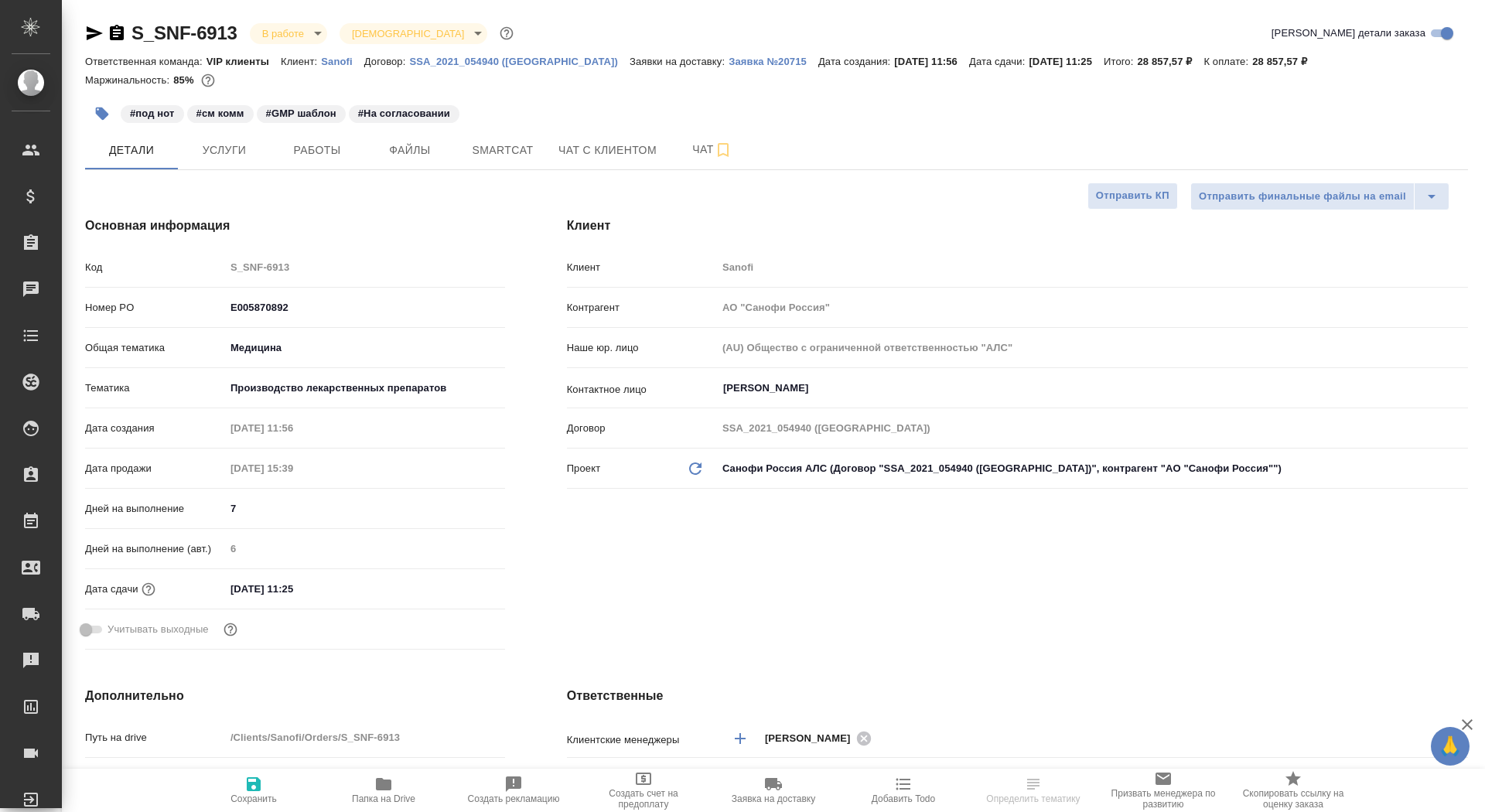
type textarea "x"
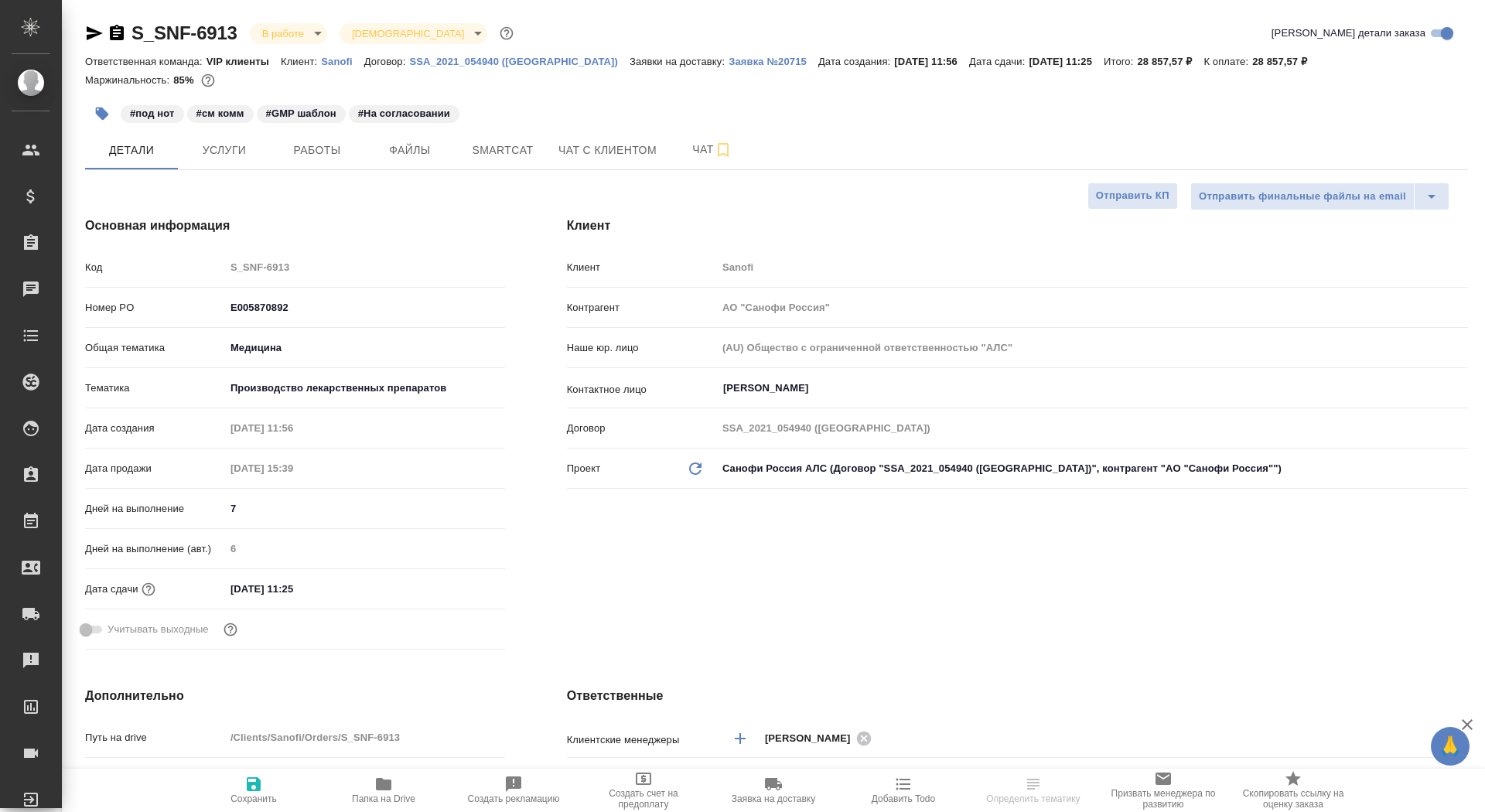
type textarea "x"
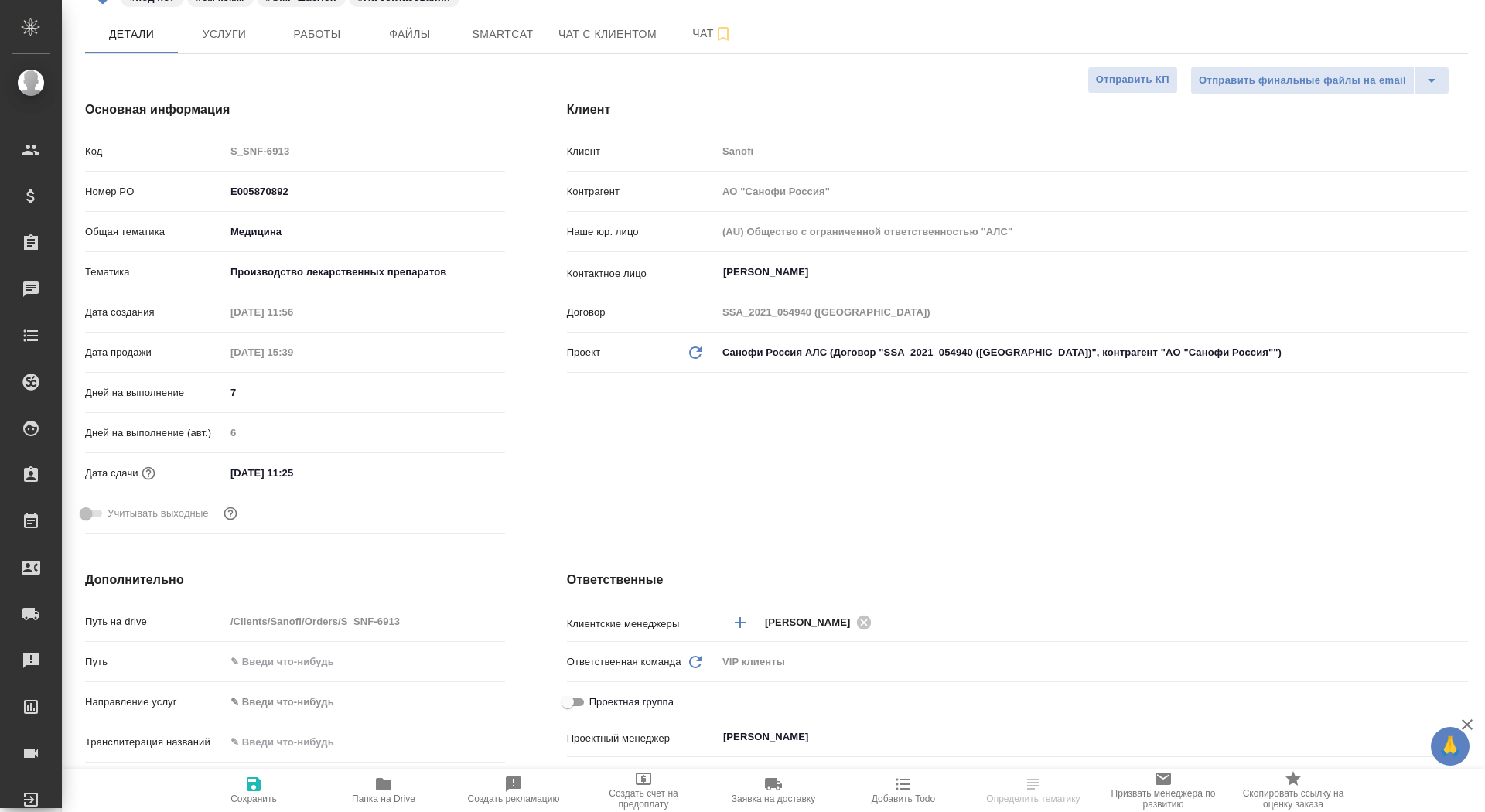
type textarea "x"
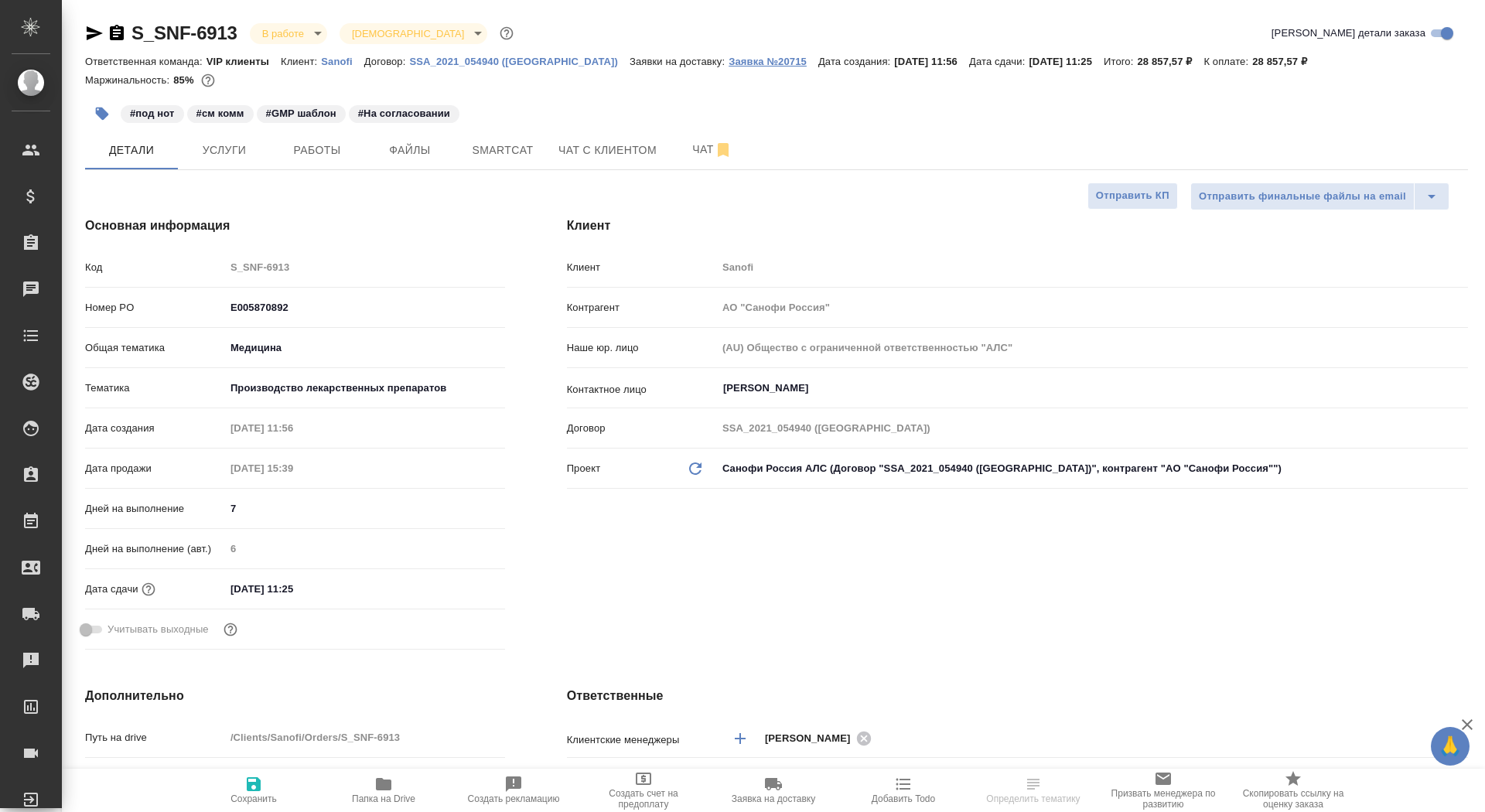
click at [729, 63] on p "Заявка №20715" at bounding box center [773, 61] width 90 height 12
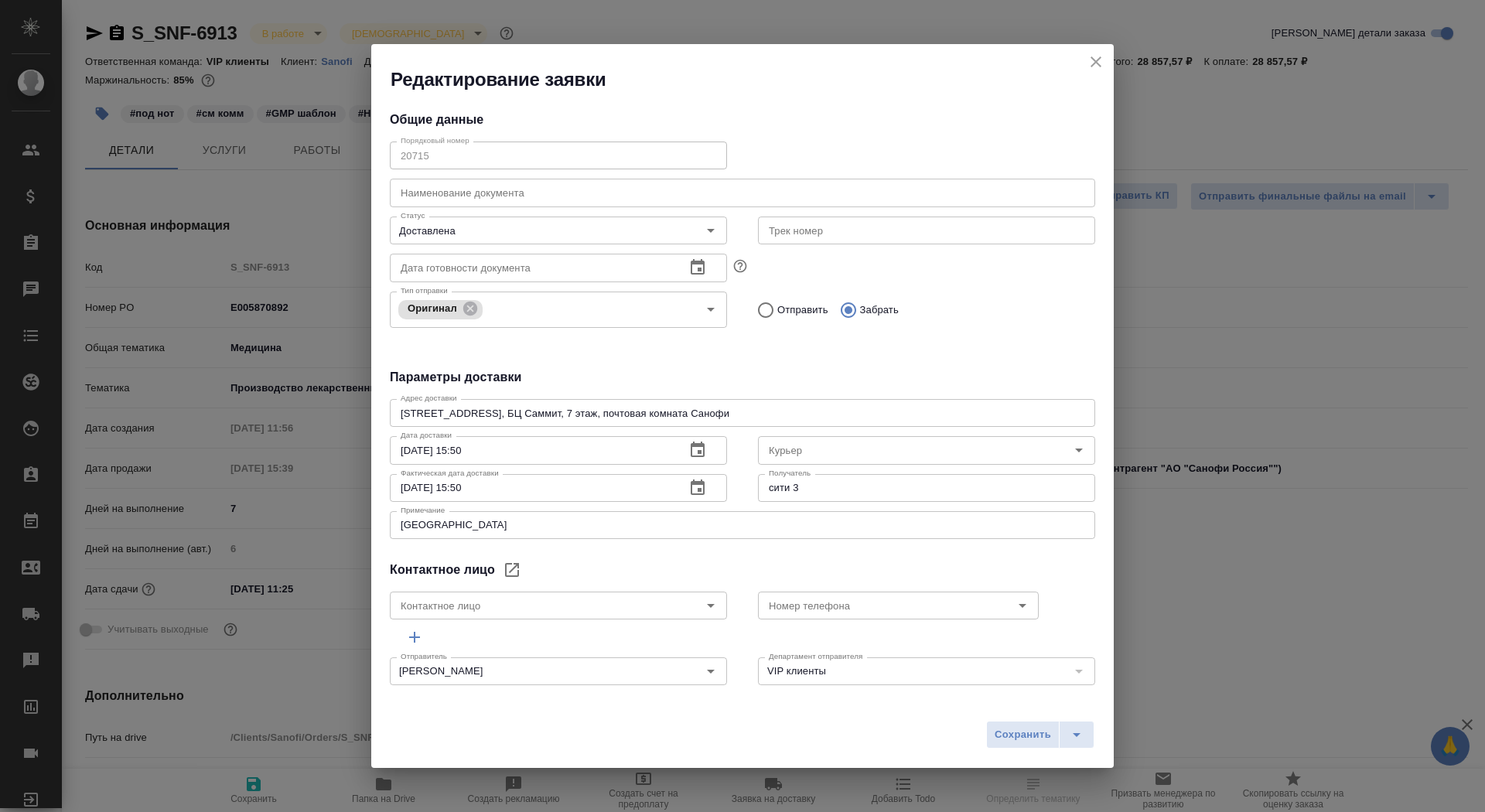
type input "[PERSON_NAME]"
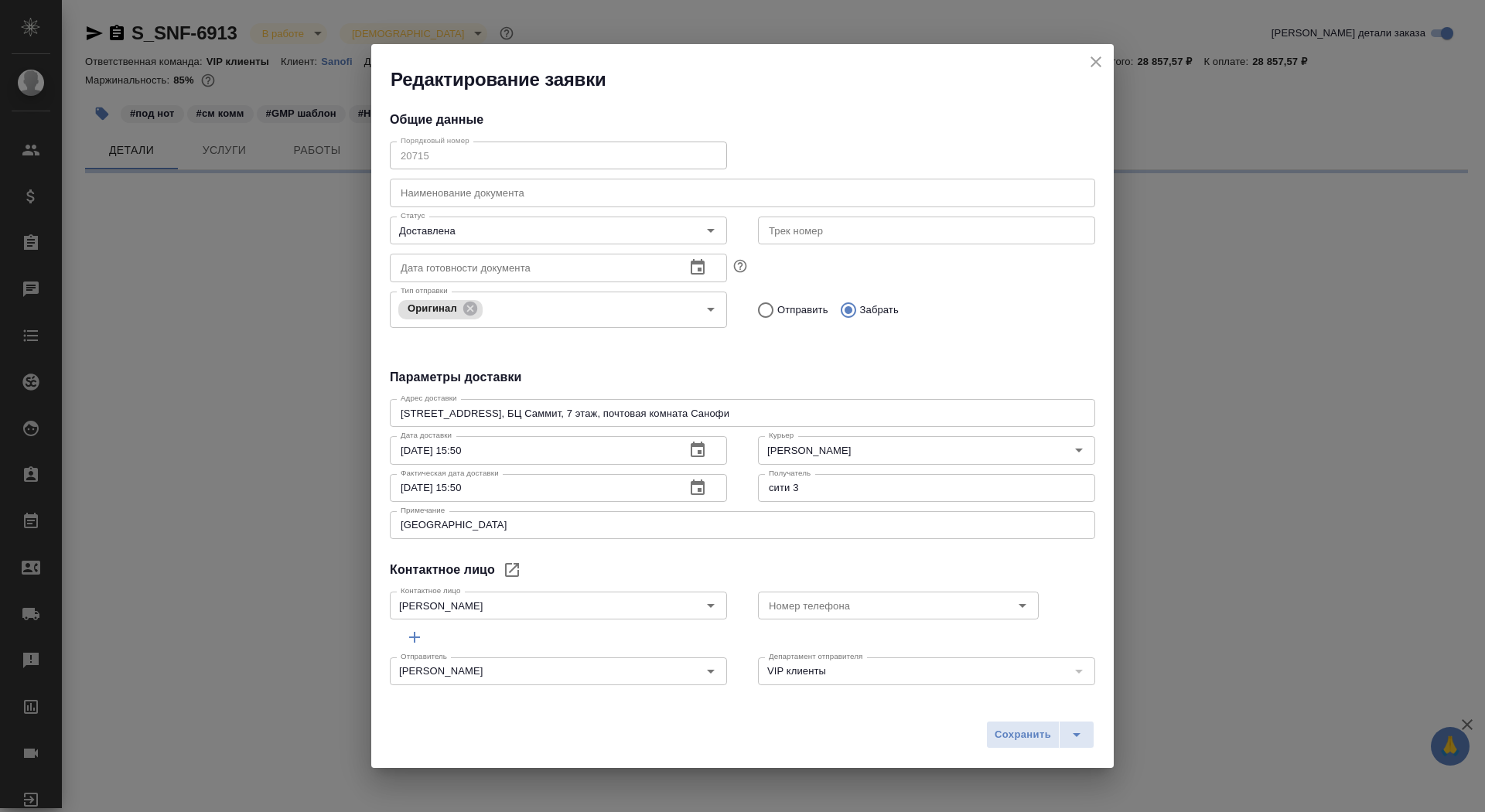
select select "RU"
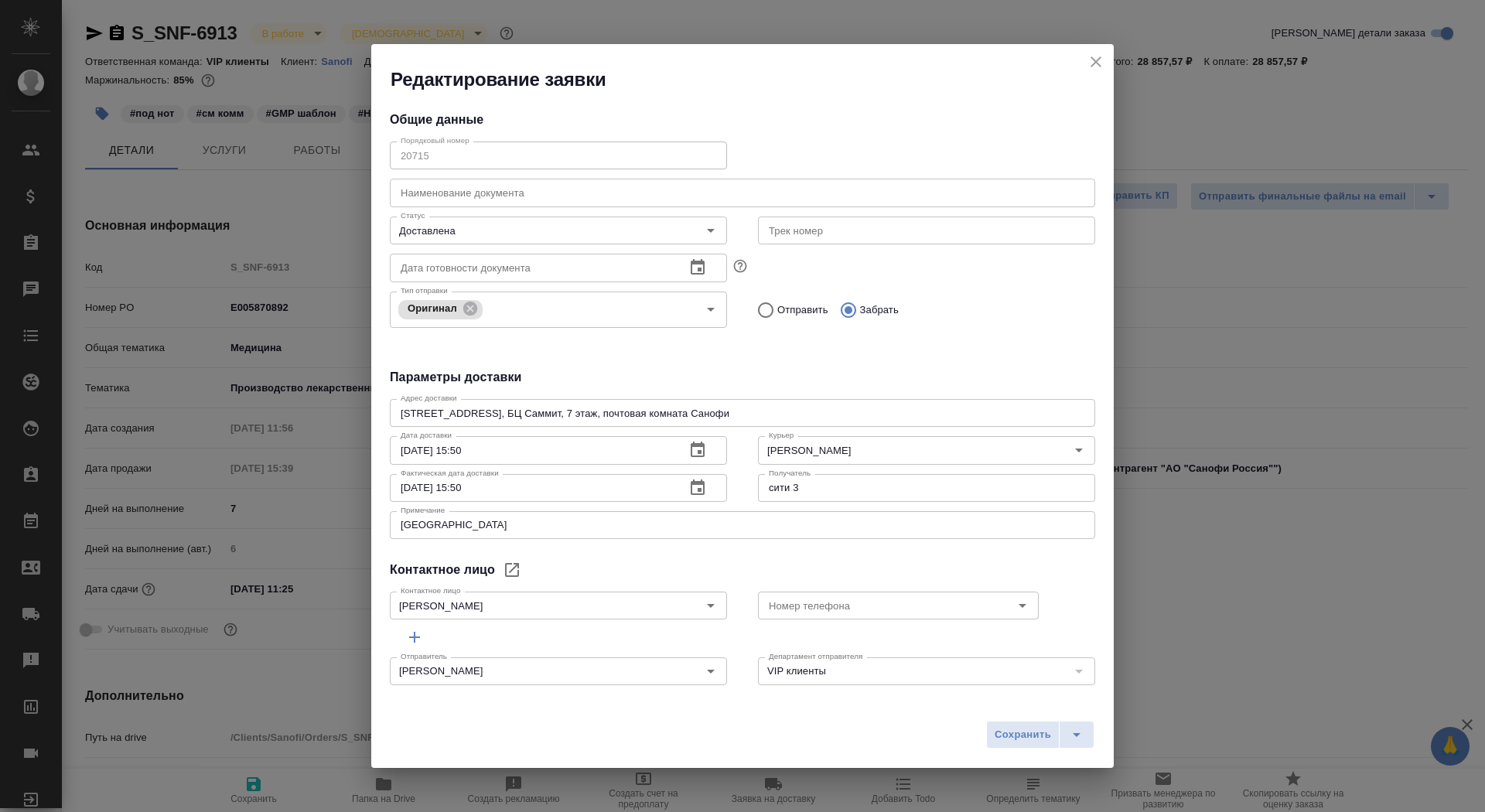
type textarea "x"
click at [1093, 72] on button "close" at bounding box center [1096, 62] width 24 height 24
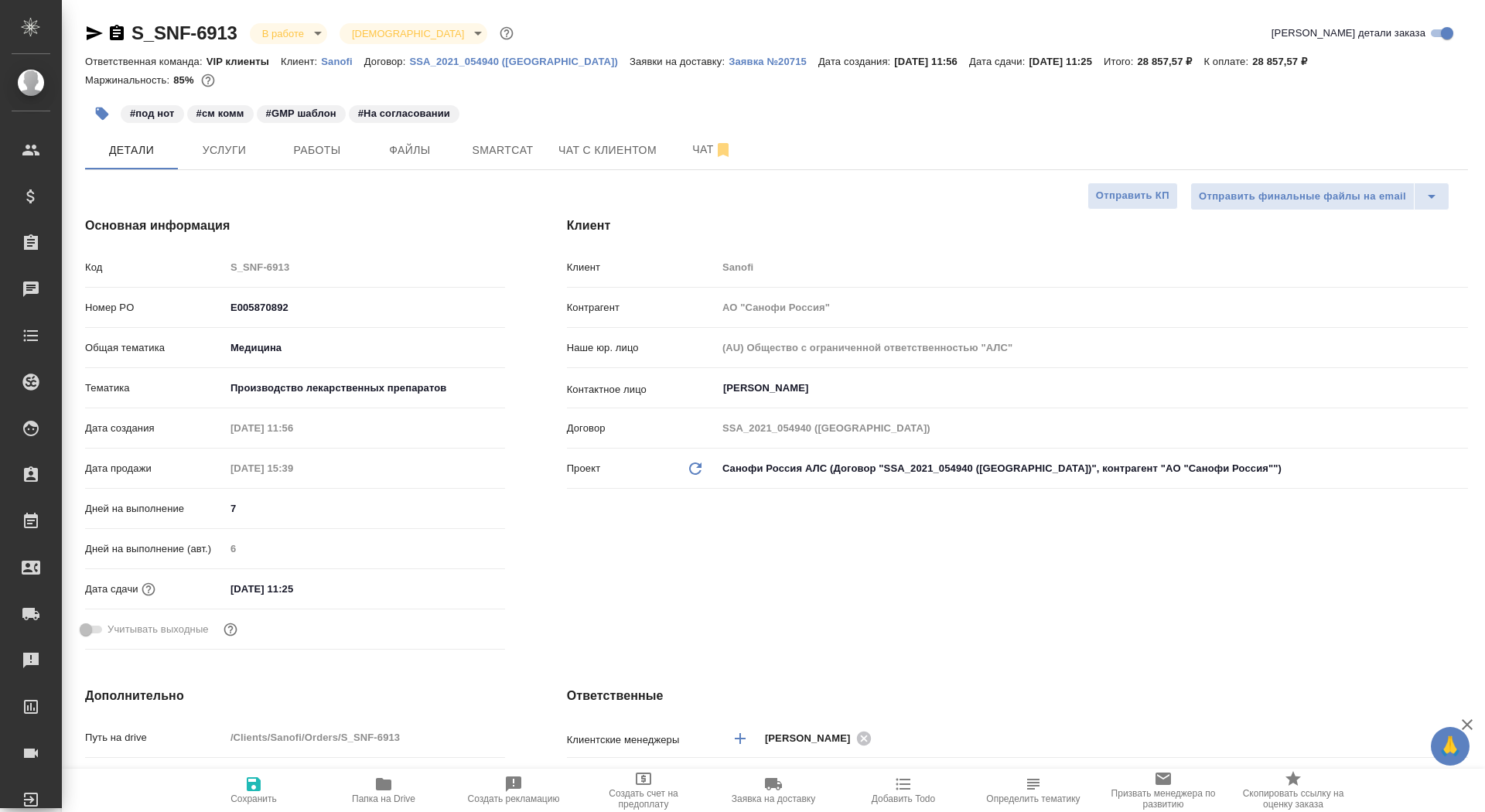
type textarea "x"
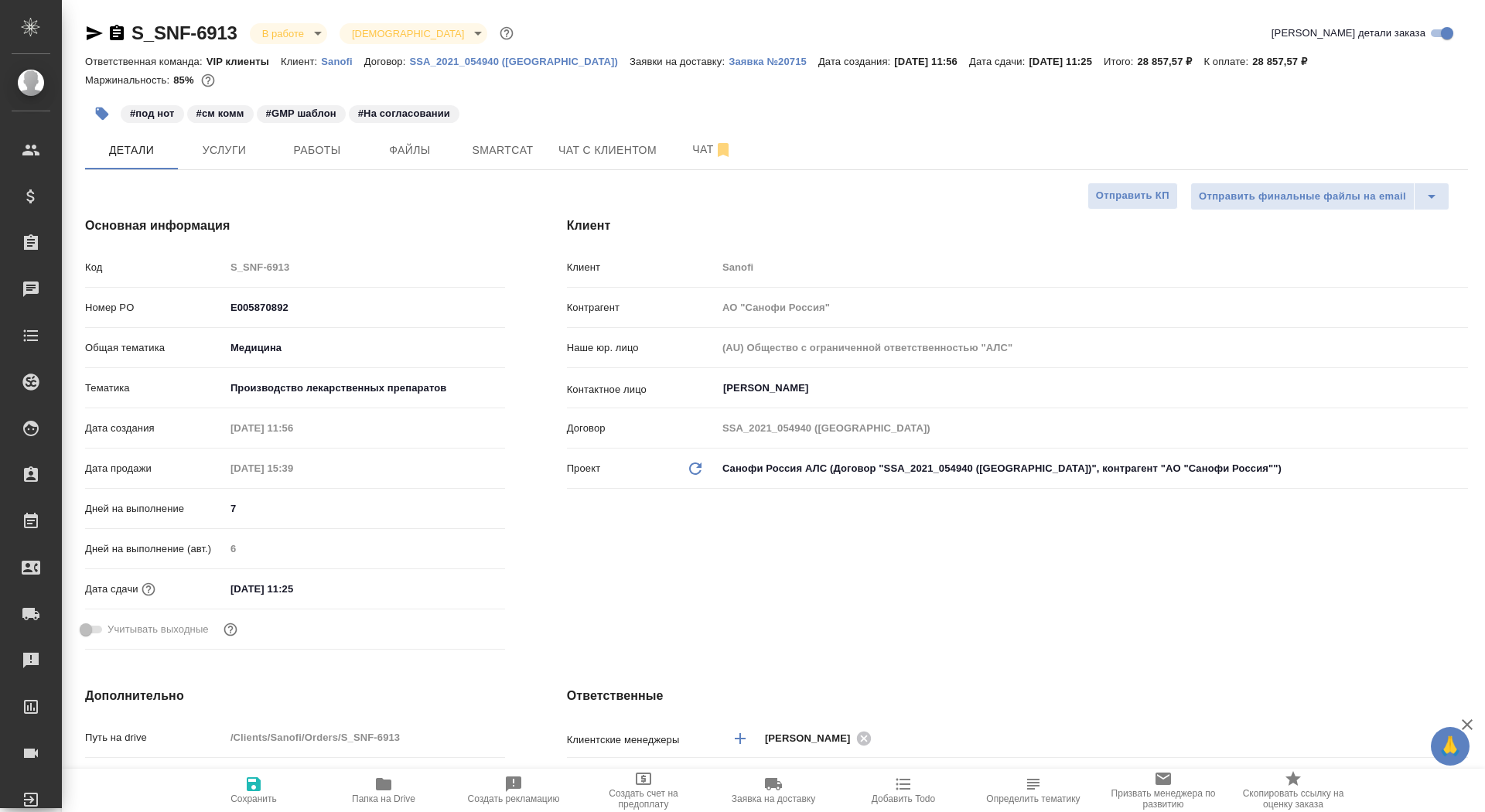
type textarea "x"
click at [89, 30] on icon "button" at bounding box center [95, 33] width 16 height 14
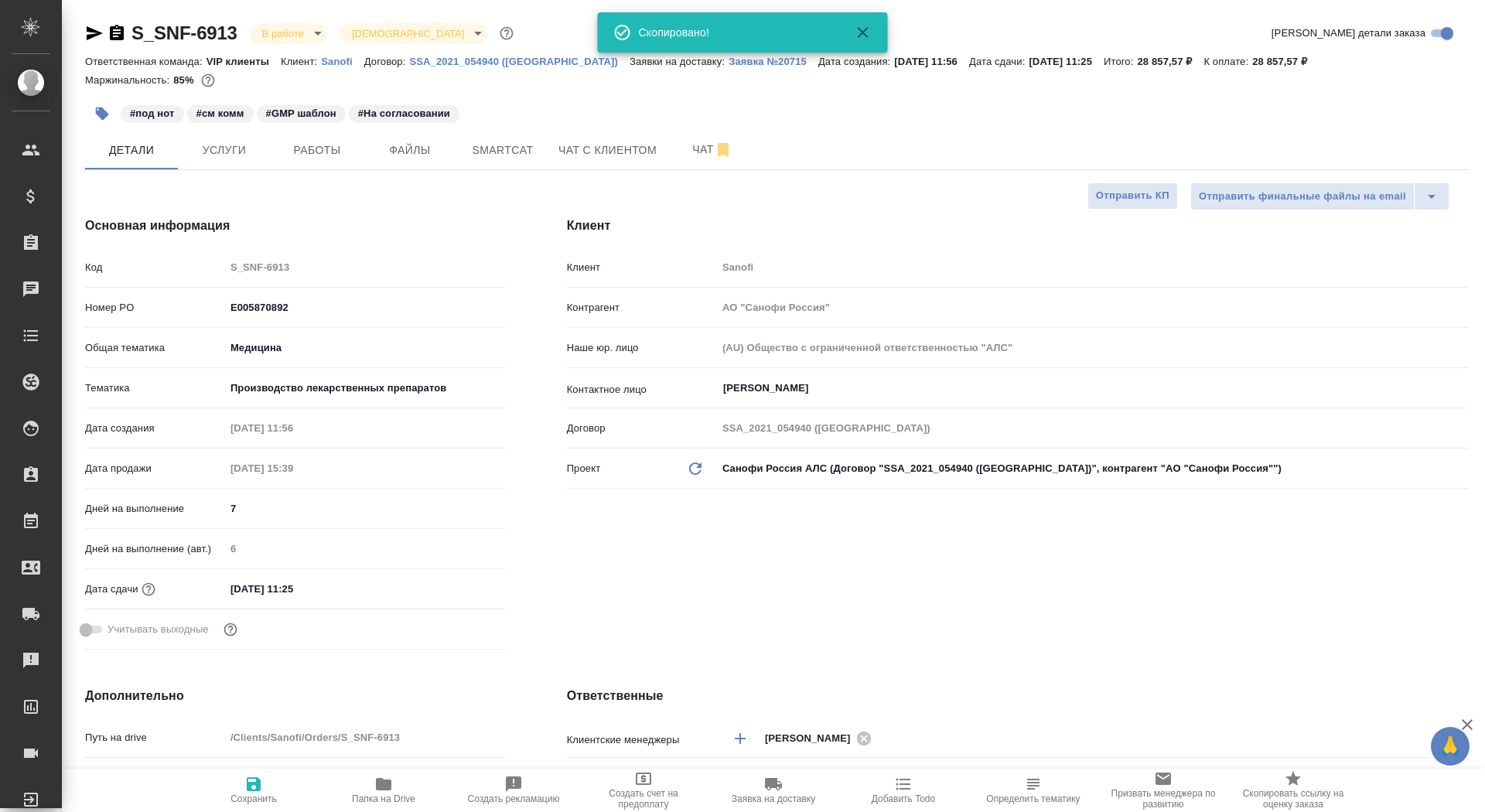
type textarea "x"
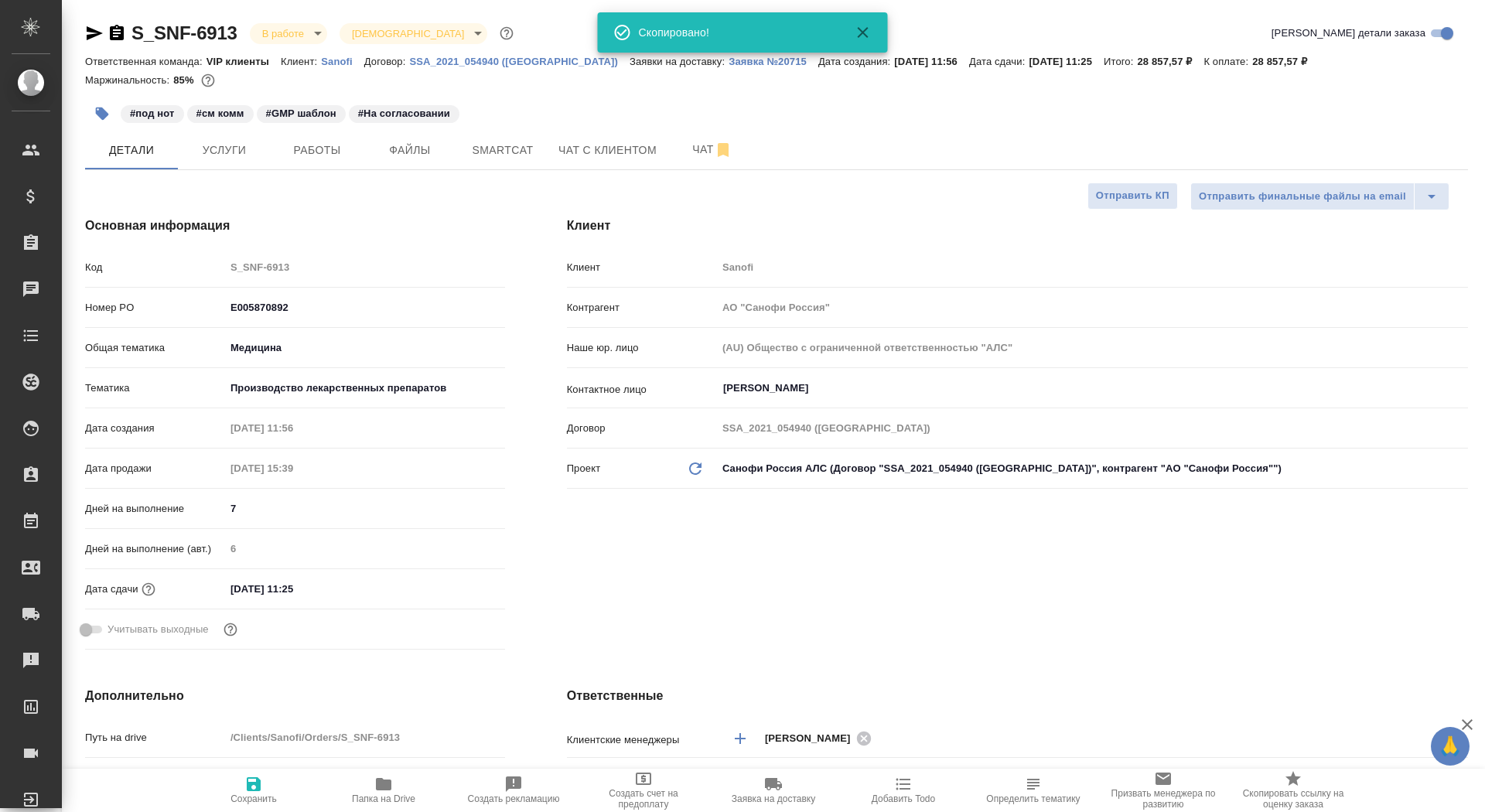
type textarea "x"
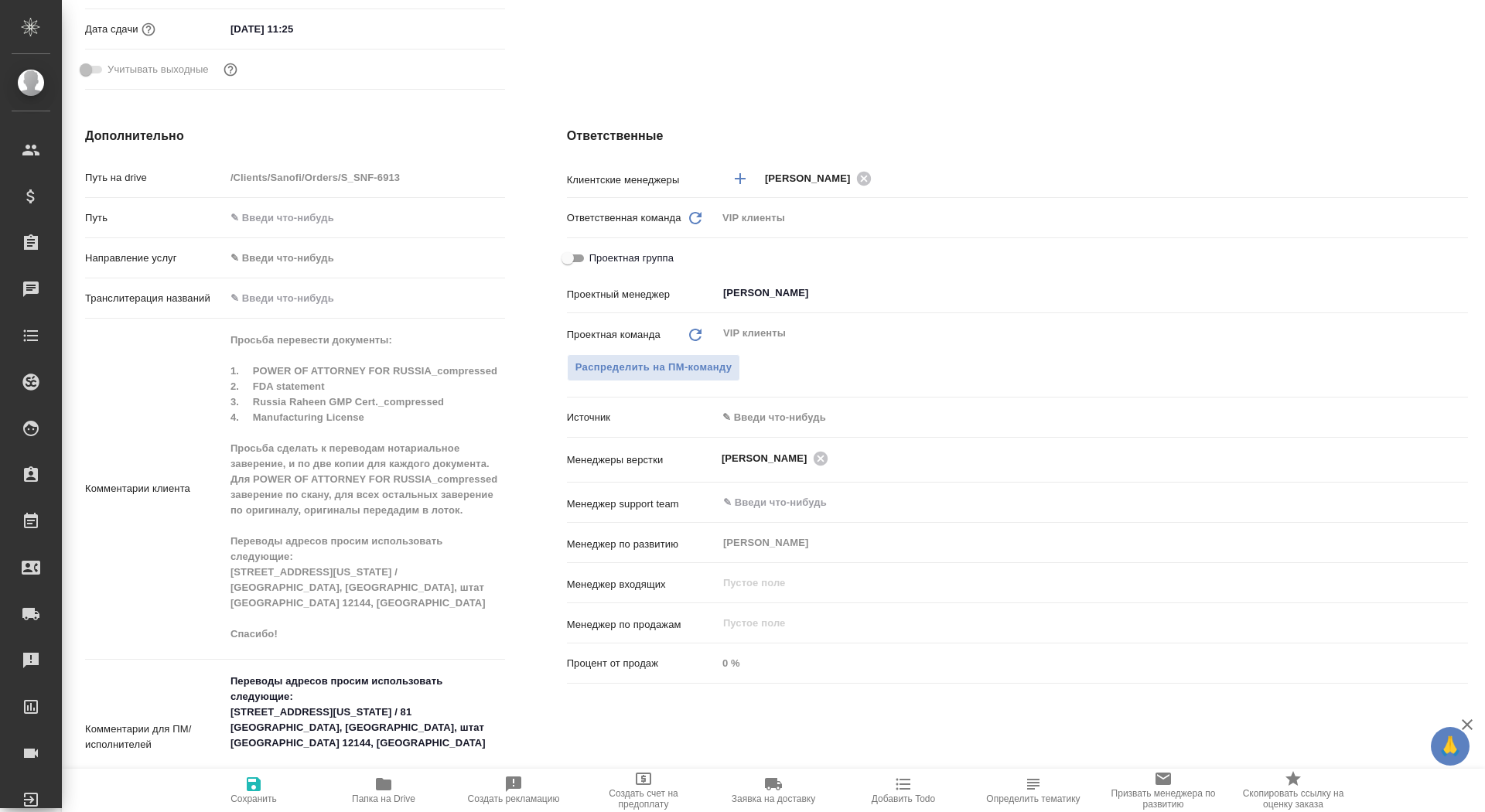
scroll to position [578, 0]
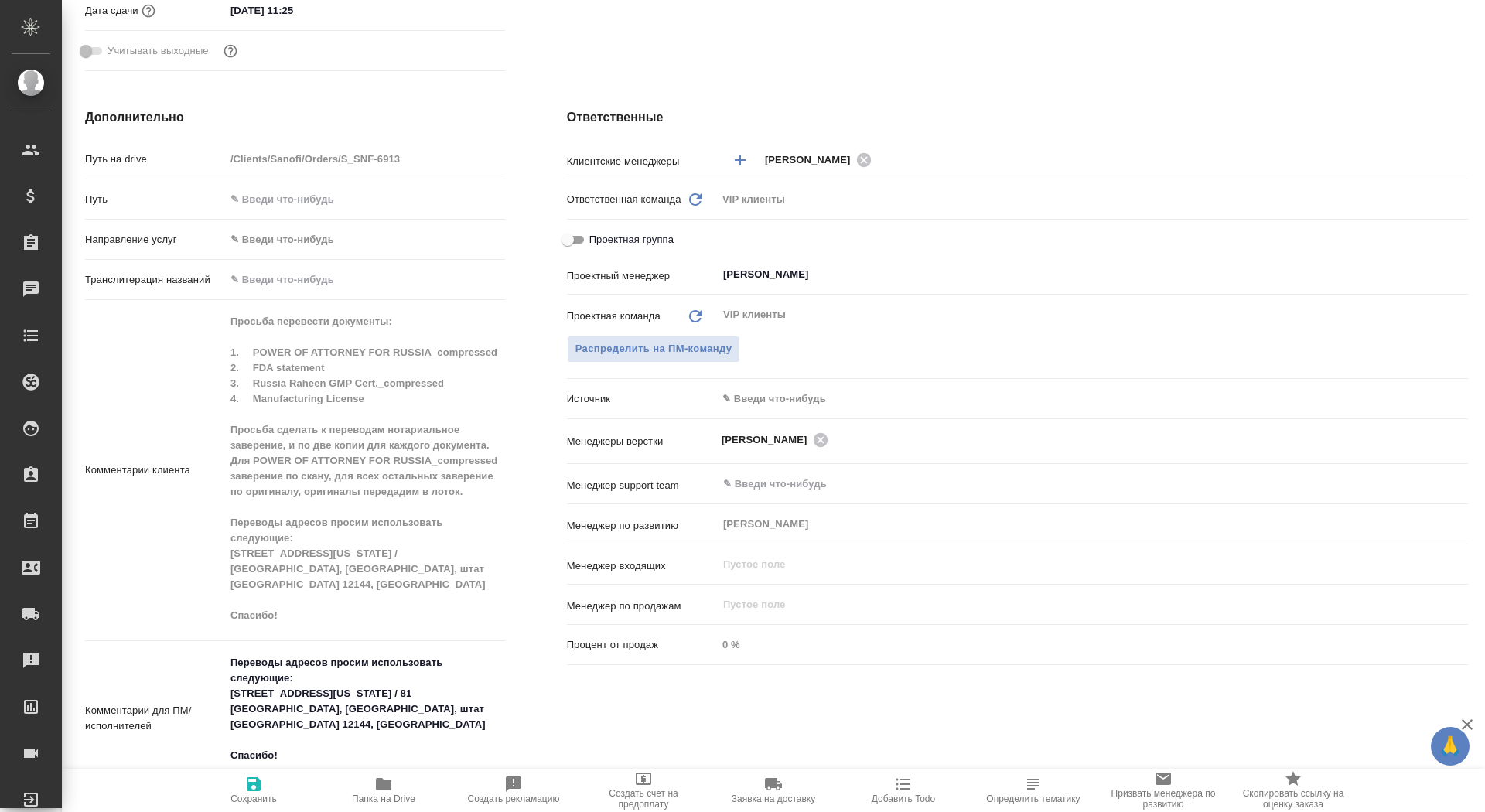
type textarea "x"
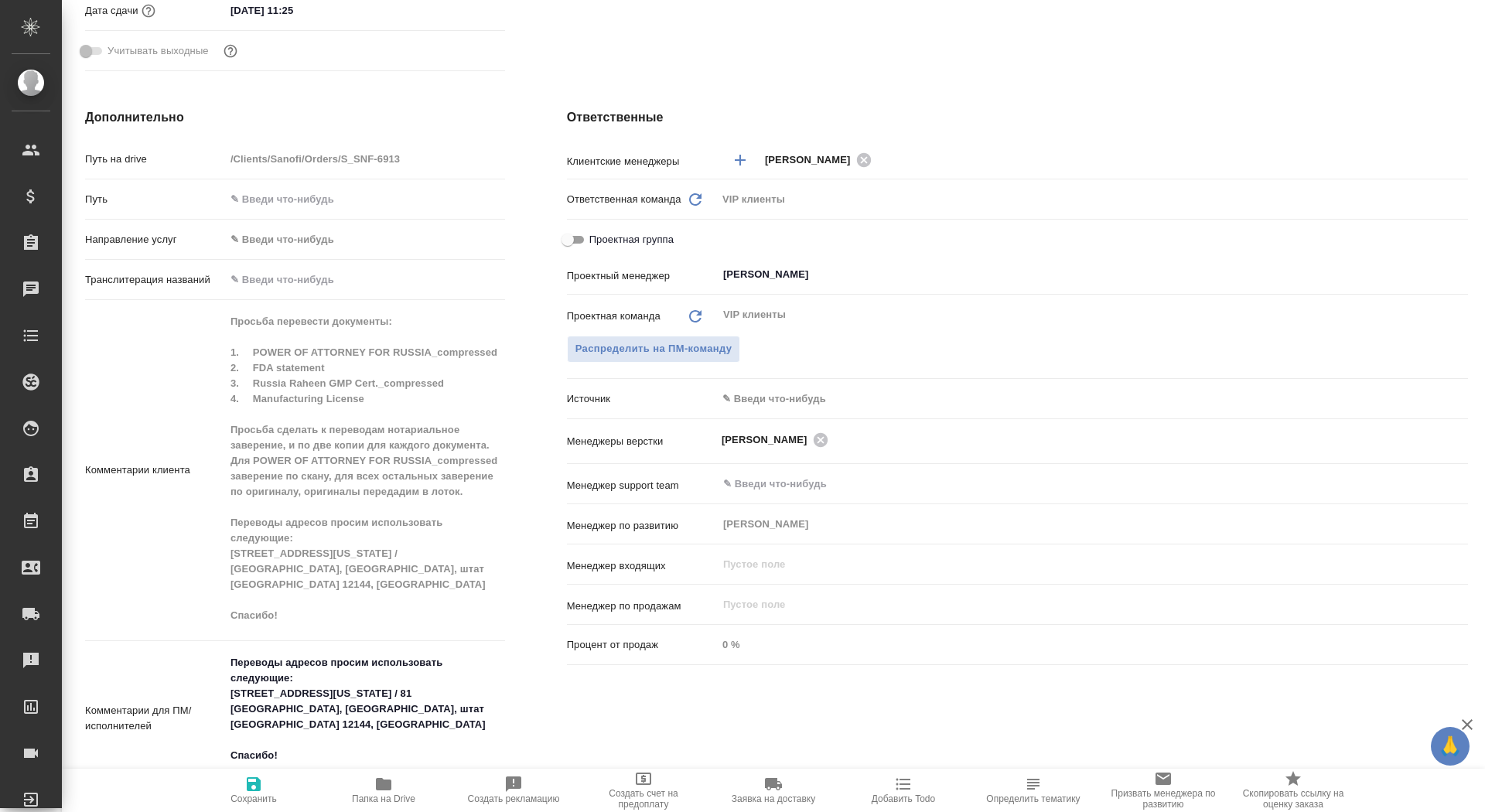
type textarea "x"
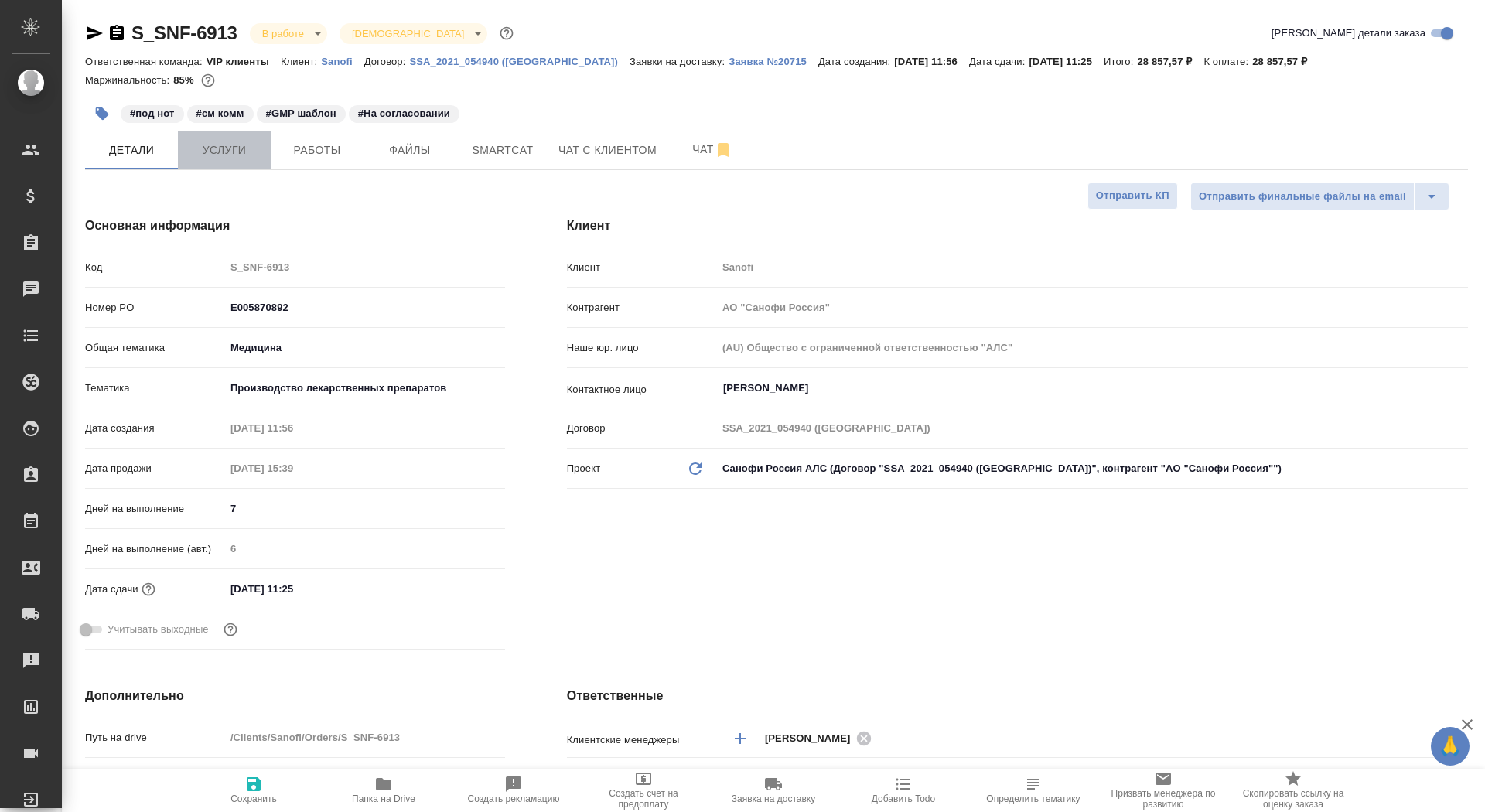
click at [231, 150] on span "Услуги" at bounding box center [225, 149] width 74 height 19
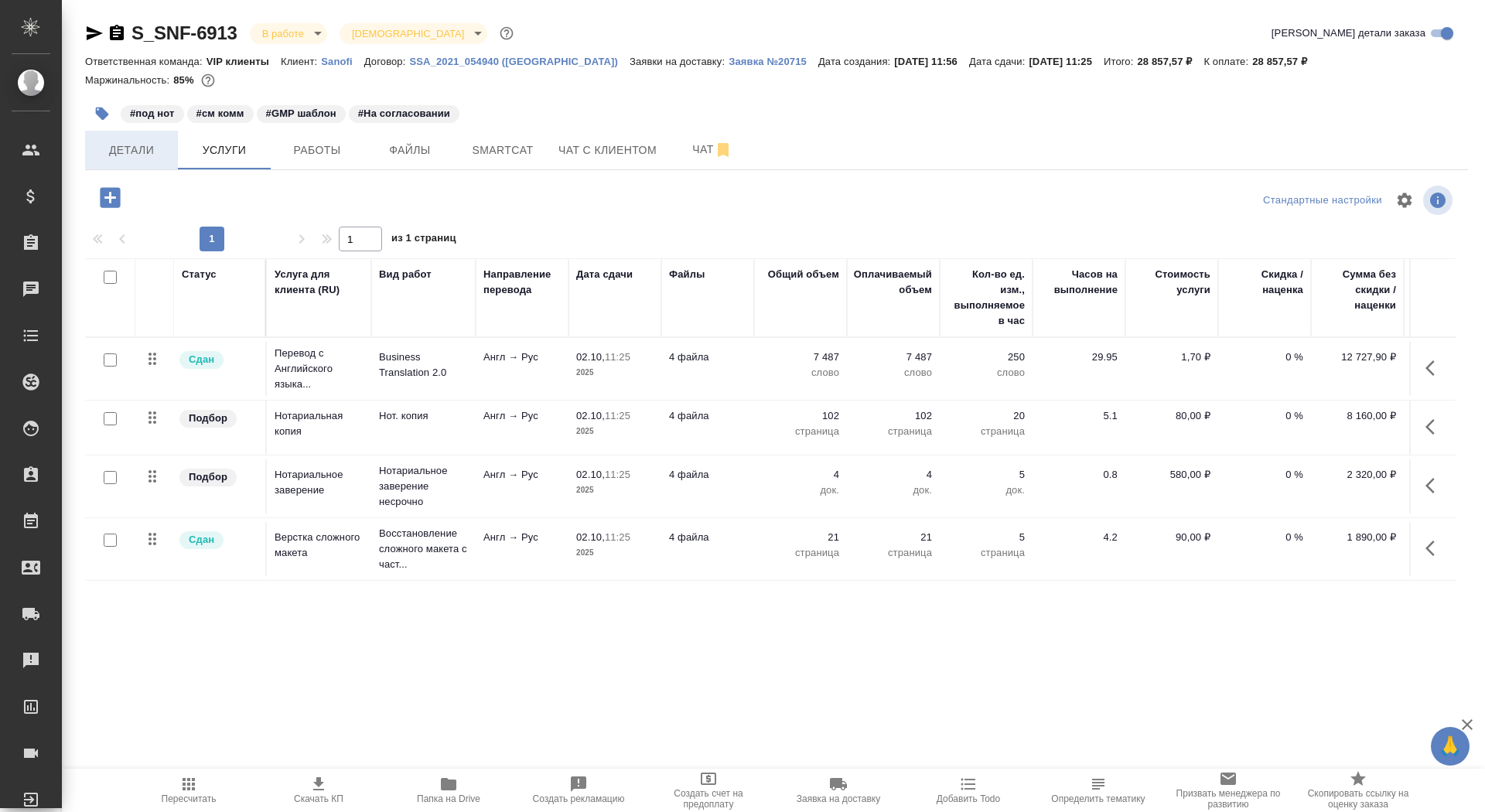
click at [139, 154] on span "Детали" at bounding box center [131, 149] width 74 height 19
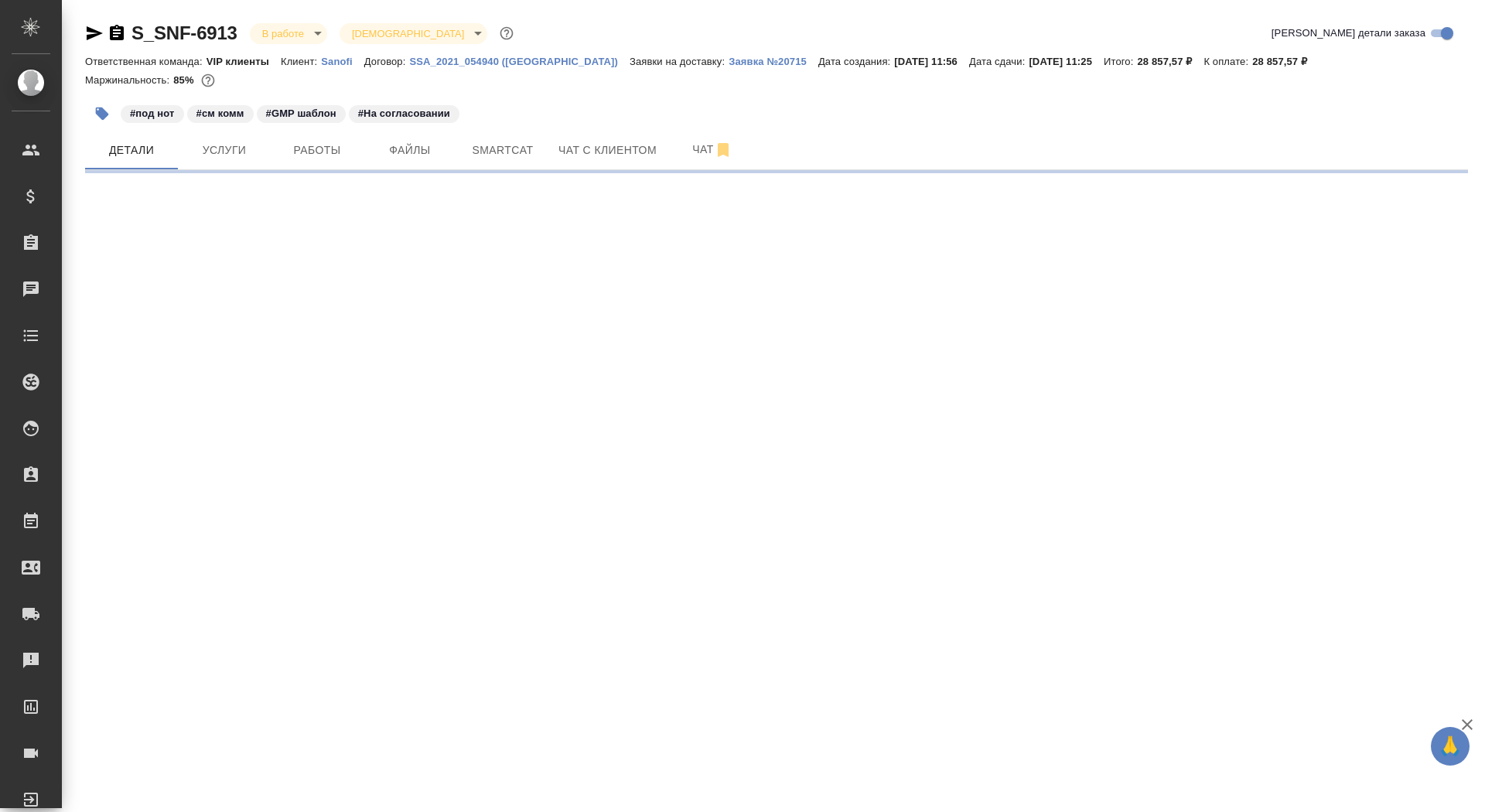
select select "RU"
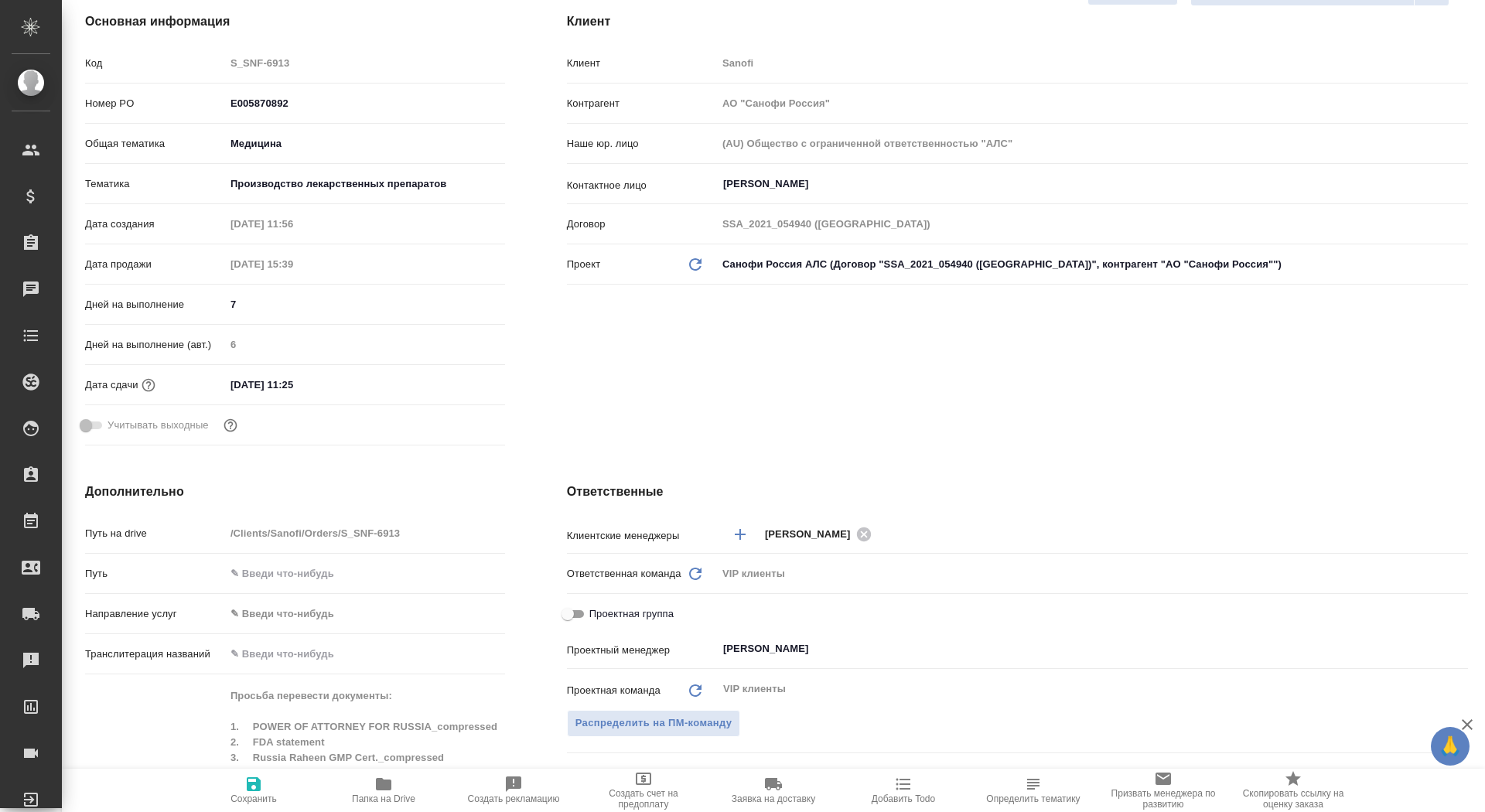
scroll to position [482, 0]
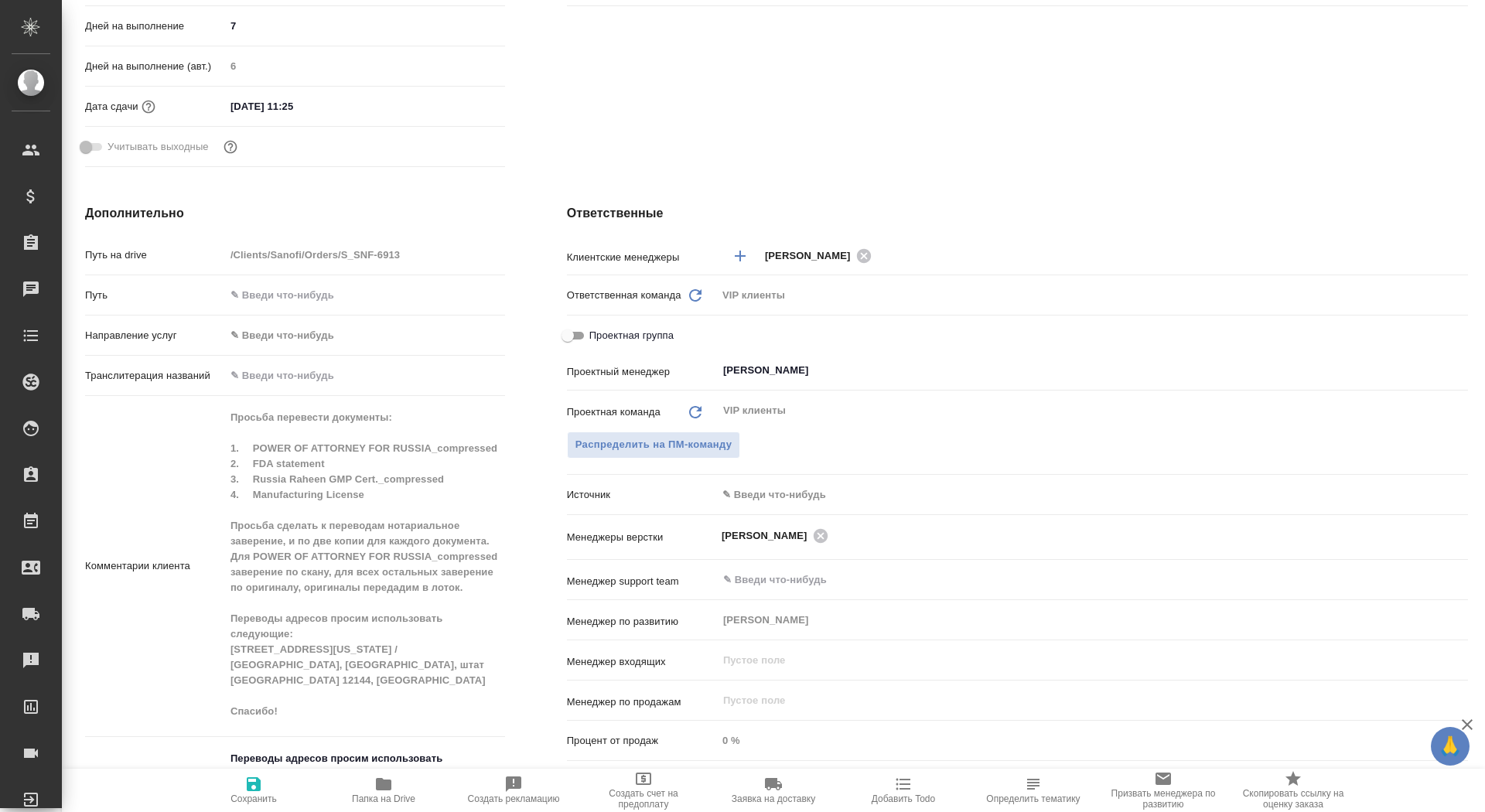
type textarea "x"
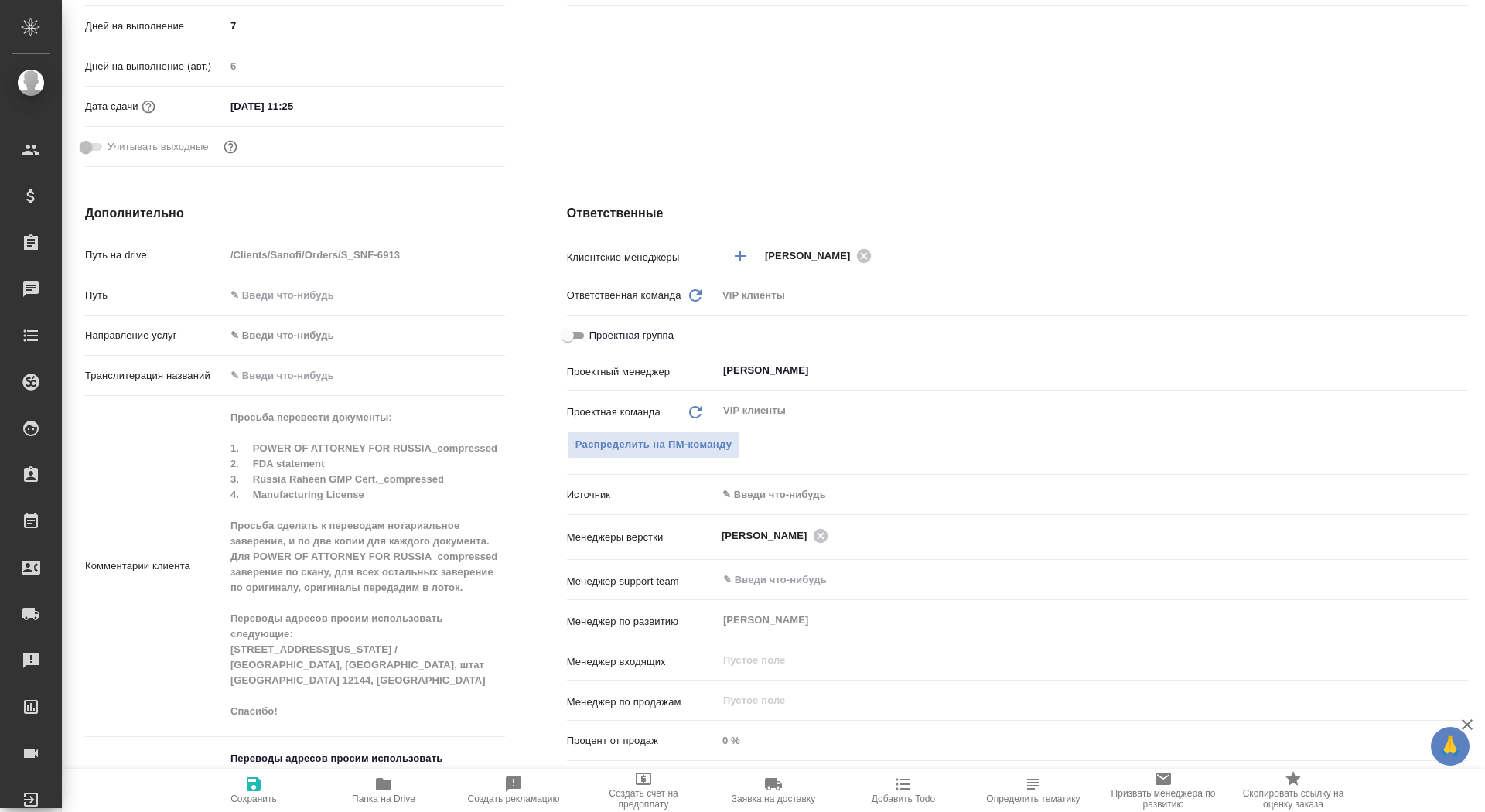
type textarea "x"
click at [393, 779] on span "Папка на Drive" at bounding box center [383, 789] width 111 height 29
type textarea "x"
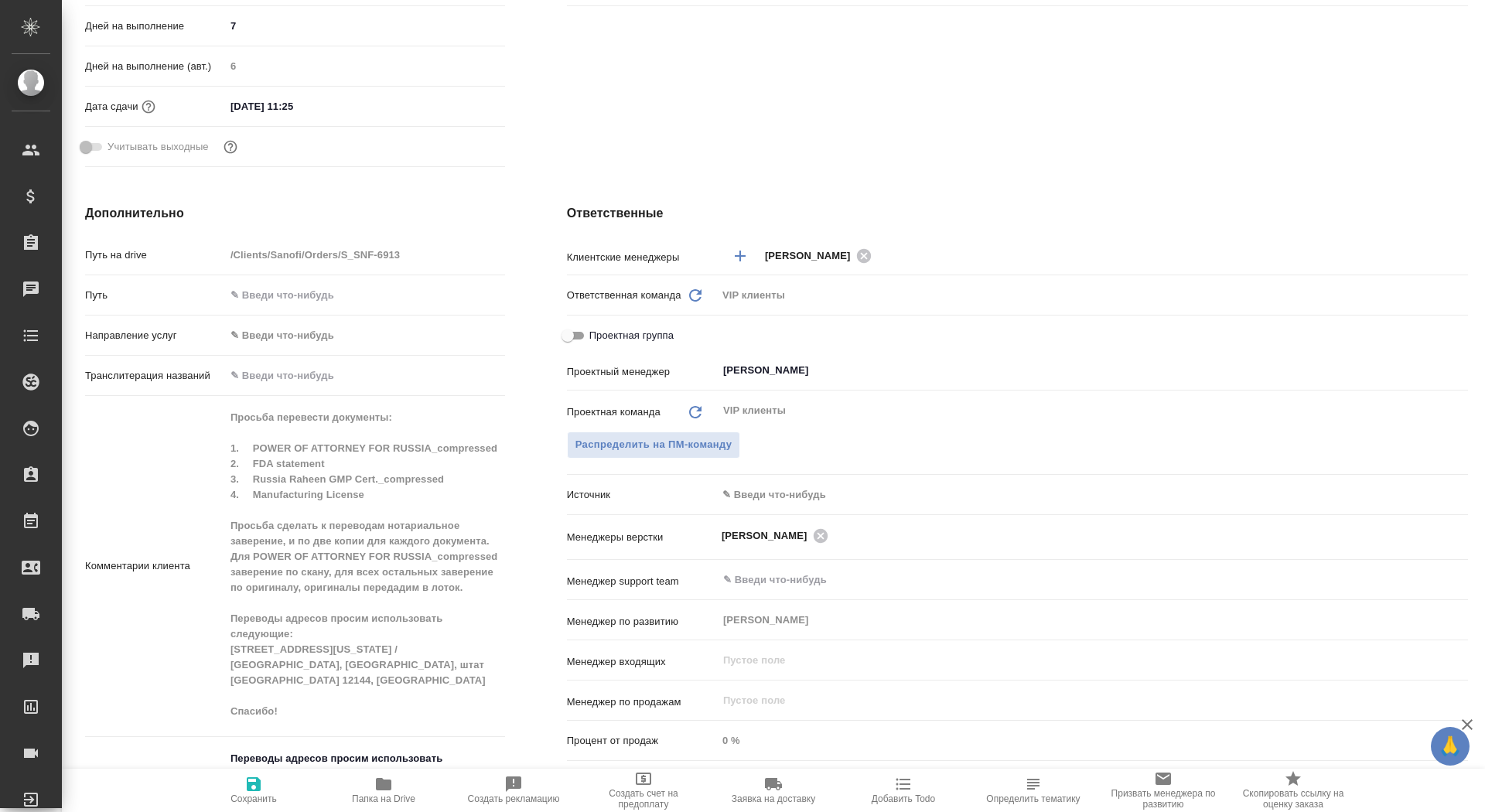
type textarea "x"
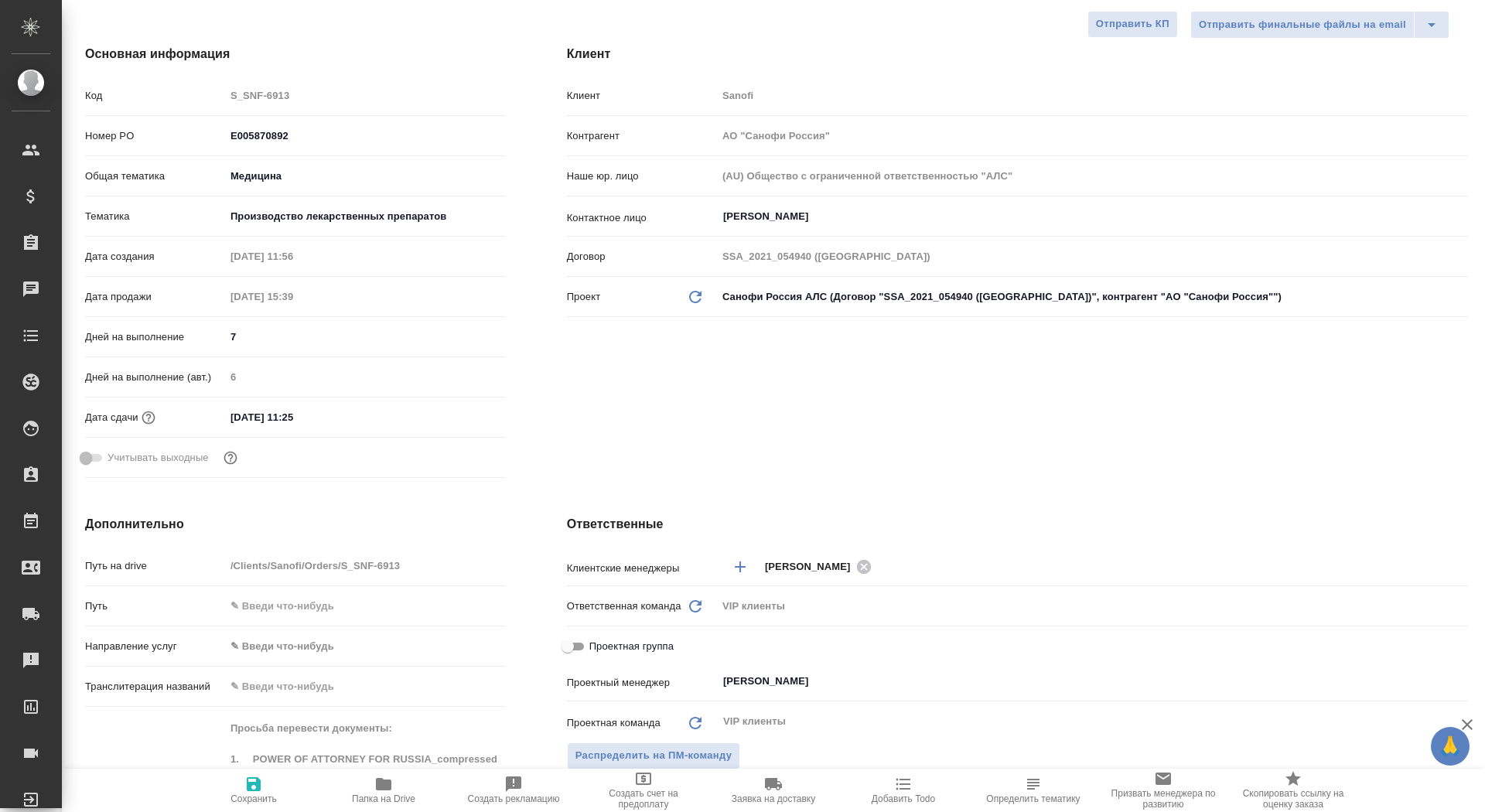
scroll to position [0, 0]
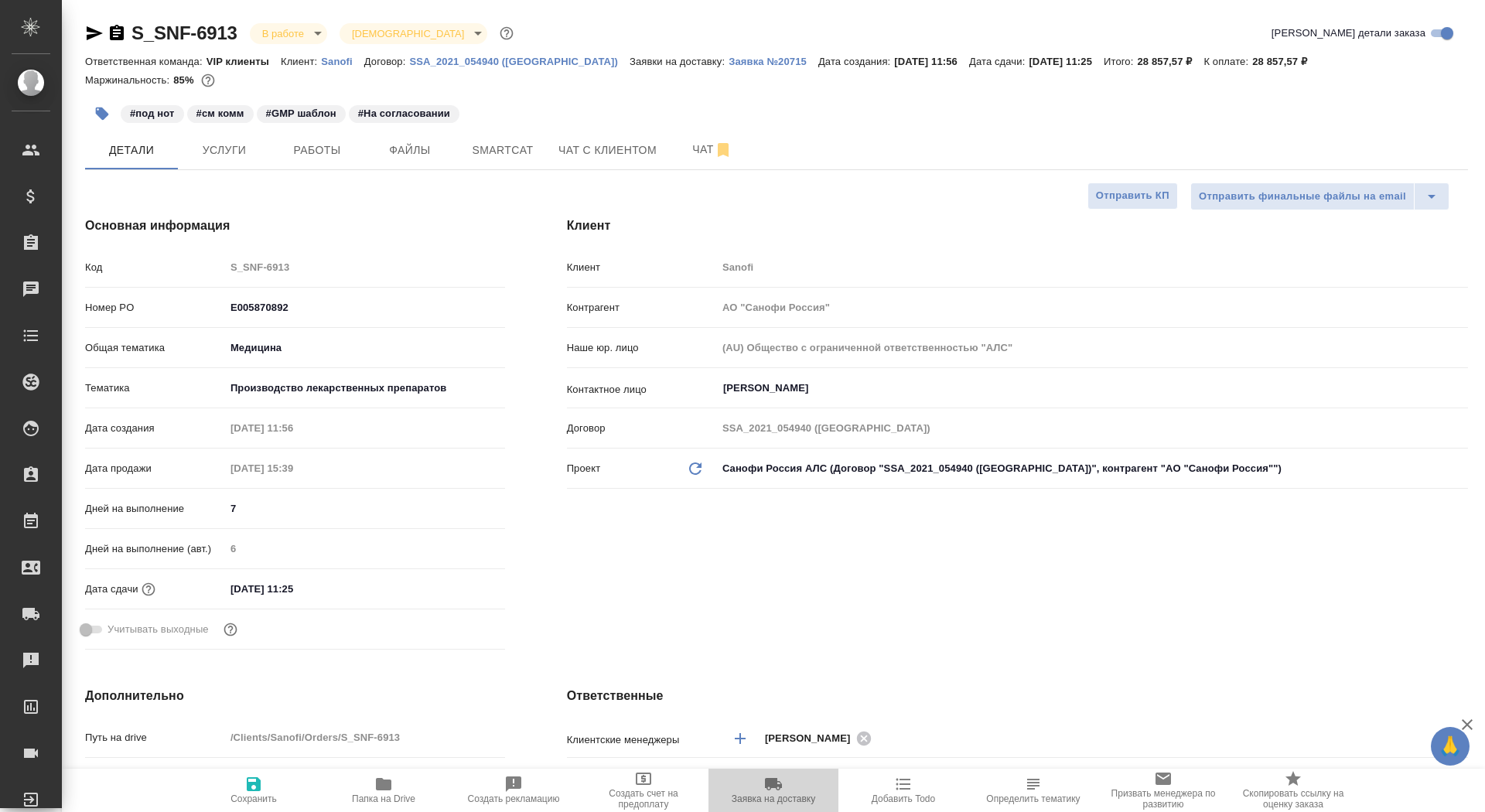
click at [771, 788] on icon "button" at bounding box center [773, 784] width 17 height 13
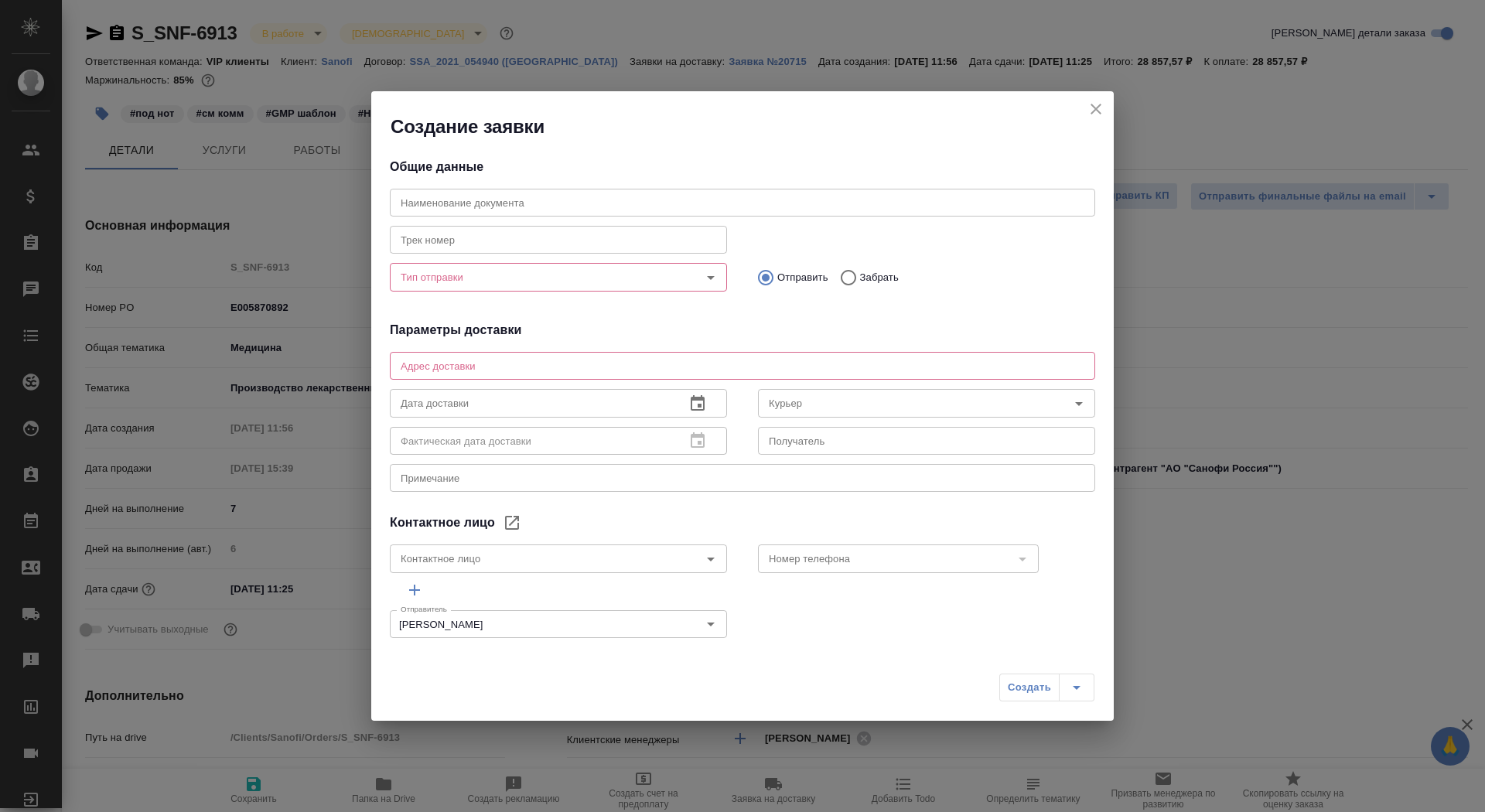
type input "KOLOKOLOVA Polina"
click at [489, 284] on input "Тип отправки" at bounding box center [532, 277] width 276 height 18
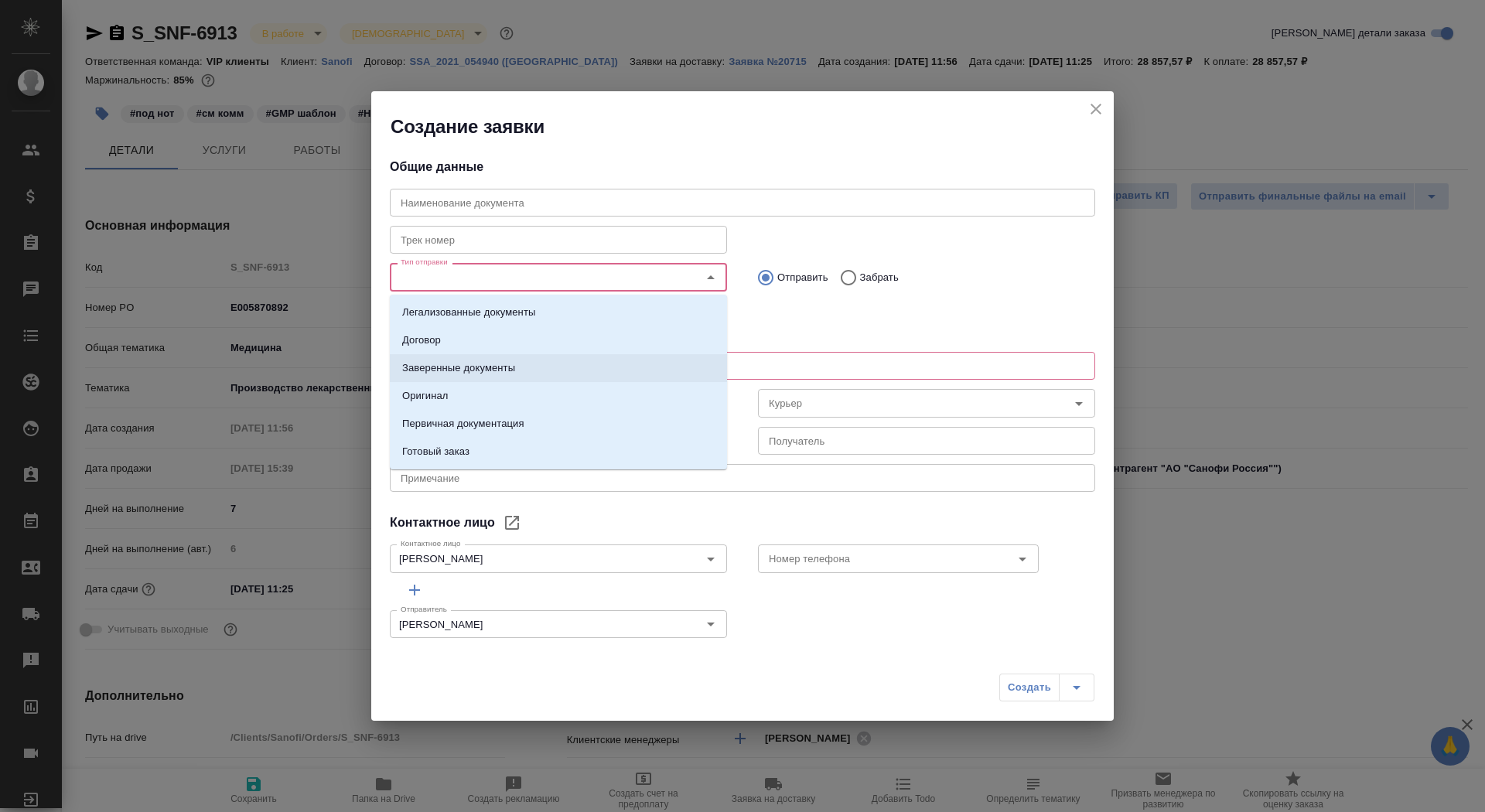
click at [493, 373] on p "Заверенные документы" at bounding box center [458, 368] width 113 height 15
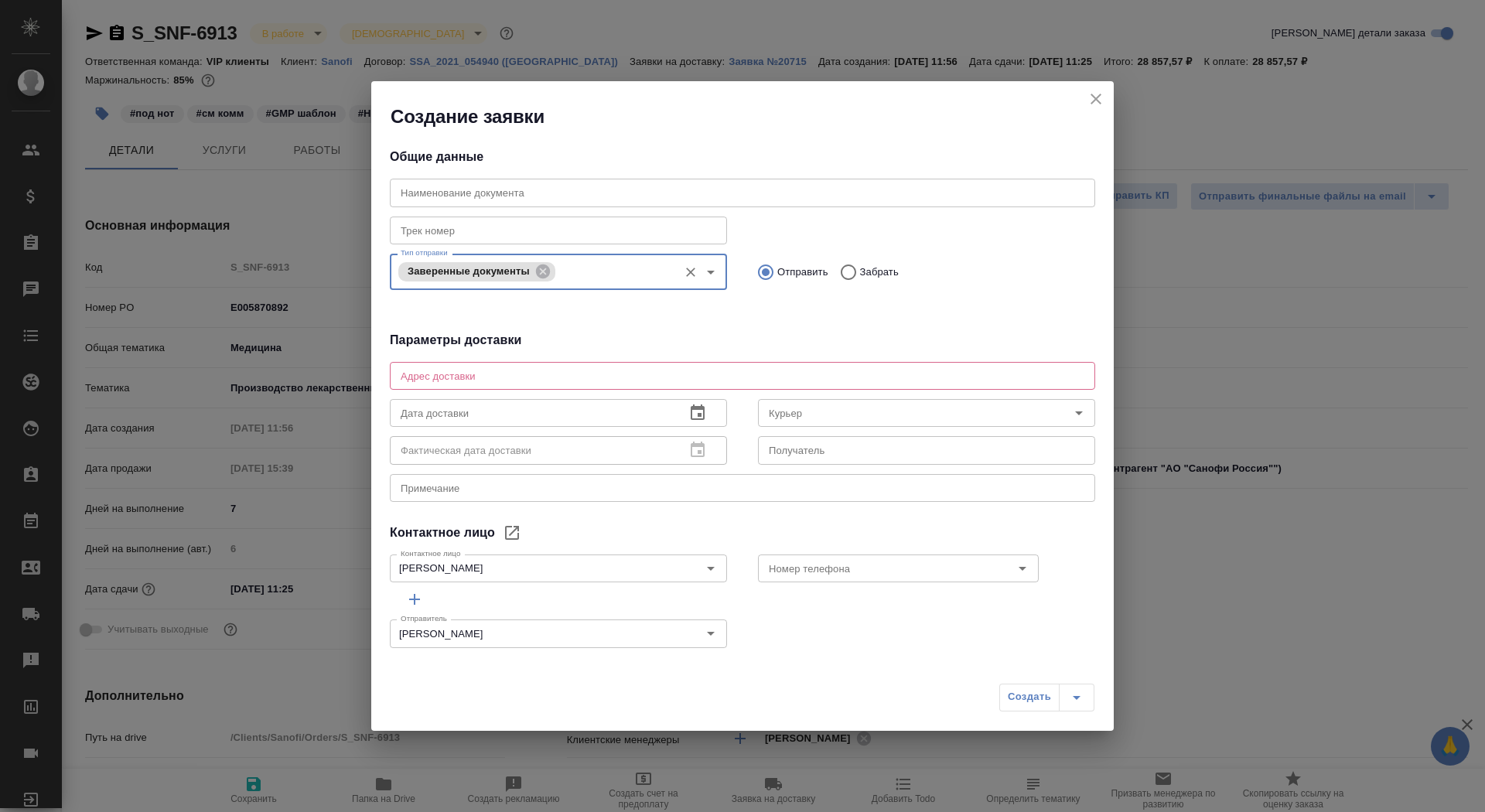
click at [697, 366] on div "x Адрес доставки" at bounding box center [742, 376] width 705 height 28
type textarea "Тверская, 22, БЦ Саммит, 7 этаж, почтовая комната Санофи"
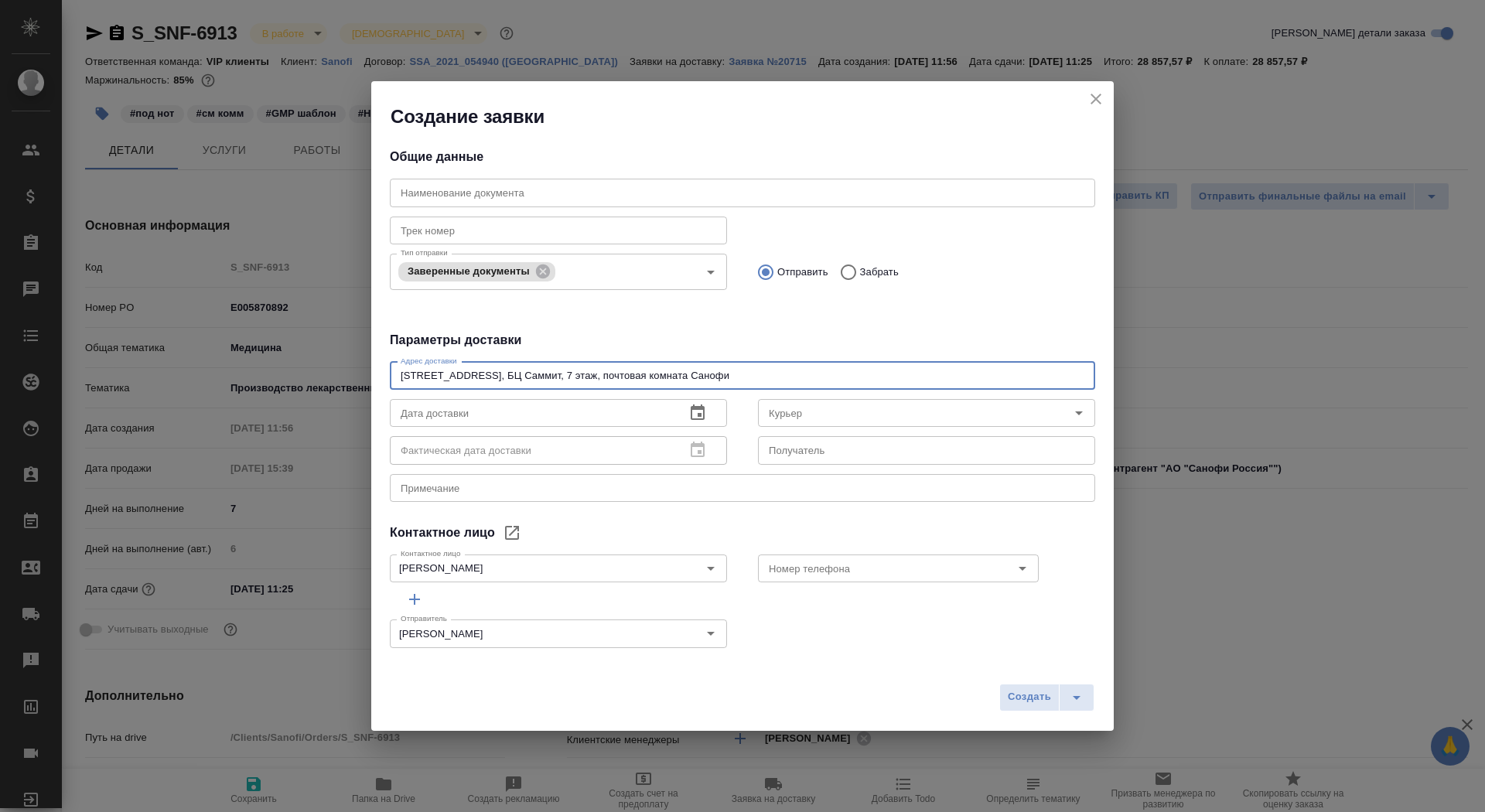
click at [675, 418] on div "Дата доставки" at bounding box center [558, 413] width 337 height 28
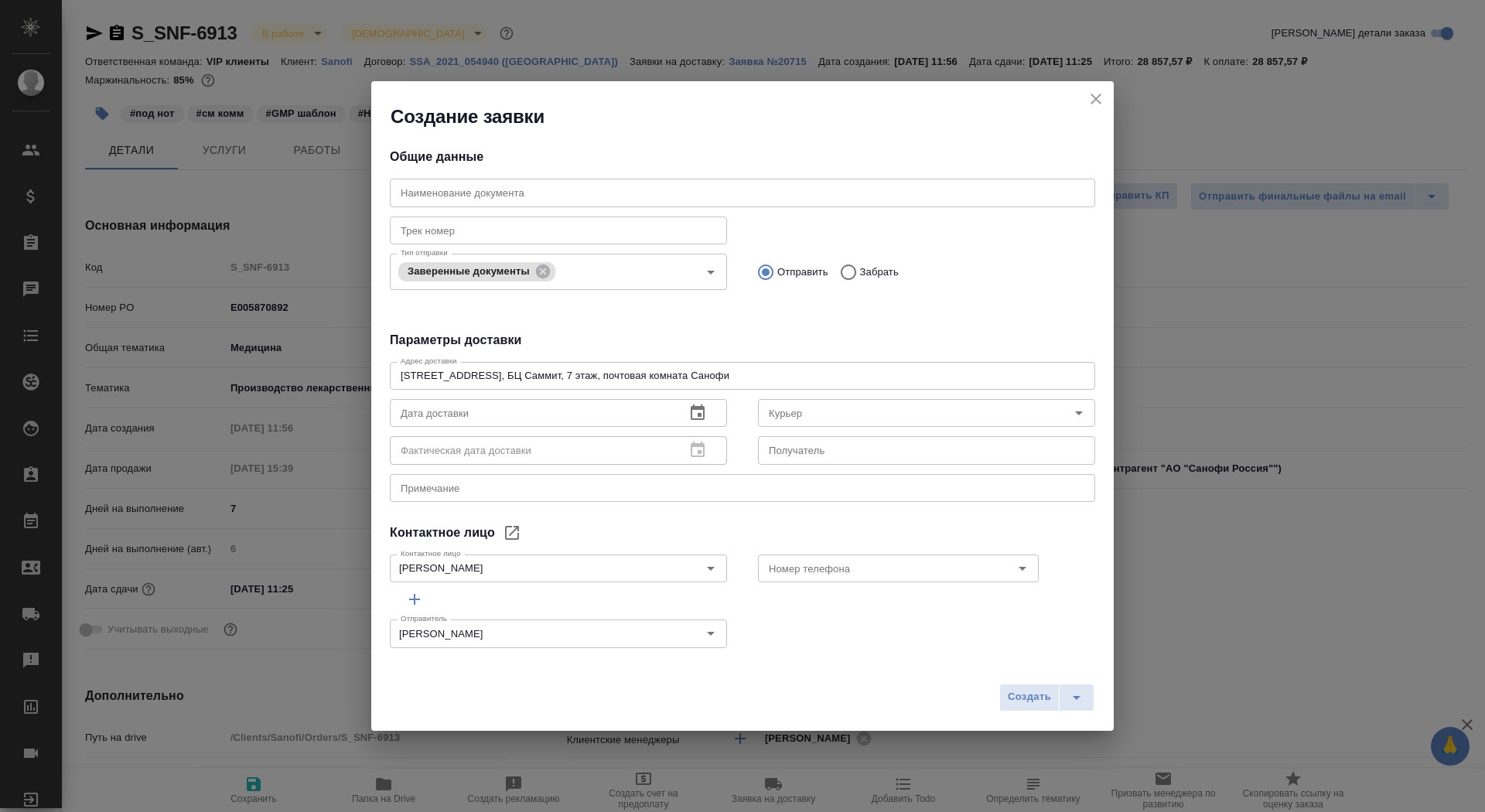
click at [718, 416] on div "Дата доставки" at bounding box center [558, 413] width 337 height 28
click at [699, 416] on icon "button" at bounding box center [697, 413] width 18 height 18
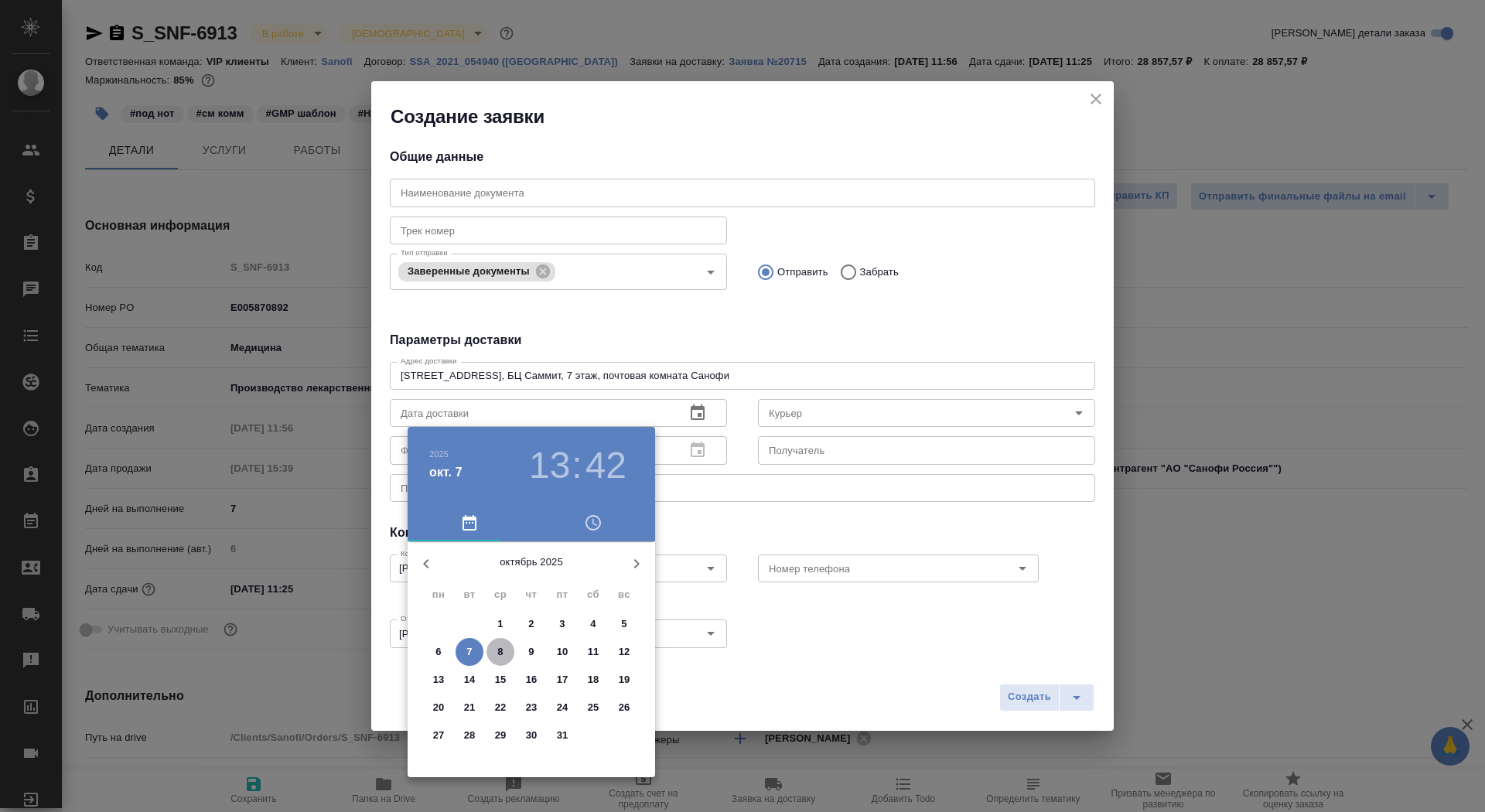
click at [500, 644] on p "8" at bounding box center [500, 651] width 5 height 15
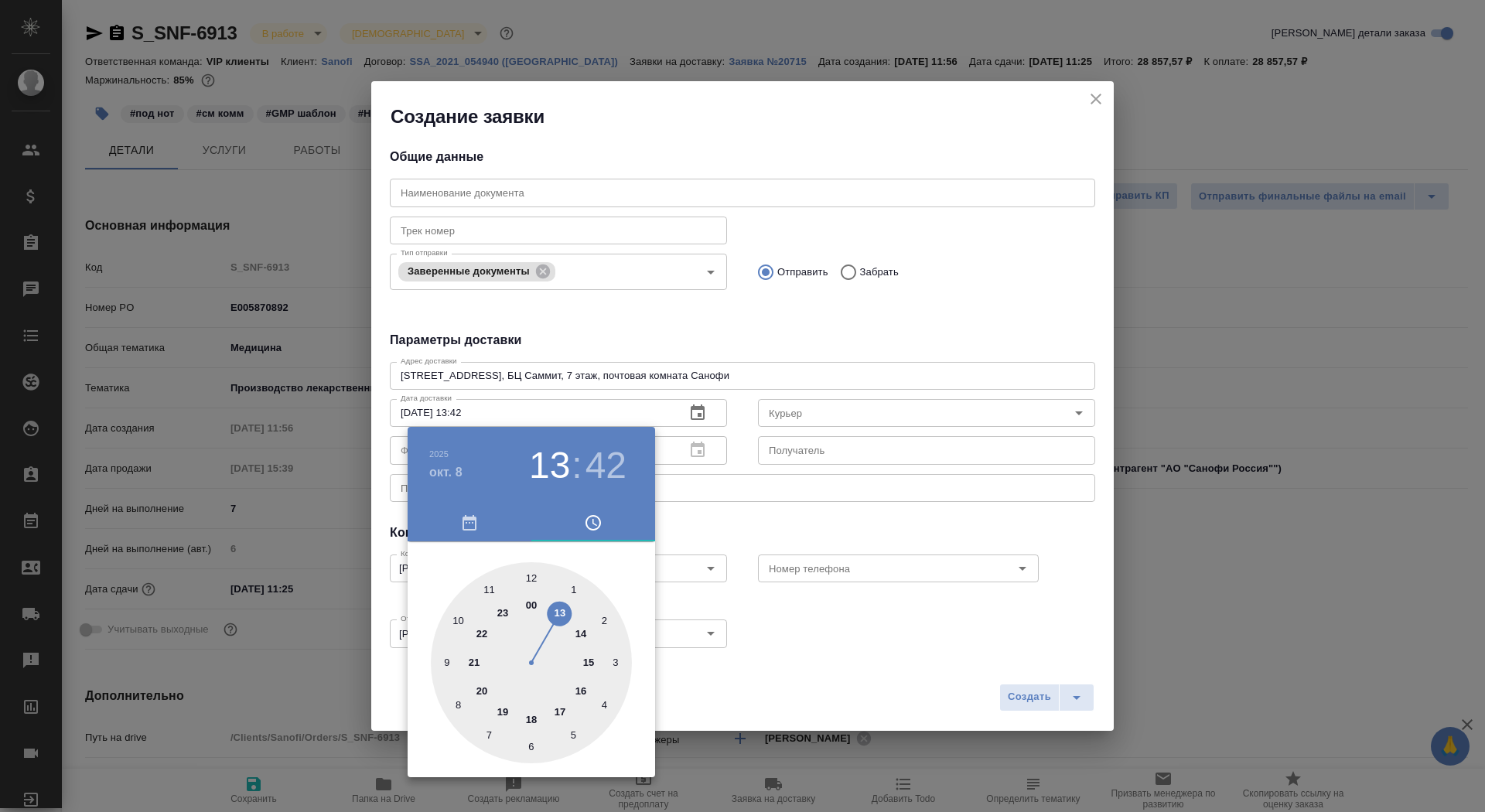
click at [584, 690] on div at bounding box center [532, 663] width 201 height 201
click at [532, 572] on div at bounding box center [532, 663] width 201 height 201
type input "08.10.2025 16:00"
click at [795, 511] on div at bounding box center [742, 406] width 1485 height 812
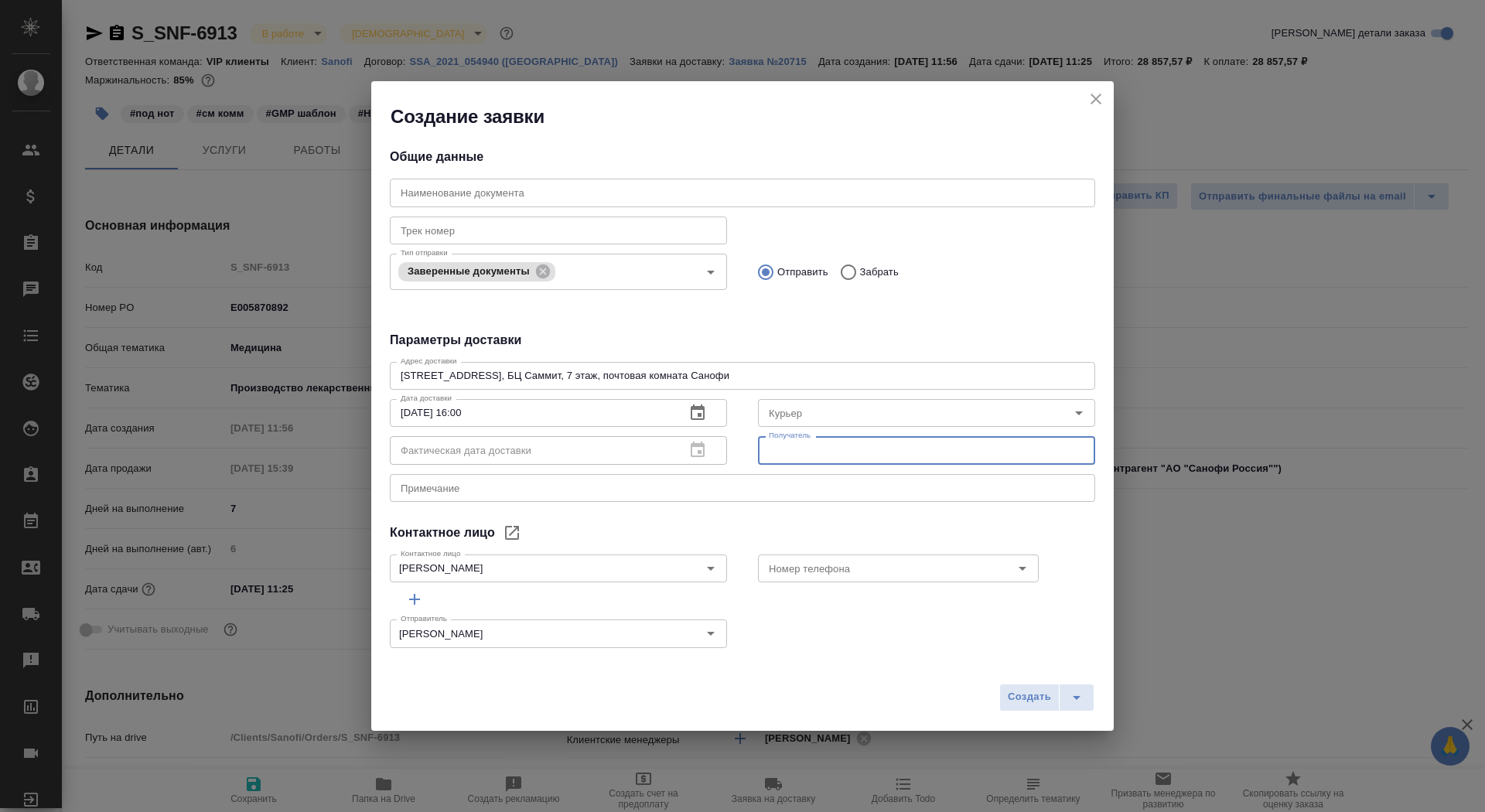
click at [808, 449] on input "text" at bounding box center [926, 450] width 337 height 28
type input "Колоколова Полина"
click at [755, 488] on textarea at bounding box center [742, 487] width 684 height 12
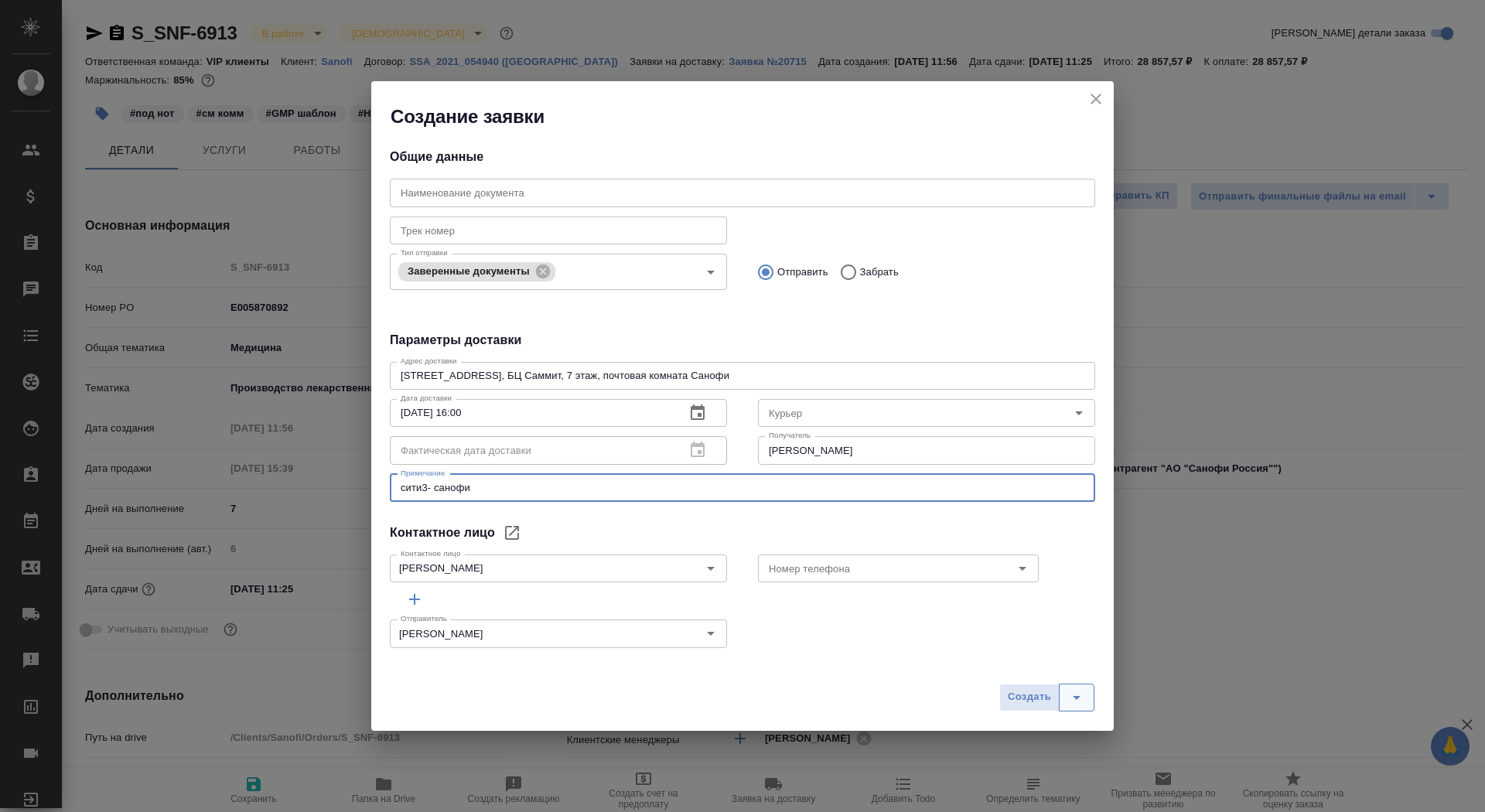
type textarea "сити3- санофи"
click at [1086, 691] on button "split button" at bounding box center [1076, 697] width 35 height 28
click at [1080, 656] on li "Создать и скачать" at bounding box center [1049, 664] width 111 height 24
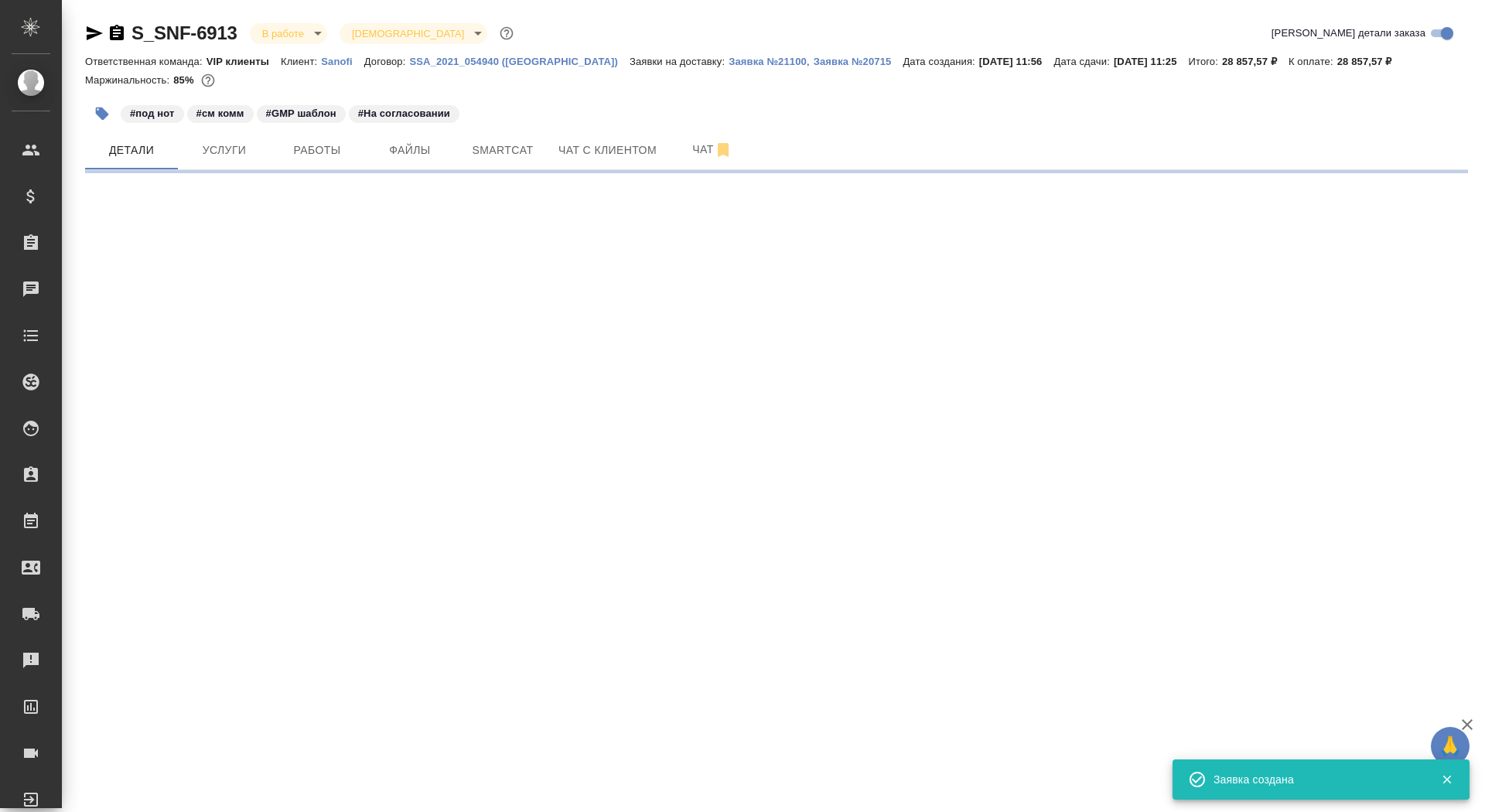
select select "RU"
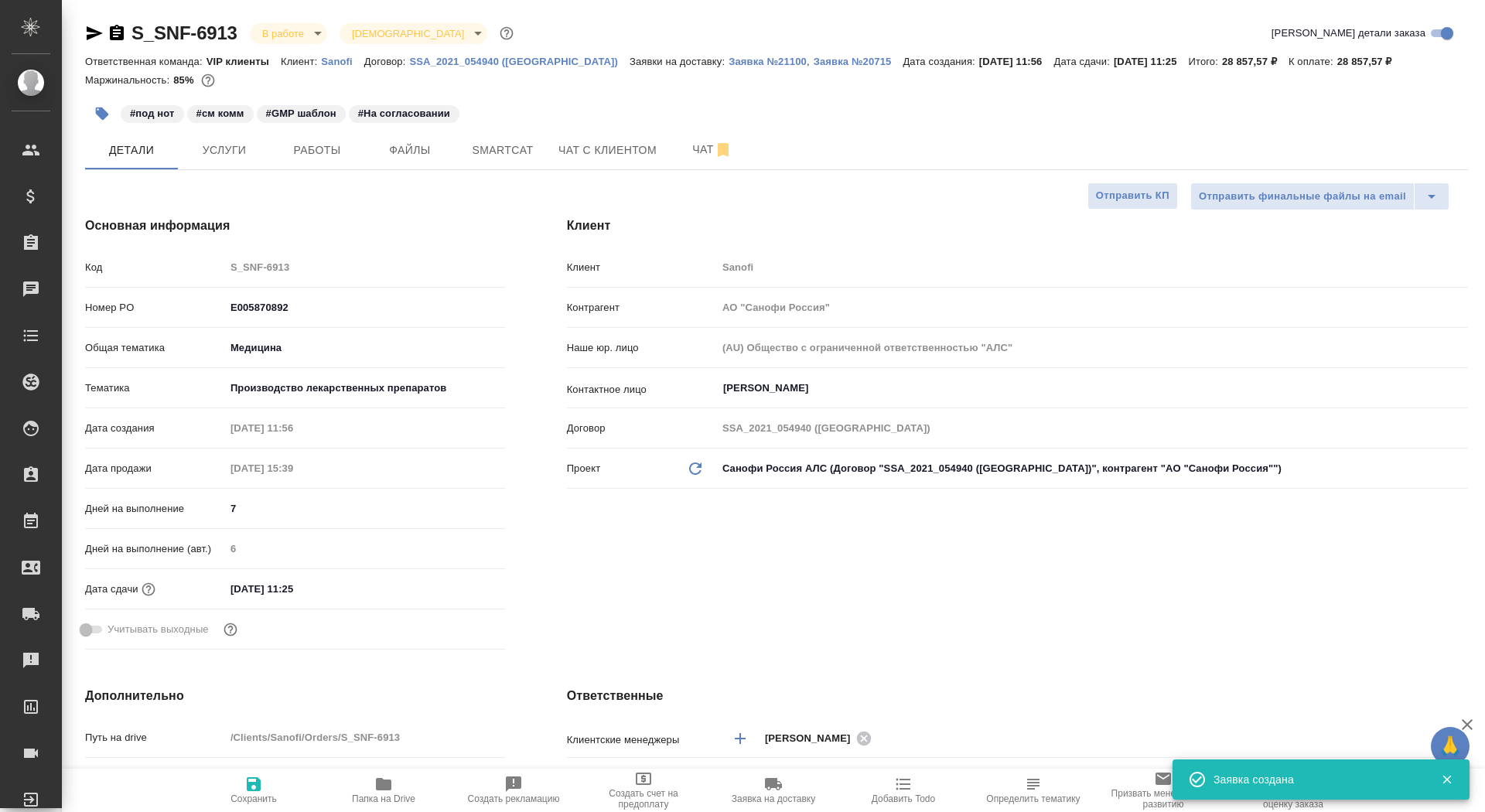
type textarea "x"
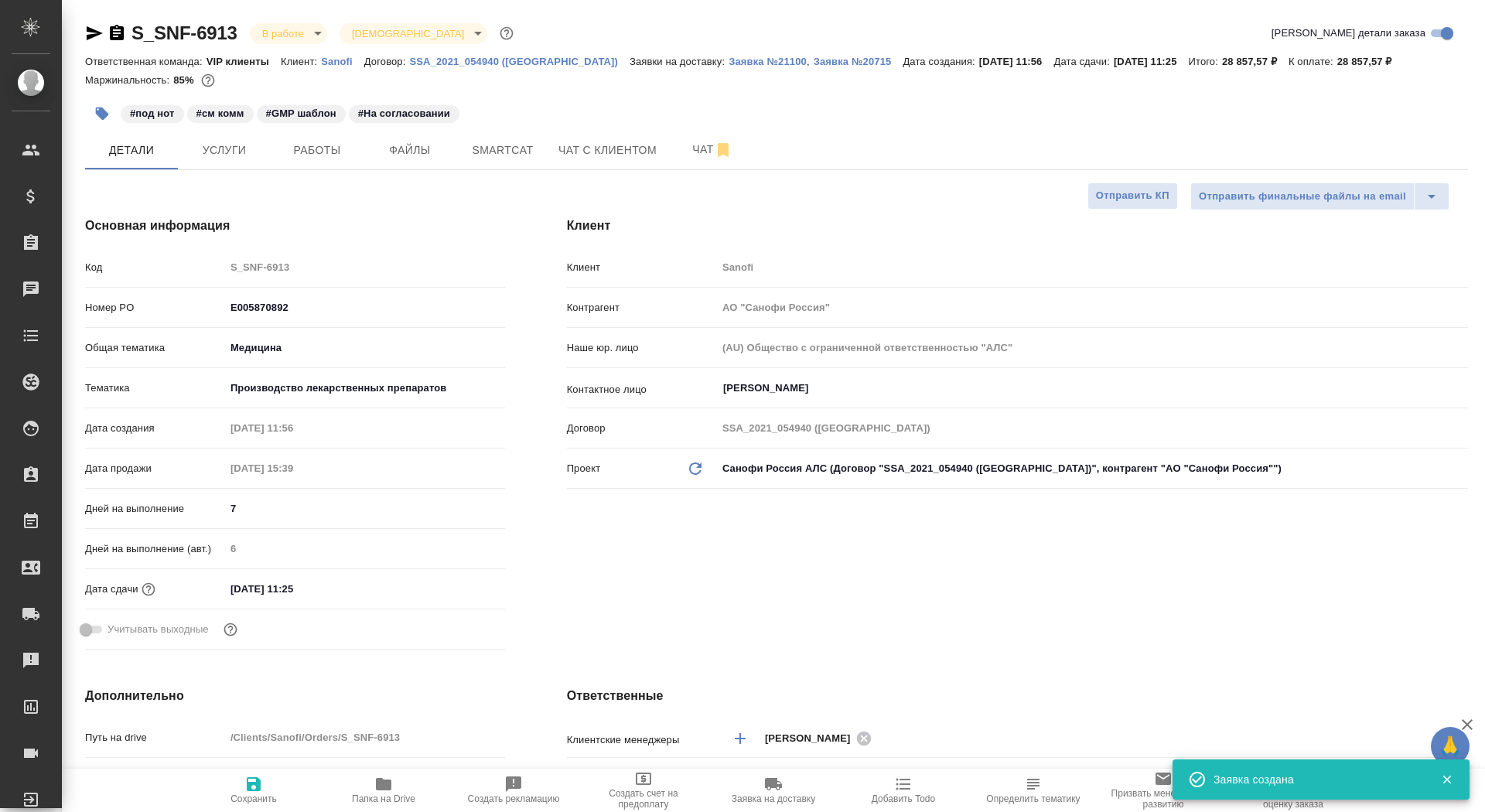
type textarea "x"
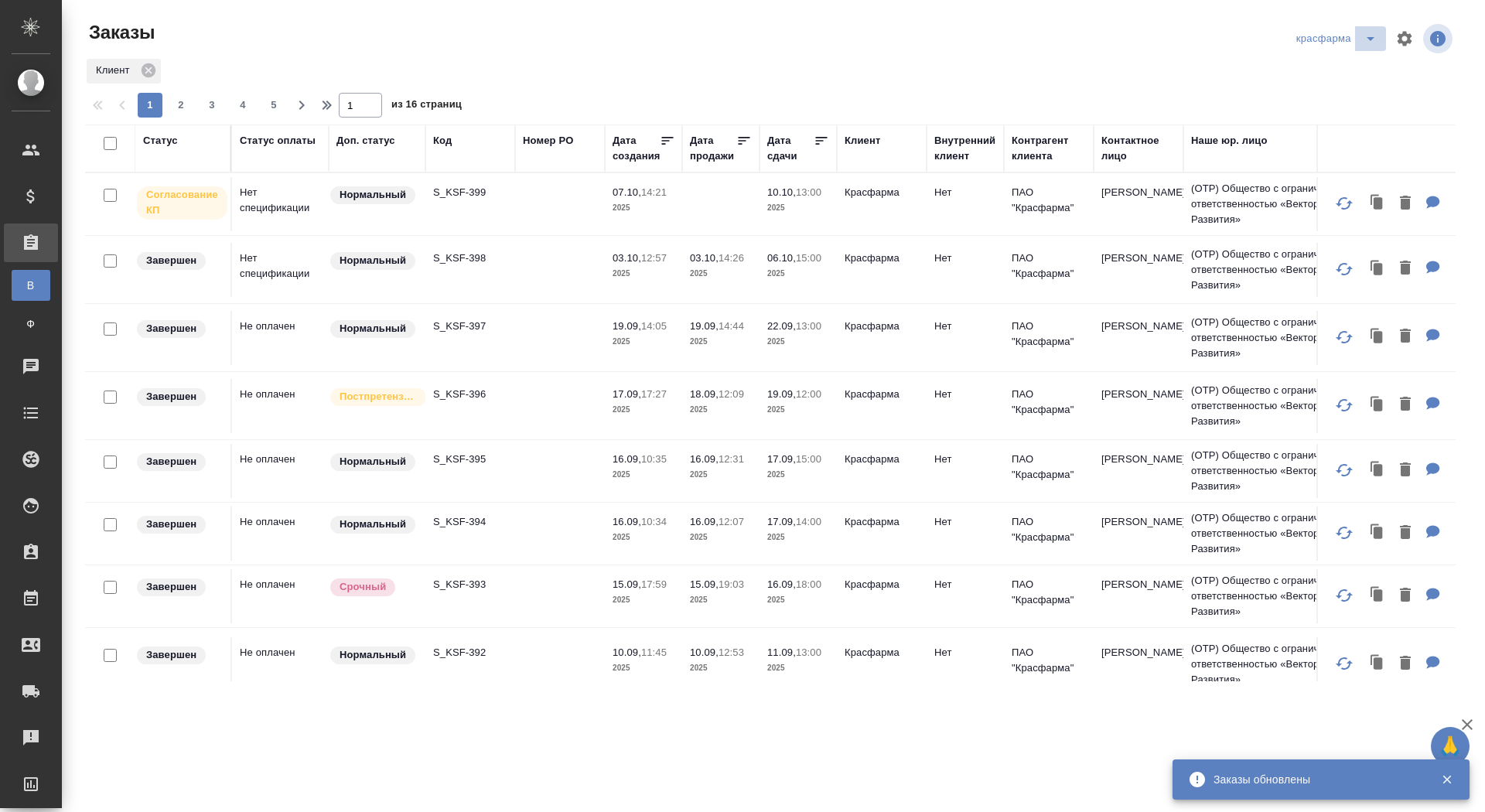
click at [1376, 40] on icon "split button" at bounding box center [1370, 38] width 18 height 18
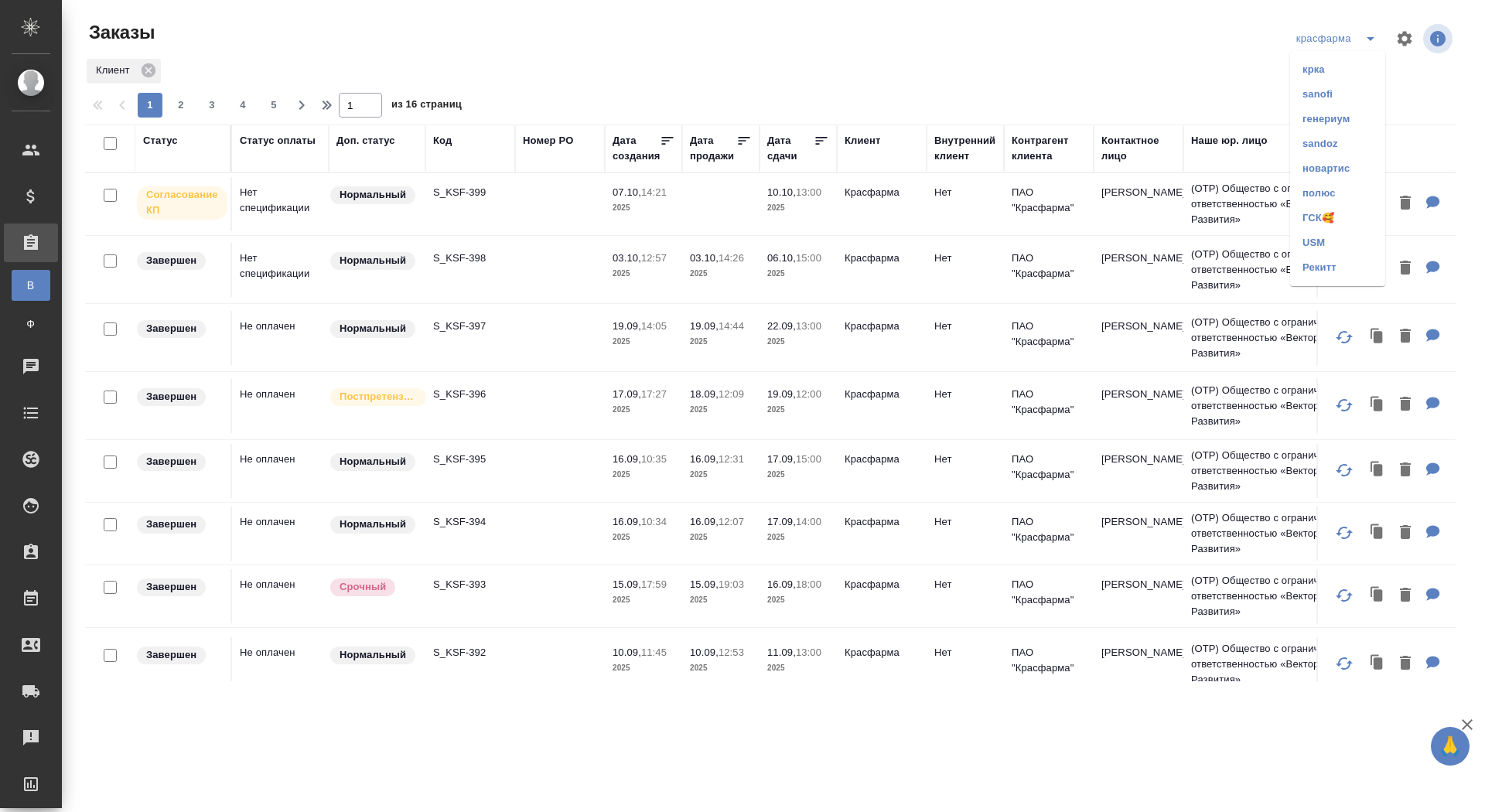
click at [1310, 166] on li "новартис" at bounding box center [1337, 168] width 95 height 24
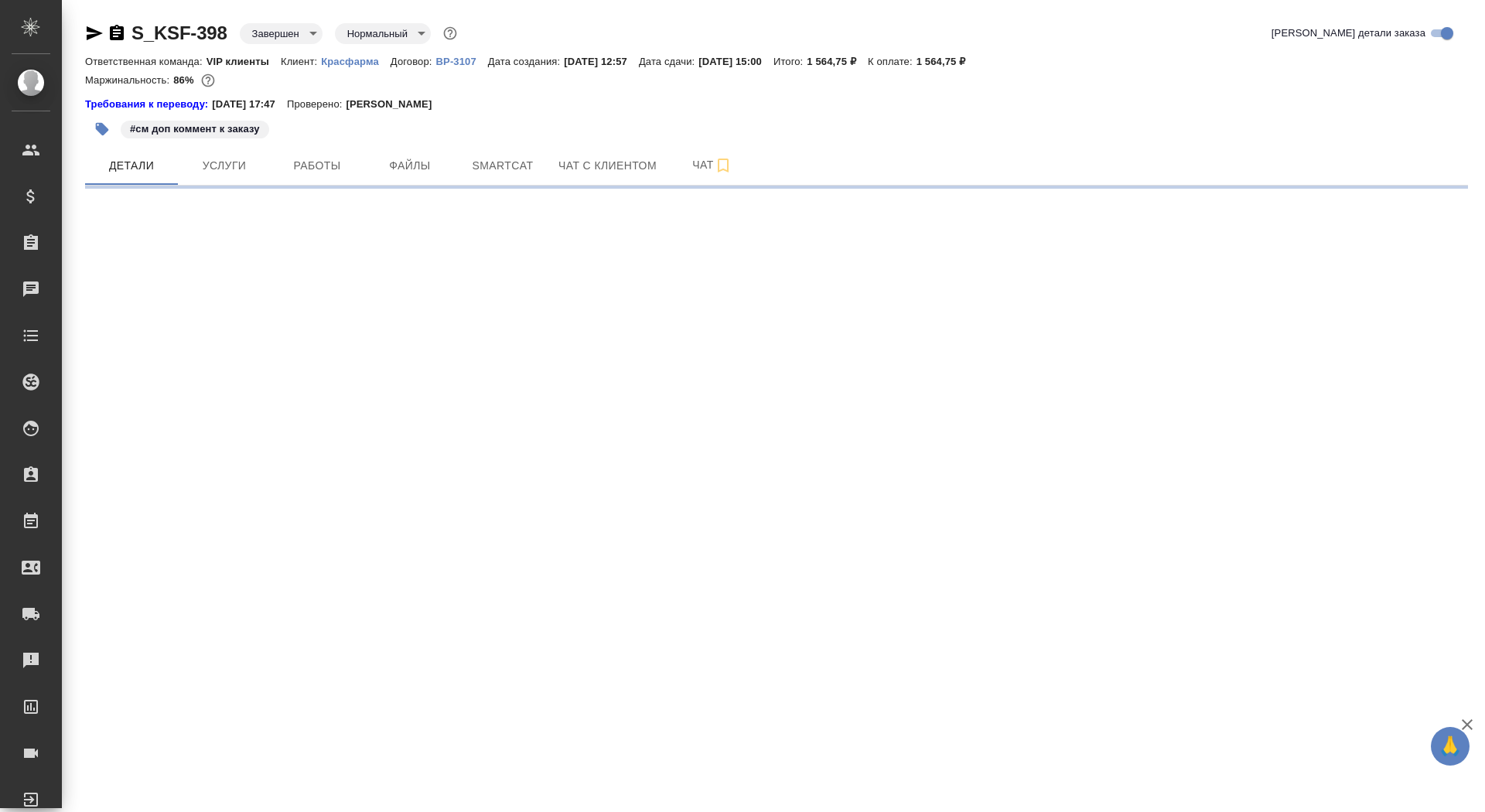
select select "RU"
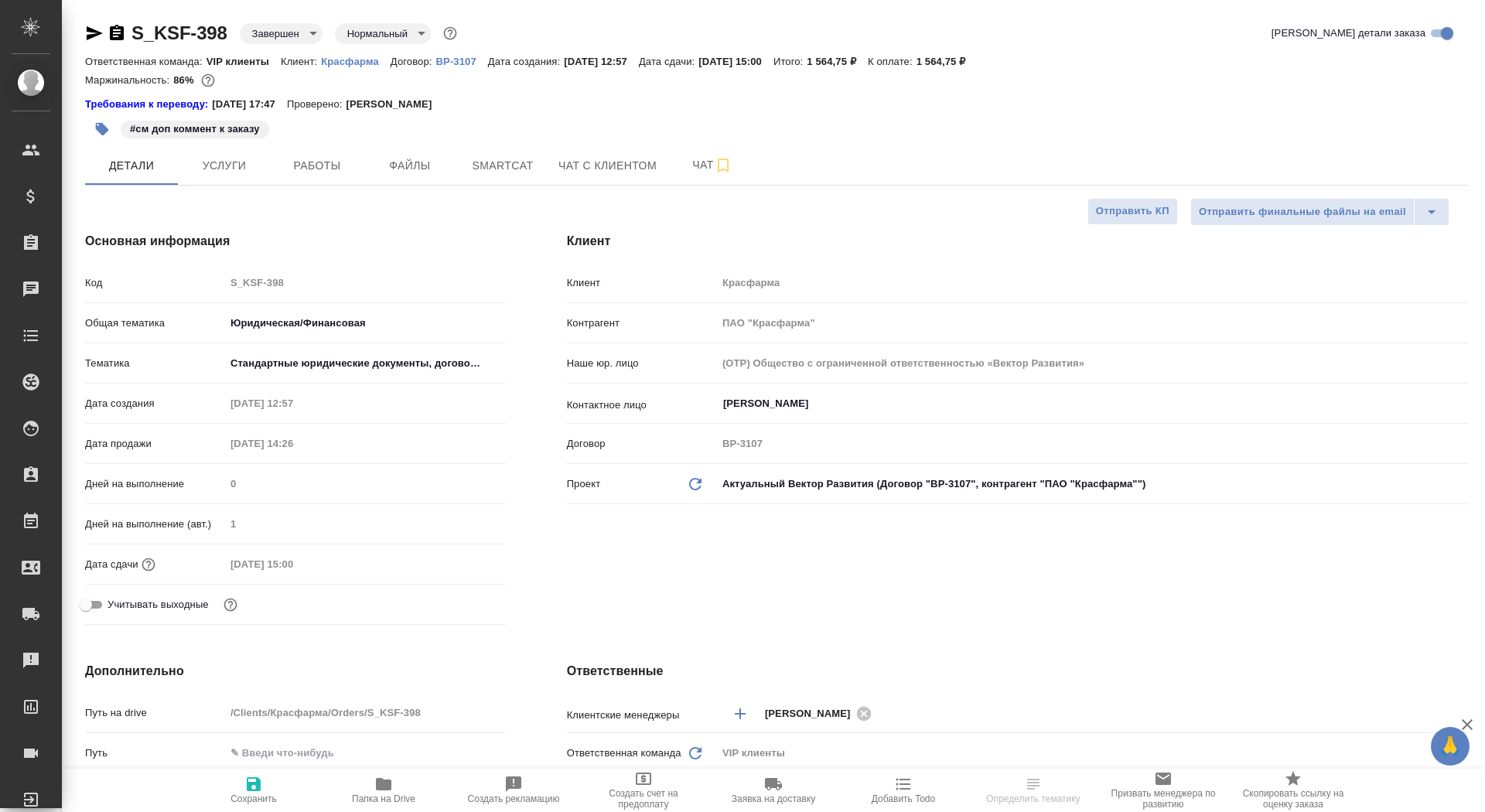
type textarea "x"
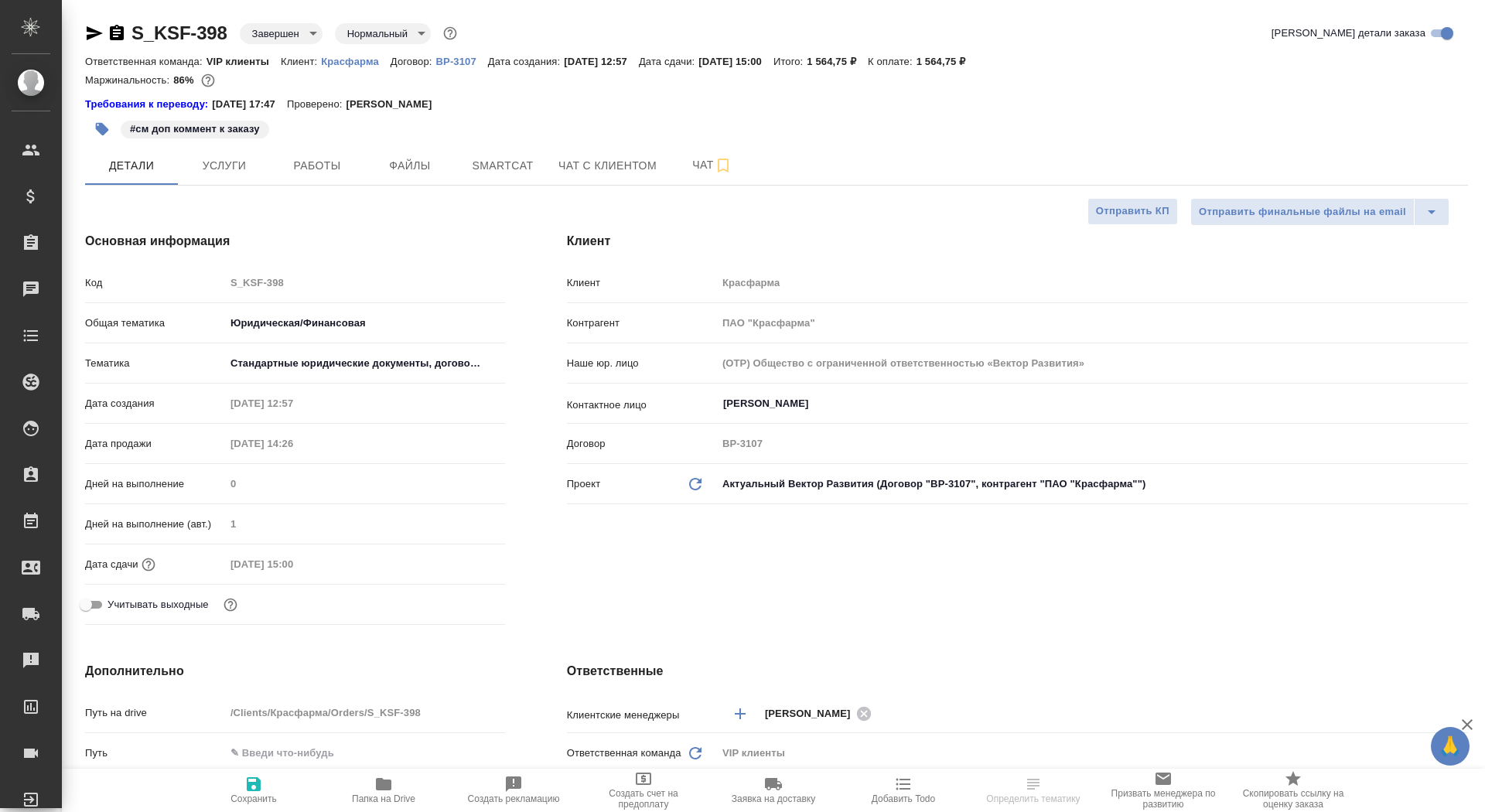
type textarea "x"
click at [356, 64] on p "Красфарма" at bounding box center [355, 61] width 70 height 12
type textarea "x"
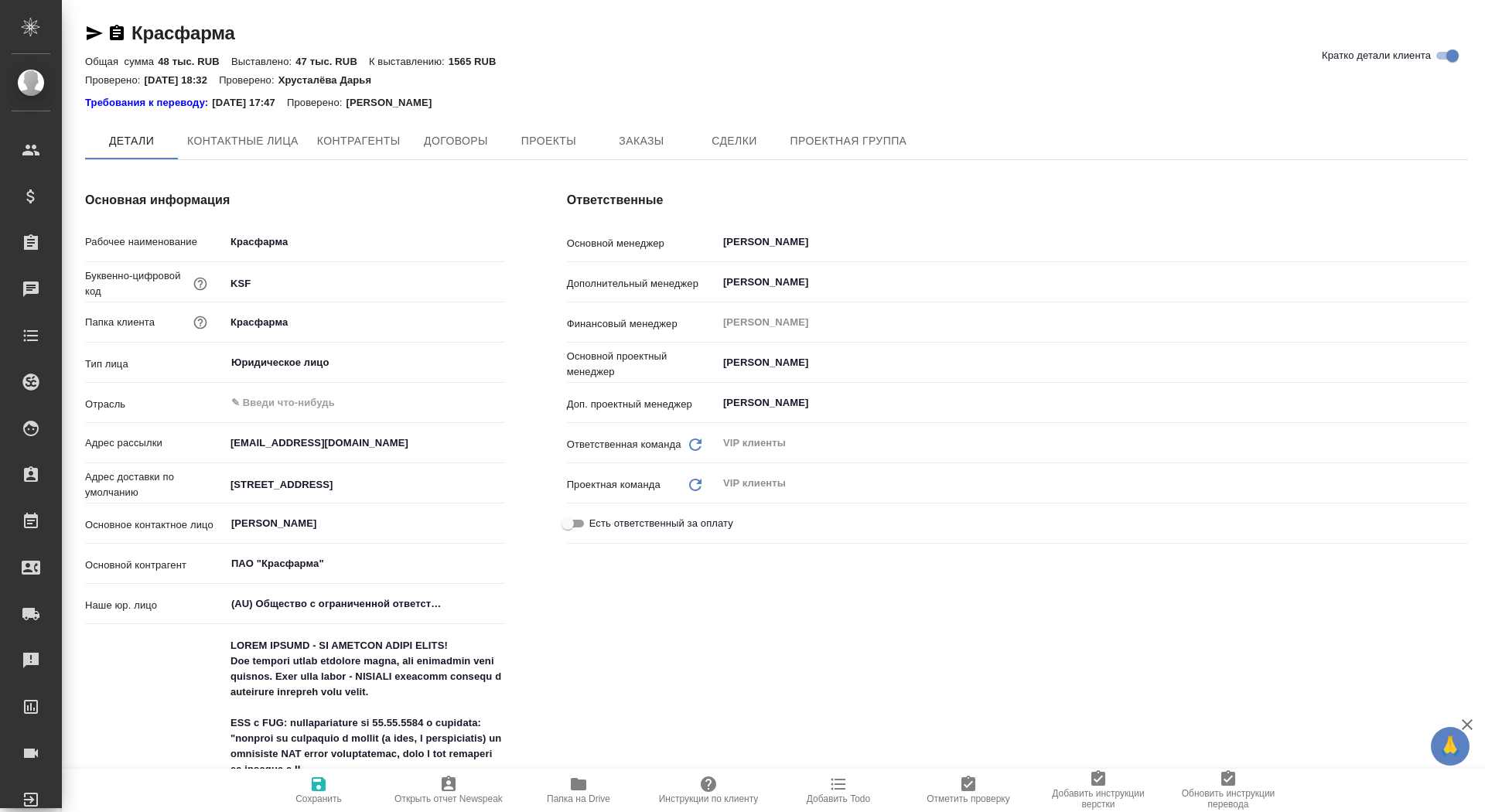
type textarea "x"
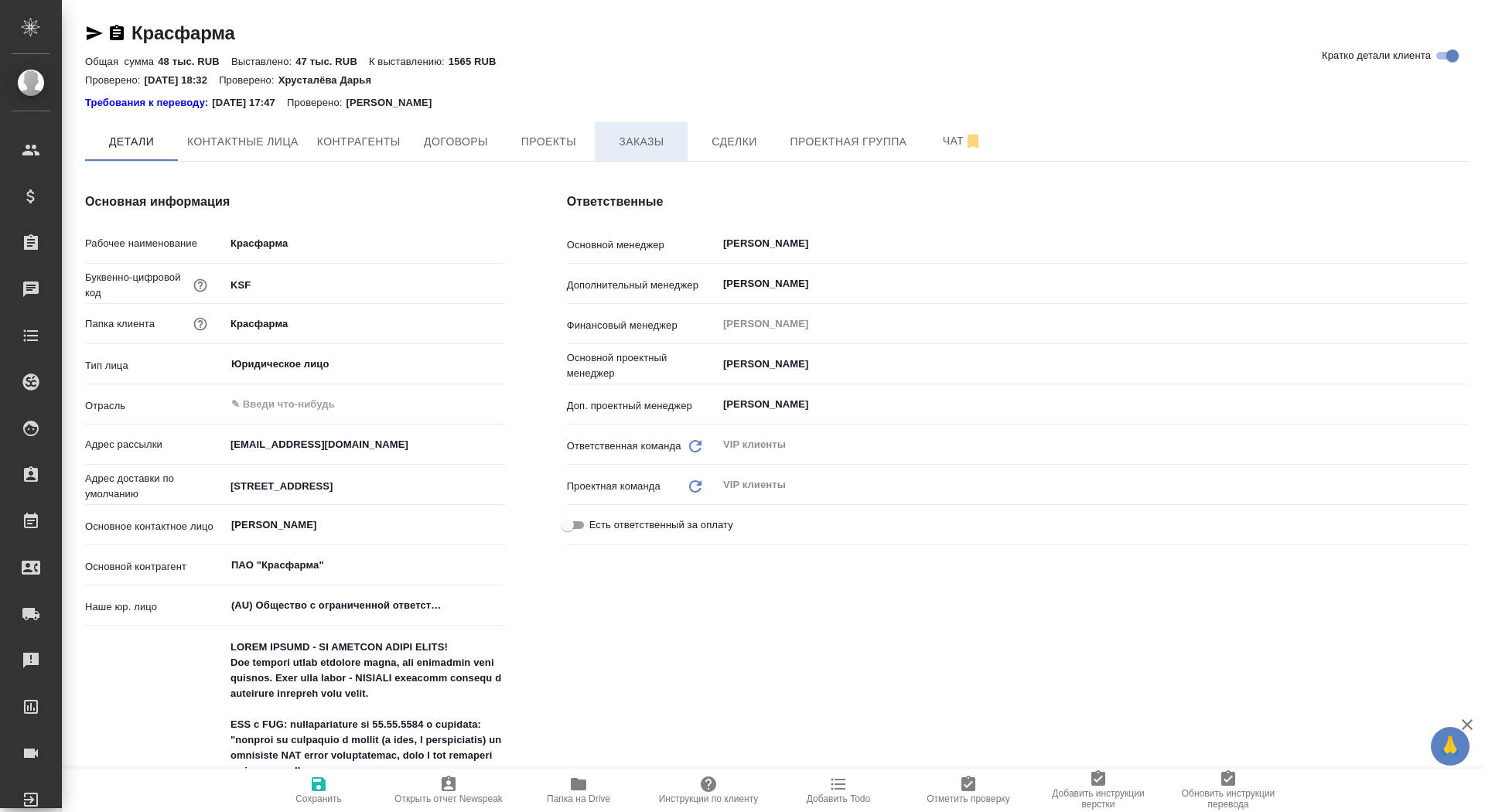
type textarea "x"
click at [633, 143] on span "Заказы" at bounding box center [641, 141] width 74 height 19
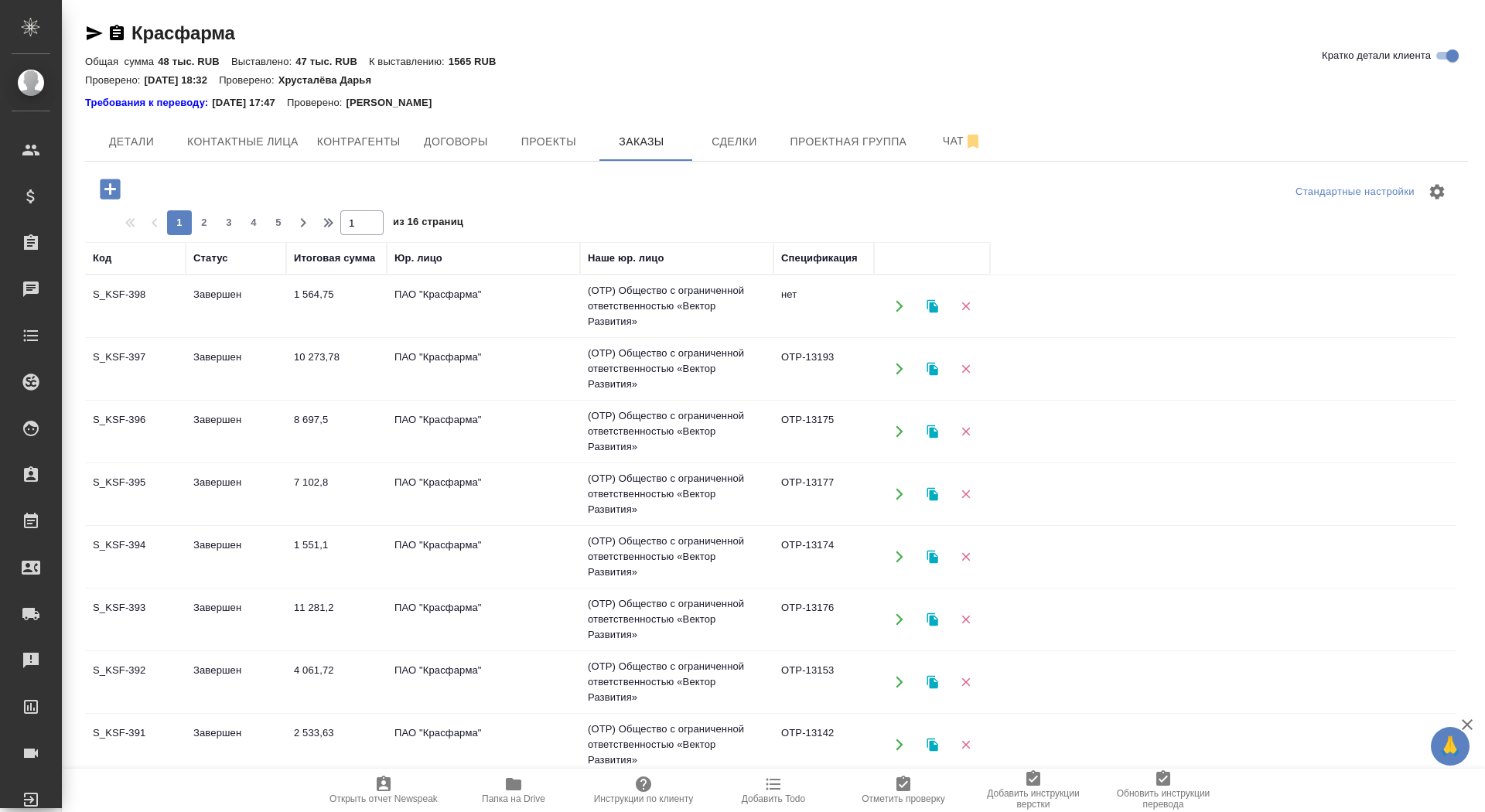
click at [113, 187] on icon "button" at bounding box center [110, 188] width 20 height 20
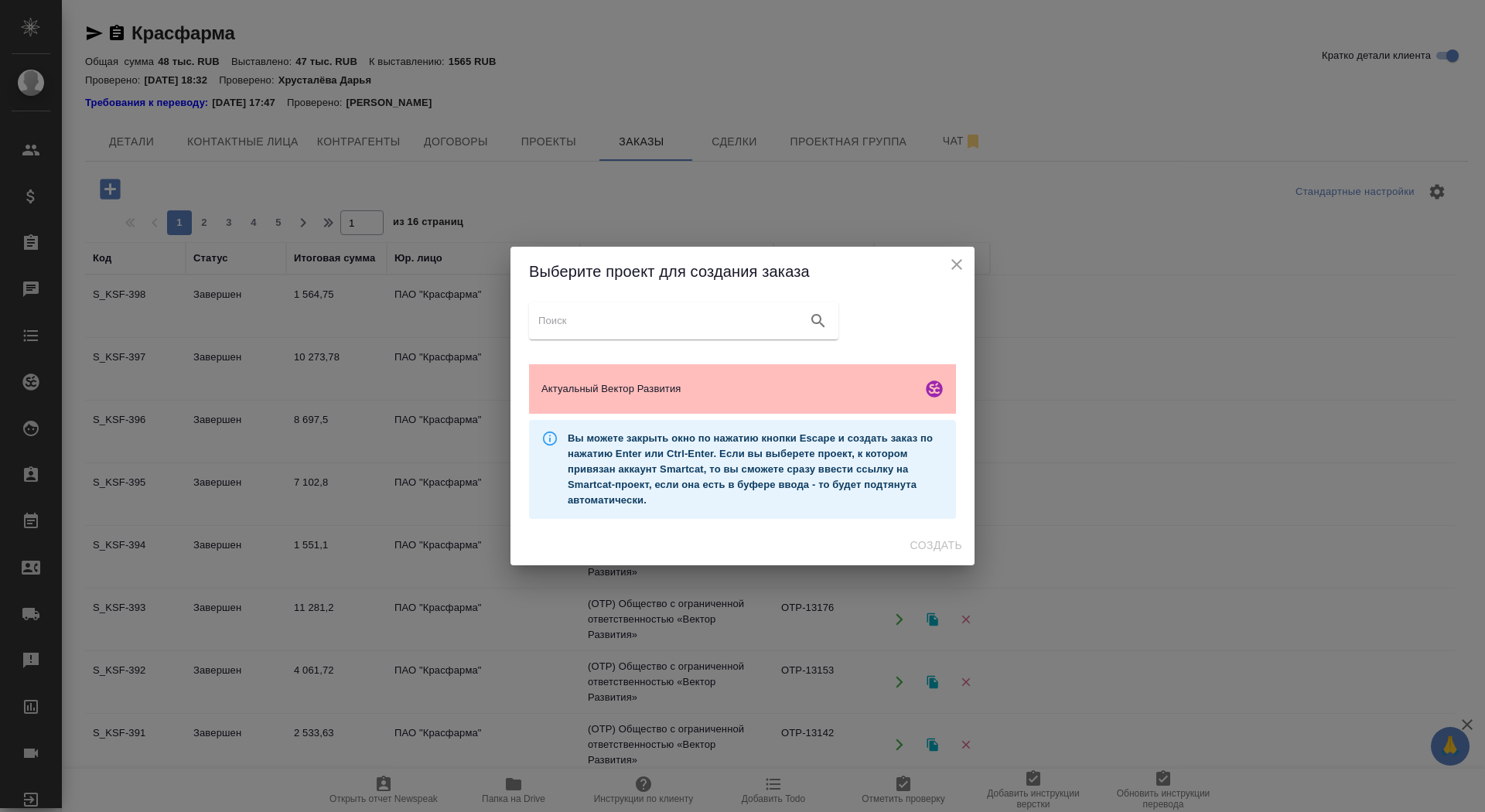
click at [628, 401] on div "Актуальный Вектор Развития" at bounding box center [742, 388] width 426 height 50
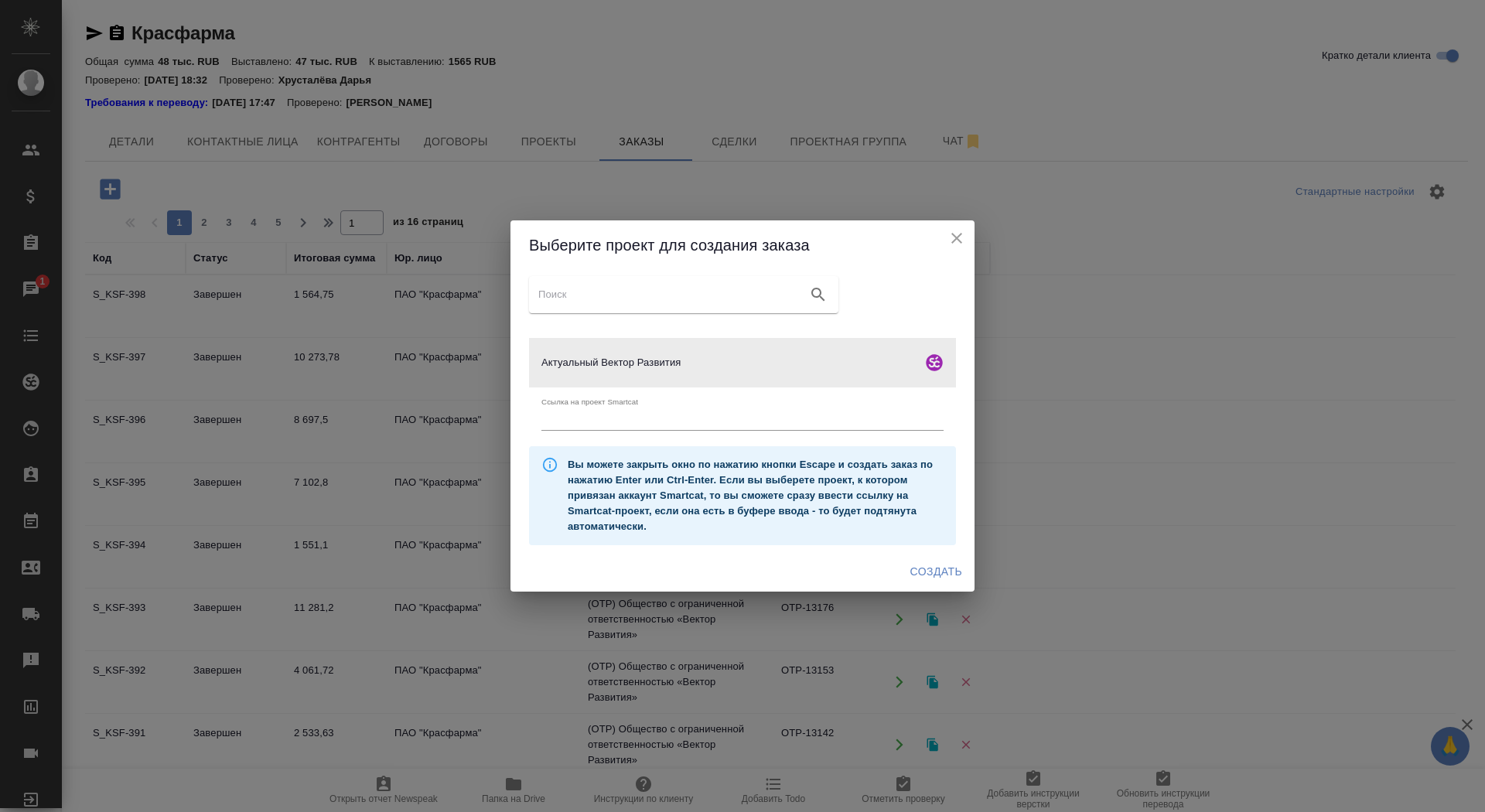
click at [934, 569] on span "Создать" at bounding box center [935, 571] width 52 height 19
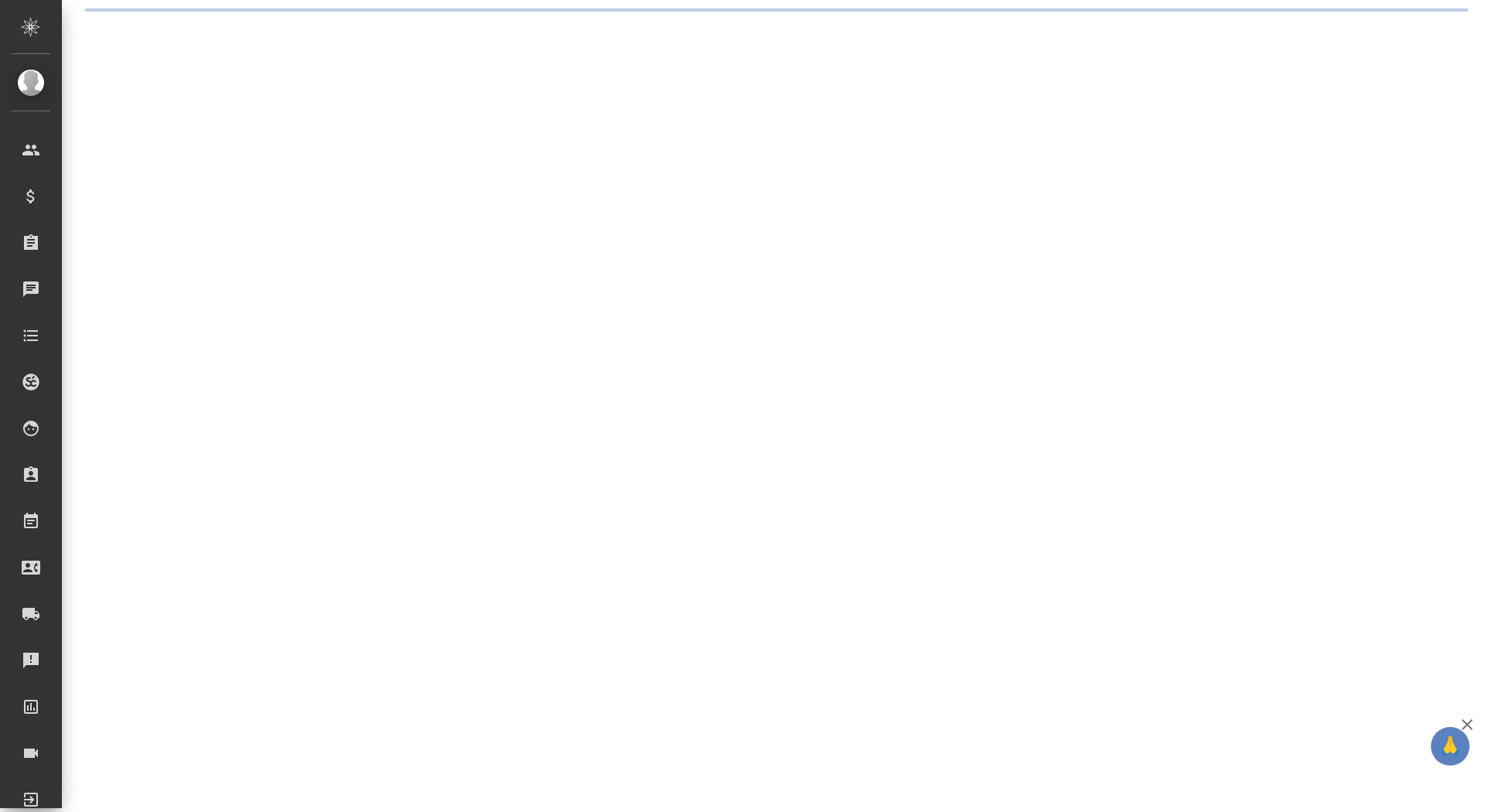
select select "RU"
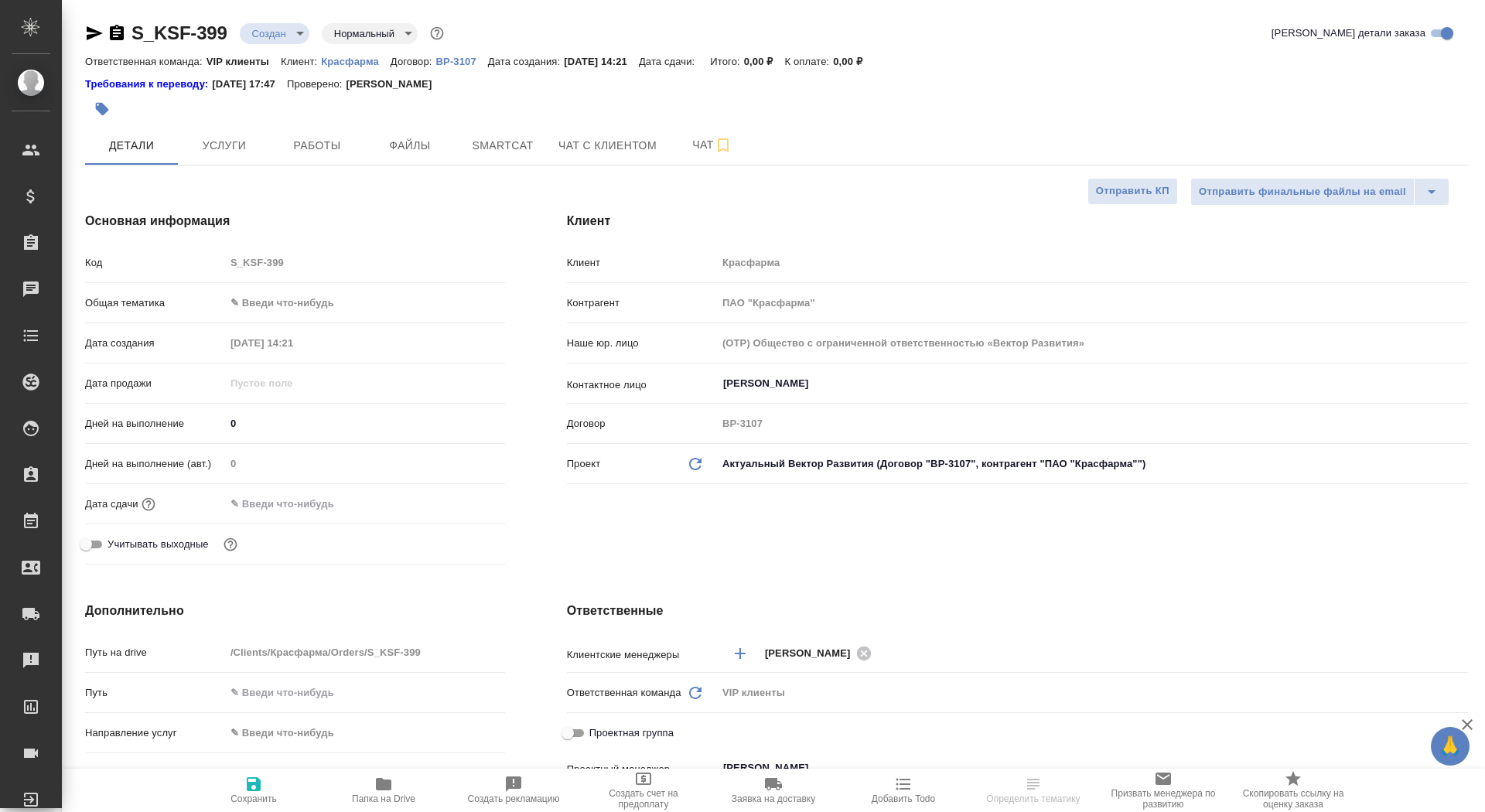
type textarea "x"
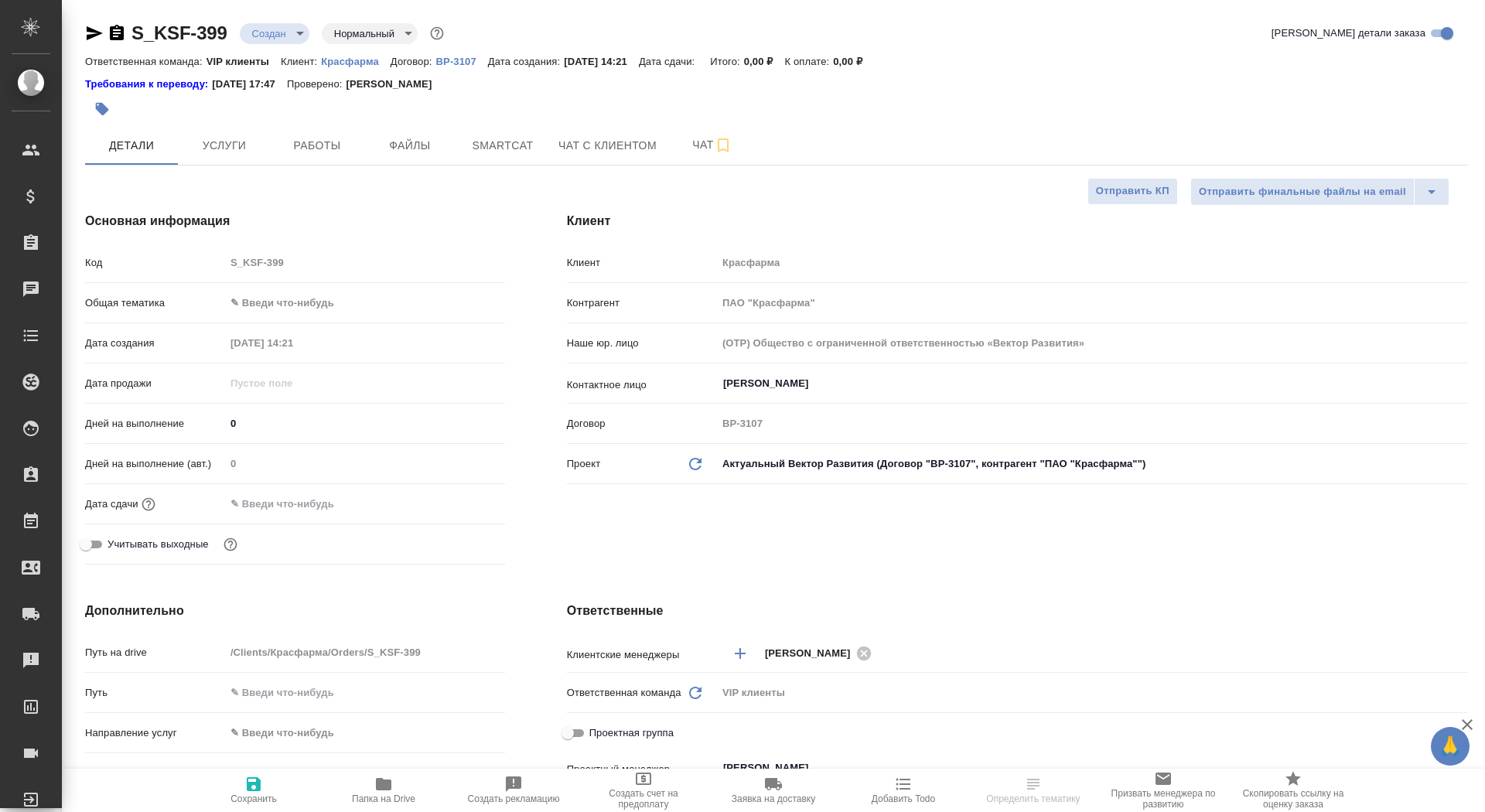
type textarea "x"
click at [397, 145] on span "Файлы" at bounding box center [410, 145] width 74 height 19
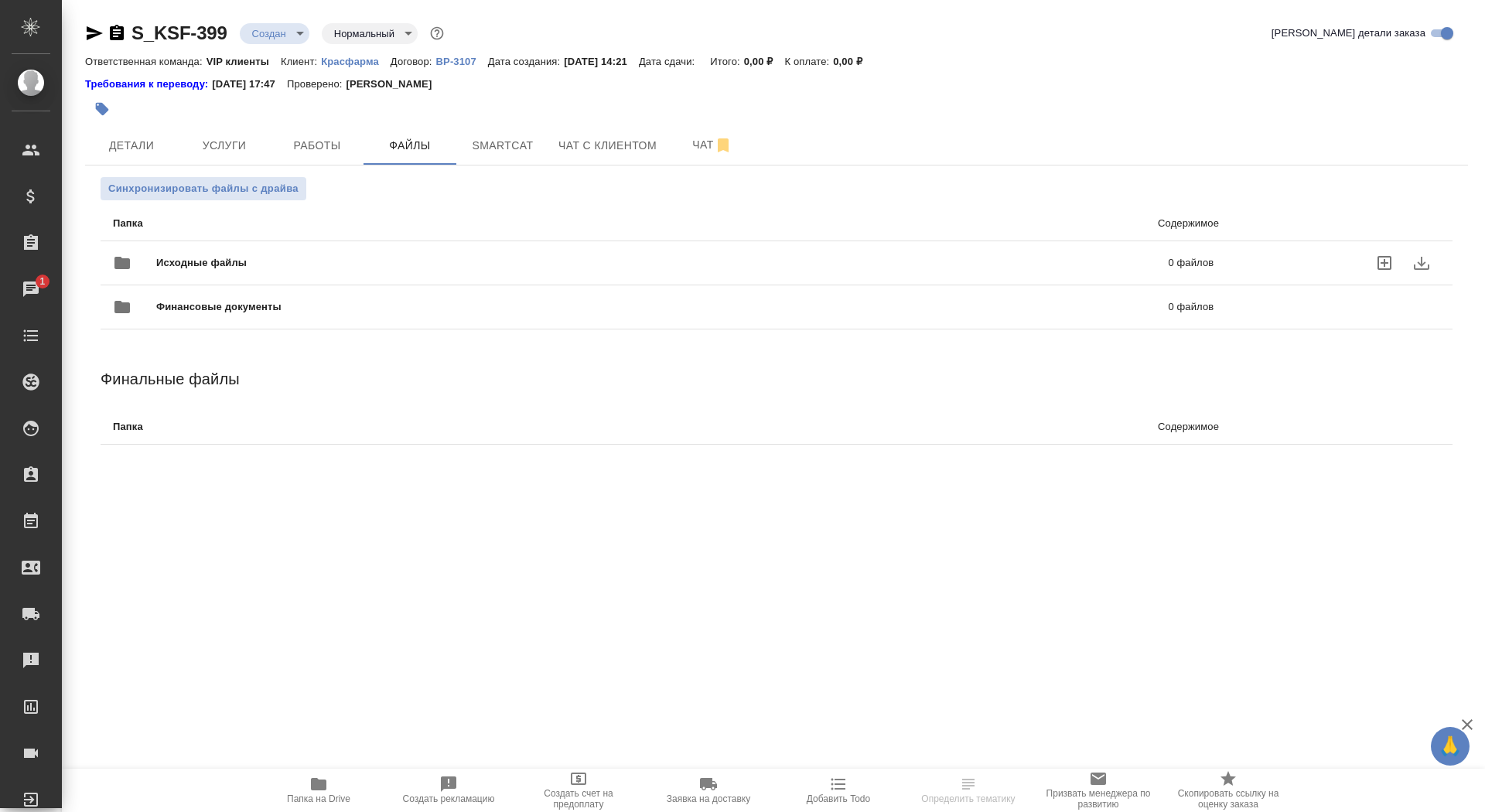
click at [286, 261] on span "Исходные файлы" at bounding box center [432, 263] width 551 height 15
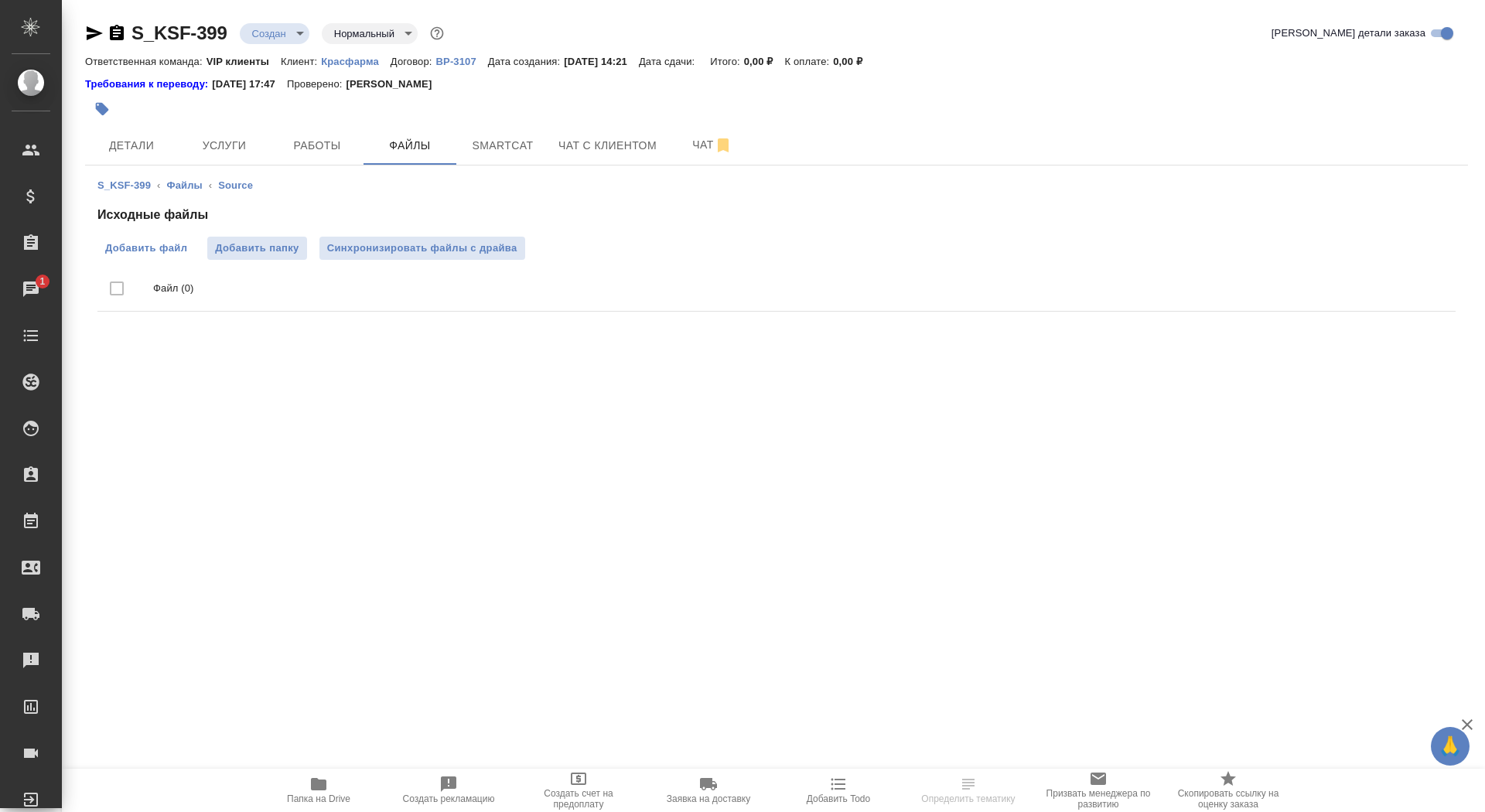
click at [112, 246] on span "Добавить файл" at bounding box center [146, 248] width 82 height 15
click at [0, 0] on input "Добавить файл" at bounding box center [0, 0] width 0 height 0
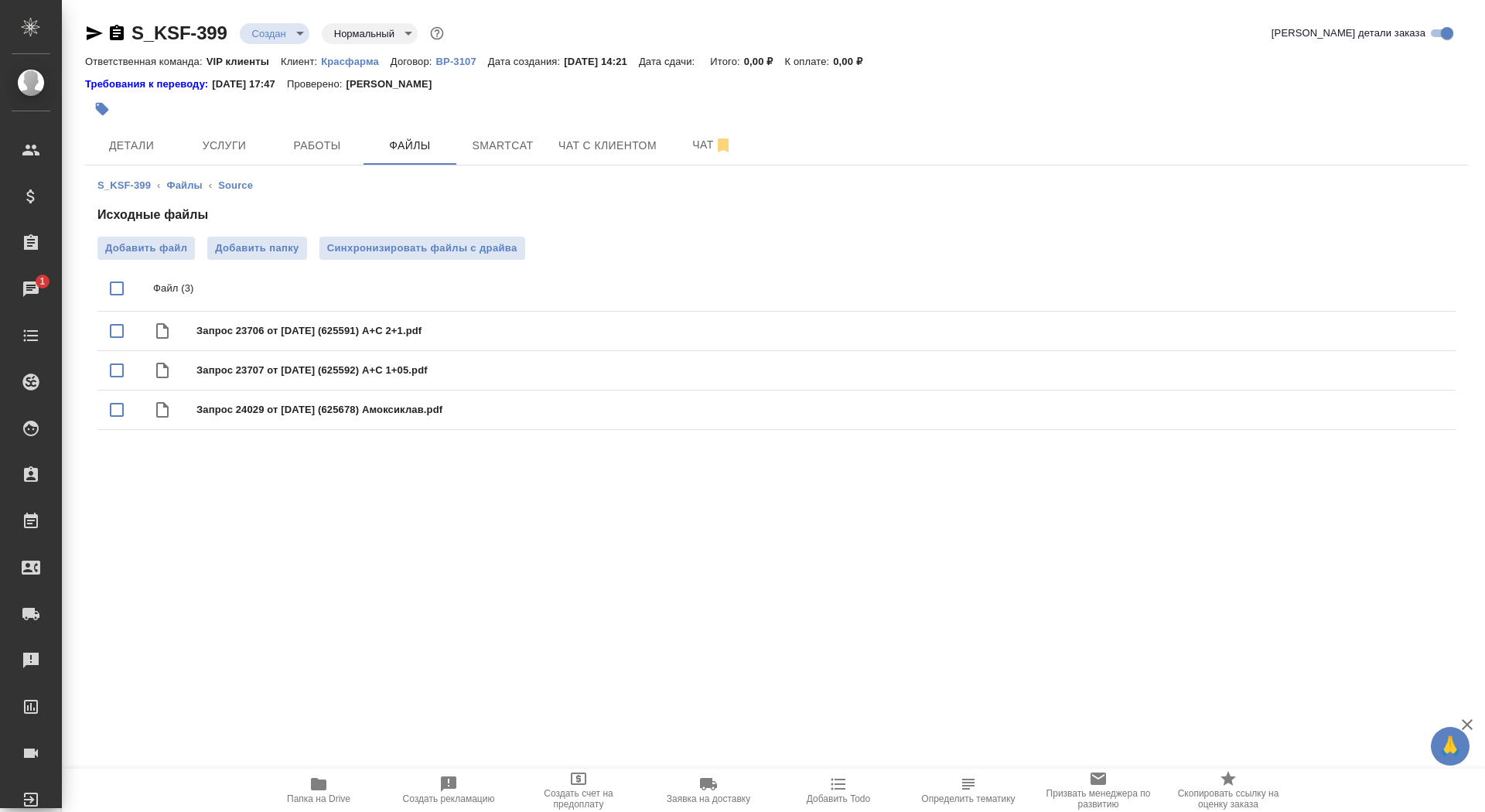
click at [103, 114] on icon "button" at bounding box center [102, 110] width 14 height 14
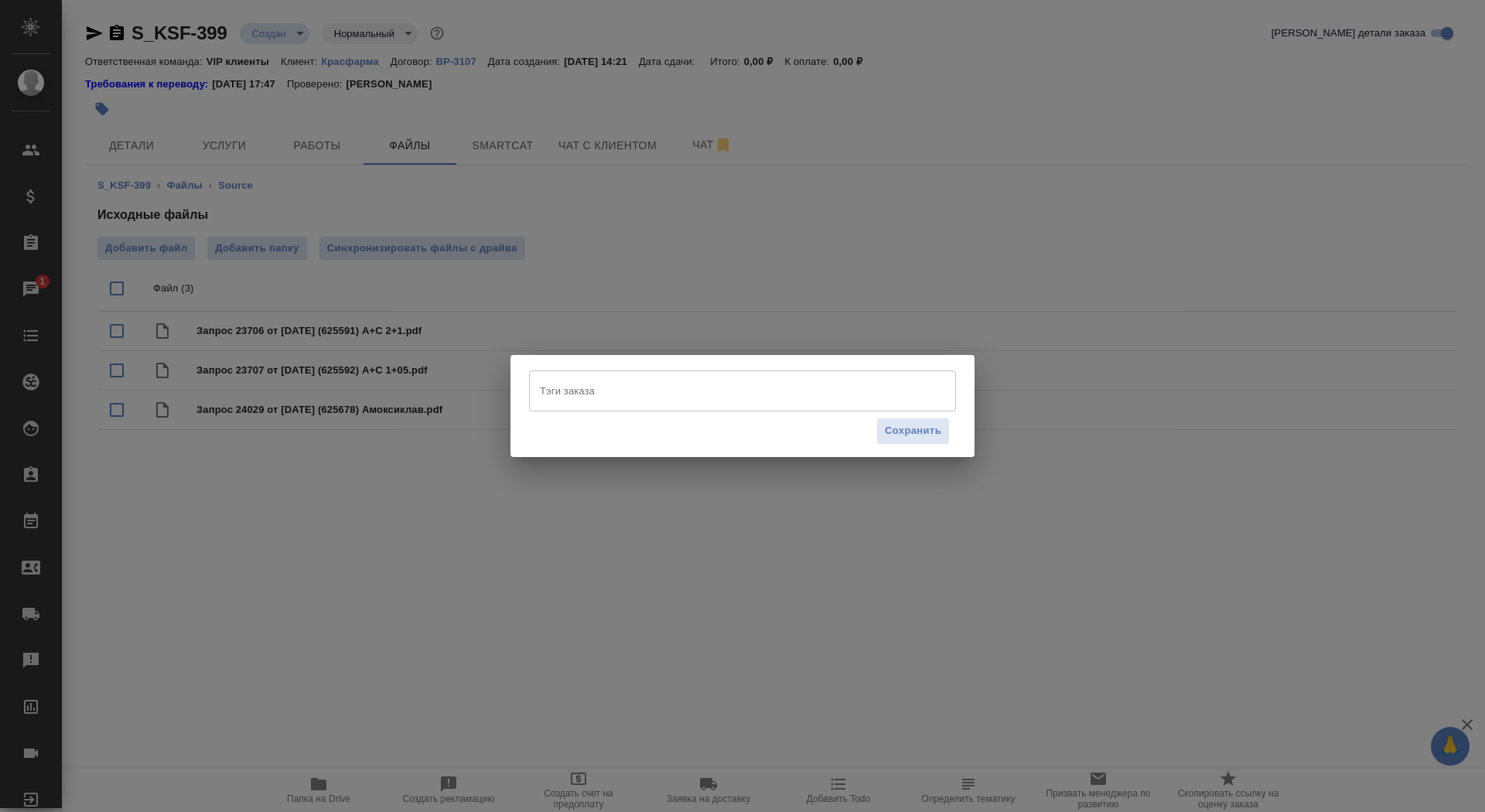
click at [580, 395] on input "Тэги заказа" at bounding box center [728, 390] width 384 height 26
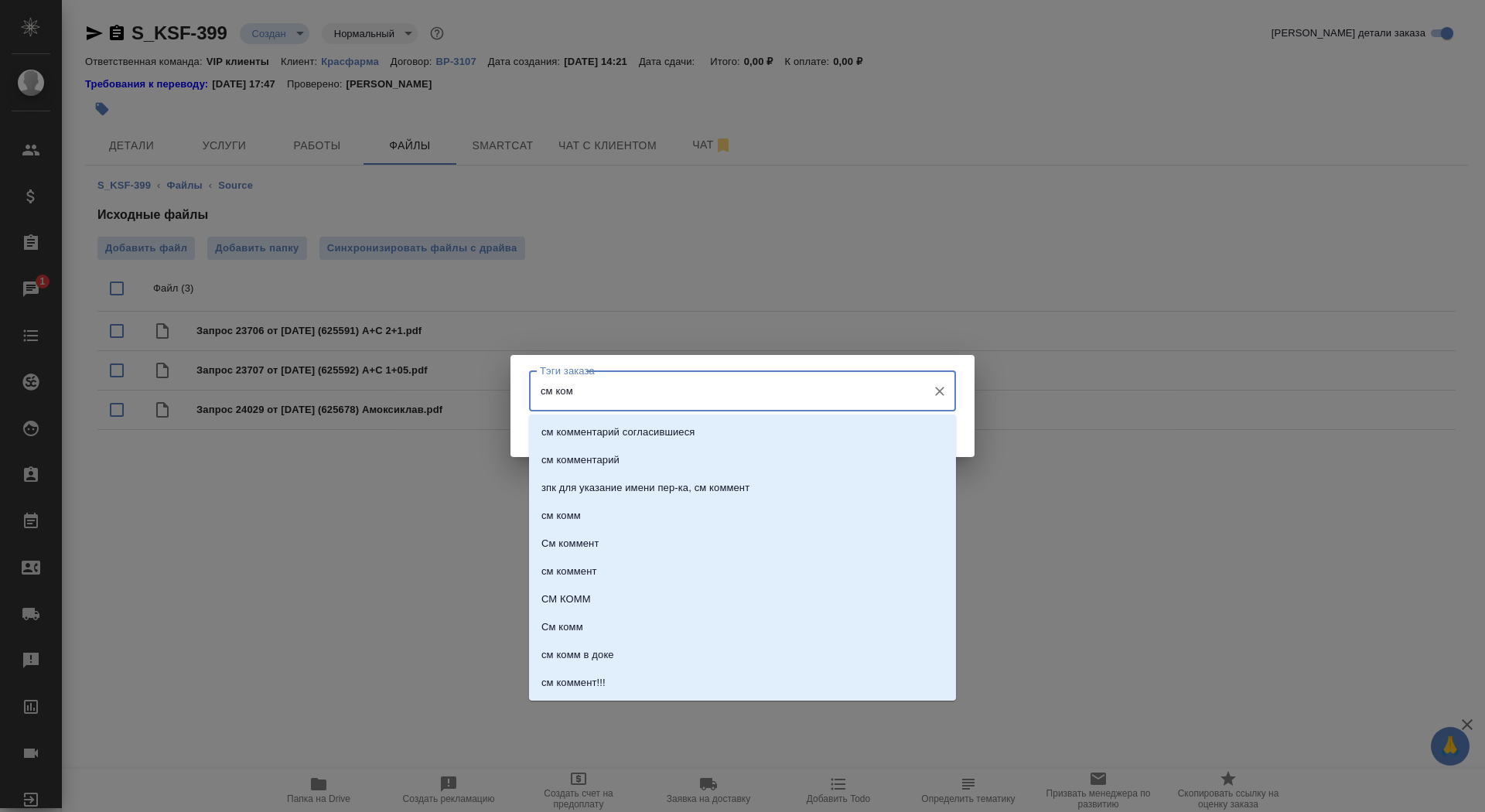
type input "см комм"
click at [613, 502] on li "см комм" at bounding box center [742, 515] width 426 height 28
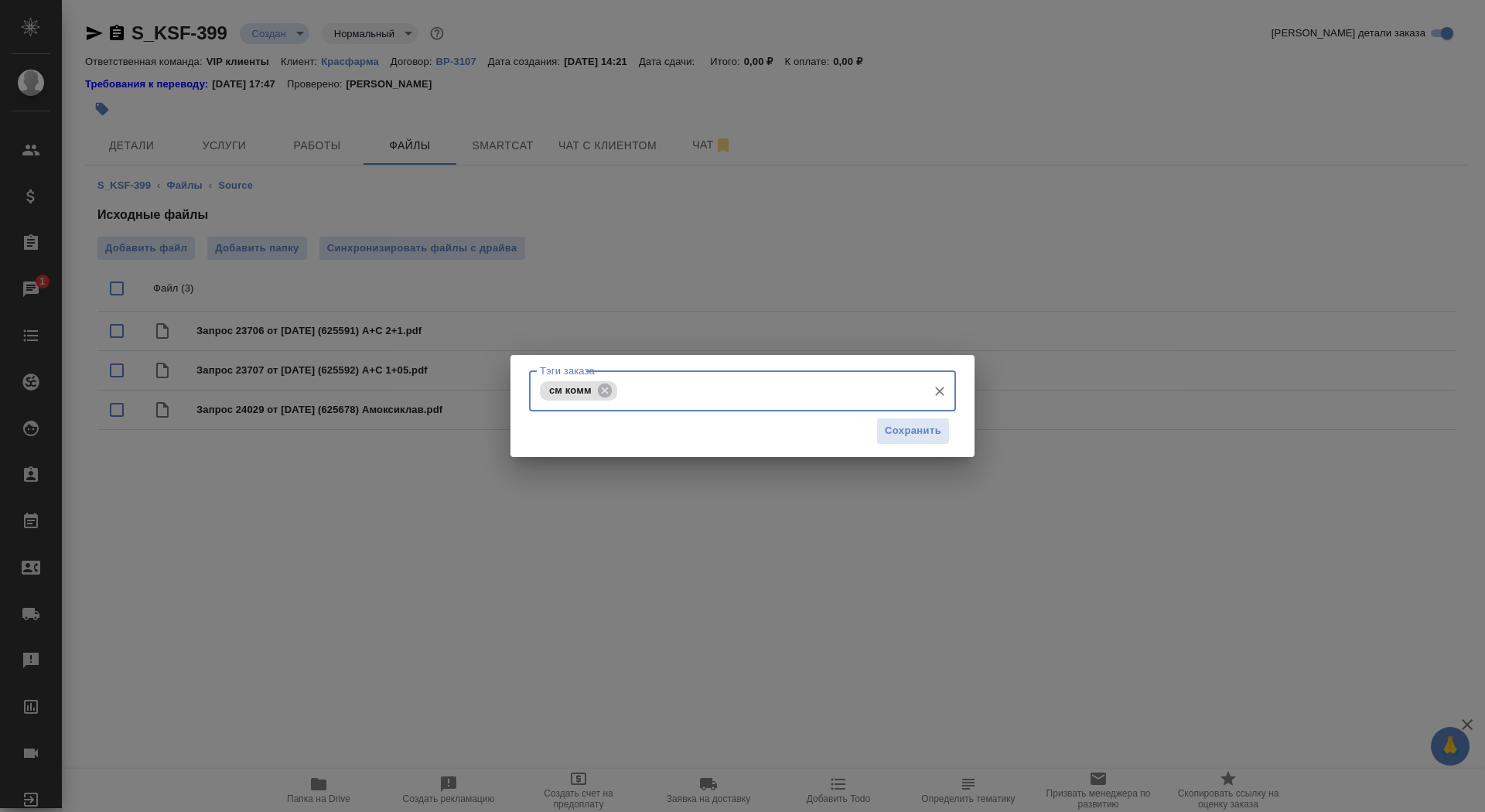
click at [922, 411] on div "см комм Тэги заказа" at bounding box center [742, 390] width 426 height 41
click at [922, 431] on span "Сохранить" at bounding box center [913, 431] width 56 height 18
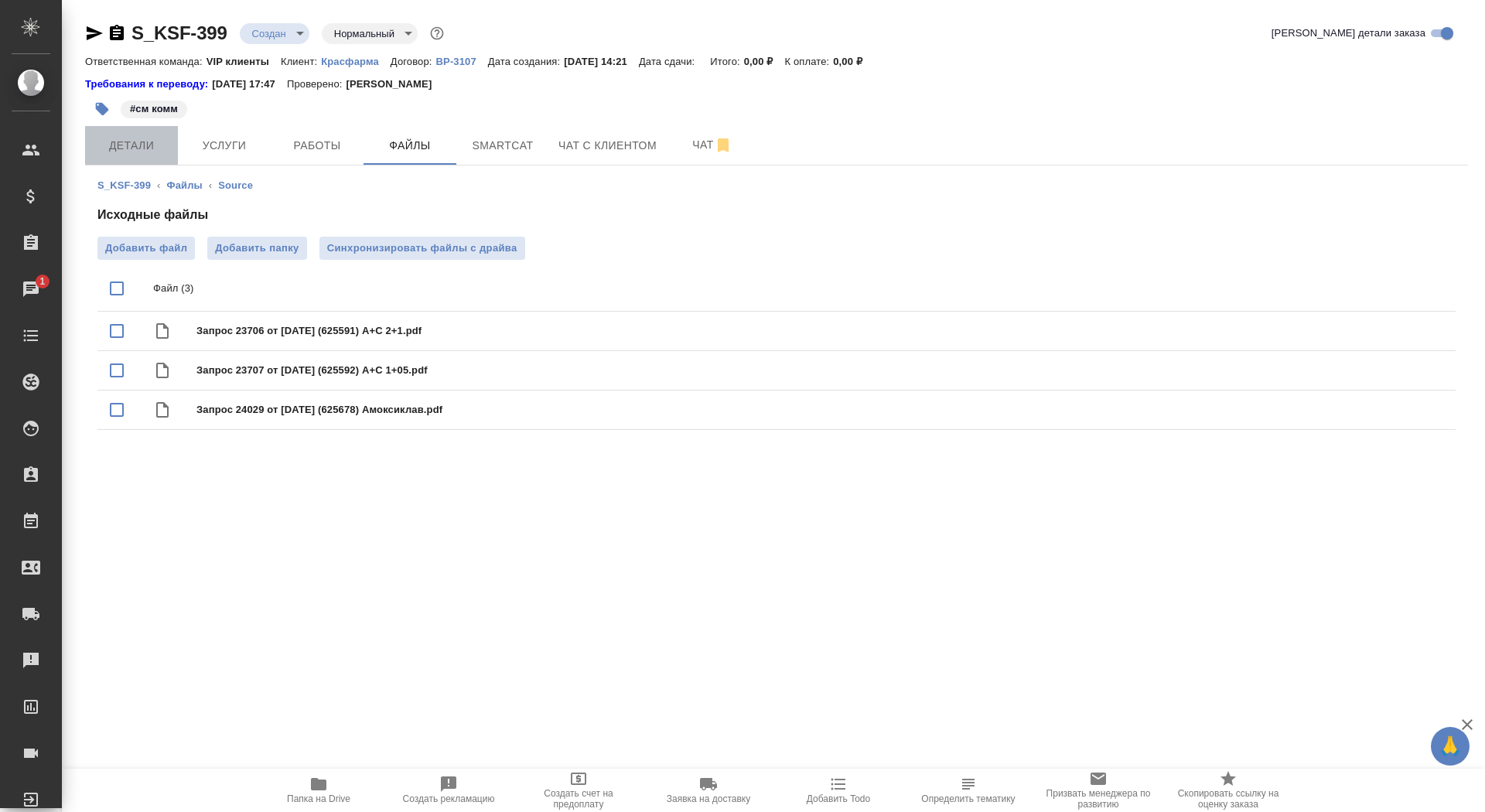
click at [129, 138] on span "Детали" at bounding box center [131, 145] width 74 height 19
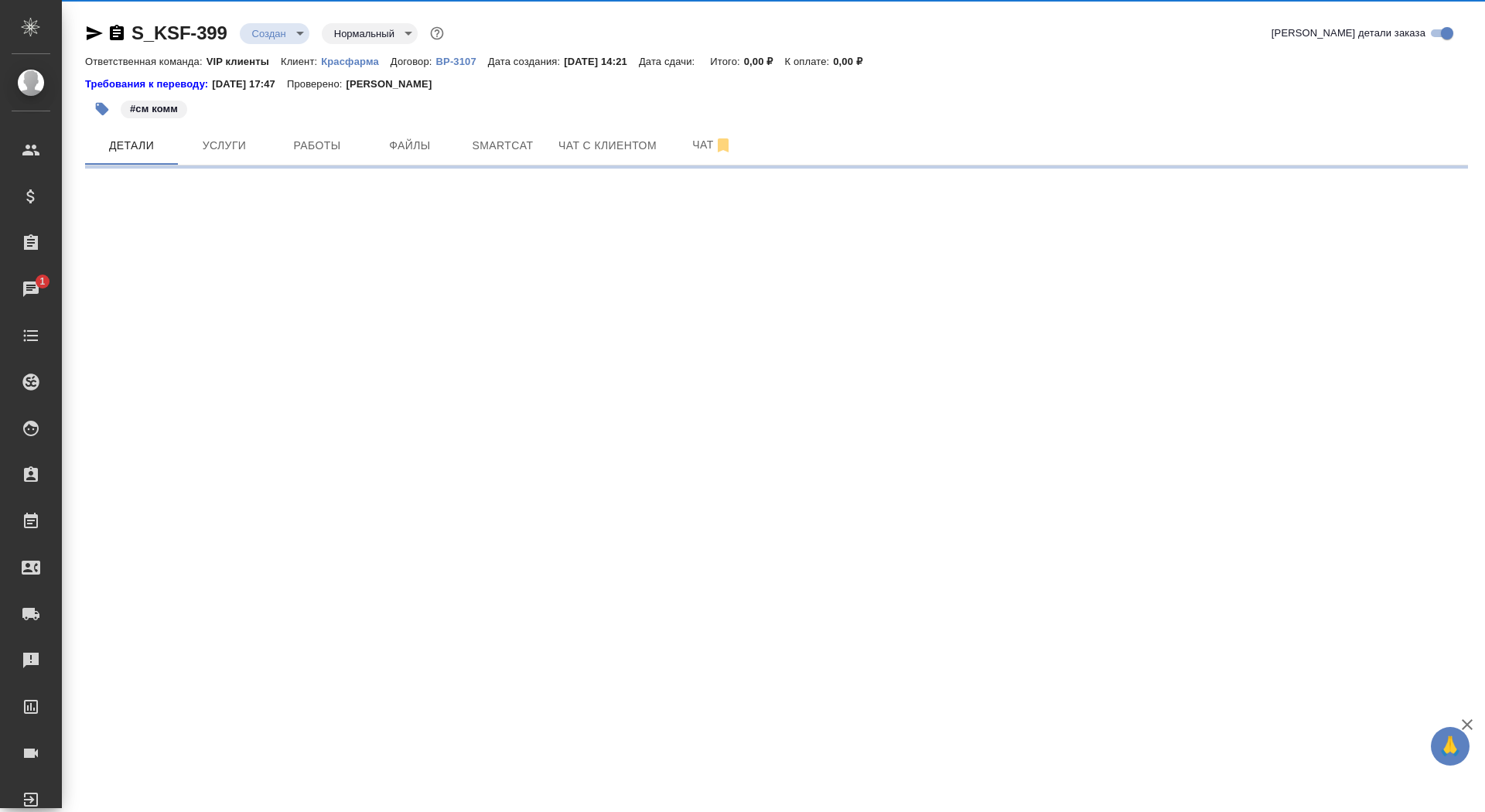
select select "RU"
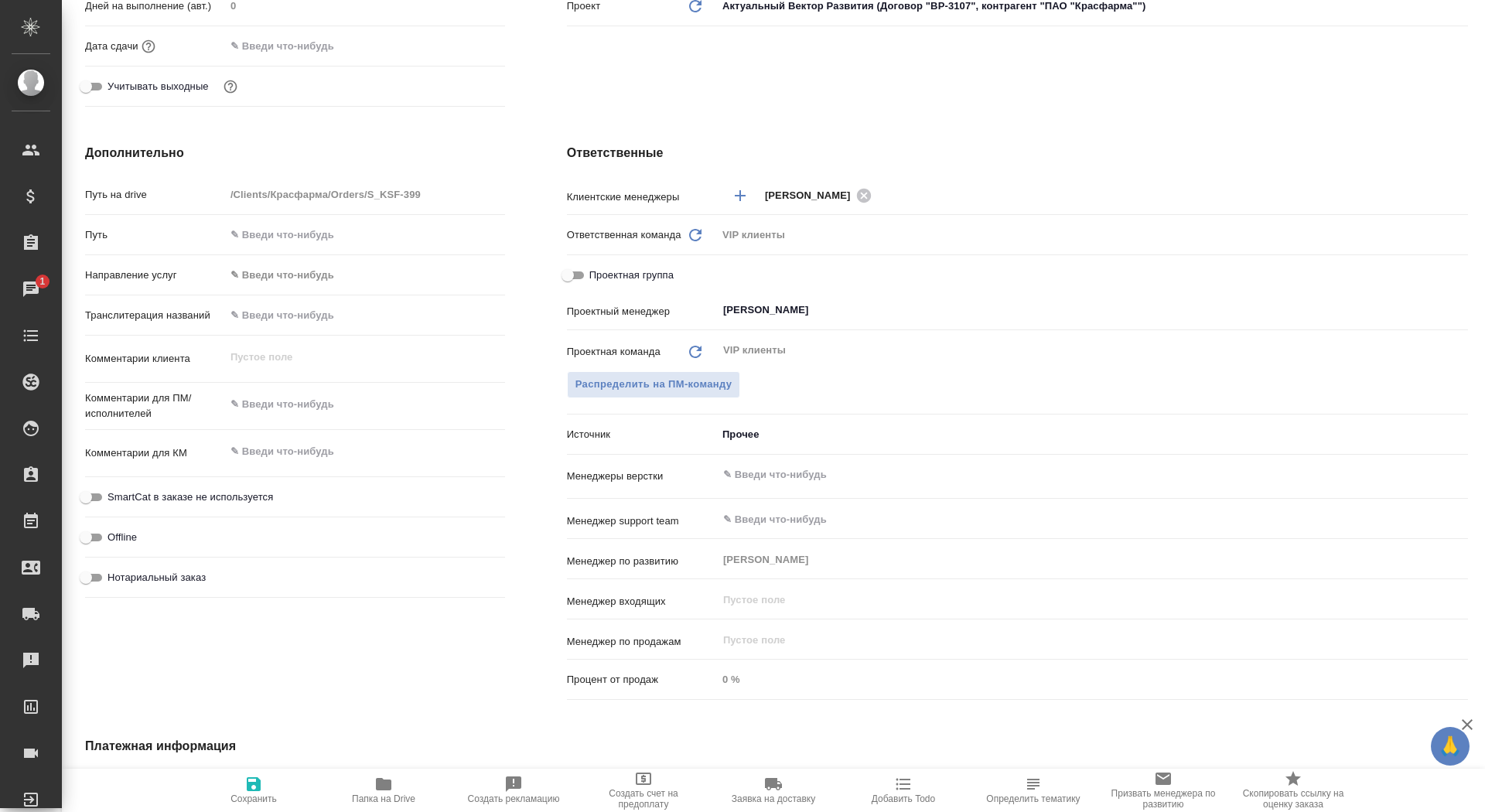
scroll to position [603, 0]
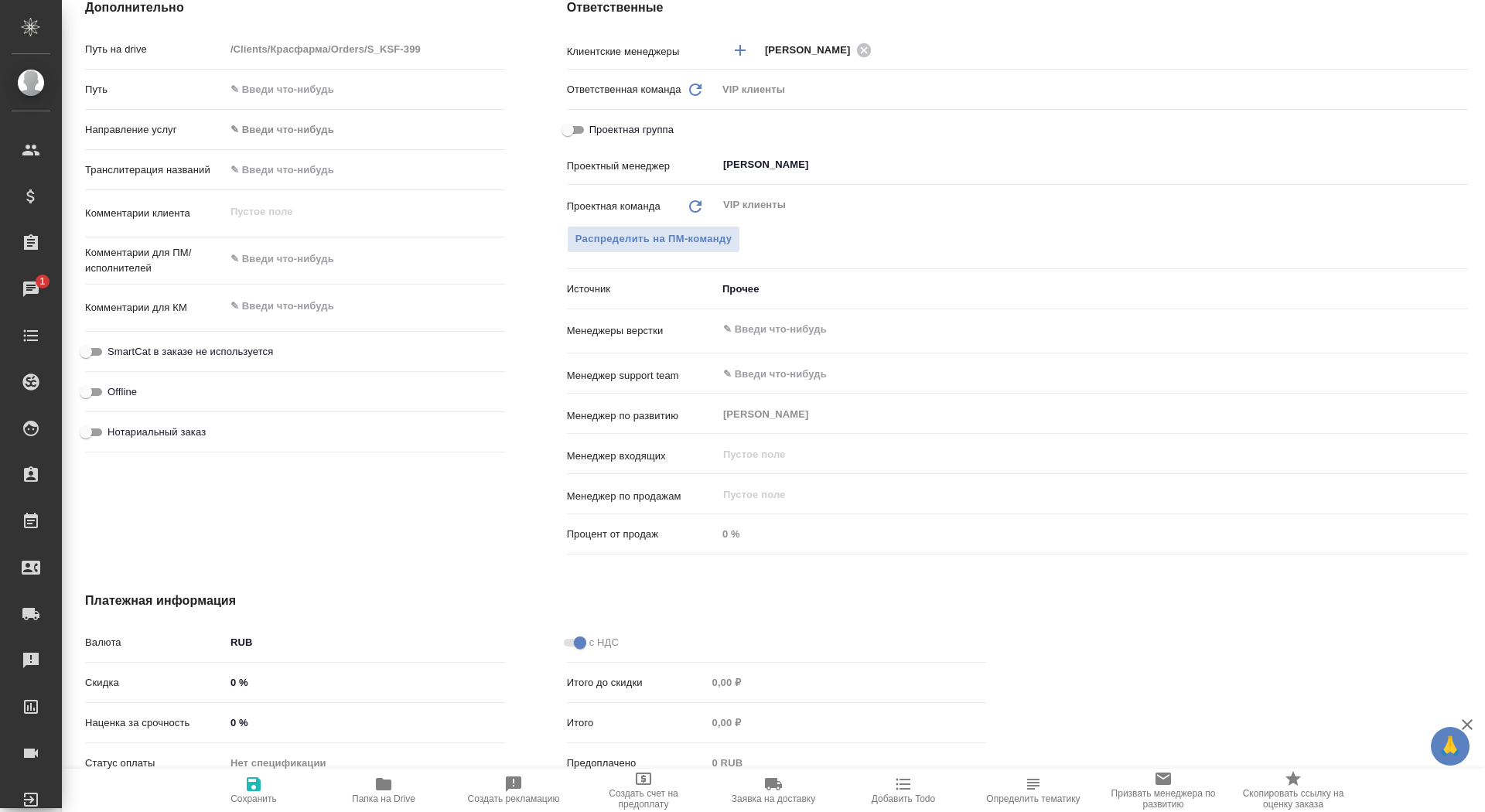
type textarea "x"
click at [279, 263] on textarea at bounding box center [364, 259] width 278 height 26
paste textarea "Переводить нужно только выделенные желтым маркером абзацы (то, что внутри желто…"
type textarea "x"
type textarea "Переводить нужно только выделенные желтым маркером абзацы (то, что внутри желто…"
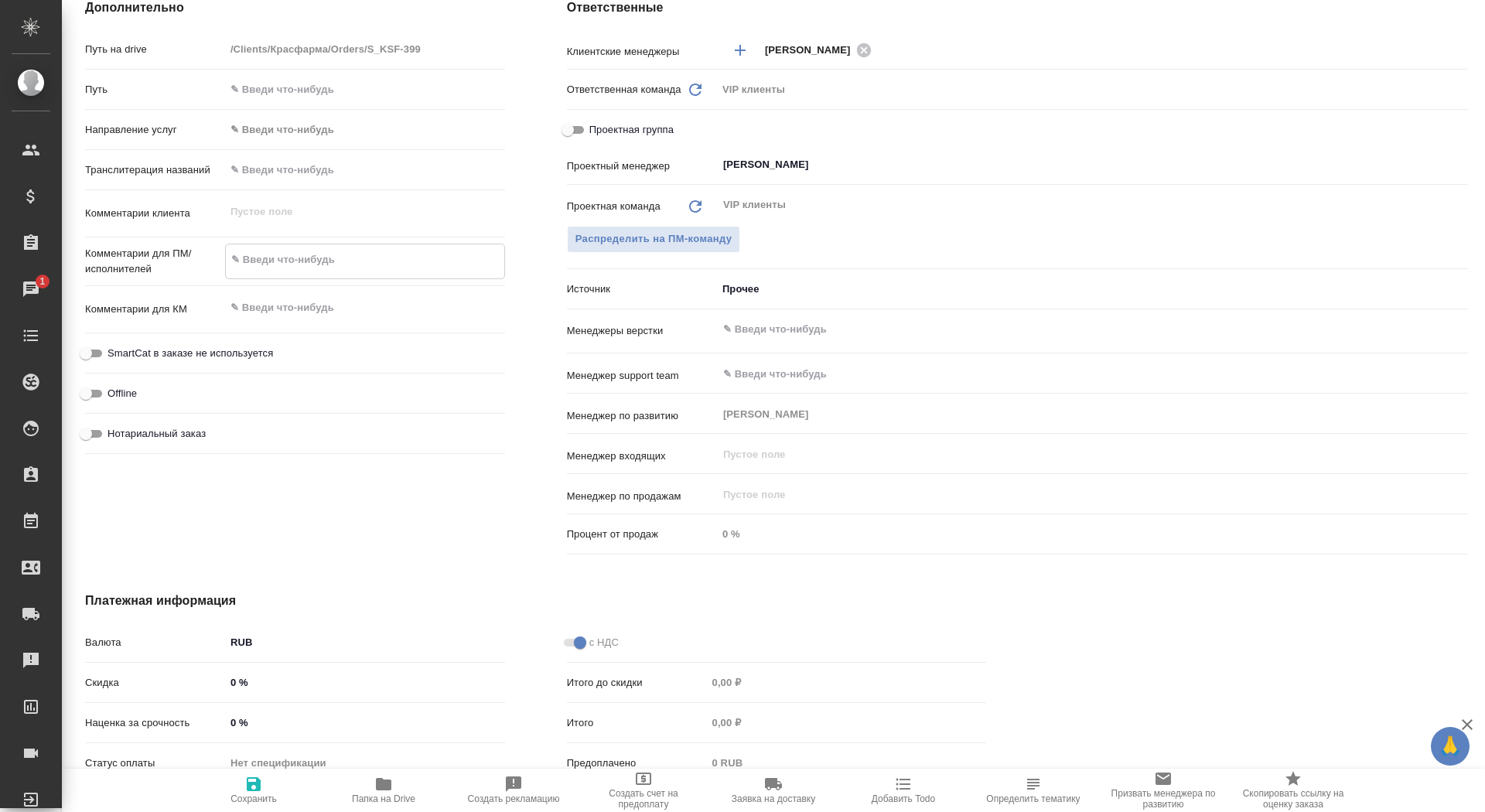
type textarea "x"
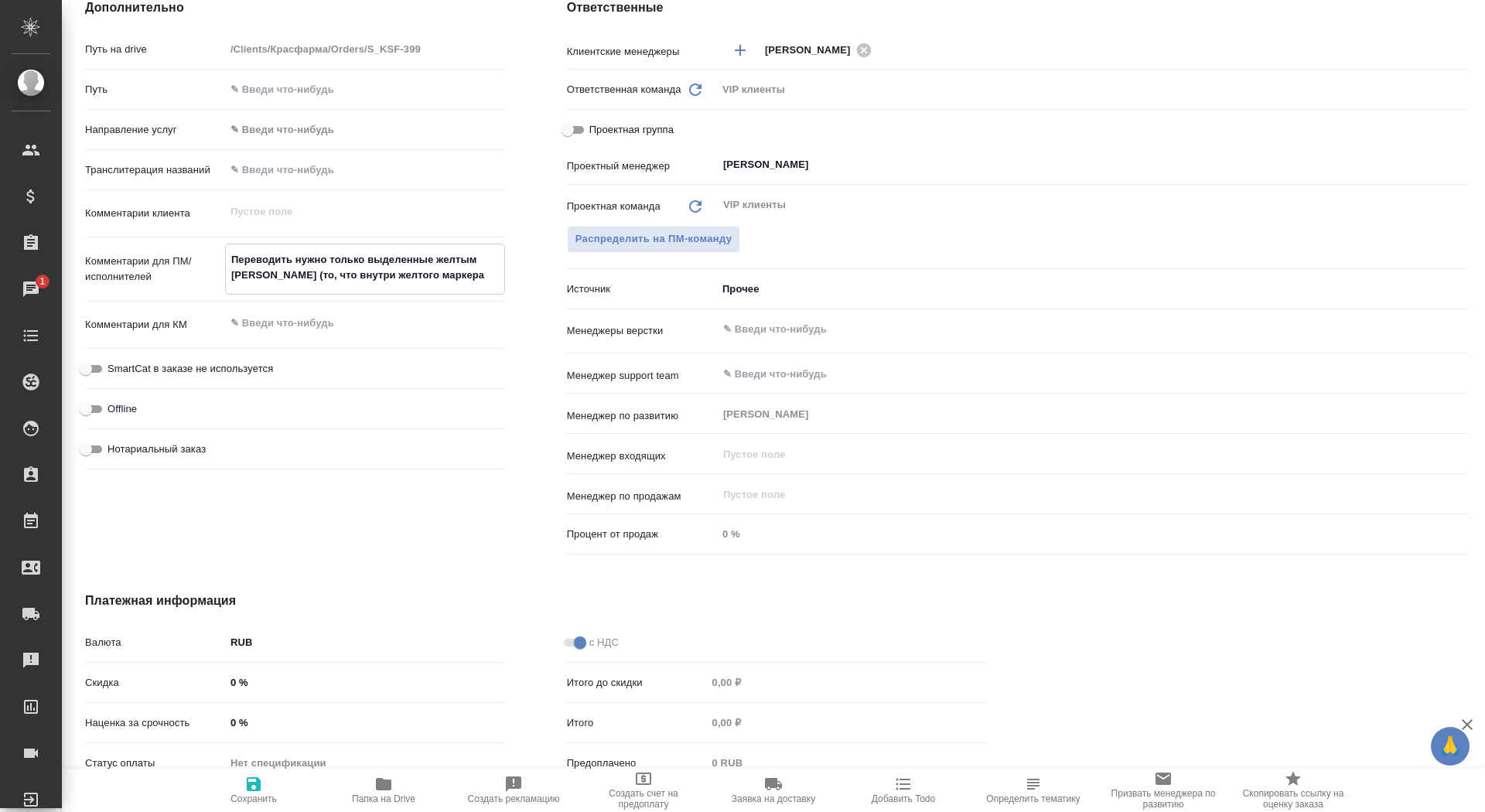
type textarea "Переводить нужно только выделенные желтым маркером абзацы (то, что внутри желто…"
type textarea "x"
click at [261, 790] on icon "button" at bounding box center [254, 784] width 18 height 18
type textarea "x"
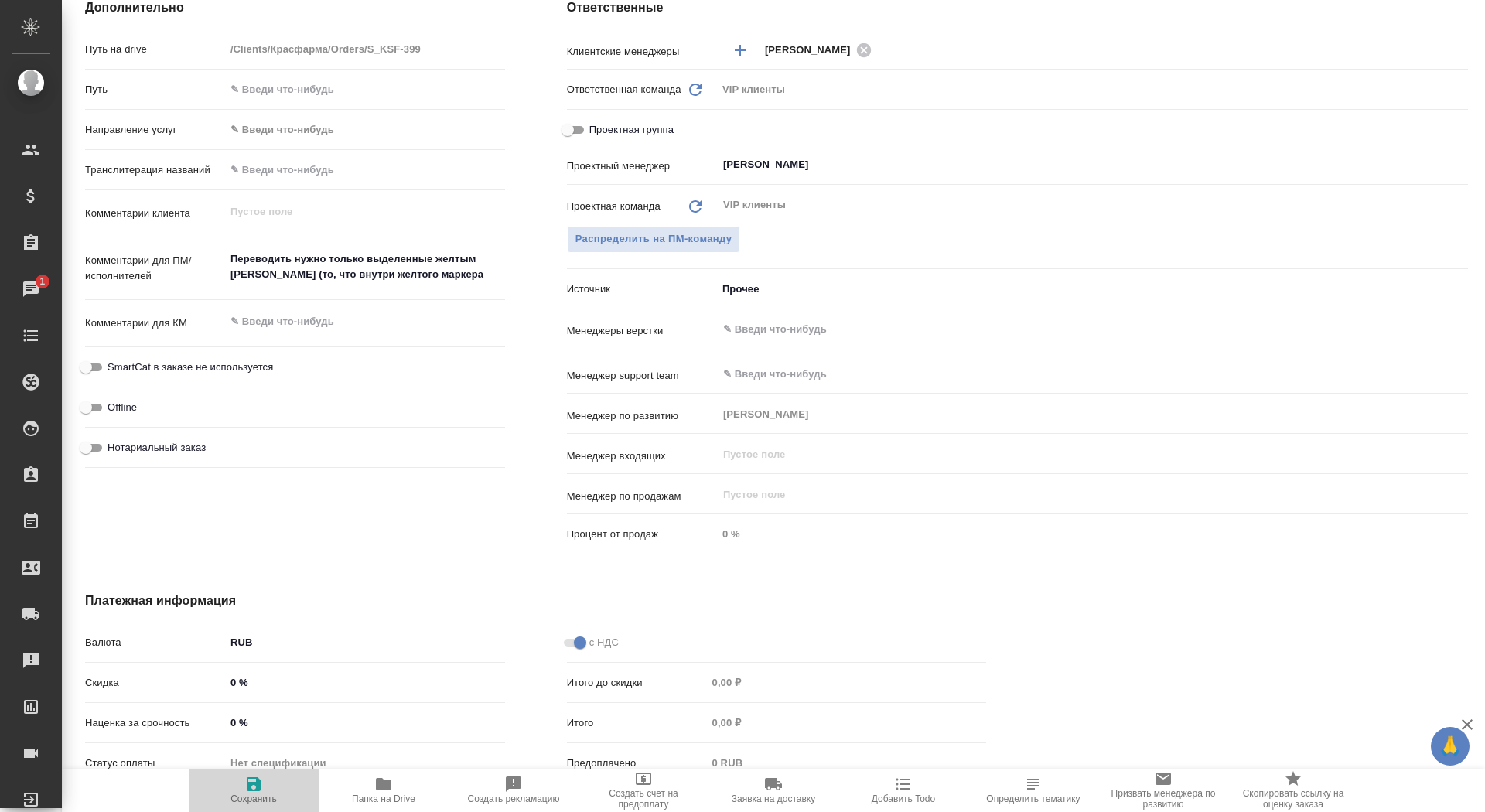
type textarea "x"
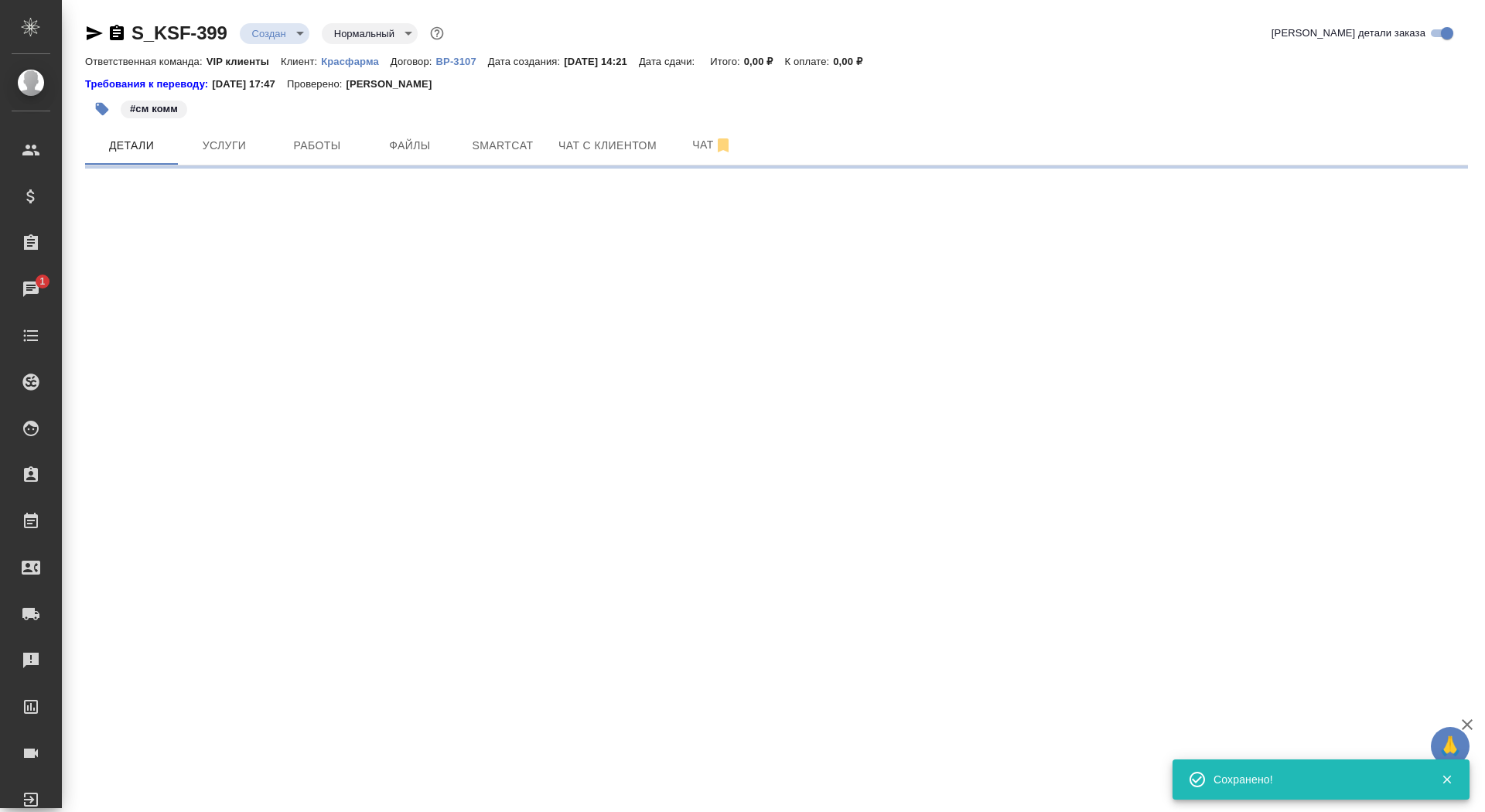
select select "RU"
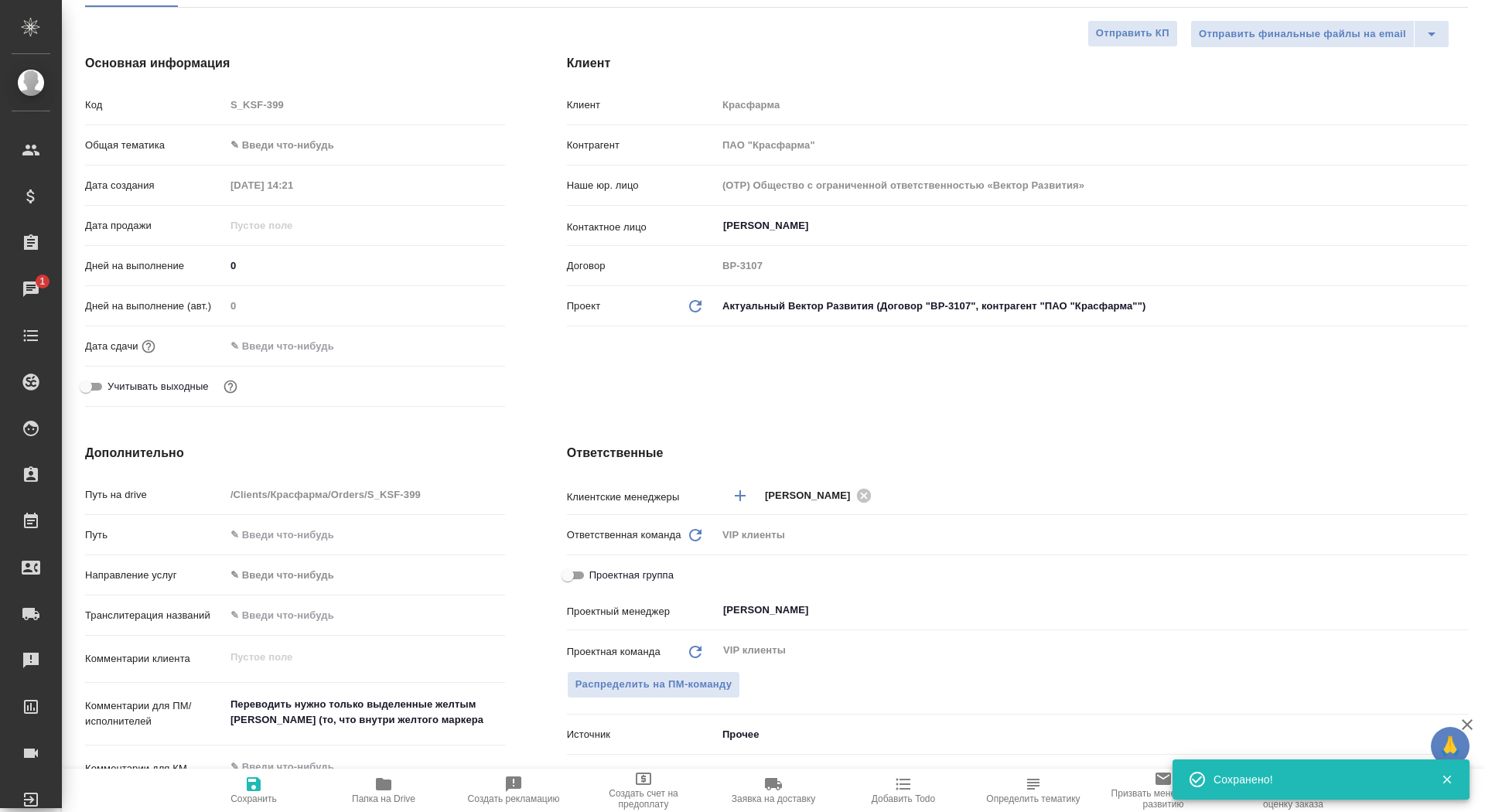
scroll to position [451, 0]
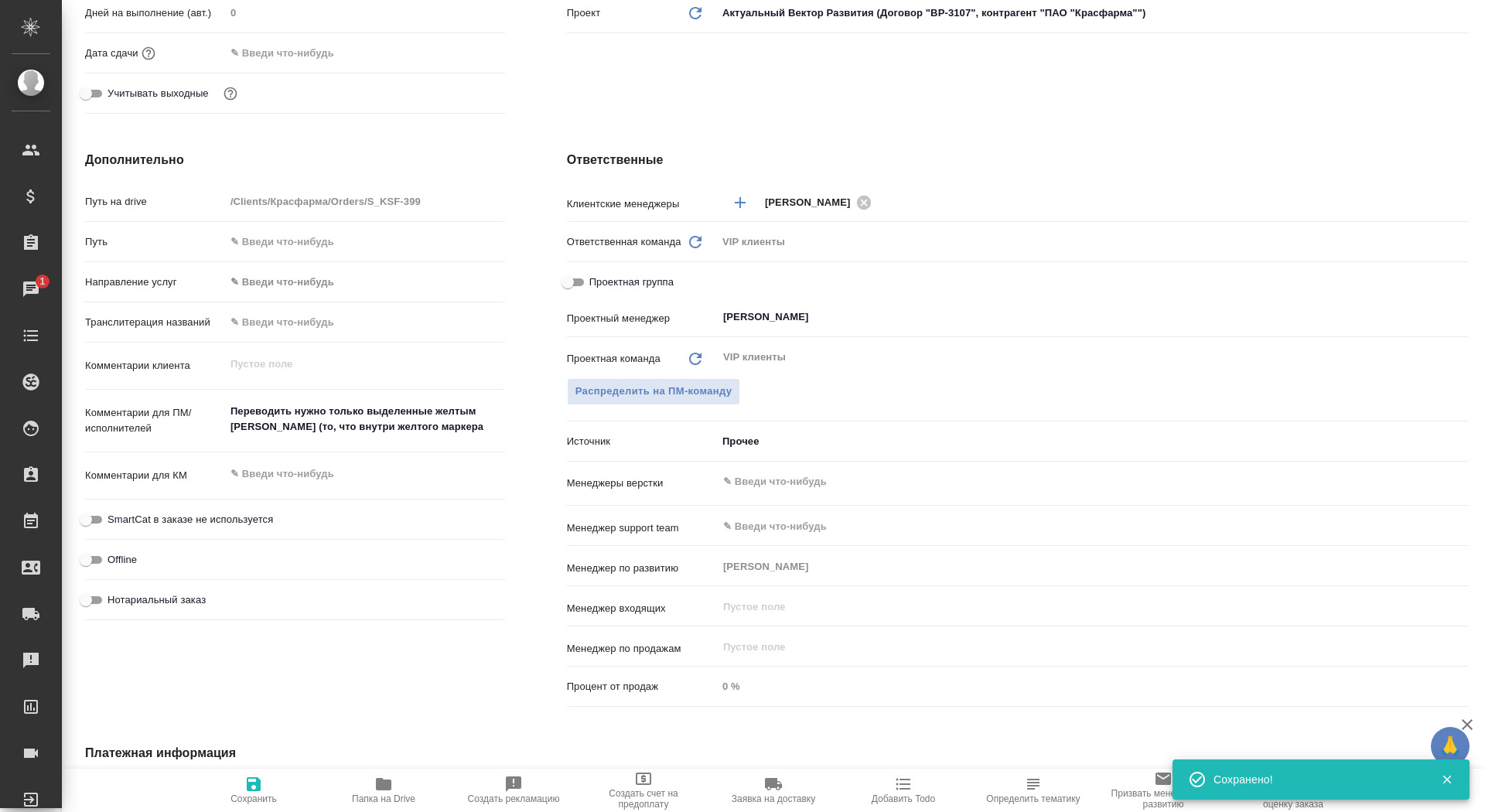
type textarea "x"
click at [500, 426] on textarea "Переводить нужно только выделенные желтым маркером абзацы (то, что внутри желто…" at bounding box center [365, 419] width 280 height 42
type textarea "x"
type textarea "Переводить нужно только выделенные желтым маркером абзацы (то, что внутри желто…"
type textarea "x"
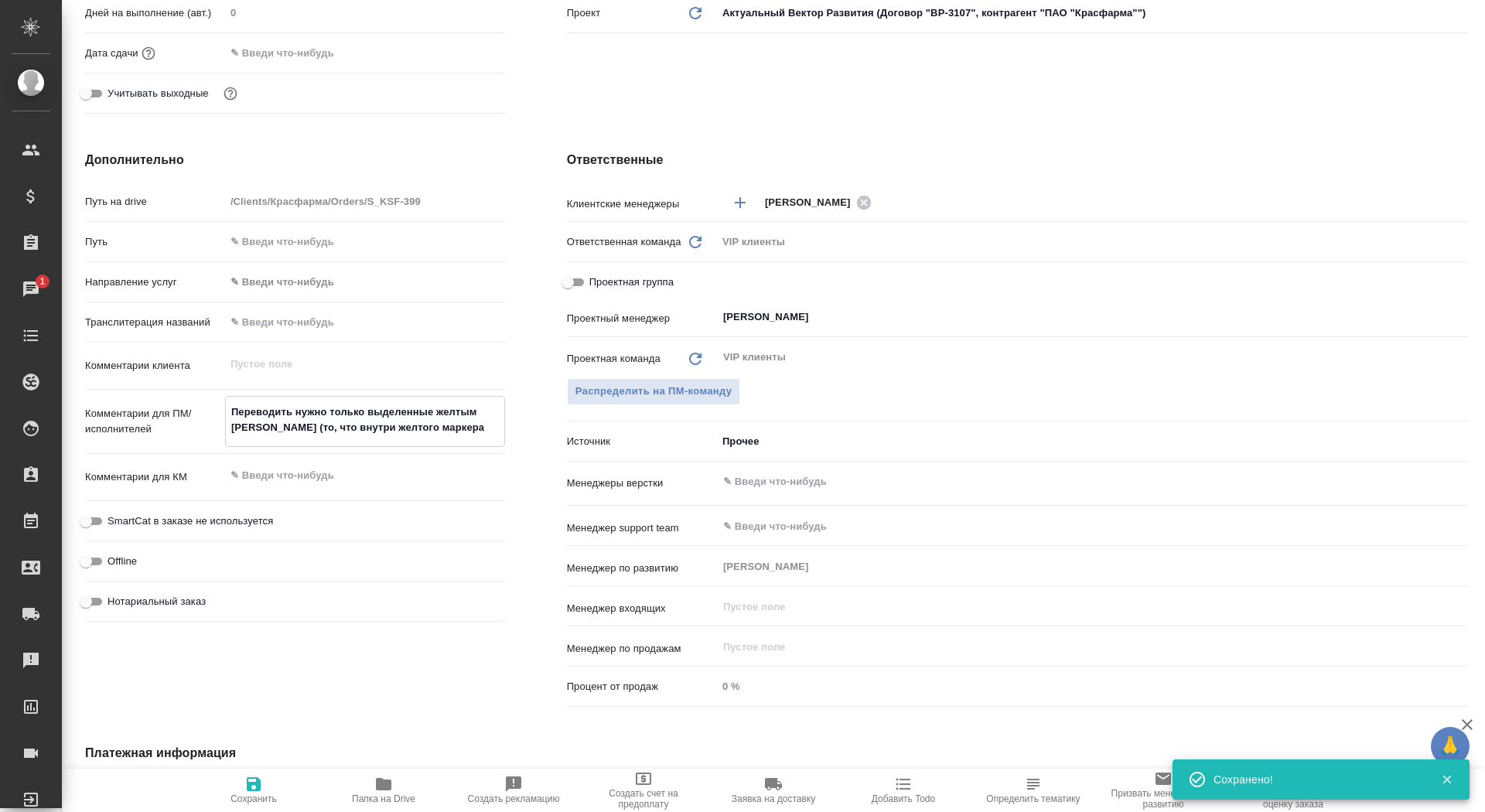
type textarea "x"
type textarea "Переводить нужно только выделенные желтым маркером абзацы (то, что внутри желто…"
type textarea "x"
click at [251, 807] on button "Сохранить" at bounding box center [253, 790] width 129 height 43
type textarea "x"
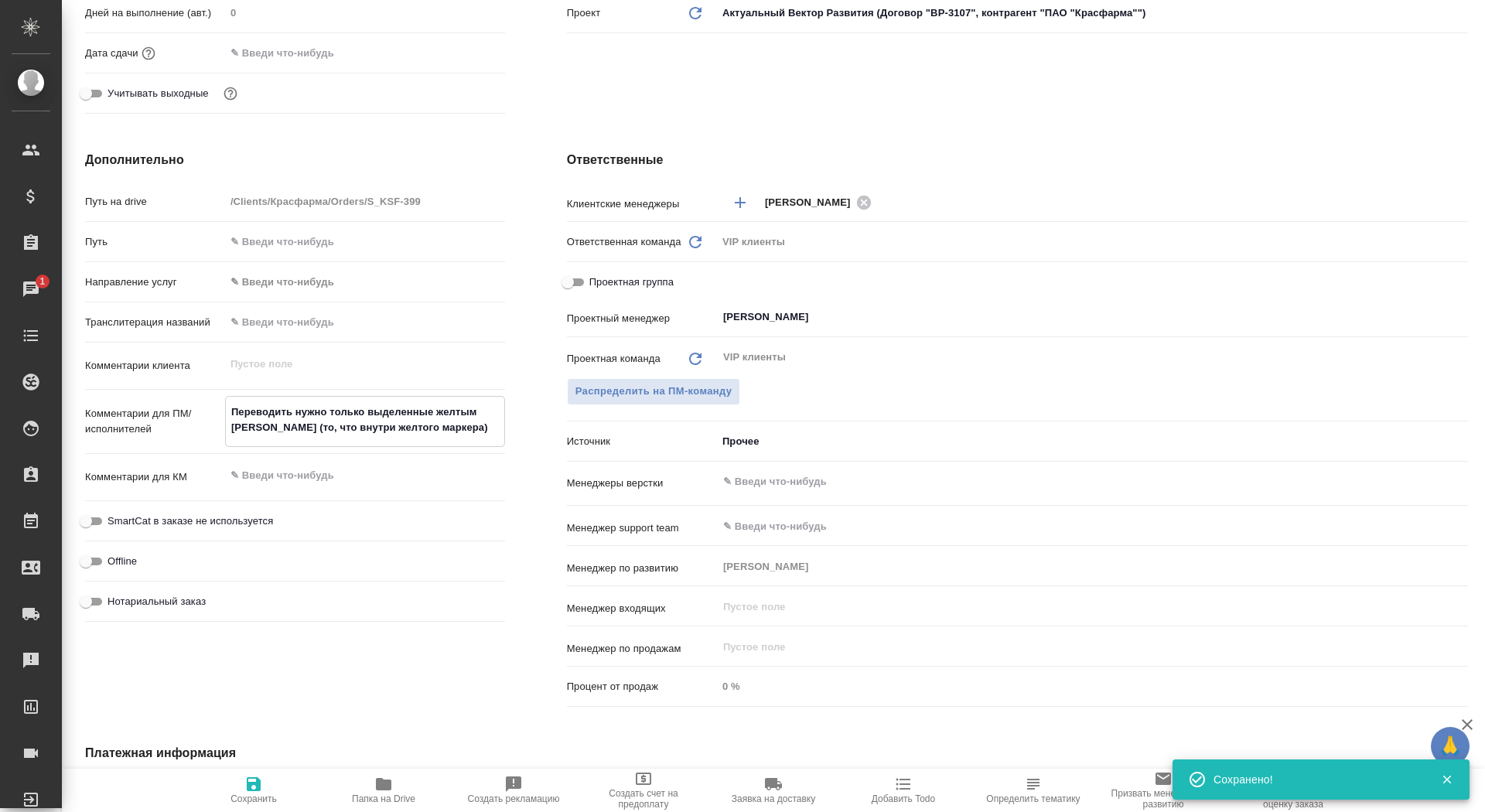
type textarea "x"
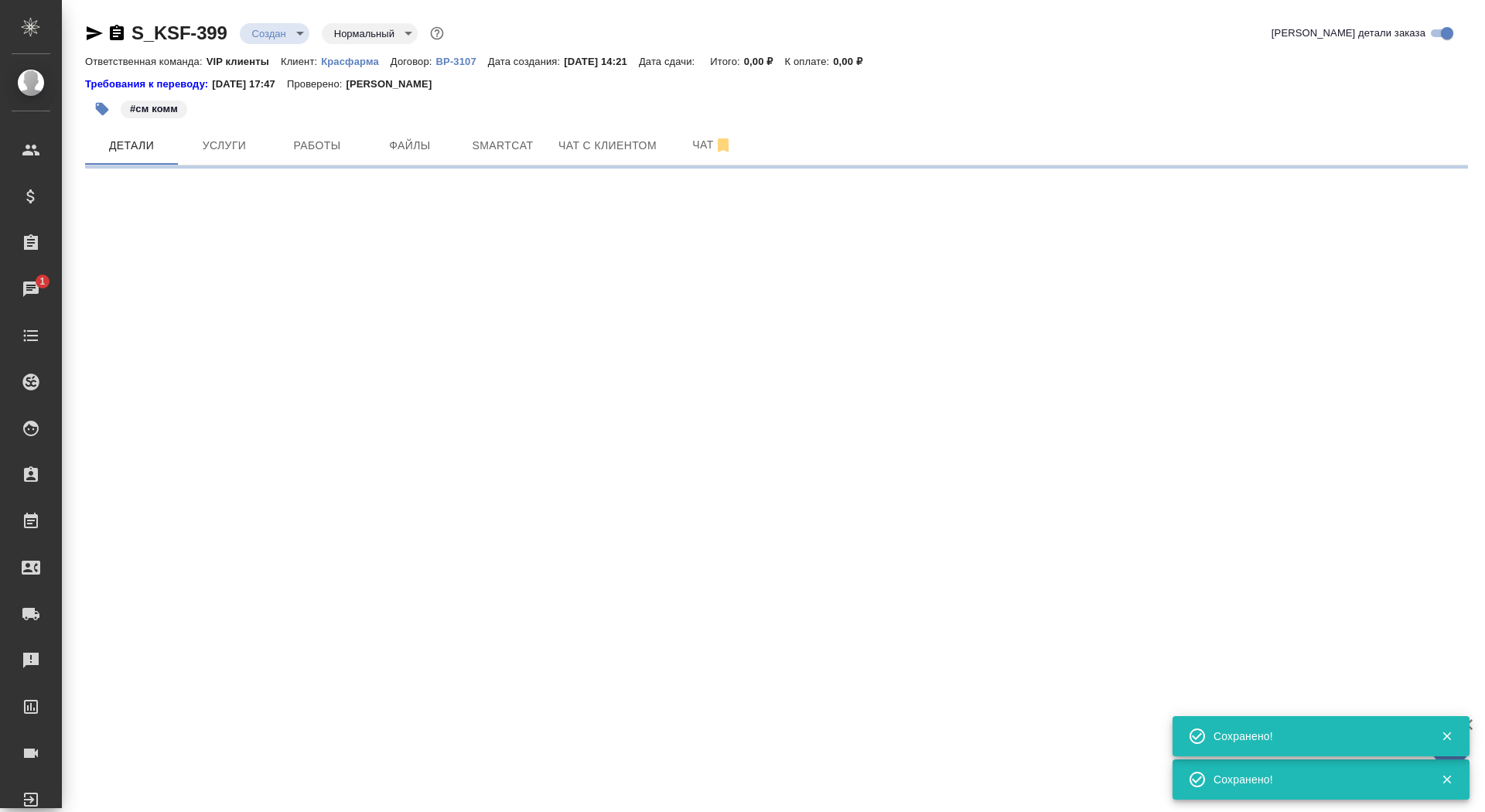
scroll to position [0, 0]
select select "RU"
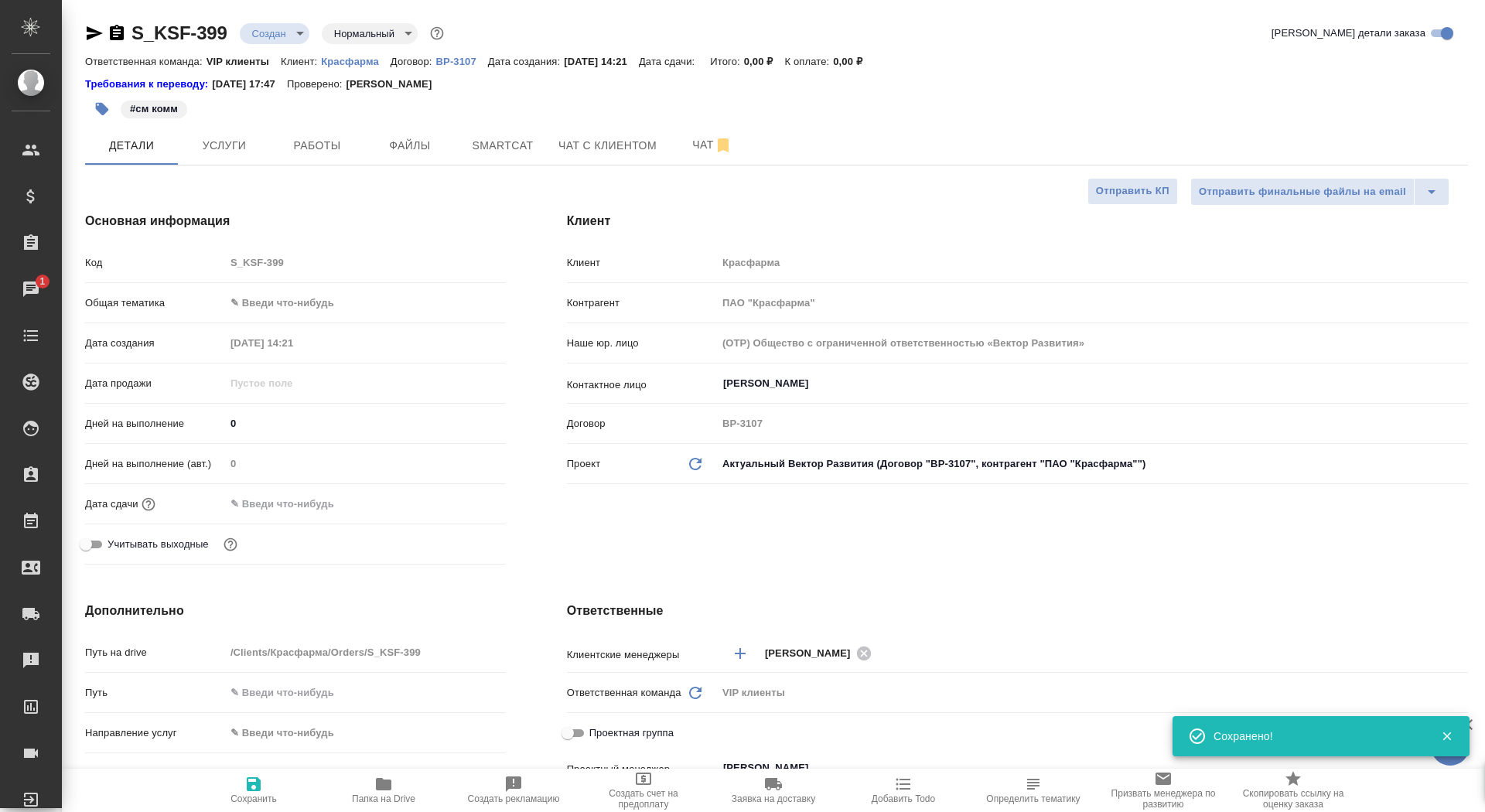
type textarea "x"
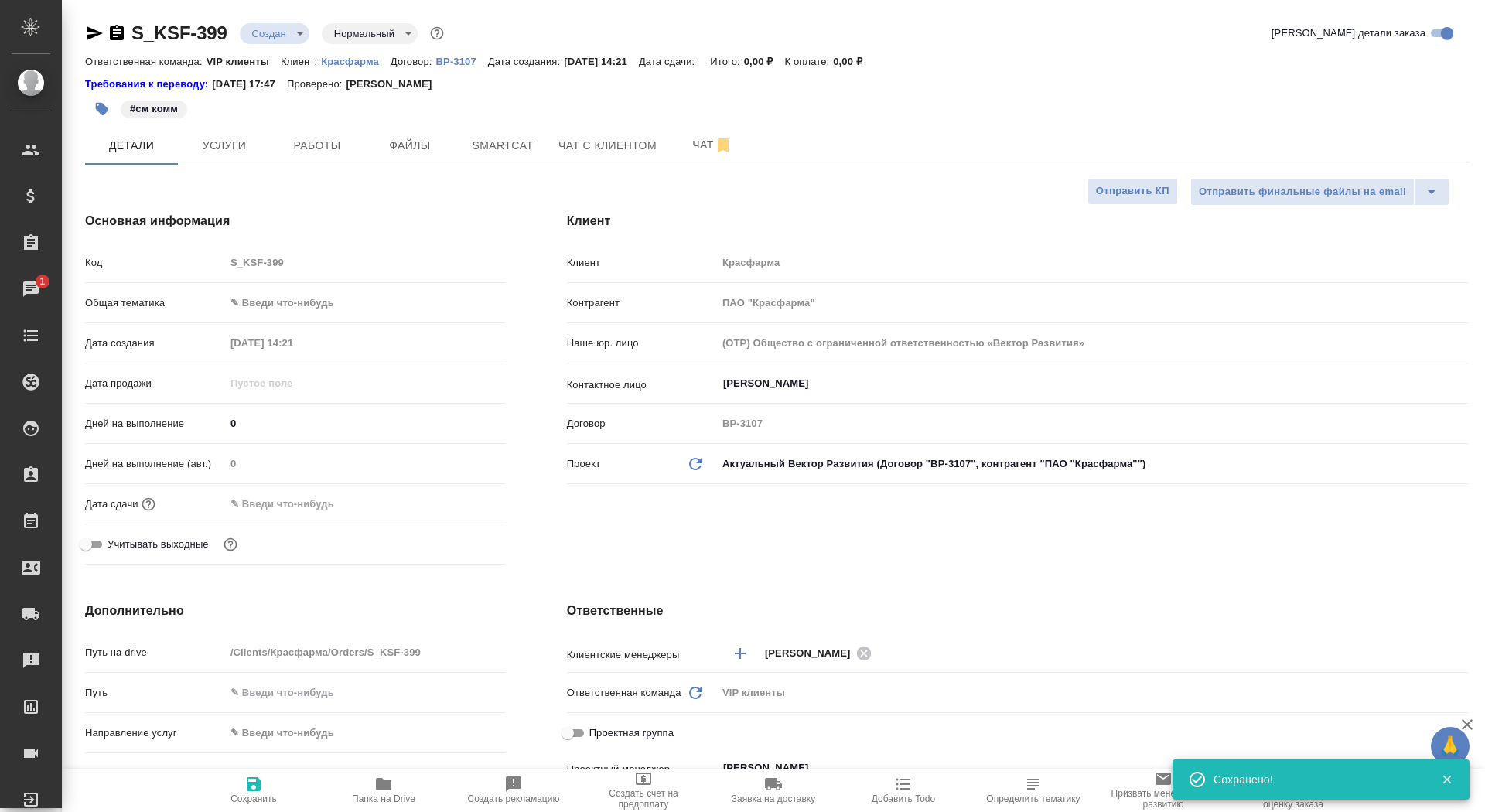
type textarea "x"
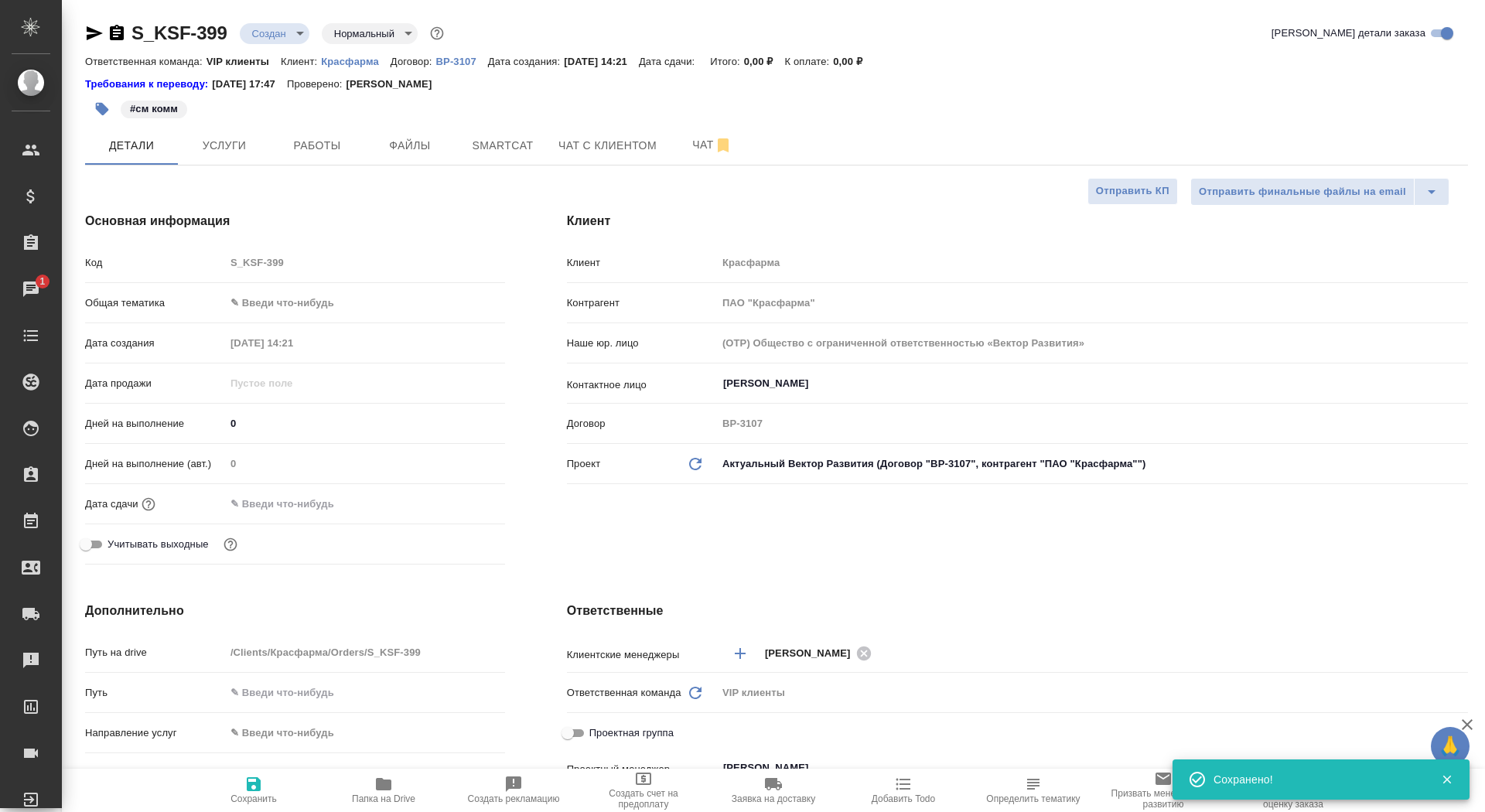
type textarea "x"
click at [262, 501] on input "text" at bounding box center [292, 503] width 135 height 23
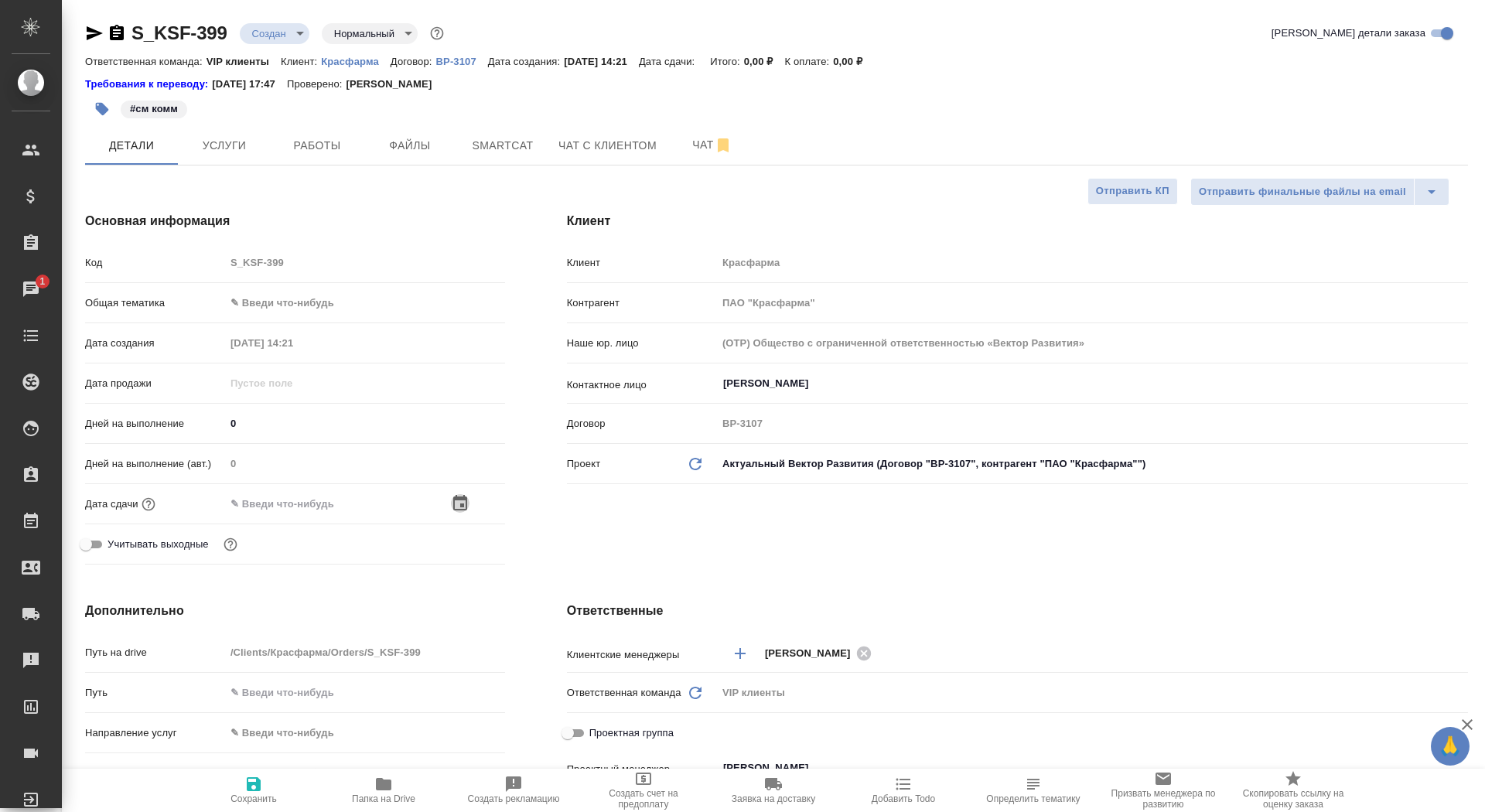
click at [462, 499] on icon "button" at bounding box center [460, 503] width 18 height 18
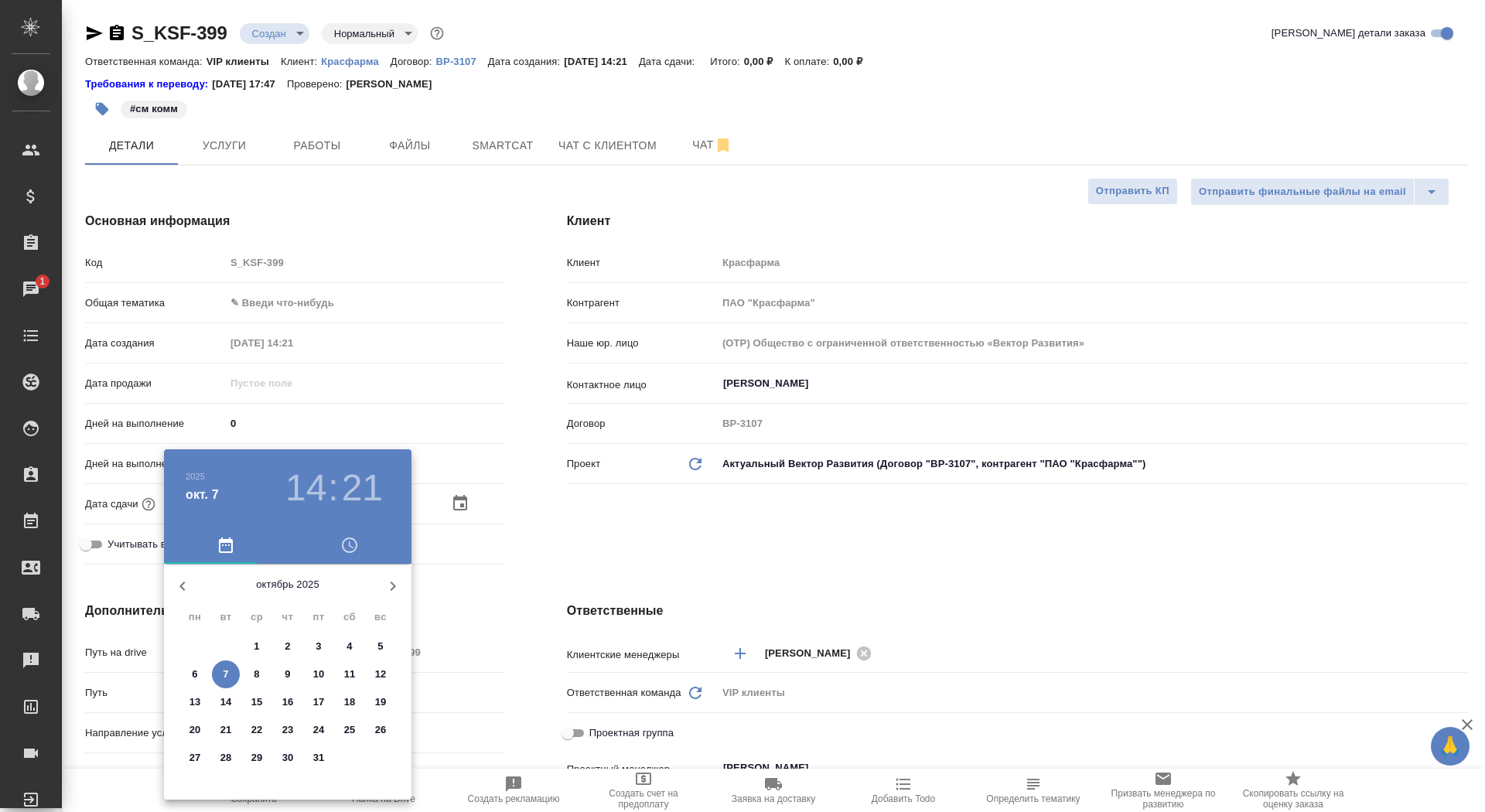
click at [315, 668] on p "10" at bounding box center [319, 673] width 12 height 15
type input "10.10.2025 14:21"
type textarea "x"
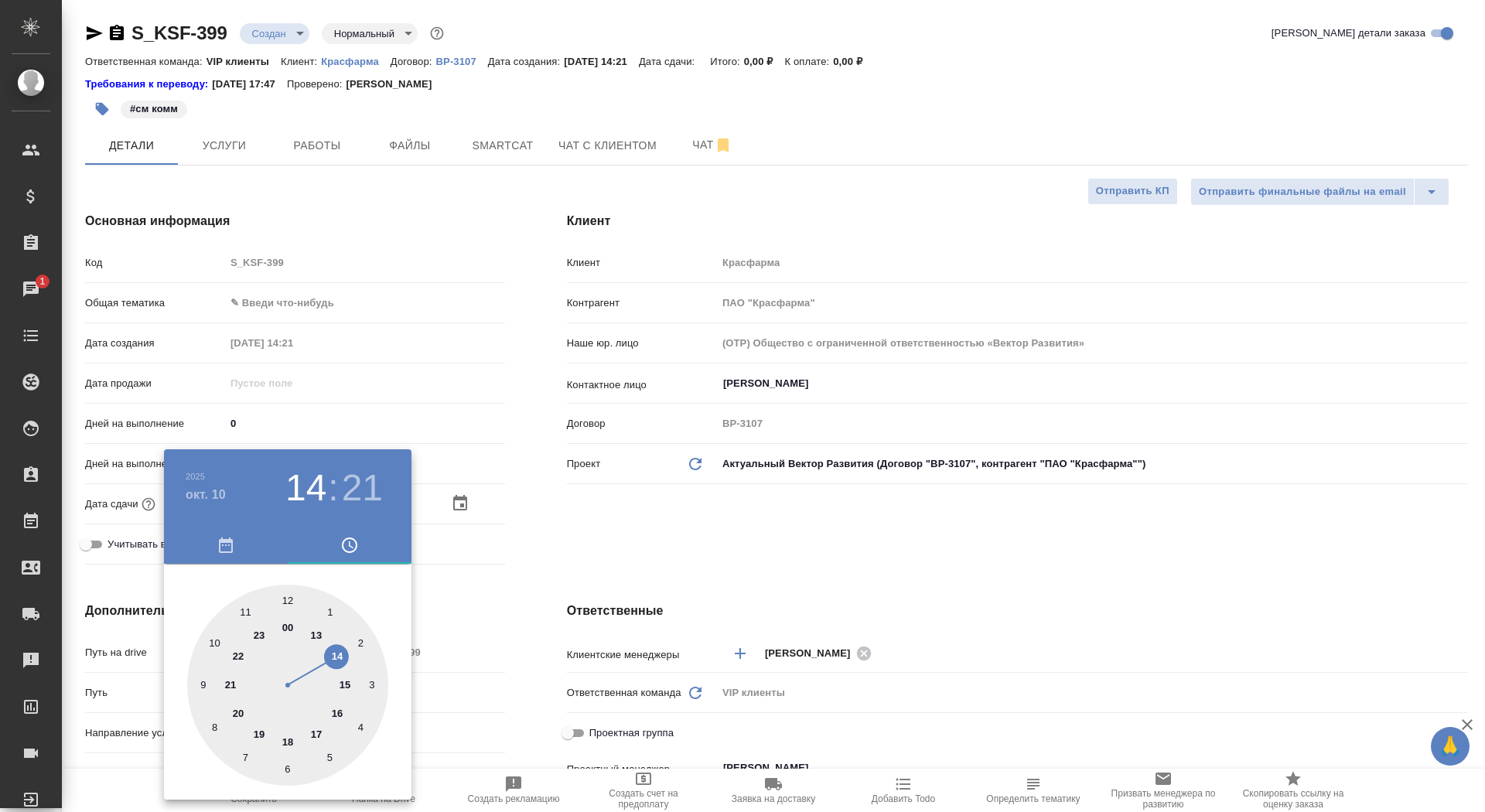
click at [319, 636] on div at bounding box center [288, 685] width 201 height 201
type input "10.10.2025 13:21"
type textarea "x"
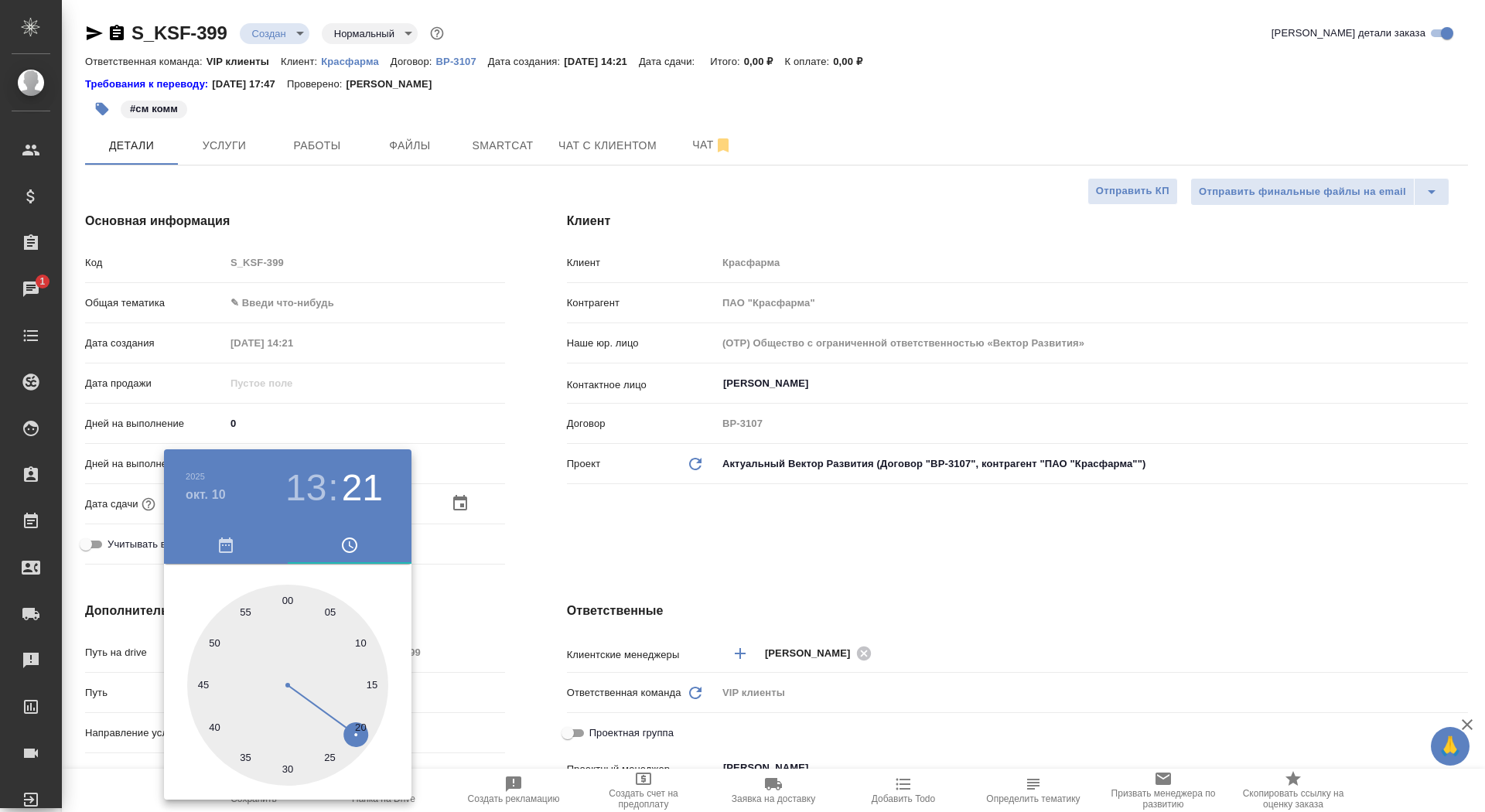
type input "10.10.2025 13:00"
type textarea "x"
click at [286, 597] on div at bounding box center [288, 685] width 201 height 201
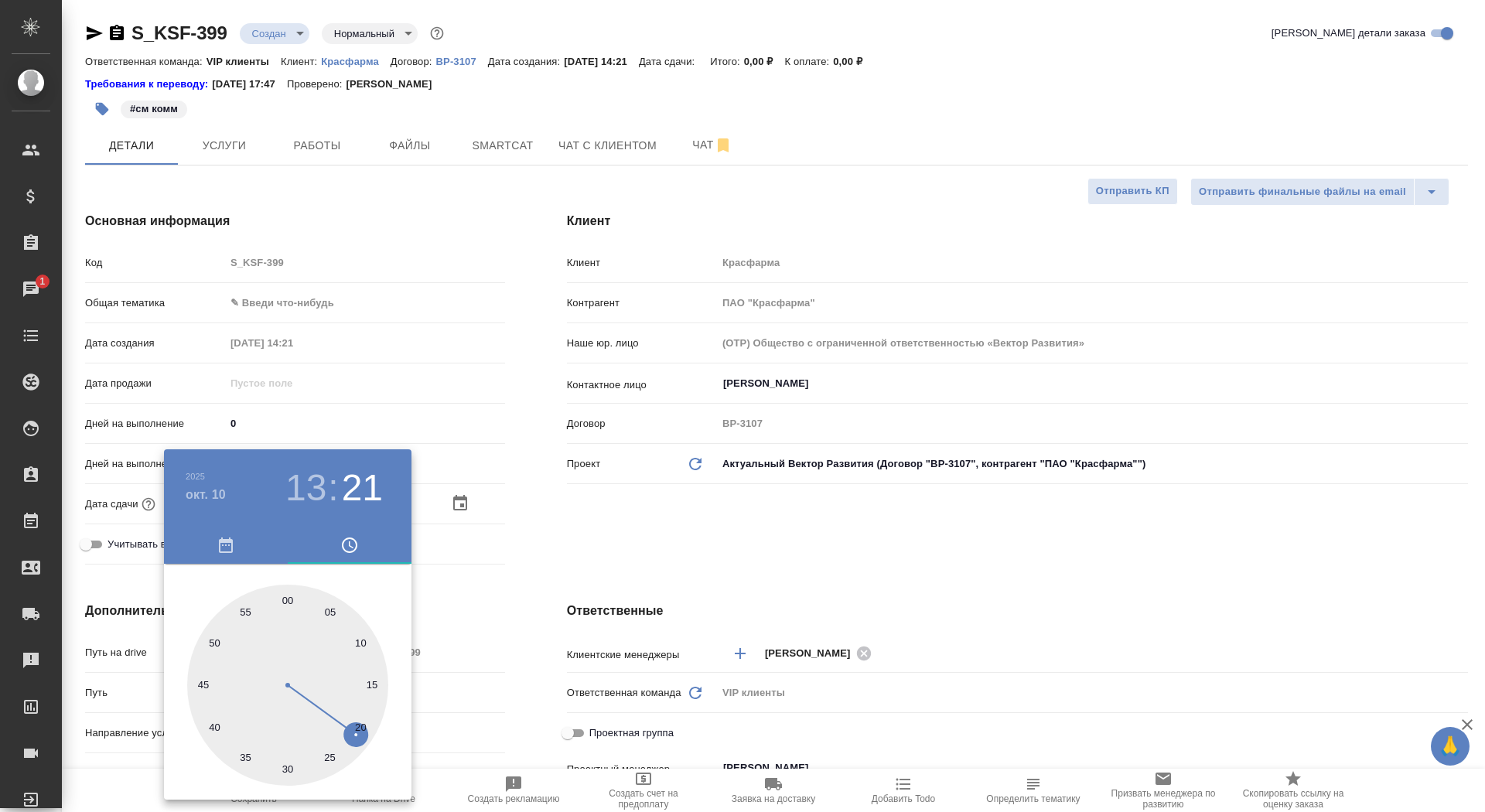
type textarea "x"
click at [508, 548] on div at bounding box center [742, 406] width 1485 height 812
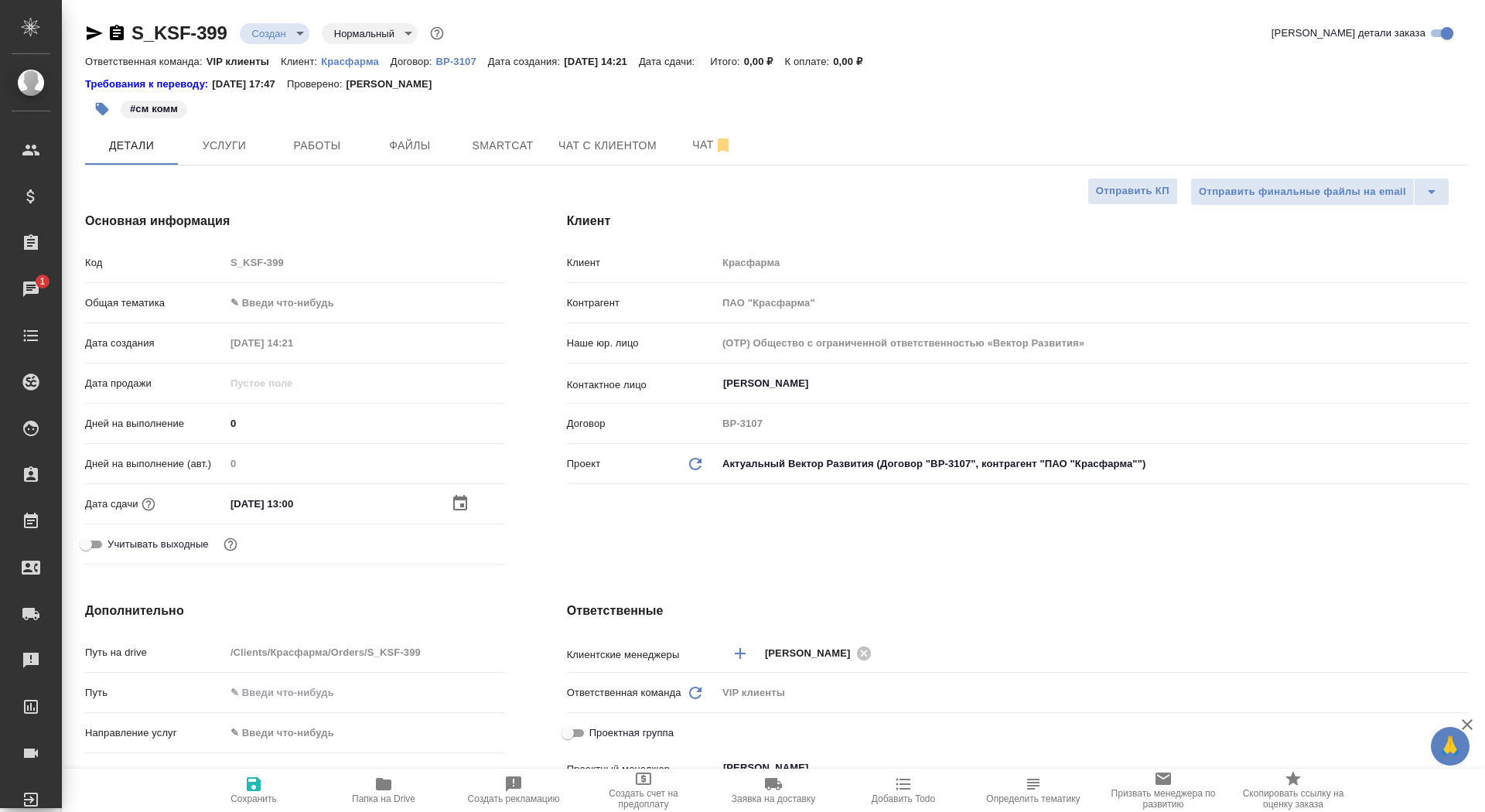
click at [262, 798] on span "Сохранить" at bounding box center [254, 798] width 46 height 11
type textarea "x"
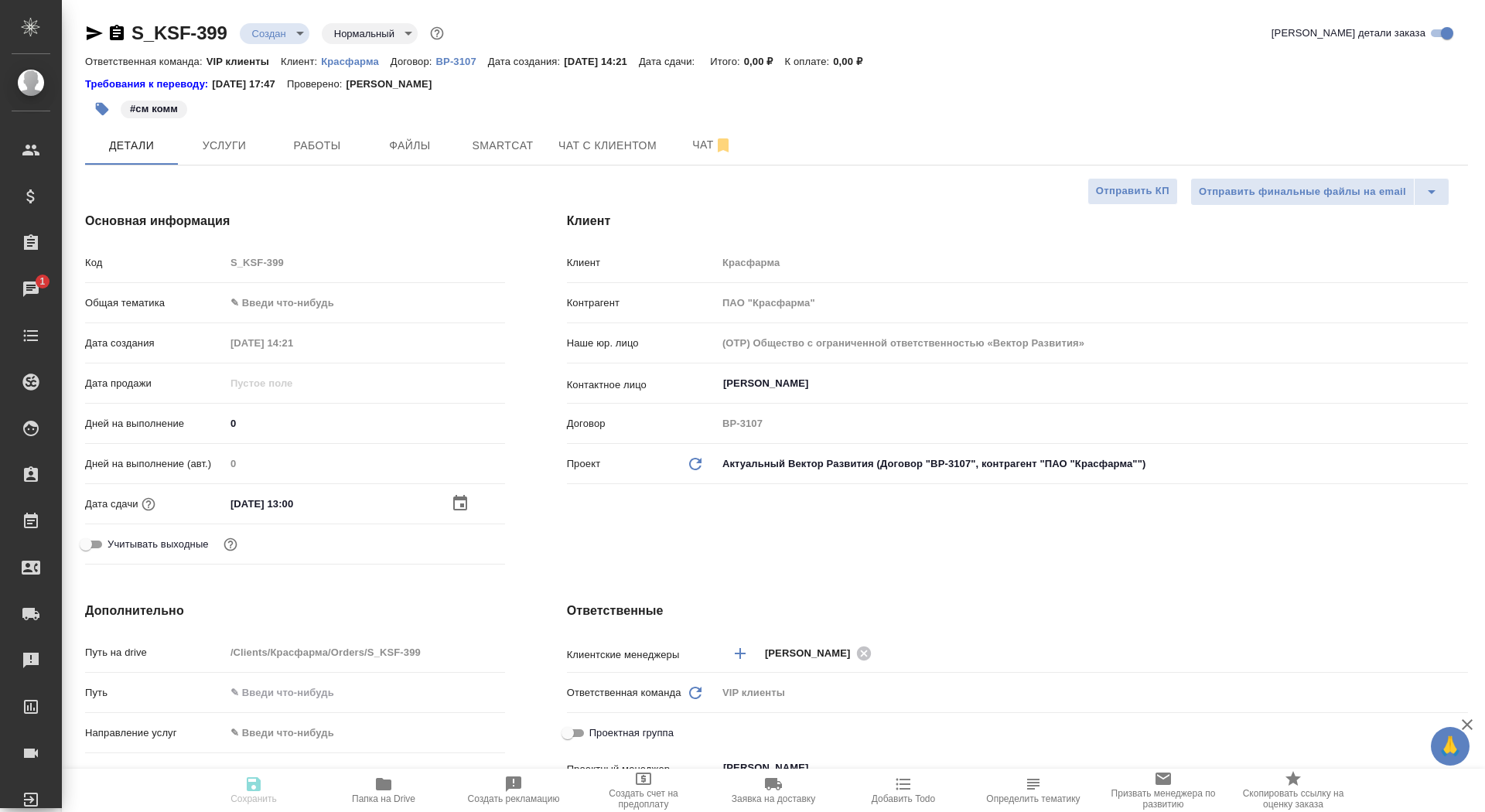
type textarea "x"
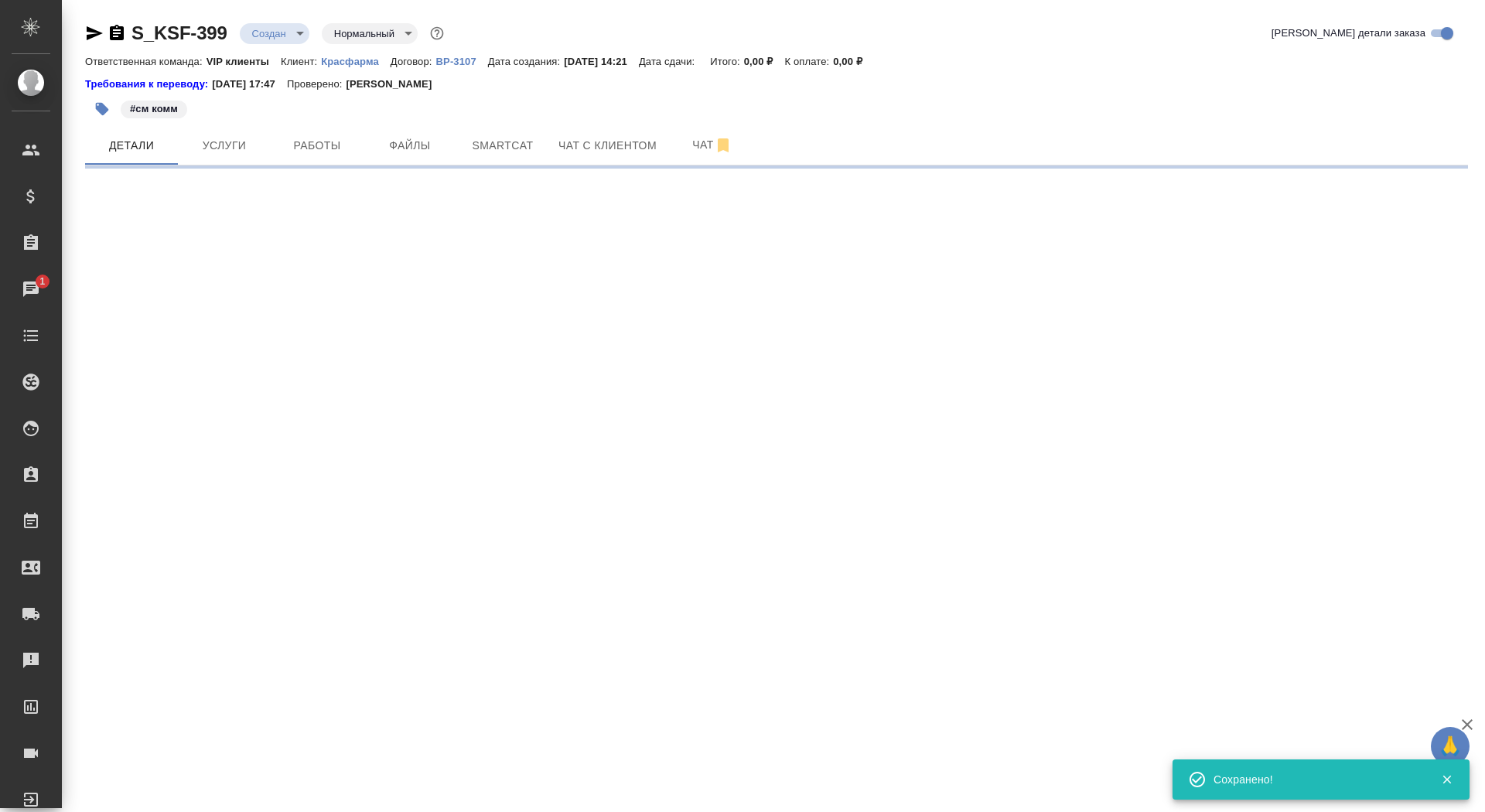
select select "RU"
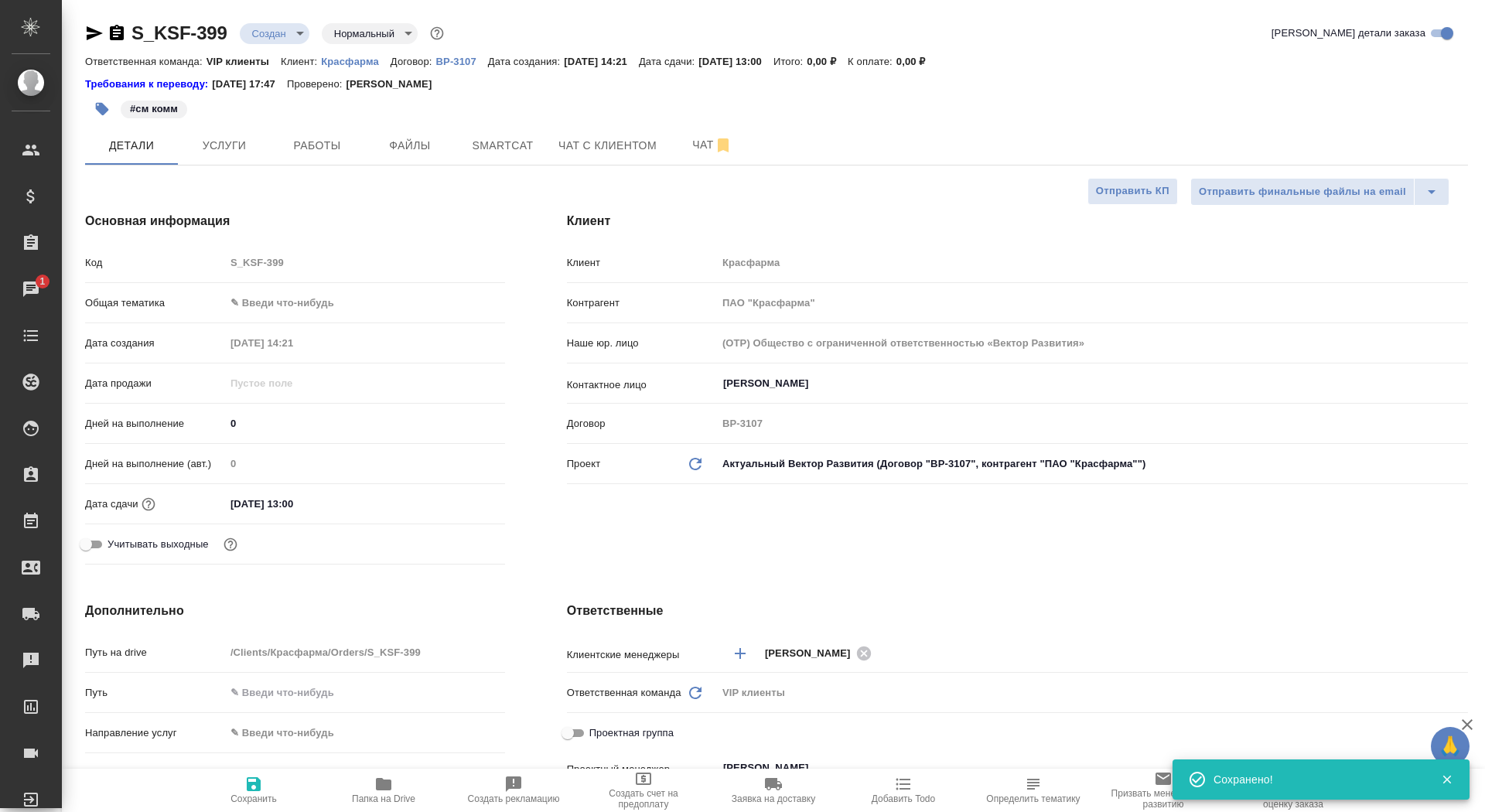
type textarea "x"
click at [262, 798] on span "Сохранить" at bounding box center [254, 798] width 46 height 11
type textarea "x"
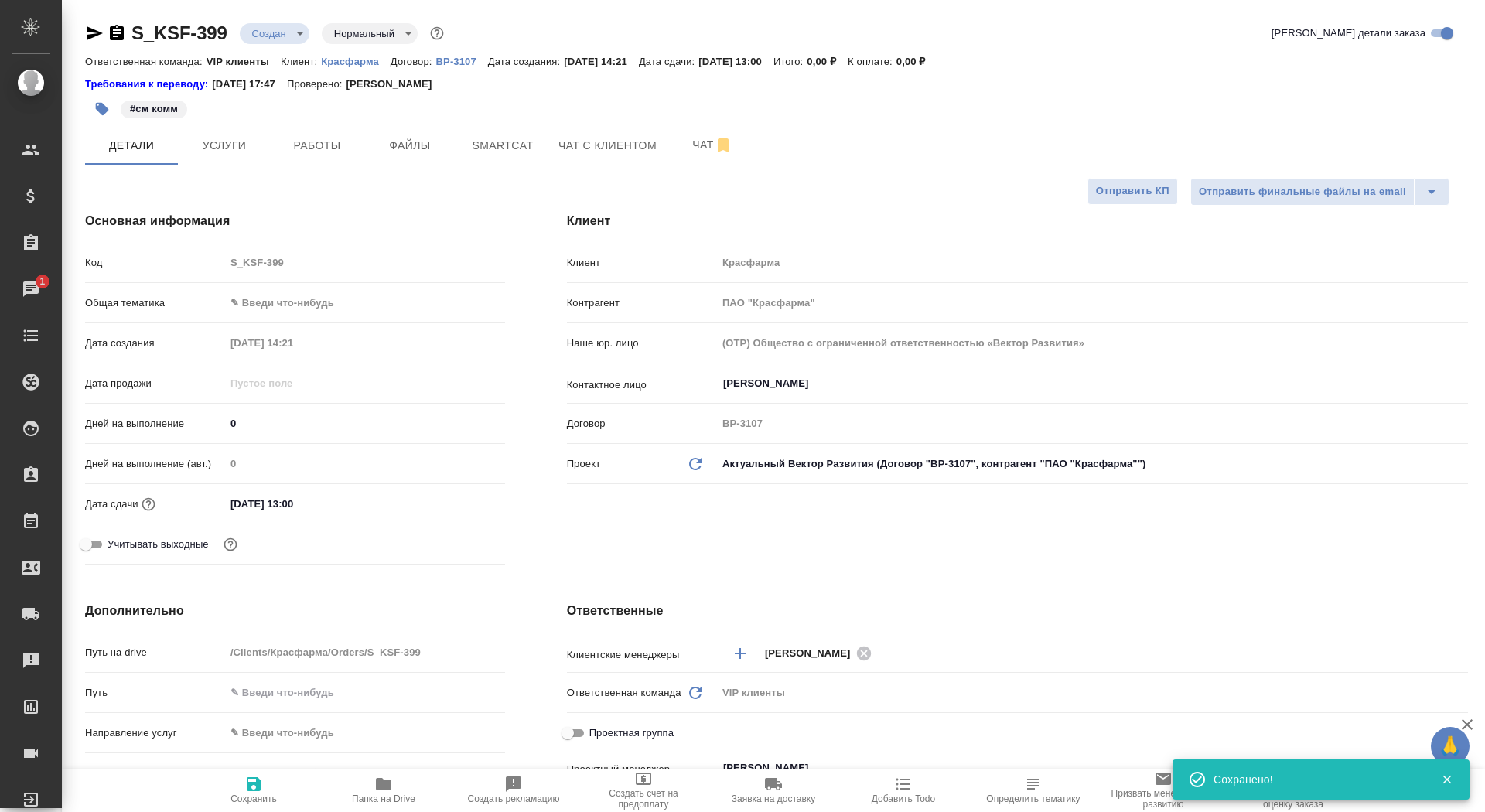
type textarea "x"
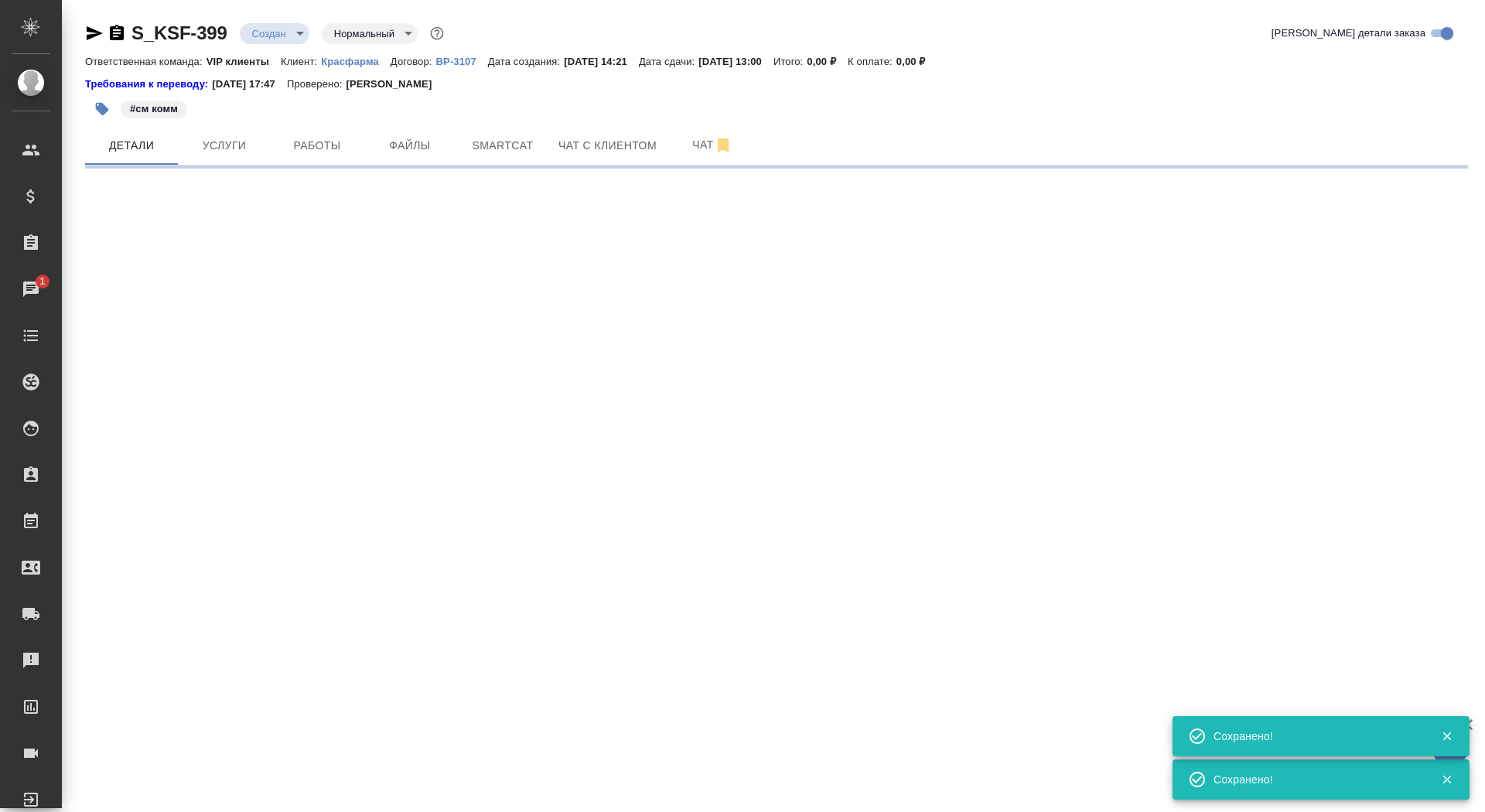
select select "RU"
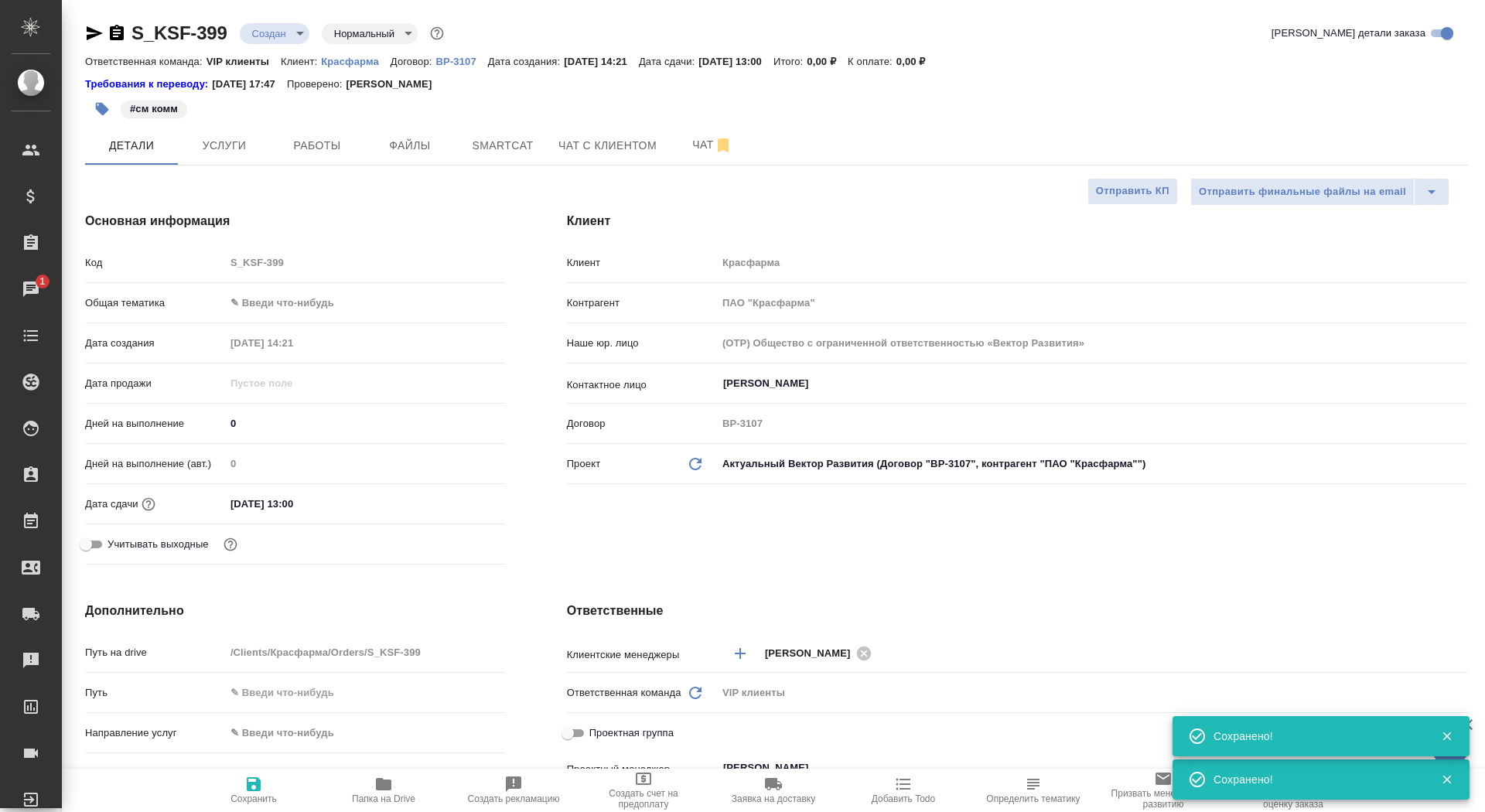
type textarea "x"
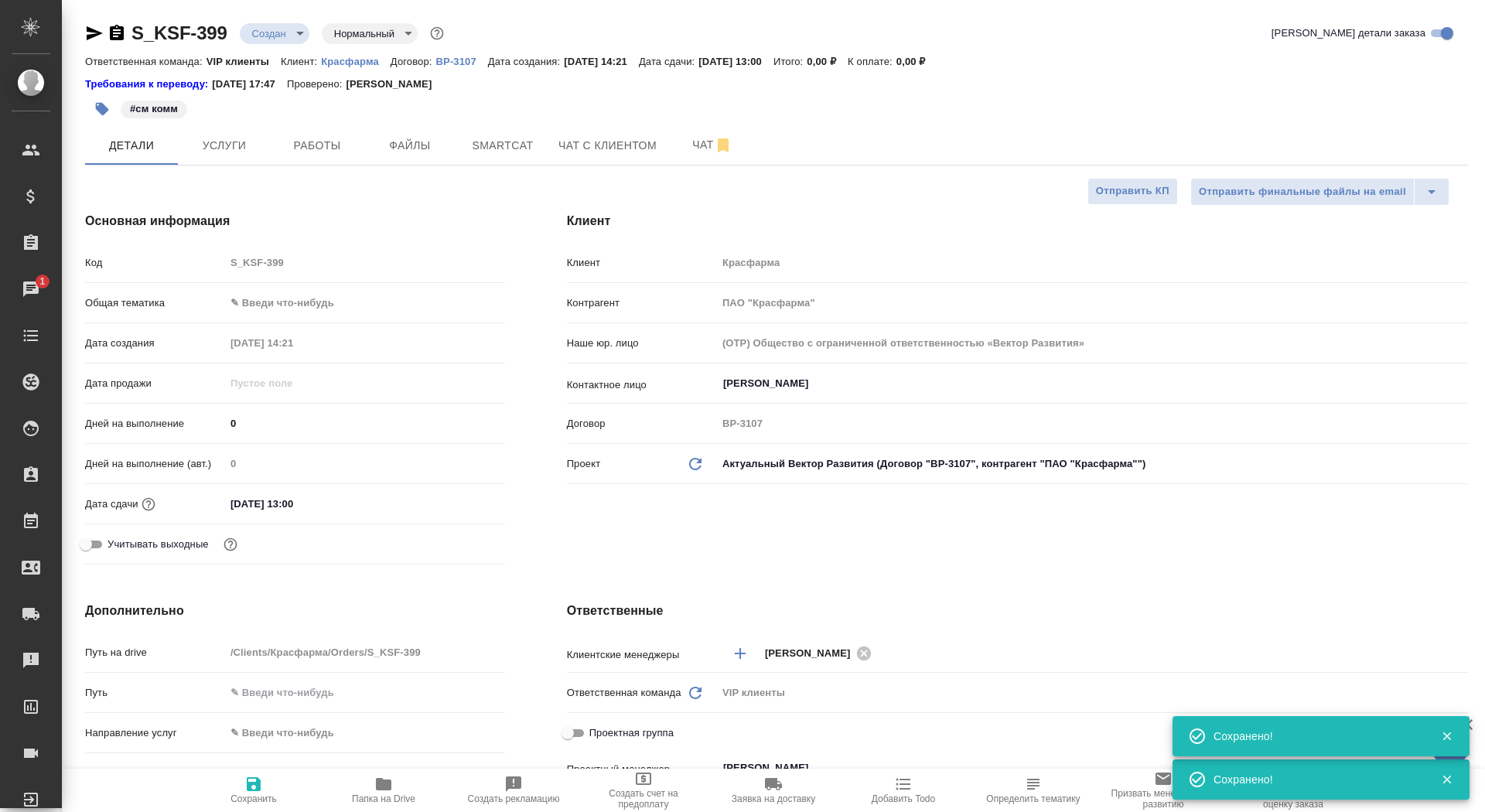
type textarea "x"
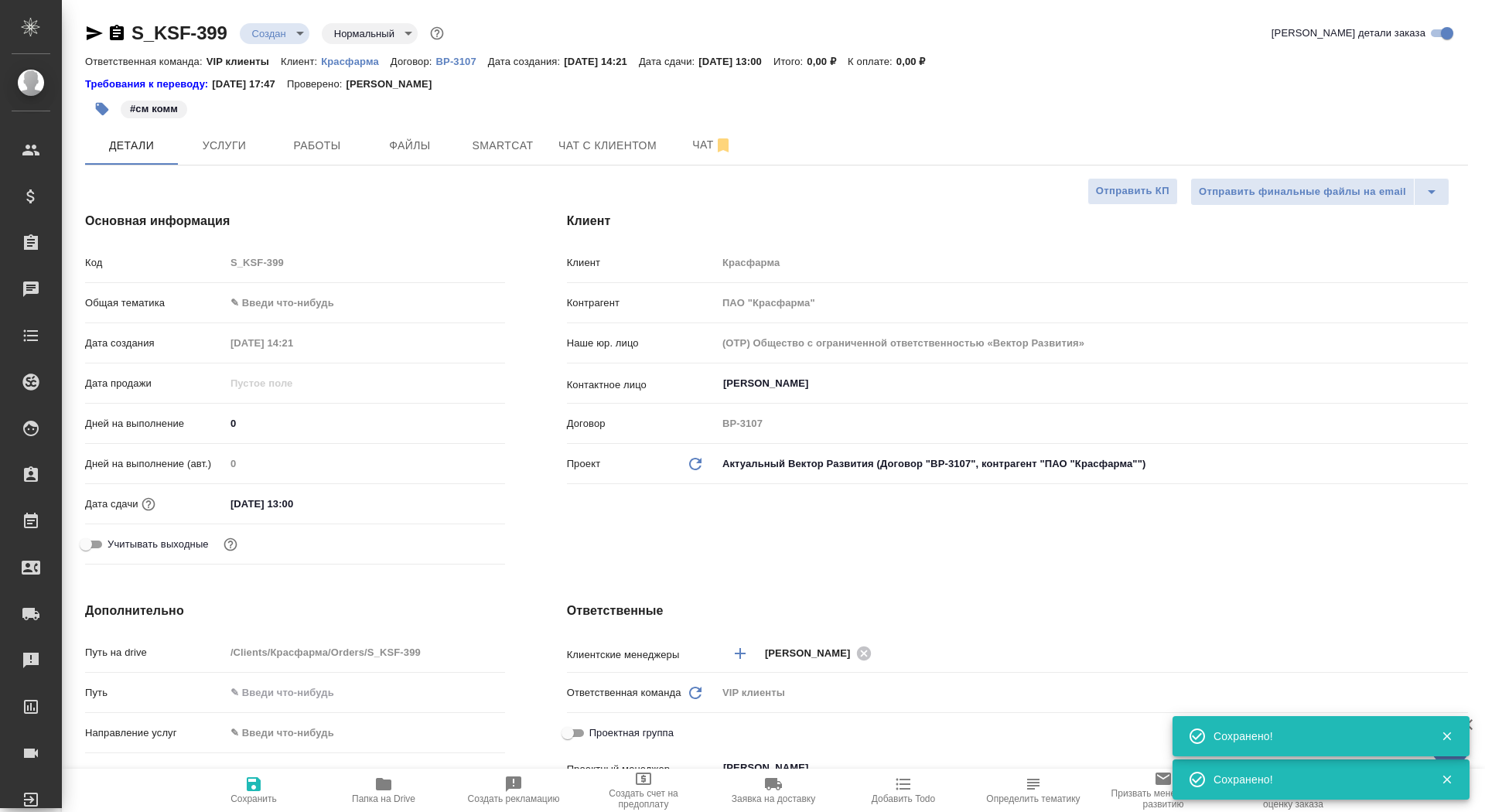
type textarea "x"
click at [257, 34] on body "🙏 .cls-1 fill:#fff; AWATERA Saydasheva Dilyara Клиенты Спецификации Заказы 0 Ча…" at bounding box center [742, 406] width 1485 height 812
click at [337, 287] on li "ТЗ" at bounding box center [311, 296] width 141 height 26
type textarea "x"
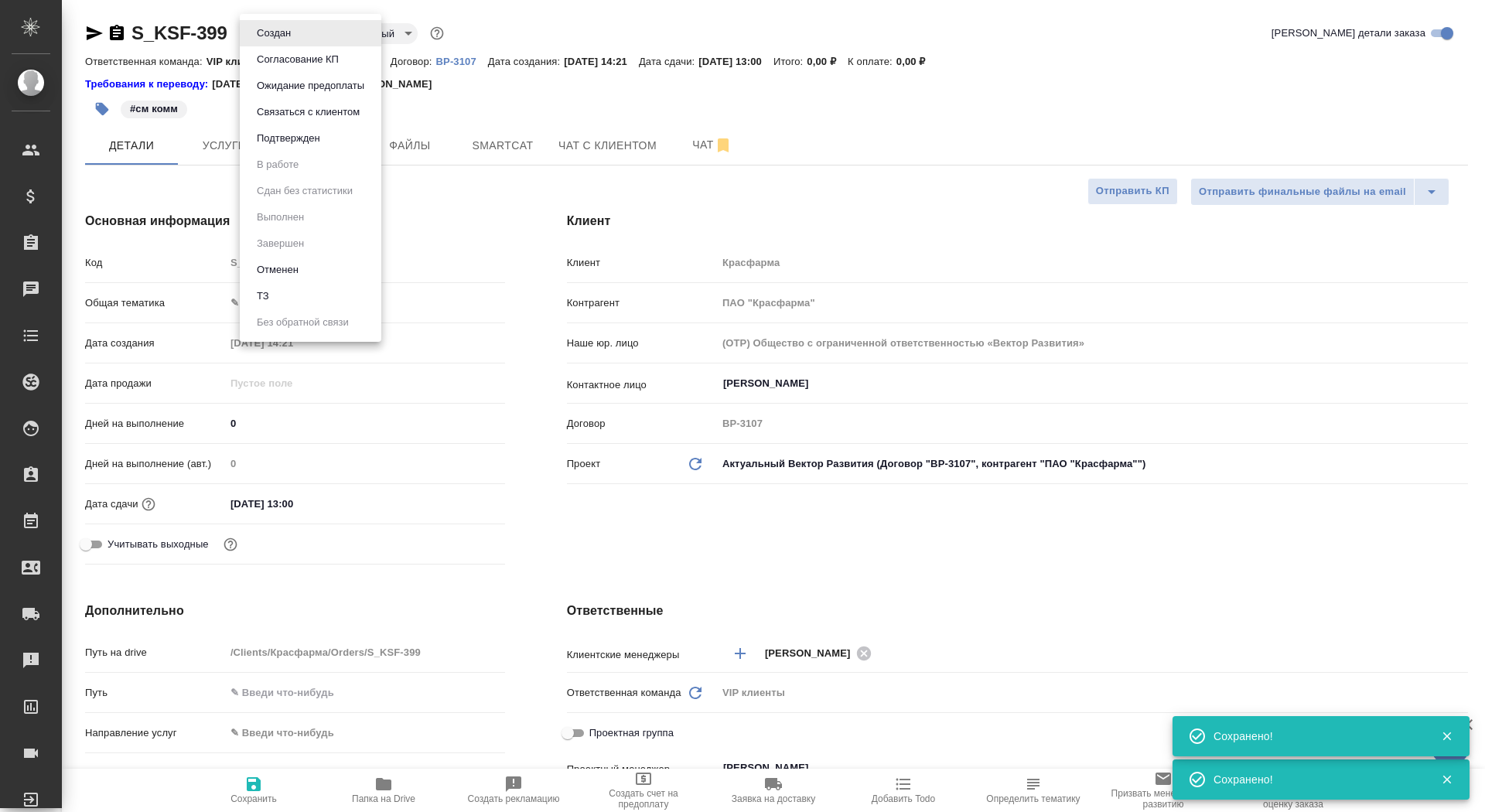
type textarea "x"
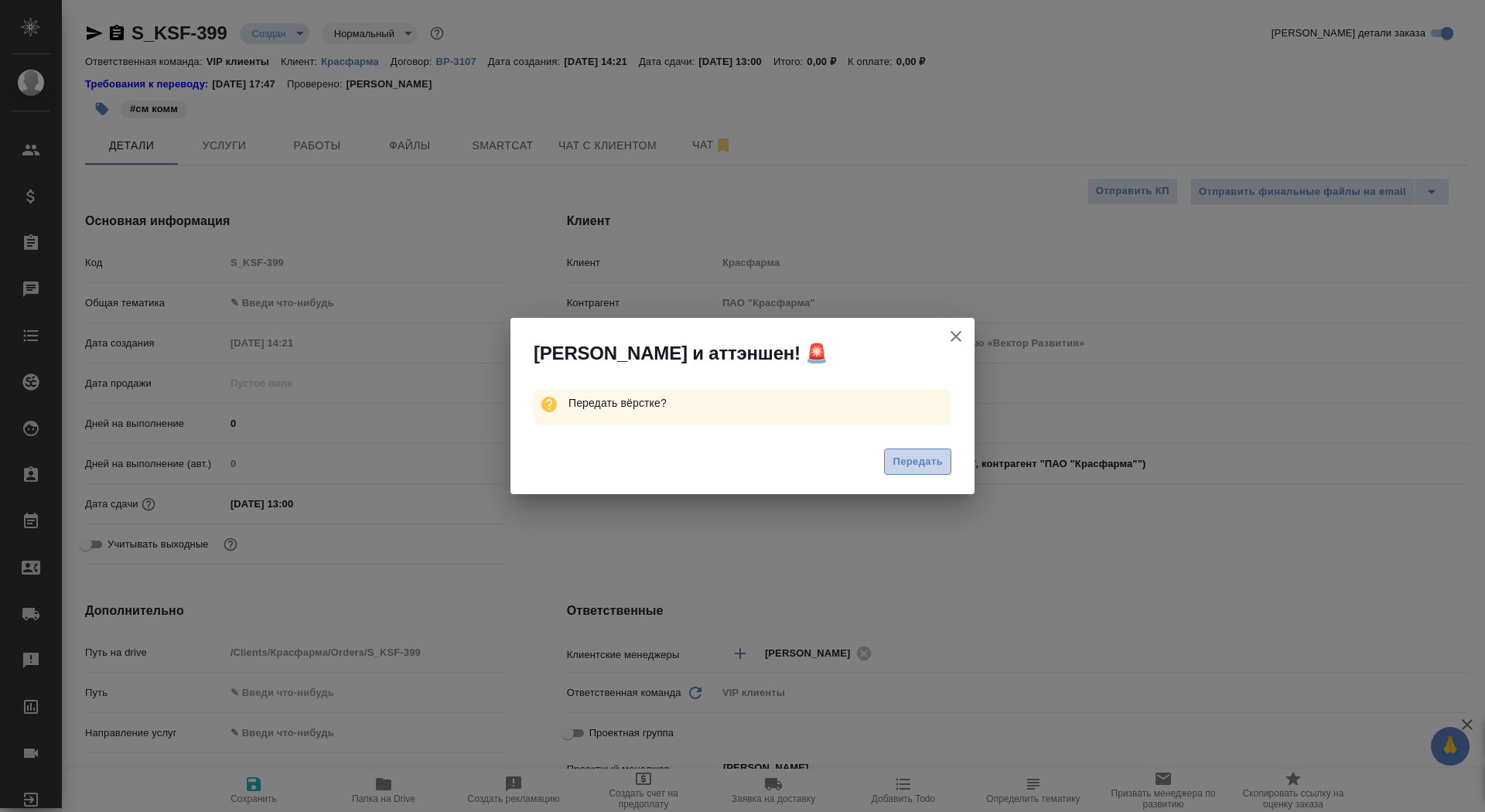
click at [925, 462] on span "Передать" at bounding box center [918, 463] width 51 height 18
type textarea "x"
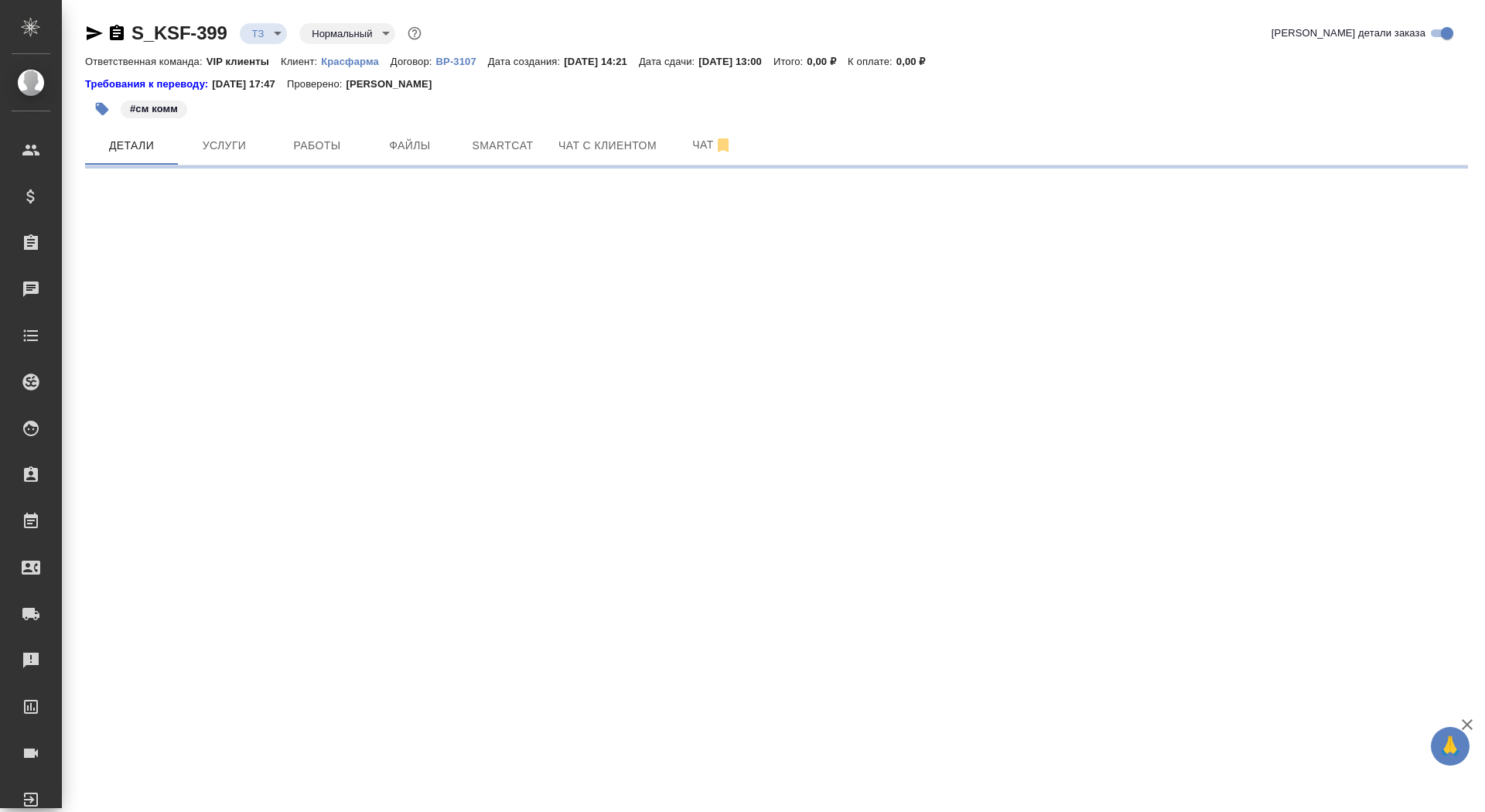
select select "RU"
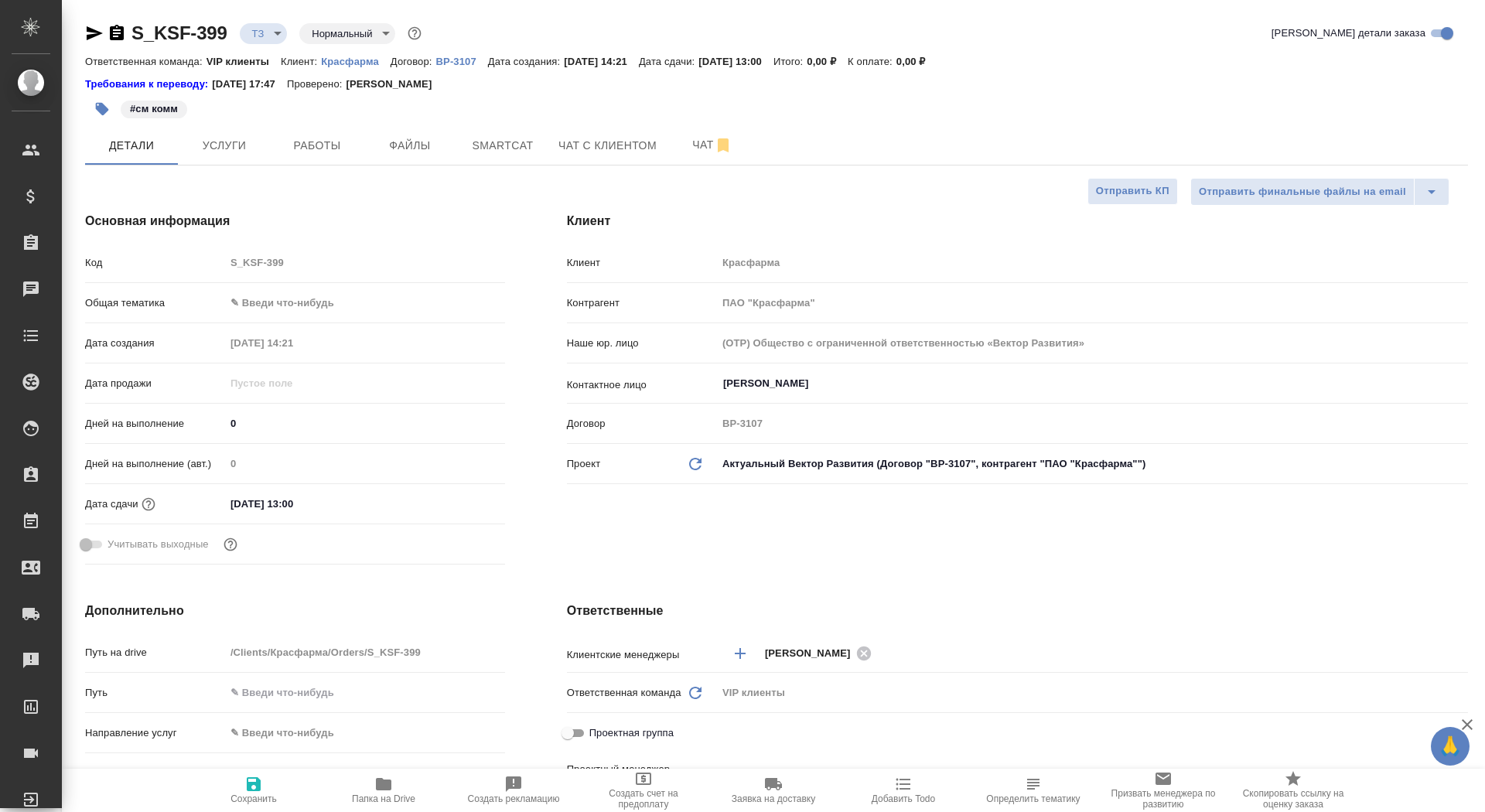
type textarea "x"
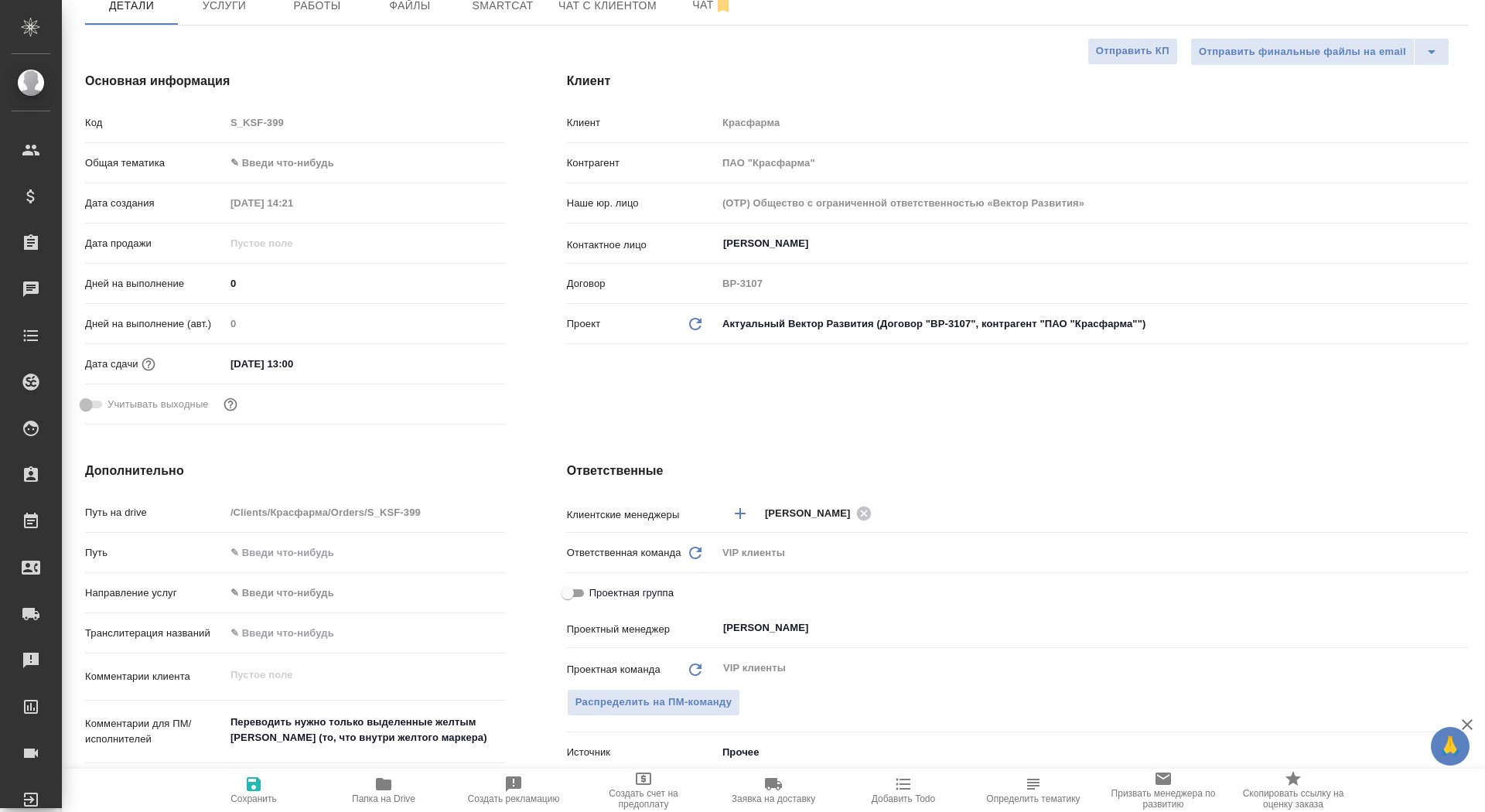
type input "Горшкова Валентина"
type input "Каирова Бэлла"
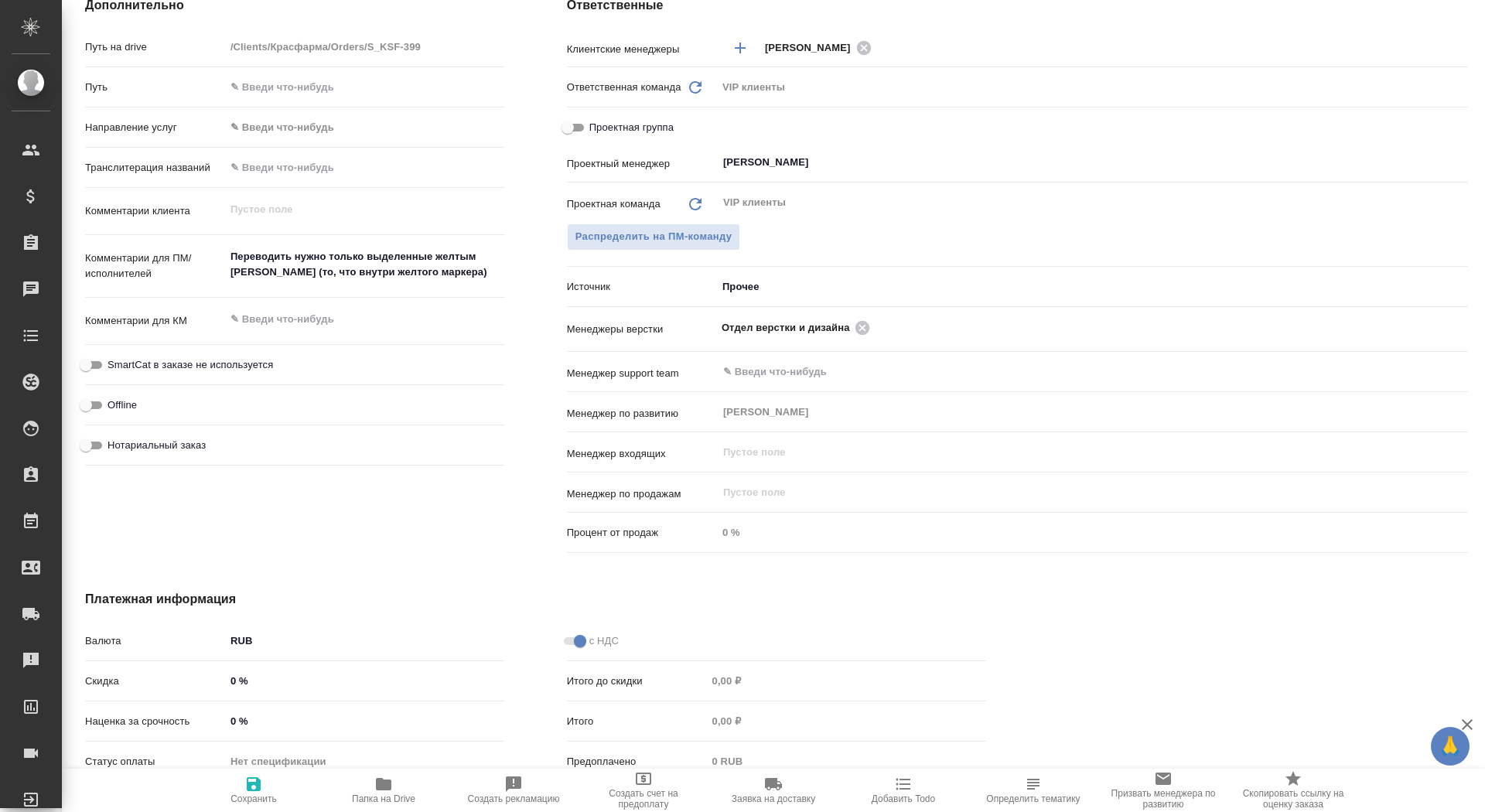
type textarea "x"
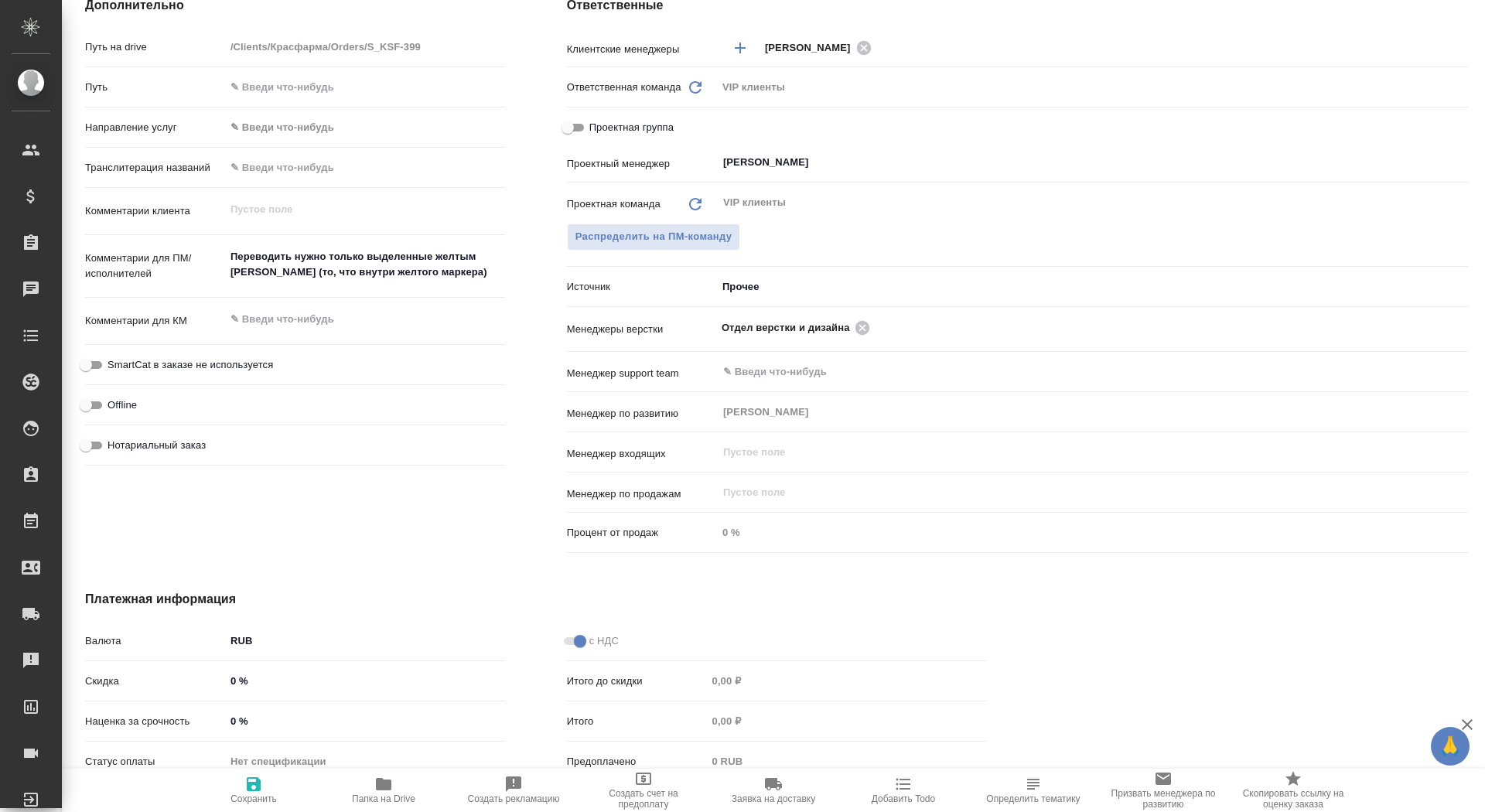
type textarea "x"
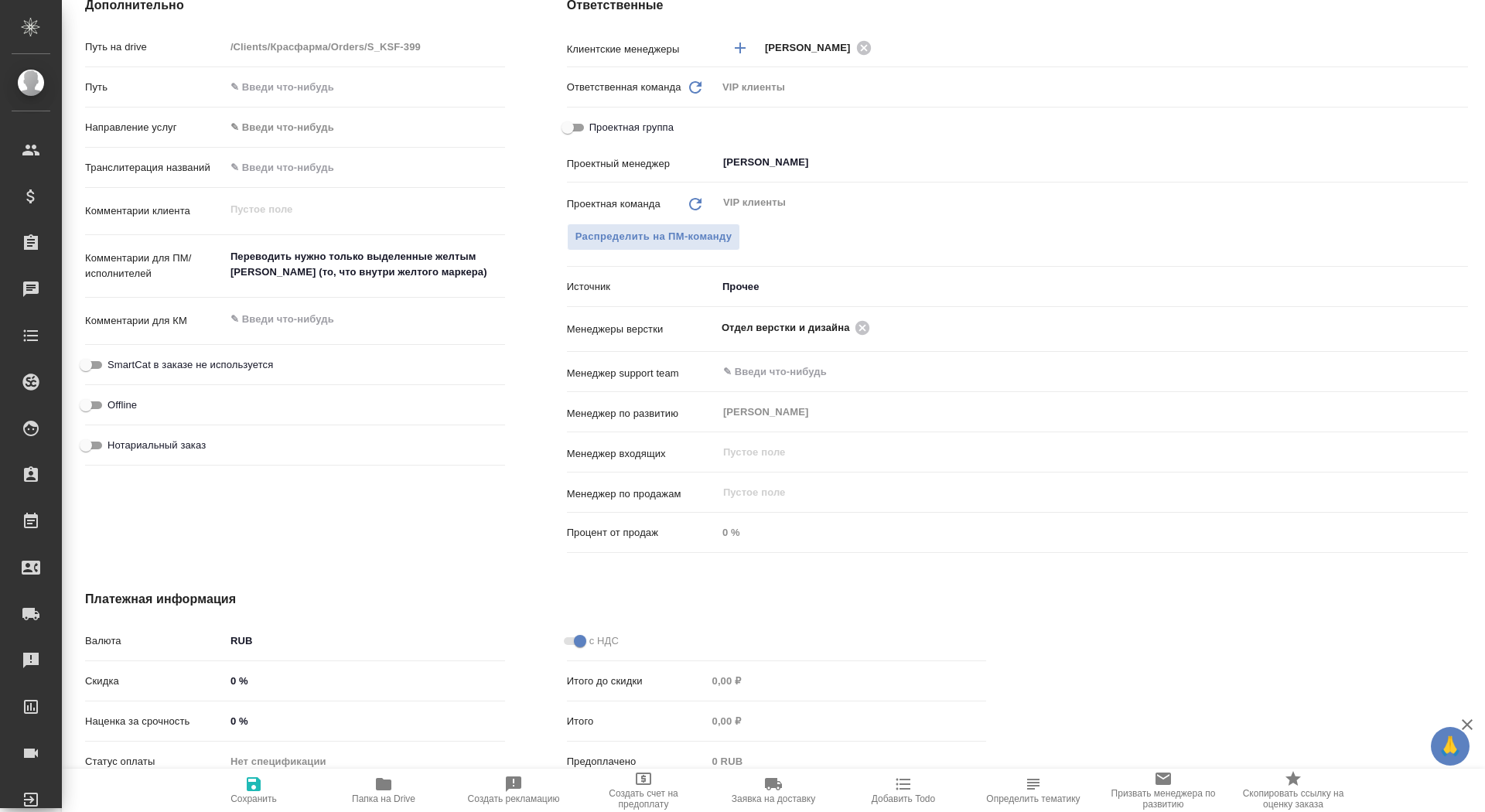
type textarea "x"
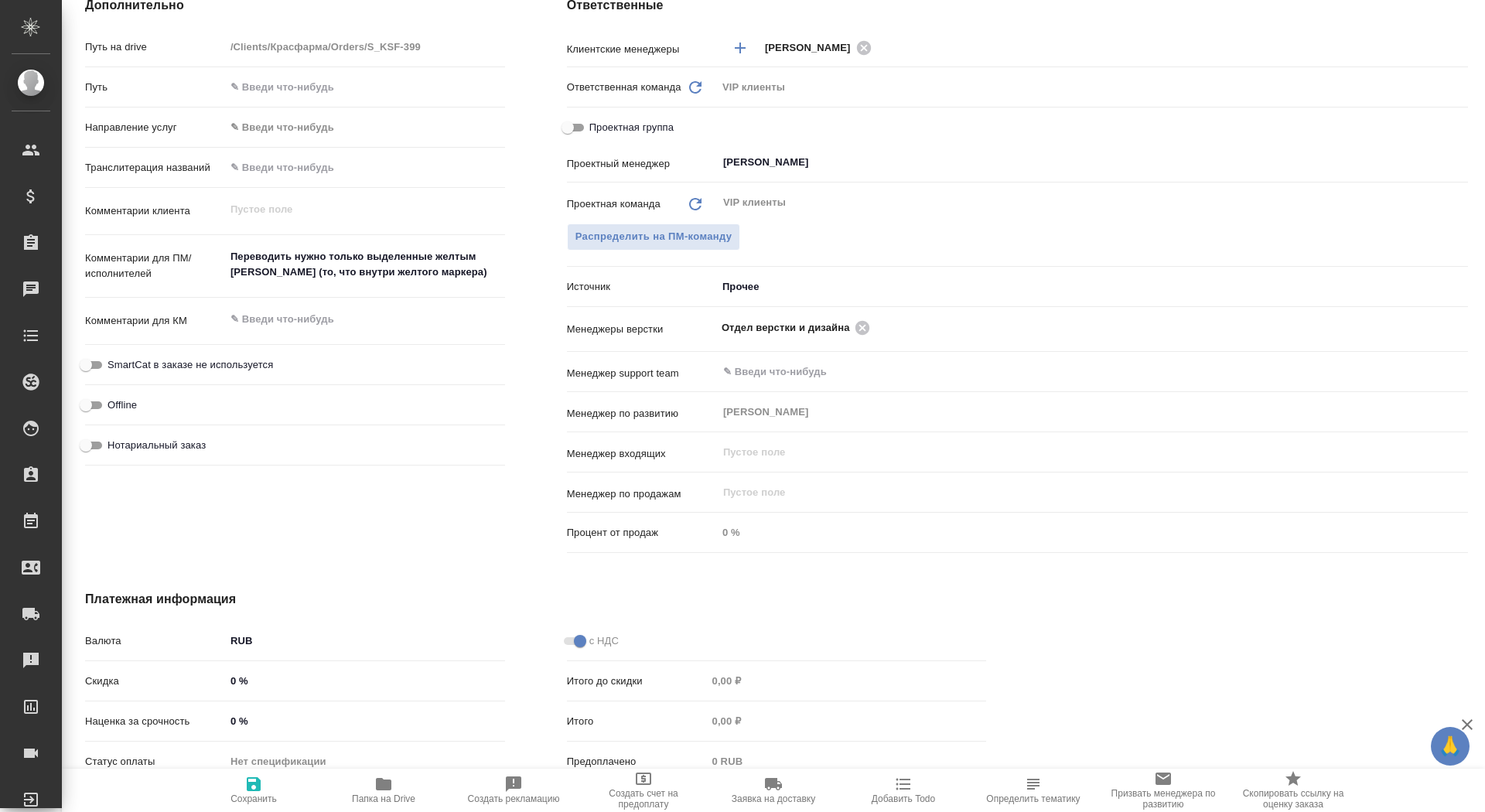
type textarea "x"
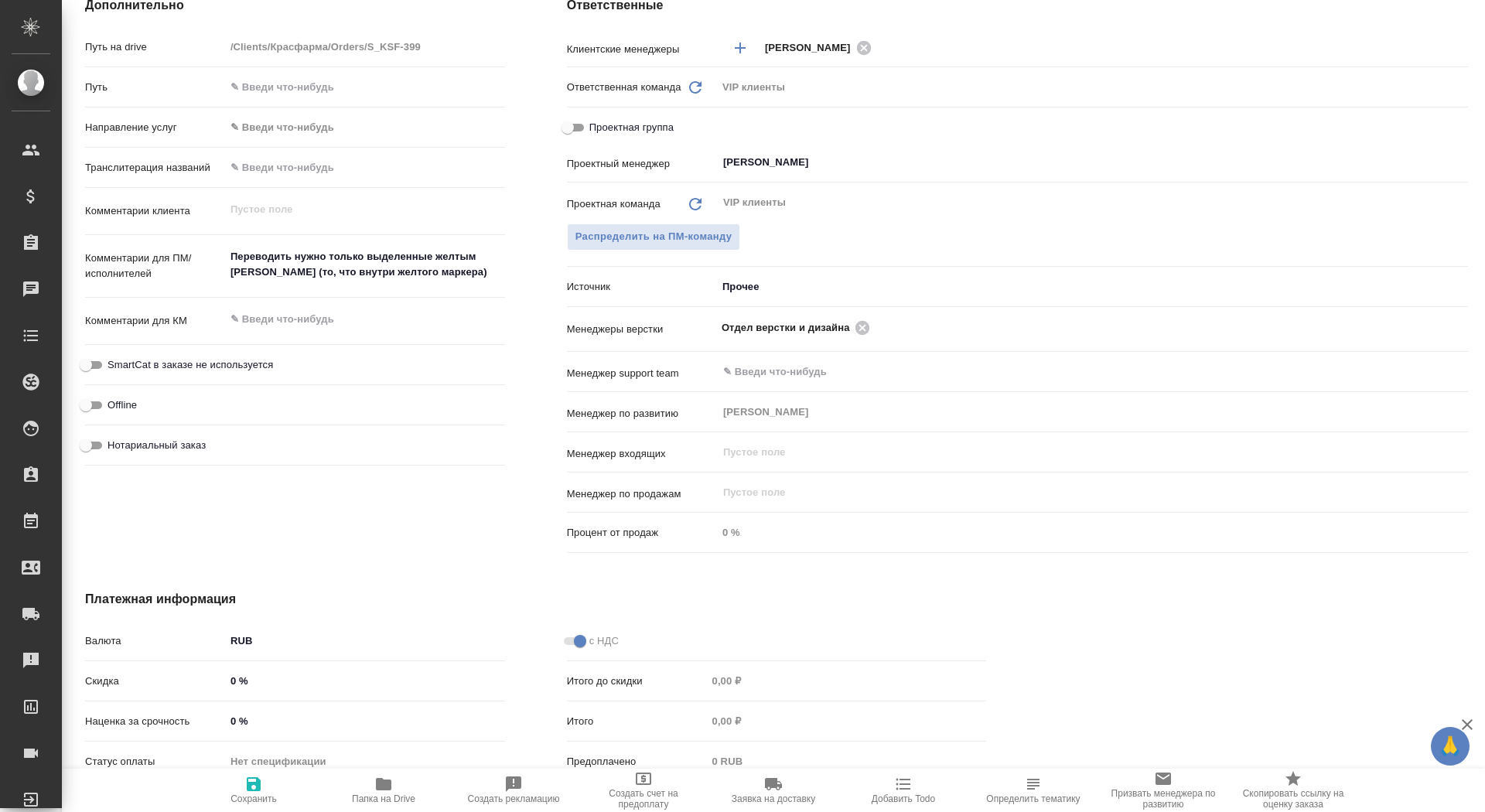
type textarea "x"
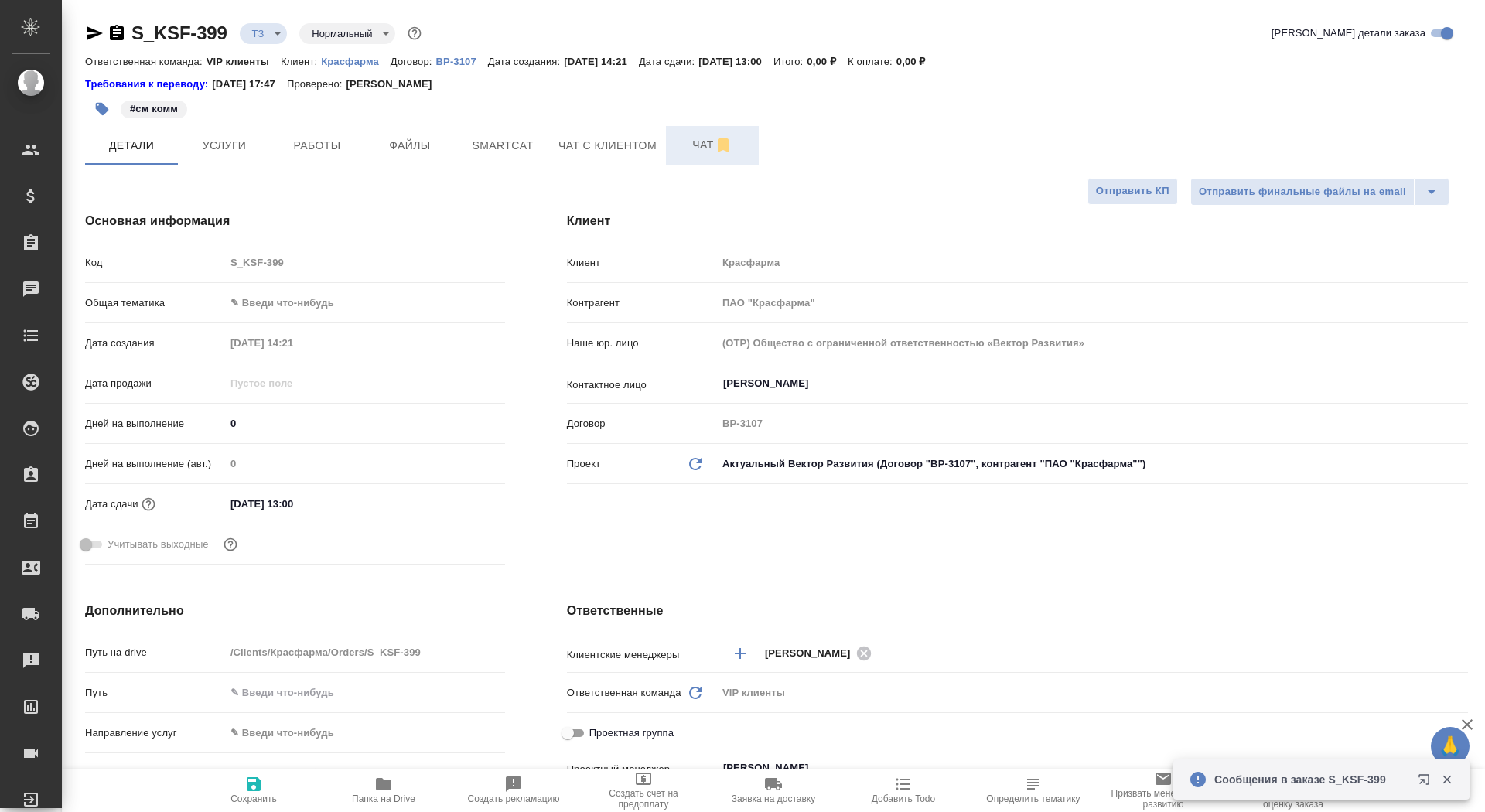
click at [672, 145] on button "Чат" at bounding box center [712, 145] width 92 height 39
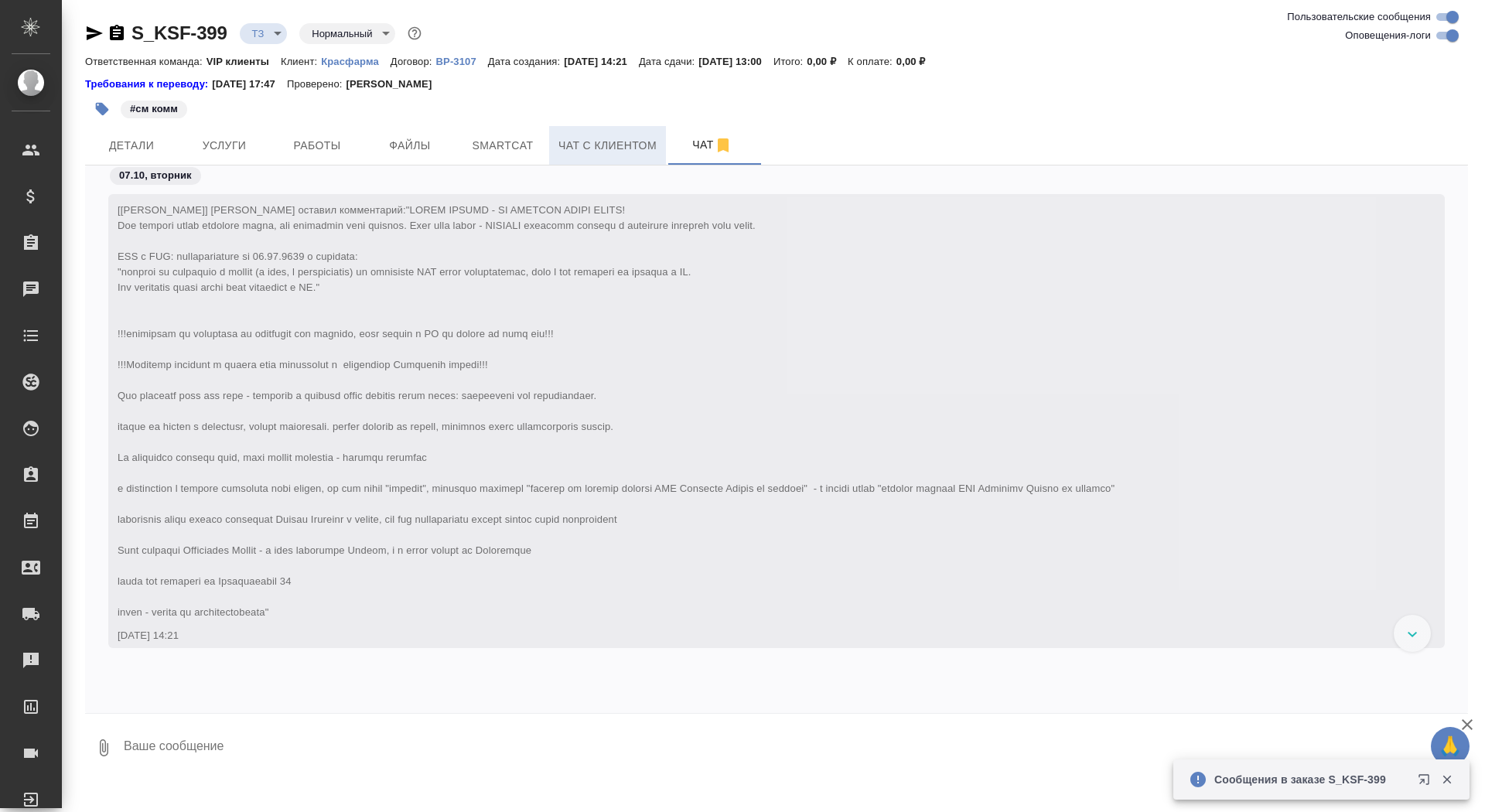
scroll to position [347, 0]
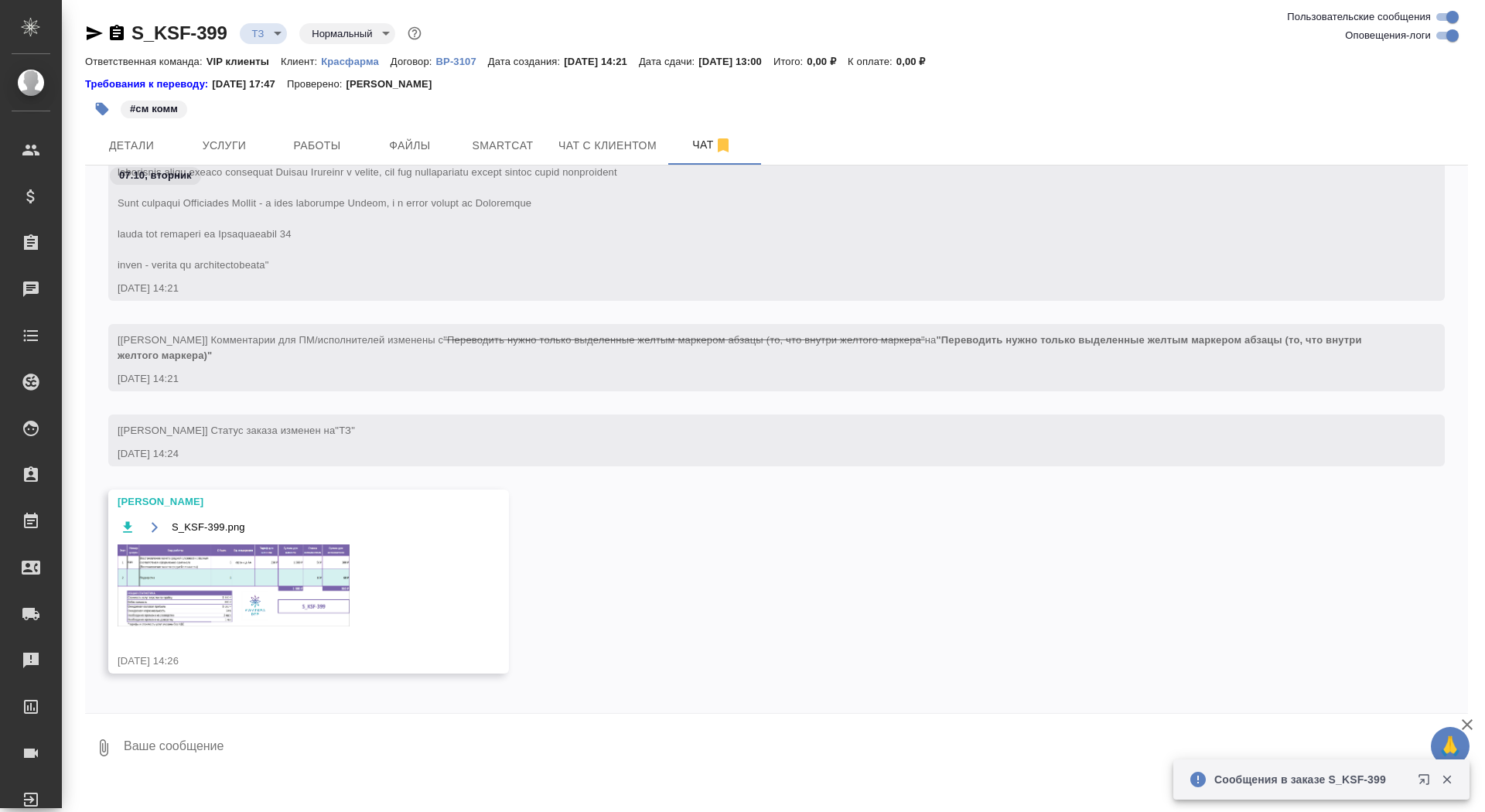
click at [240, 564] on img at bounding box center [234, 585] width 232 height 82
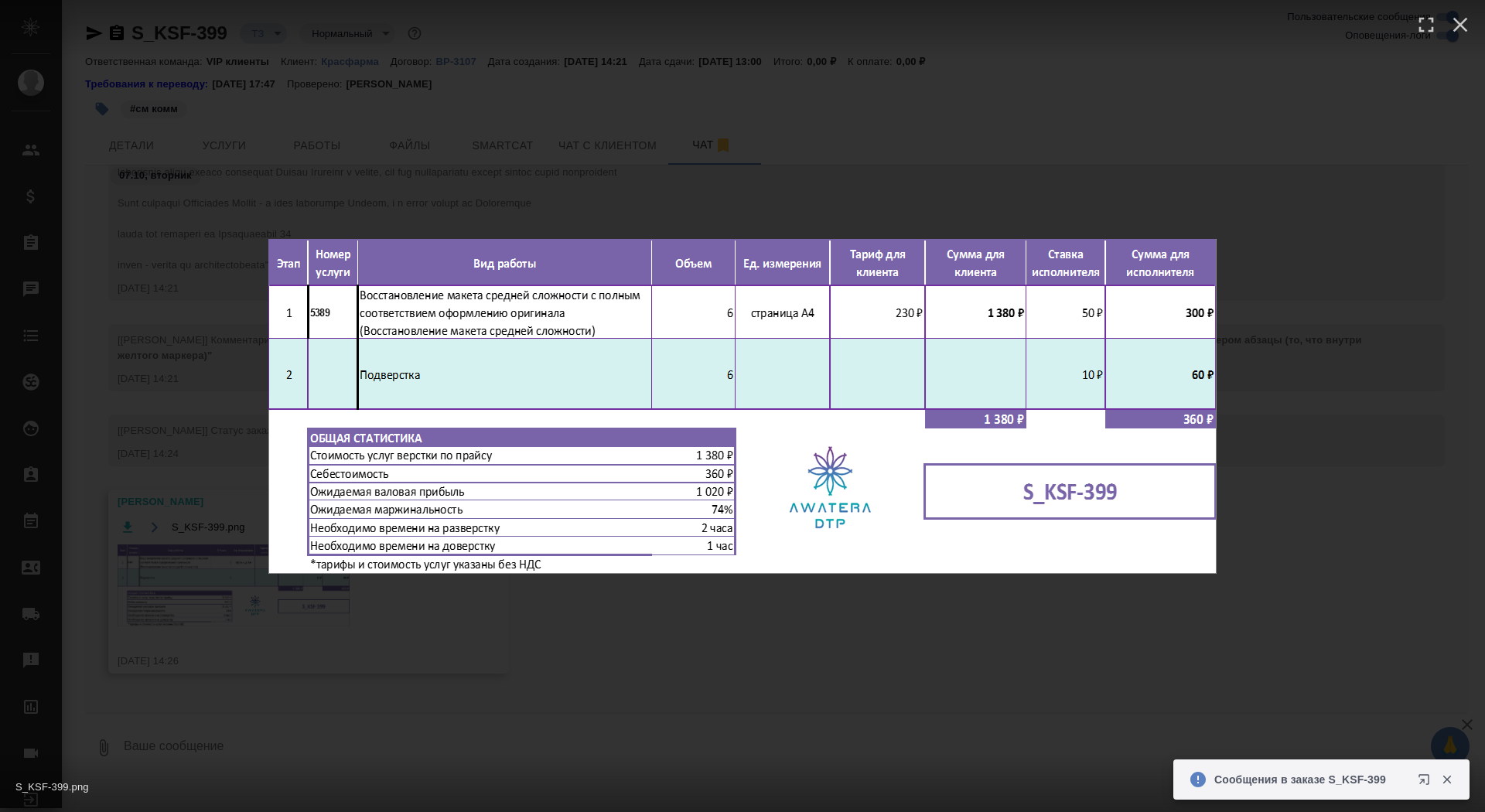
click at [241, 599] on div "S_KSF-399.png 1 of 1" at bounding box center [742, 406] width 1485 height 812
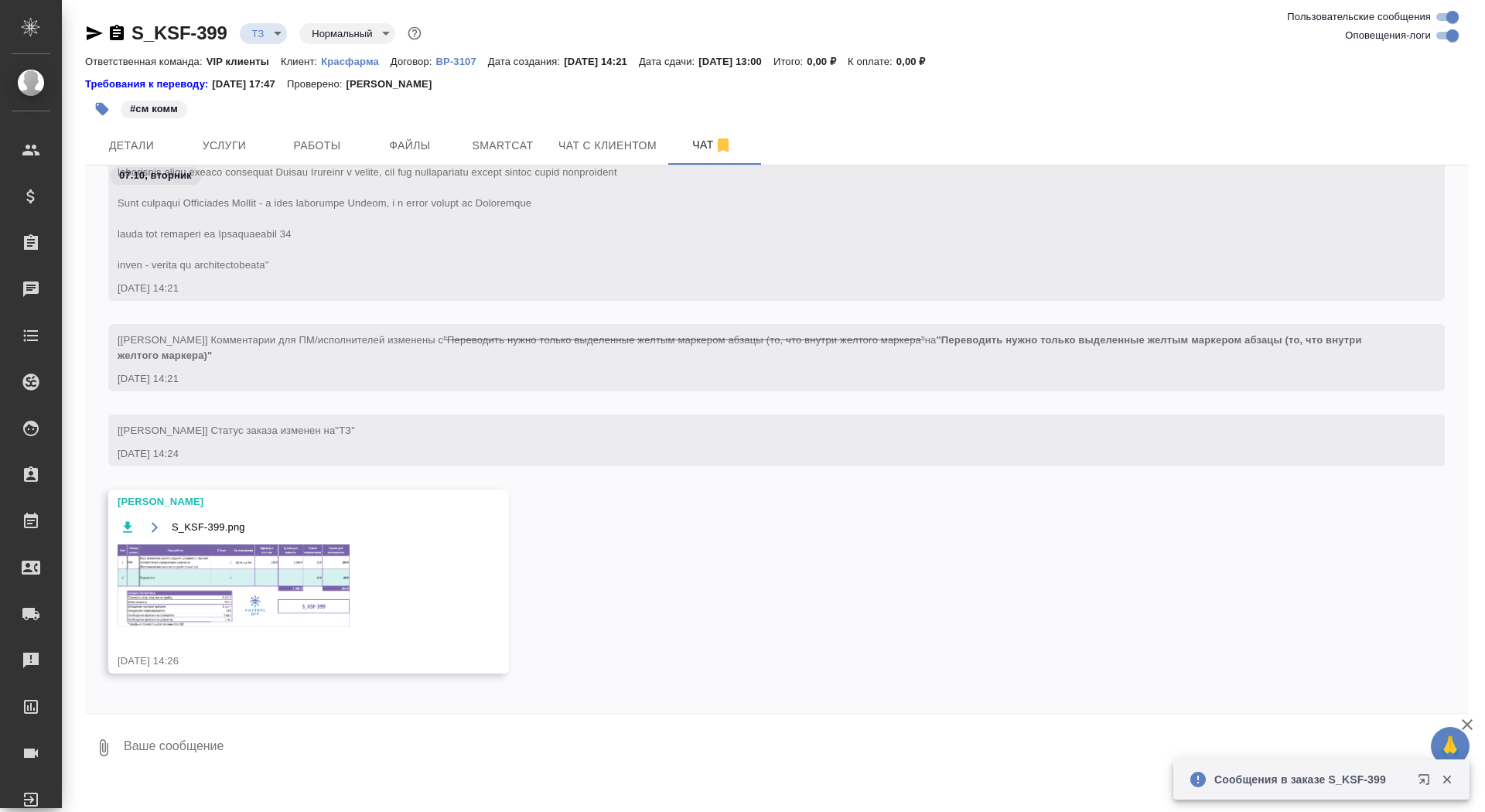
click at [273, 758] on textarea at bounding box center [795, 748] width 1346 height 53
type textarea "спасибо"
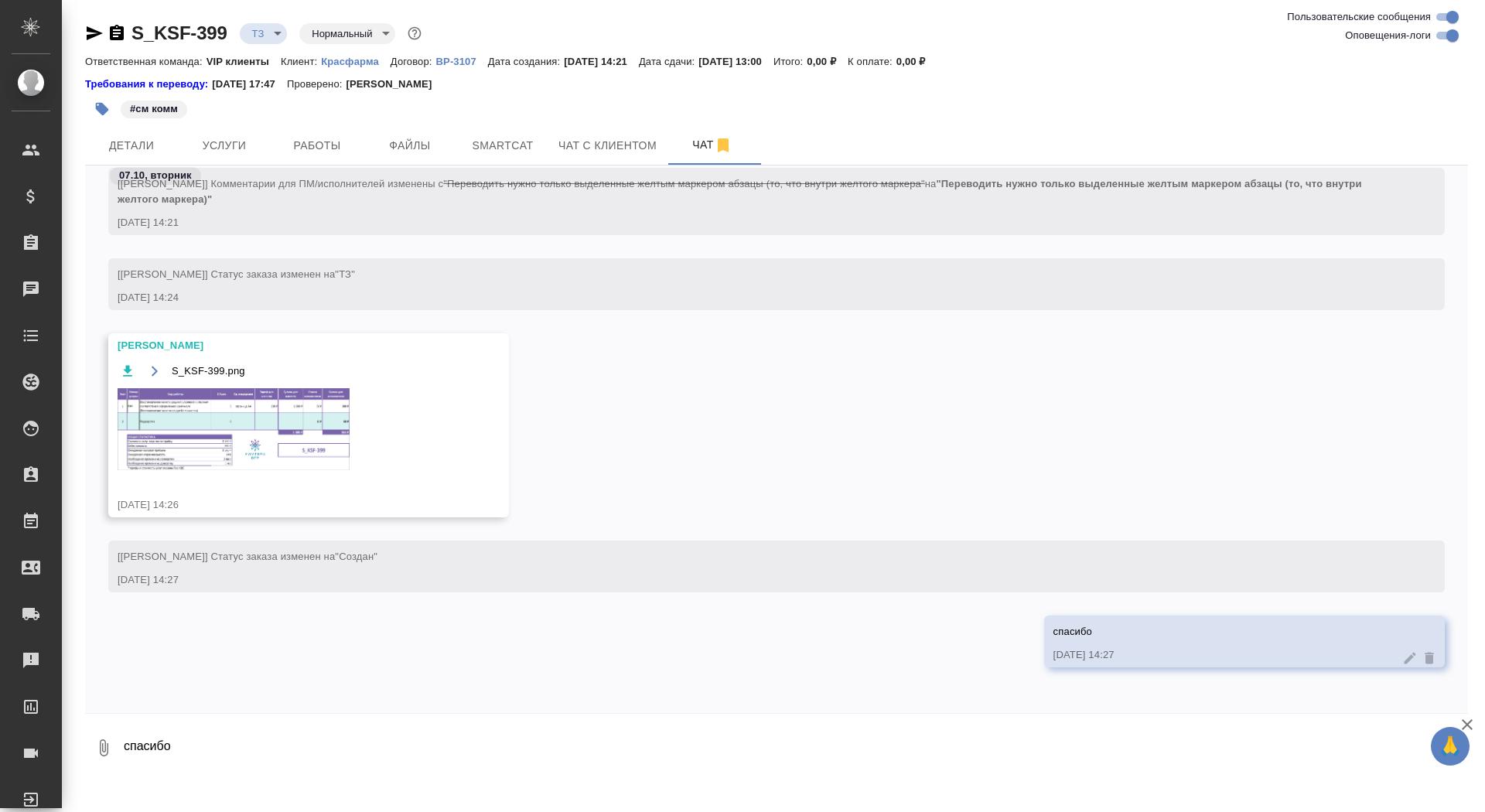
click at [204, 448] on img at bounding box center [234, 429] width 232 height 82
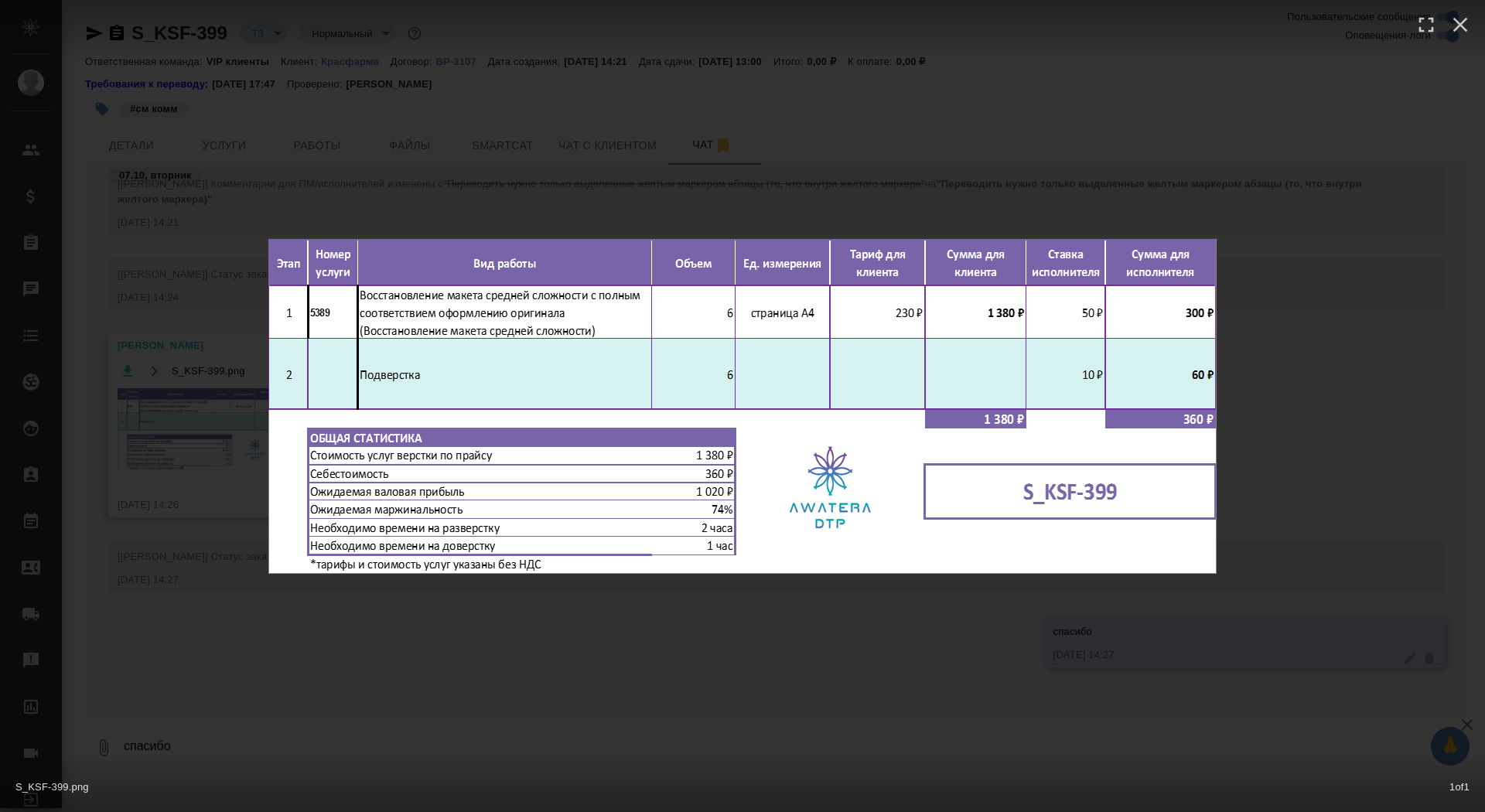
click at [184, 440] on div "S_KSF-399.png 1 of 1" at bounding box center [742, 406] width 1485 height 812
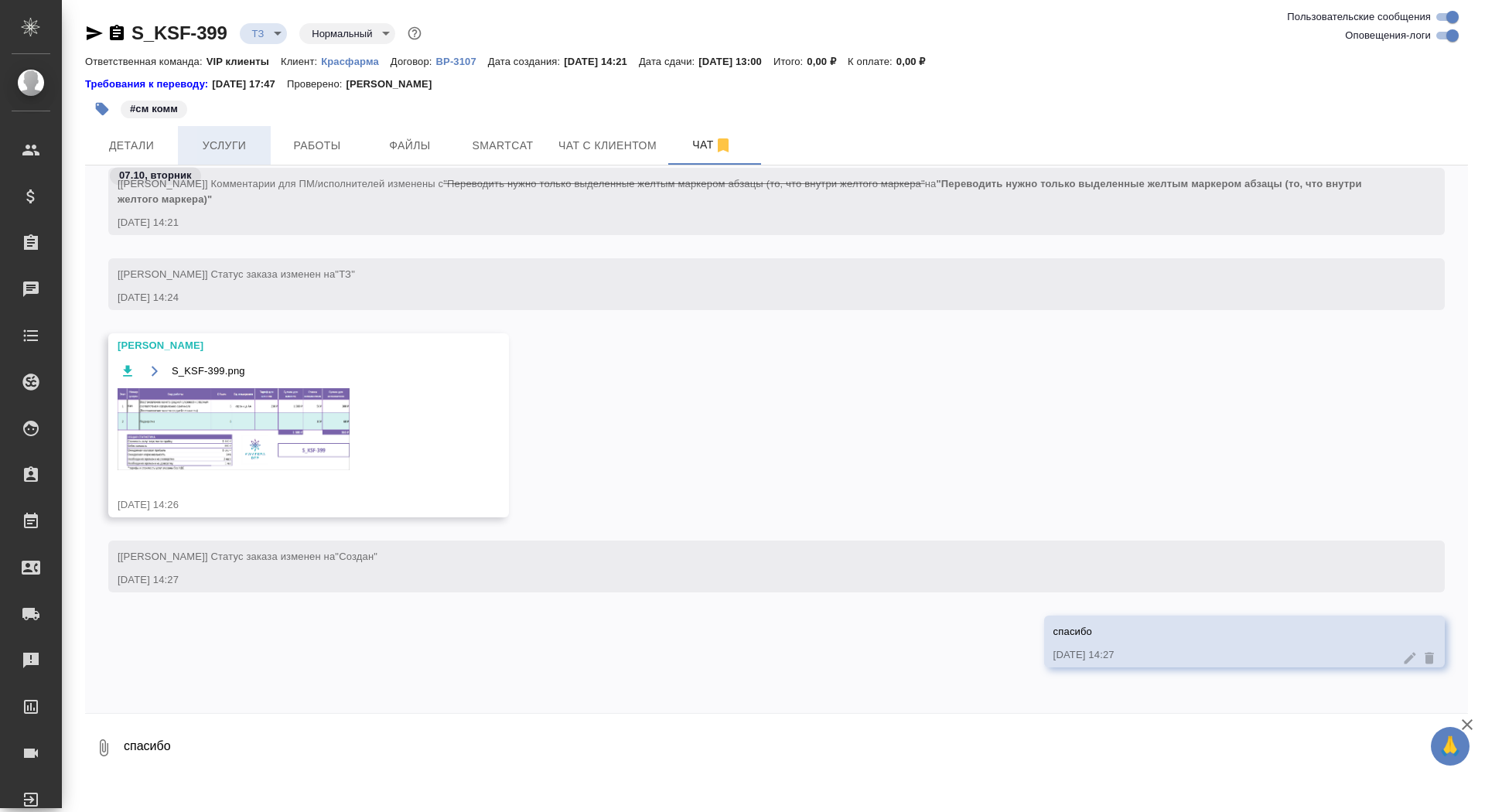
click at [213, 147] on span "Услуги" at bounding box center [225, 145] width 74 height 19
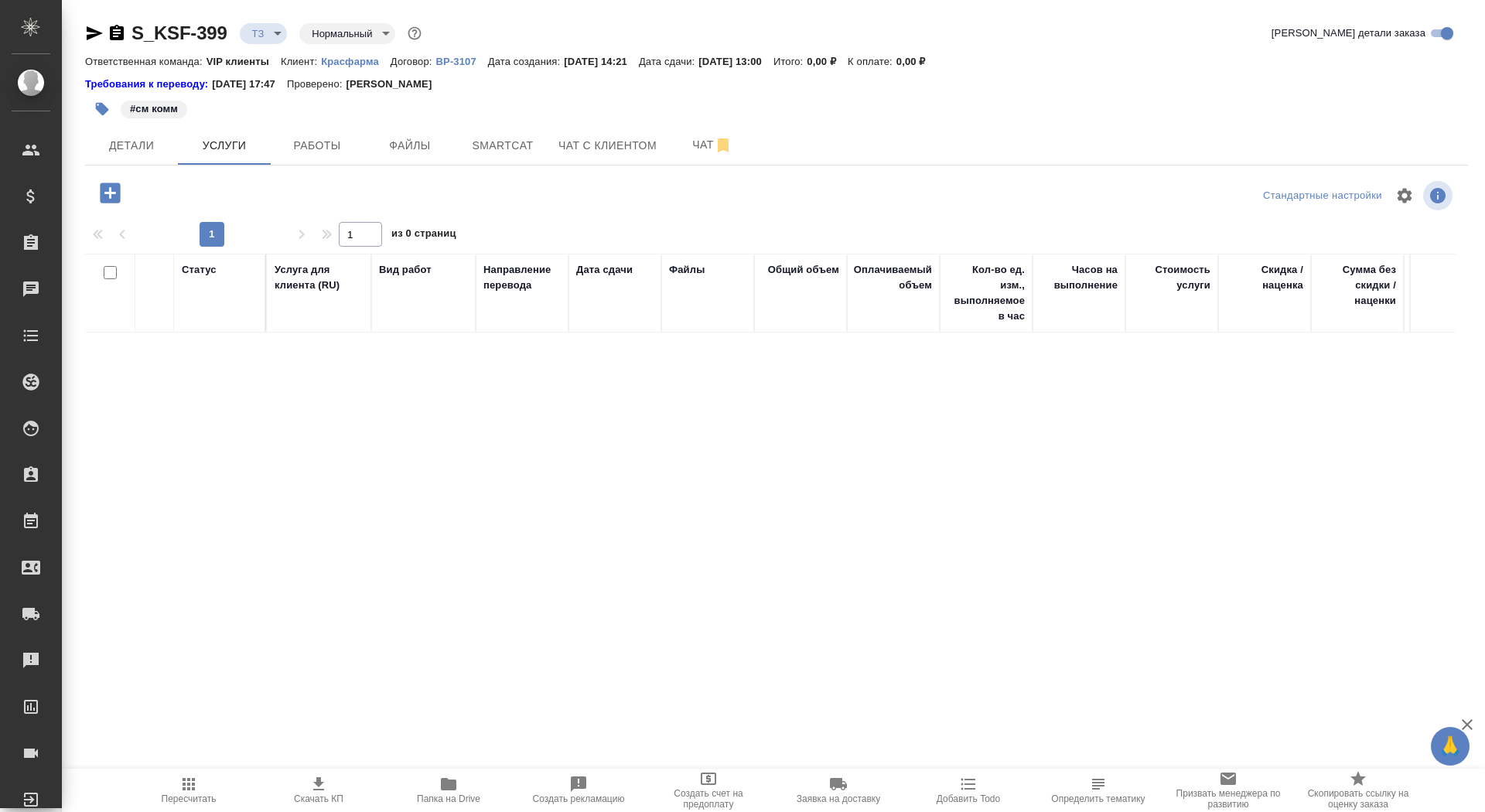
click at [109, 189] on icon "button" at bounding box center [110, 193] width 27 height 27
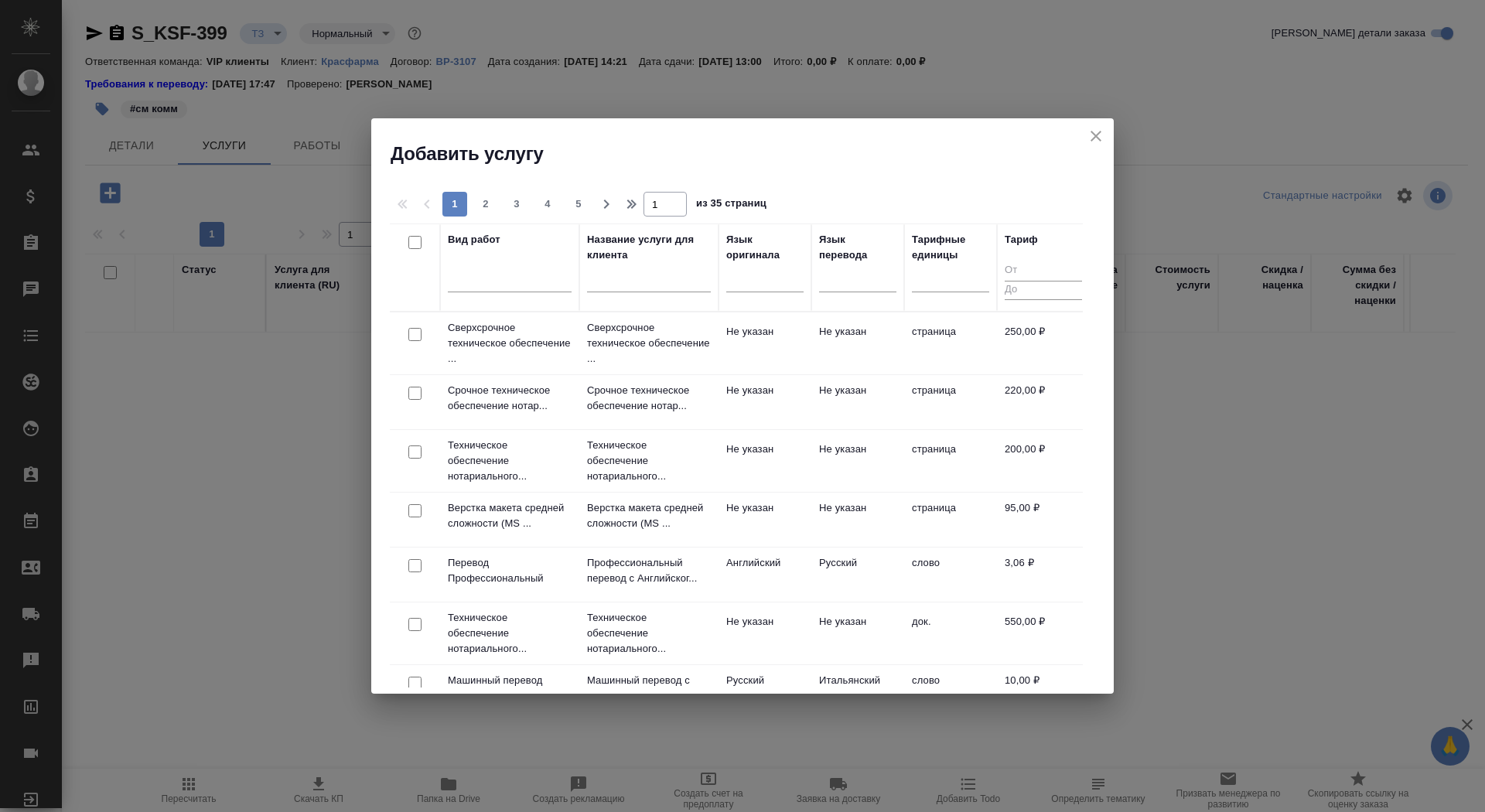
click at [626, 294] on div at bounding box center [648, 284] width 124 height 38
click at [623, 283] on input "text" at bounding box center [648, 282] width 124 height 19
type input "р"
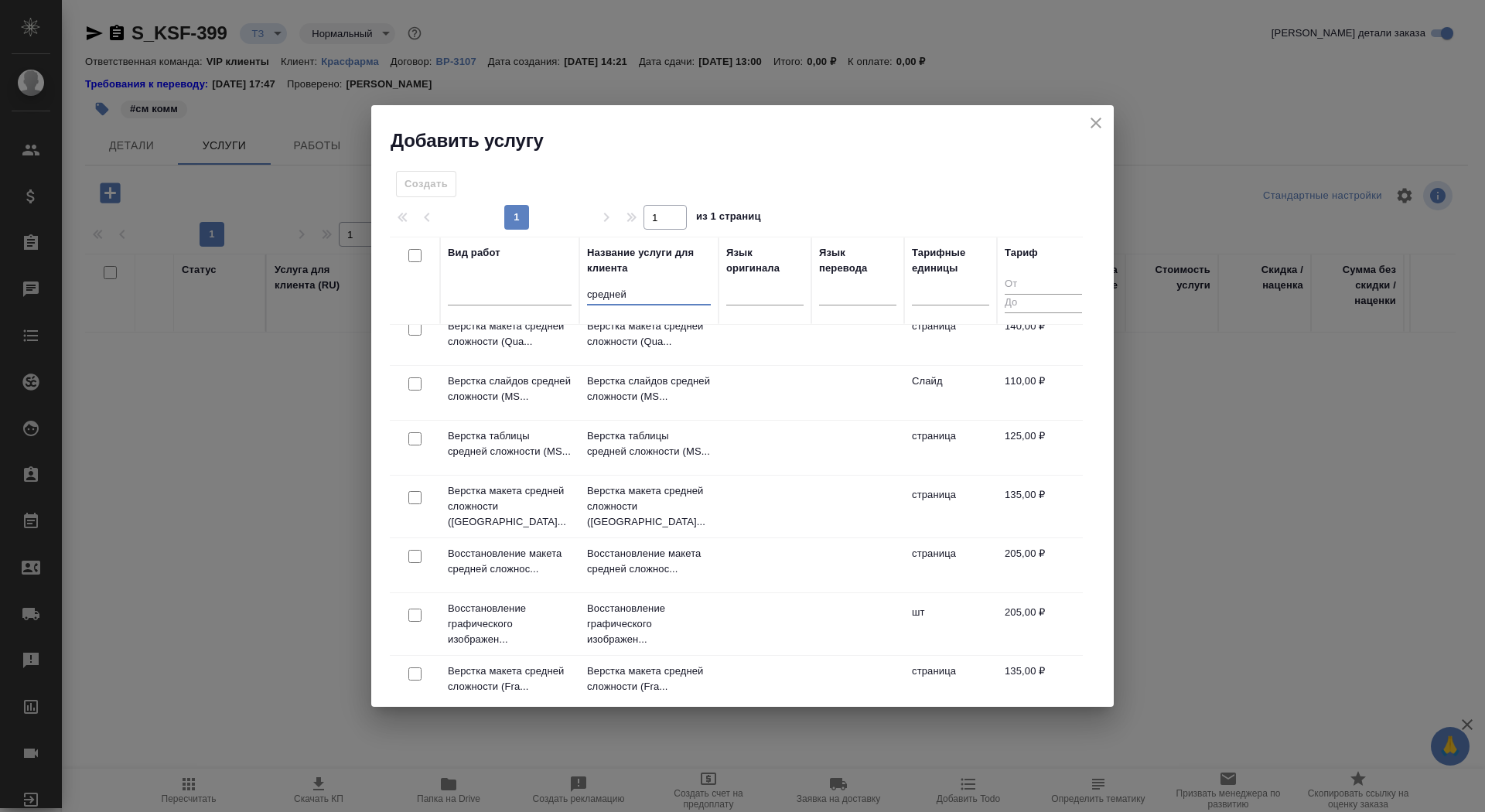
scroll to position [139, 0]
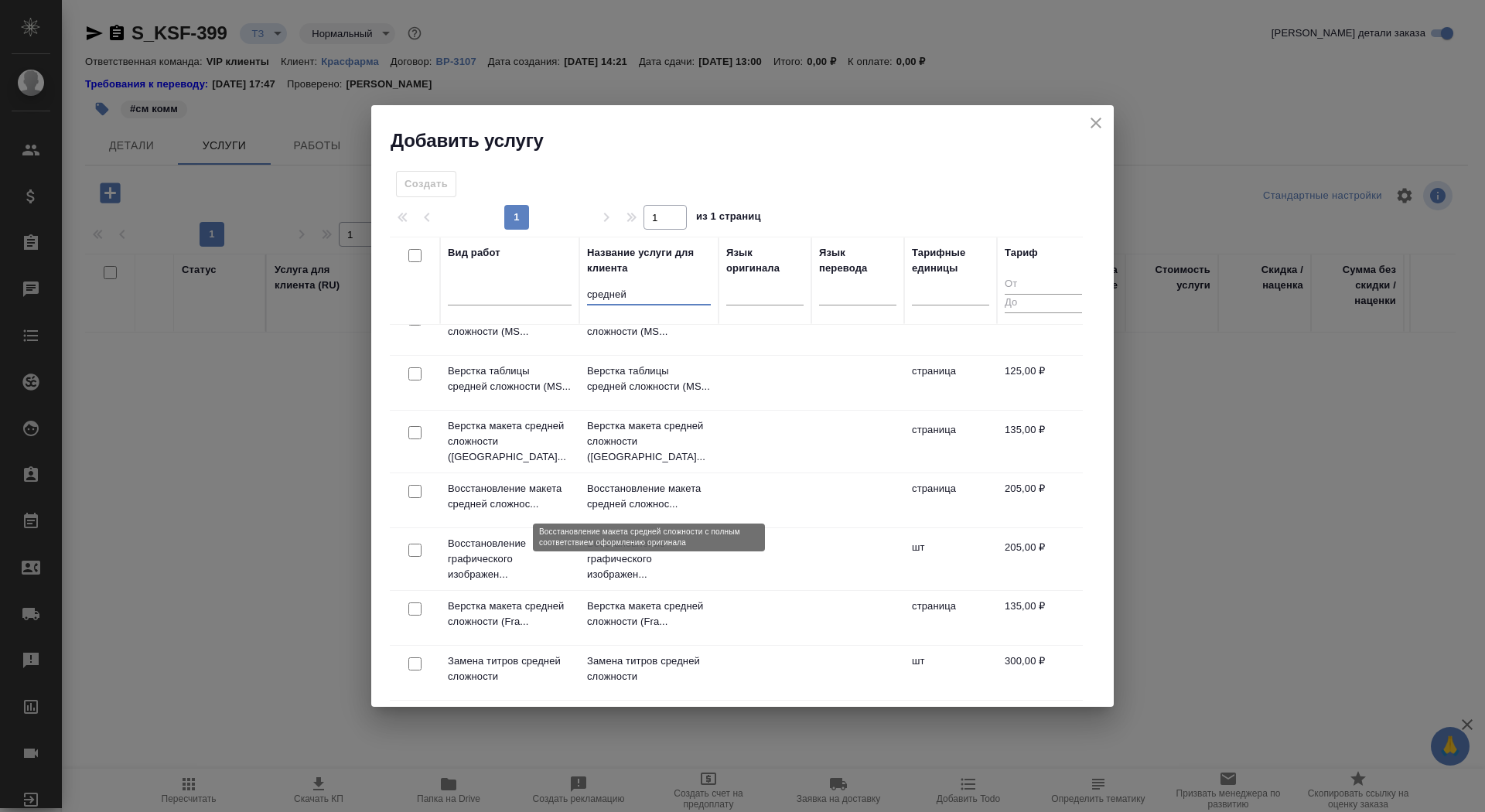
type input "средней"
click at [612, 508] on p "Восстановление макета средней сложнос..." at bounding box center [648, 496] width 124 height 31
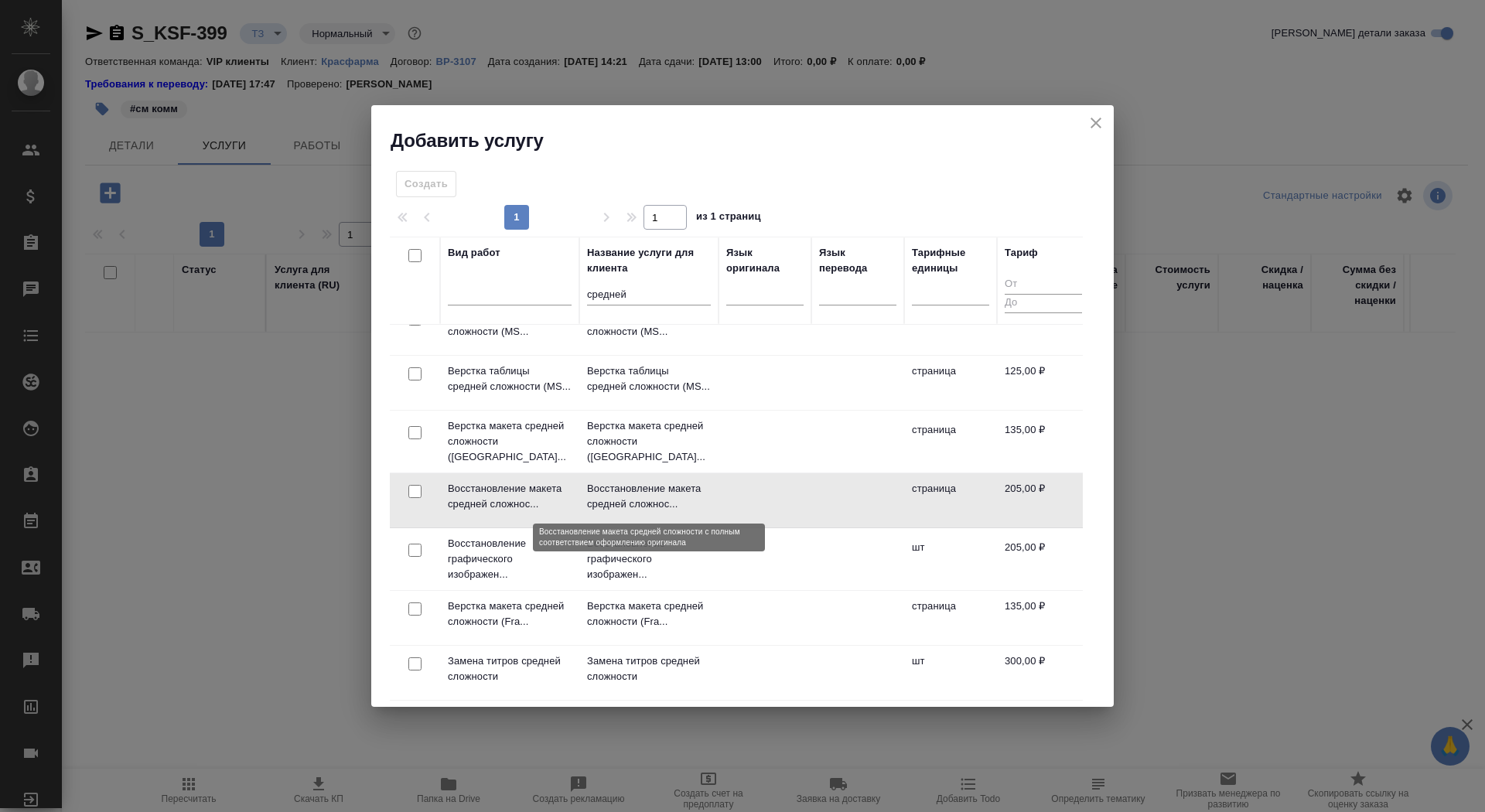
click at [612, 508] on p "Восстановление макета средней сложнос..." at bounding box center [648, 496] width 124 height 31
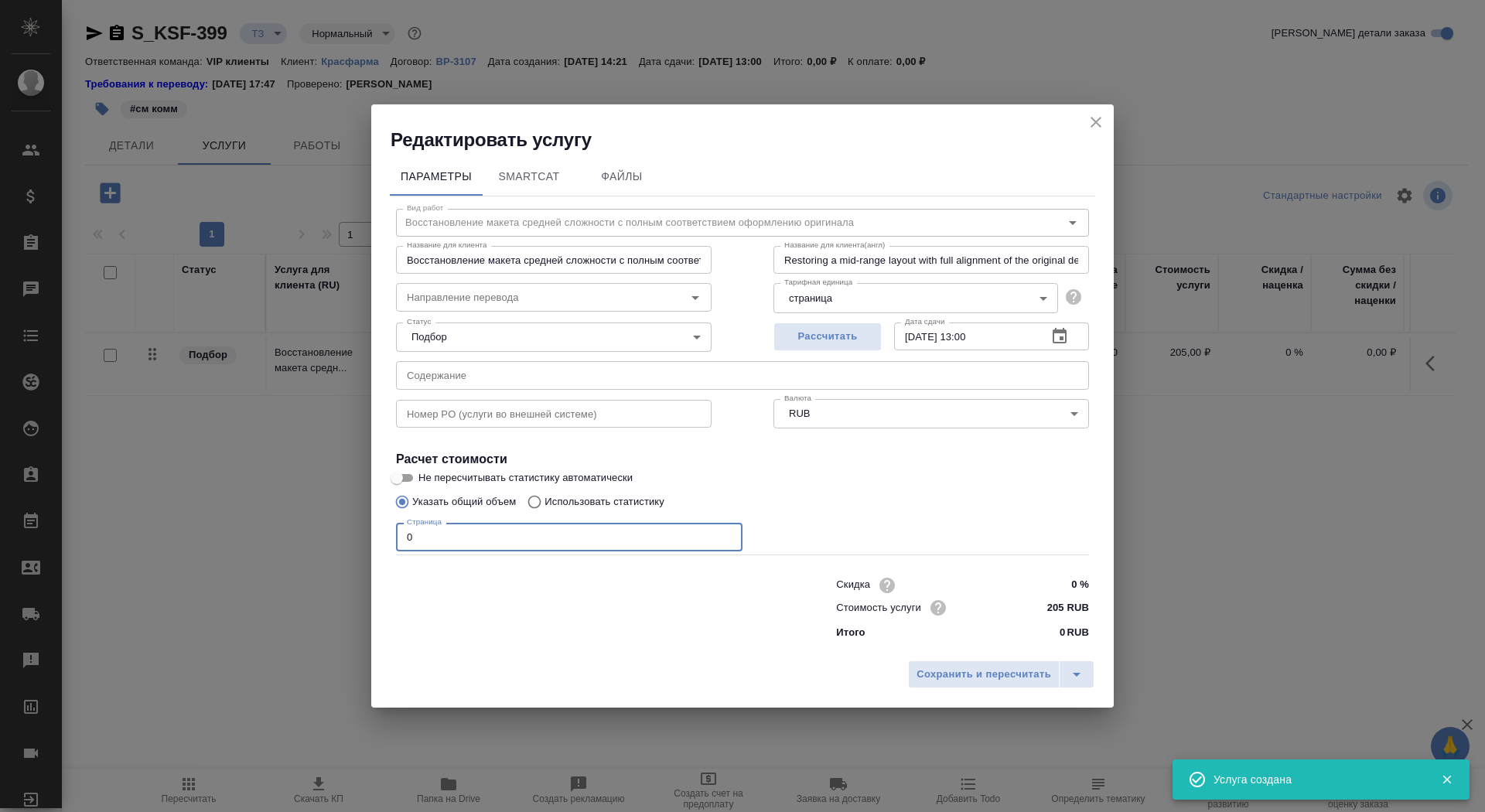
click at [472, 541] on input "0" at bounding box center [569, 536] width 347 height 28
type input "6"
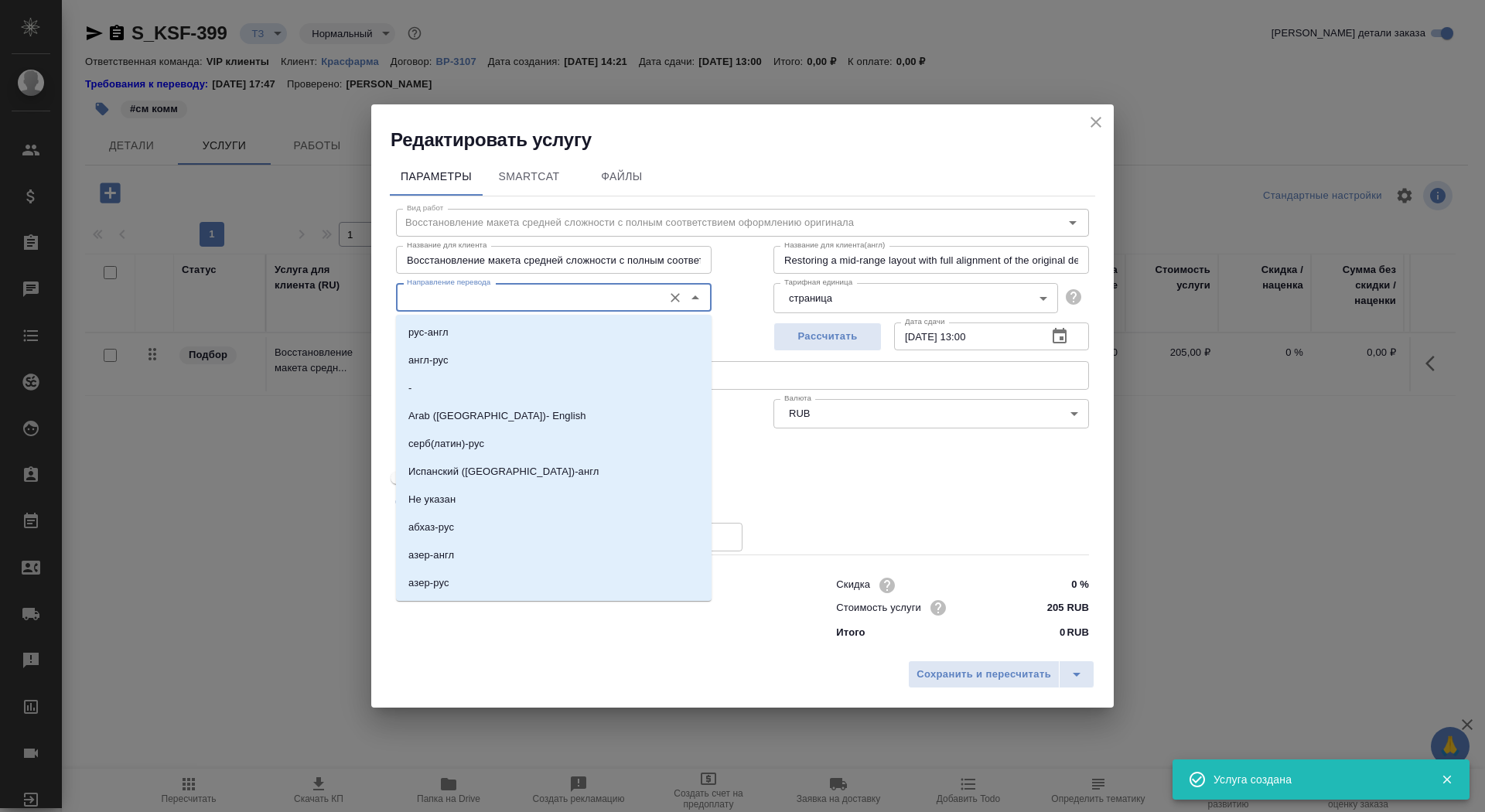
click at [496, 289] on input "Направление перевода" at bounding box center [527, 297] width 254 height 18
click at [492, 340] on li "рус-англ" at bounding box center [553, 332] width 315 height 28
type input "рус-англ"
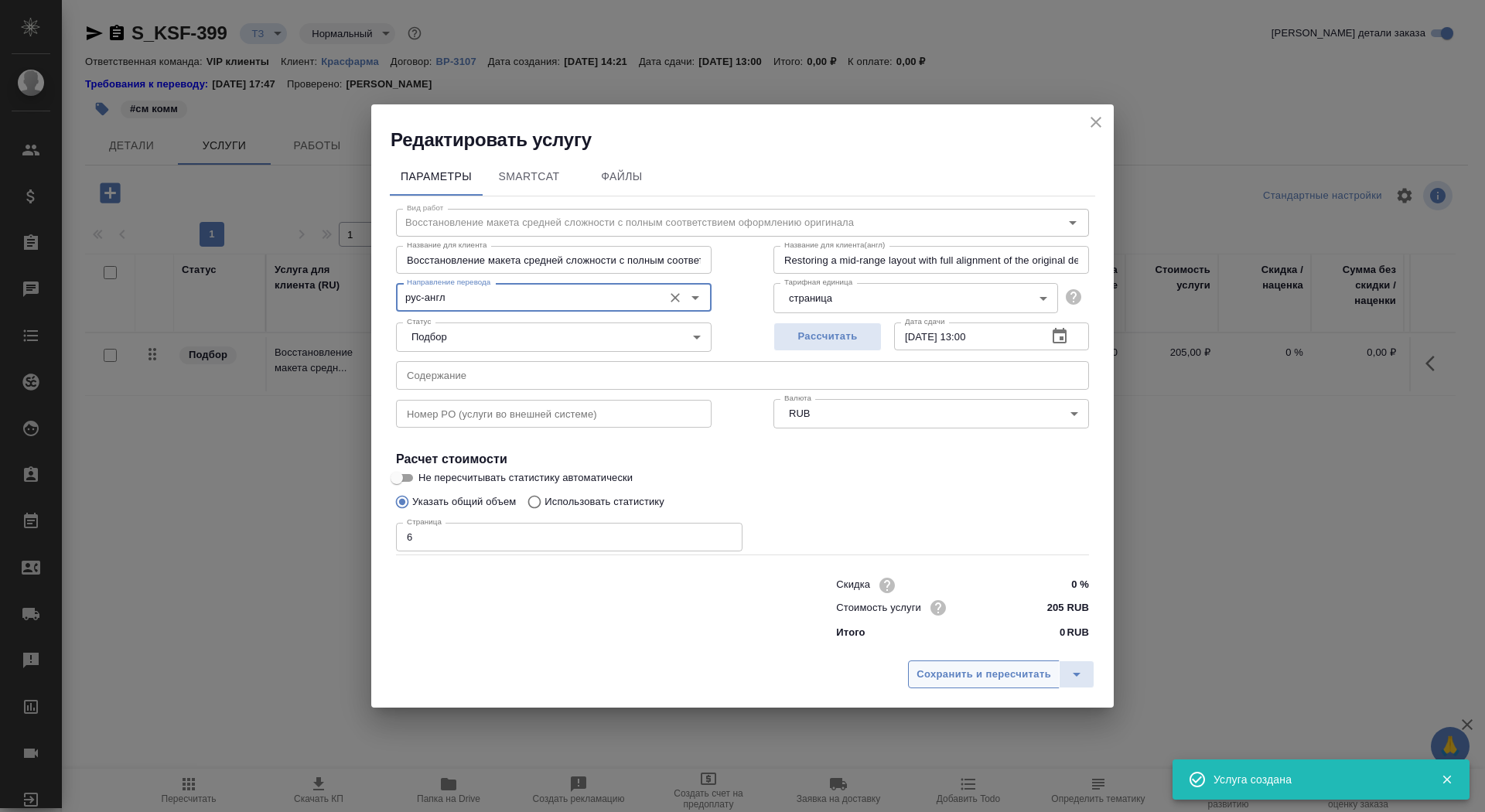
click at [992, 669] on span "Сохранить и пересчитать" at bounding box center [983, 674] width 135 height 18
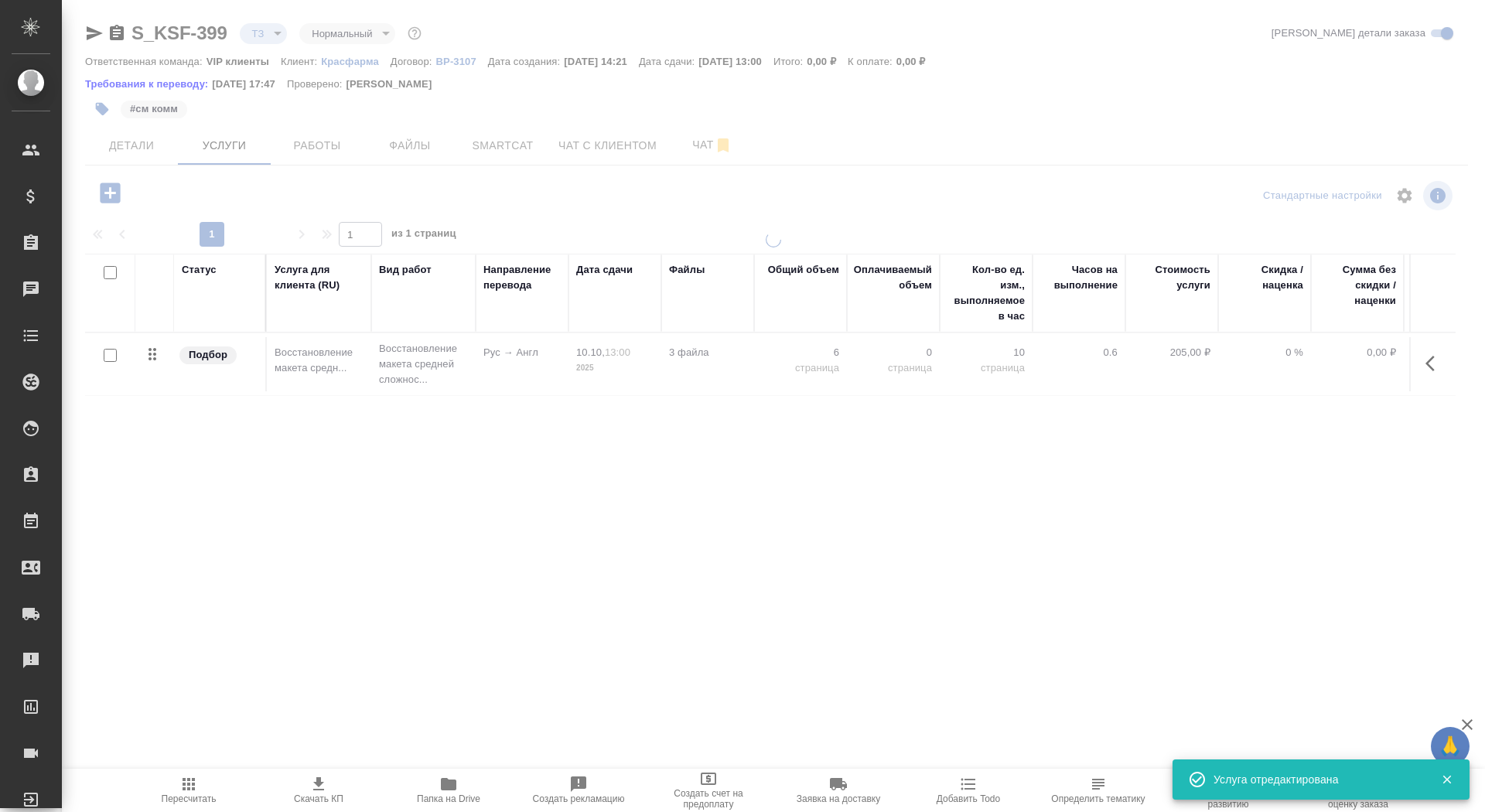
type input "new"
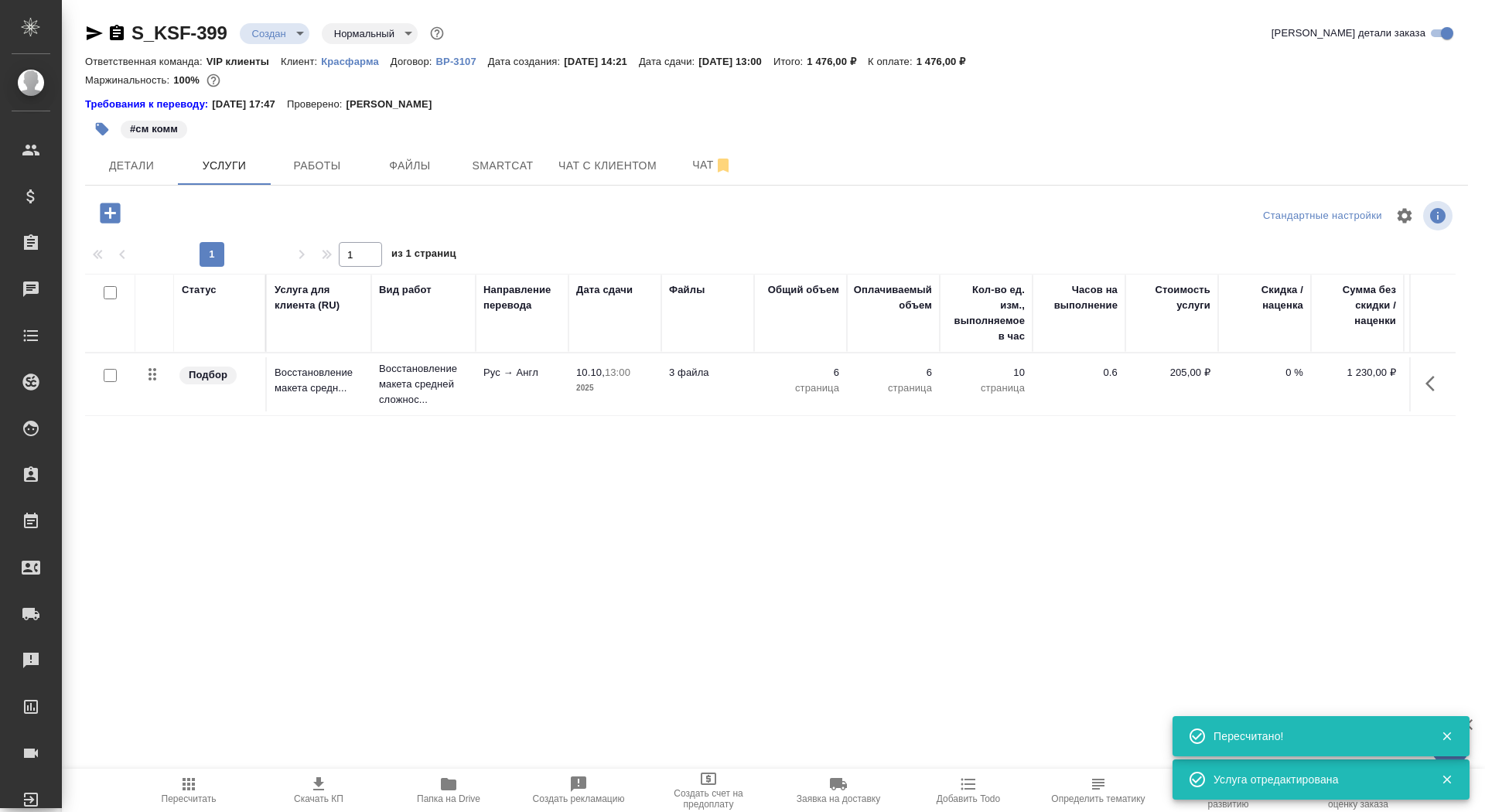
click at [114, 214] on icon "button" at bounding box center [110, 213] width 27 height 27
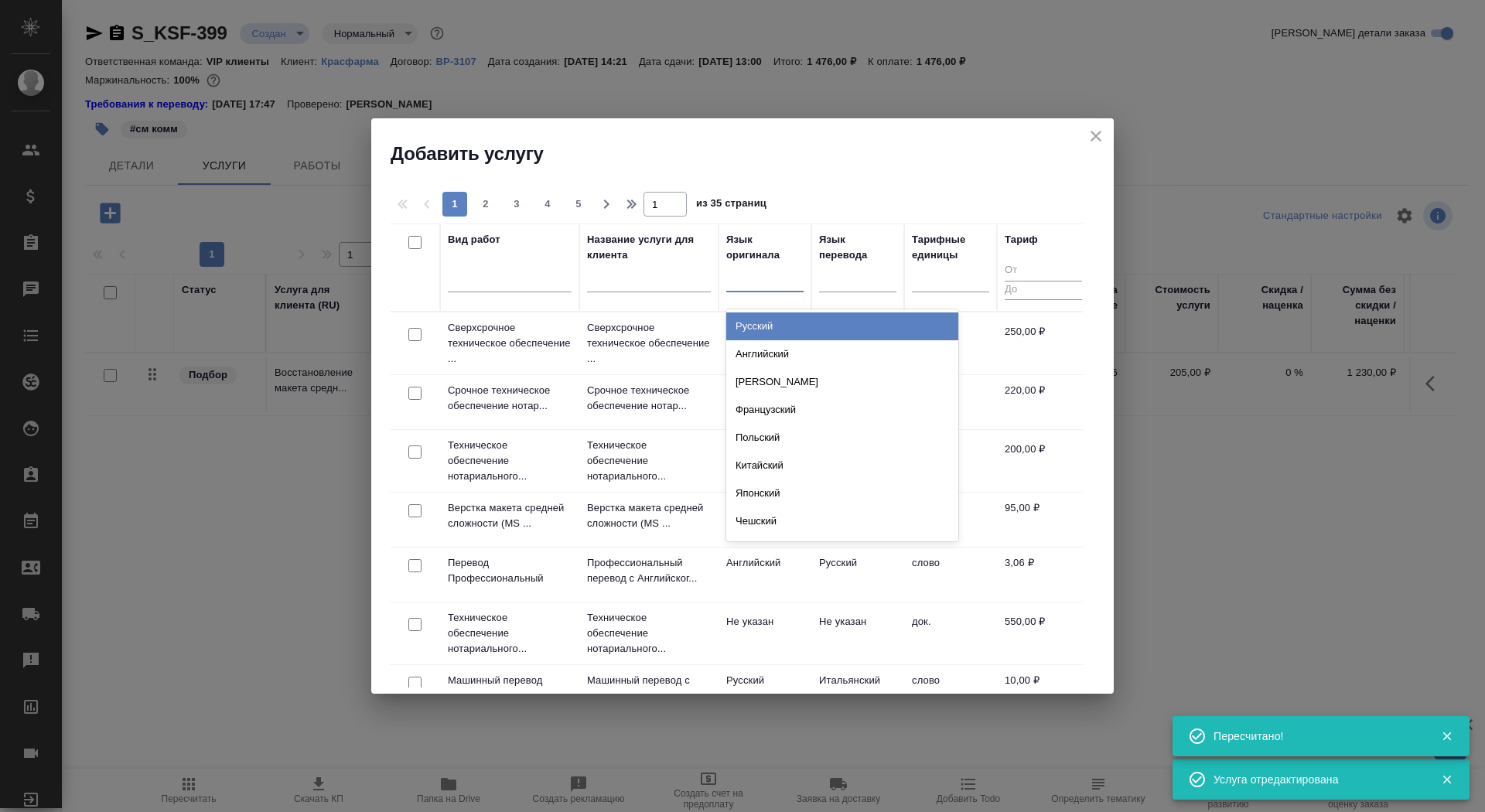
click at [744, 281] on div at bounding box center [764, 276] width 77 height 23
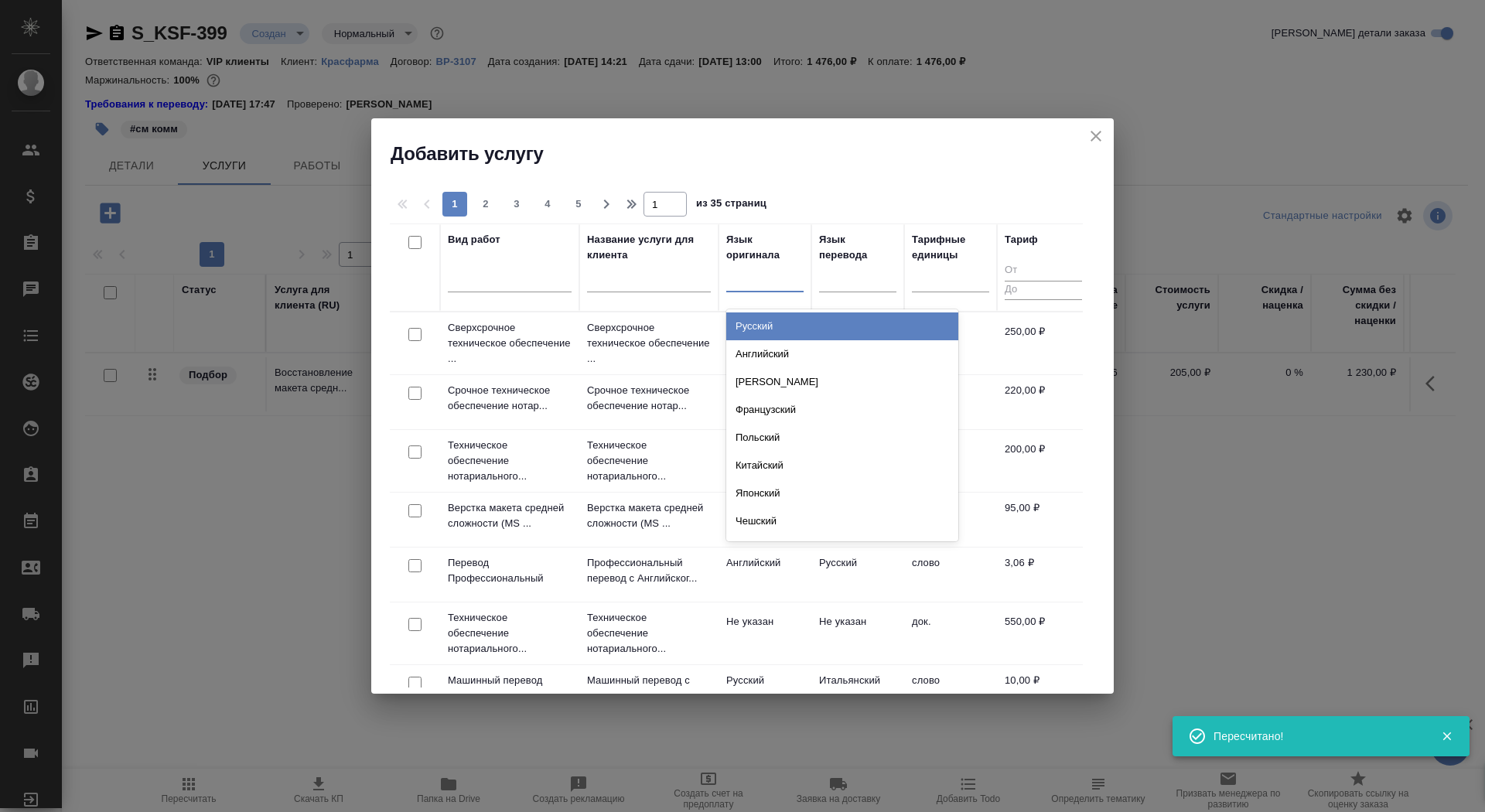
click at [761, 319] on div "Русский" at bounding box center [842, 326] width 232 height 28
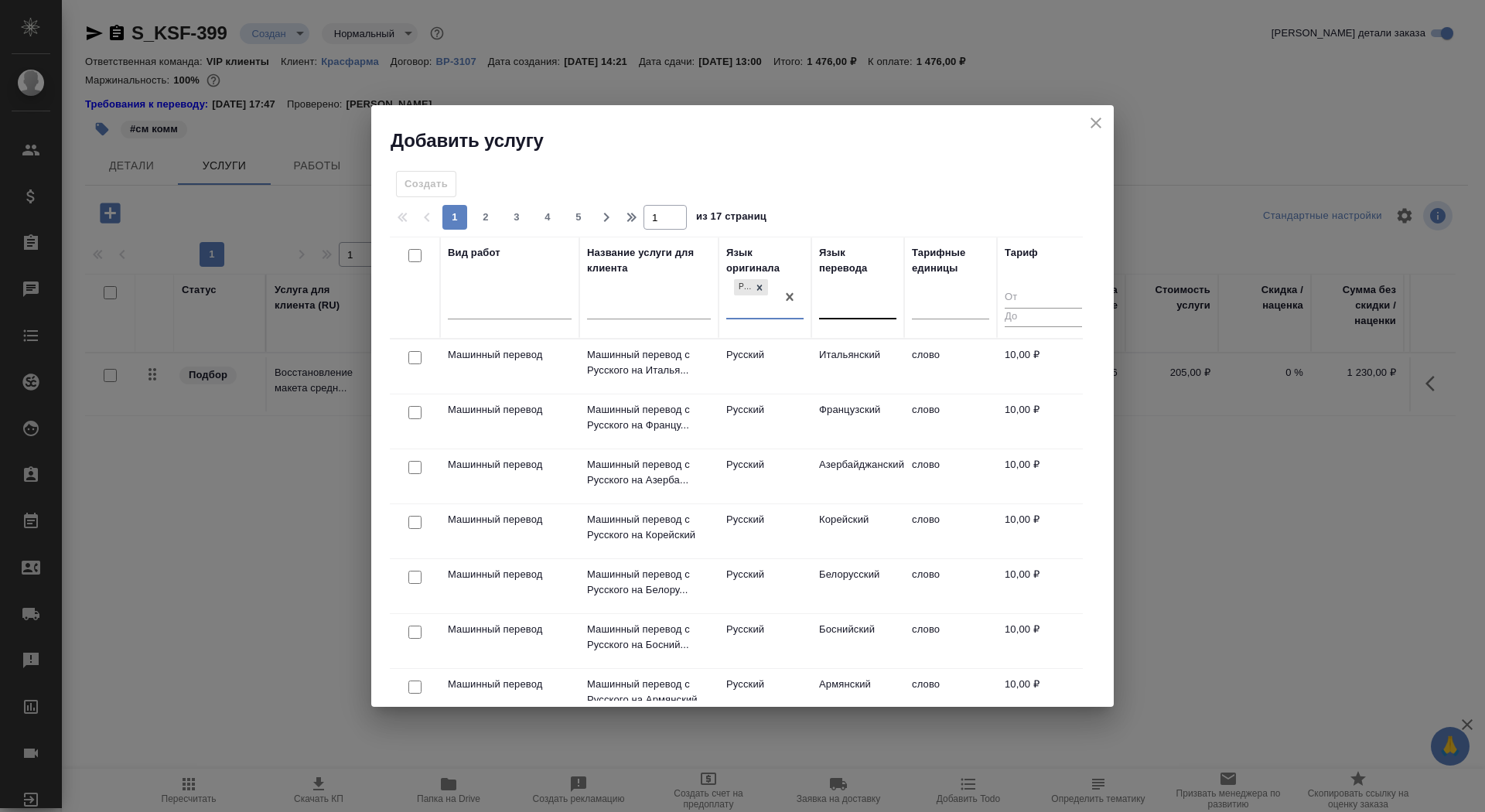
click at [860, 300] on div at bounding box center [857, 304] width 77 height 23
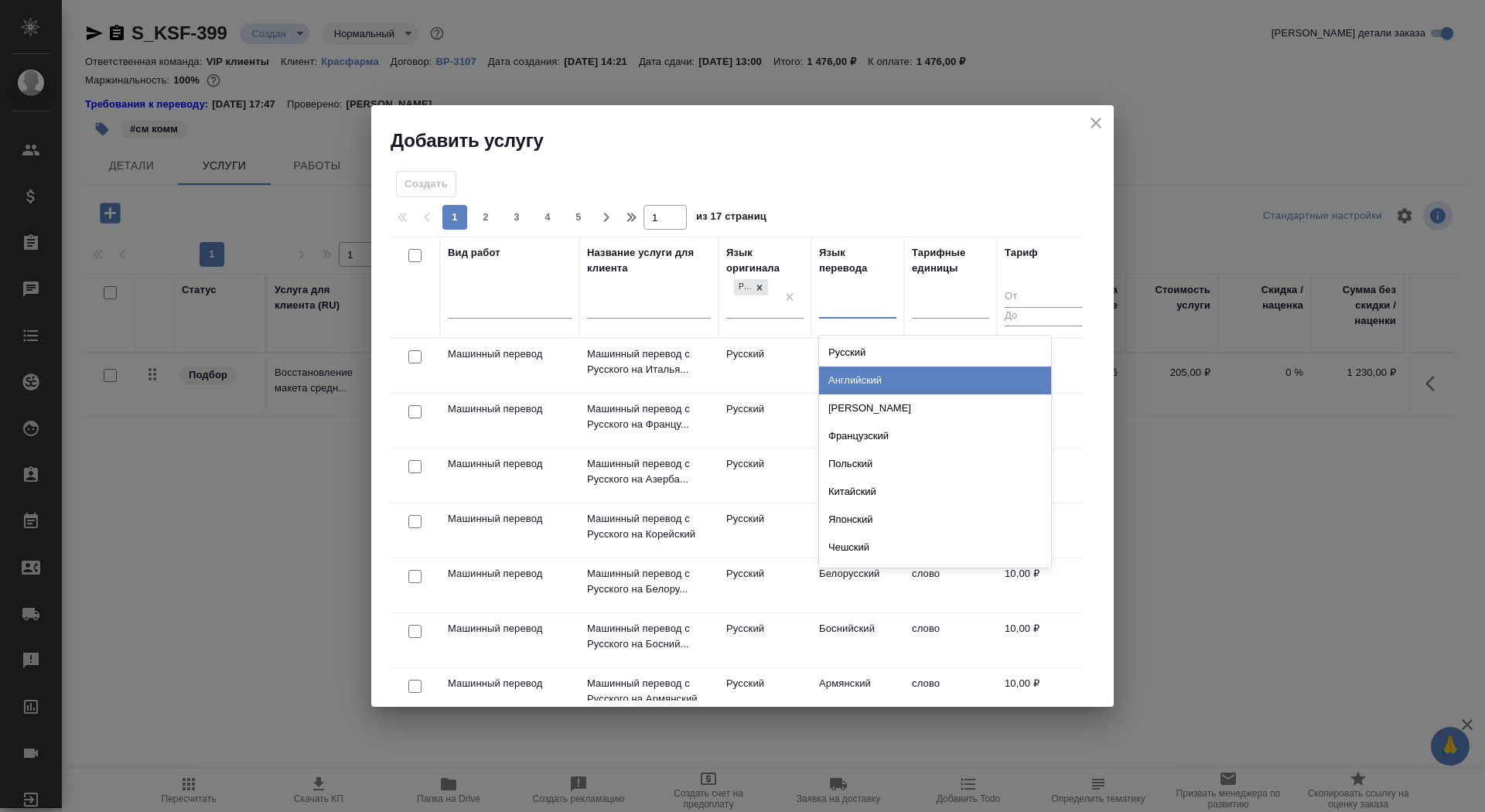
click at [852, 384] on div "Английский" at bounding box center [935, 380] width 232 height 28
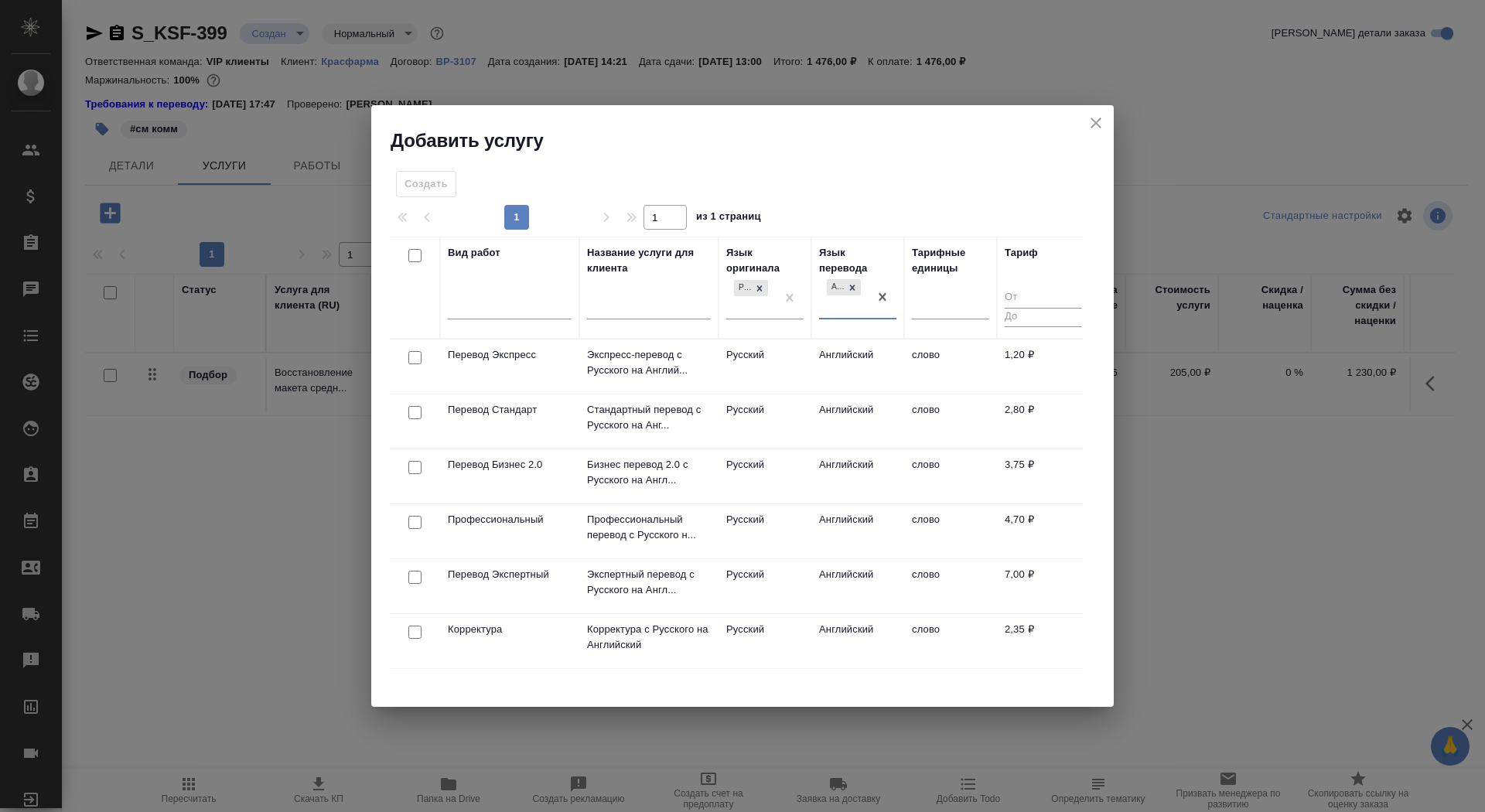
click at [407, 416] on div at bounding box center [415, 413] width 34 height 22
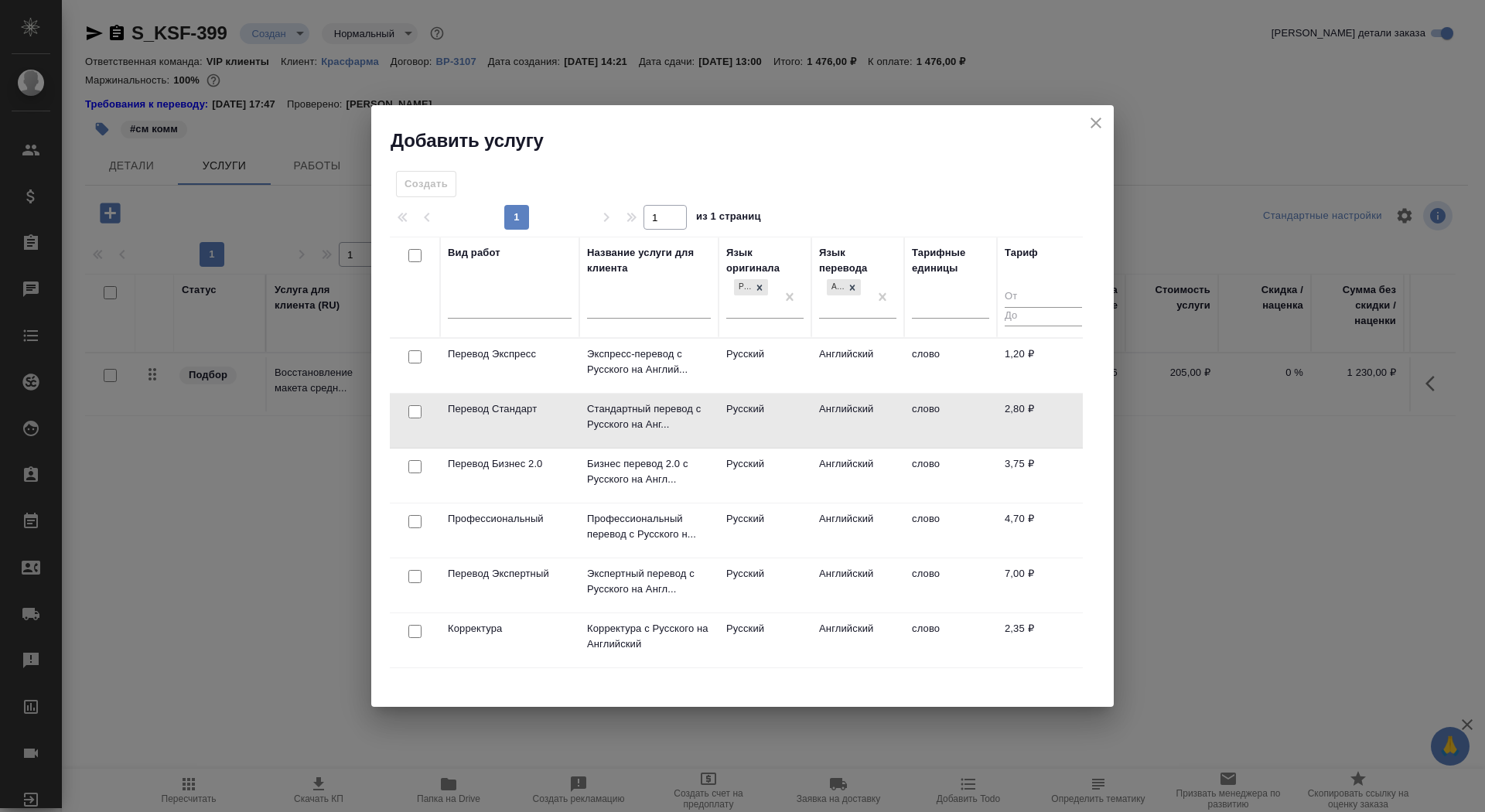
click at [413, 414] on input "checkbox" at bounding box center [415, 412] width 14 height 14
checkbox input "true"
click at [1010, 190] on span "Создать услуги" at bounding box center [1035, 188] width 81 height 18
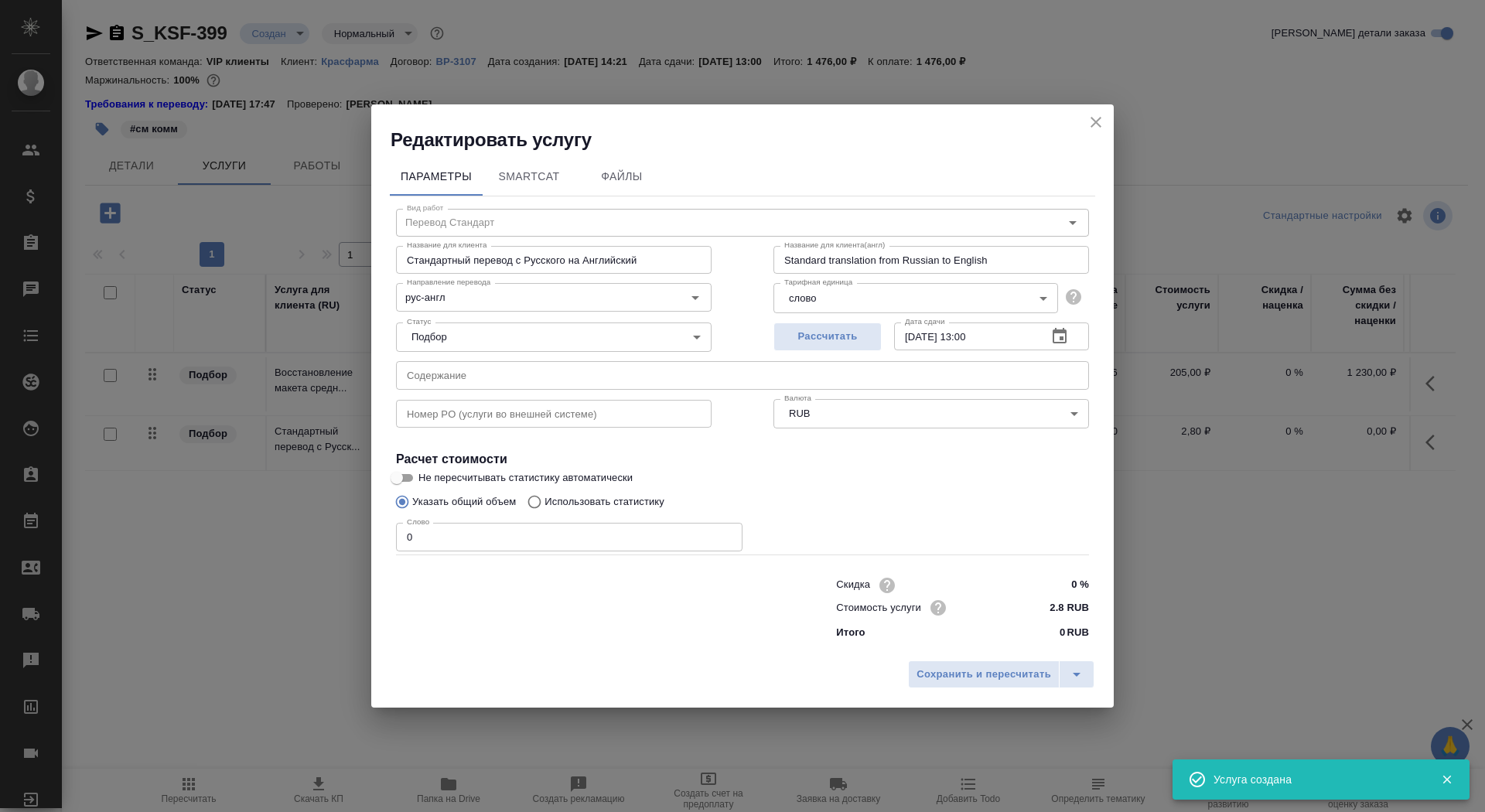
click at [571, 543] on input "0" at bounding box center [569, 536] width 347 height 28
type input "01"
click at [400, 475] on input "Не пересчитывать статистику автоматически" at bounding box center [396, 478] width 55 height 18
checkbox input "true"
click at [981, 676] on span "Сохранить и пересчитать" at bounding box center [983, 674] width 135 height 18
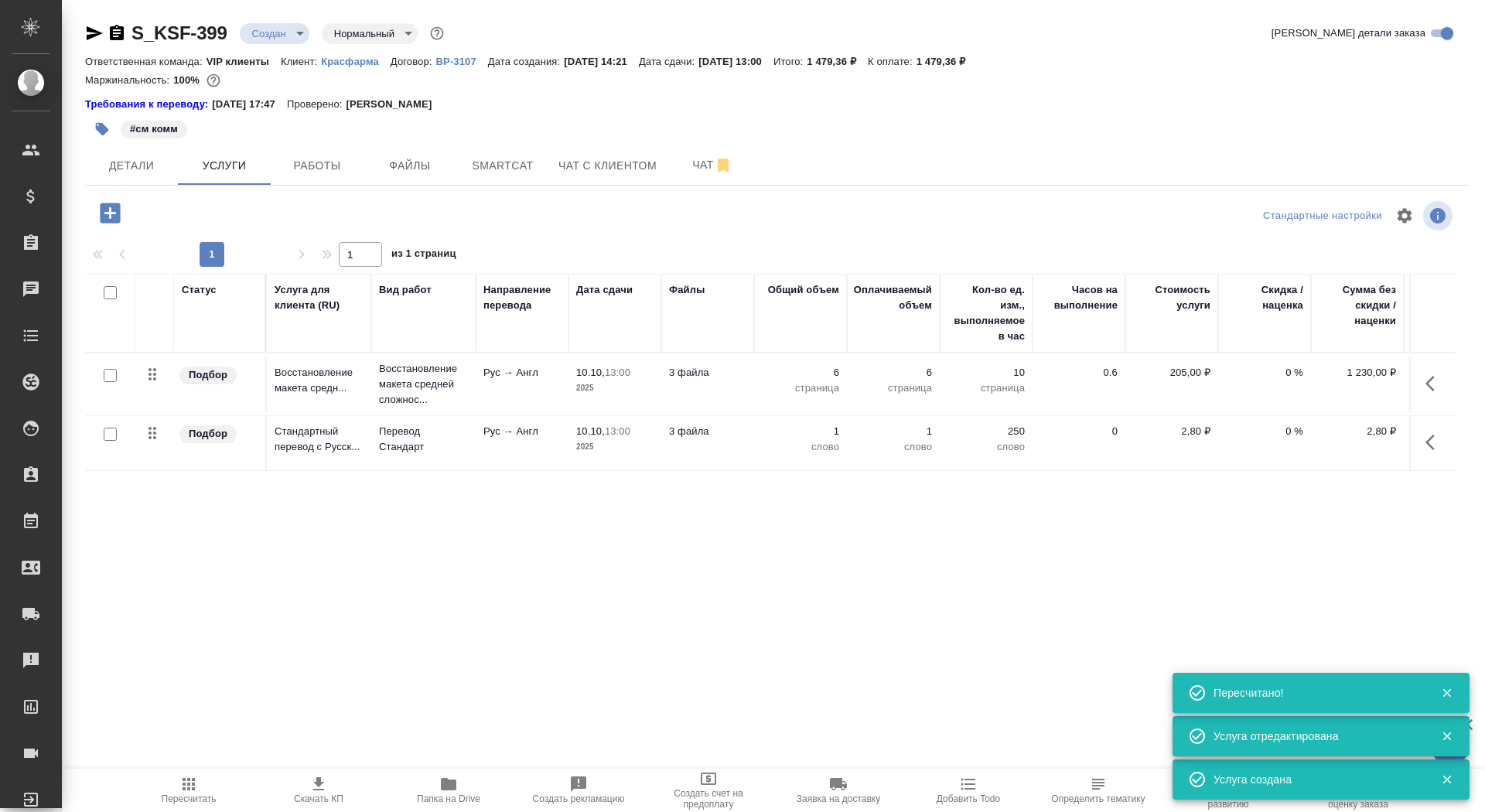
click at [460, 790] on span "Папка на Drive" at bounding box center [448, 789] width 111 height 29
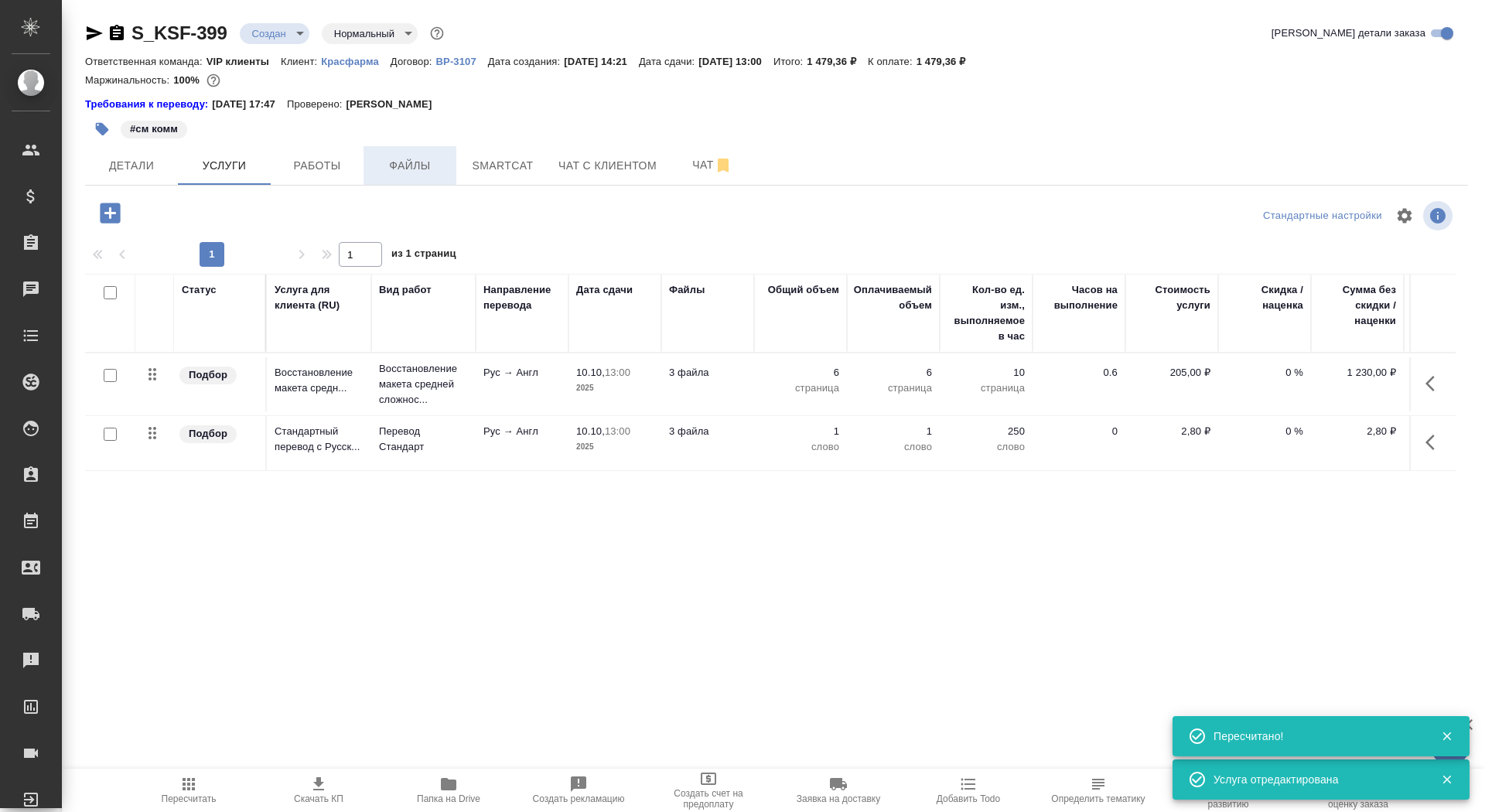
click at [409, 162] on span "Файлы" at bounding box center [410, 166] width 74 height 19
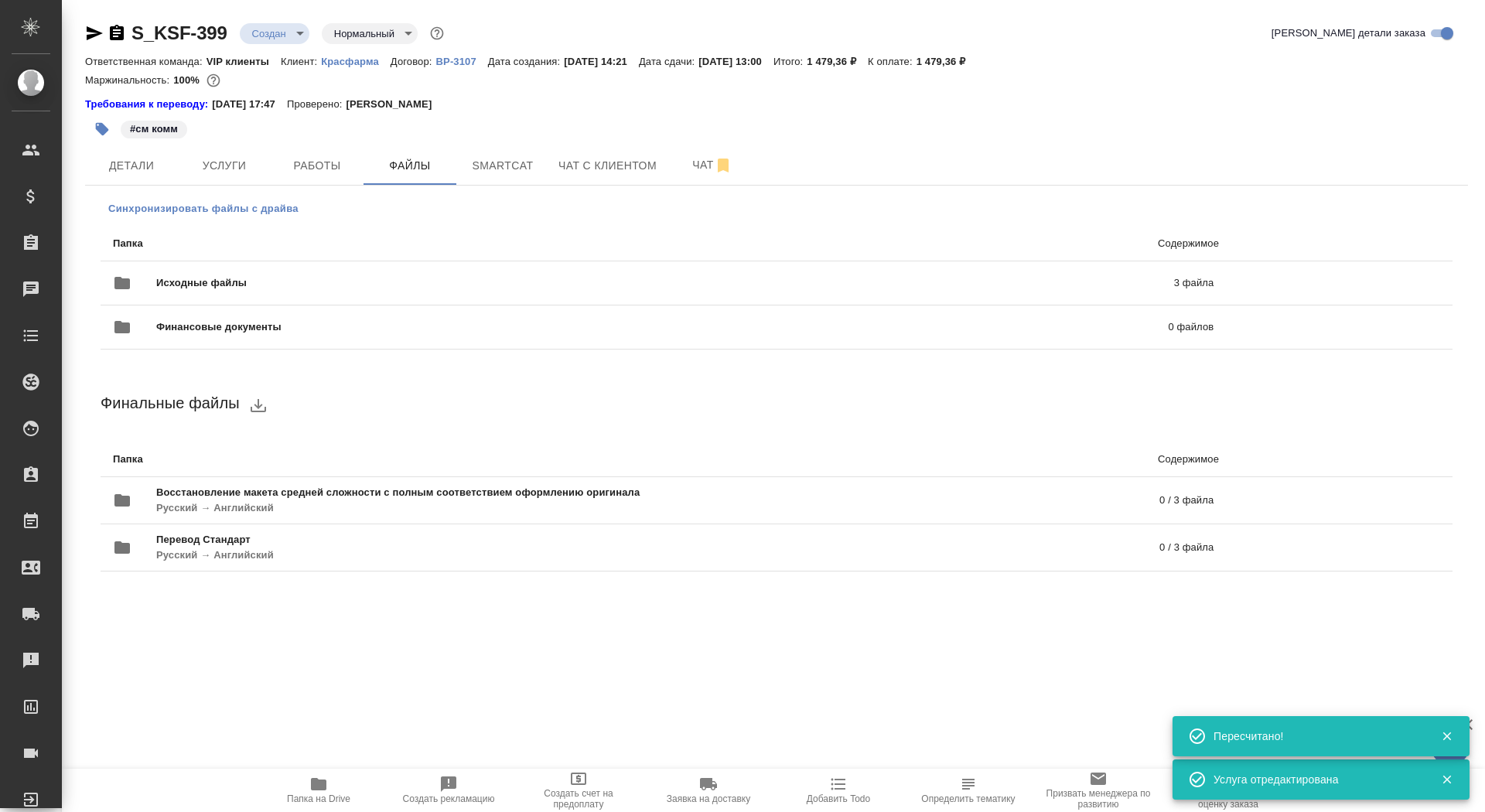
click at [230, 211] on span "Синхронизировать файлы с драйва" at bounding box center [204, 208] width 190 height 15
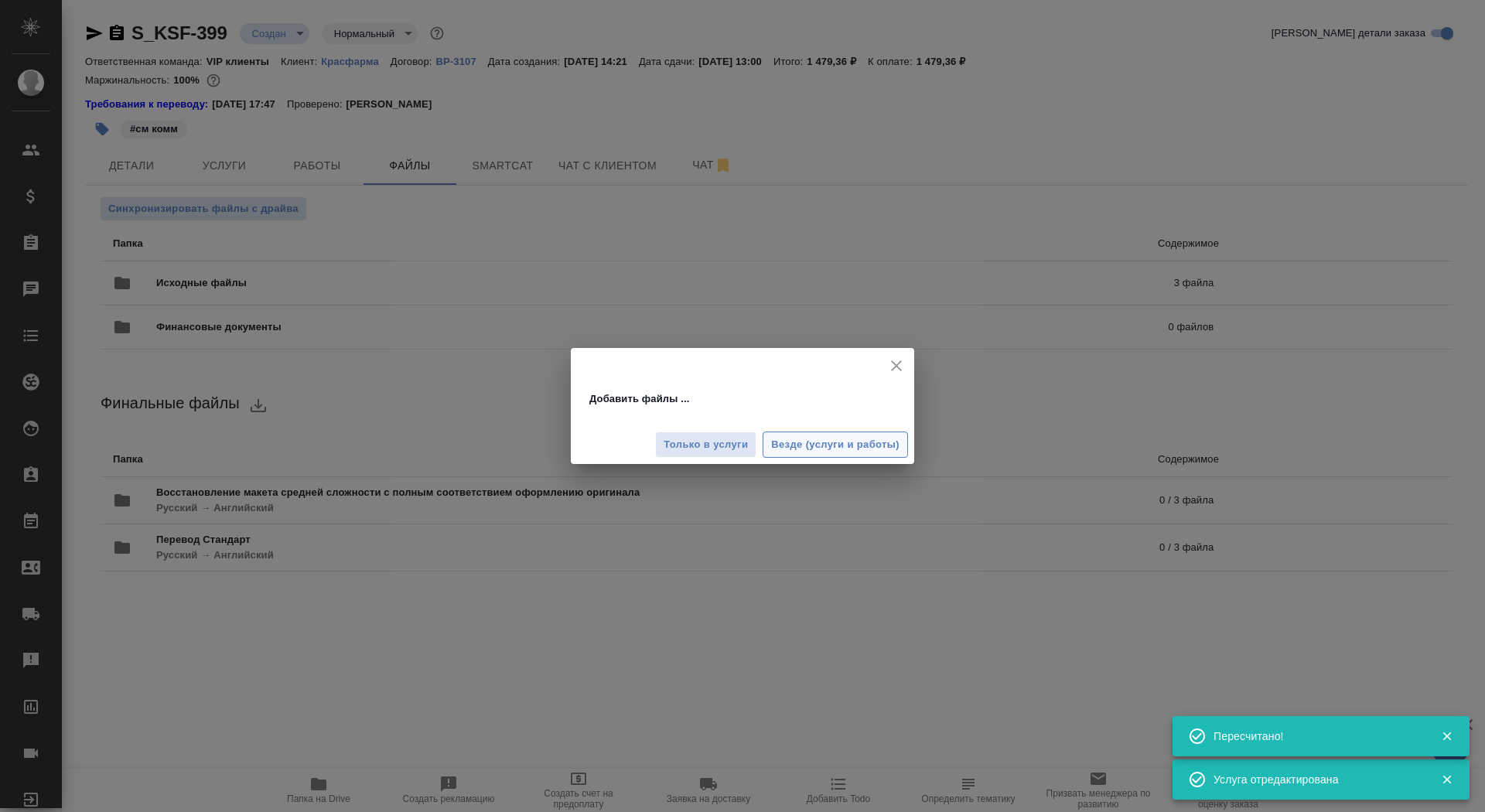
click at [843, 447] on span "Везде (услуги и работы)" at bounding box center [836, 445] width 129 height 18
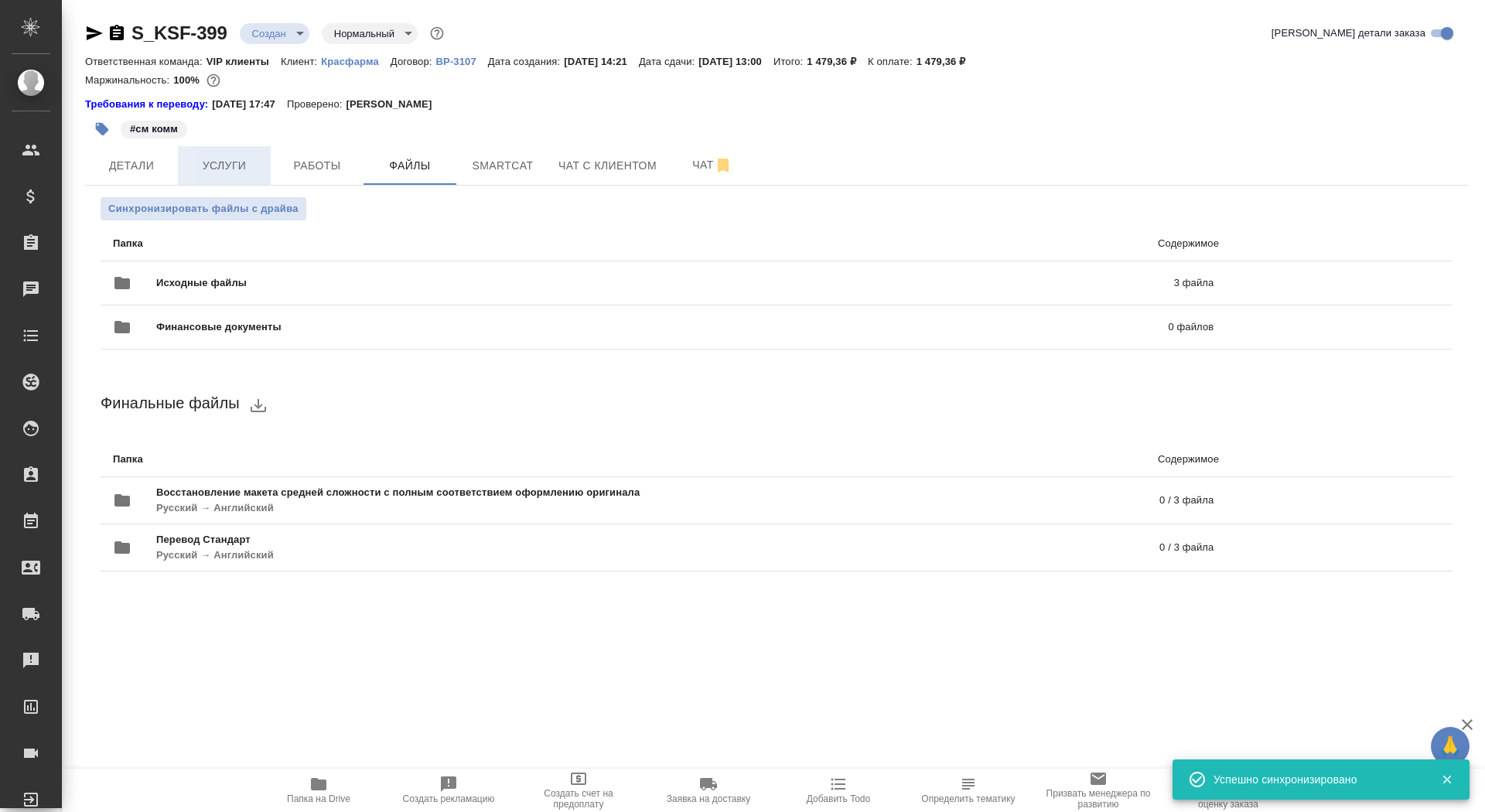
click at [235, 169] on span "Услуги" at bounding box center [225, 166] width 74 height 19
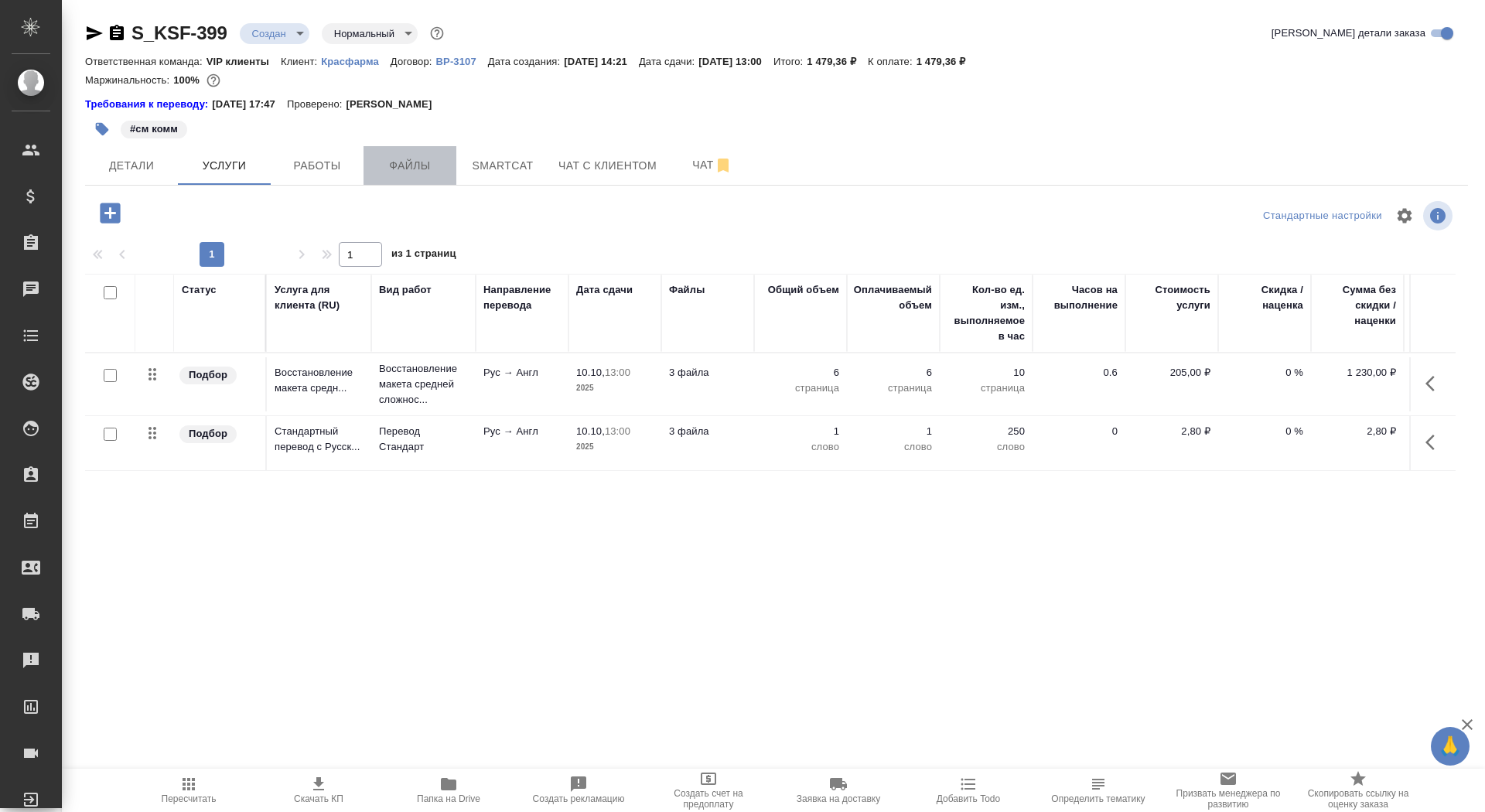
click at [407, 162] on span "Файлы" at bounding box center [410, 166] width 74 height 19
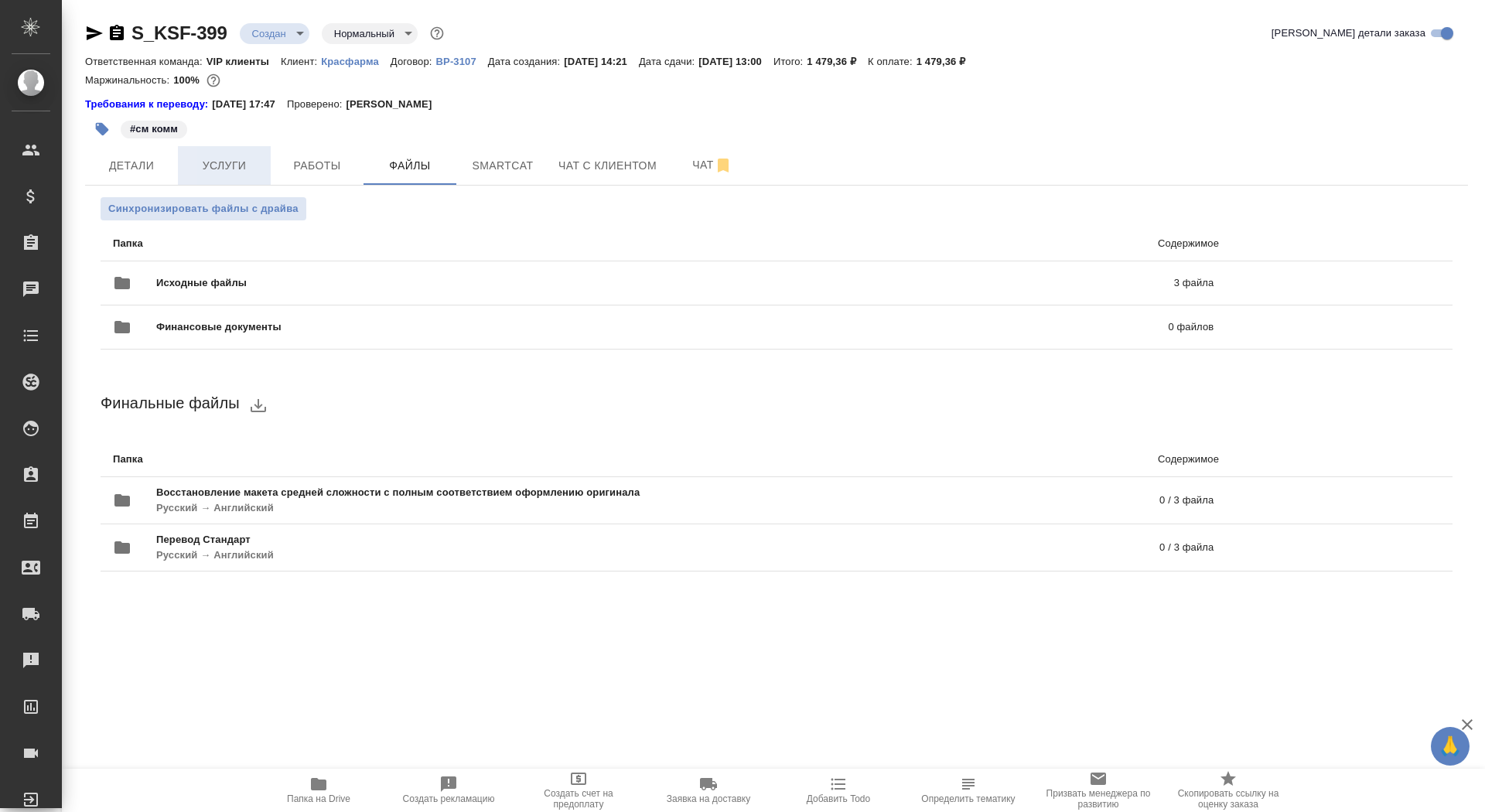
click at [236, 172] on span "Услуги" at bounding box center [225, 166] width 74 height 19
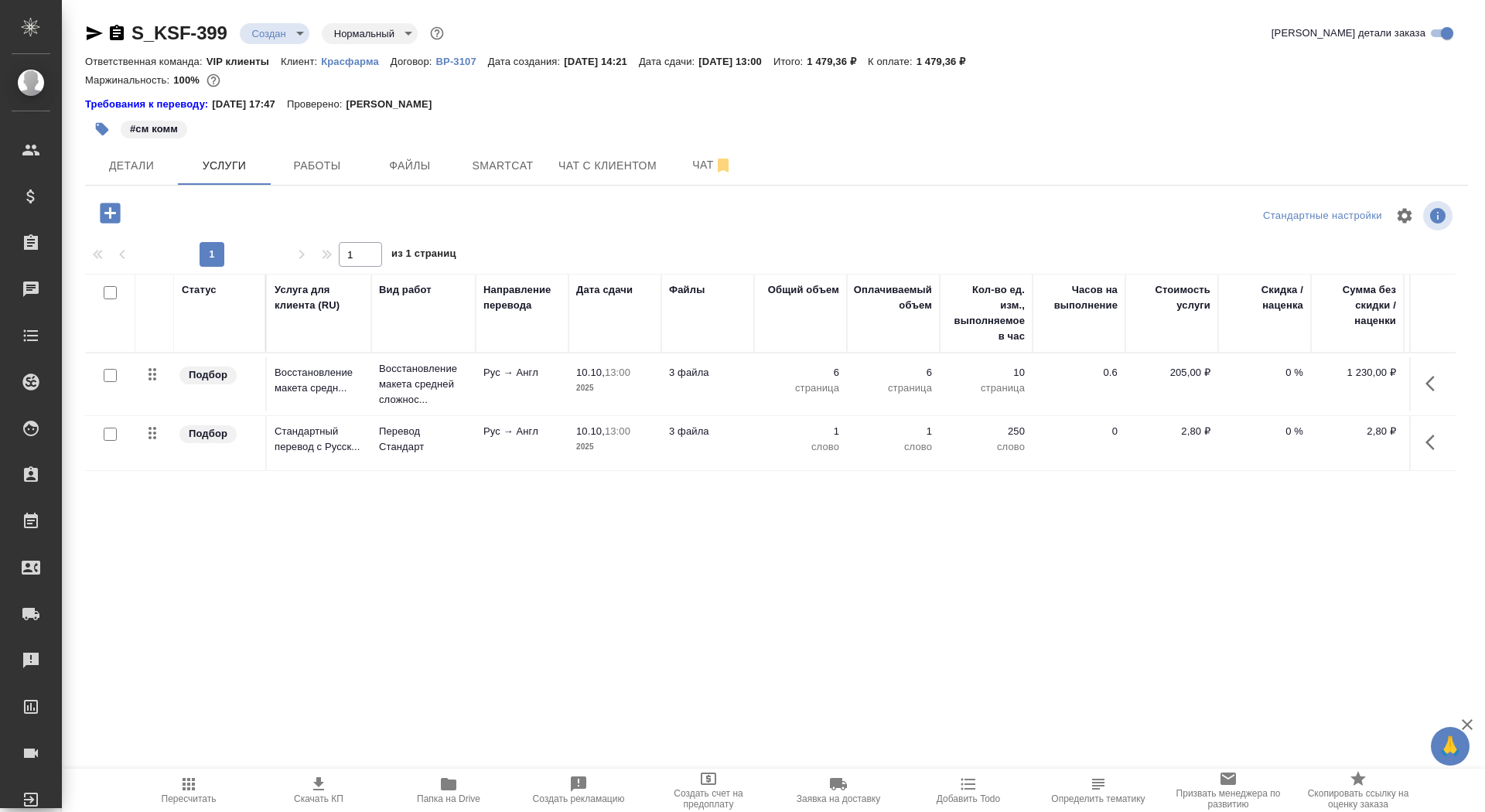
click at [395, 365] on p "Восстановление макета средней сложнос..." at bounding box center [424, 384] width 89 height 46
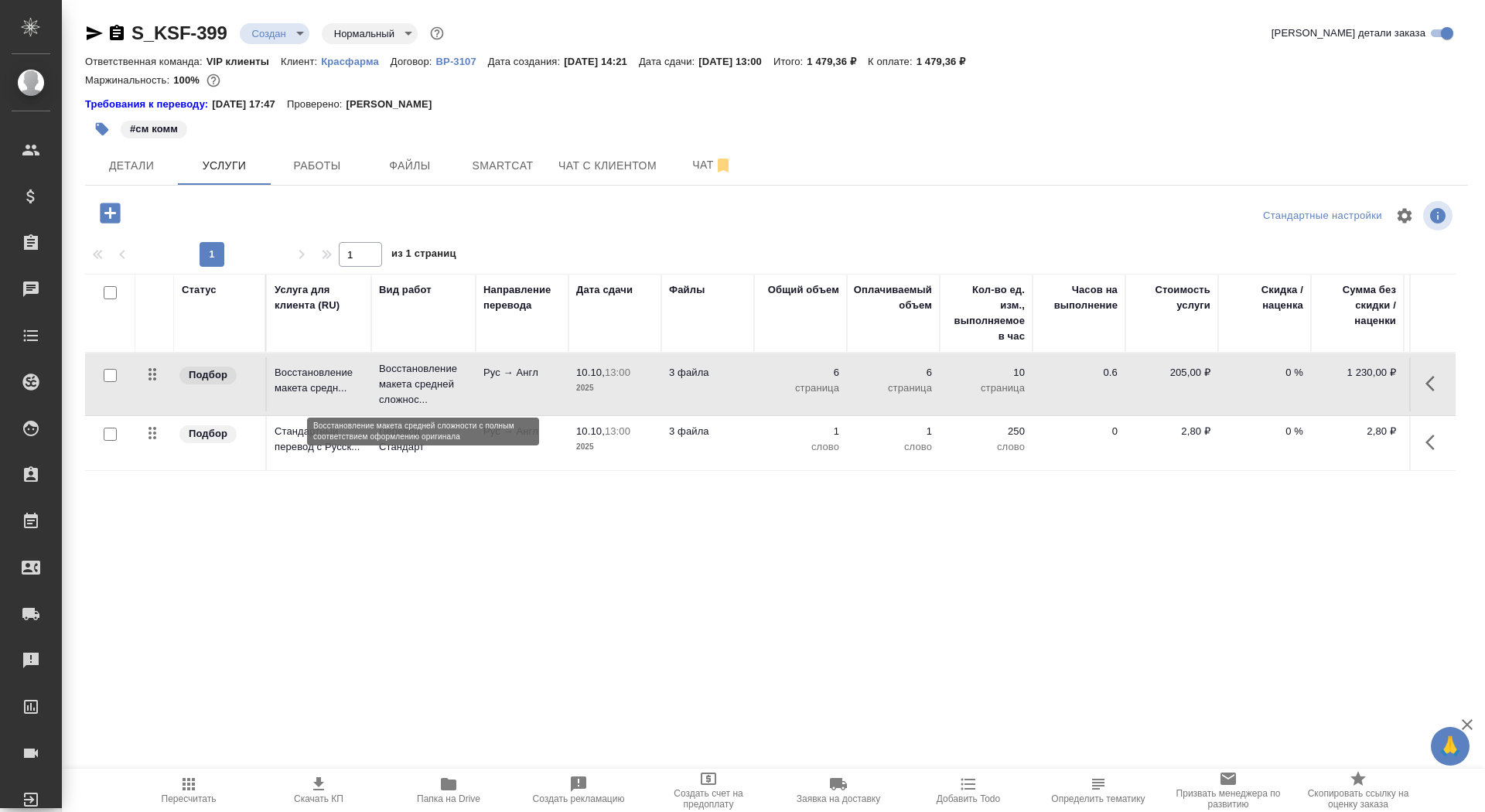
click at [395, 365] on p "Восстановление макета средней сложнос..." at bounding box center [424, 384] width 89 height 46
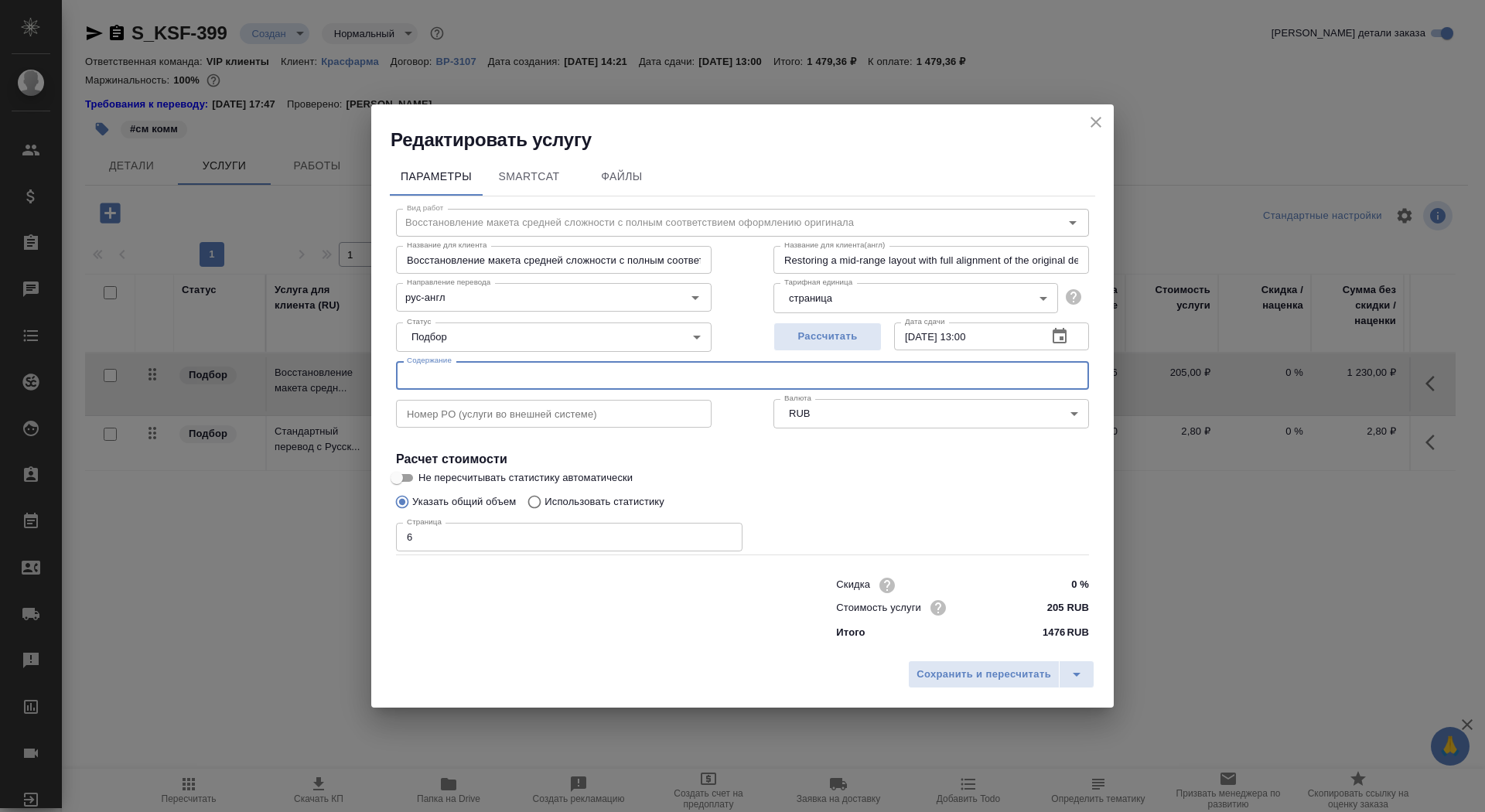
click at [448, 371] on input "text" at bounding box center [742, 375] width 693 height 28
paste input "перевод запросов для производителей"
type input "перевод запросов для производителей"
click at [983, 672] on span "Сохранить и пересчитать" at bounding box center [983, 674] width 135 height 18
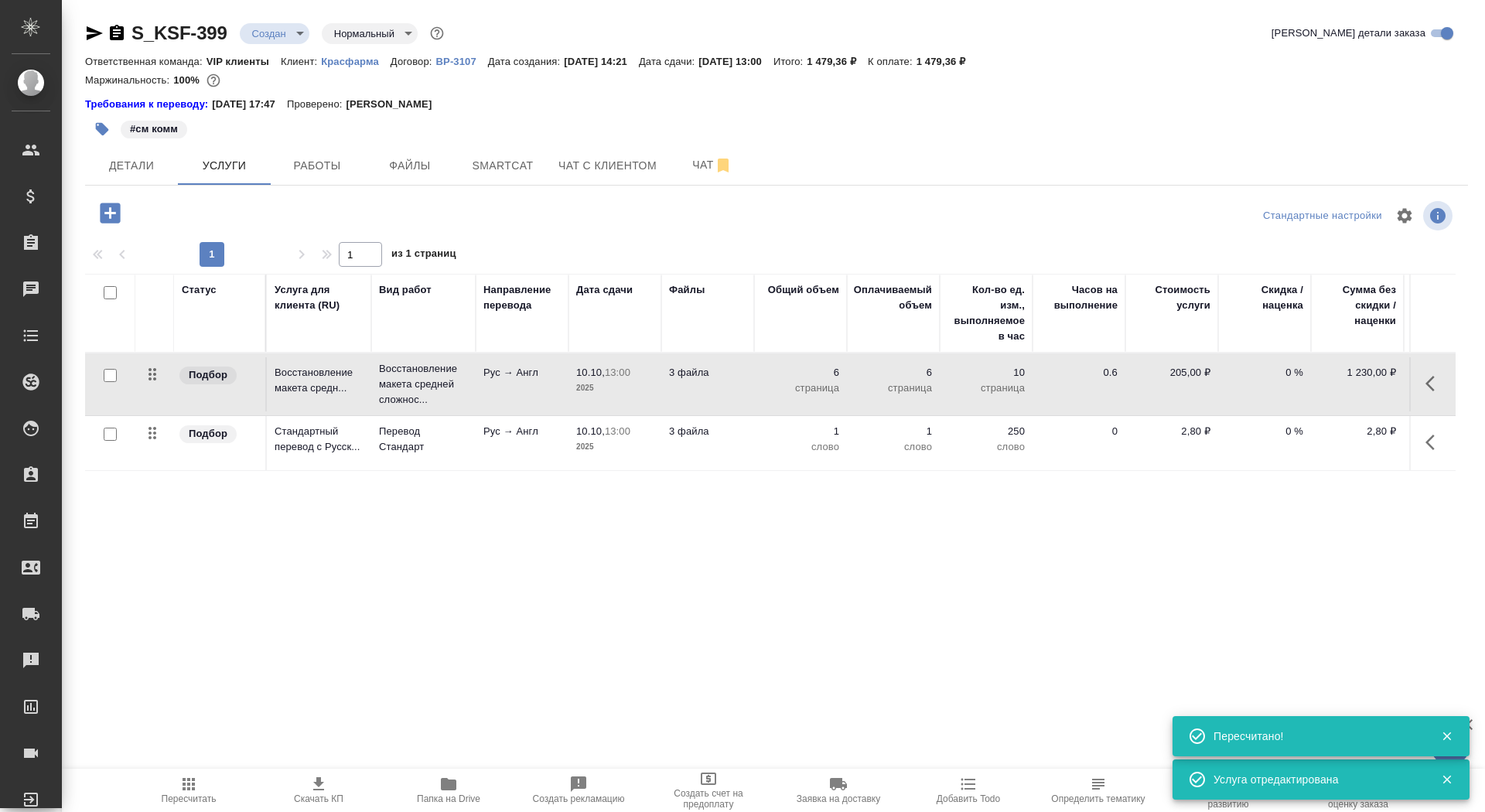
click at [522, 458] on td "Рус → Англ" at bounding box center [522, 444] width 92 height 54
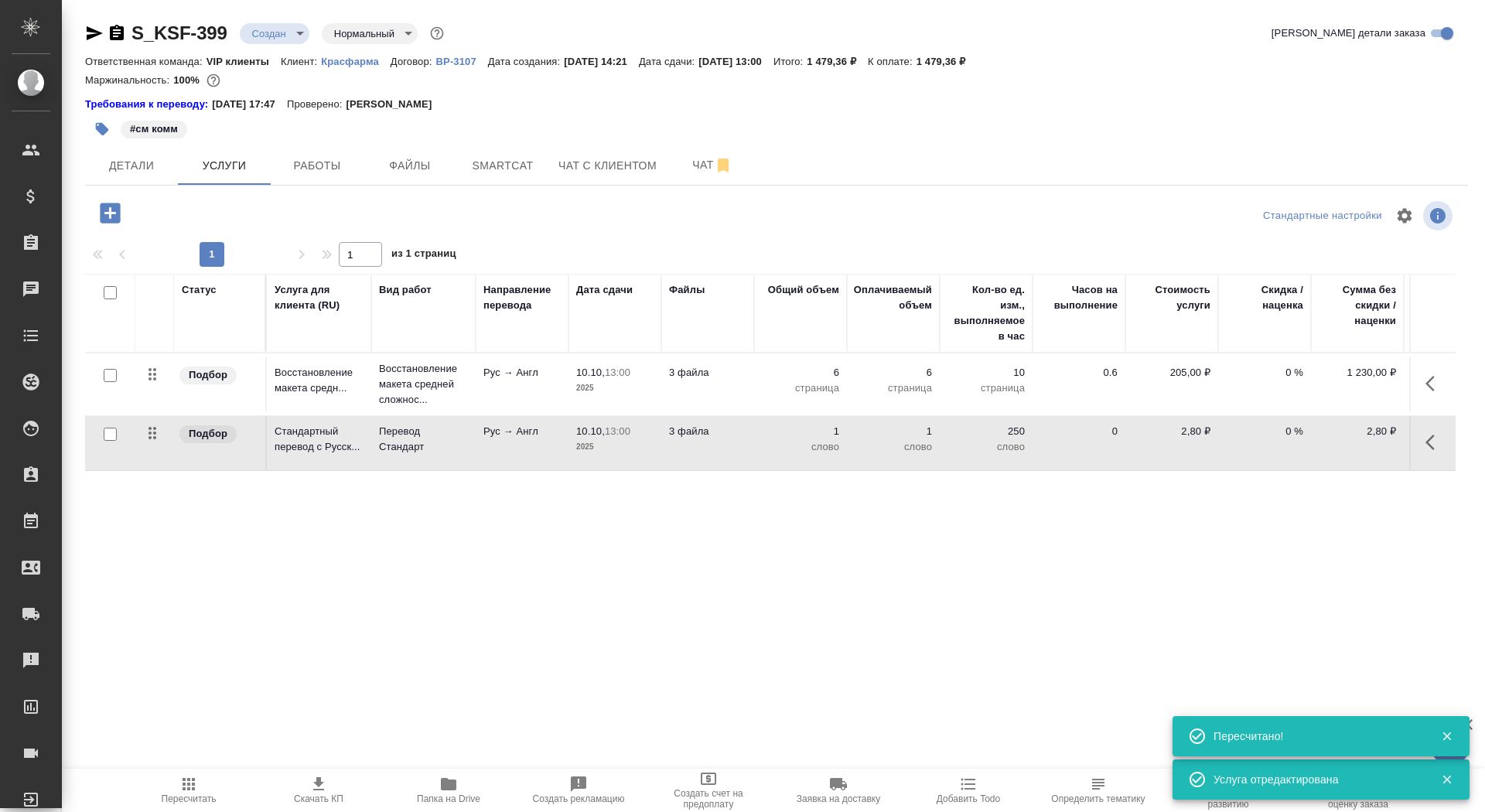
click at [522, 458] on td "Рус → Англ" at bounding box center [522, 444] width 92 height 54
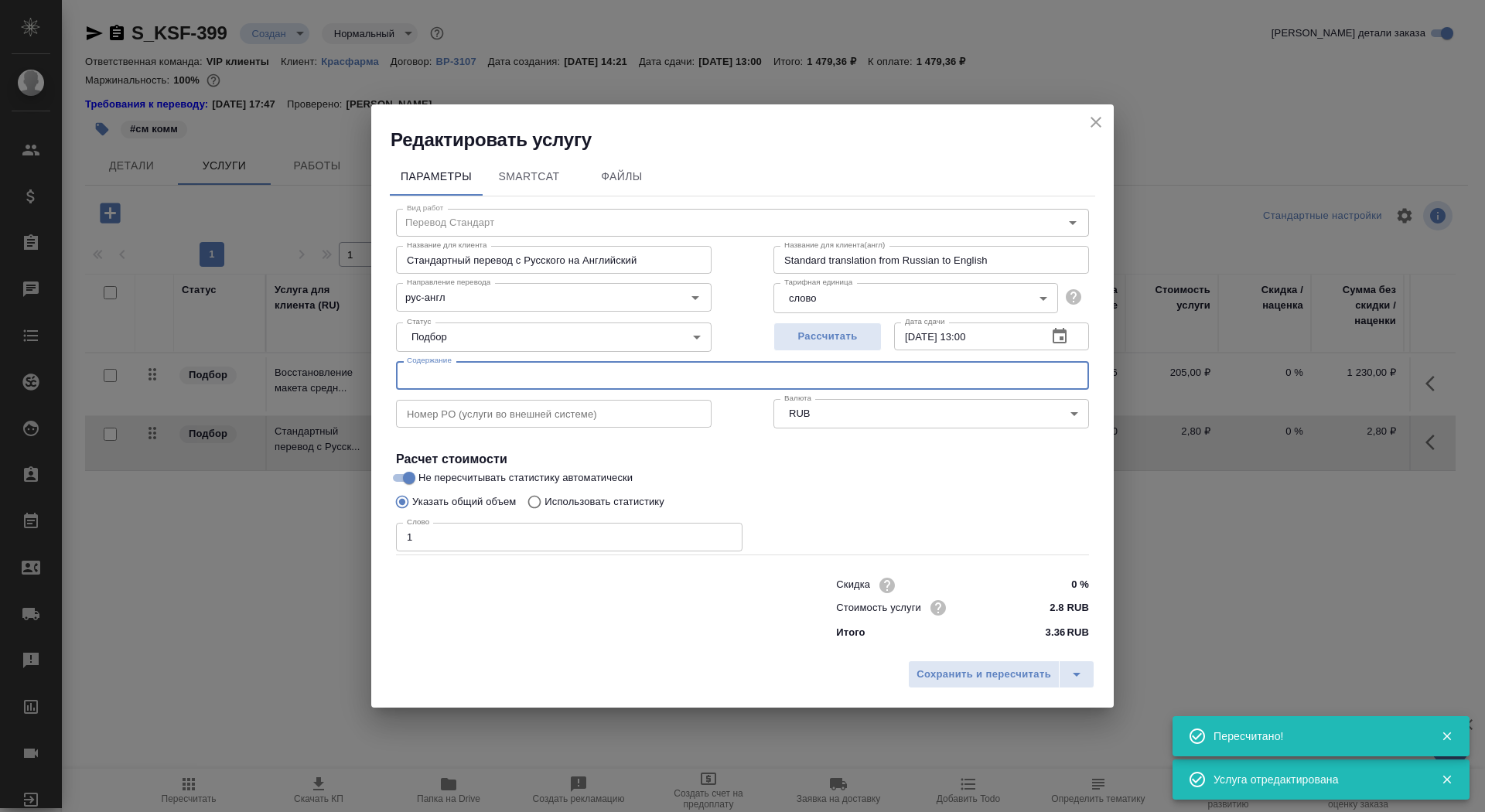
click at [475, 379] on input "text" at bounding box center [742, 375] width 693 height 28
paste input "перевод запросов для производителей"
type input "перевод запросов для производителей"
click at [953, 677] on span "Сохранить и пересчитать" at bounding box center [983, 674] width 135 height 18
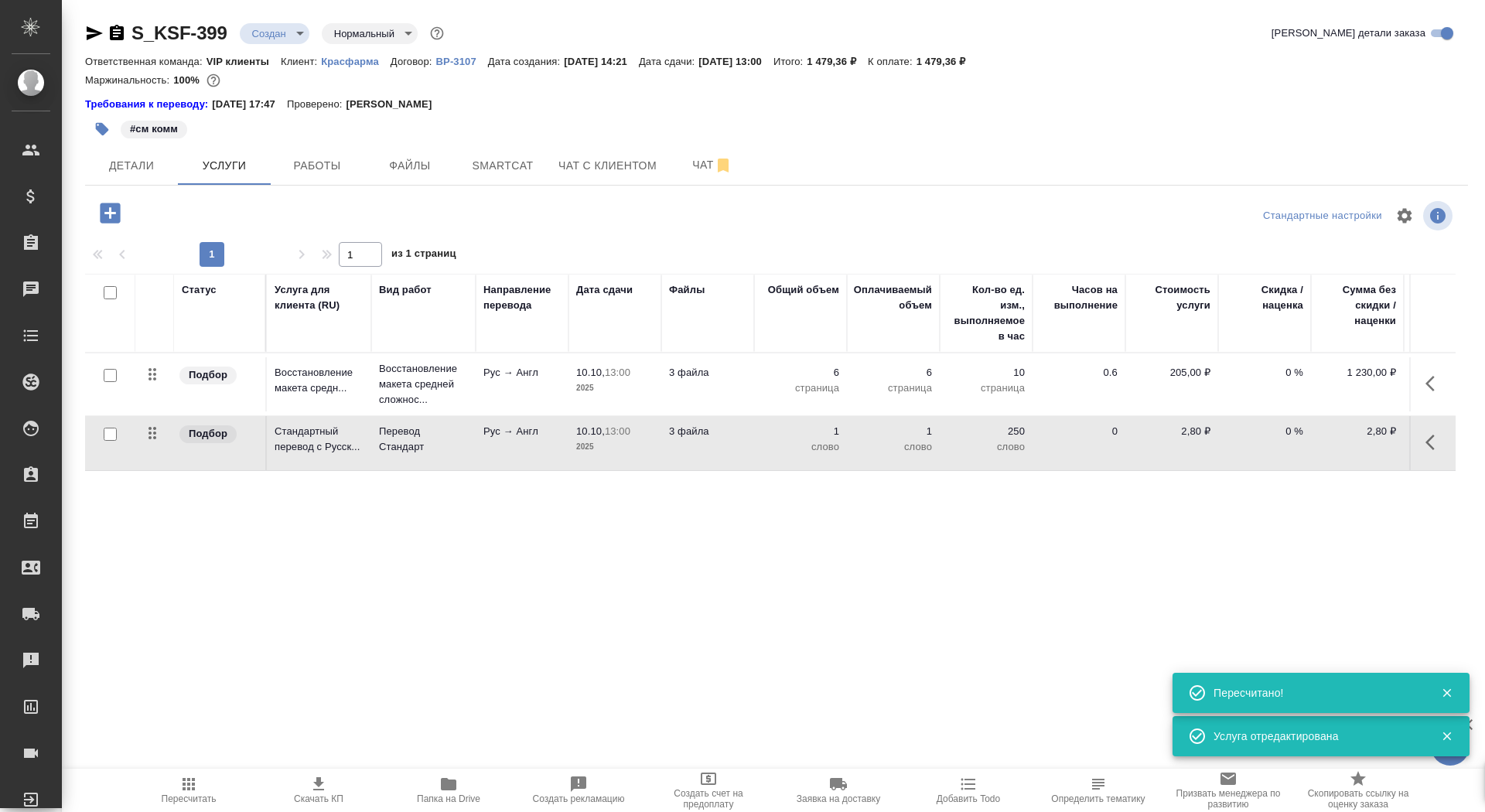
click at [110, 435] on input "checkbox" at bounding box center [110, 434] width 14 height 14
checkbox input "true"
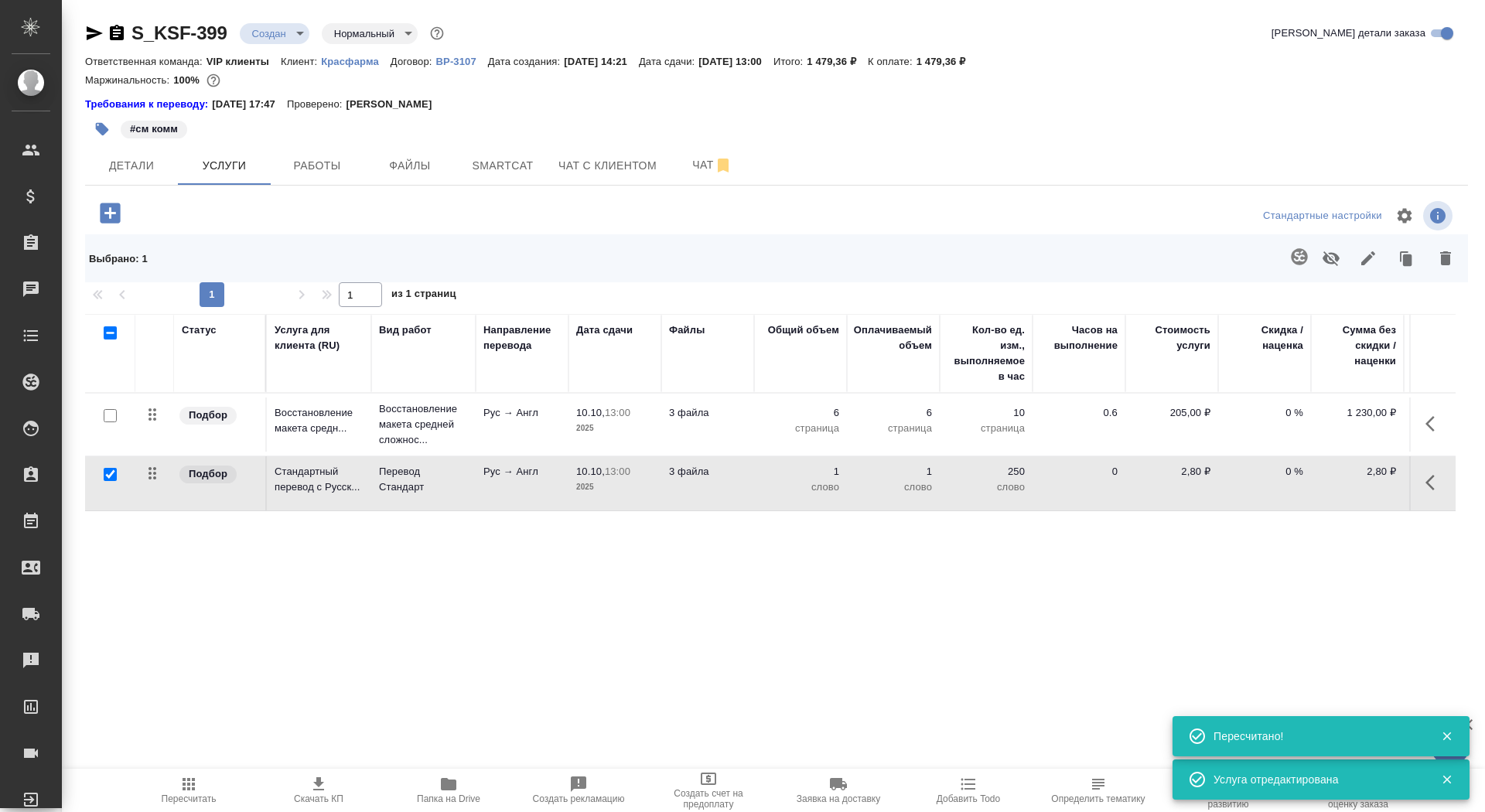
click at [1288, 261] on button "button" at bounding box center [1298, 256] width 37 height 37
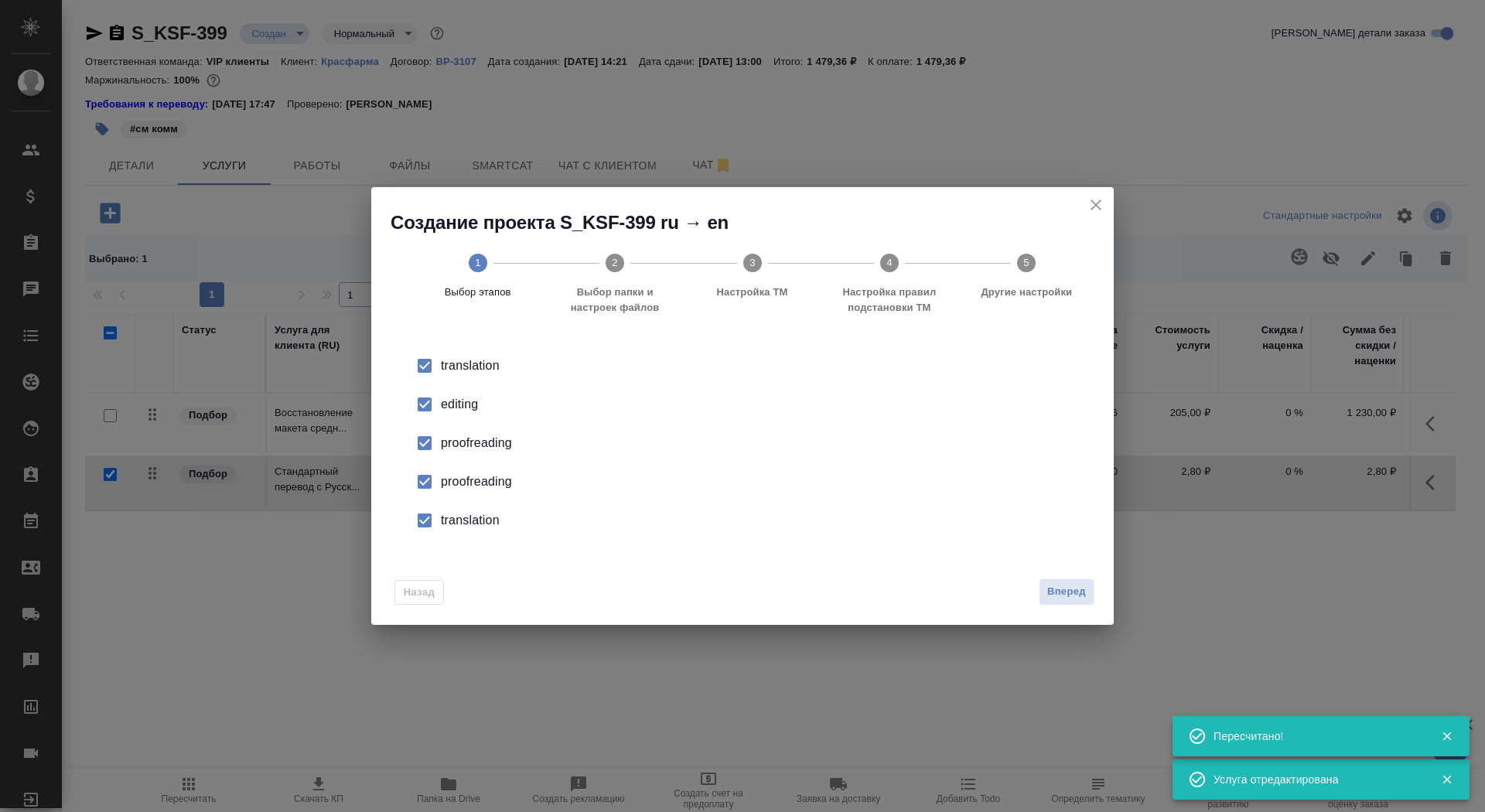
click at [443, 395] on div "editing" at bounding box center [759, 404] width 636 height 18
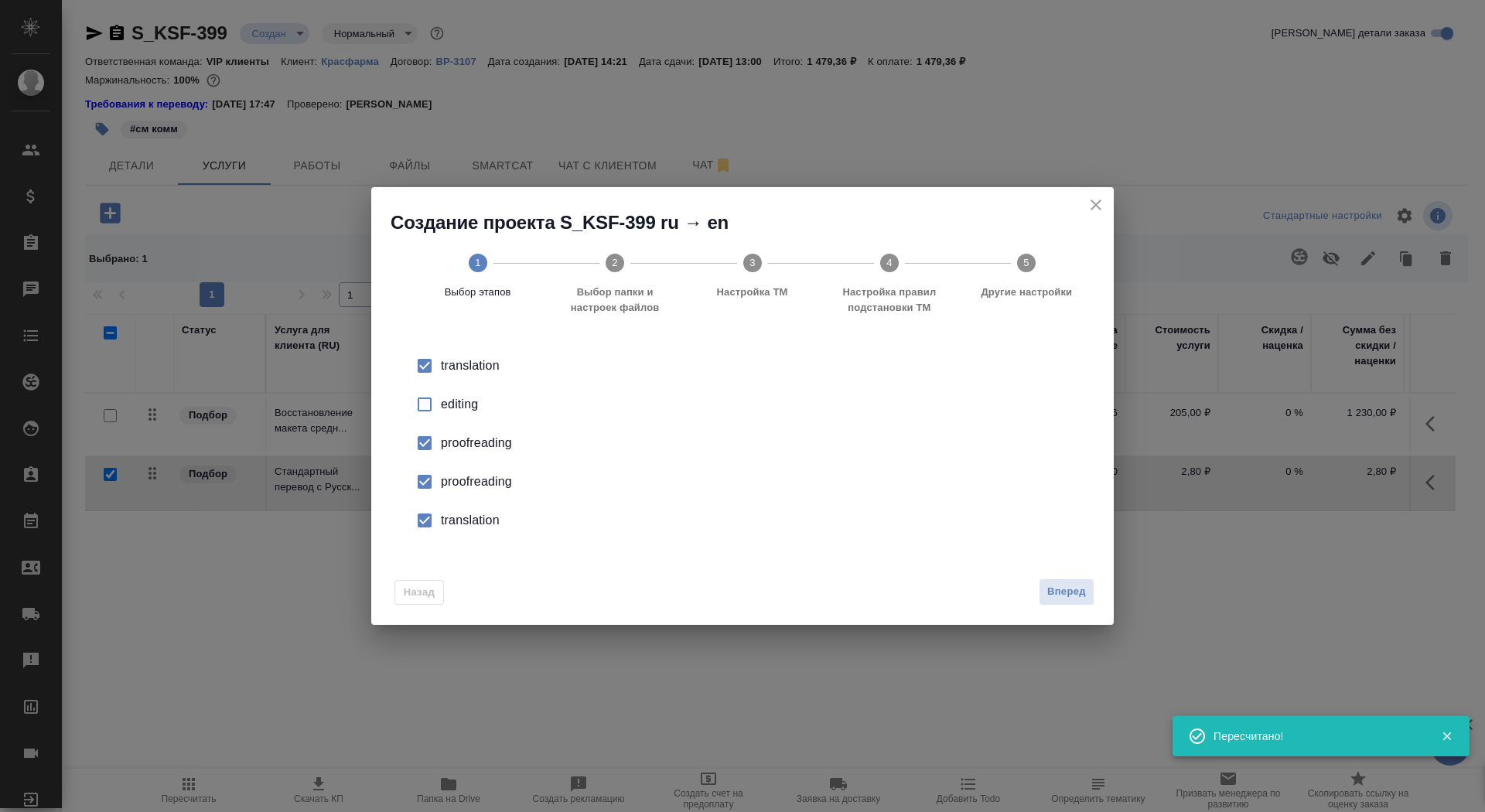
click at [479, 478] on div "proofreading" at bounding box center [759, 482] width 636 height 18
click at [479, 533] on li "translation" at bounding box center [742, 520] width 693 height 39
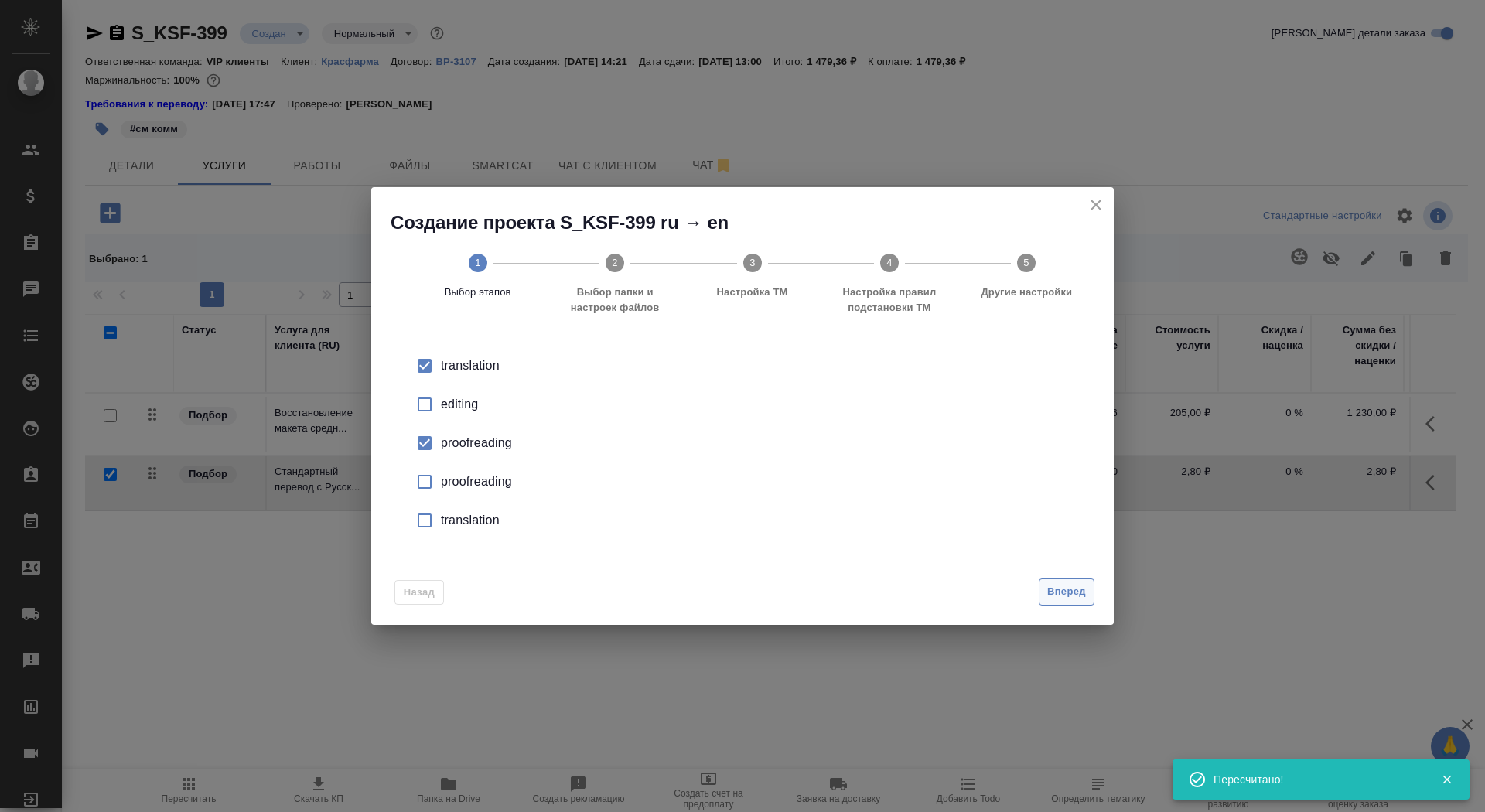
click at [1084, 600] on span "Вперед" at bounding box center [1066, 592] width 39 height 18
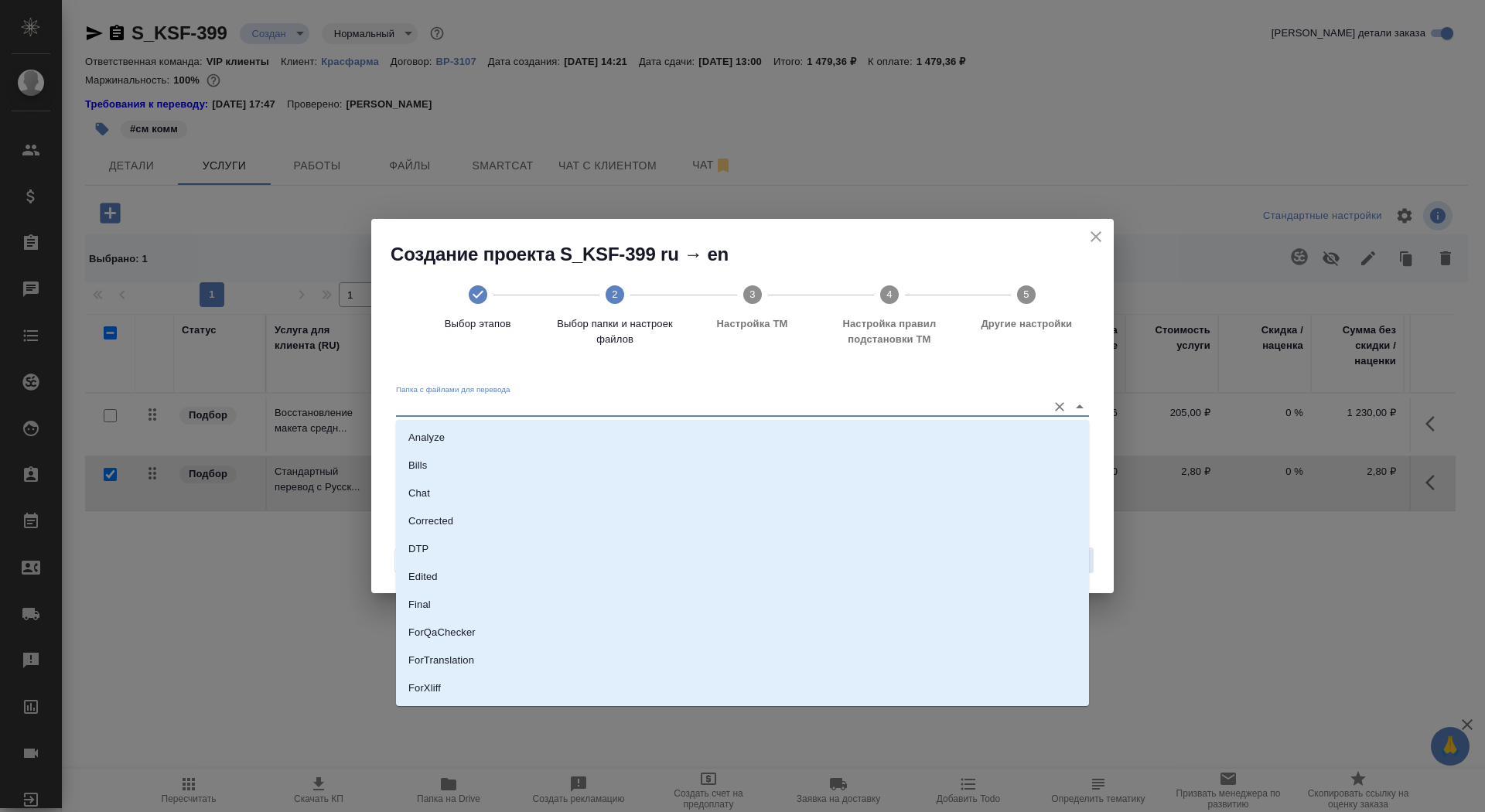
click at [829, 409] on input "Папка с файлами для перевода" at bounding box center [717, 406] width 644 height 18
click at [794, 686] on li "Source" at bounding box center [742, 694] width 693 height 28
type input "Source"
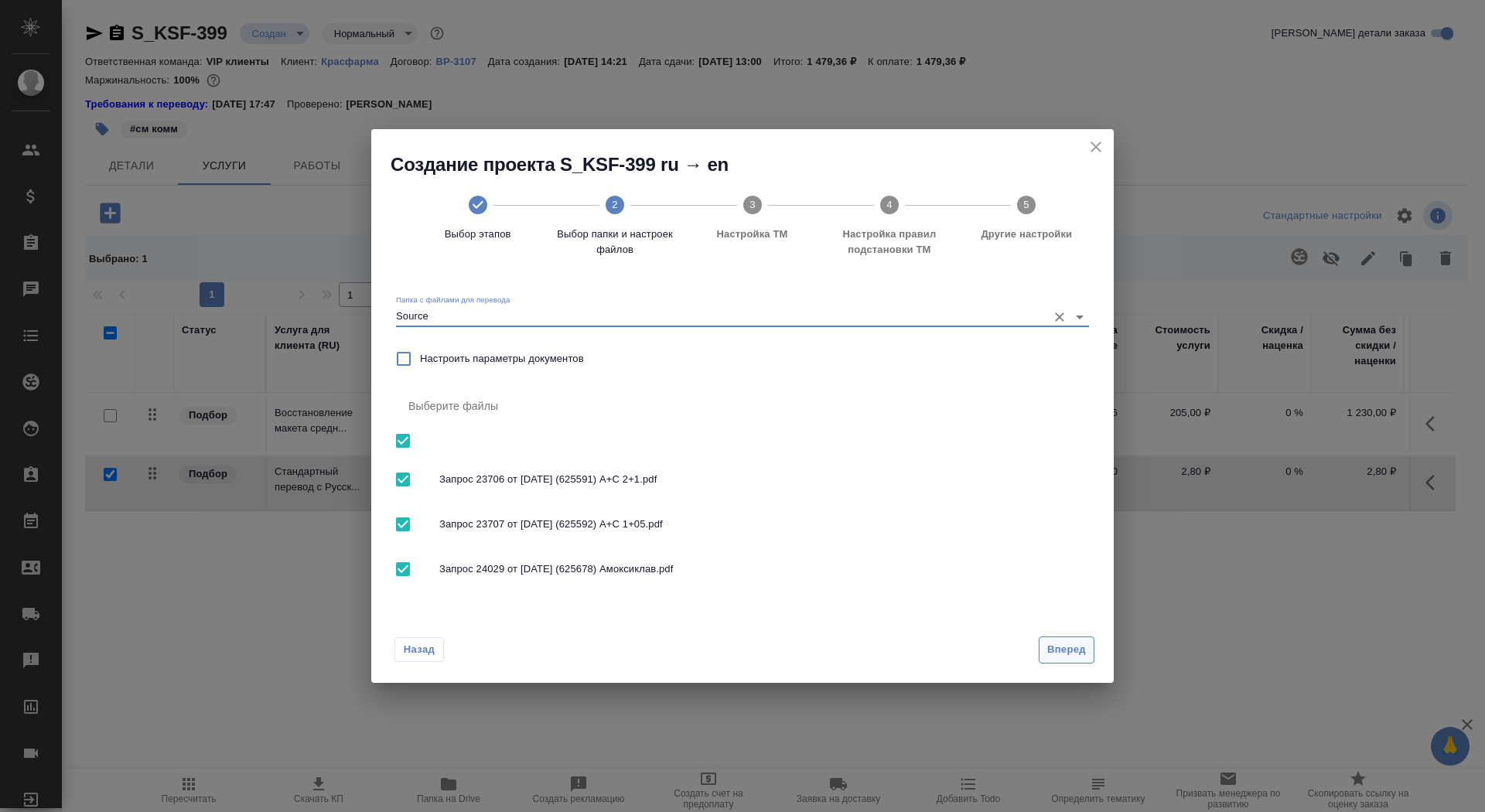
click at [1051, 650] on span "Вперед" at bounding box center [1066, 650] width 39 height 18
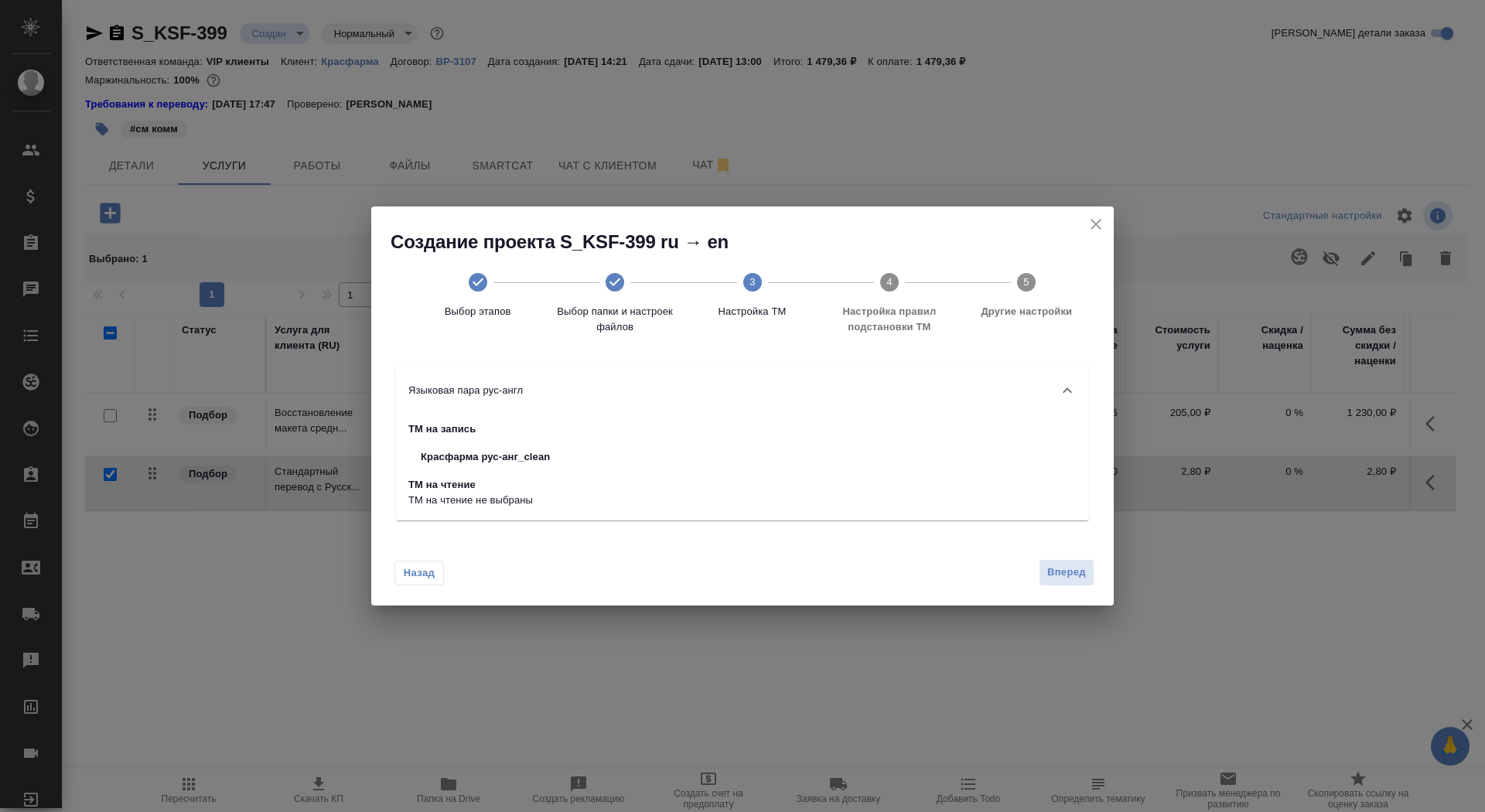
click at [437, 578] on button "Назад" at bounding box center [419, 572] width 50 height 24
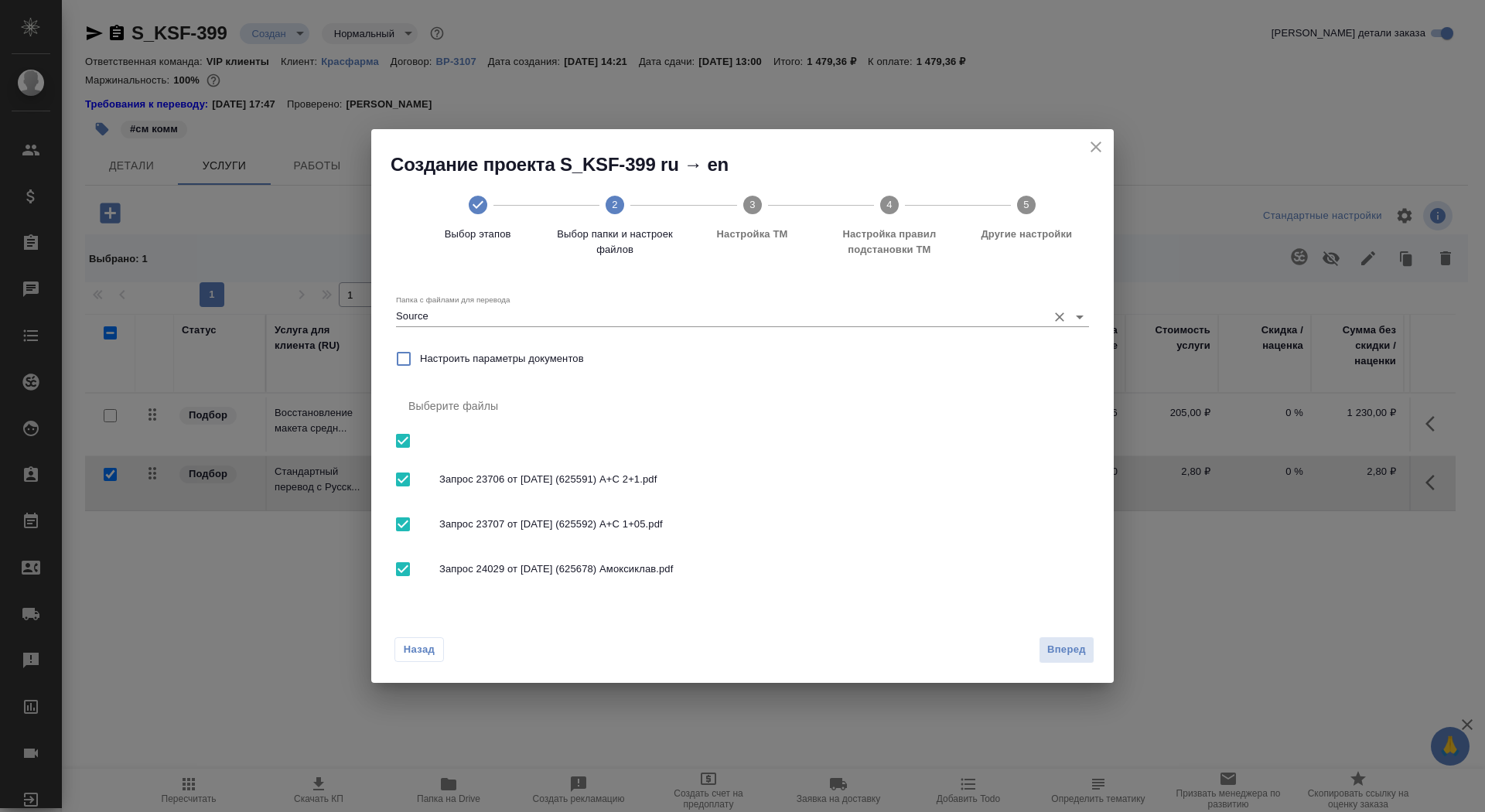
click at [469, 315] on input "Source" at bounding box center [717, 316] width 644 height 18
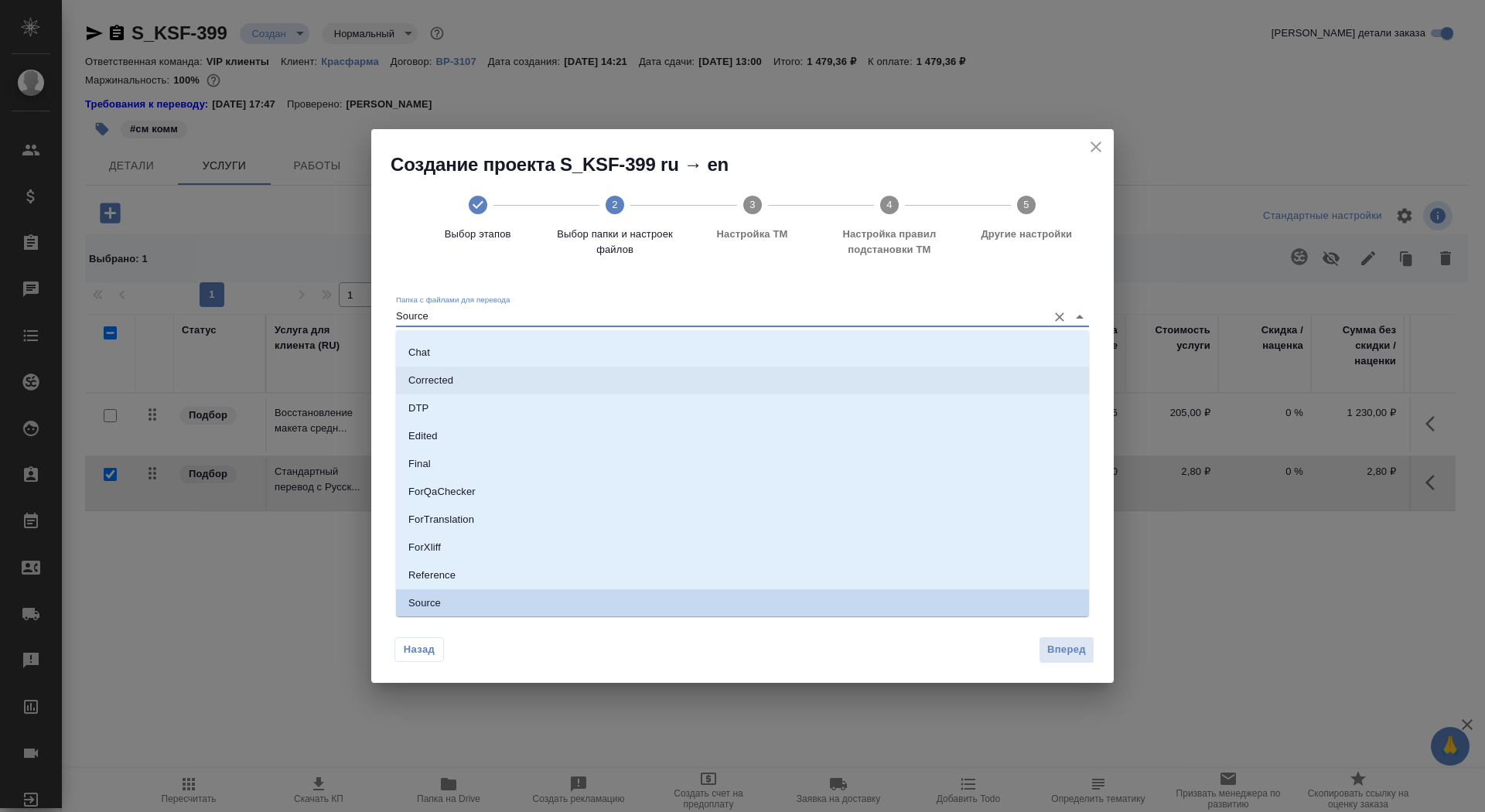
scroll to position [0, 0]
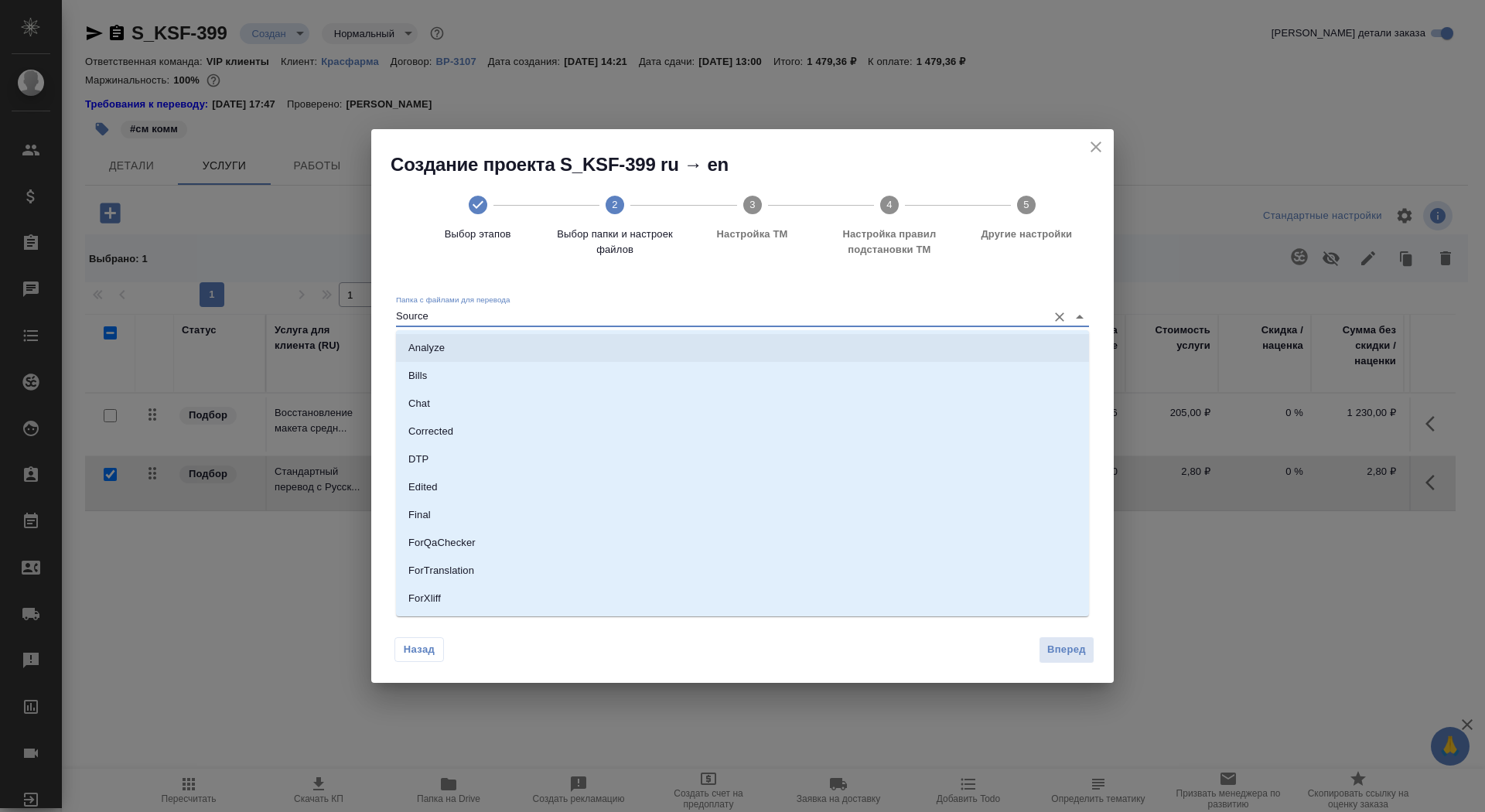
click at [468, 347] on li "Analyze" at bounding box center [742, 348] width 693 height 28
type input "Analyze"
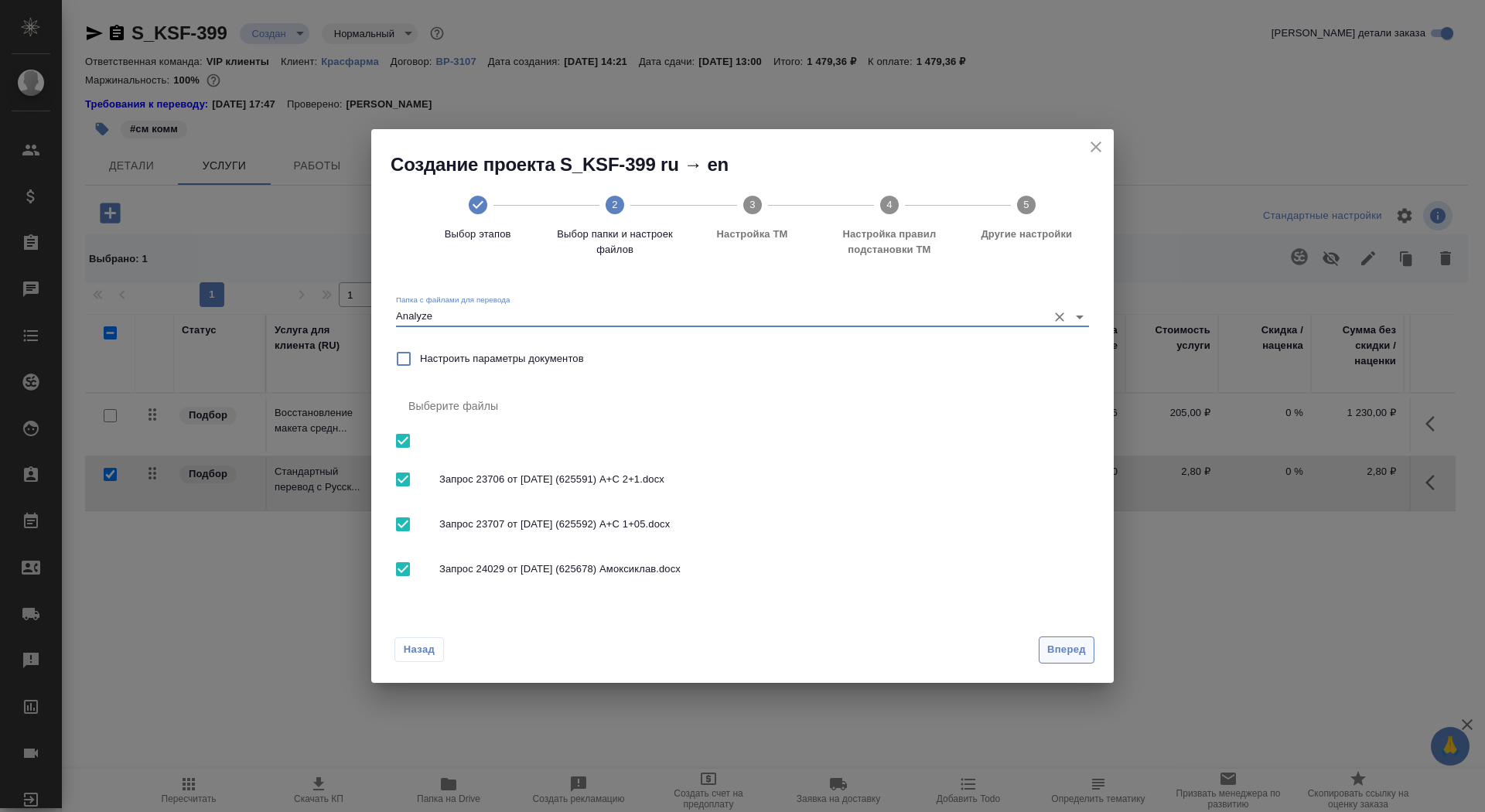
click at [1053, 645] on span "Вперед" at bounding box center [1066, 650] width 39 height 18
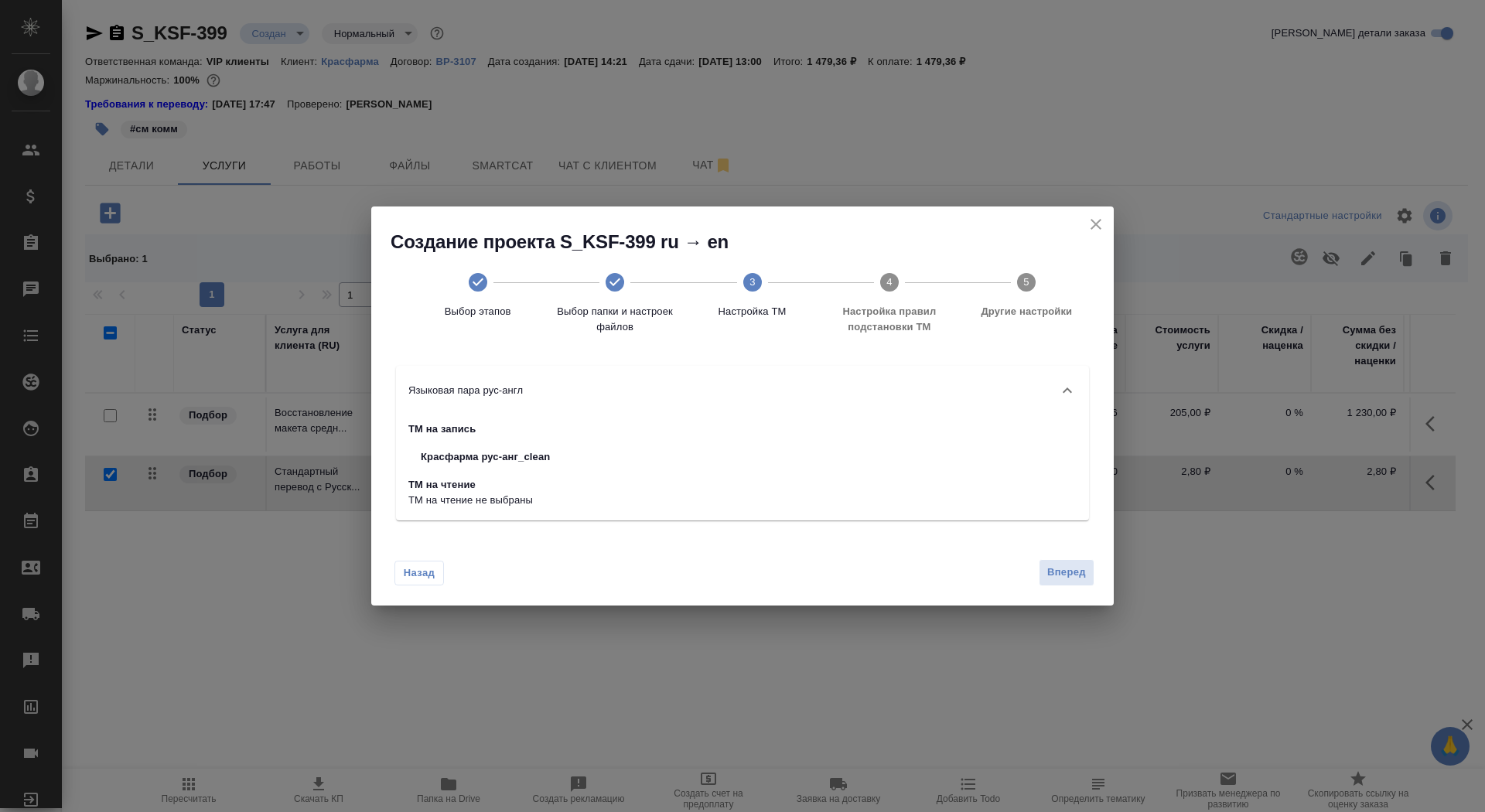
click at [1054, 599] on div "Назад Вперед" at bounding box center [742, 568] width 742 height 72
click at [1059, 568] on span "Вперед" at bounding box center [1066, 573] width 39 height 18
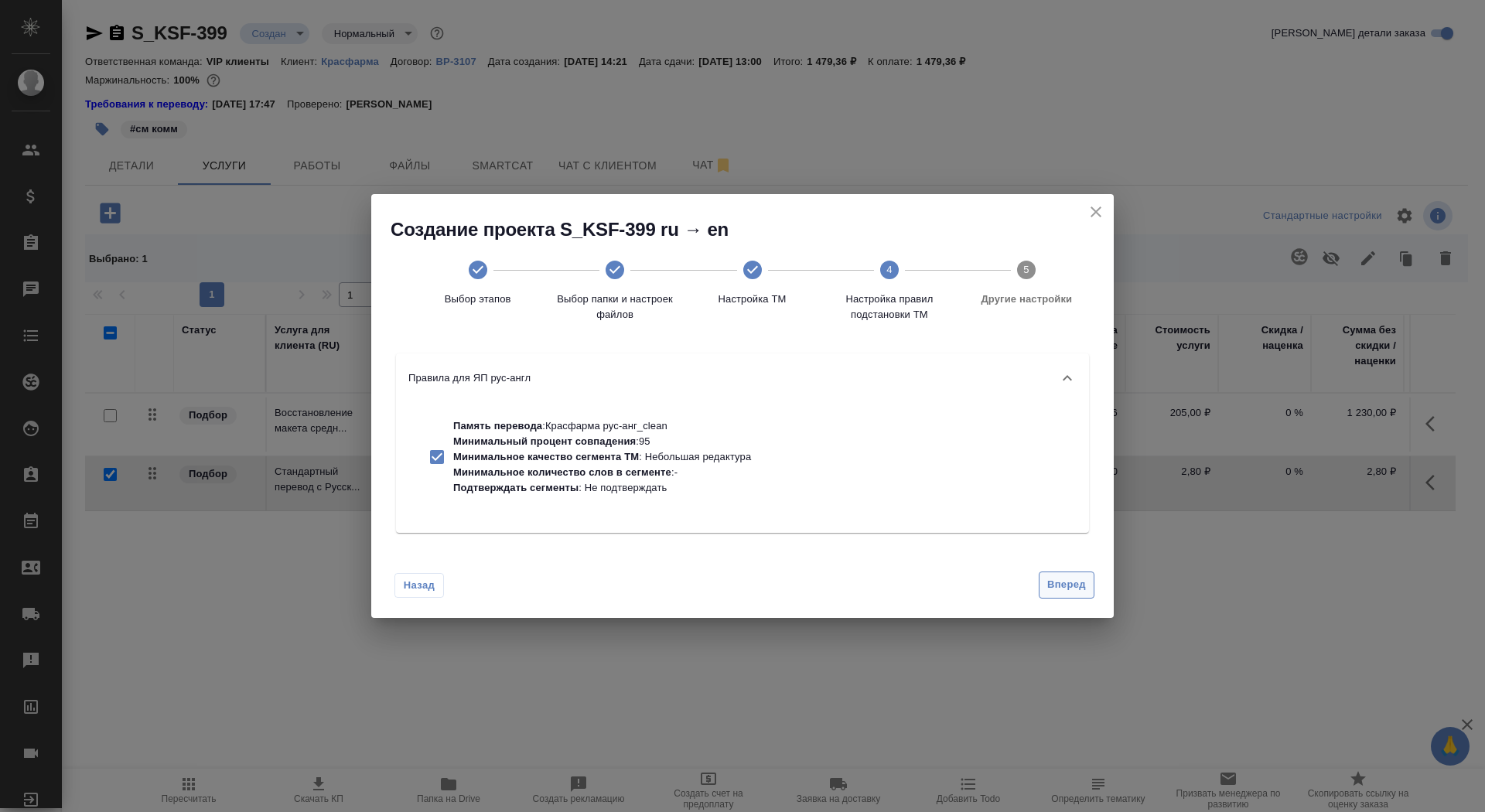
click at [1059, 585] on span "Вперед" at bounding box center [1066, 585] width 39 height 18
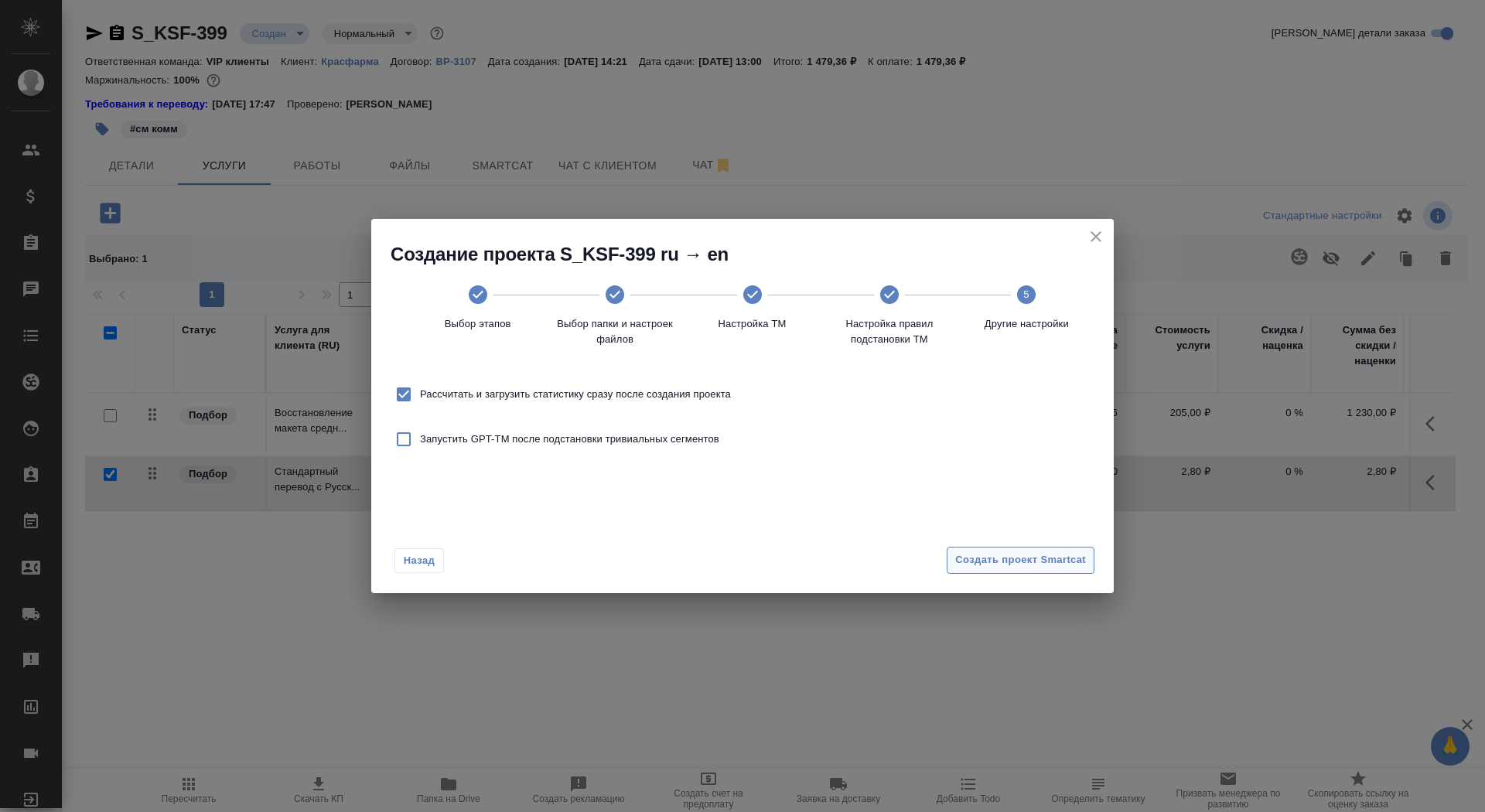
click at [1047, 552] on span "Создать проект Smartcat" at bounding box center [1020, 560] width 130 height 18
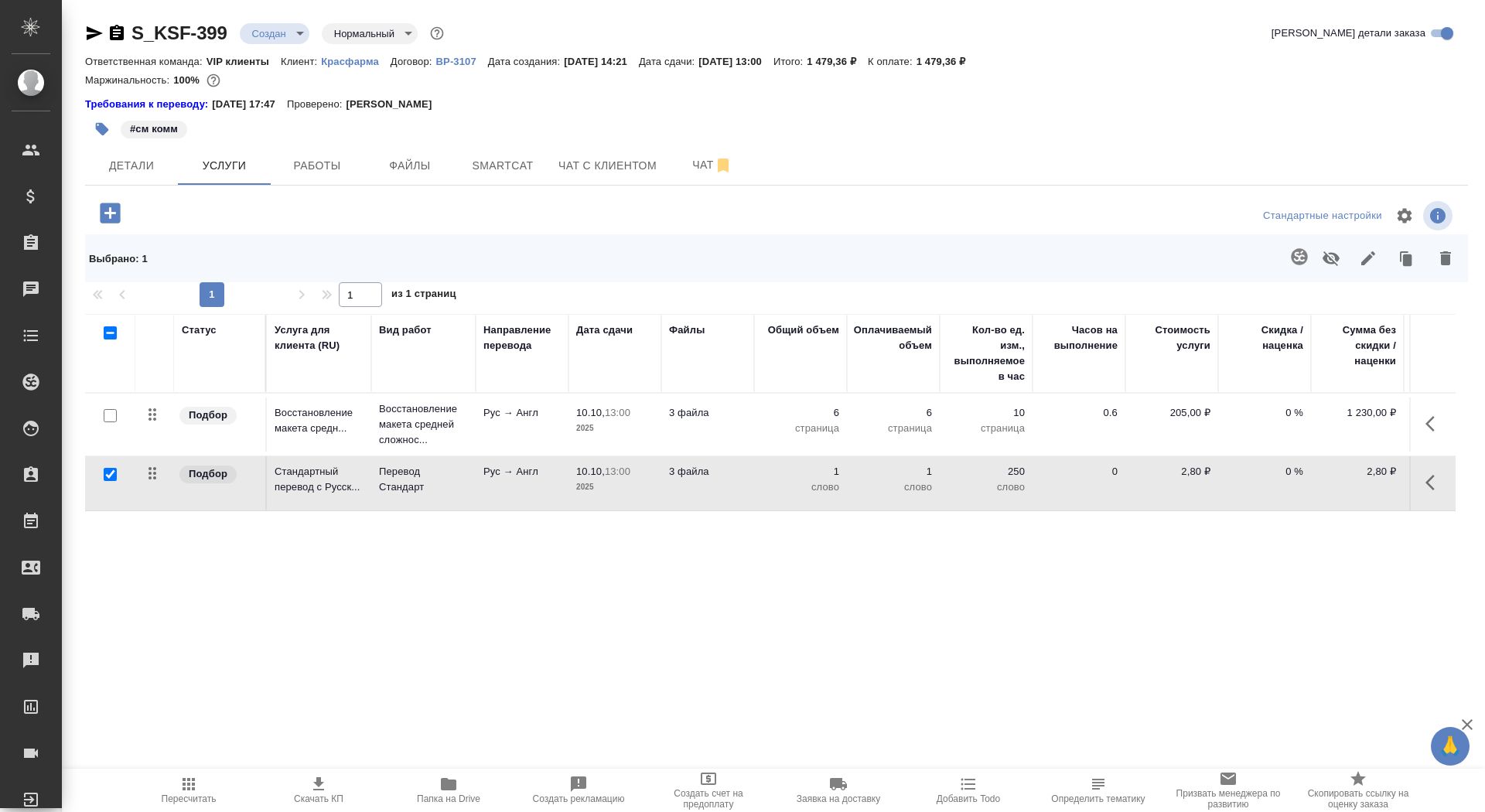
click at [520, 488] on td "Рус → Англ" at bounding box center [522, 483] width 92 height 54
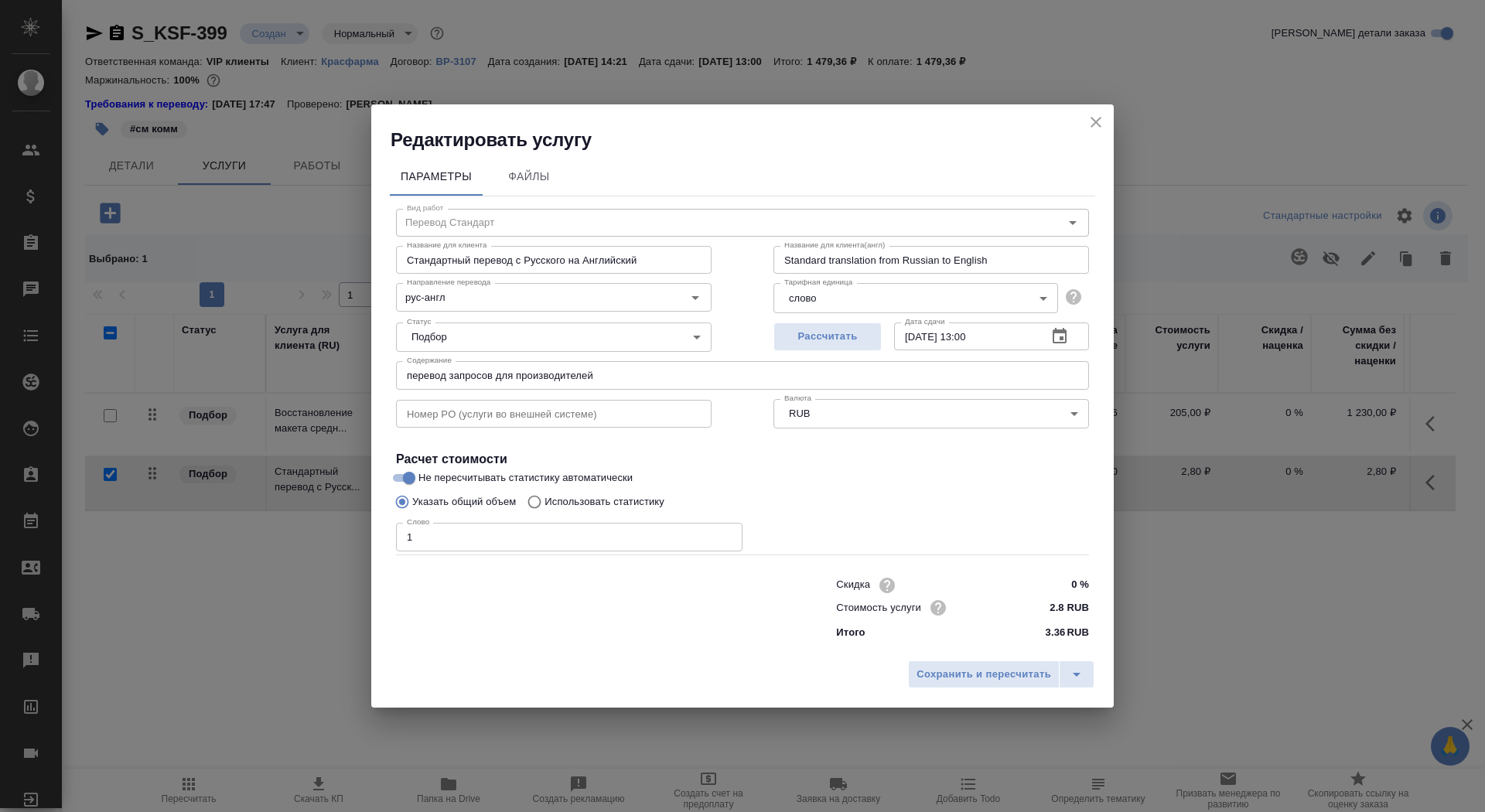
click at [562, 505] on p "Использовать статистику" at bounding box center [604, 502] width 120 height 15
click at [544, 505] on input "Использовать статистику" at bounding box center [532, 502] width 24 height 29
radio input "true"
radio input "false"
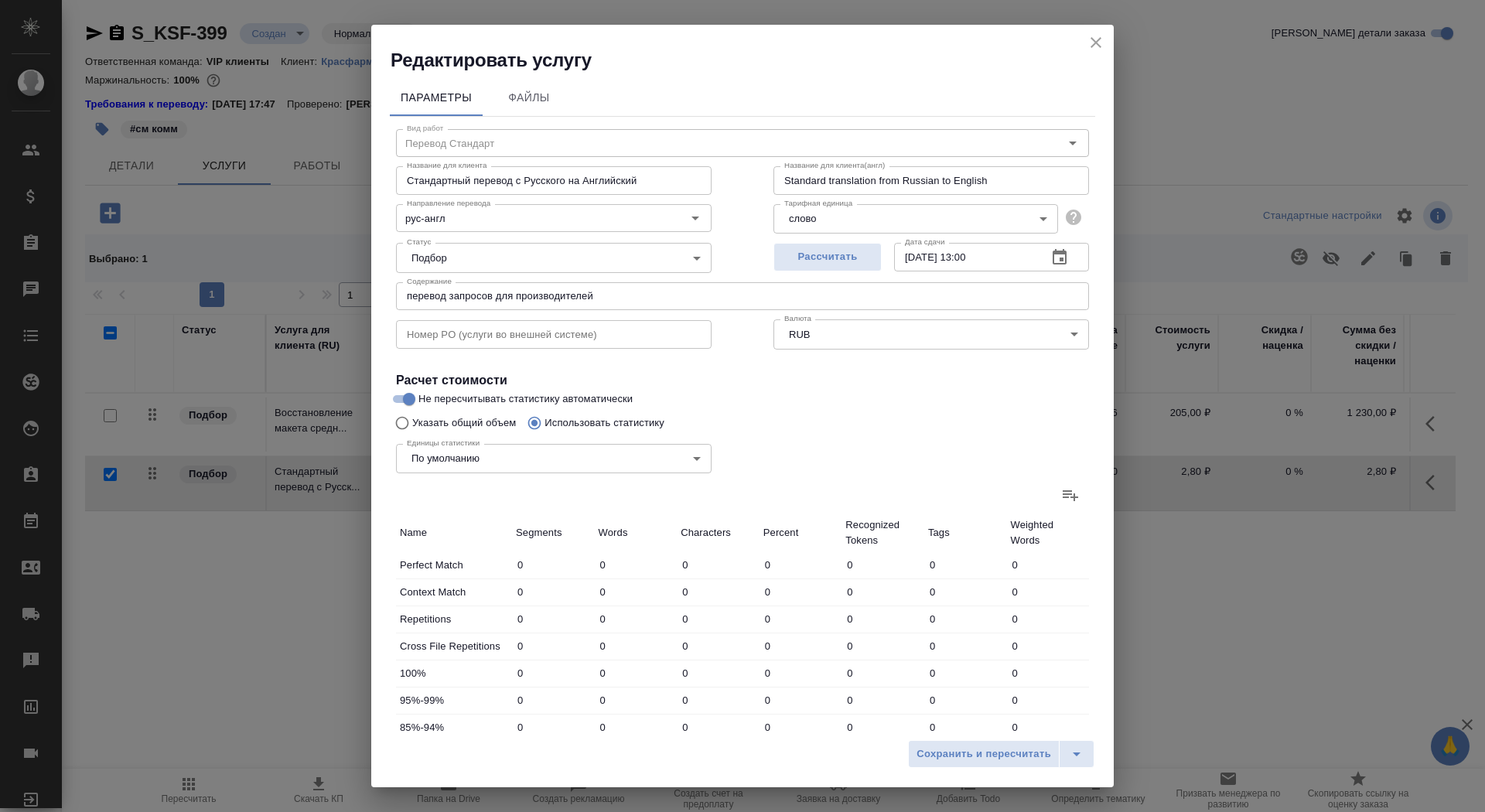
click at [1076, 501] on icon at bounding box center [1070, 494] width 18 height 18
click at [0, 0] on input "file" at bounding box center [0, 0] width 0 height 0
type input "5"
type input "163"
type input "1526"
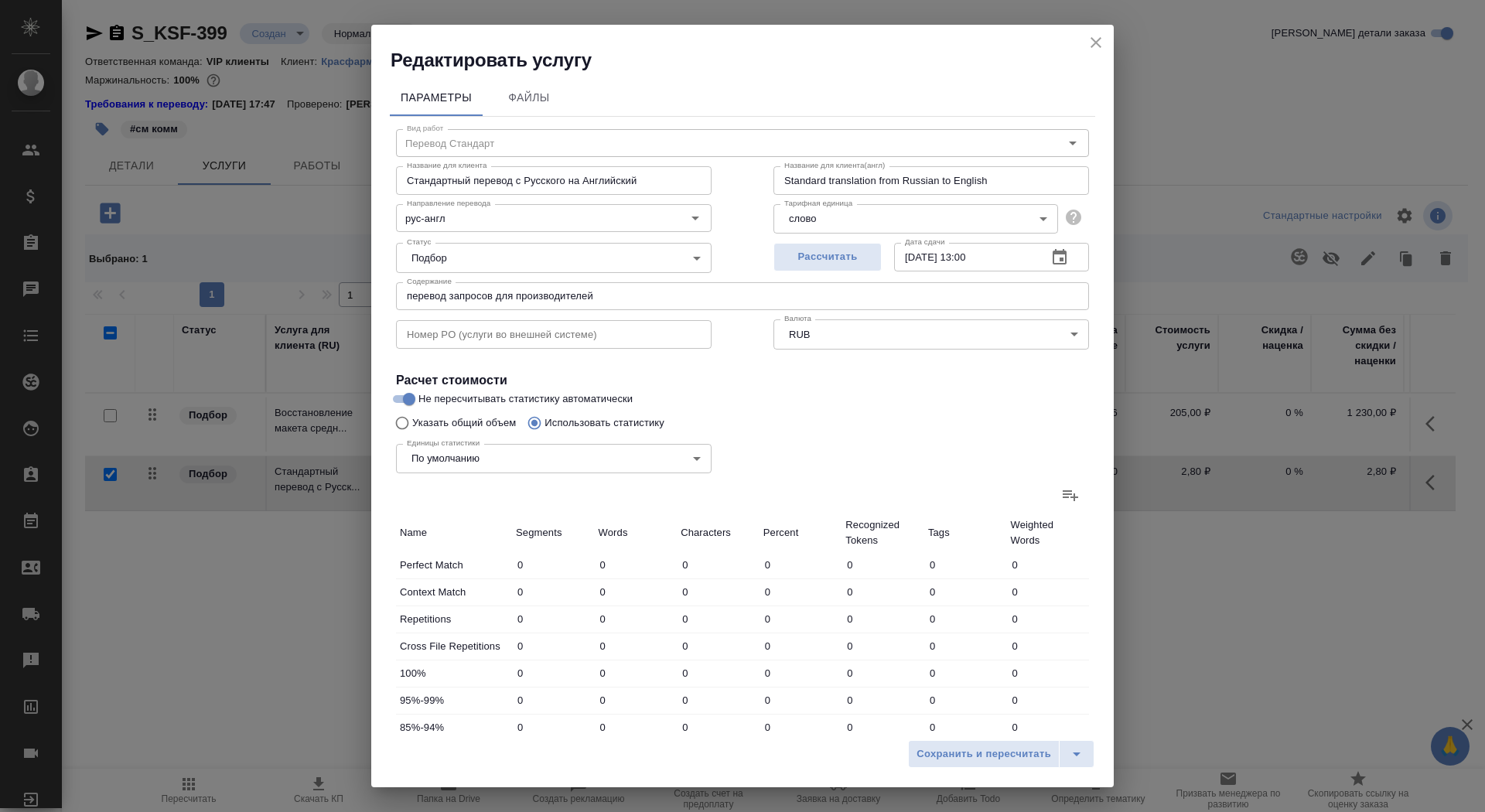
type input "1"
type input "19"
type input "143"
type input "5"
type input "190"
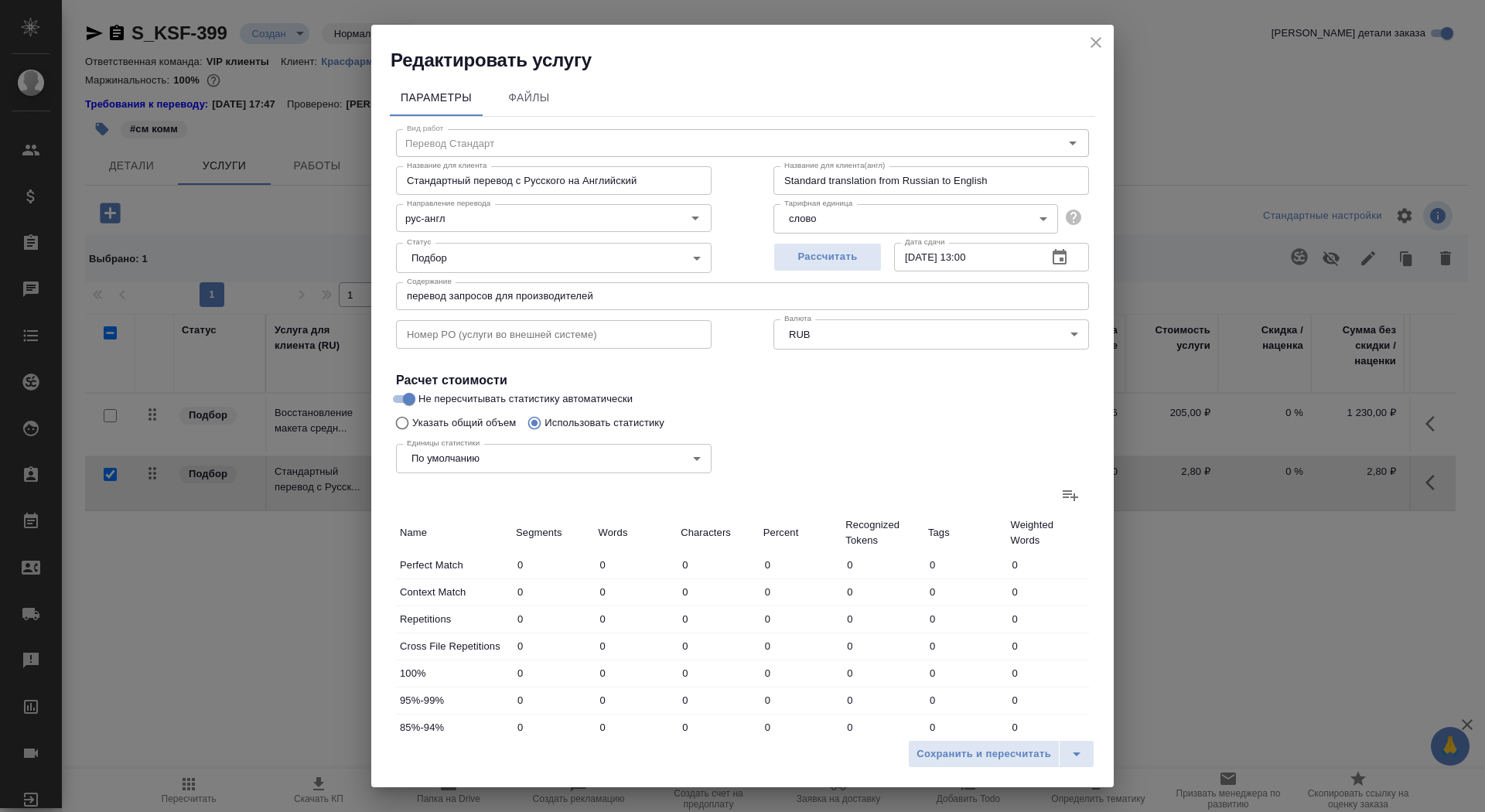
type input "1882"
type input "36"
type input "745"
type input "6208"
type input "42"
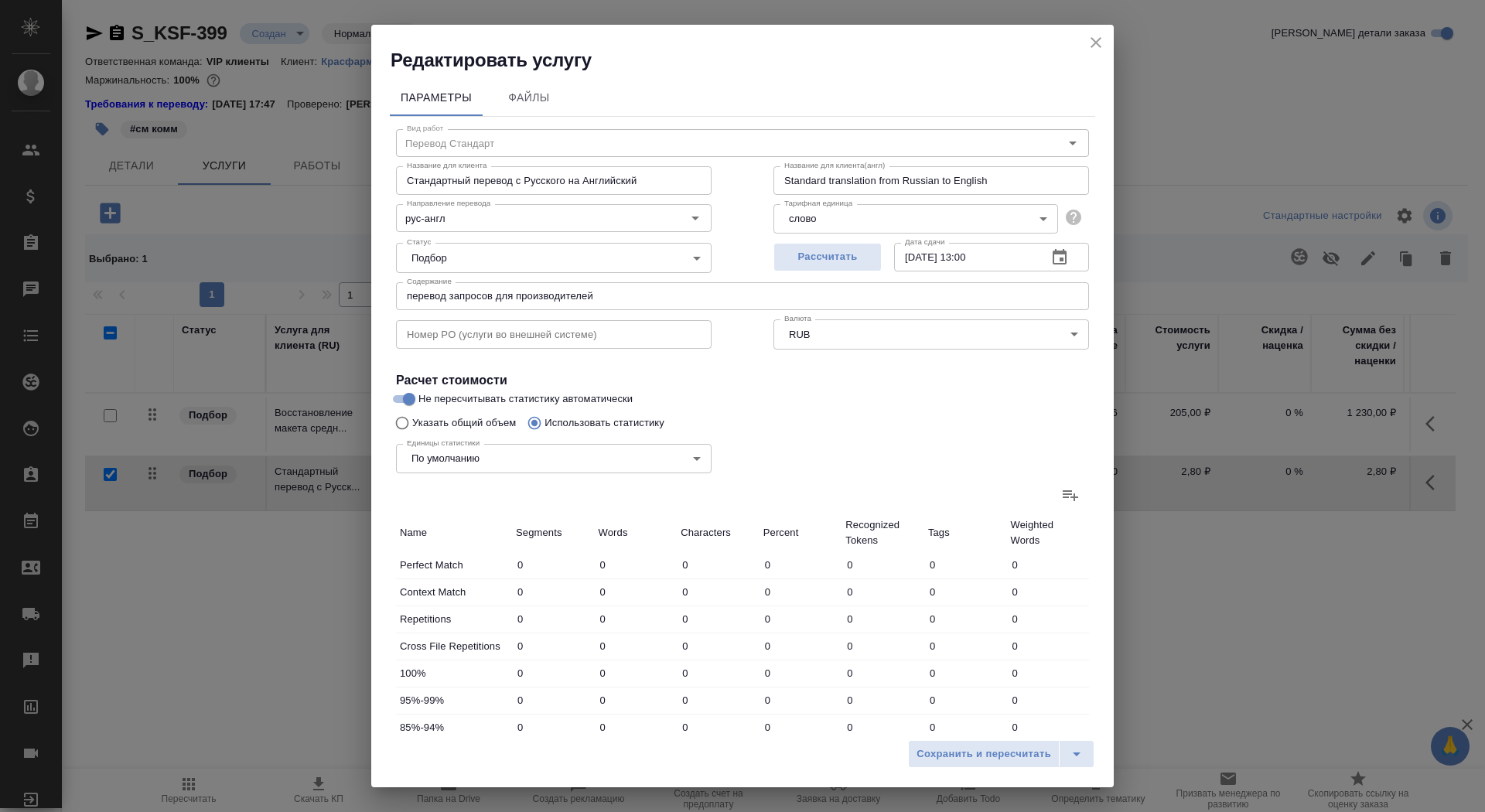
type input "954"
type input "8233"
type input "47"
type input "1117"
type input "9759"
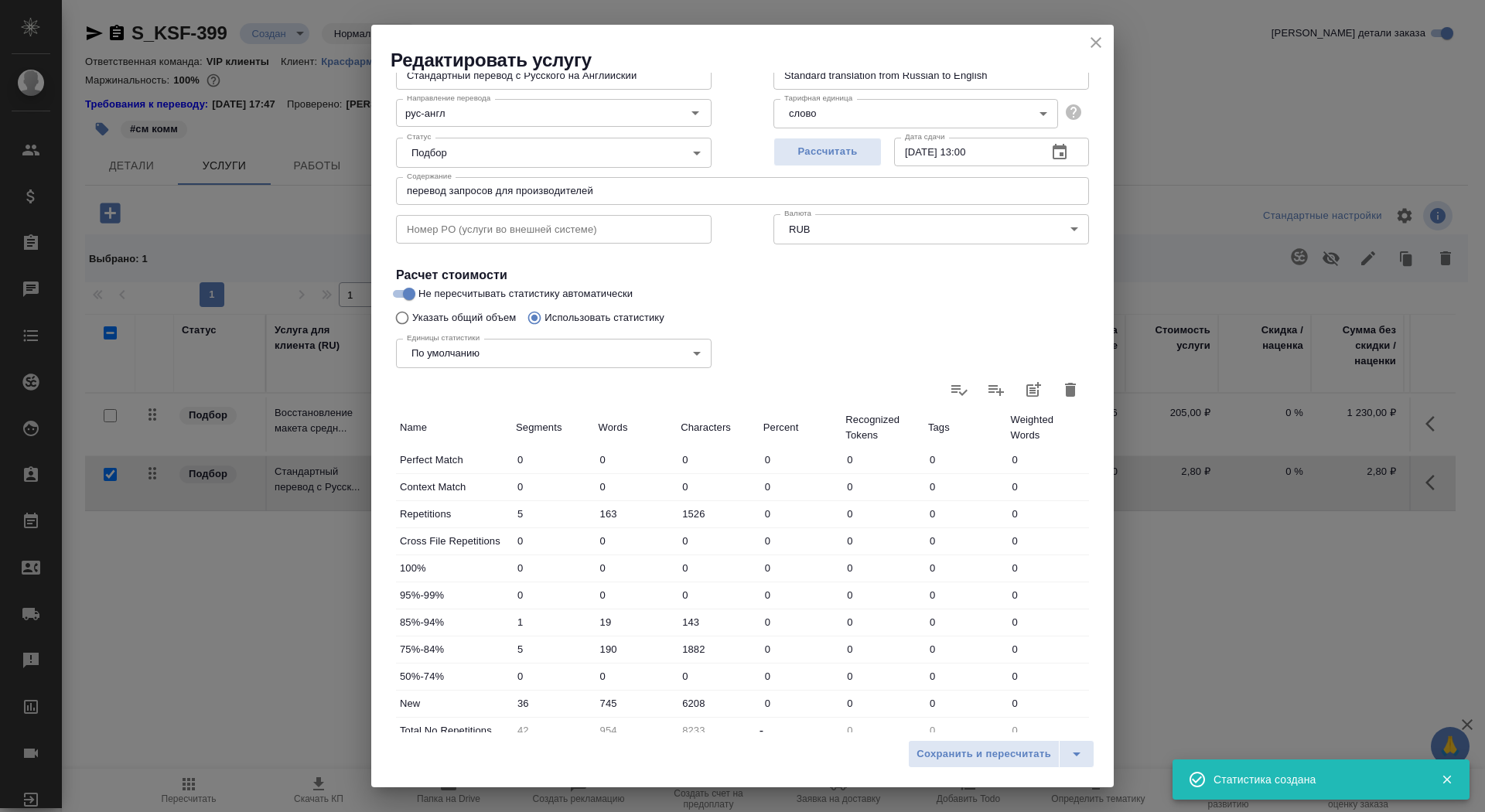
scroll to position [240, 0]
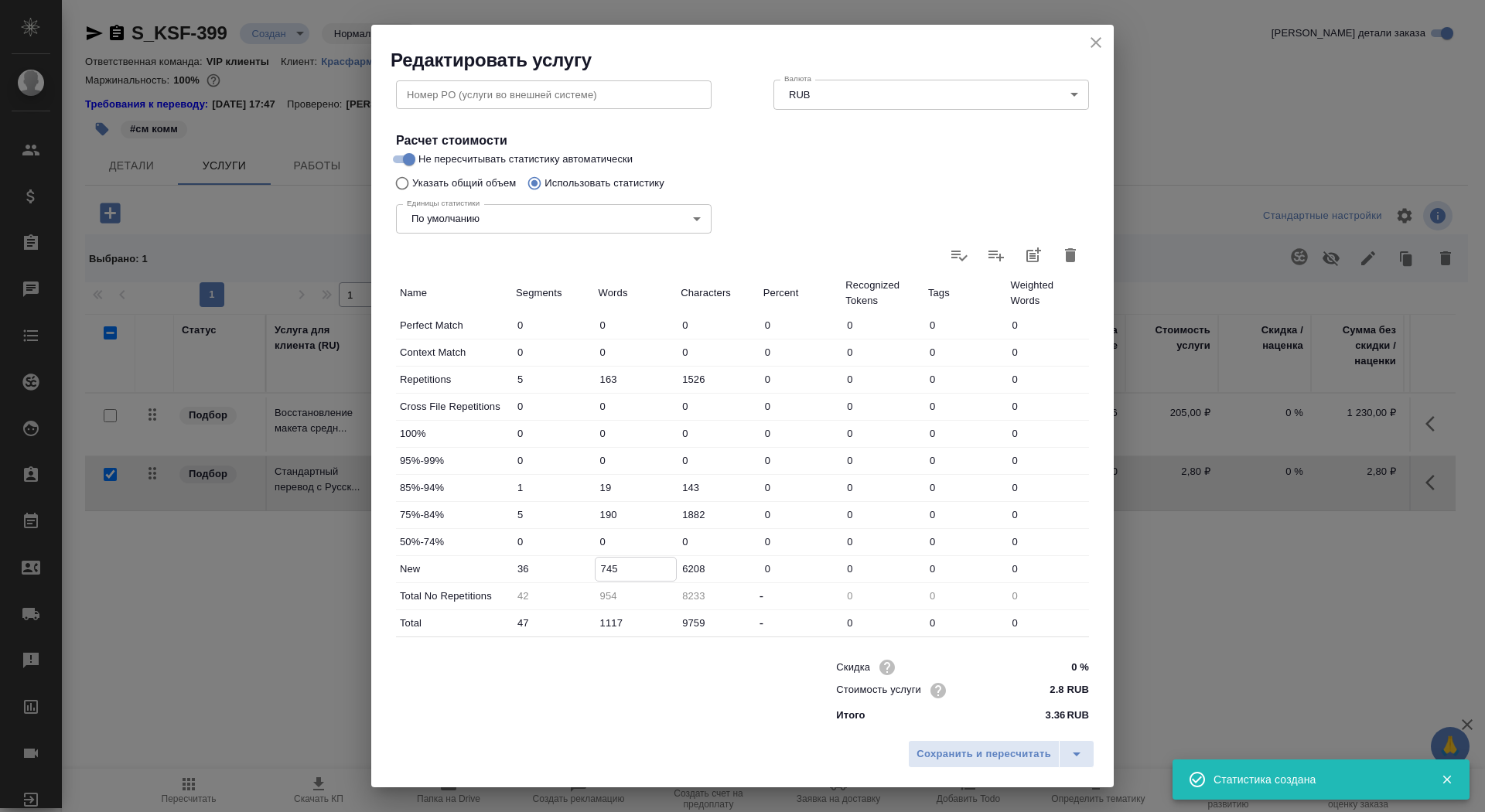
drag, startPoint x: 606, startPoint y: 568, endPoint x: 593, endPoint y: 568, distance: 13.0
click at [593, 568] on div "New 36 745 6208 0 0 0 0" at bounding box center [742, 568] width 693 height 26
click at [947, 771] on div "Сохранить и пересчитать" at bounding box center [742, 759] width 742 height 55
click at [946, 756] on span "Сохранить и пересчитать" at bounding box center [983, 754] width 135 height 18
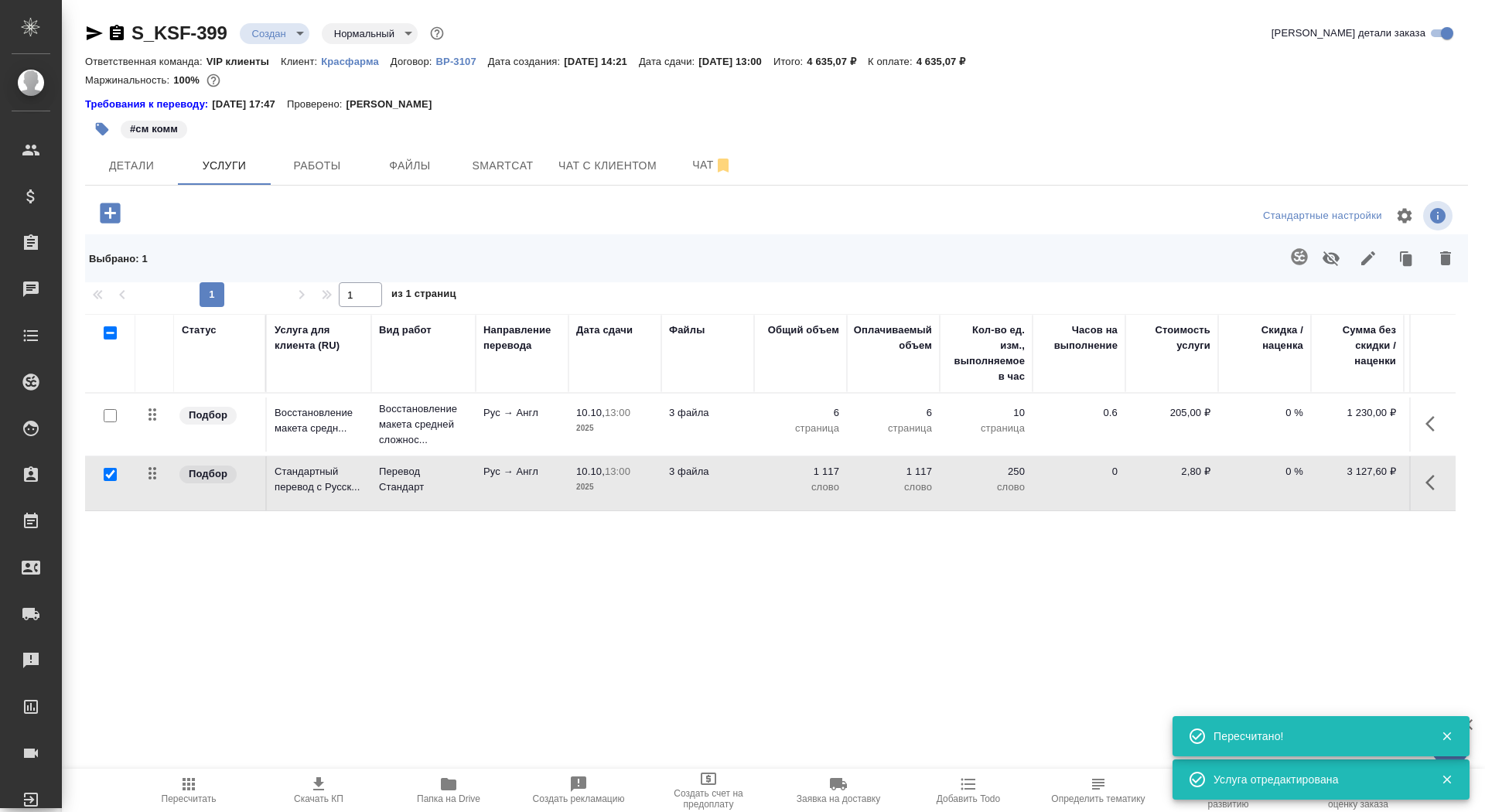
click at [726, 476] on p "3 файла" at bounding box center [707, 471] width 77 height 15
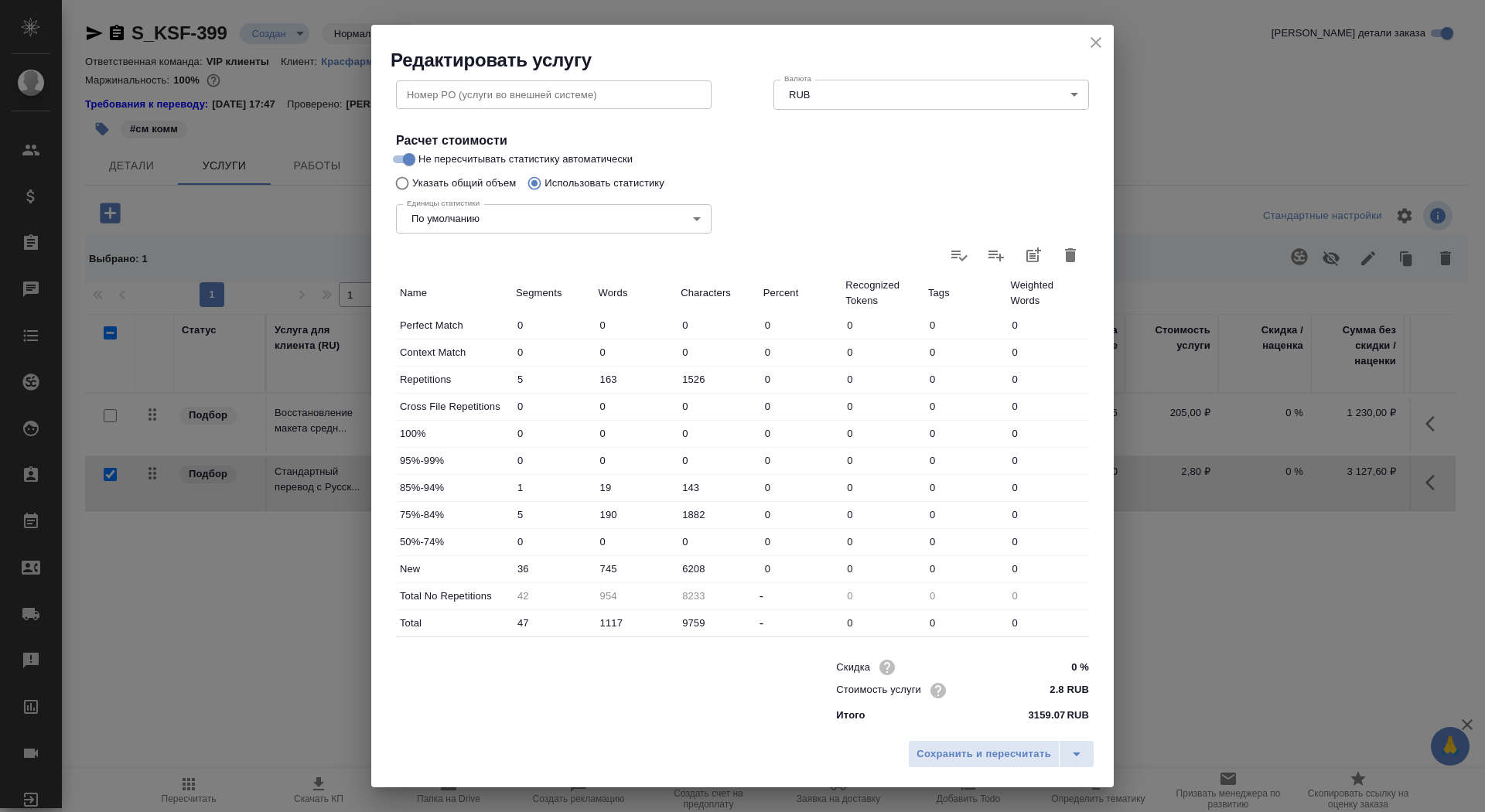
click at [1090, 42] on icon "close" at bounding box center [1096, 43] width 18 height 18
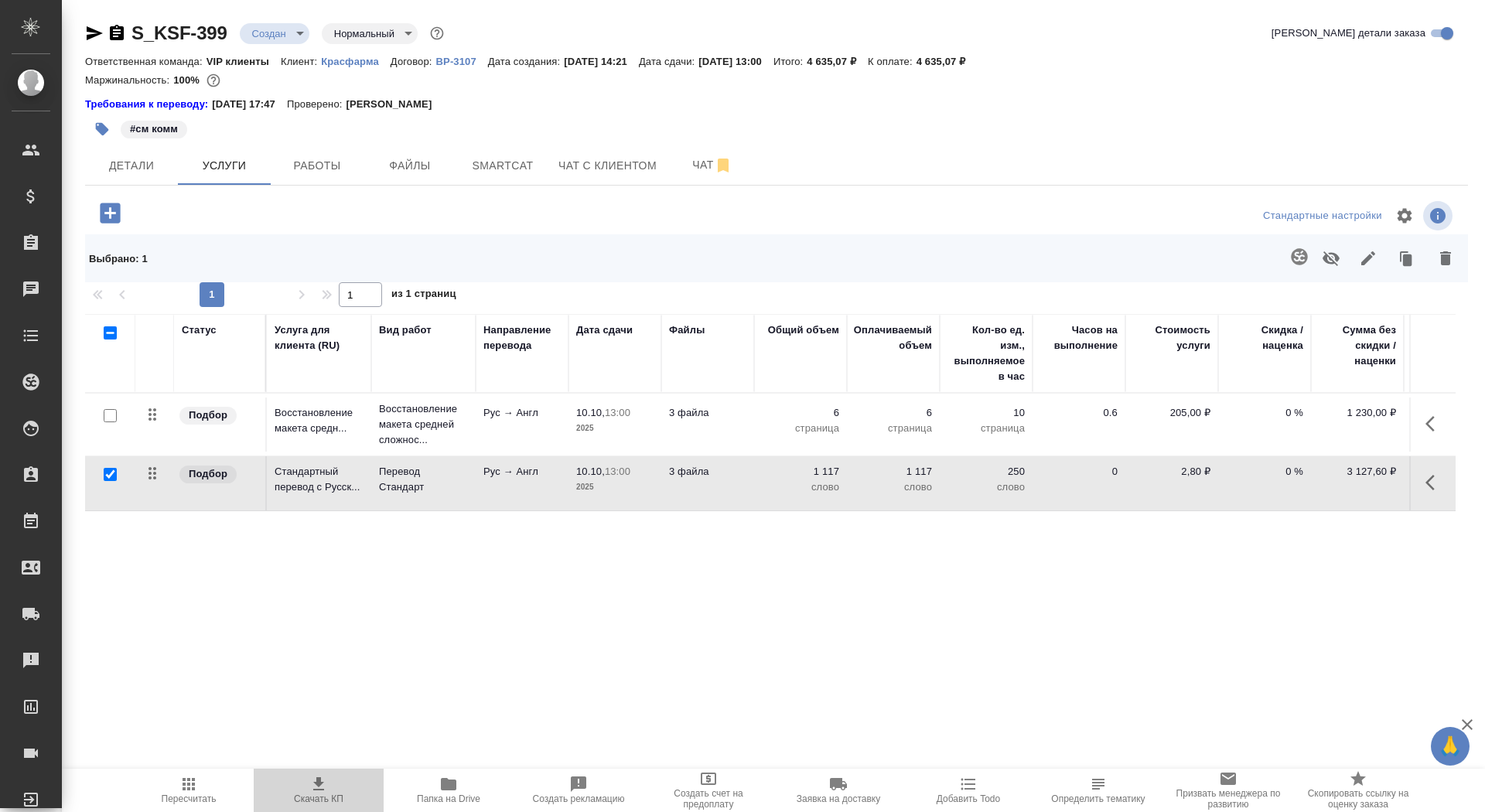
click at [314, 792] on icon "button" at bounding box center [319, 784] width 18 height 18
click at [147, 161] on span "Детали" at bounding box center [131, 166] width 74 height 19
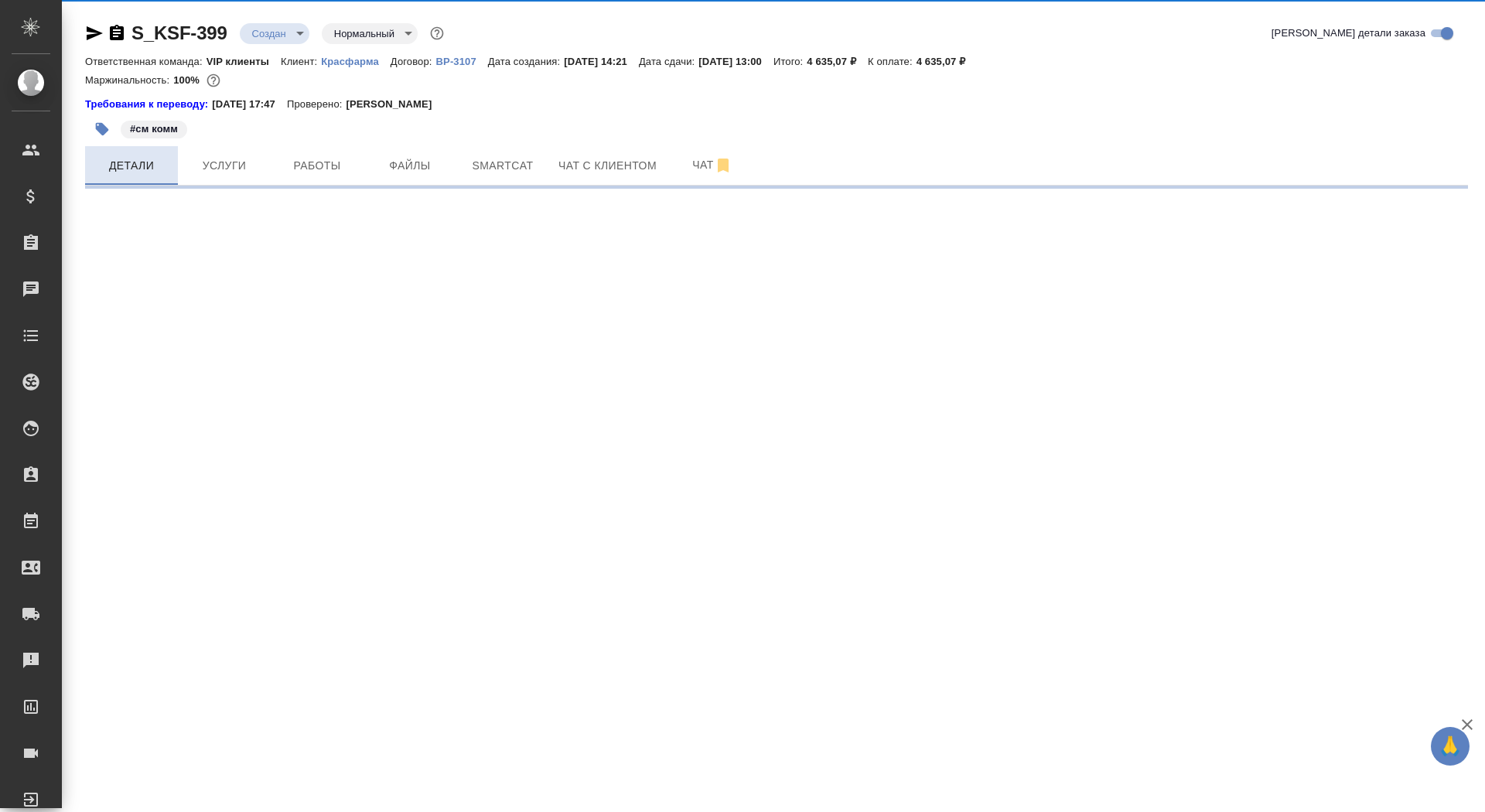
select select "RU"
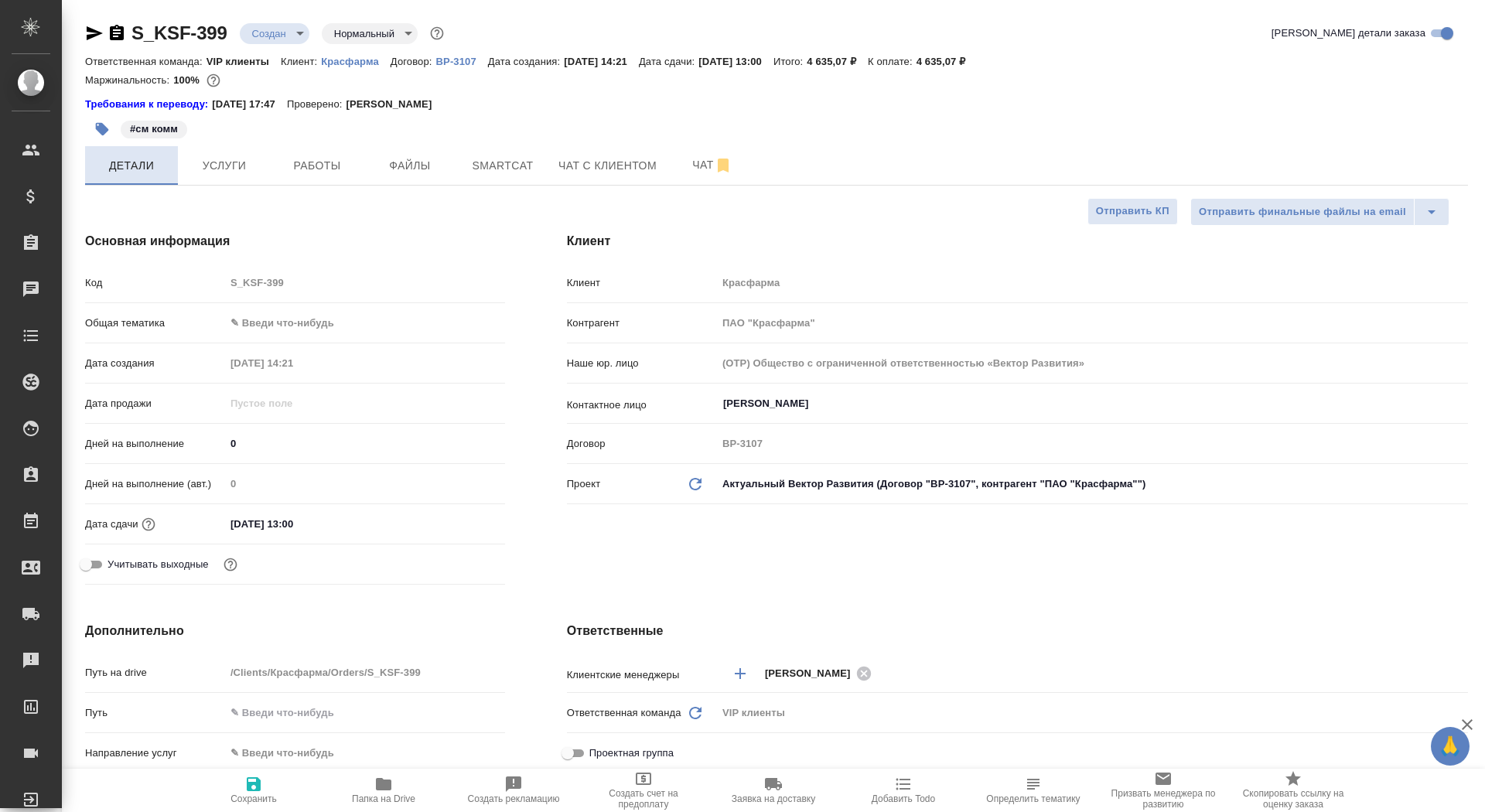
type textarea "x"
click at [289, 18] on div "S_KSF-399 Создан new Нормальный normal Кратко детали заказа Ответственная коман…" at bounding box center [777, 767] width 1400 height 1533
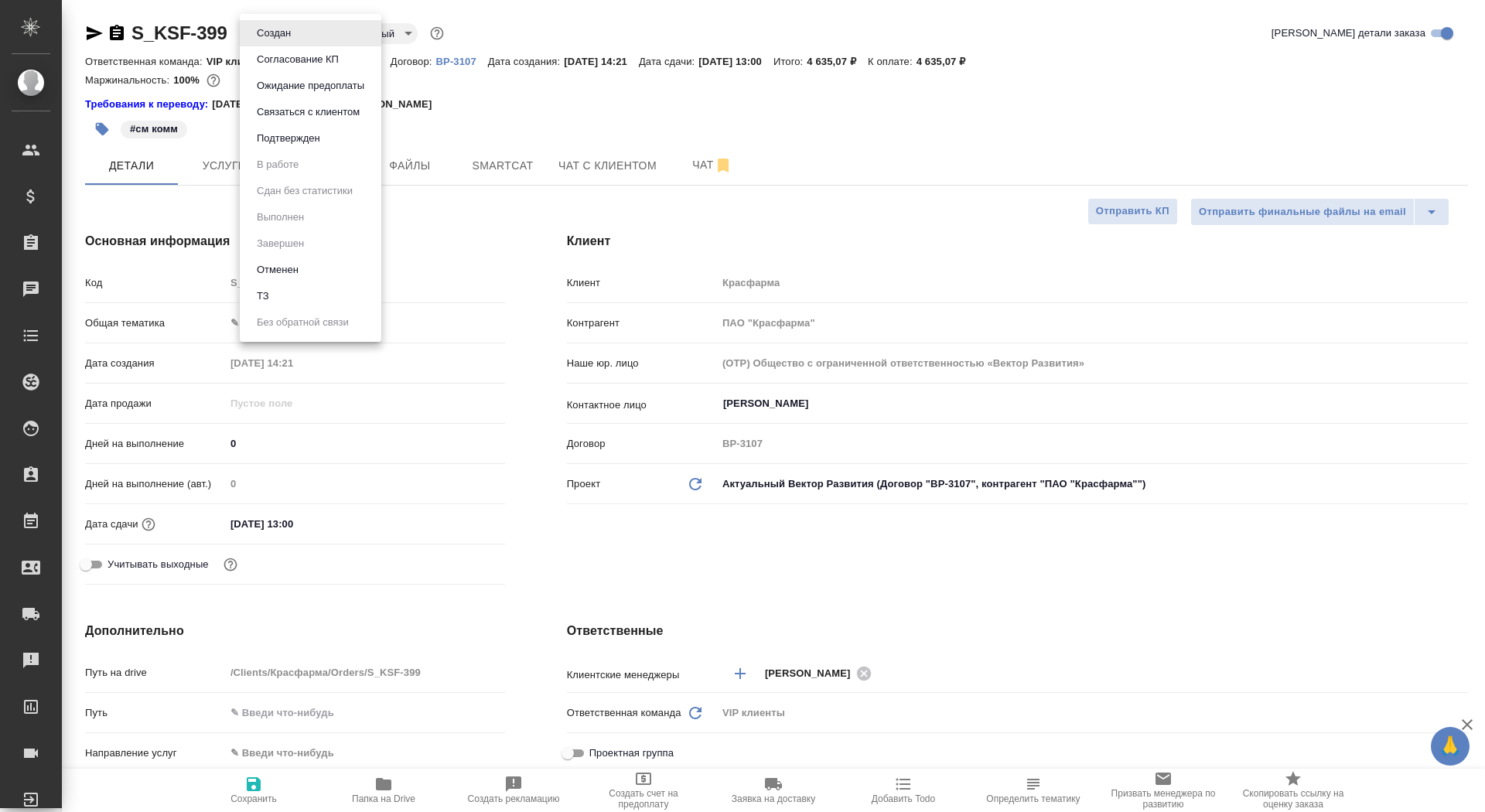
click at [289, 26] on body "🙏 .cls-1 fill:#fff; AWATERA Saydasheva Dilyara Клиенты Спецификации Заказы 0 Ча…" at bounding box center [742, 406] width 1485 height 812
click at [291, 65] on button "Согласование КП" at bounding box center [297, 59] width 91 height 17
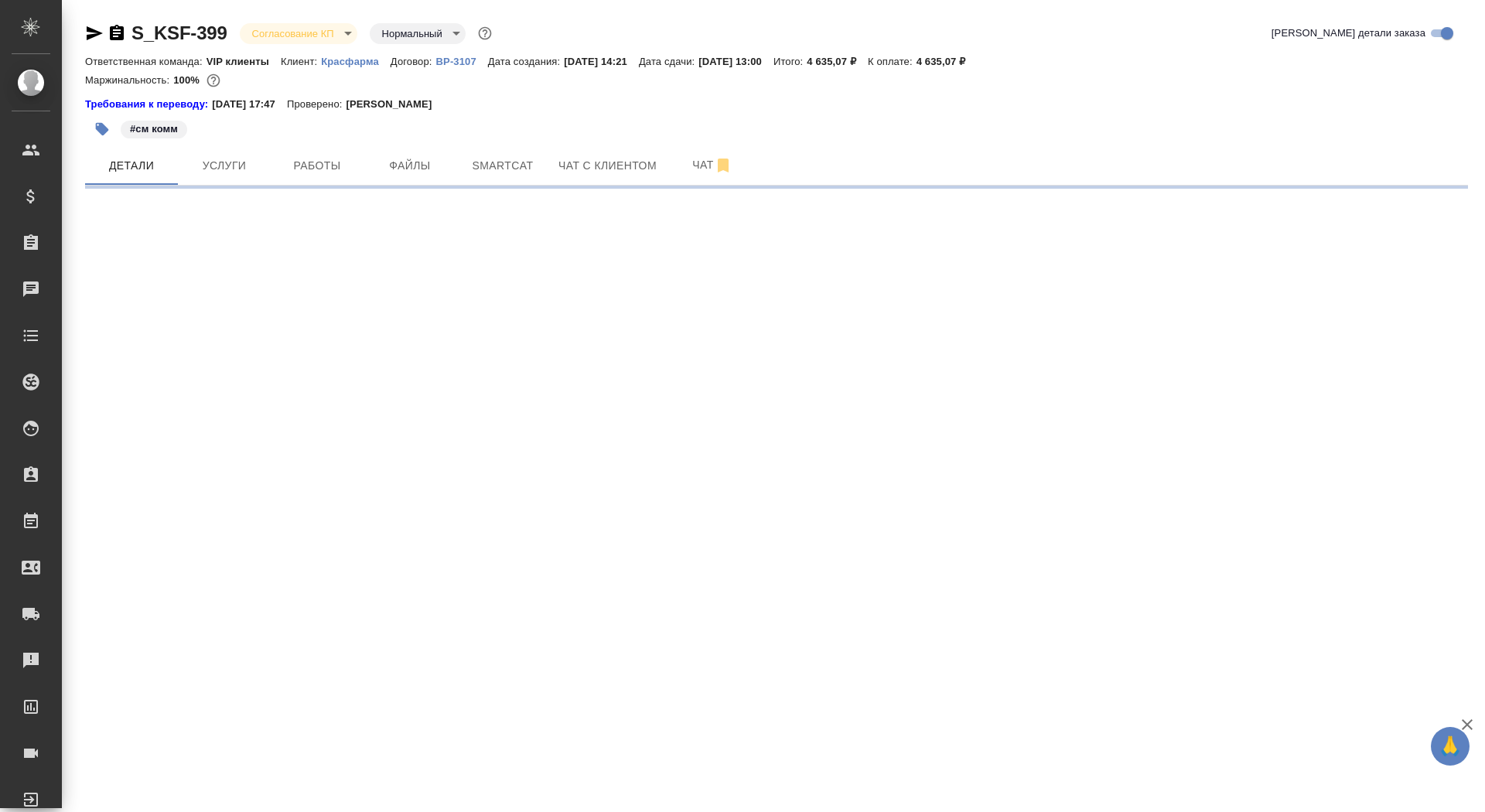
select select "RU"
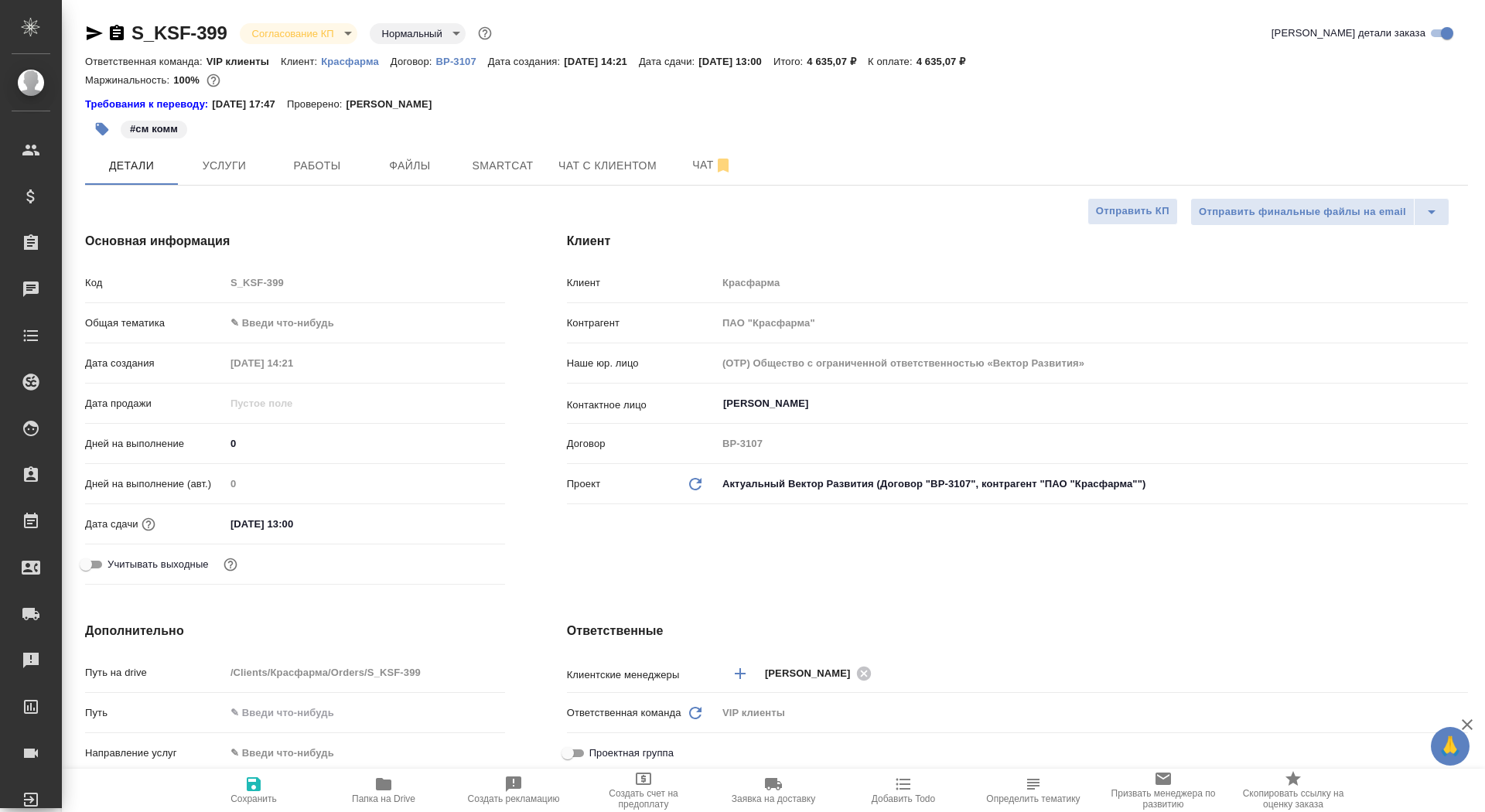
type textarea "x"
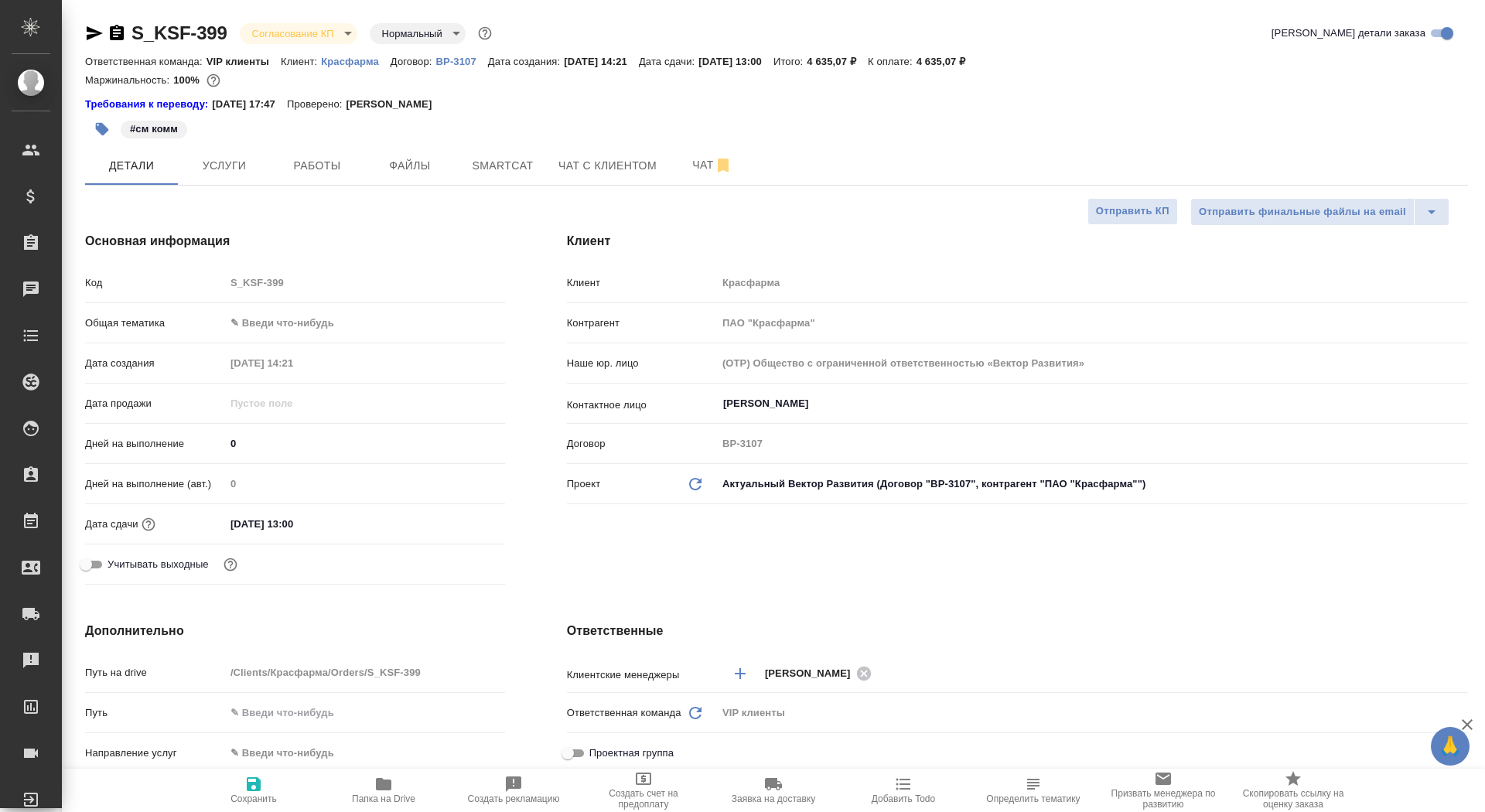
type textarea "x"
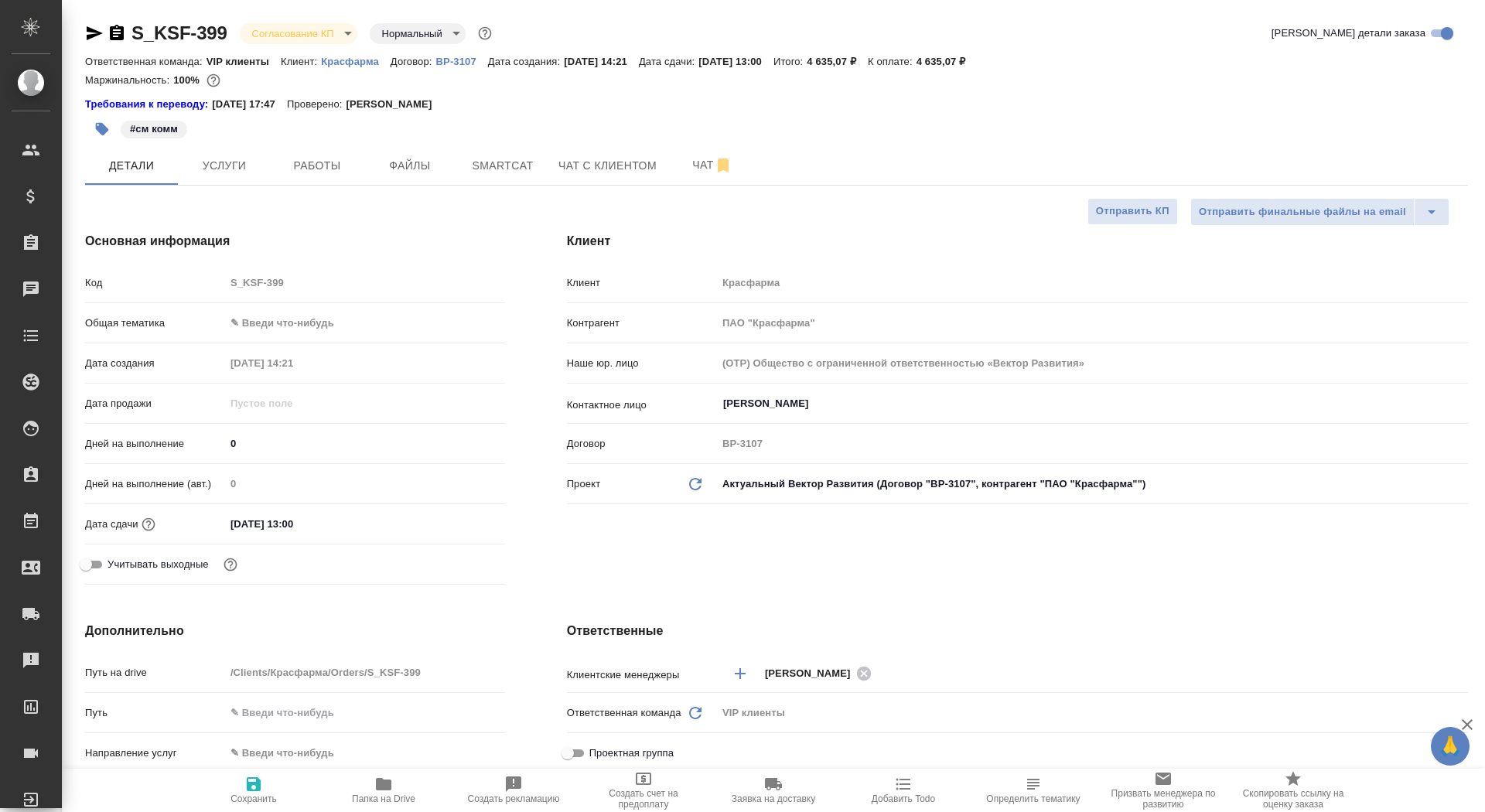
type textarea "x"
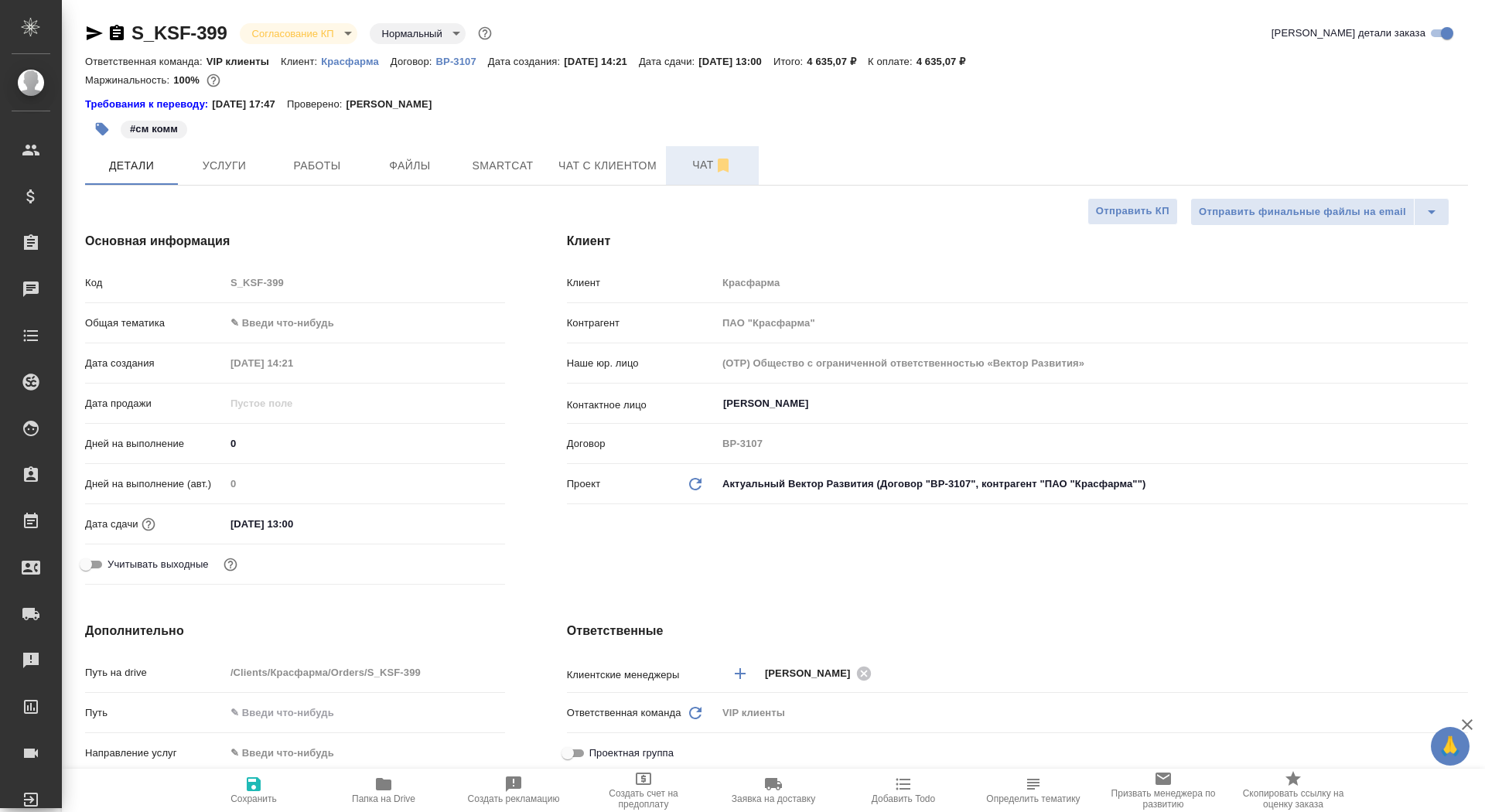
click at [700, 166] on span "Чат" at bounding box center [713, 165] width 74 height 19
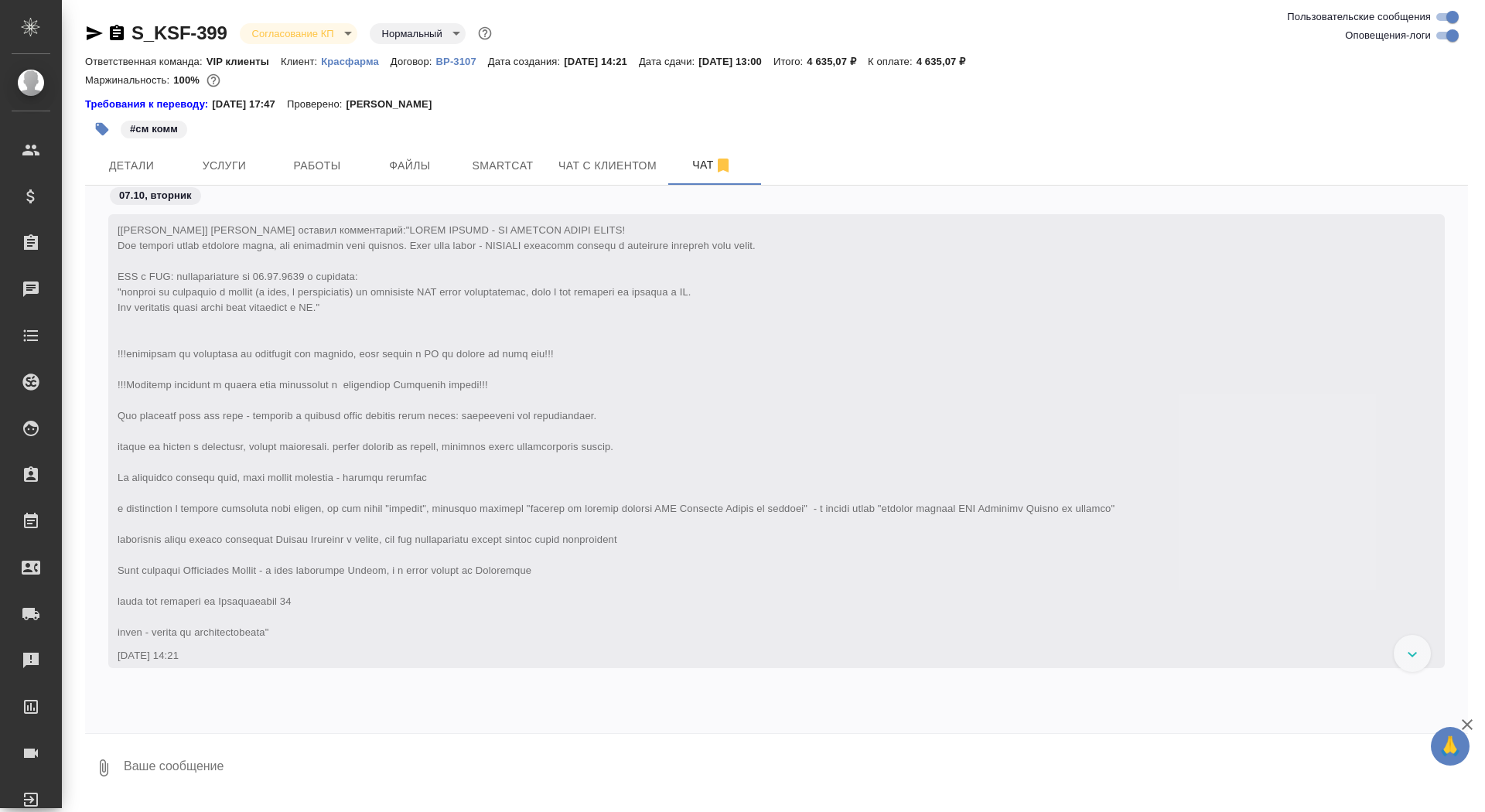
scroll to position [1517, 0]
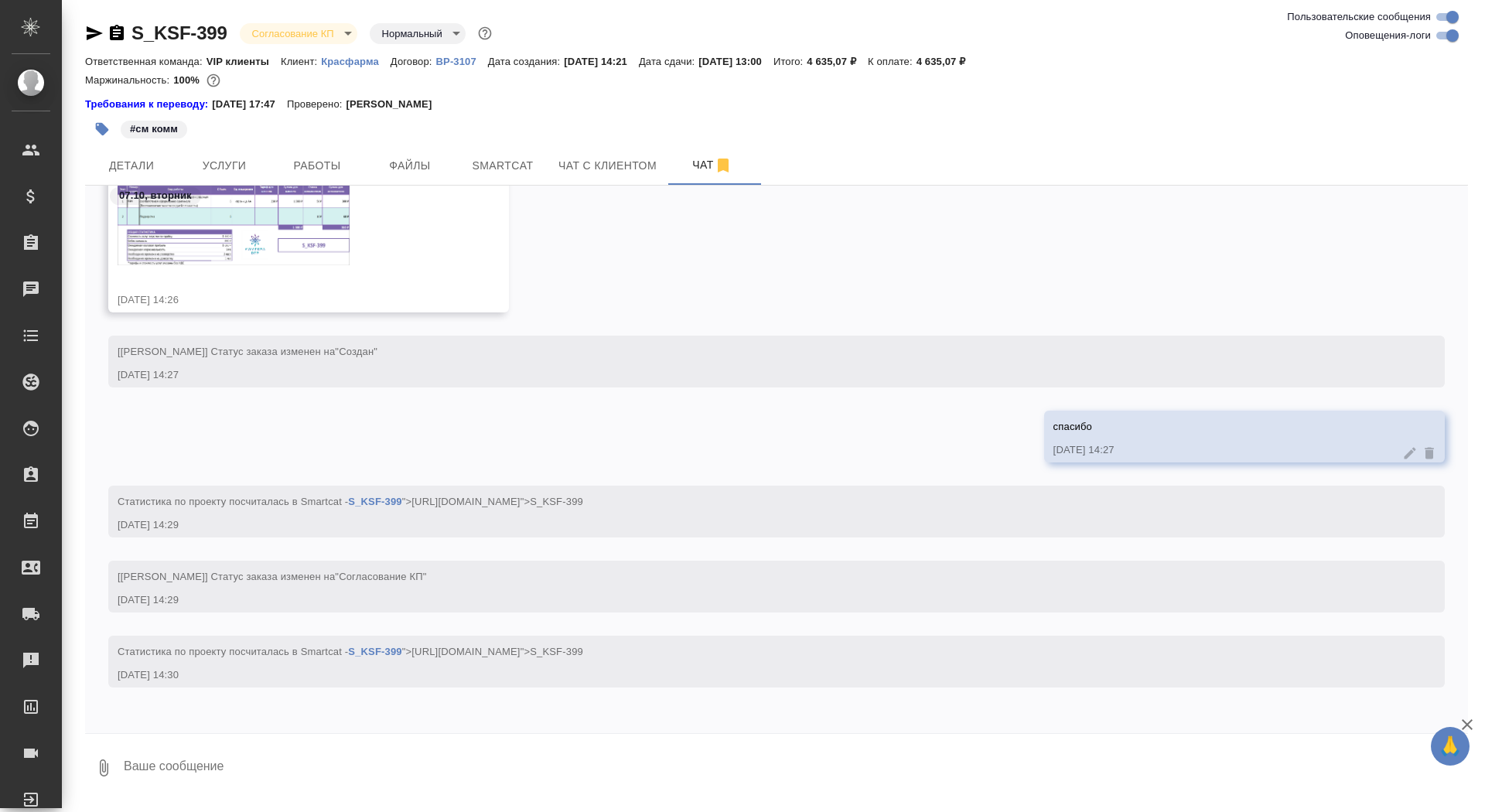
click at [264, 292] on div "07.10.25, 14:26" at bounding box center [286, 300] width 337 height 15
click at [268, 238] on img at bounding box center [234, 224] width 232 height 82
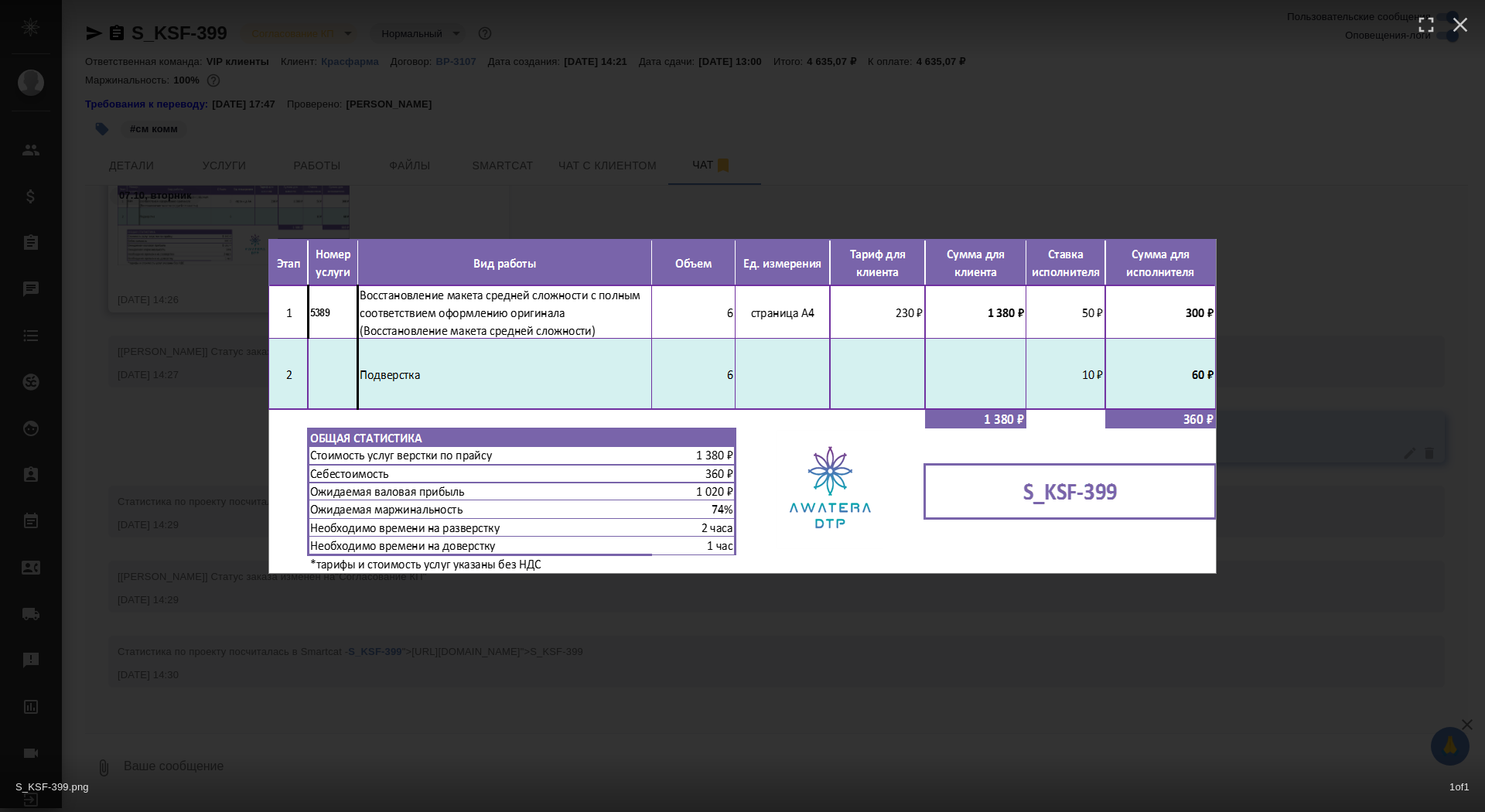
click at [183, 310] on div "S_KSF-399.png 1 of 1" at bounding box center [742, 406] width 1485 height 812
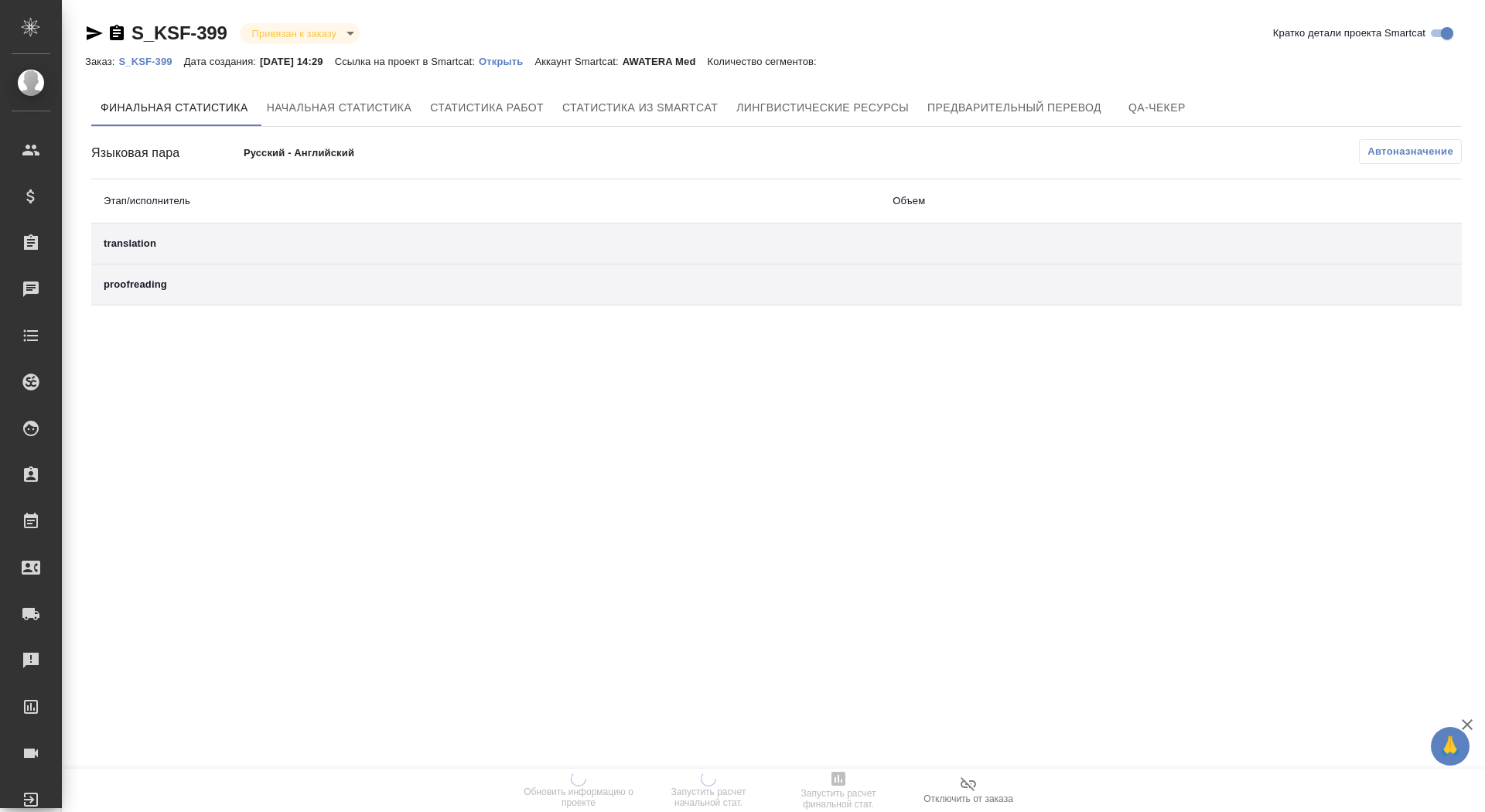
click at [534, 67] on link "Открыть" at bounding box center [506, 61] width 55 height 14
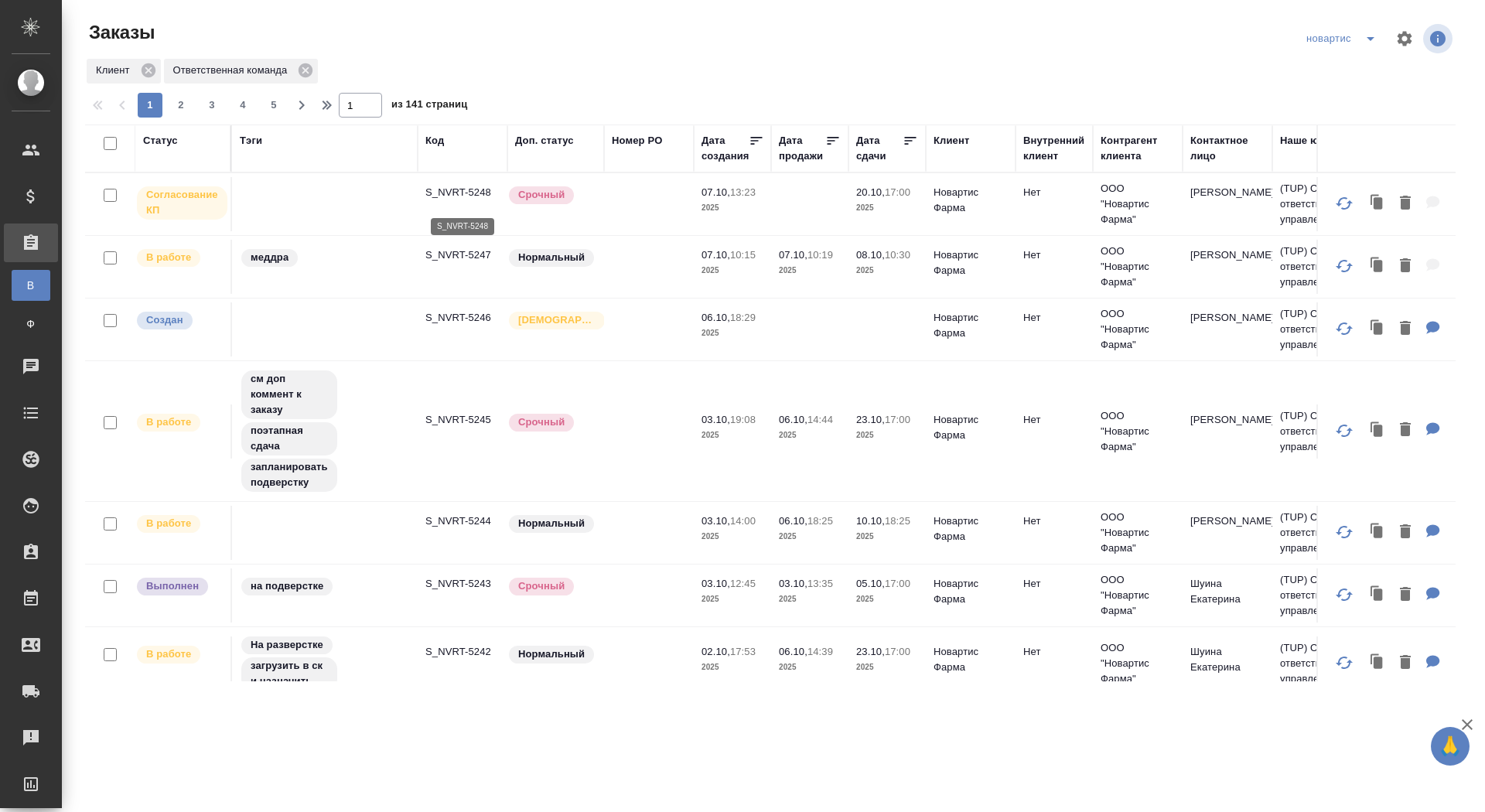
click at [449, 199] on p "S_NVRT-5248" at bounding box center [463, 192] width 74 height 15
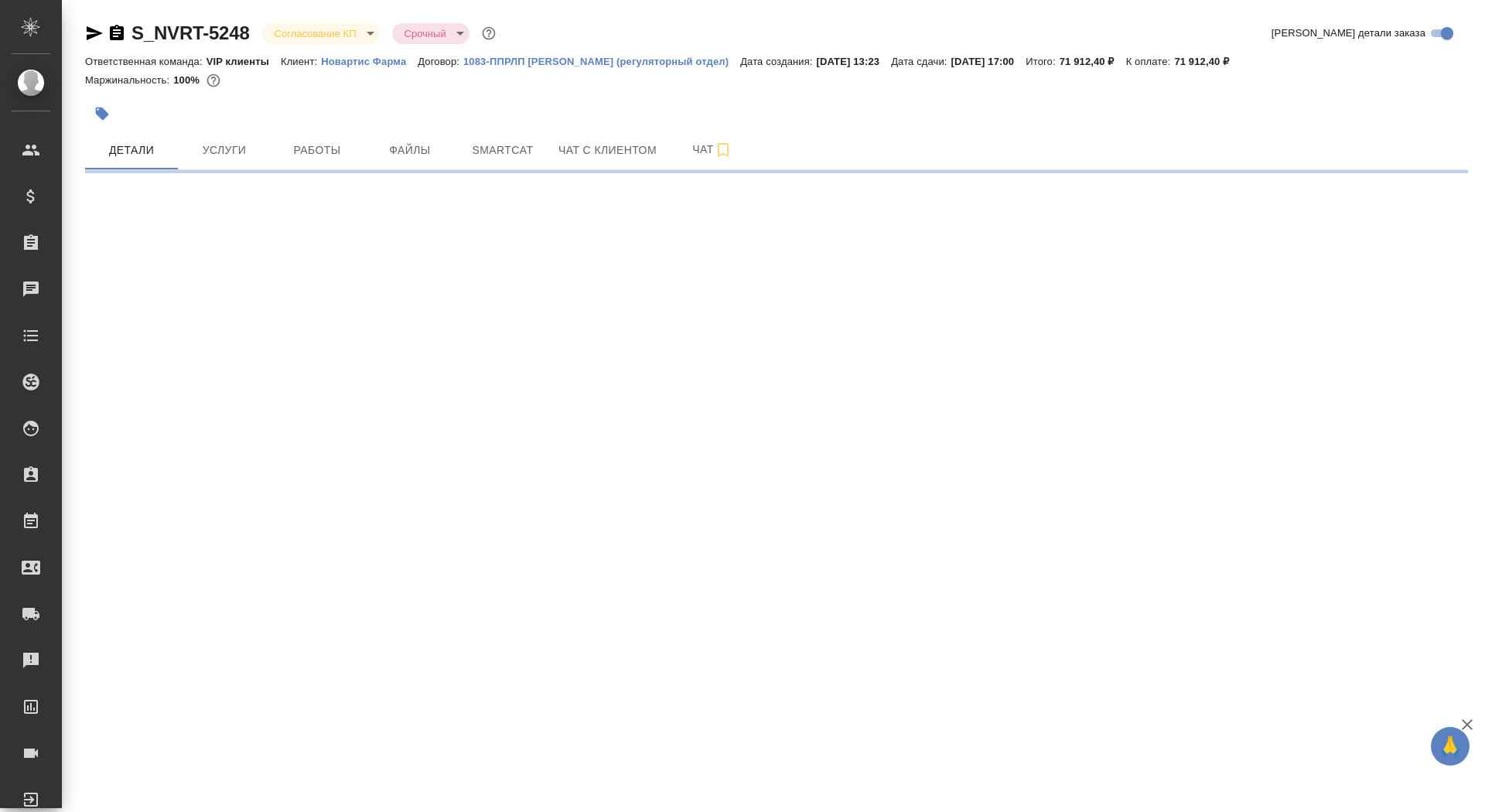
click at [335, 33] on body "🙏 .cls-1 fill:#fff; AWATERA Saydasheva Dilyara Клиенты Спецификации Заказы Чаты…" at bounding box center [742, 406] width 1485 height 812
select select "RU"
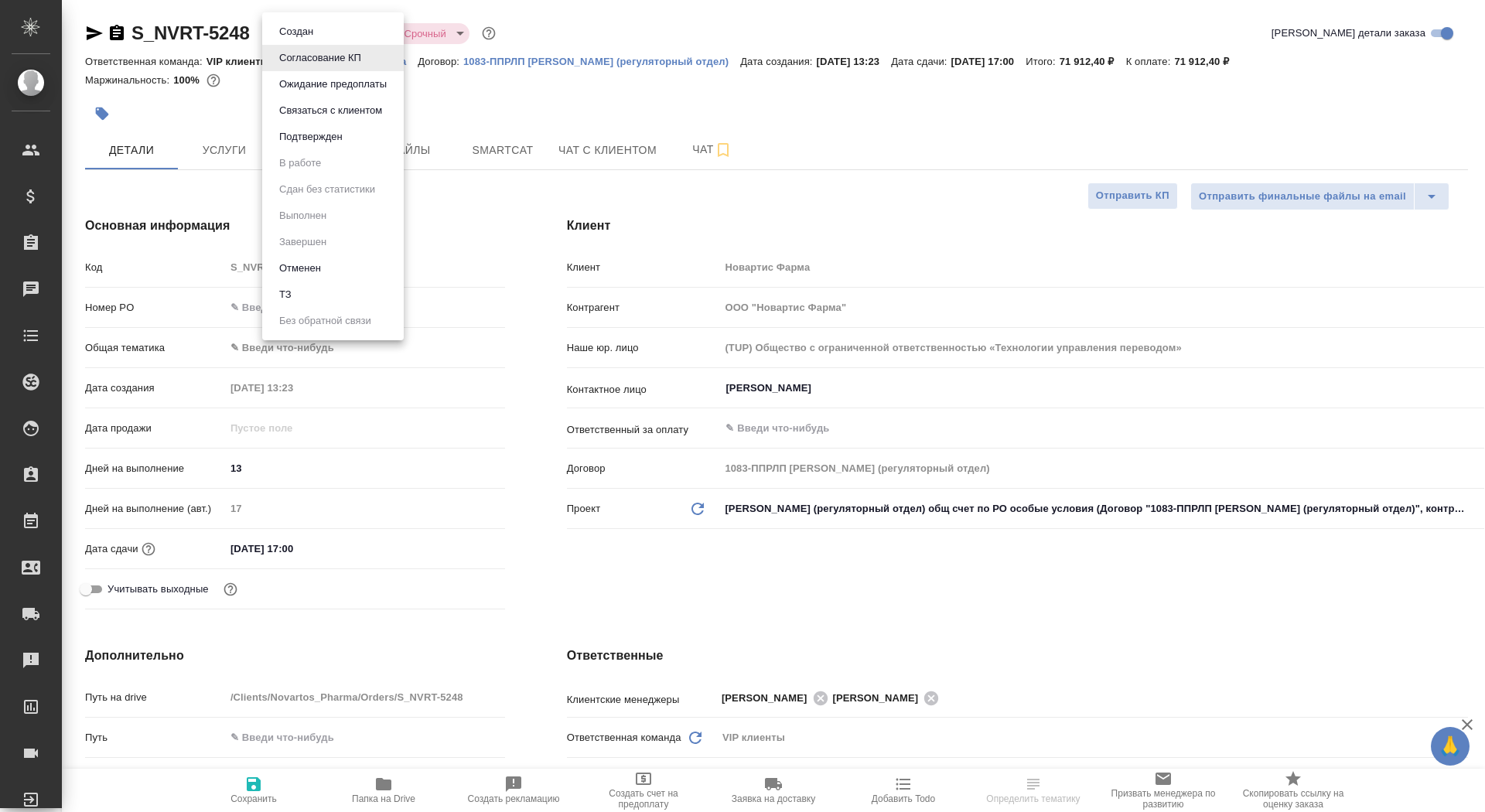
type textarea "x"
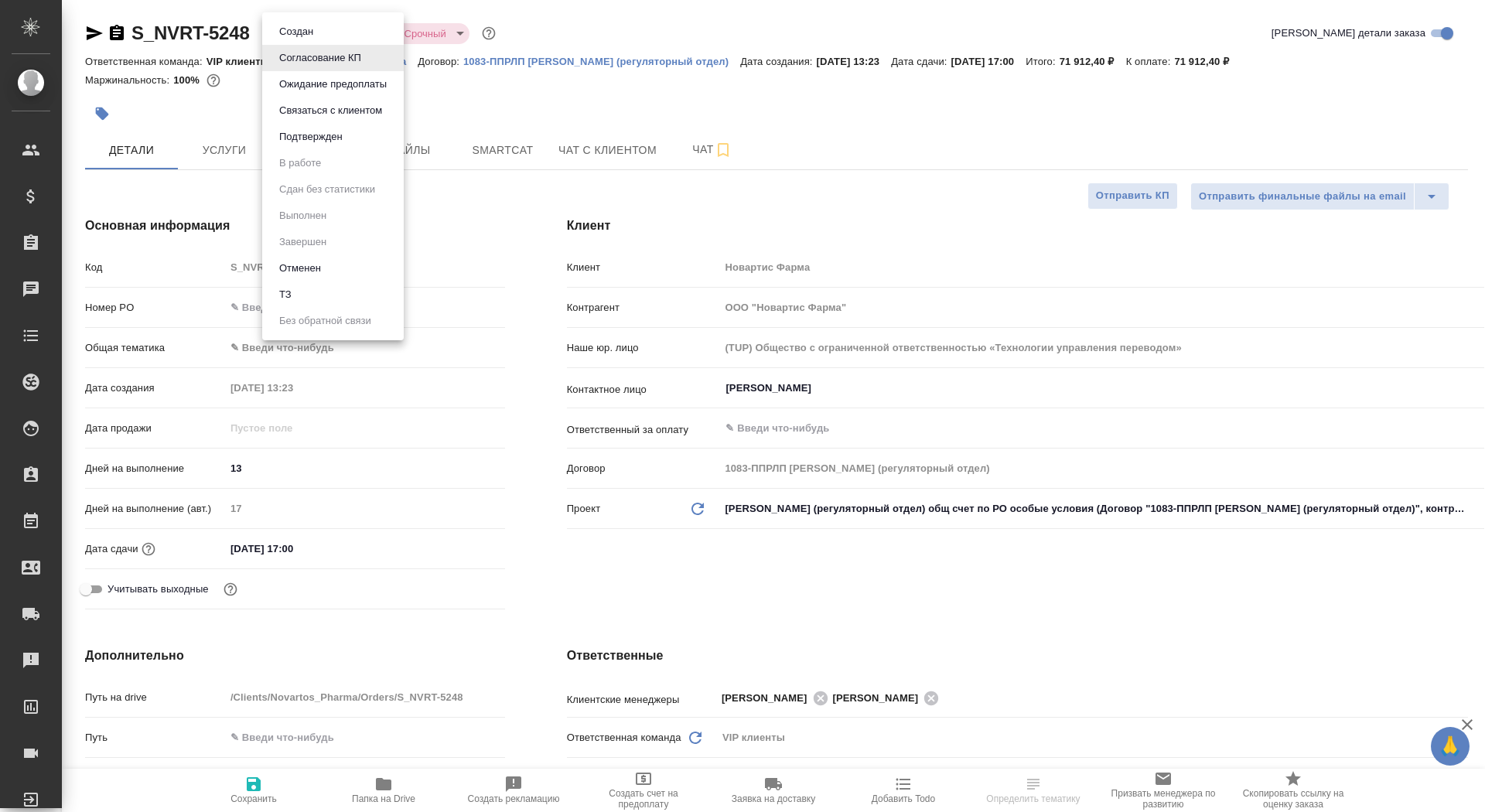
type textarea "x"
click at [337, 143] on button "Подтвержден" at bounding box center [311, 137] width 72 height 17
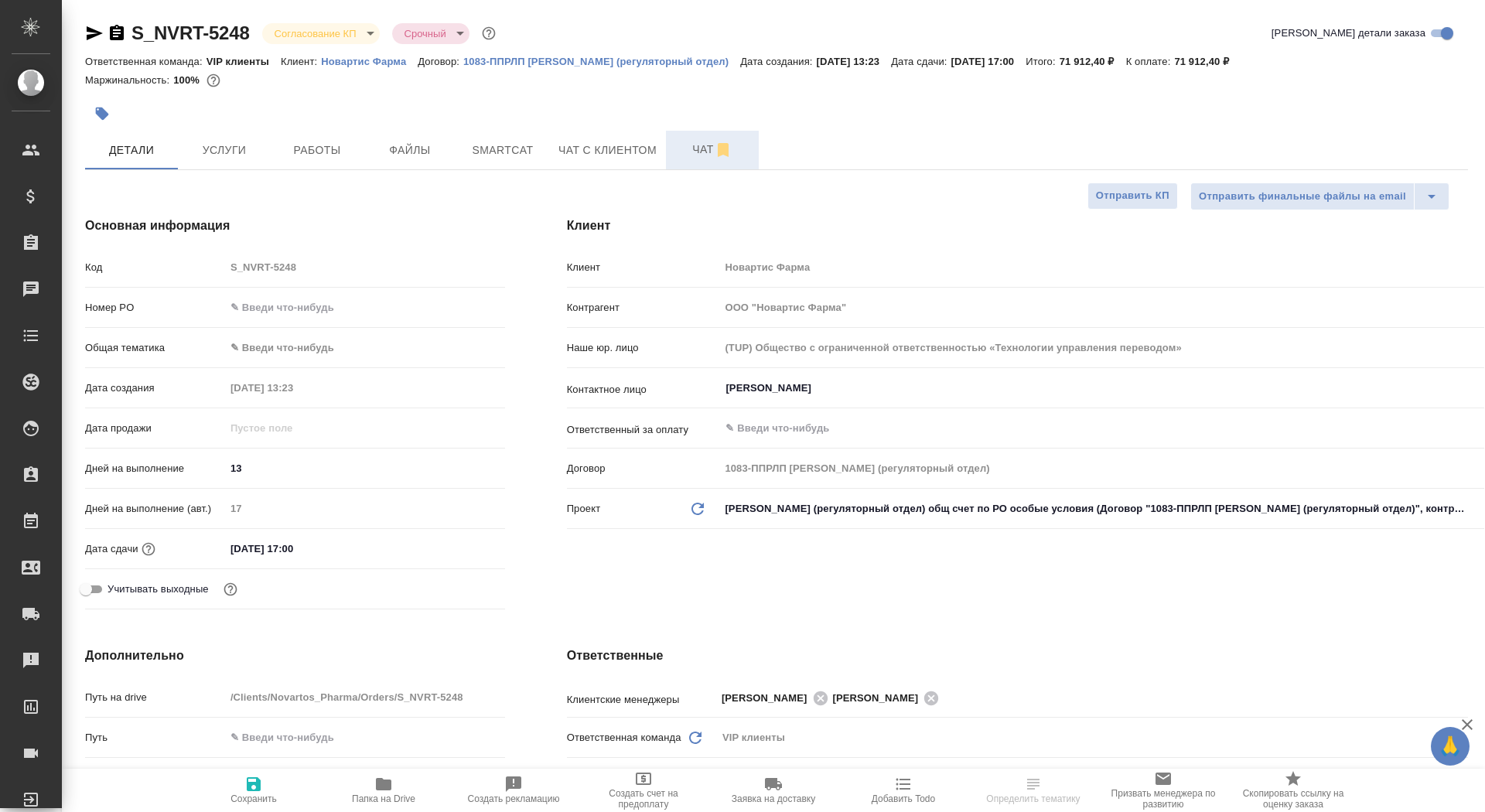
click at [692, 149] on span "Чат" at bounding box center [713, 149] width 74 height 19
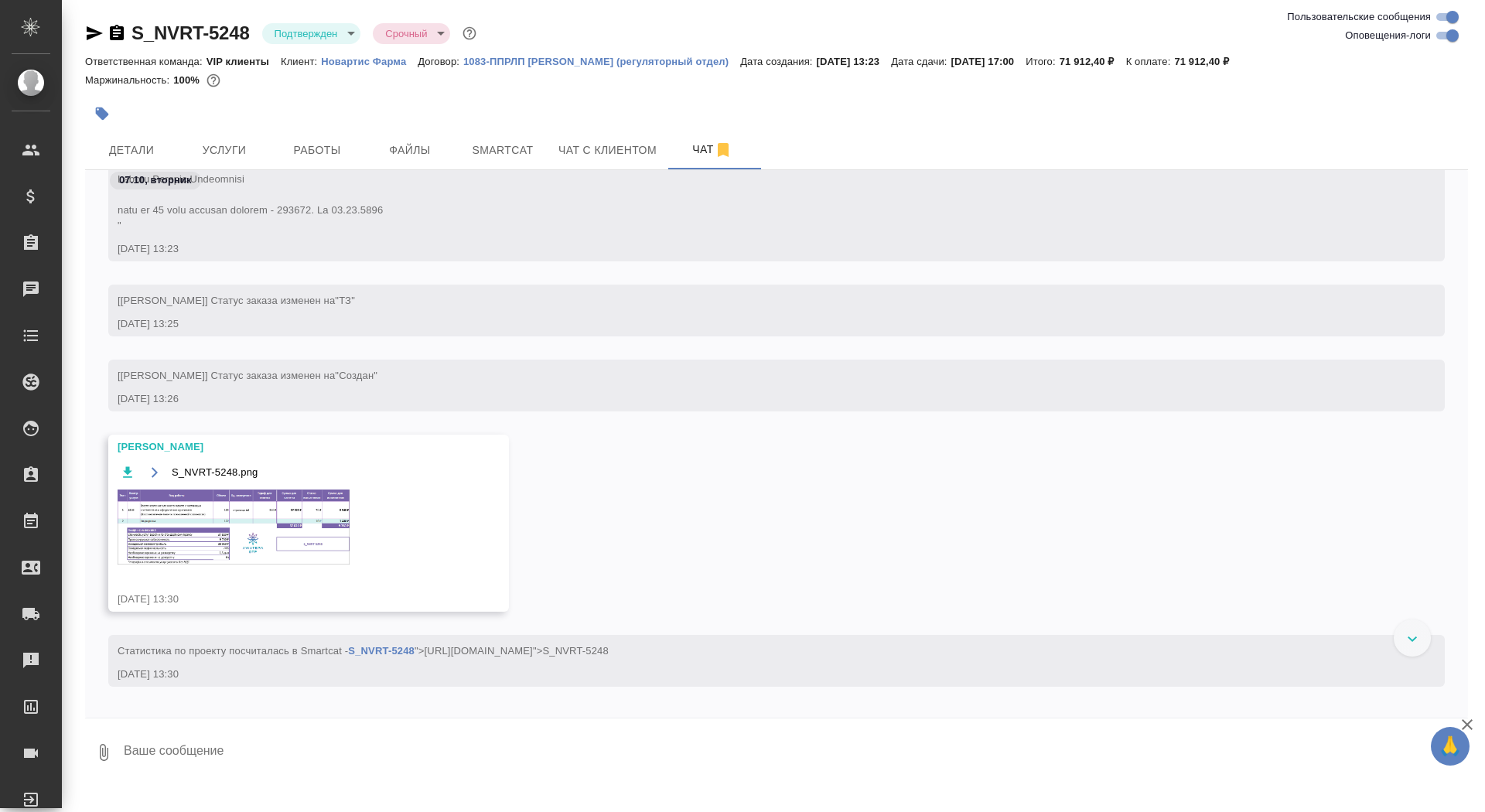
scroll to position [965, 0]
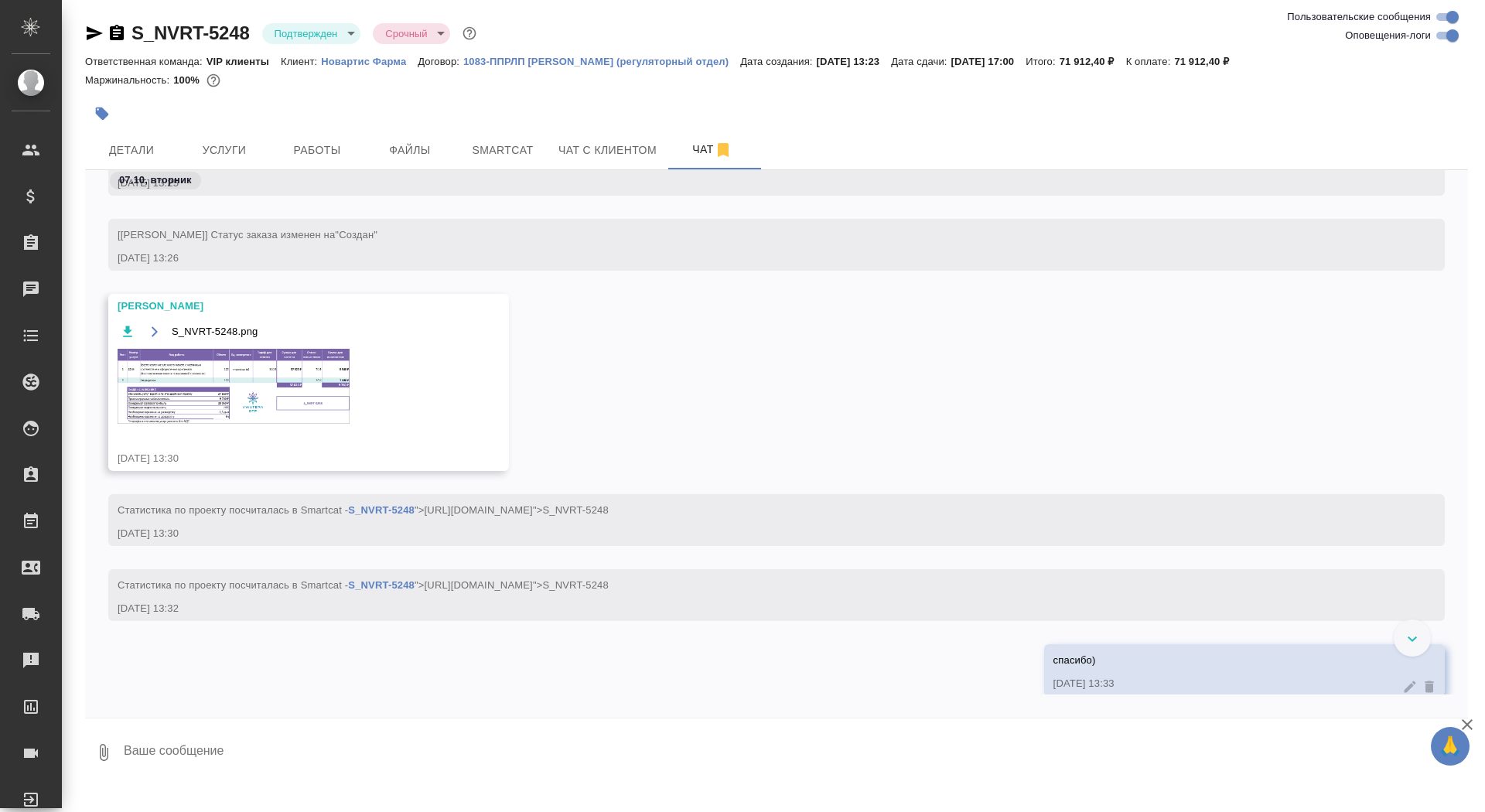
click at [264, 399] on img at bounding box center [234, 386] width 232 height 75
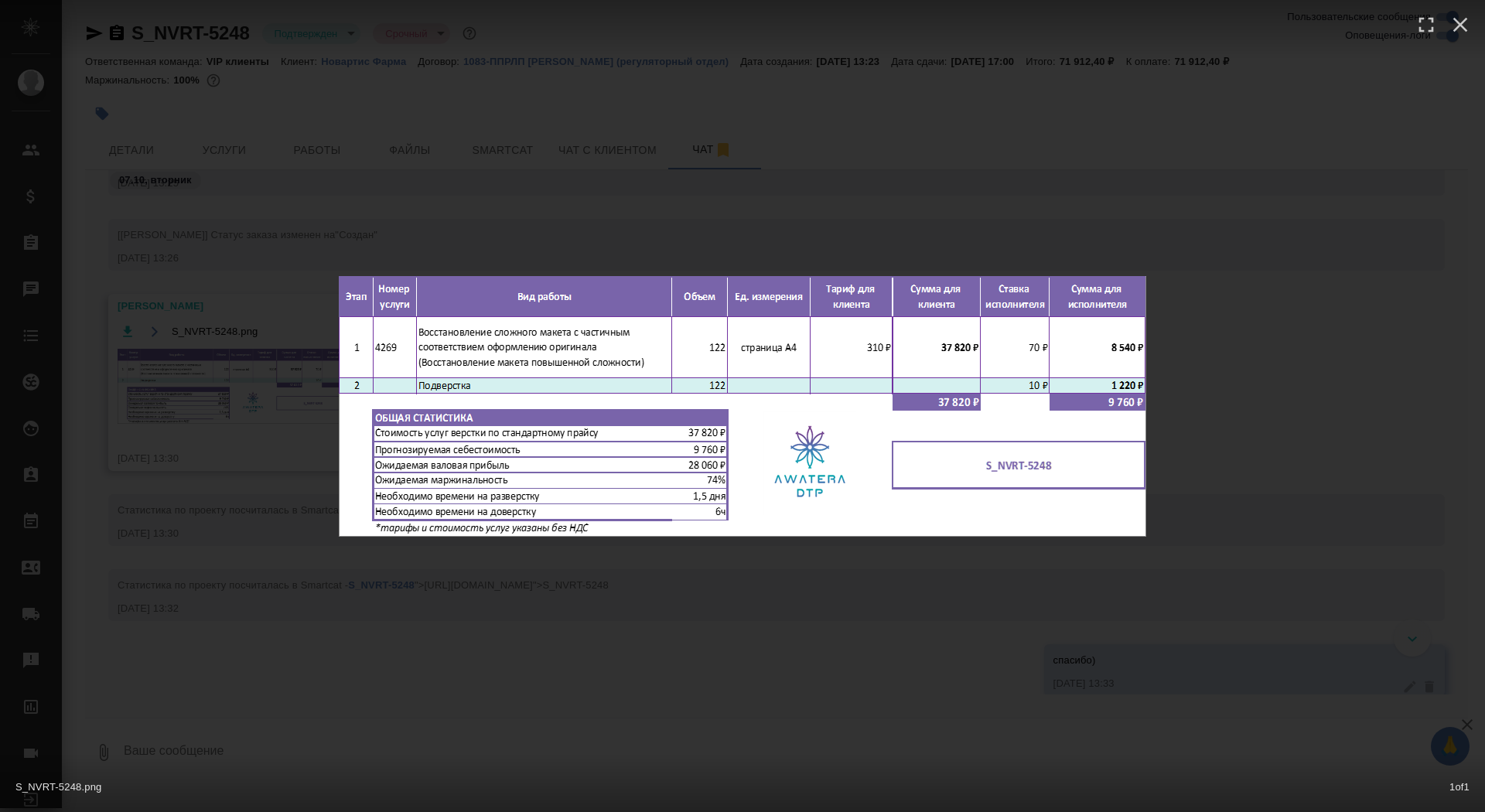
click at [236, 415] on div "S_NVRT-5248.png 1 of 1" at bounding box center [742, 406] width 1485 height 812
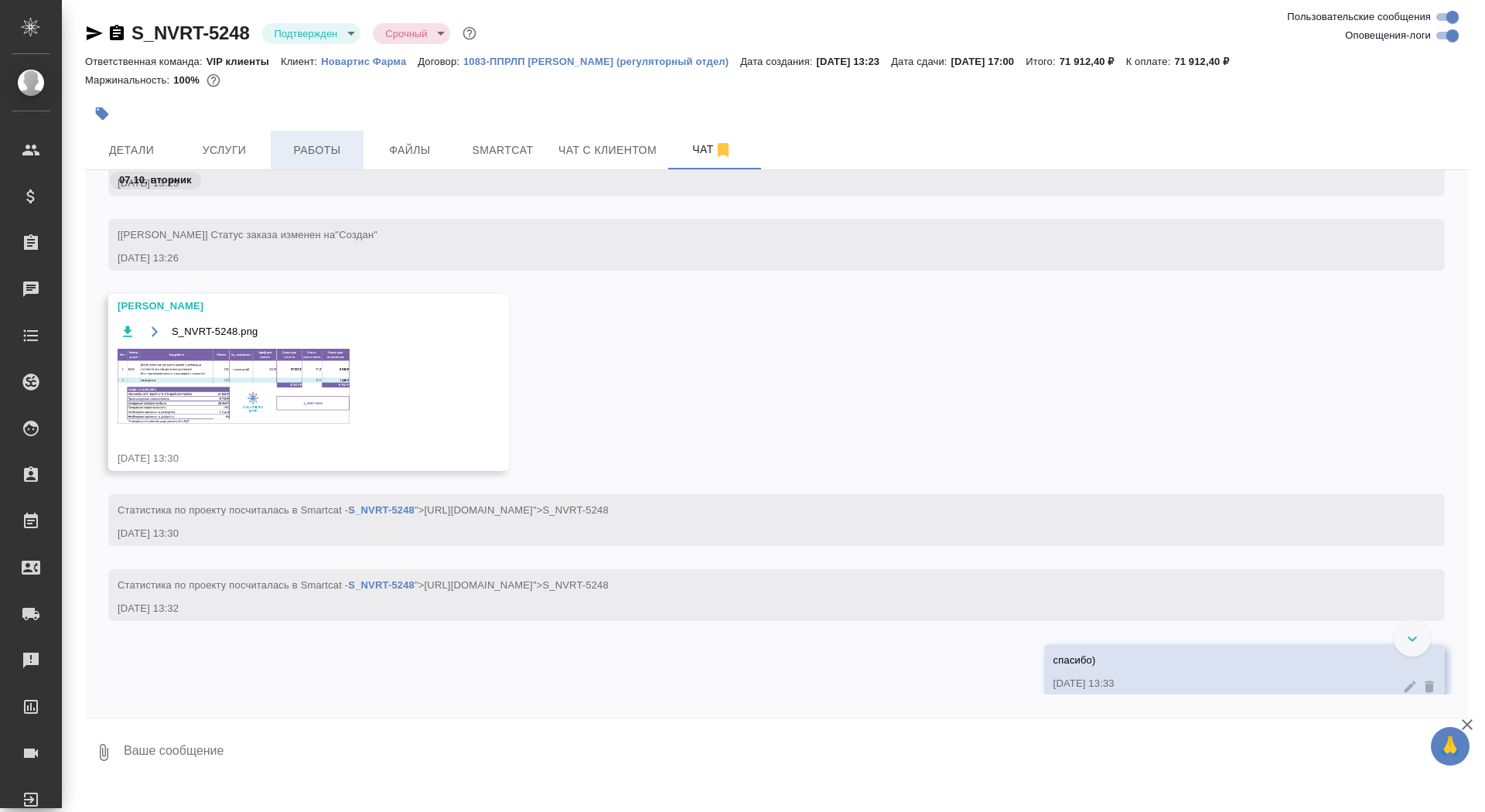
click at [283, 158] on span "Работы" at bounding box center [317, 149] width 74 height 19
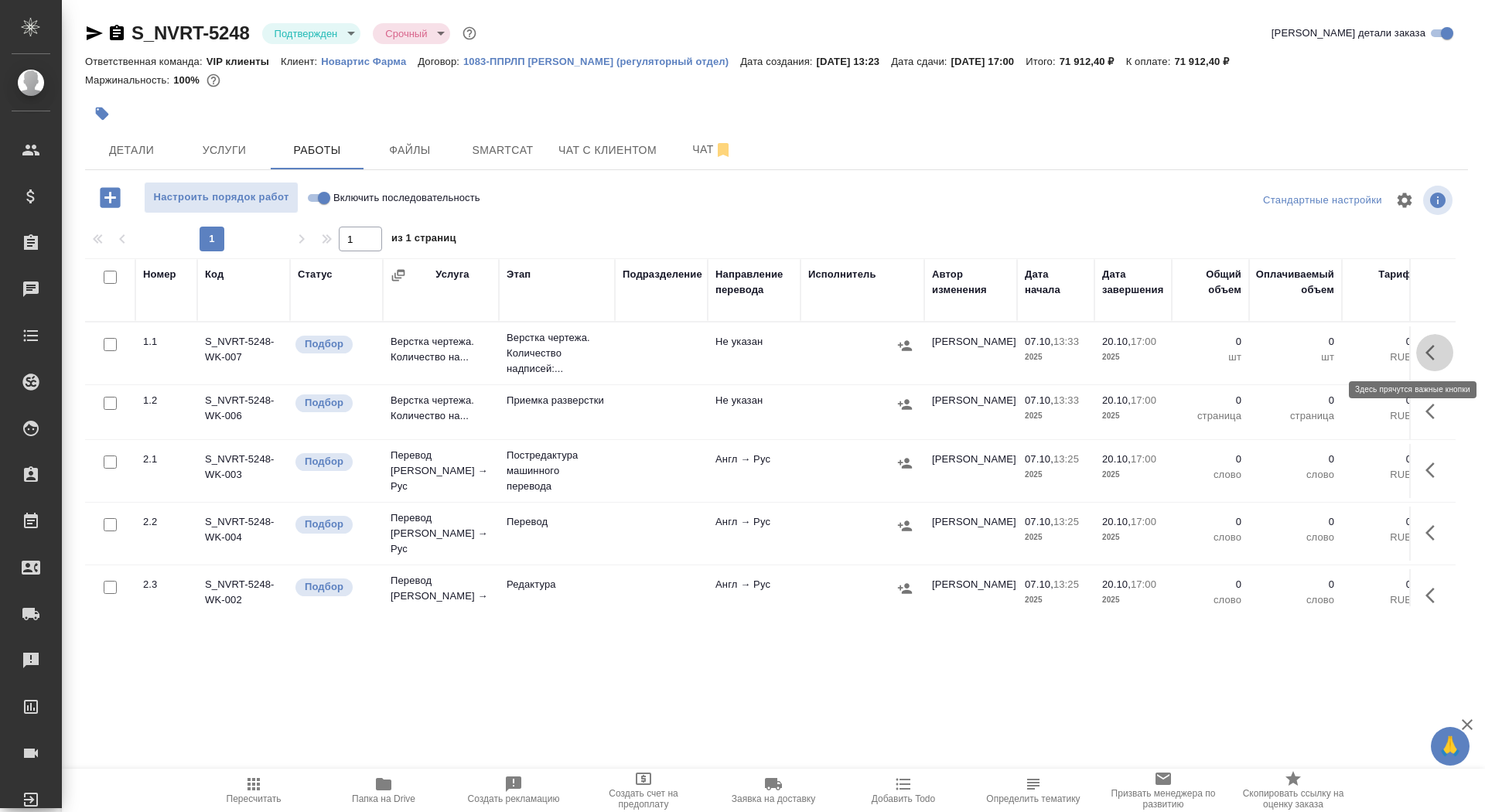
click at [1440, 348] on icon "button" at bounding box center [1434, 352] width 18 height 18
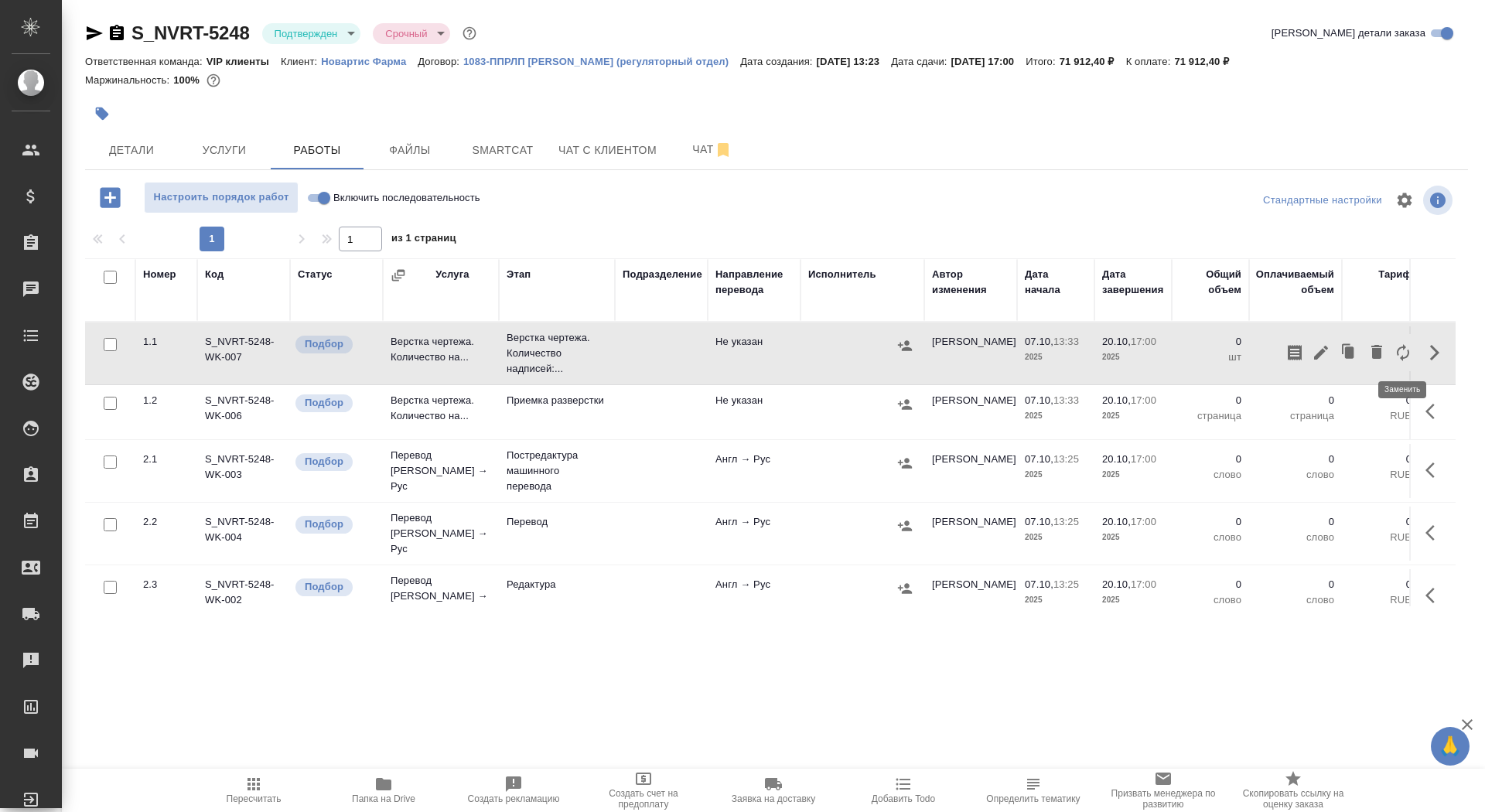
click at [1398, 352] on icon "button" at bounding box center [1403, 352] width 18 height 18
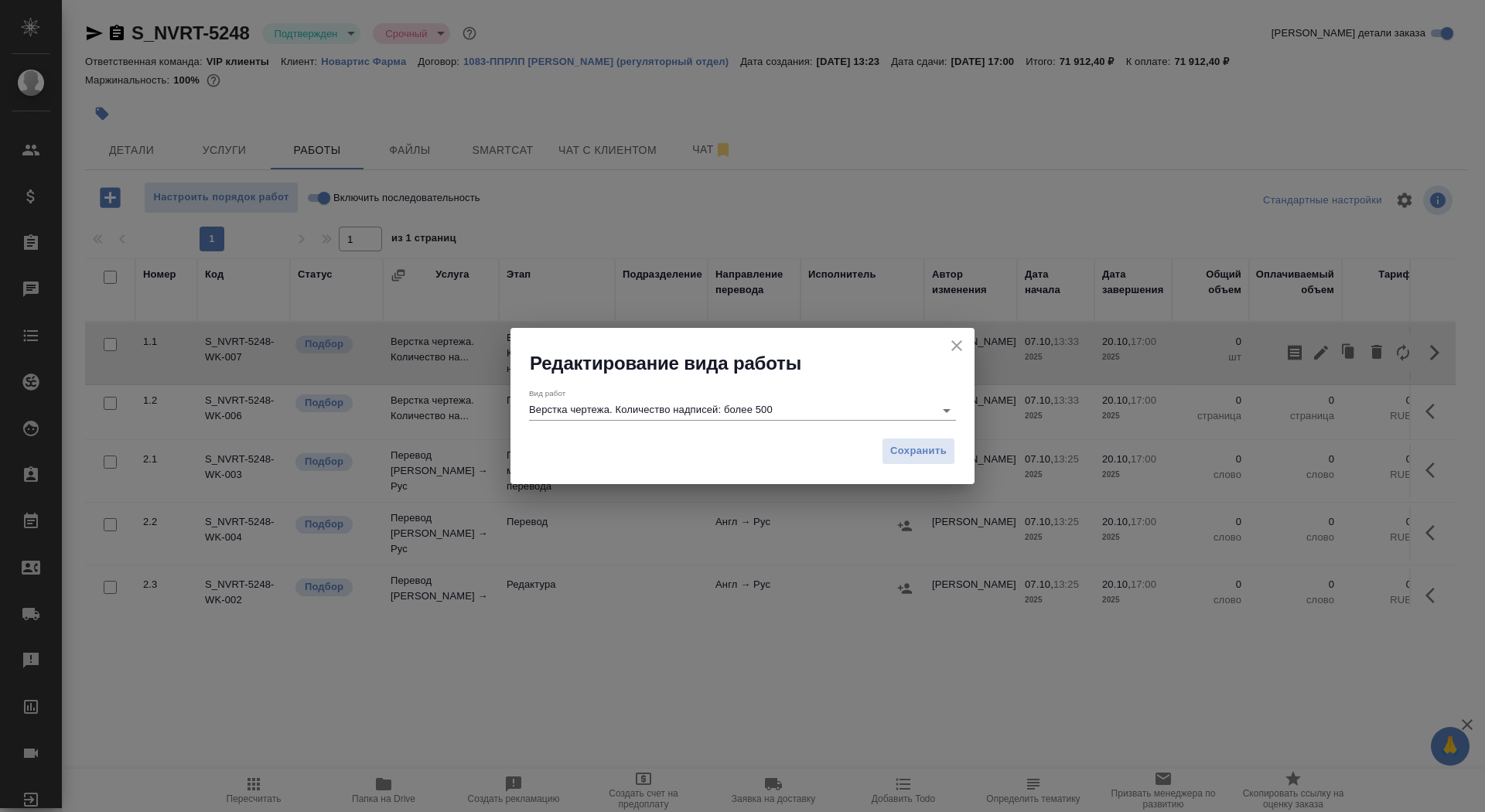
click at [850, 406] on input "Верстка чертежа. Количество надписей: более 500" at bounding box center [727, 409] width 398 height 18
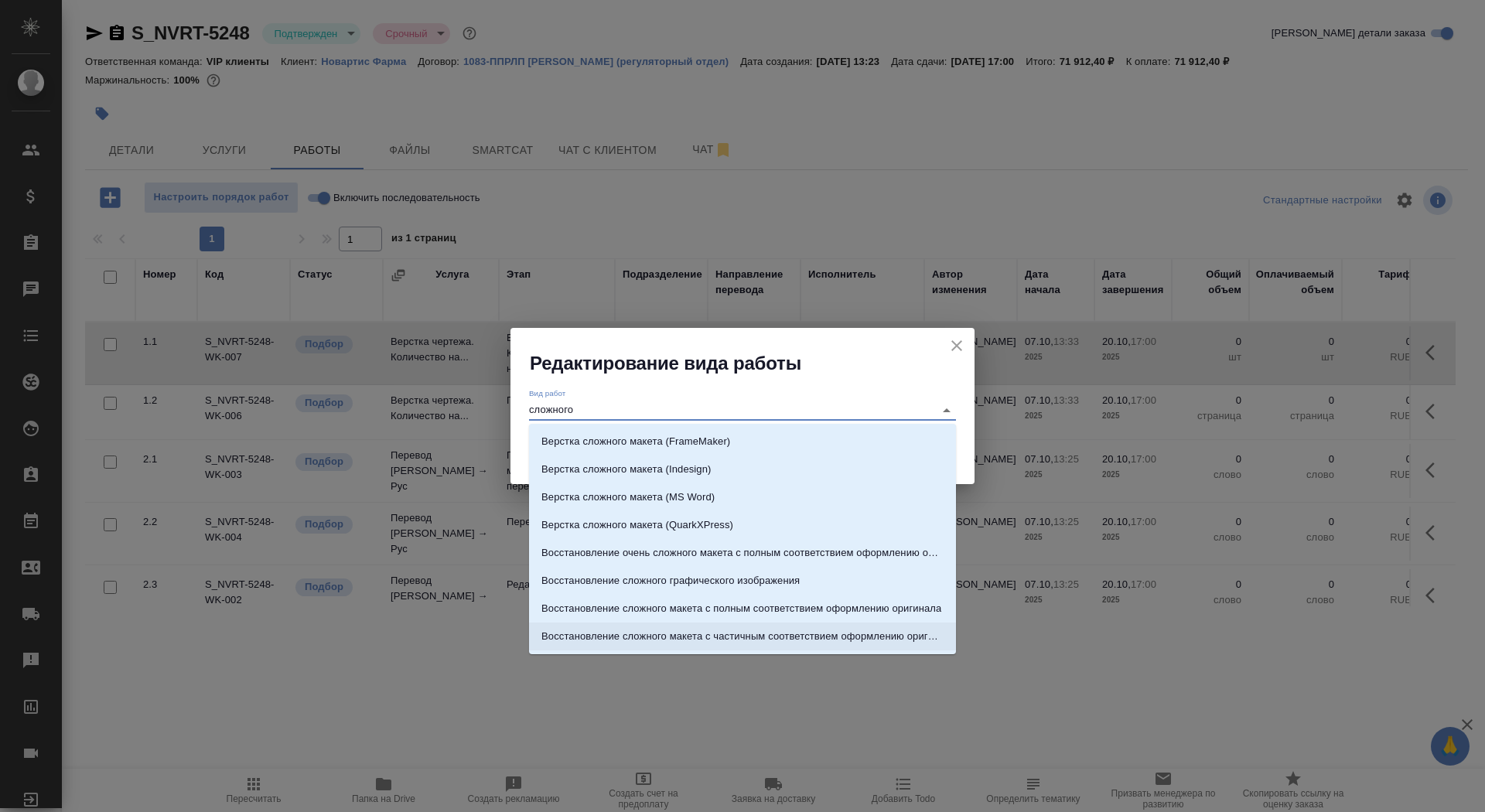
click at [853, 638] on p "Восстановление сложного макета с частичным соответствием оформлению оригинала" at bounding box center [742, 635] width 402 height 15
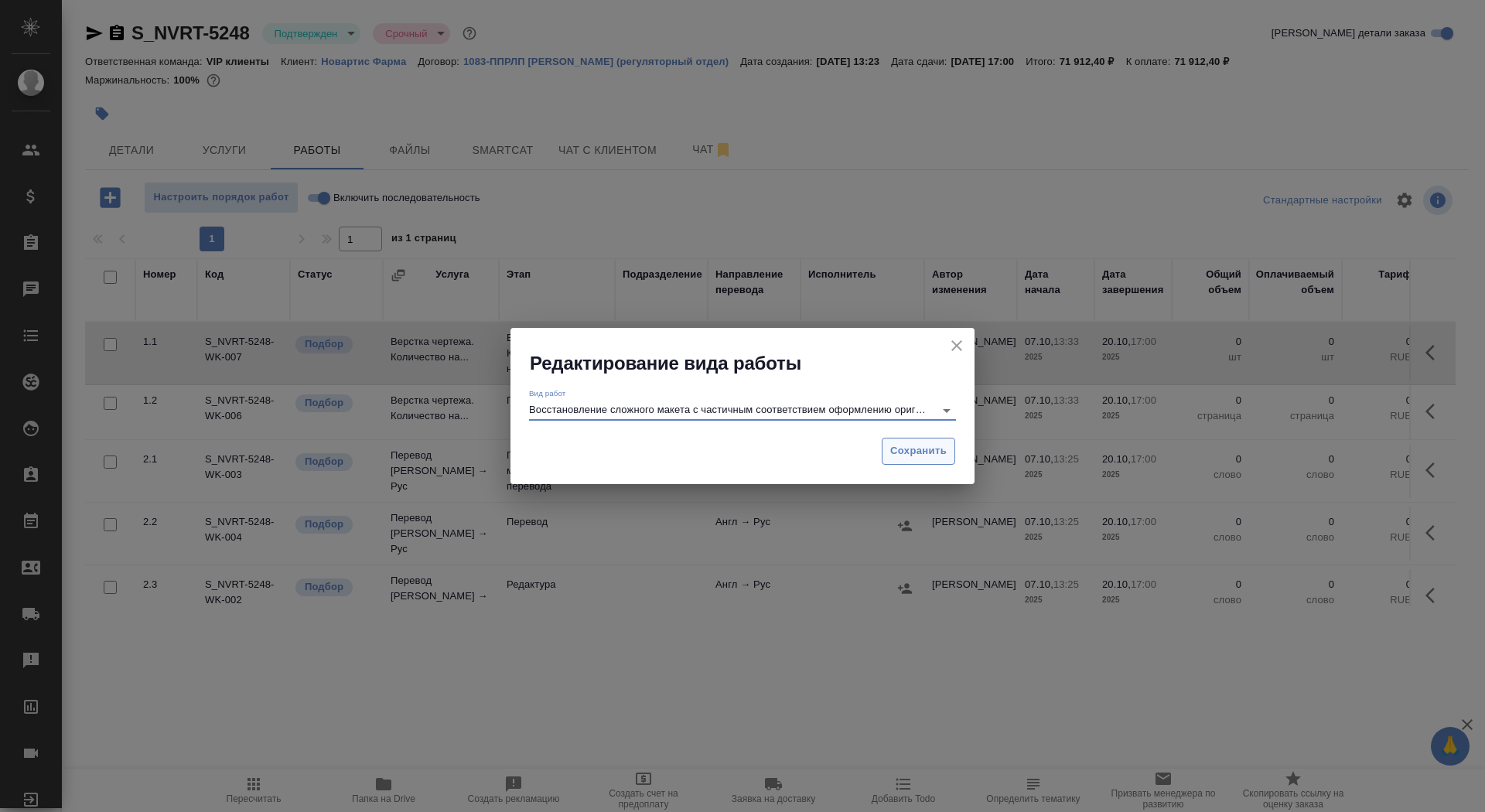
type input "Восстановление сложного макета с частичным соответствием оформлению оригинала"
click at [929, 463] on div "Сохранить" at bounding box center [742, 457] width 464 height 54
click at [919, 443] on span "Сохранить" at bounding box center [918, 452] width 56 height 18
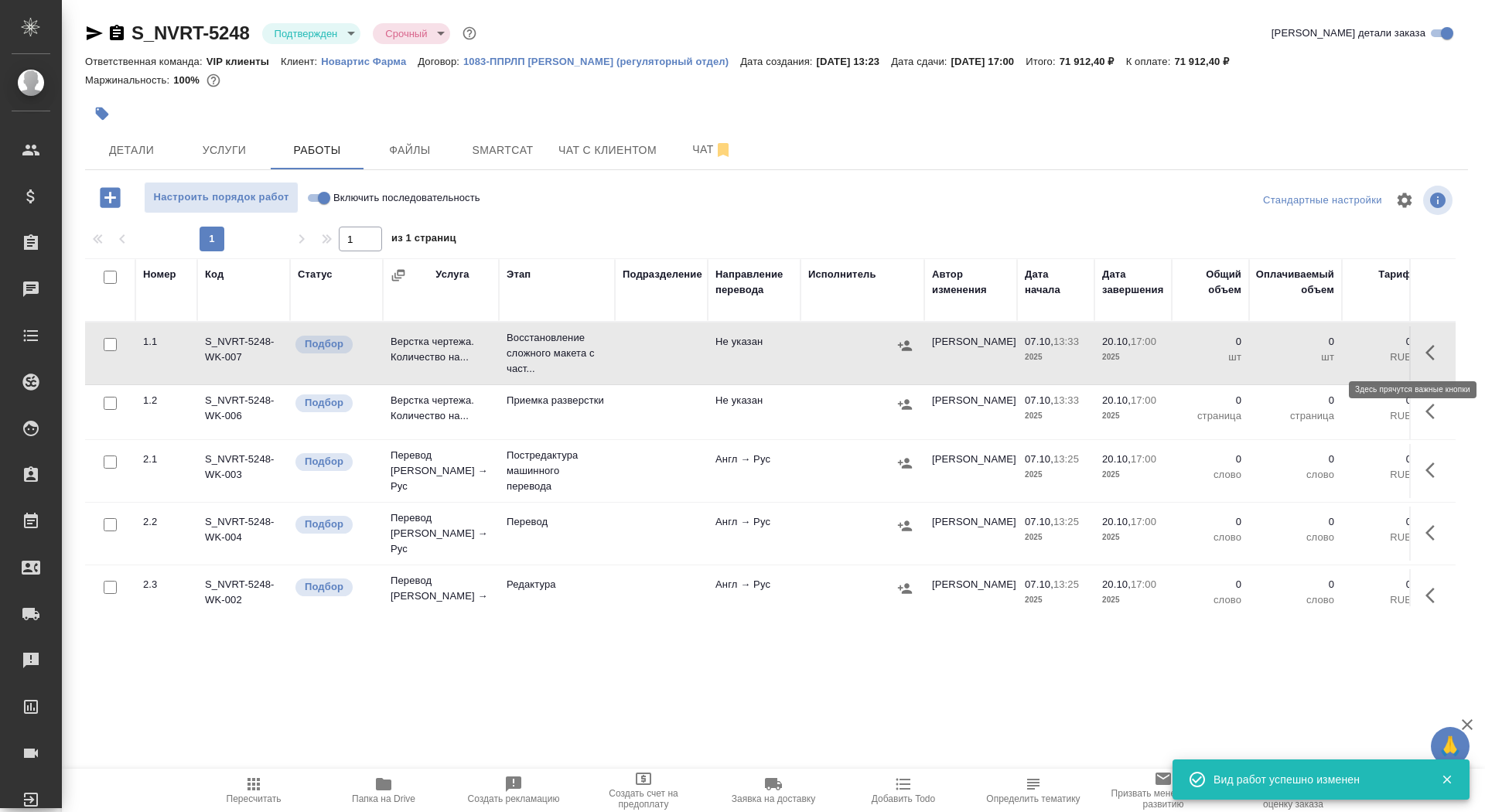
click at [1425, 349] on icon "button" at bounding box center [1434, 352] width 18 height 18
click at [1318, 349] on icon "button" at bounding box center [1321, 352] width 18 height 18
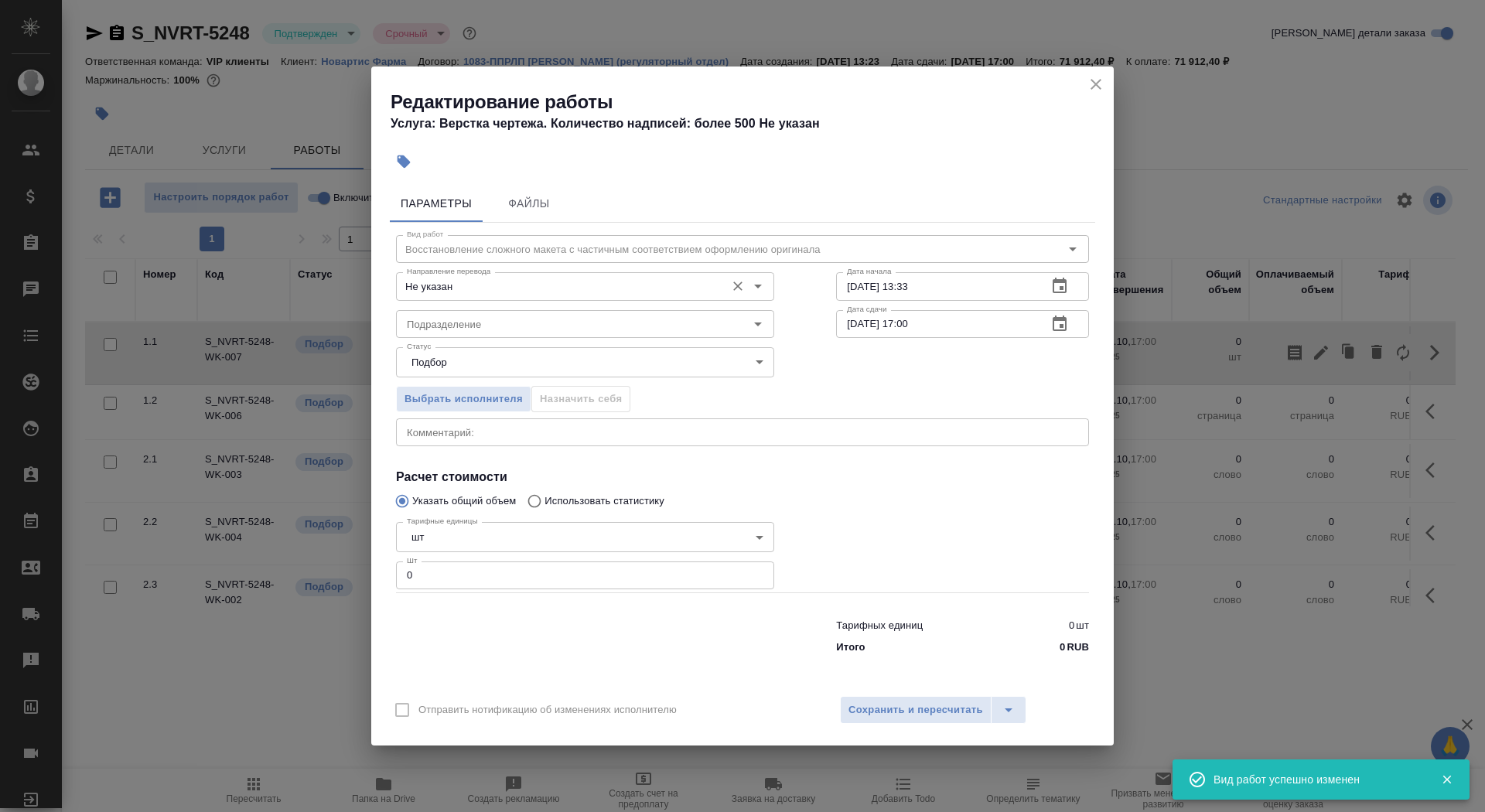
click at [496, 282] on input "Не указан" at bounding box center [559, 286] width 317 height 18
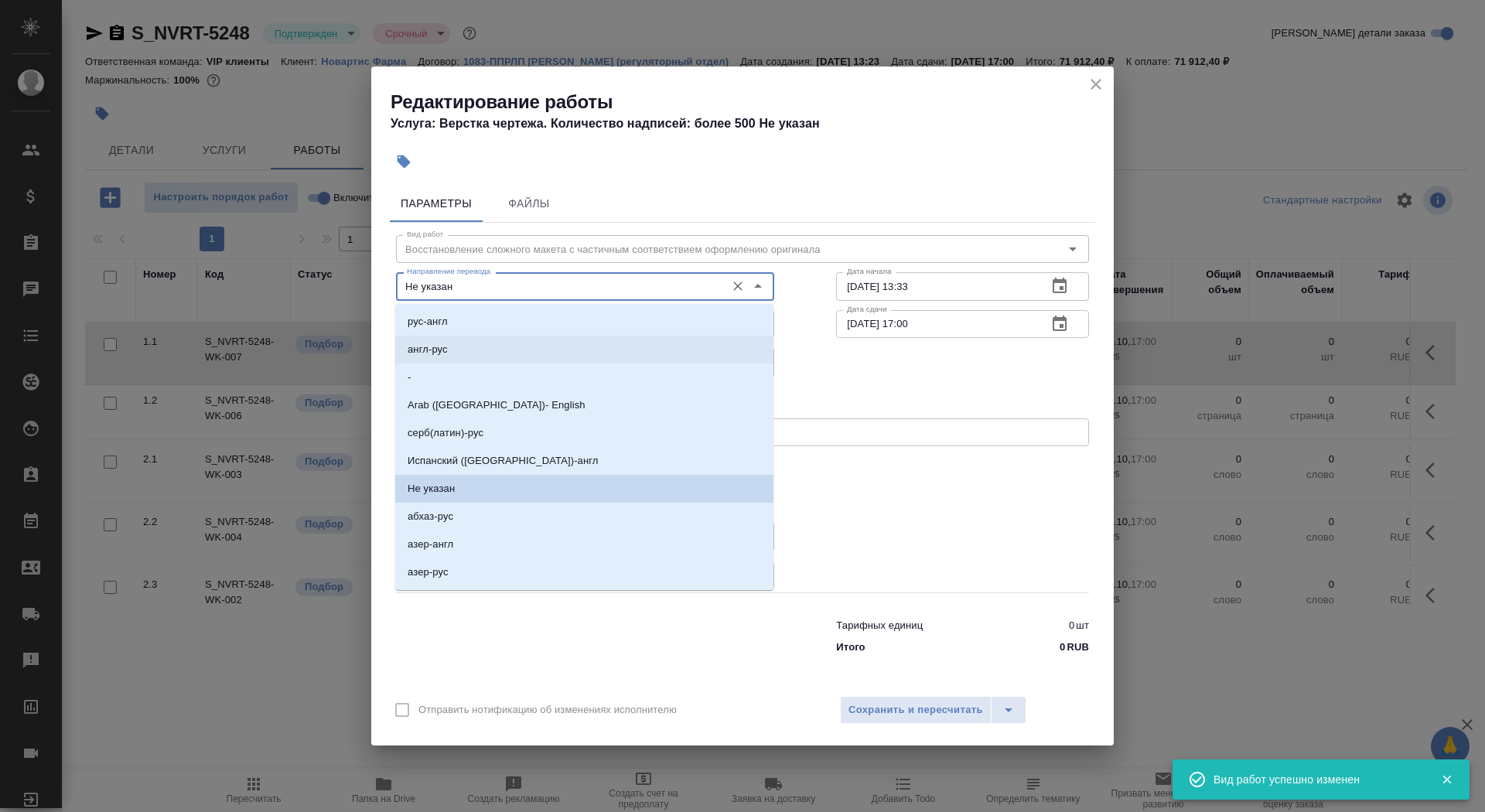
click at [482, 354] on li "англ-рус" at bounding box center [584, 349] width 378 height 28
type input "англ-рус"
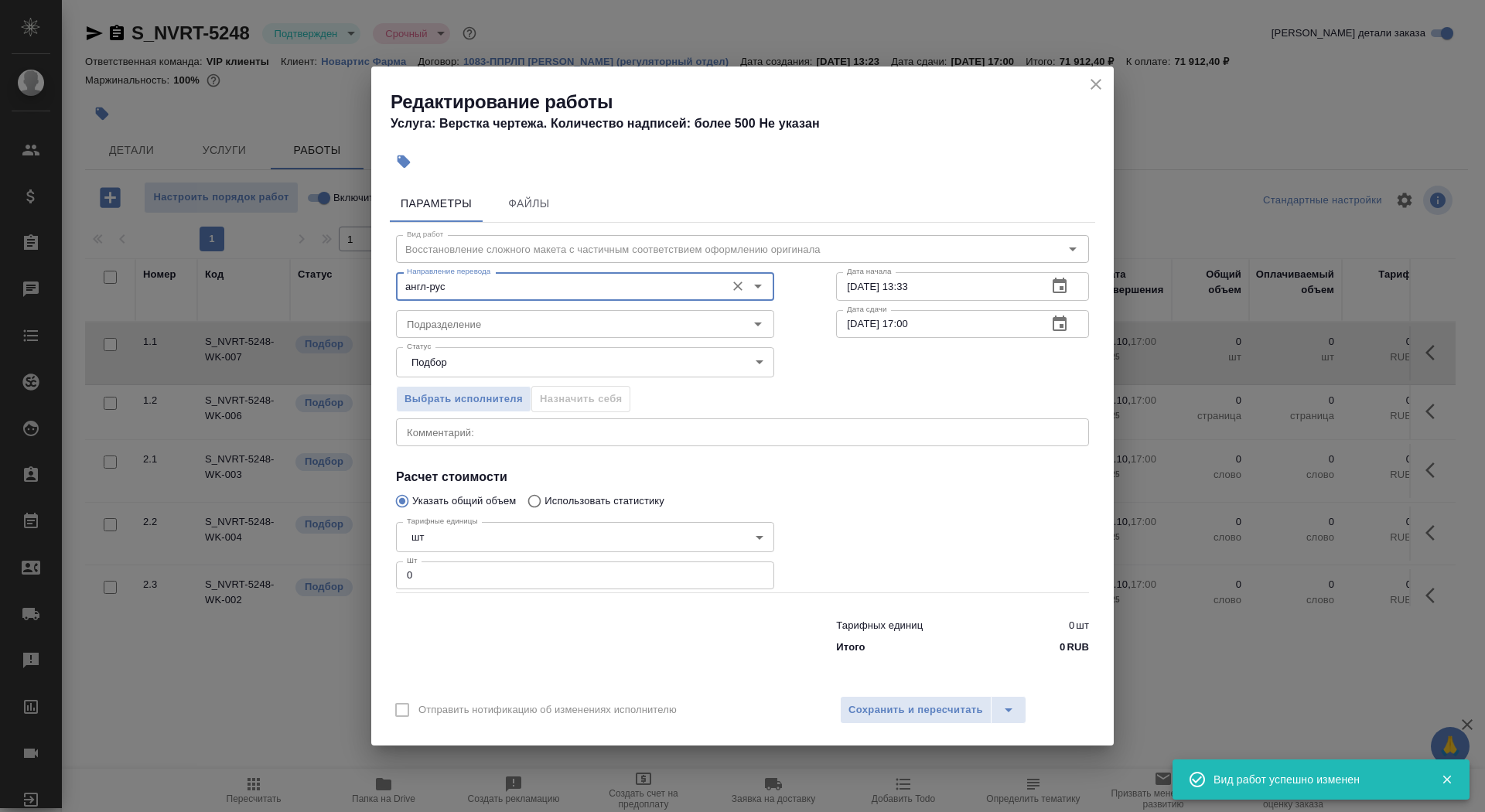
click at [474, 342] on div "Статус Подбор recruiting Статус" at bounding box center [585, 359] width 440 height 100
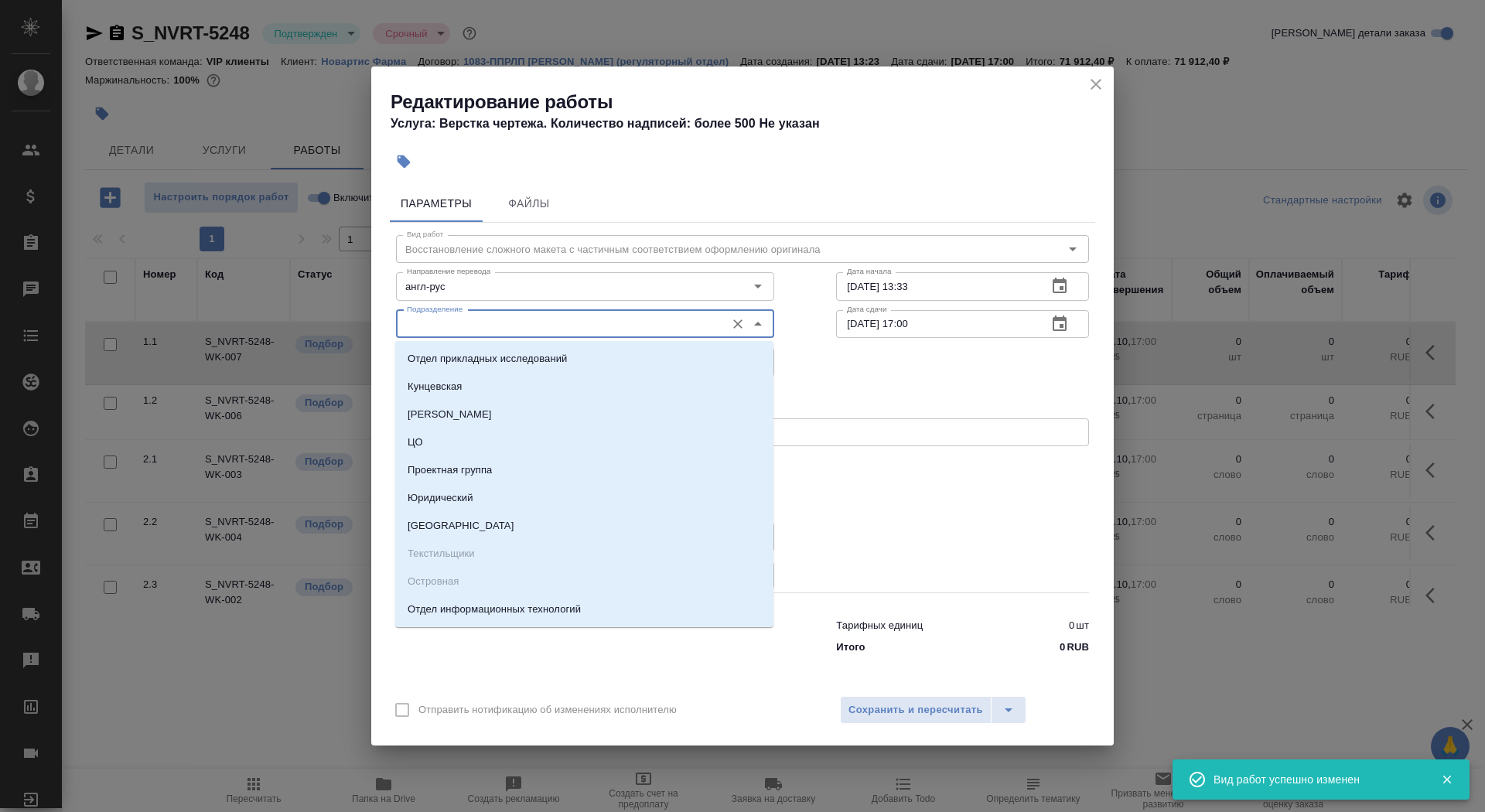
click at [474, 328] on input "Подразделение" at bounding box center [559, 324] width 317 height 18
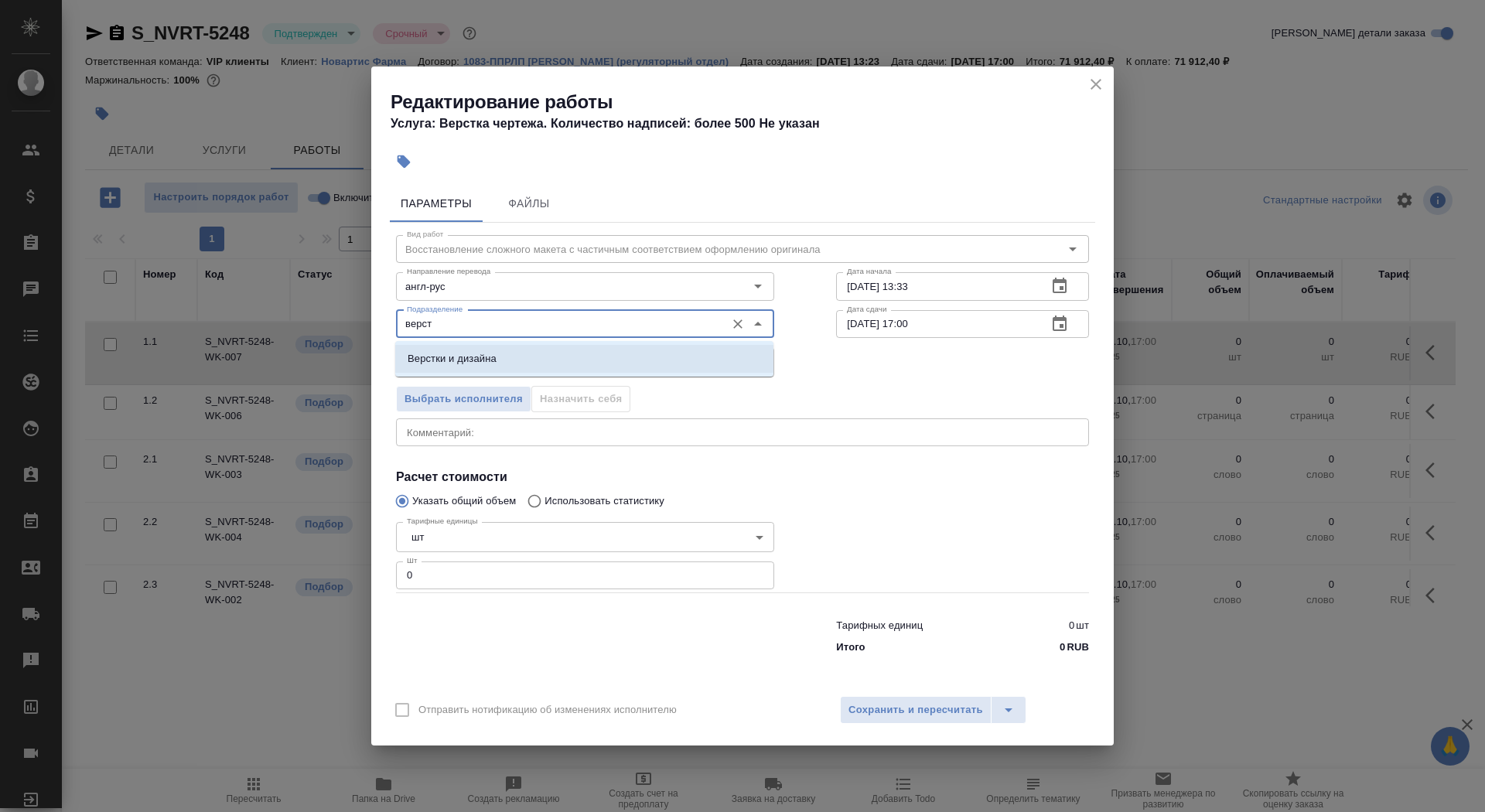
click at [504, 363] on li "Верстки и дизайна" at bounding box center [584, 358] width 378 height 28
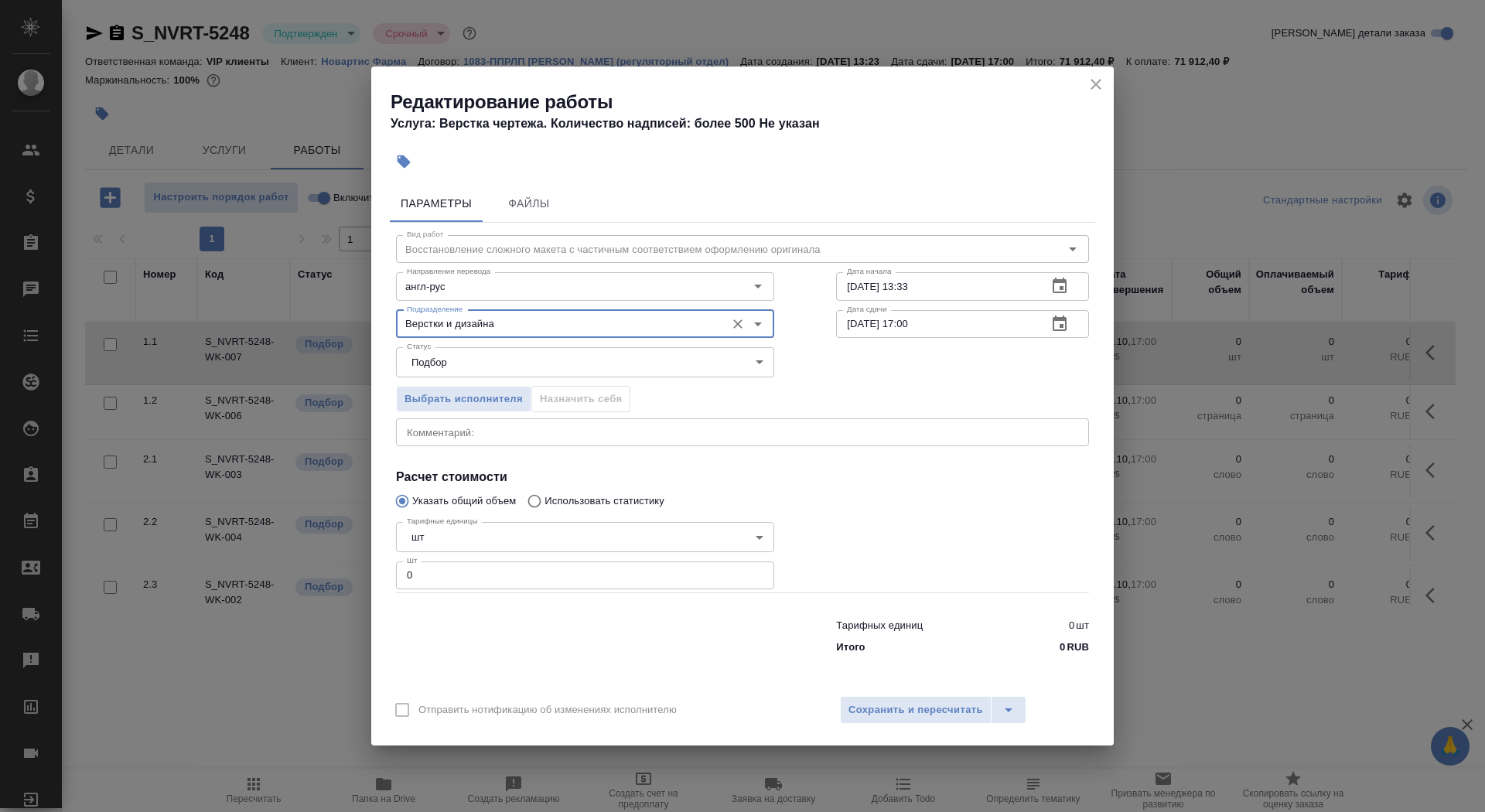
type input "Верстки и дизайна"
click at [471, 540] on body "🙏 .cls-1 fill:#fff; AWATERA Saydasheva Dilyara Клиенты Спецификации Заказы 0 Ча…" at bounding box center [742, 406] width 1485 height 812
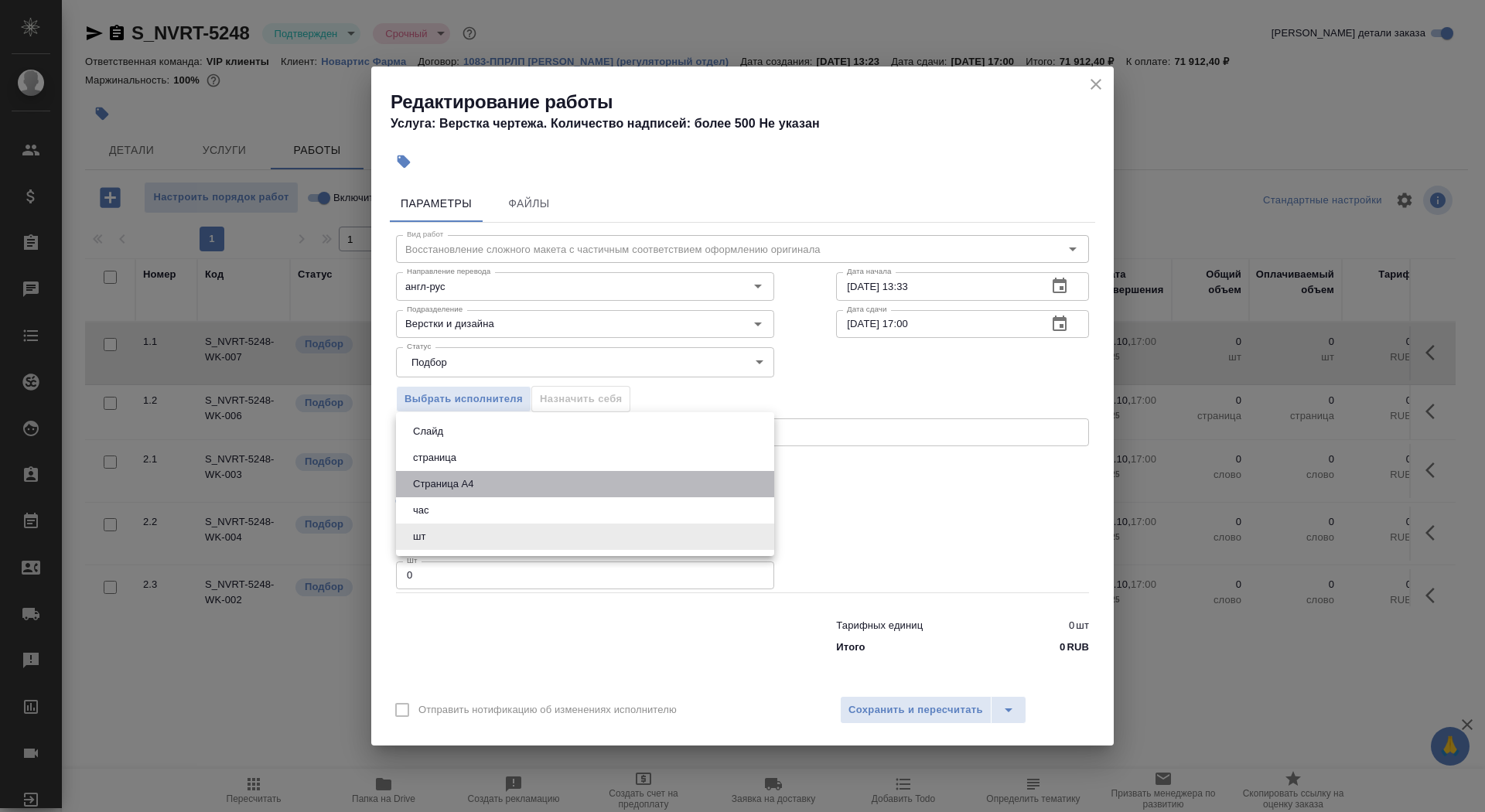
click at [473, 480] on button "Страница А4" at bounding box center [443, 483] width 70 height 17
type input "5f036ec4e16dec2d6b59c8ff"
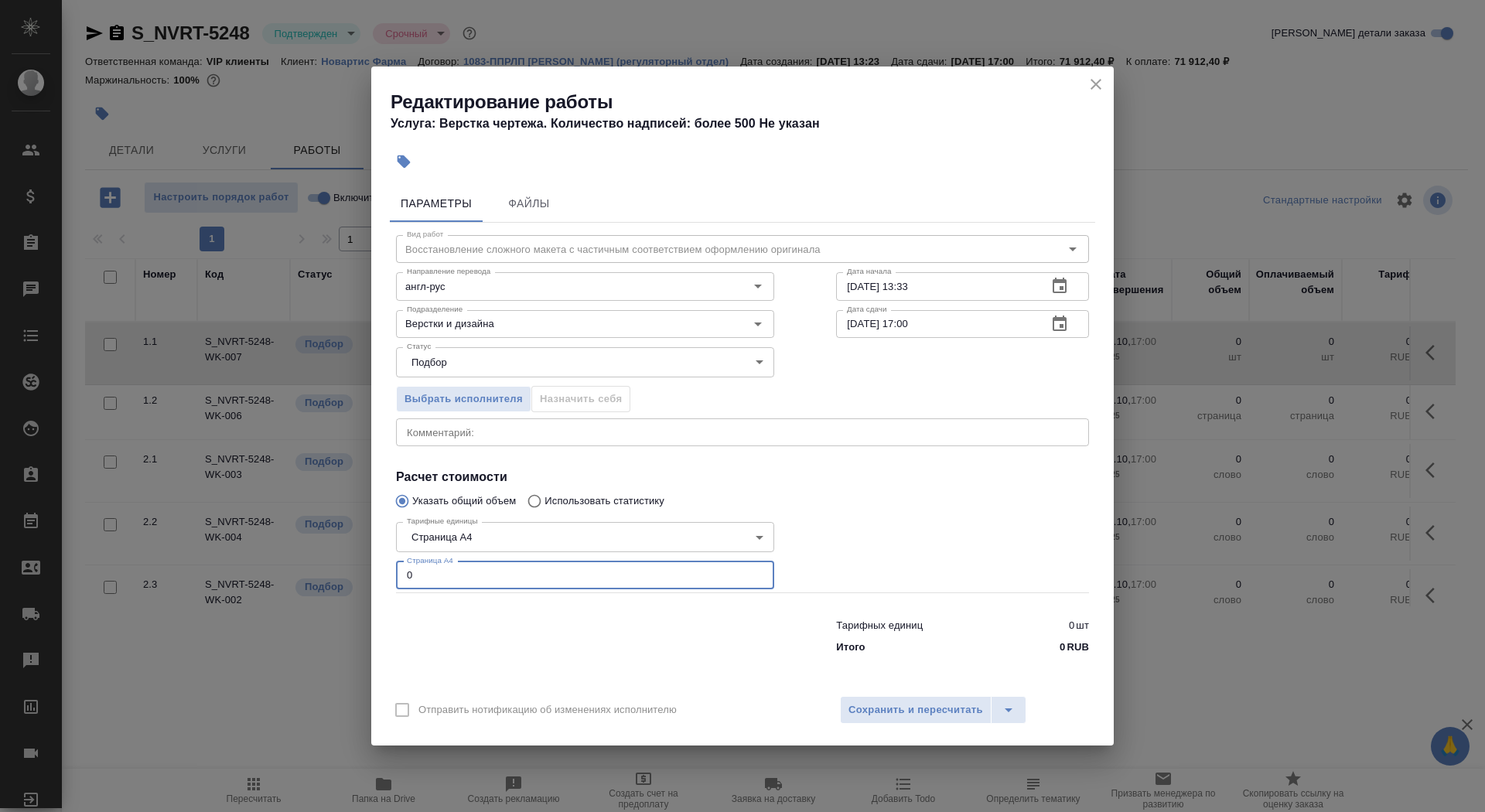
click at [473, 573] on input "0" at bounding box center [585, 575] width 378 height 28
type input "122"
click at [957, 283] on input "[DATE] 13:33" at bounding box center [935, 286] width 199 height 28
type input "[DATE] 14:30"
click at [1052, 325] on icon "button" at bounding box center [1059, 322] width 14 height 15
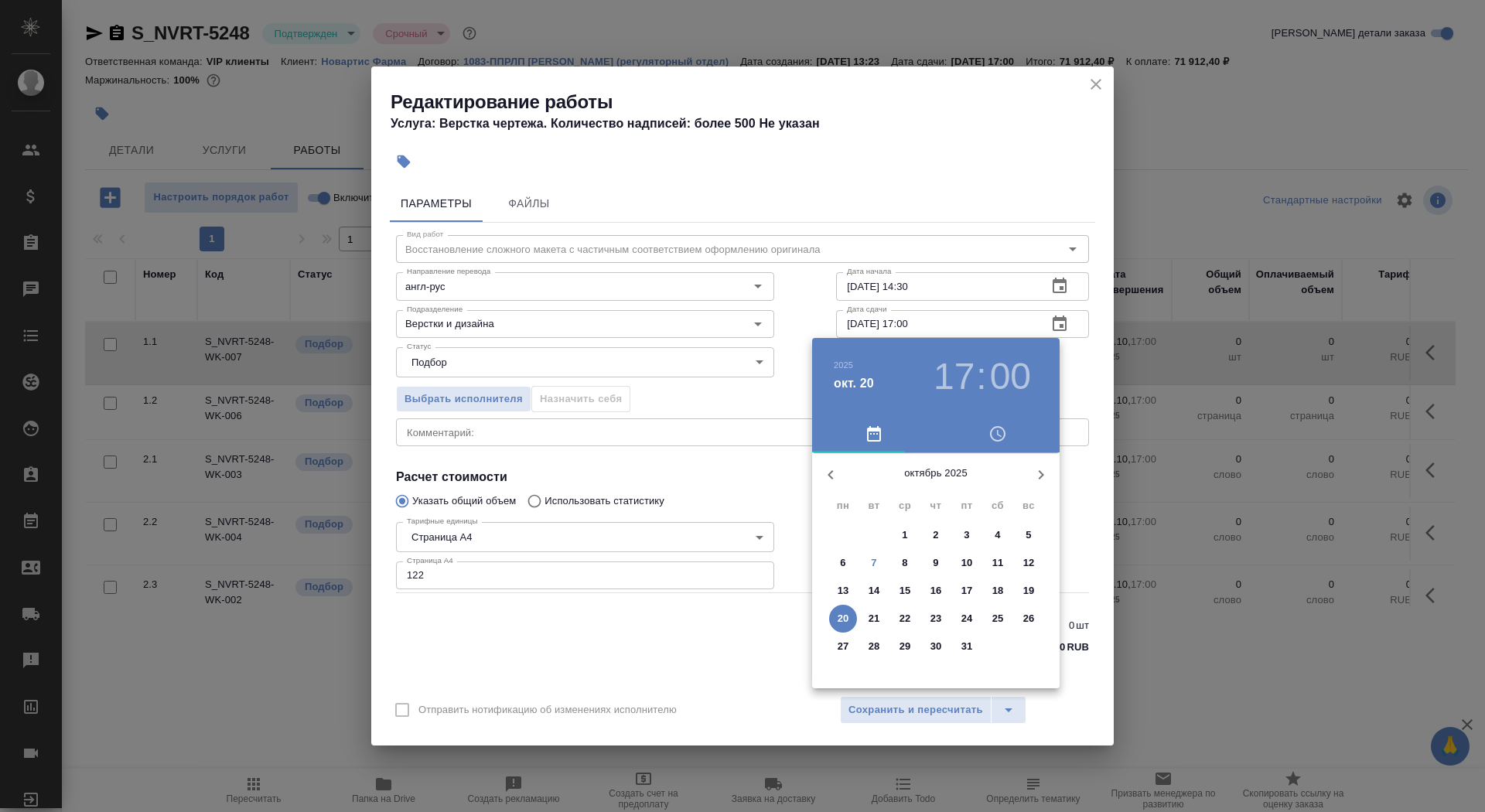
click at [898, 559] on span "8" at bounding box center [905, 562] width 28 height 15
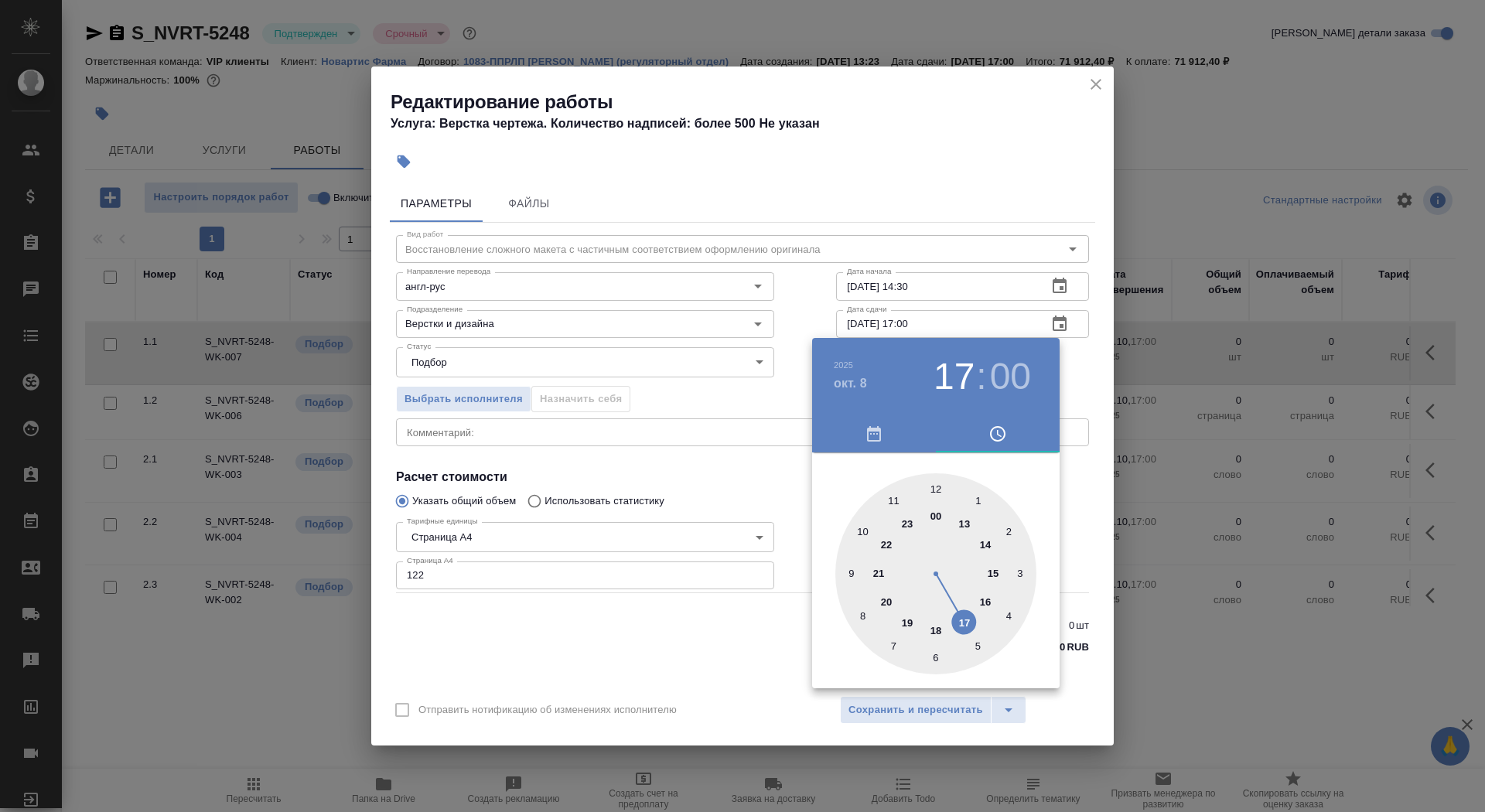
type input "08.10.2025 18:00"
click at [934, 632] on div at bounding box center [935, 574] width 201 height 201
click at [709, 461] on div at bounding box center [742, 406] width 1485 height 812
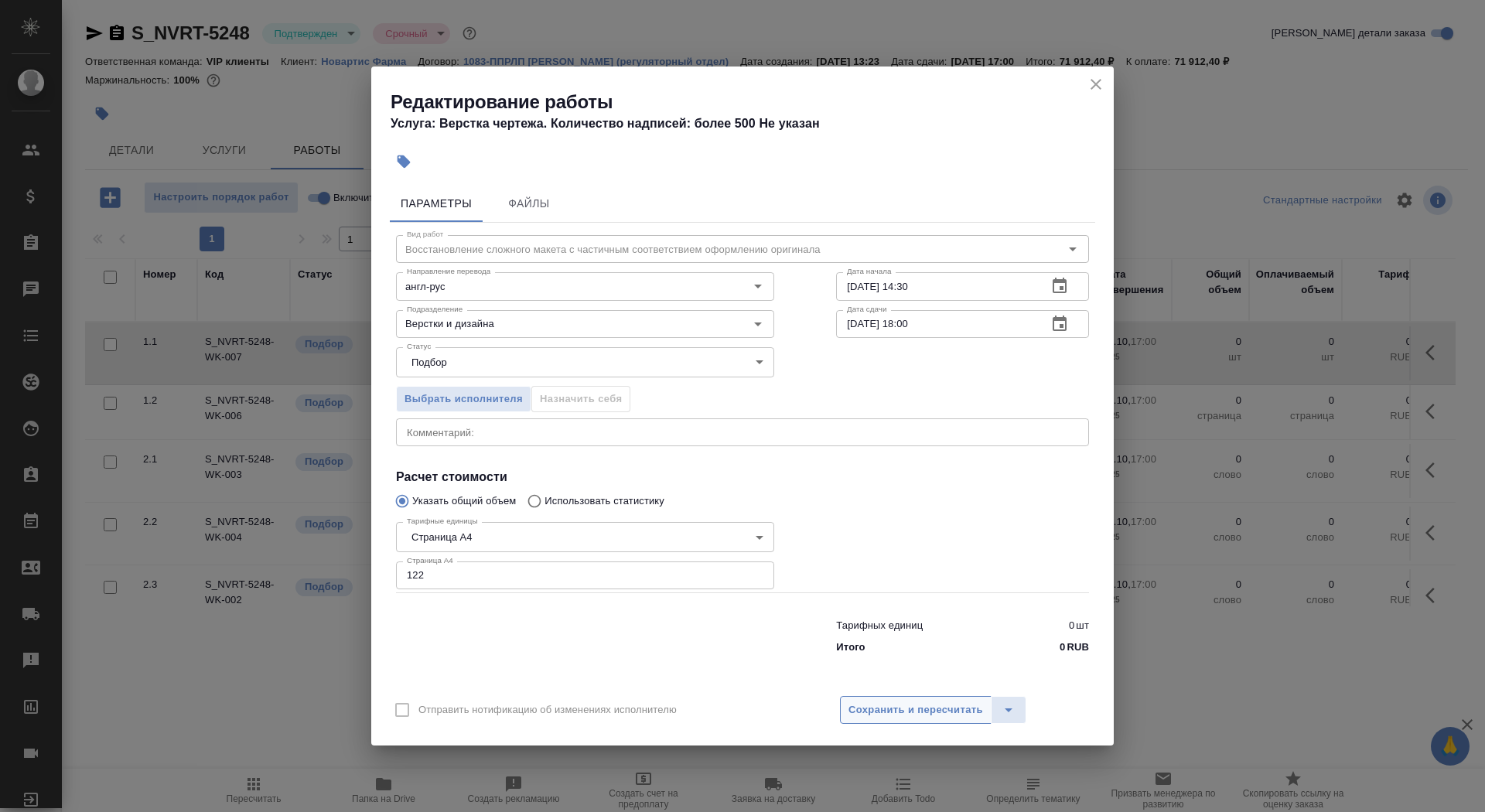
click at [915, 696] on button "Сохранить и пересчитать" at bounding box center [915, 710] width 151 height 28
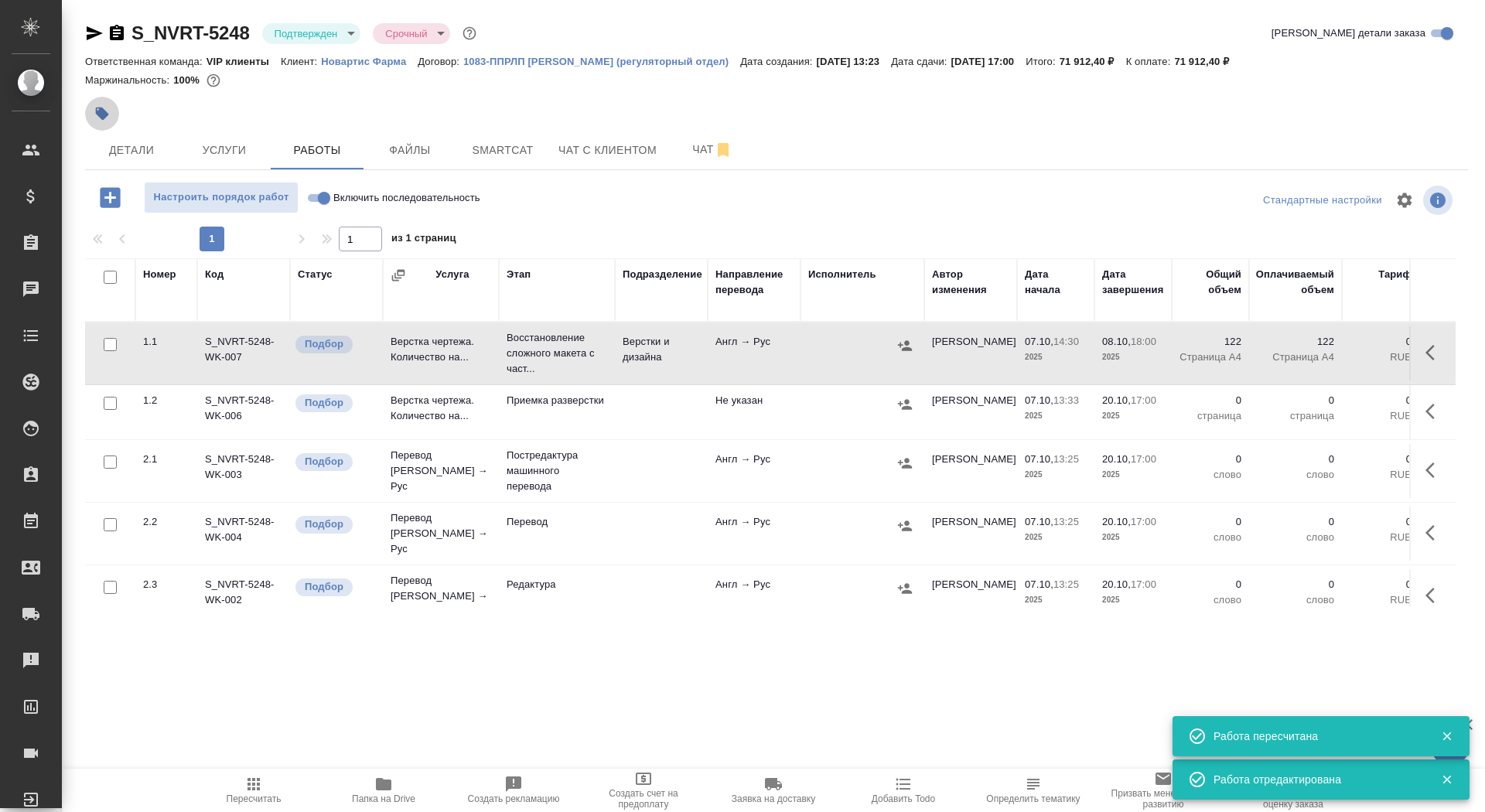
click at [92, 117] on button "button" at bounding box center [102, 114] width 34 height 34
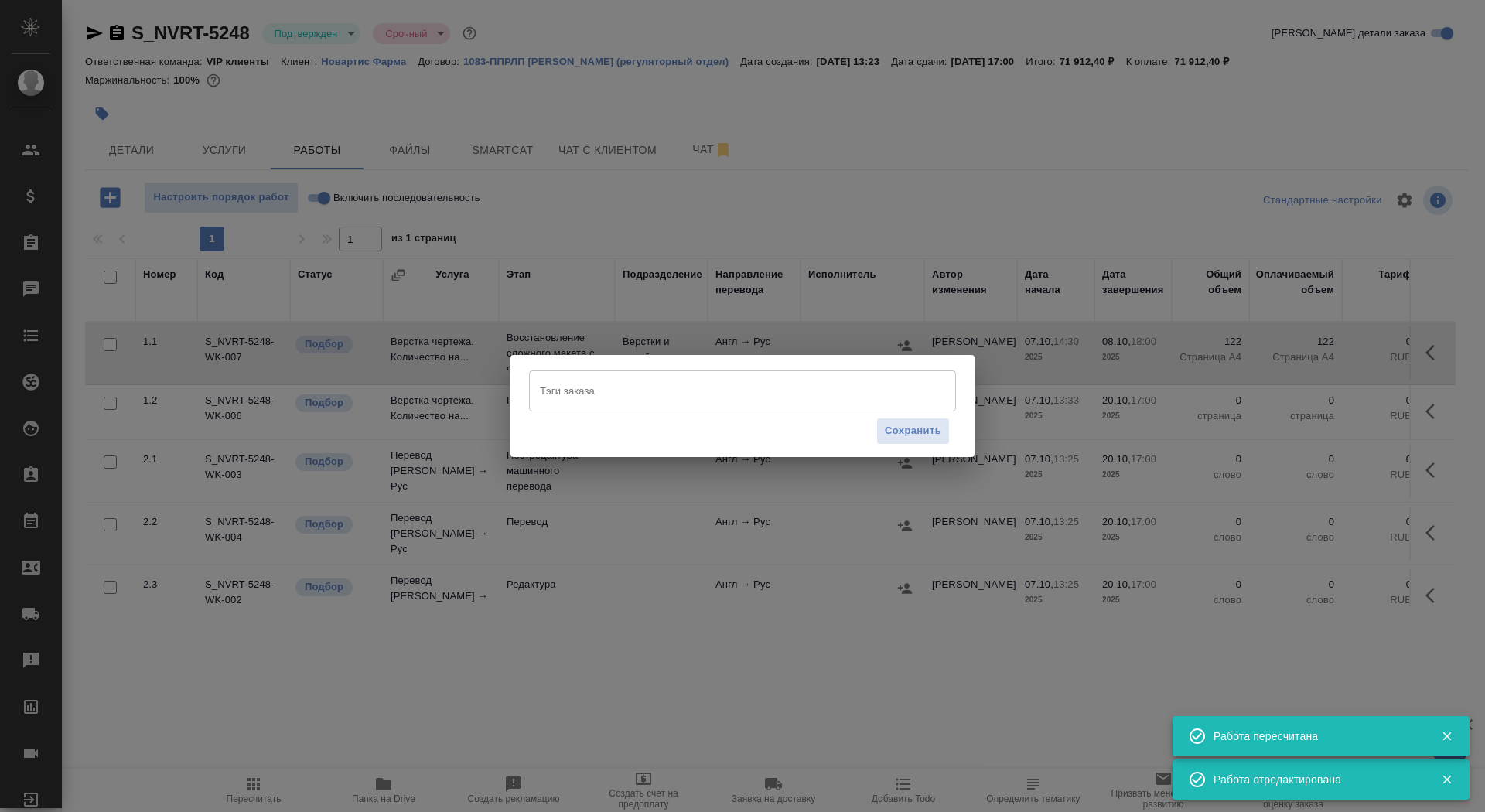
click at [569, 384] on input "Тэги заказа" at bounding box center [728, 390] width 384 height 26
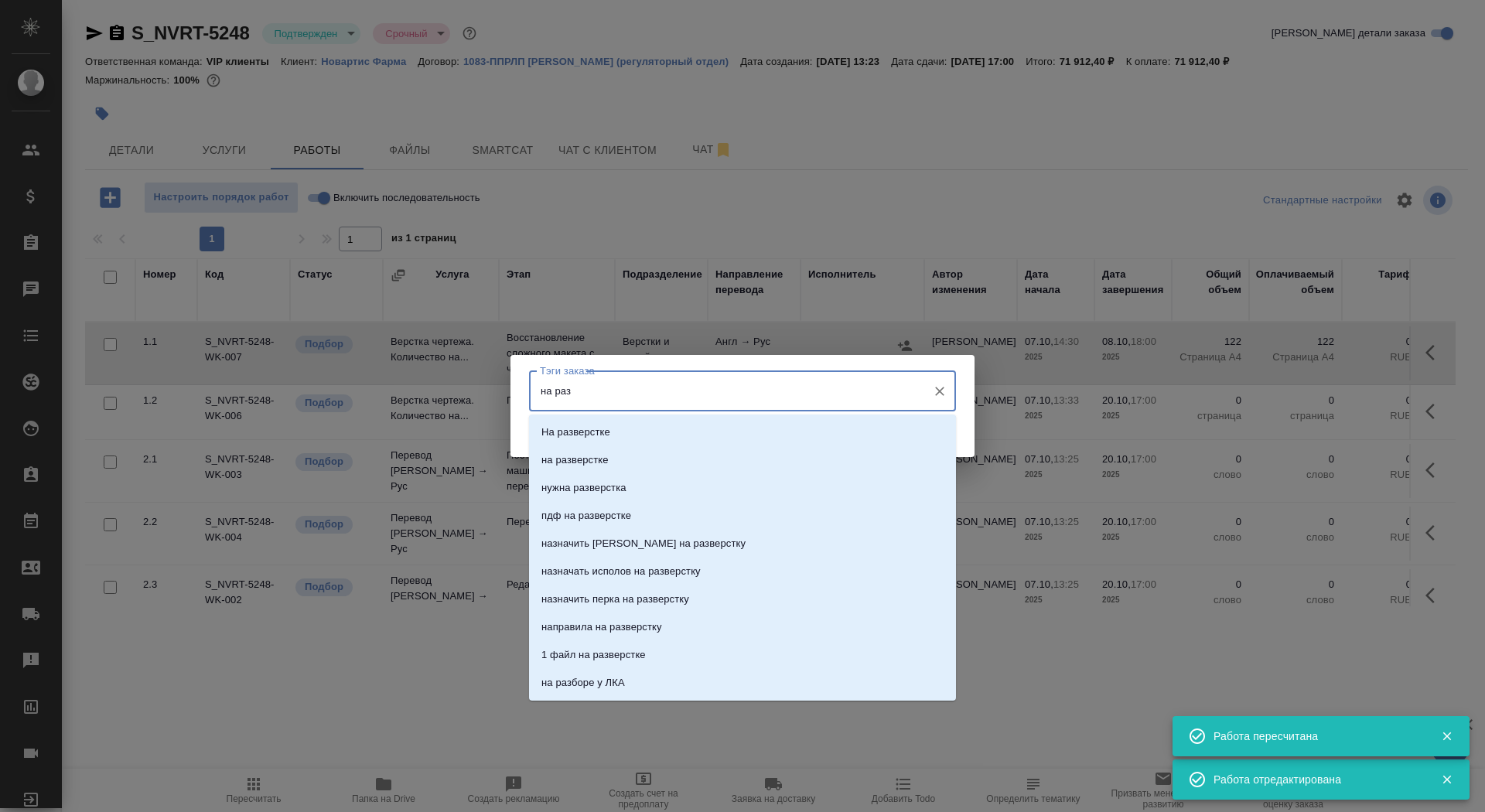
type input "на разв"
click at [622, 463] on li "на разверстке" at bounding box center [742, 460] width 426 height 28
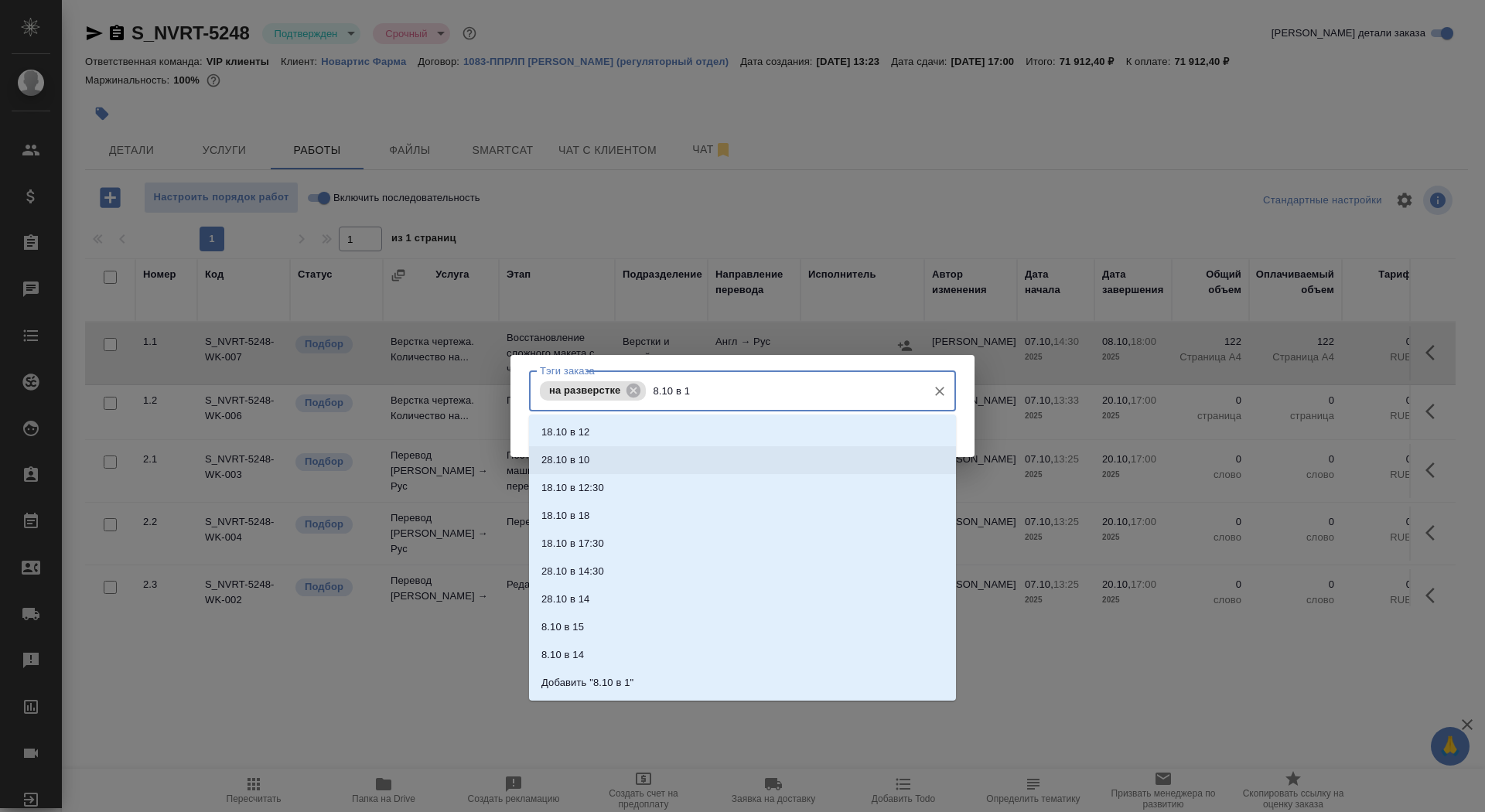
type input "8.10 в 18"
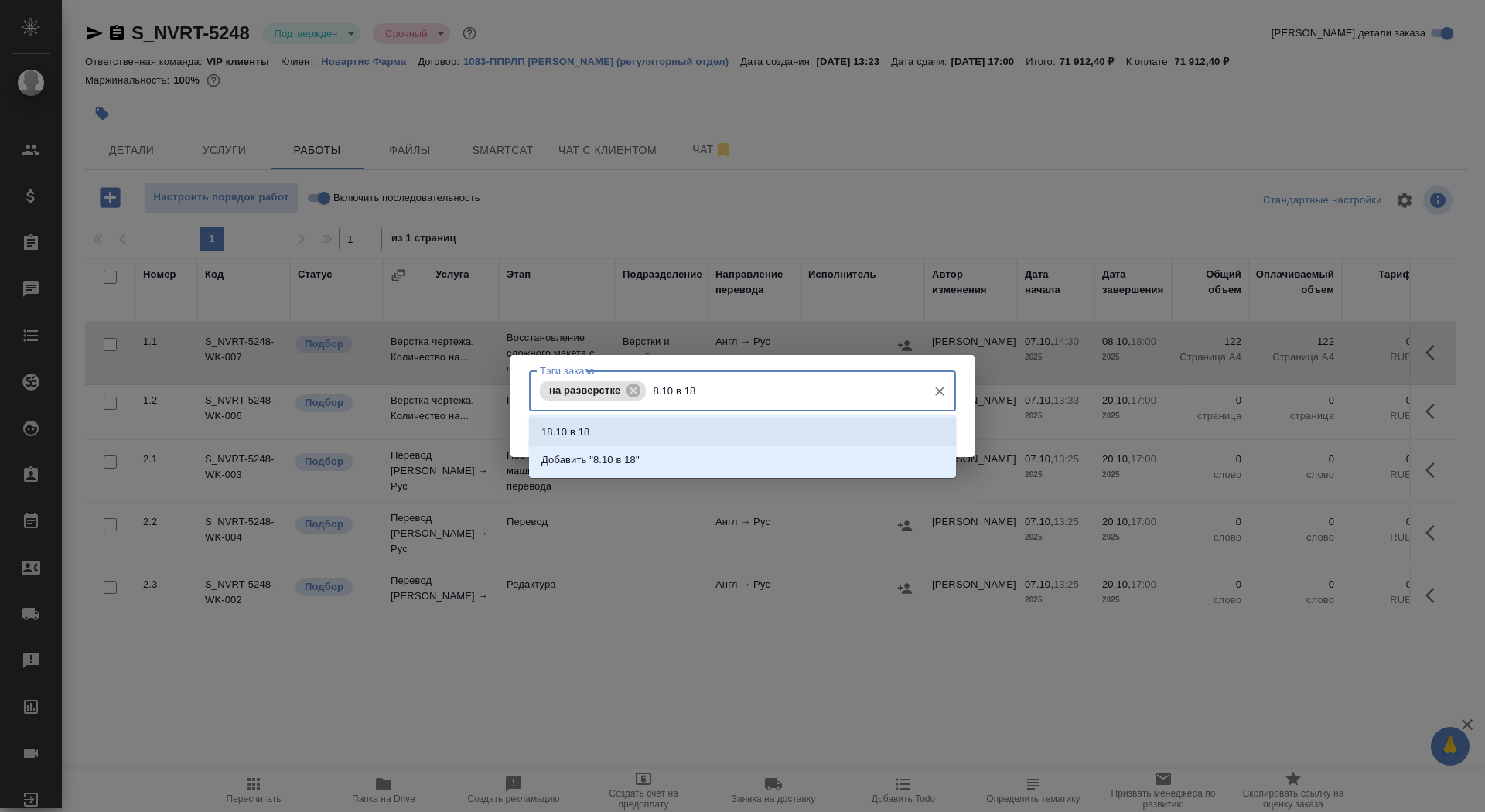
click at [603, 432] on li "18.10 в 18" at bounding box center [742, 432] width 426 height 28
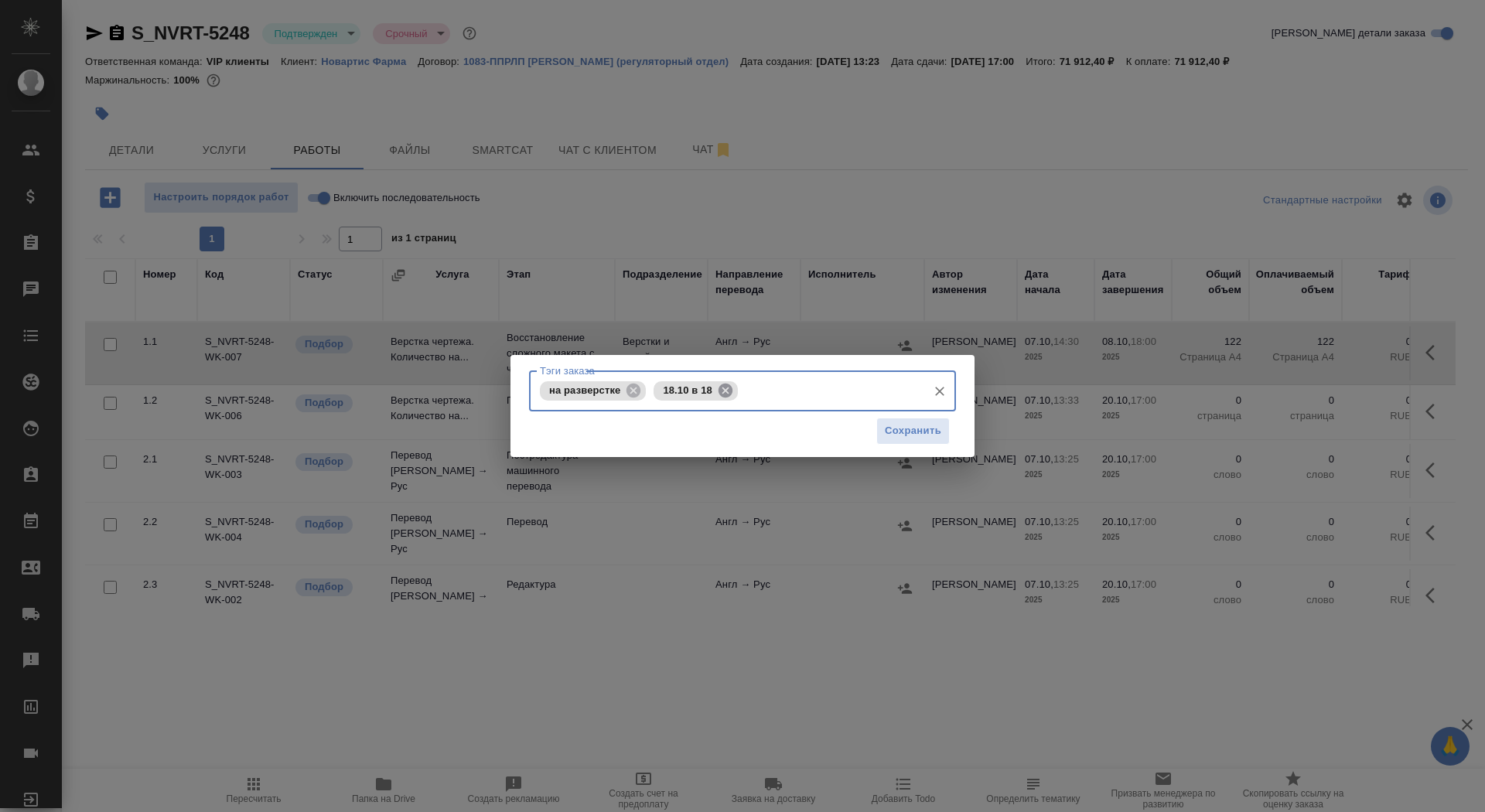
click at [723, 389] on icon at bounding box center [724, 389] width 14 height 14
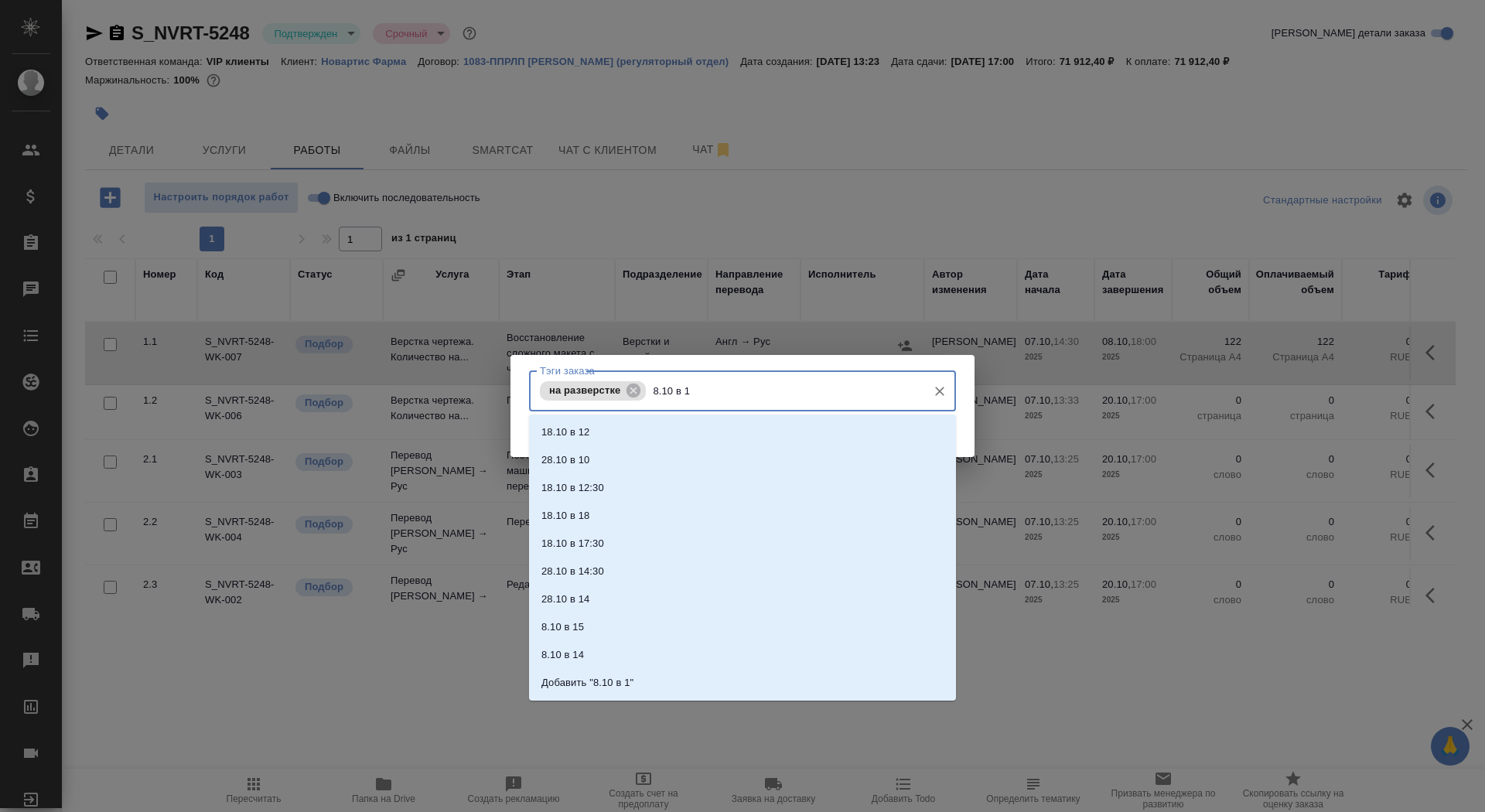
type input "8.10 в 18"
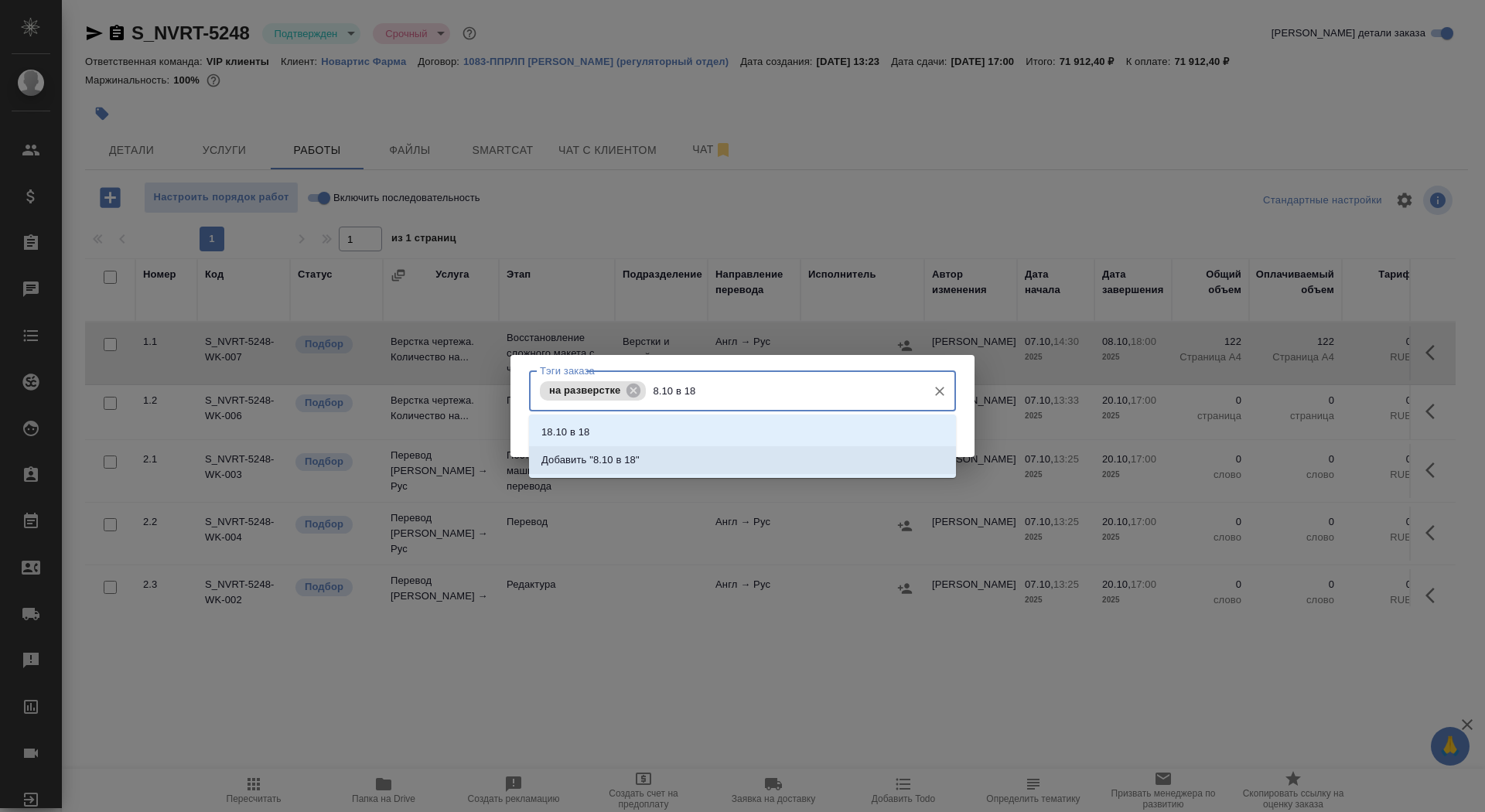
click at [709, 462] on li "Добавить "8.10 в 18"" at bounding box center [742, 460] width 426 height 28
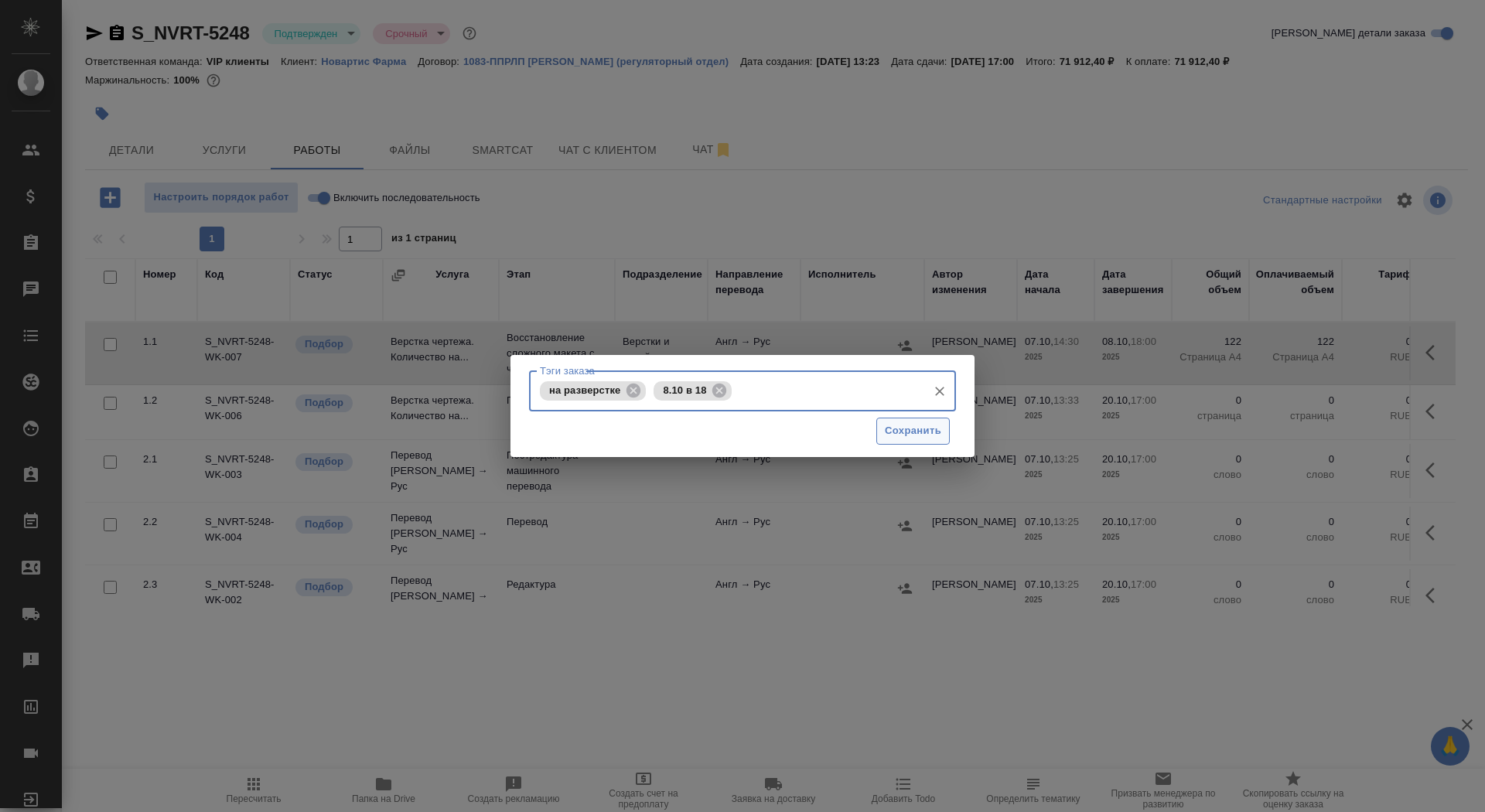
click at [909, 422] on span "Сохранить" at bounding box center [913, 431] width 56 height 18
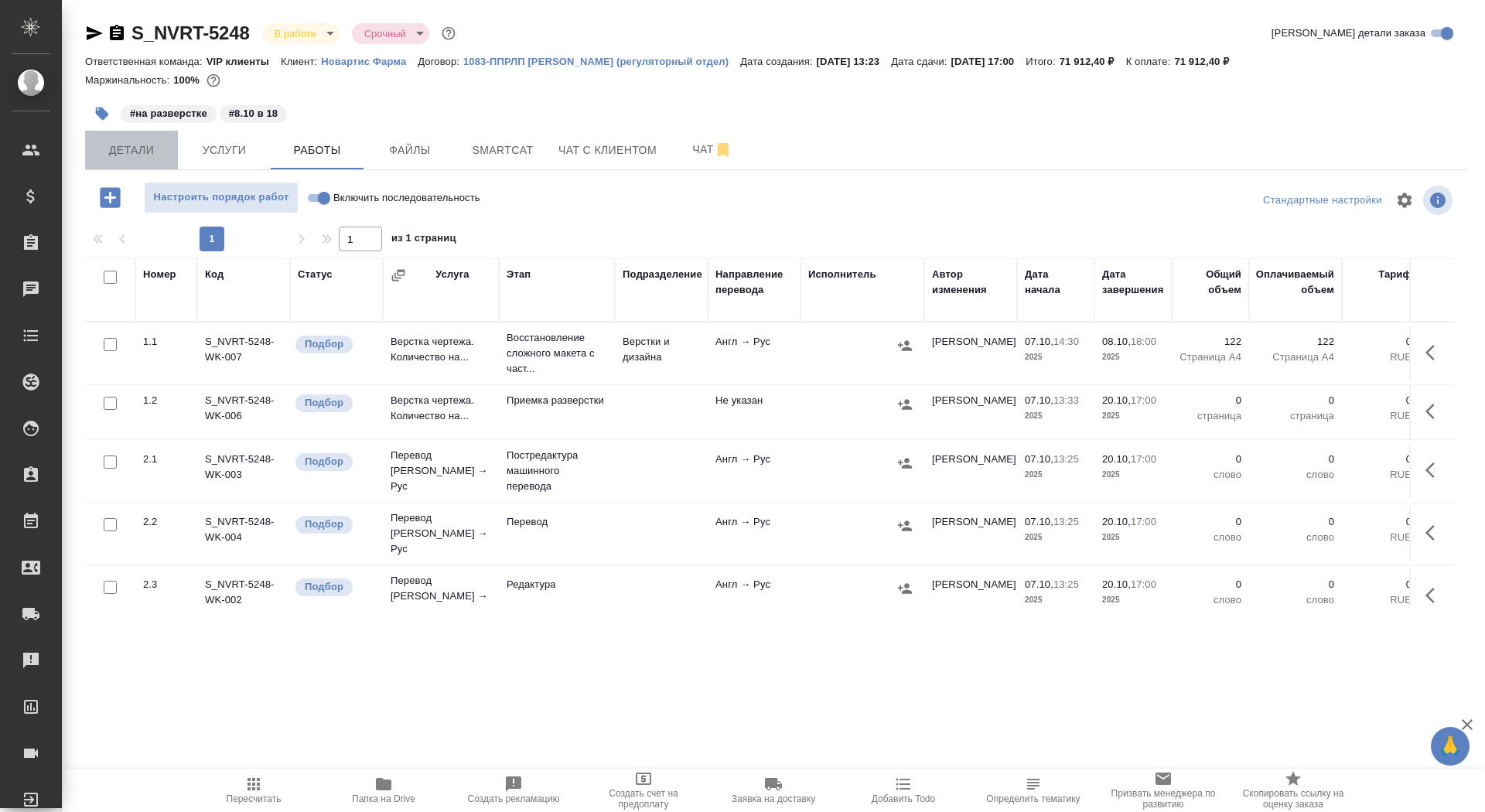
click at [161, 145] on span "Детали" at bounding box center [131, 149] width 74 height 19
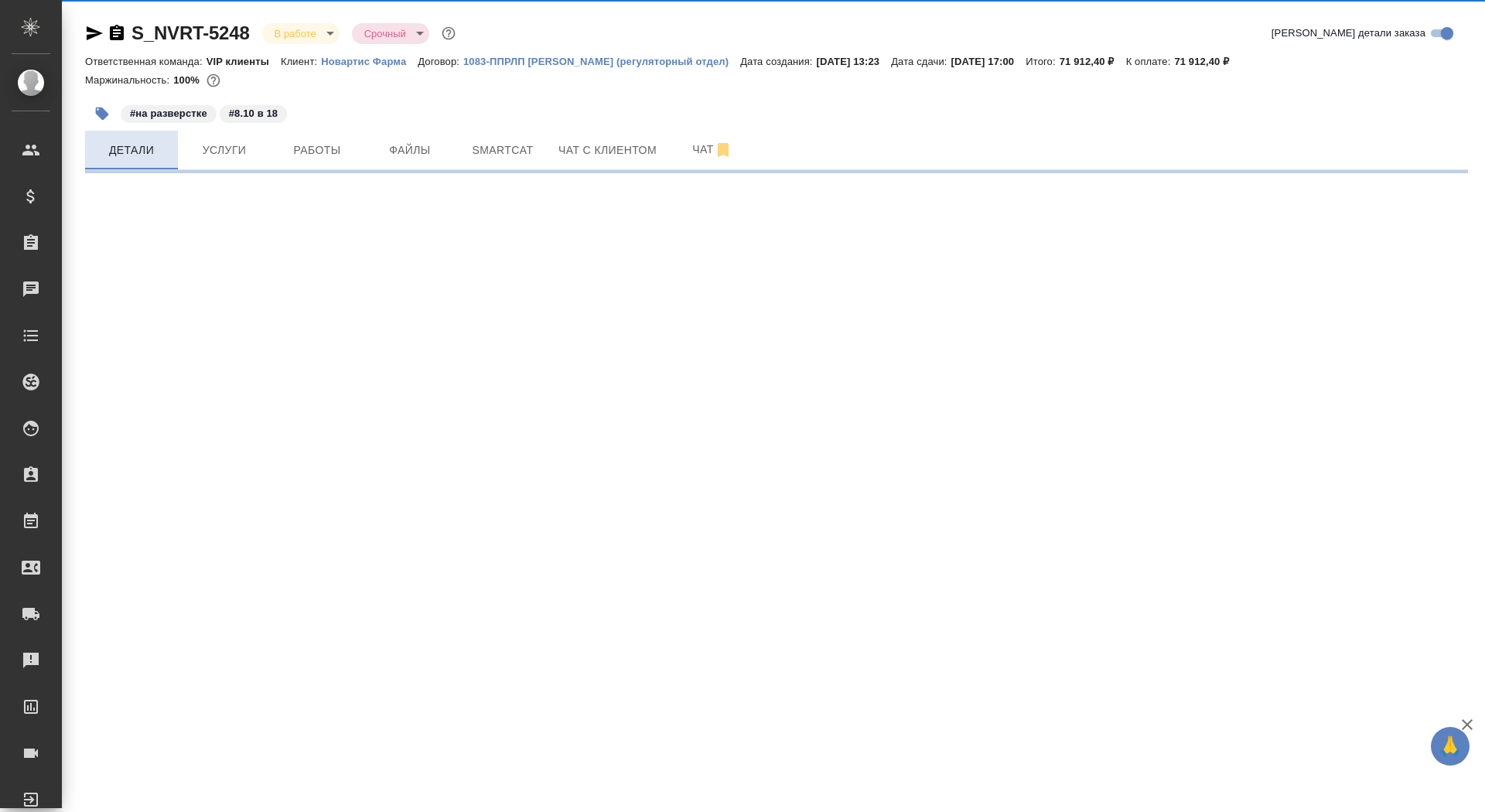
select select "RU"
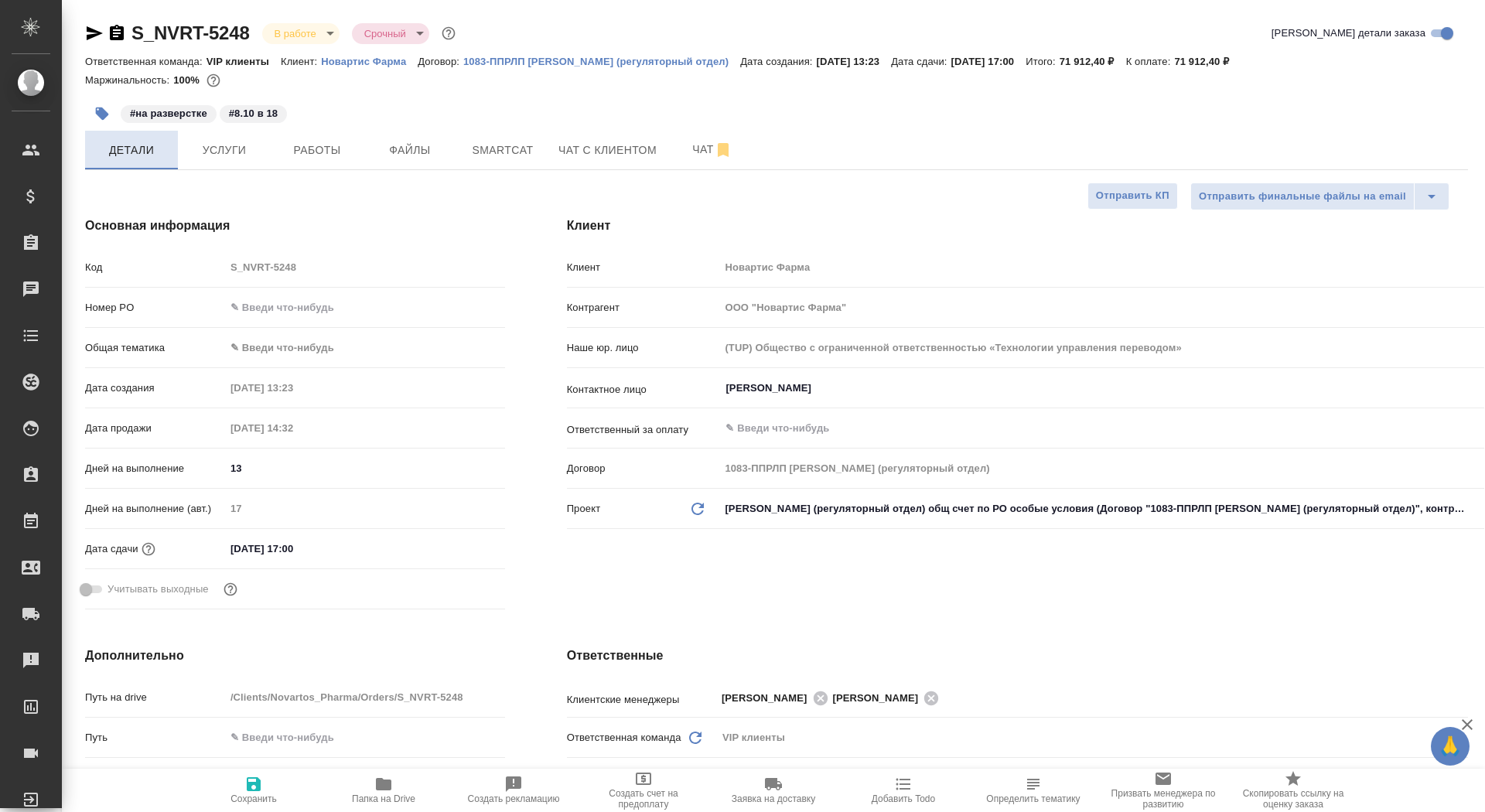
type textarea "x"
click at [685, 148] on span "Чат" at bounding box center [713, 149] width 74 height 19
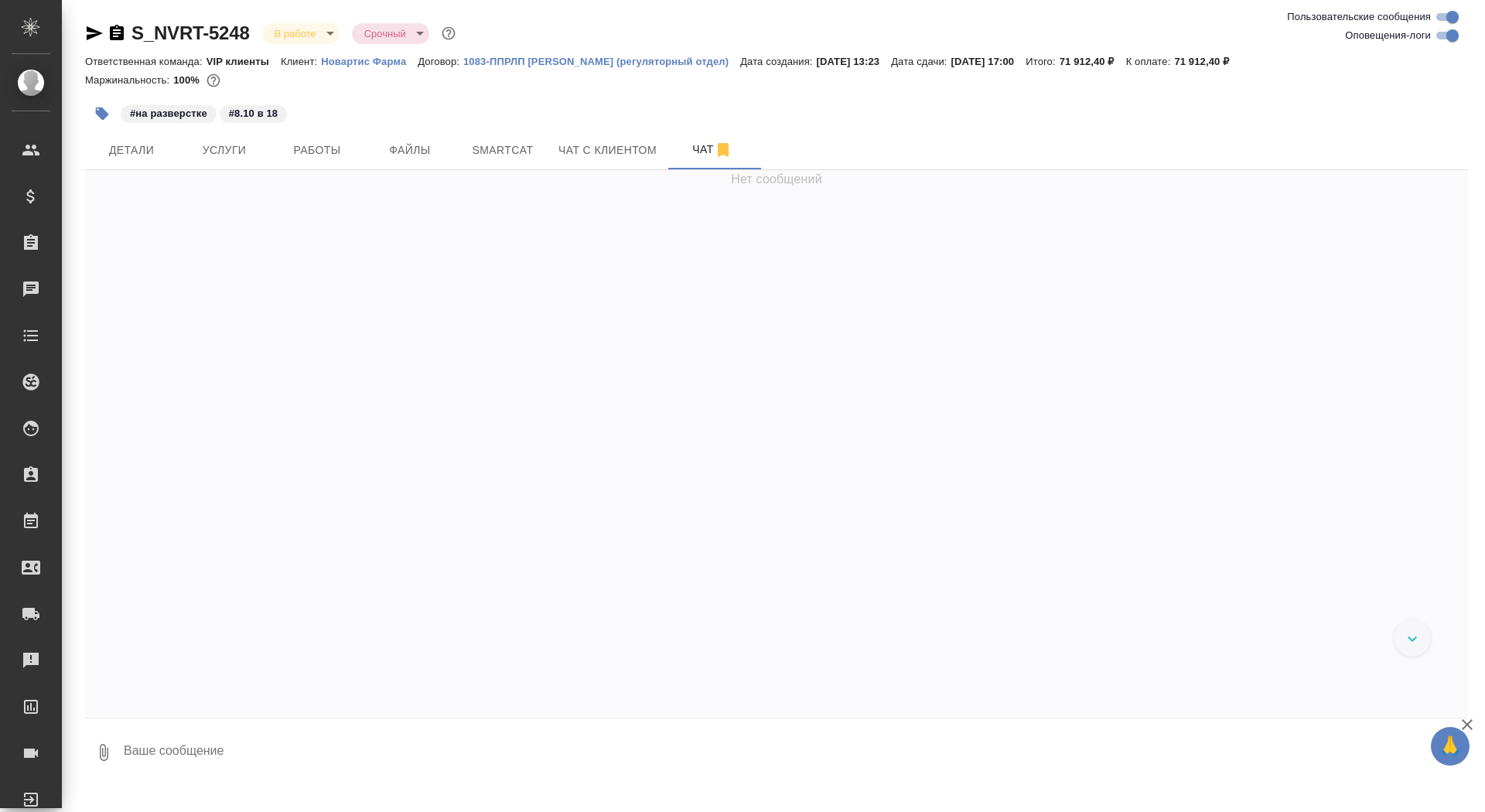
scroll to position [16719, 0]
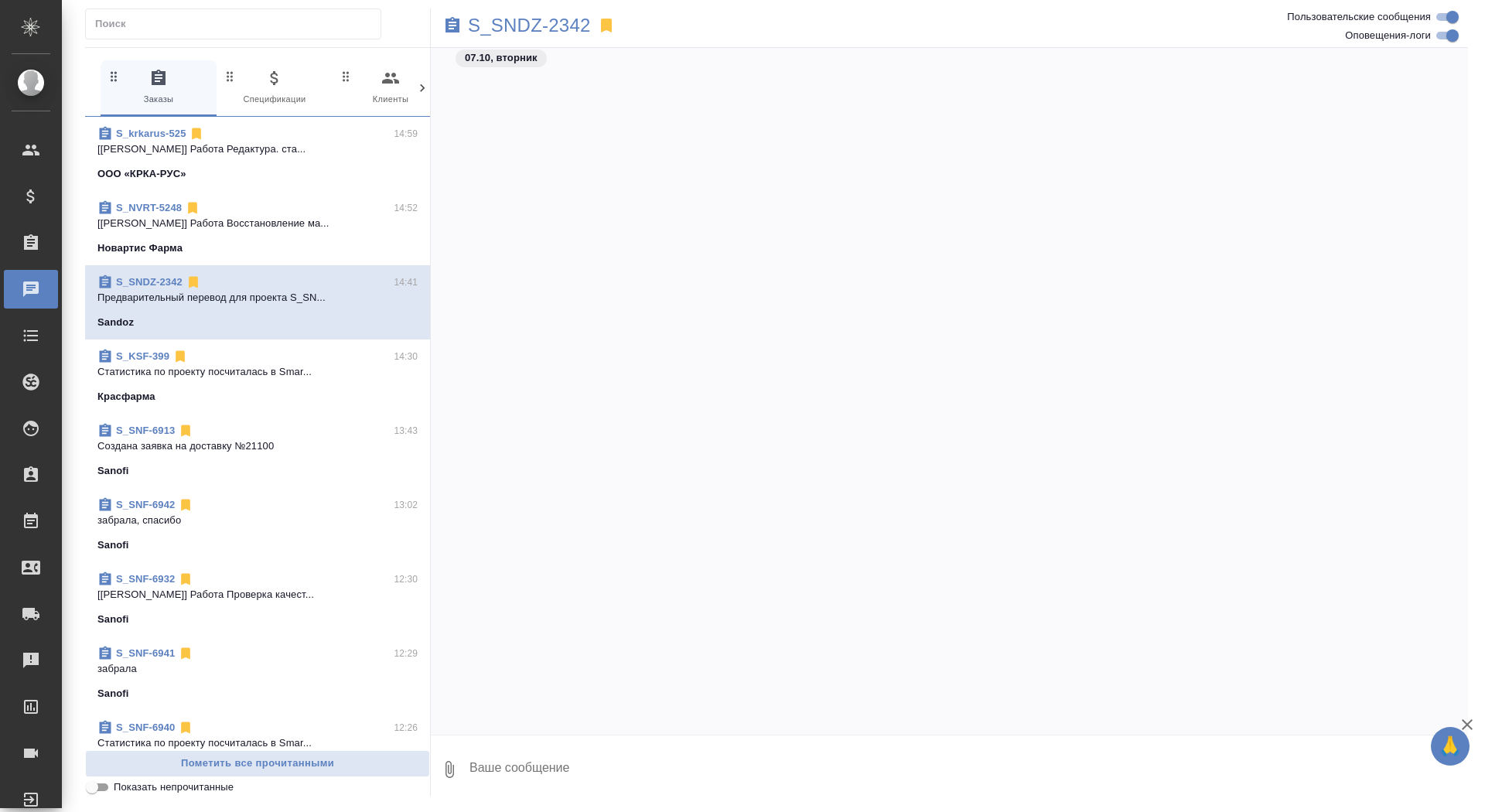
scroll to position [14069, 0]
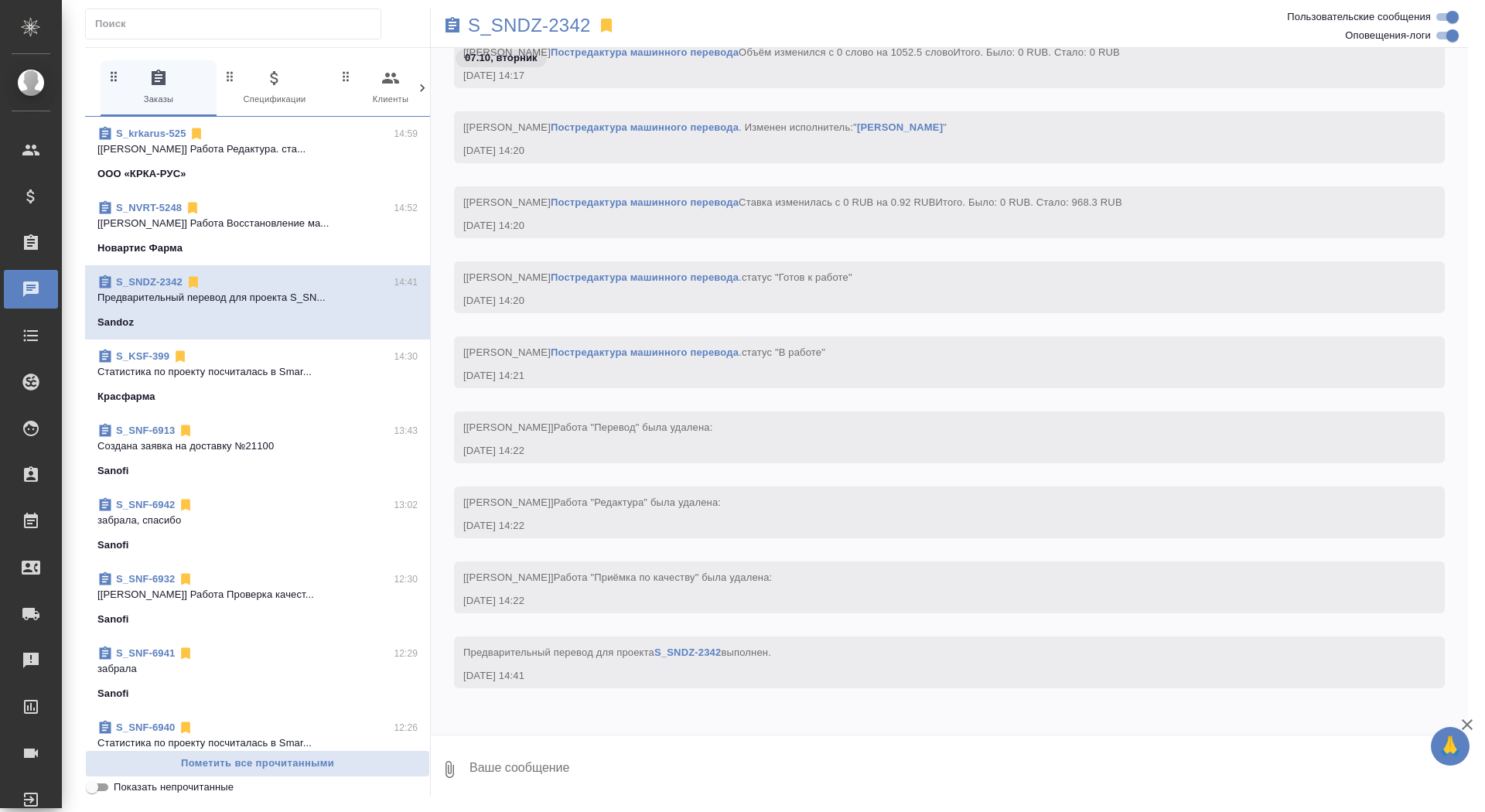
click at [279, 239] on span "S_NVRT-5248 14:52 [[PERSON_NAME]] Работа Восстановление ма... Новартис Фарма" at bounding box center [258, 227] width 321 height 55
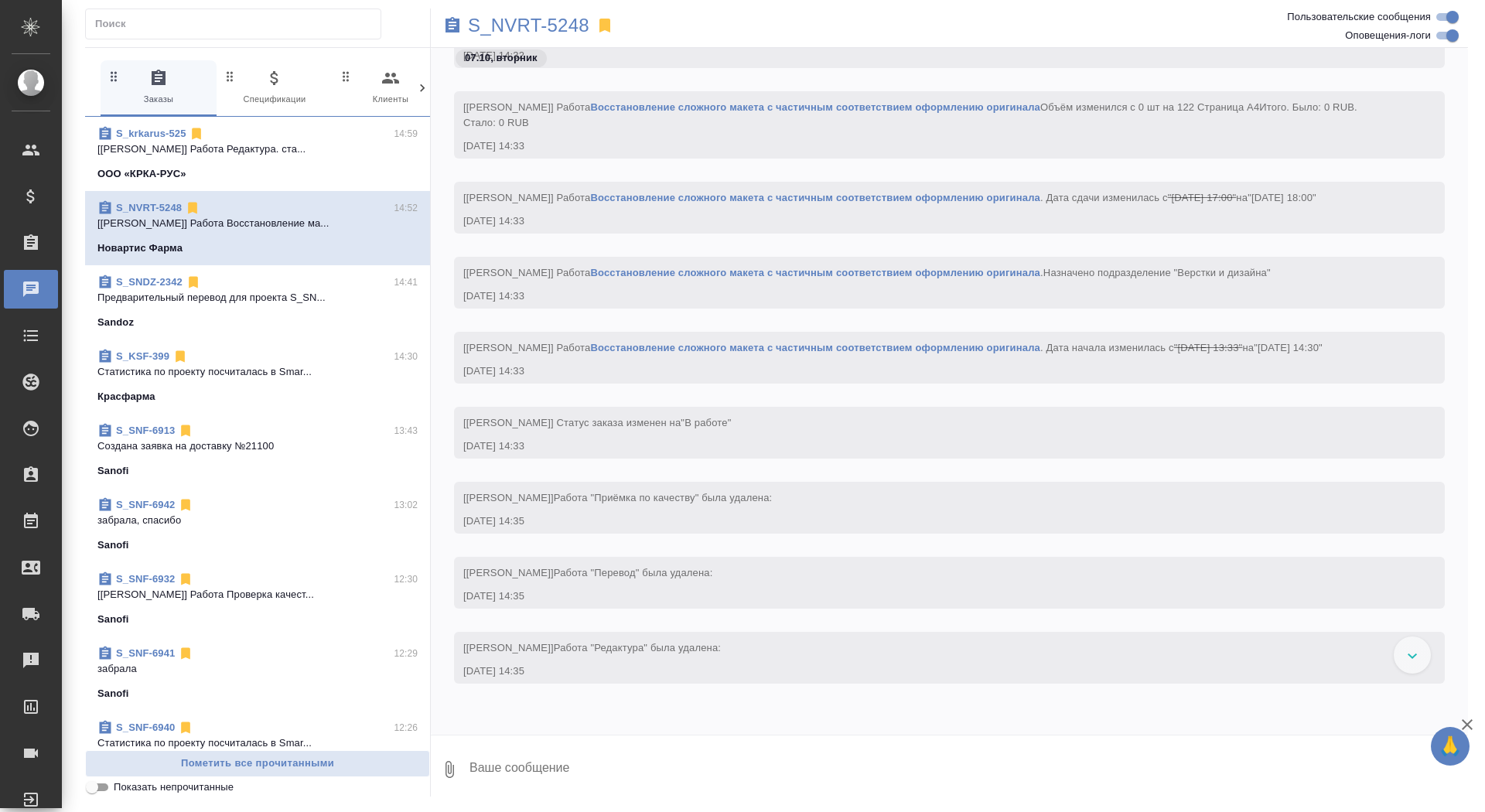
scroll to position [12683, 0]
